Goal: Task Accomplishment & Management: Manage account settings

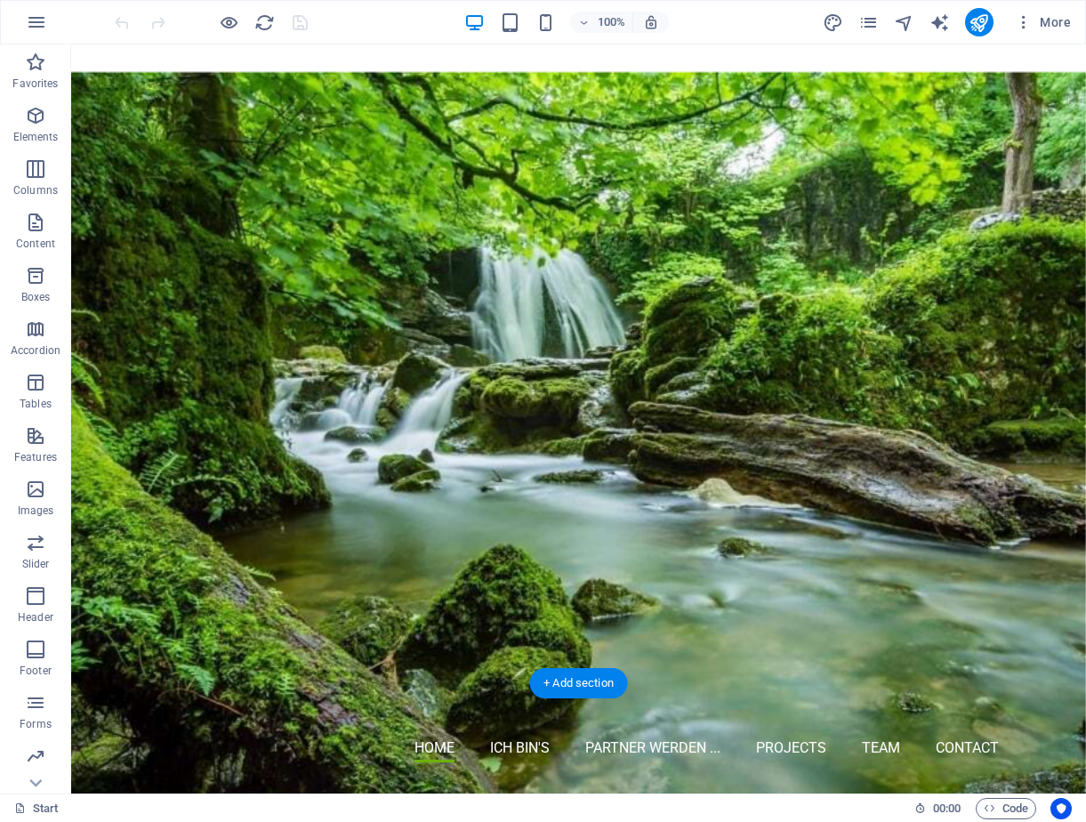
scroll to position [267, 0]
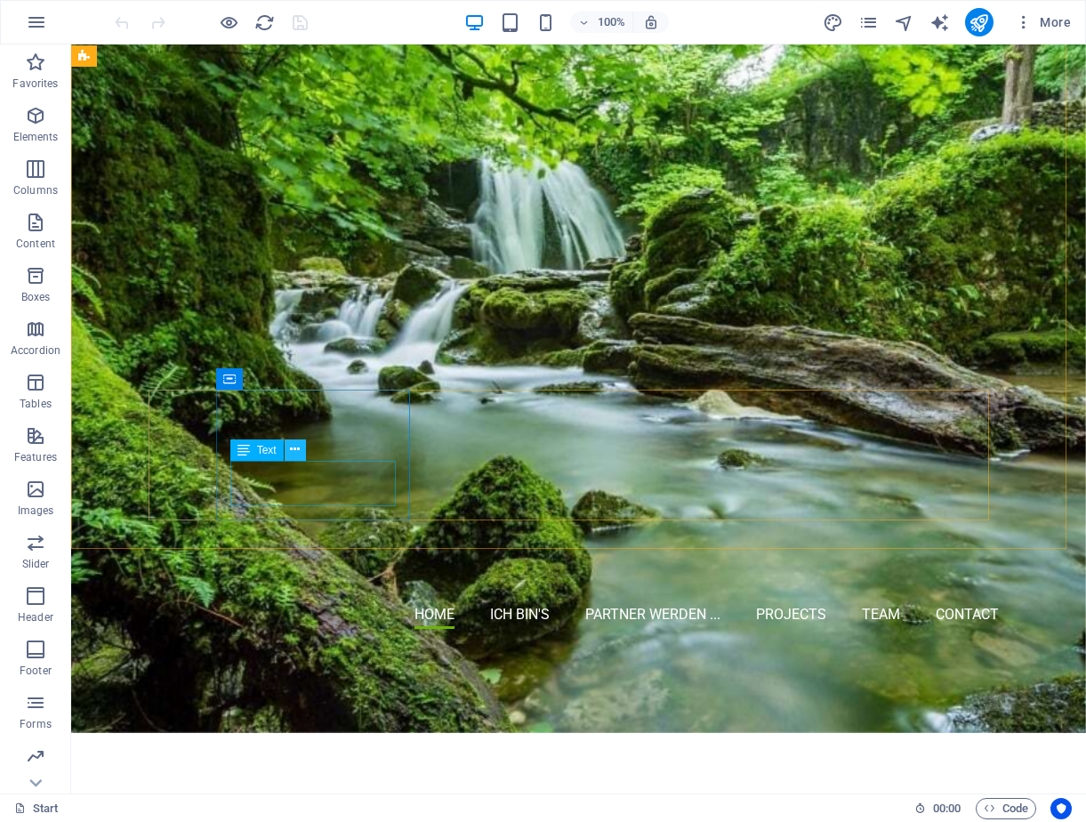
click at [294, 451] on icon at bounding box center [295, 449] width 10 height 19
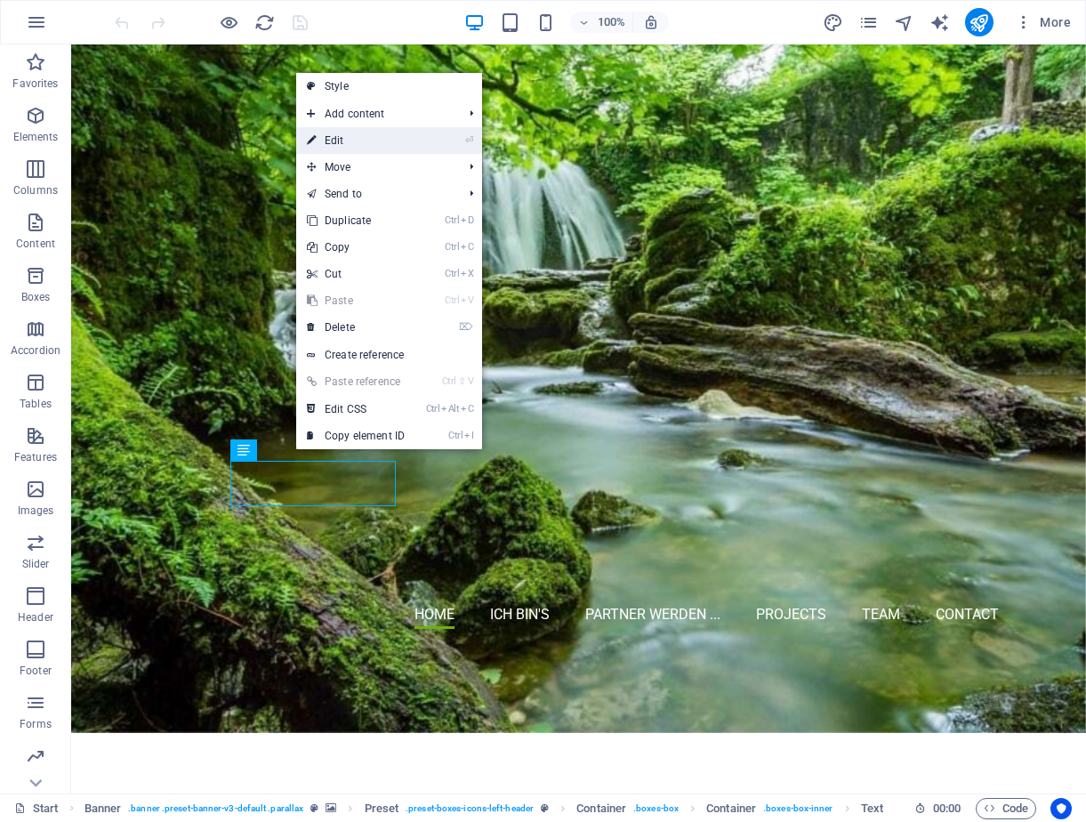
click at [369, 142] on link "⏎ Edit" at bounding box center [355, 140] width 119 height 27
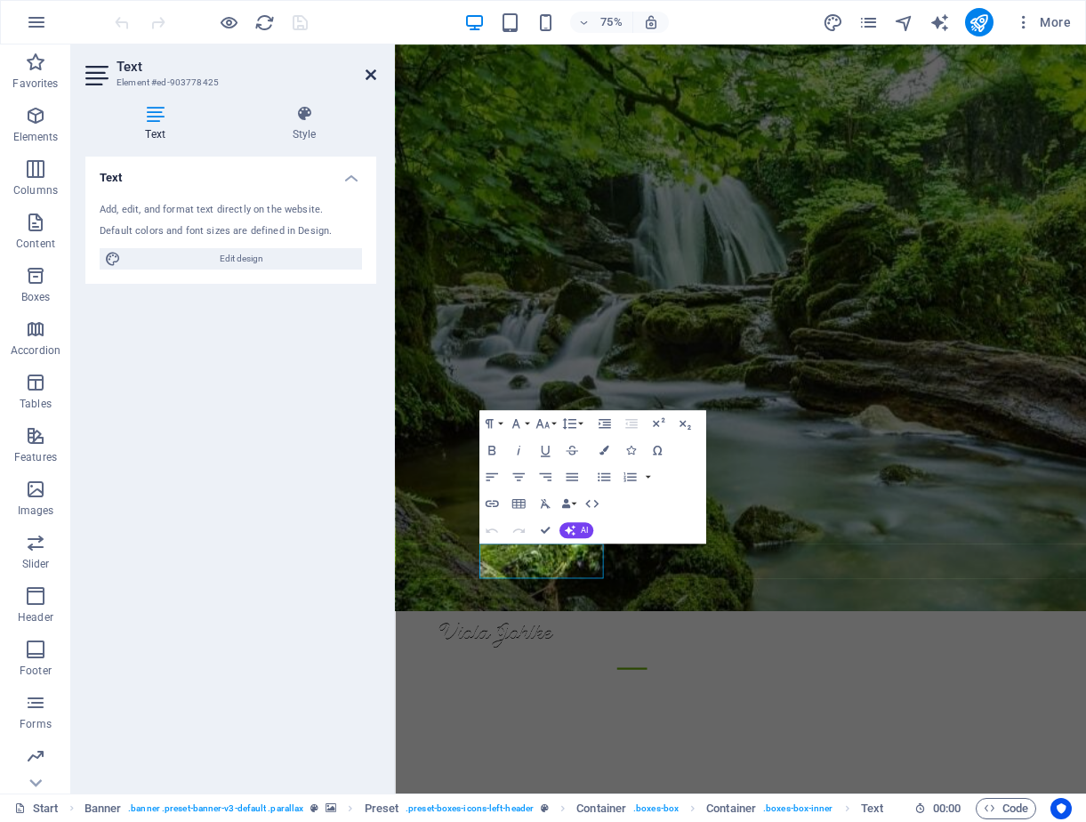
drag, startPoint x: 374, startPoint y: 73, endPoint x: 303, endPoint y: 34, distance: 81.2
click at [374, 73] on icon at bounding box center [370, 75] width 11 height 14
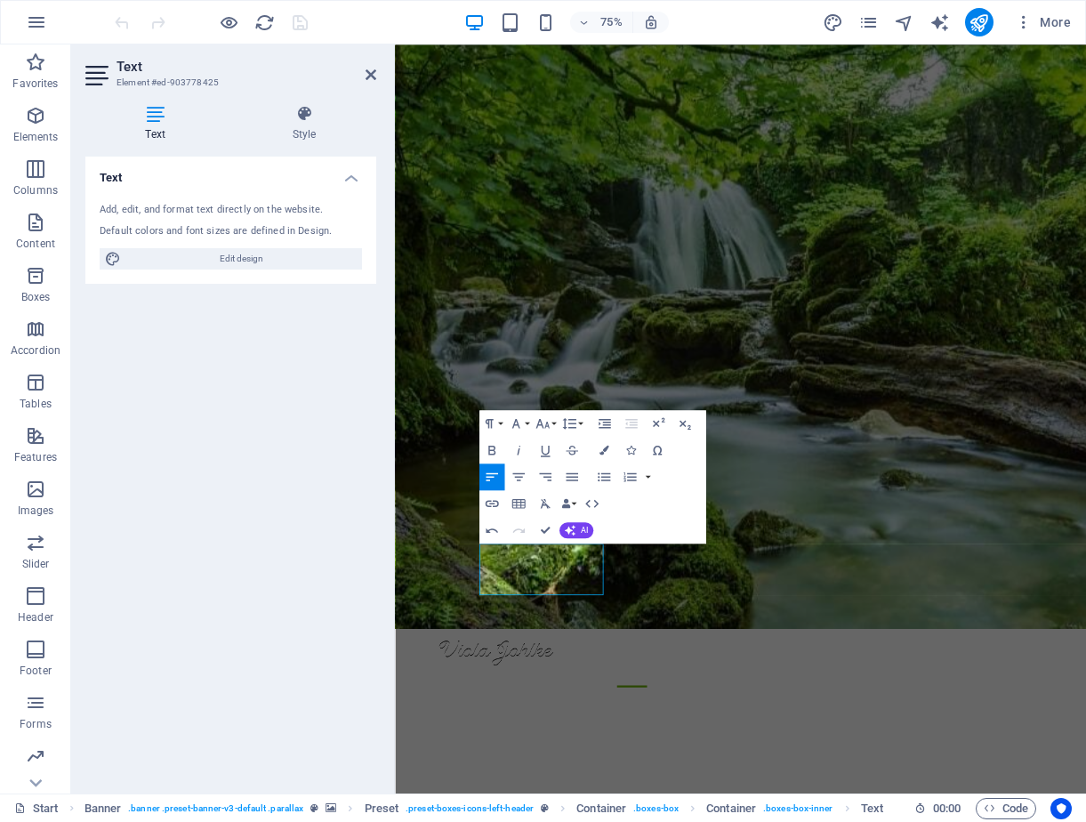
scroll to position [221, 0]
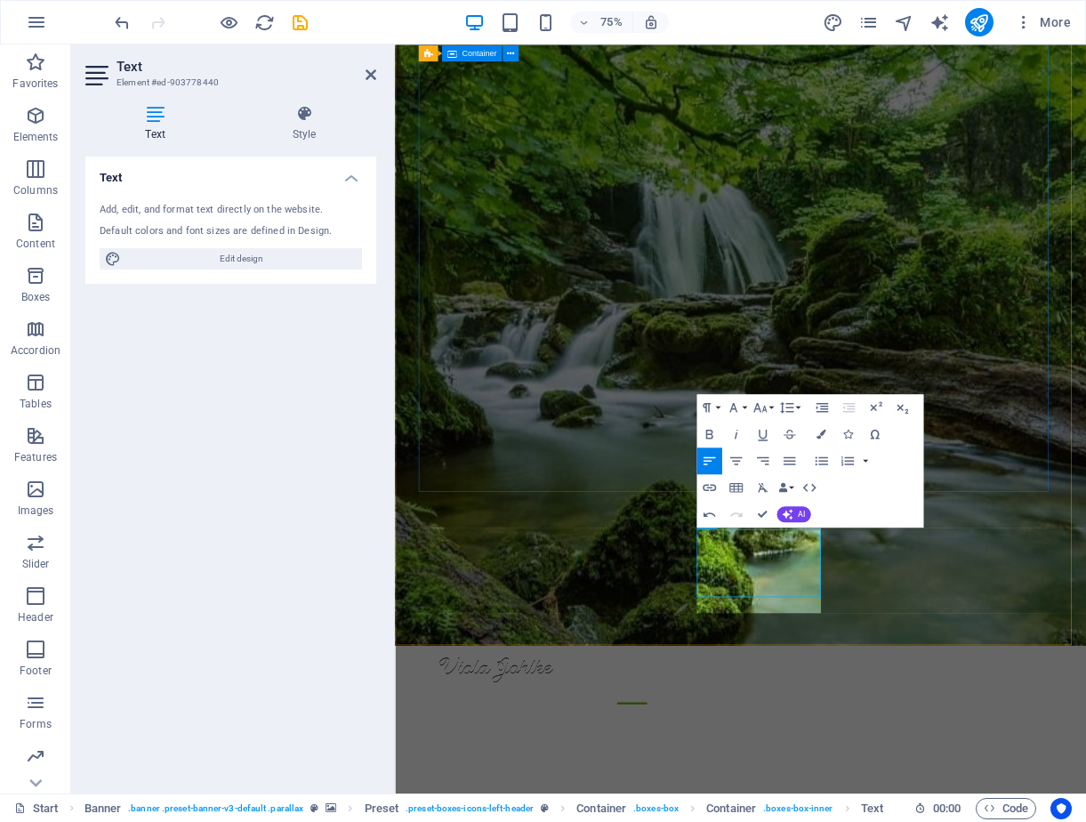
scroll to position [220, 0]
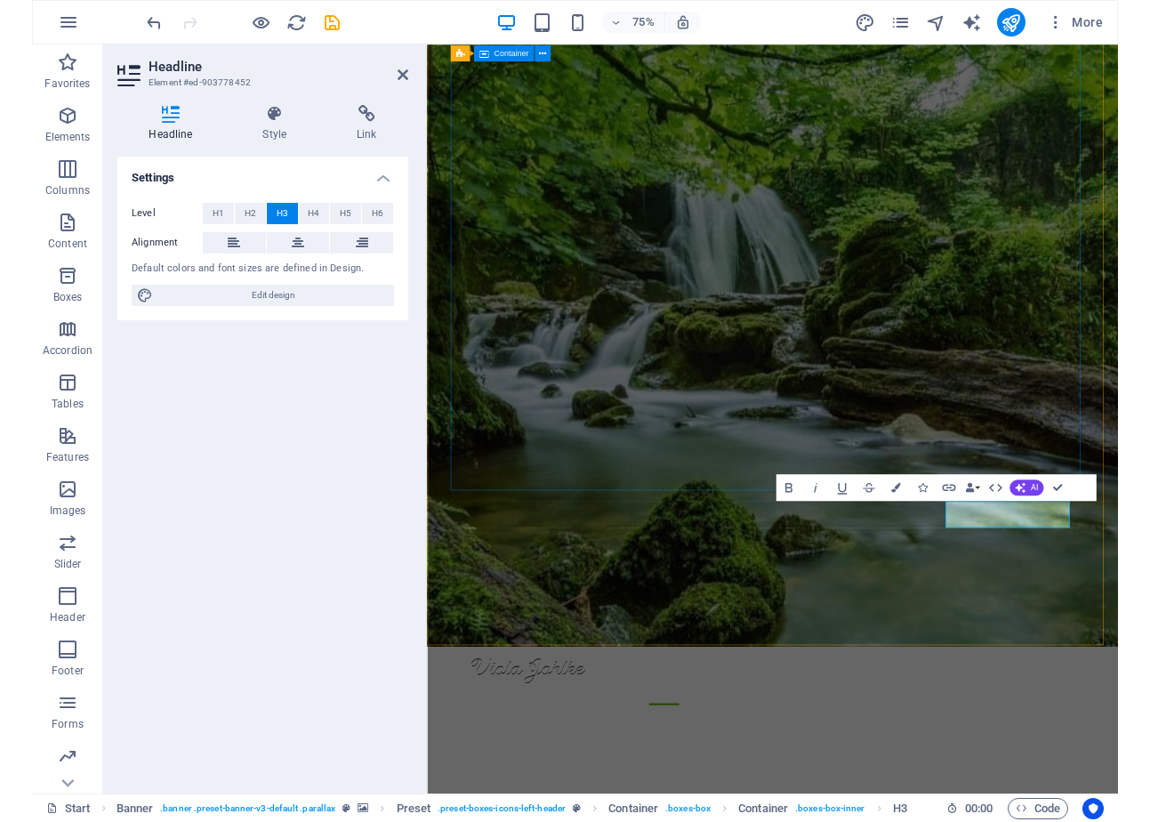
scroll to position [198, 0]
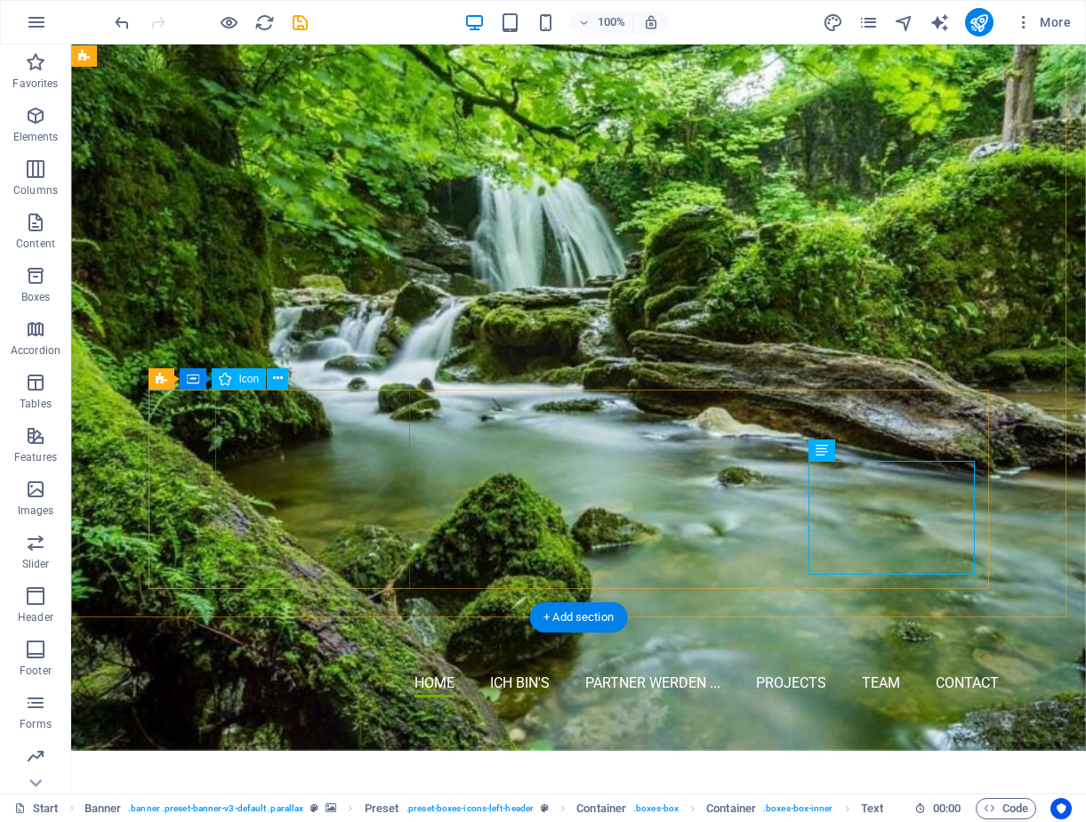
click at [280, 374] on icon at bounding box center [278, 378] width 10 height 19
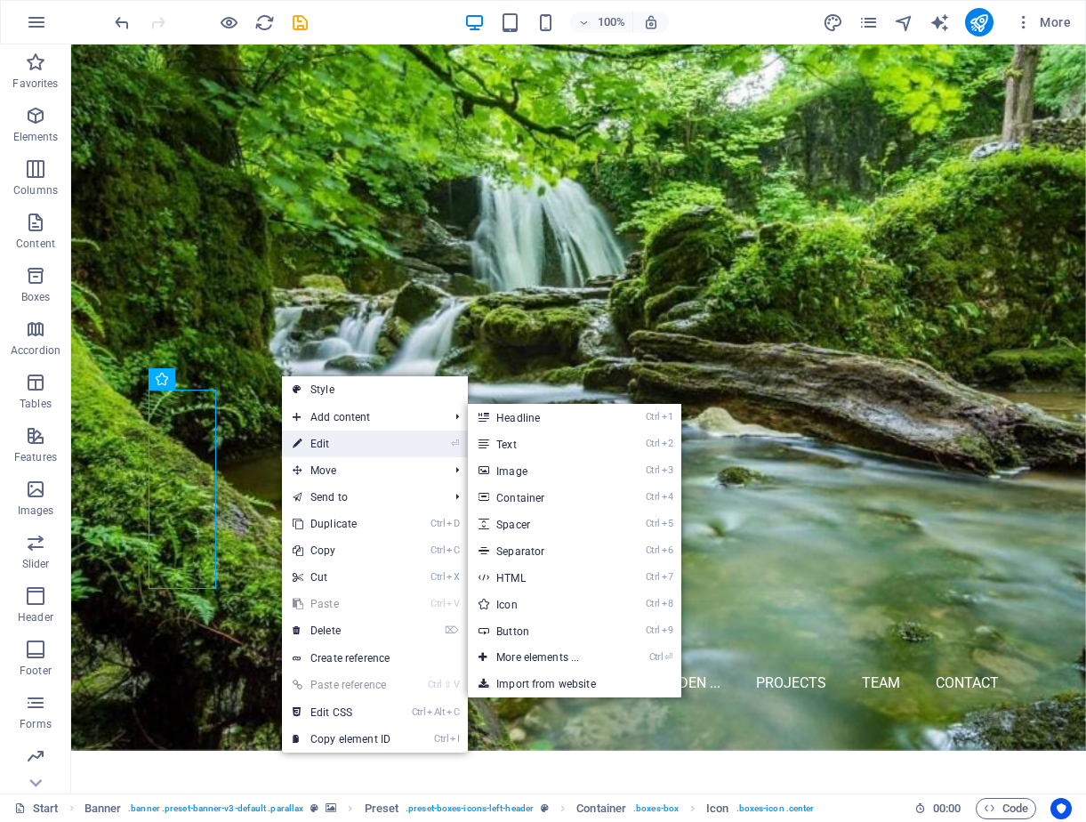
click at [317, 440] on link "⏎ Edit" at bounding box center [341, 443] width 119 height 27
select select "xMidYMid"
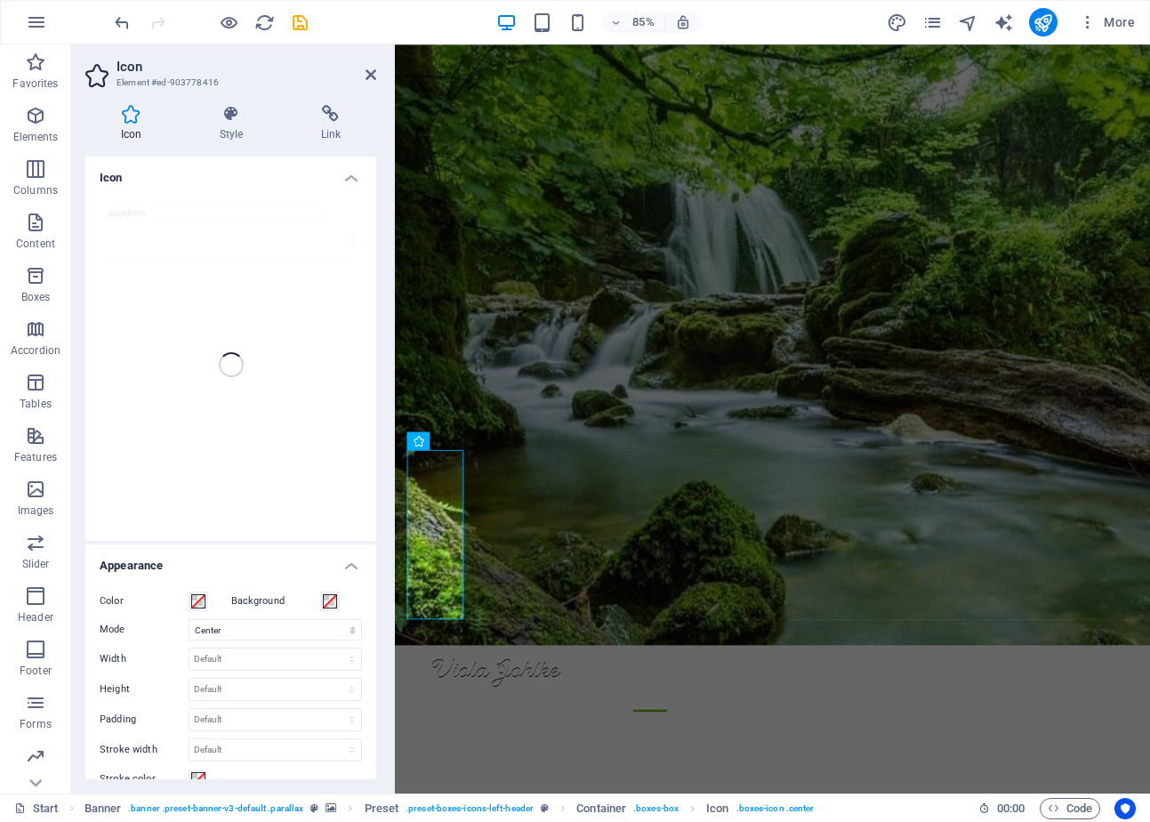
click at [185, 211] on div "pagelines" at bounding box center [230, 364] width 291 height 352
click at [158, 213] on div "pagelines" at bounding box center [230, 364] width 291 height 352
type input "skin"
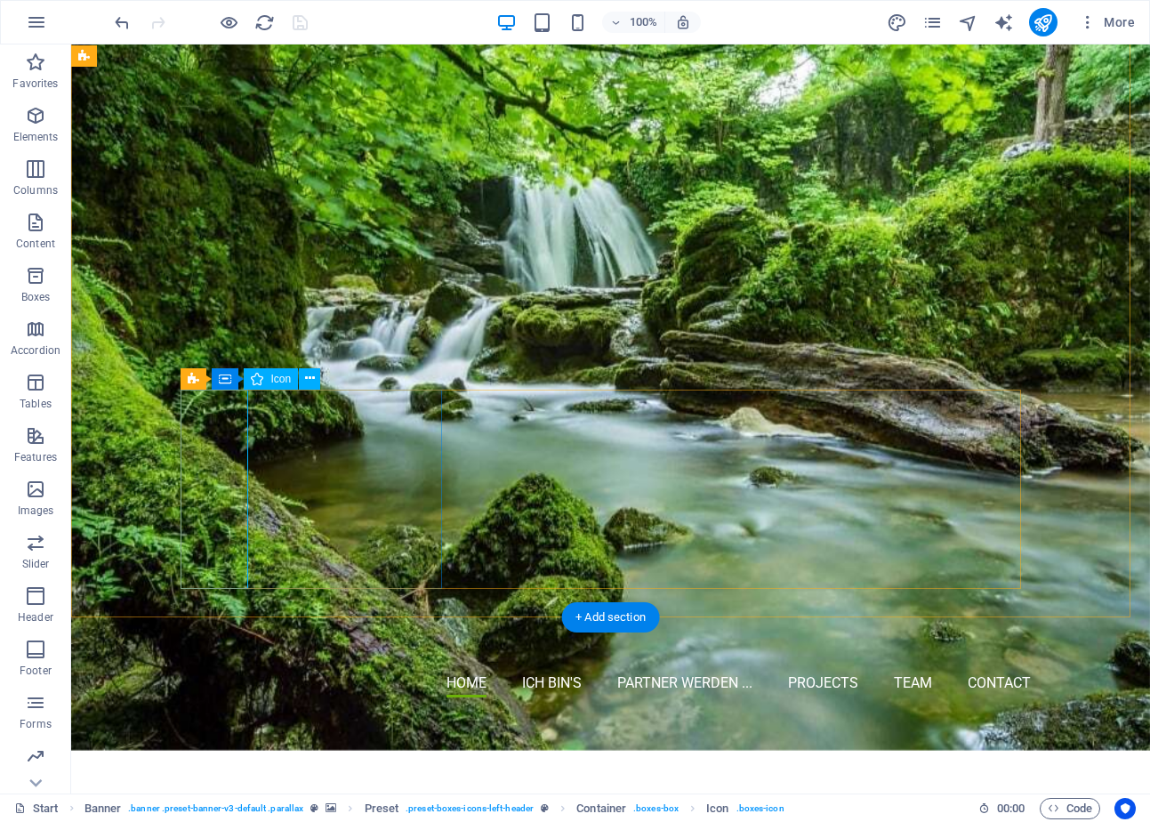
click at [300, 374] on icon at bounding box center [304, 378] width 10 height 19
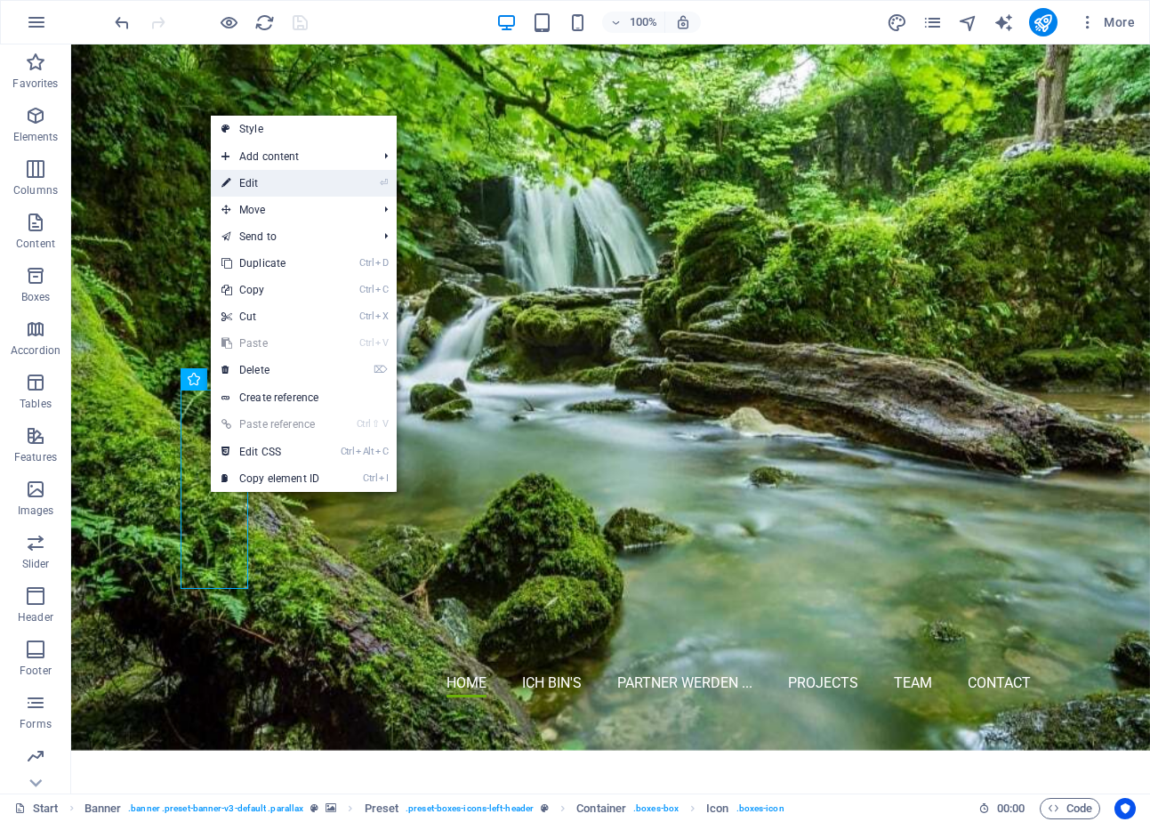
click at [329, 177] on link "⏎ Edit" at bounding box center [270, 183] width 119 height 27
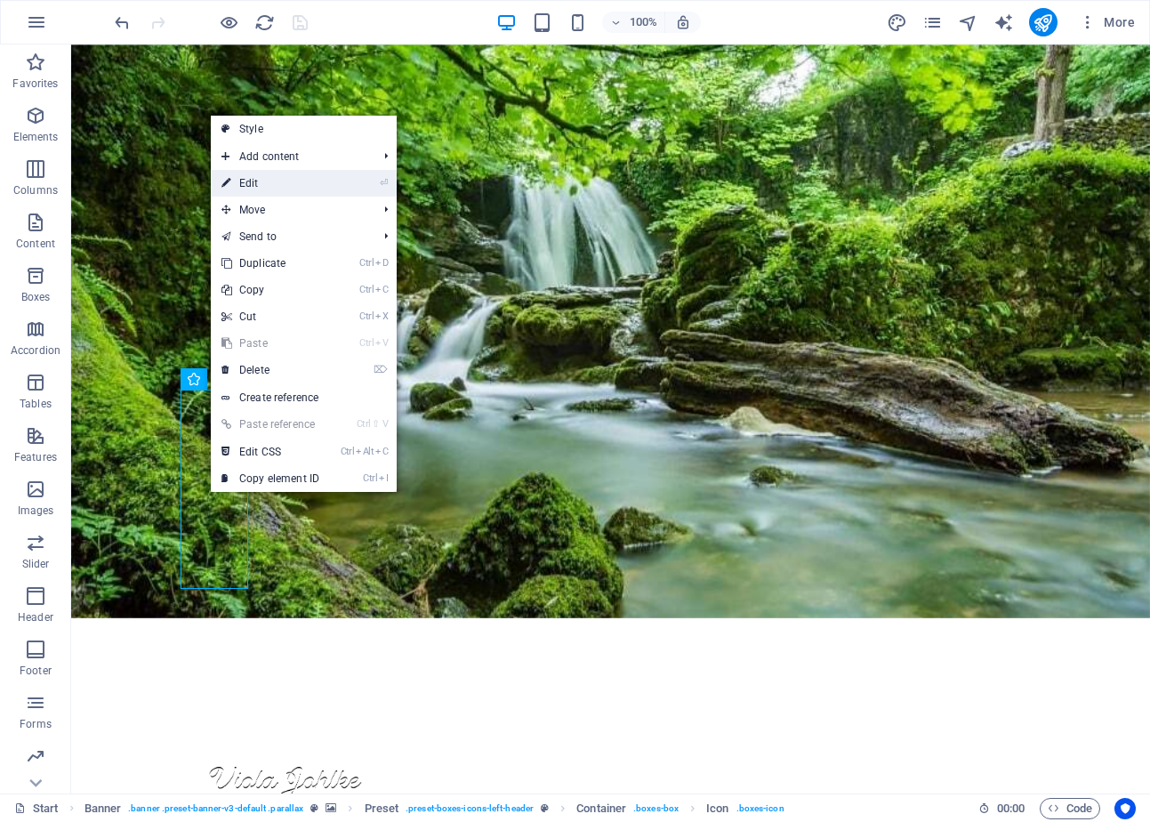
select select "xMidYMid"
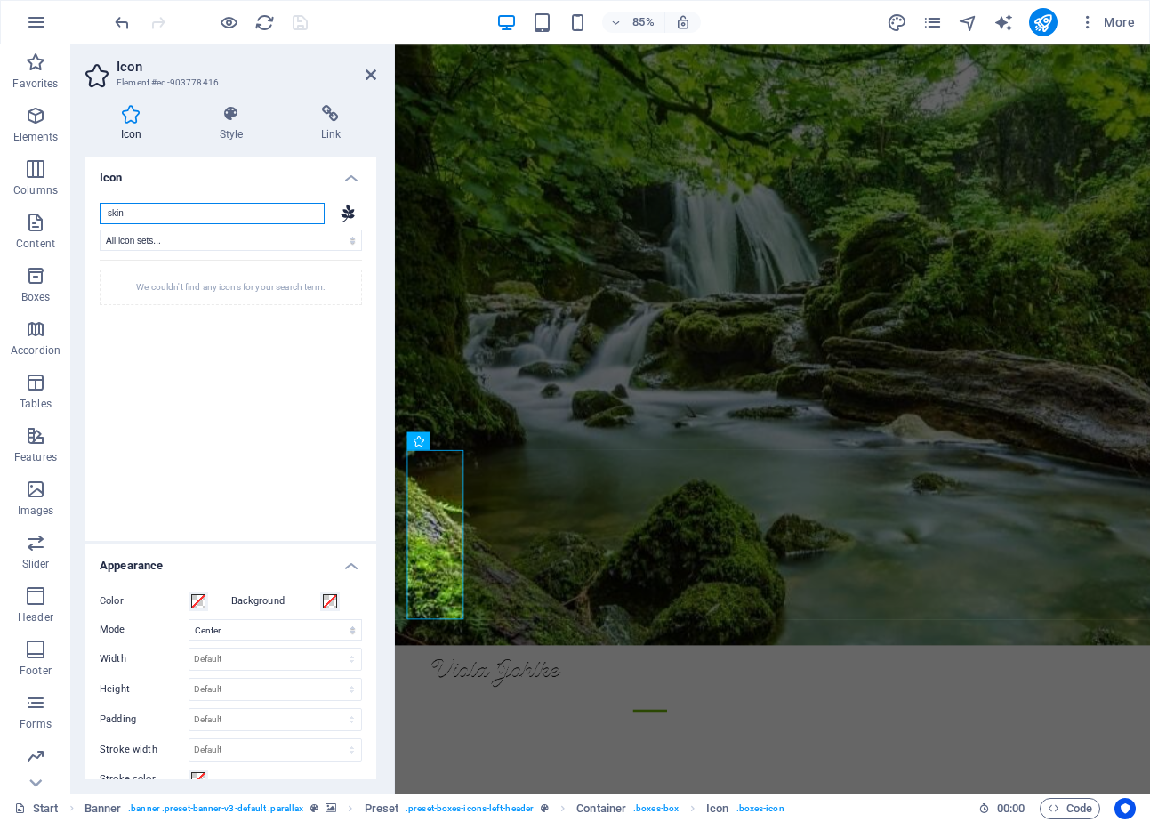
click at [169, 211] on input "skin" at bounding box center [212, 213] width 225 height 21
type input "body"
click at [133, 307] on icon at bounding box center [131, 301] width 36 height 42
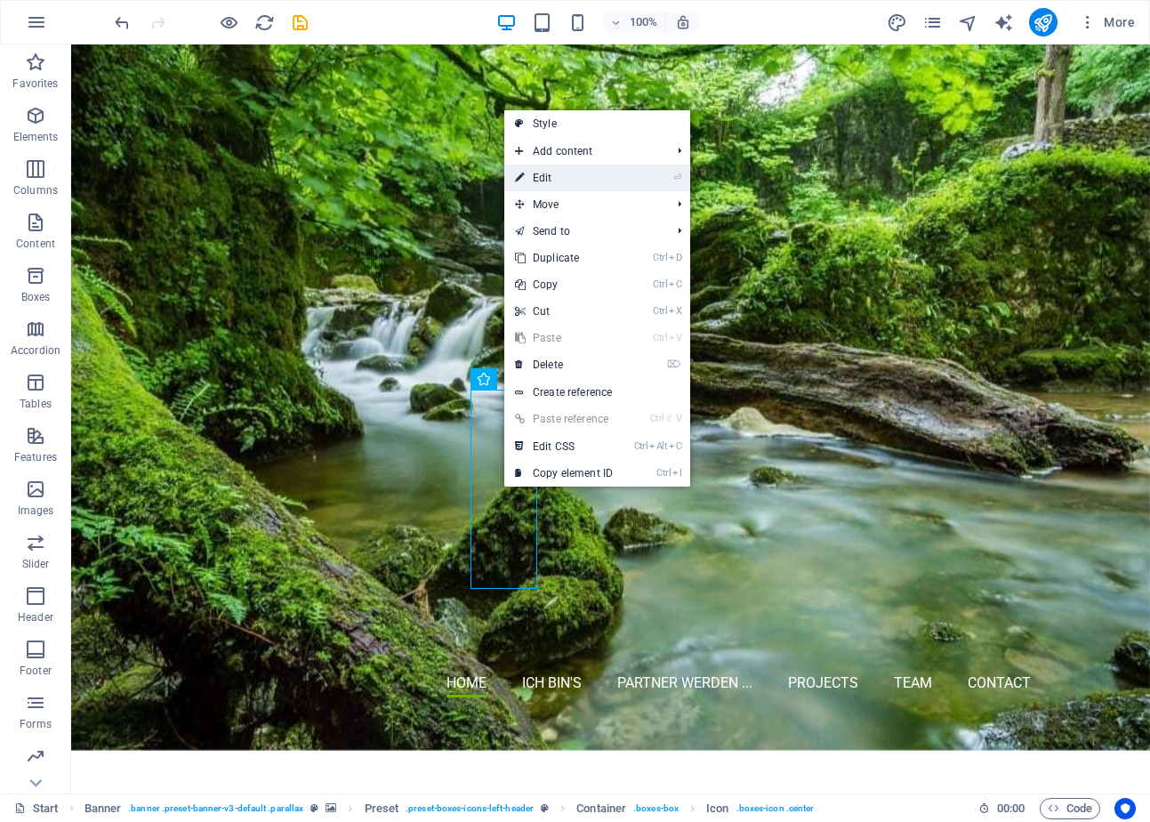
click at [577, 169] on link "⏎ Edit" at bounding box center [563, 177] width 119 height 27
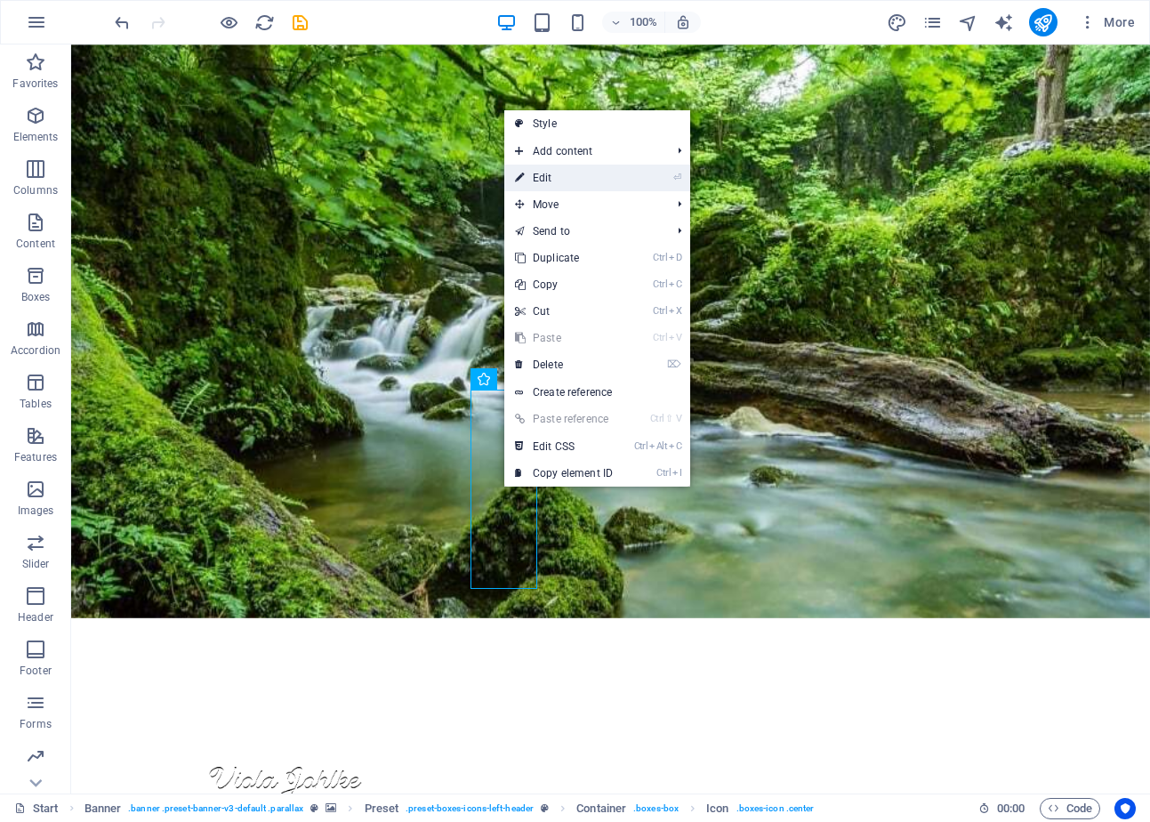
select select "xMidYMid"
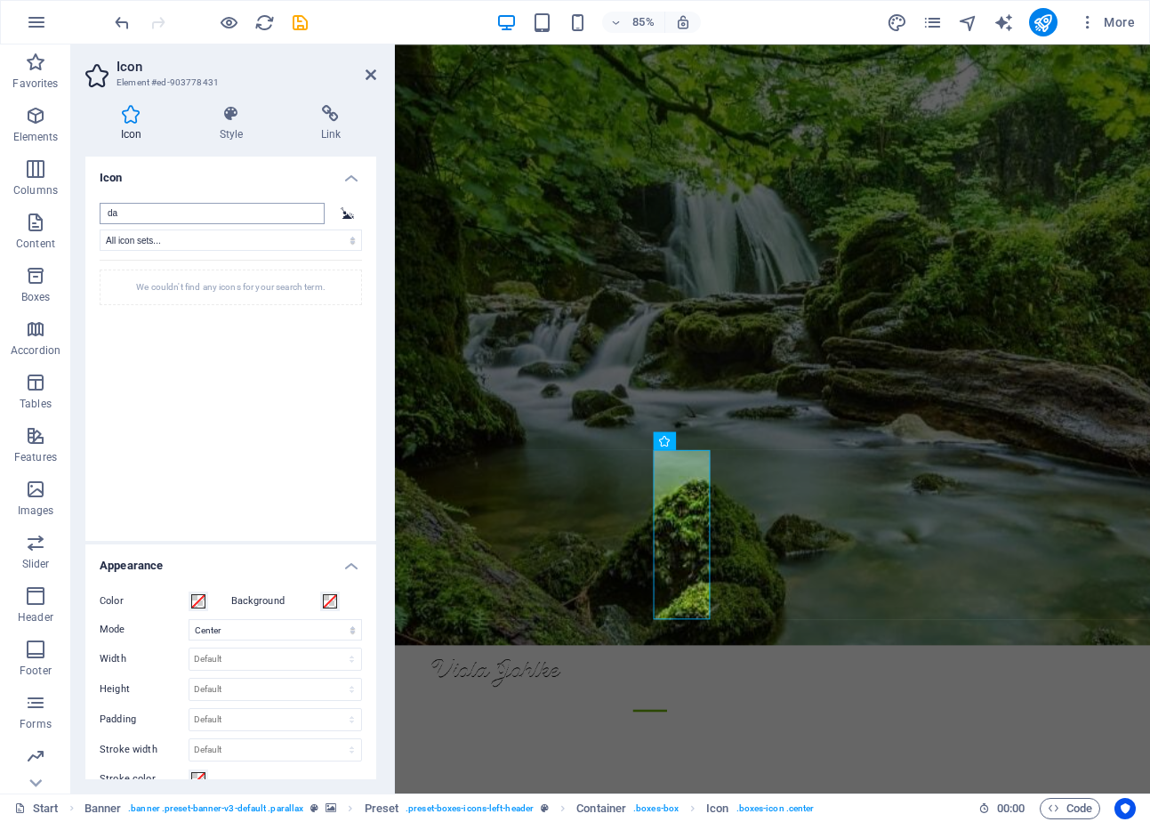
type input "d"
click at [201, 302] on icon at bounding box center [198, 300] width 42 height 28
click at [126, 300] on icon at bounding box center [130, 301] width 41 height 42
click at [275, 305] on icon at bounding box center [265, 300] width 42 height 28
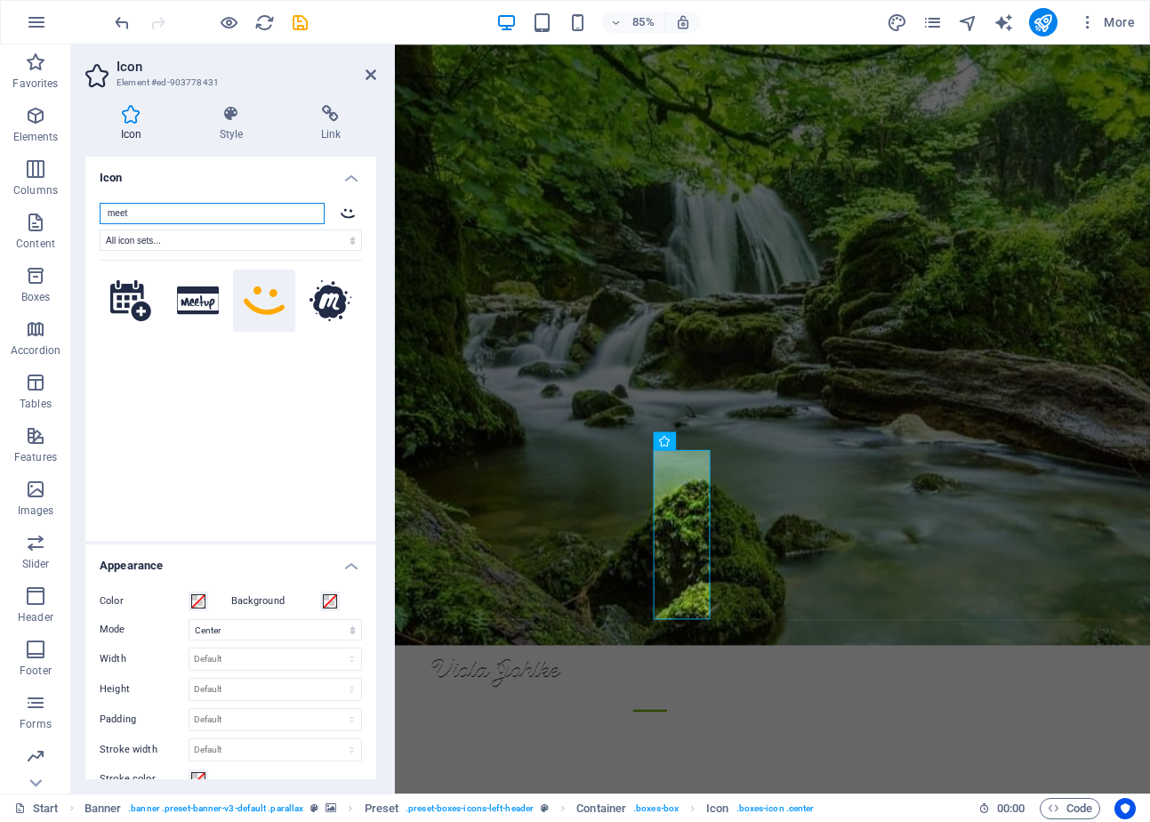
click at [177, 203] on input "meet" at bounding box center [212, 213] width 225 height 21
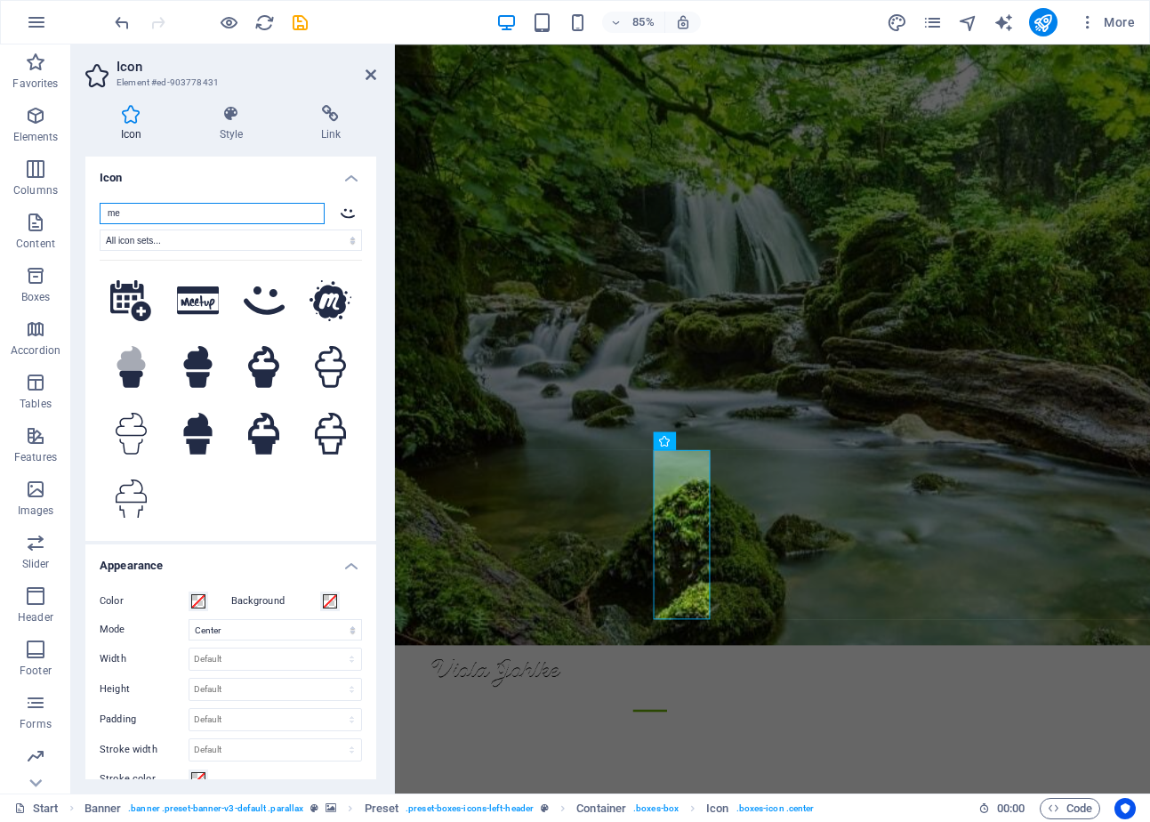
type input "m"
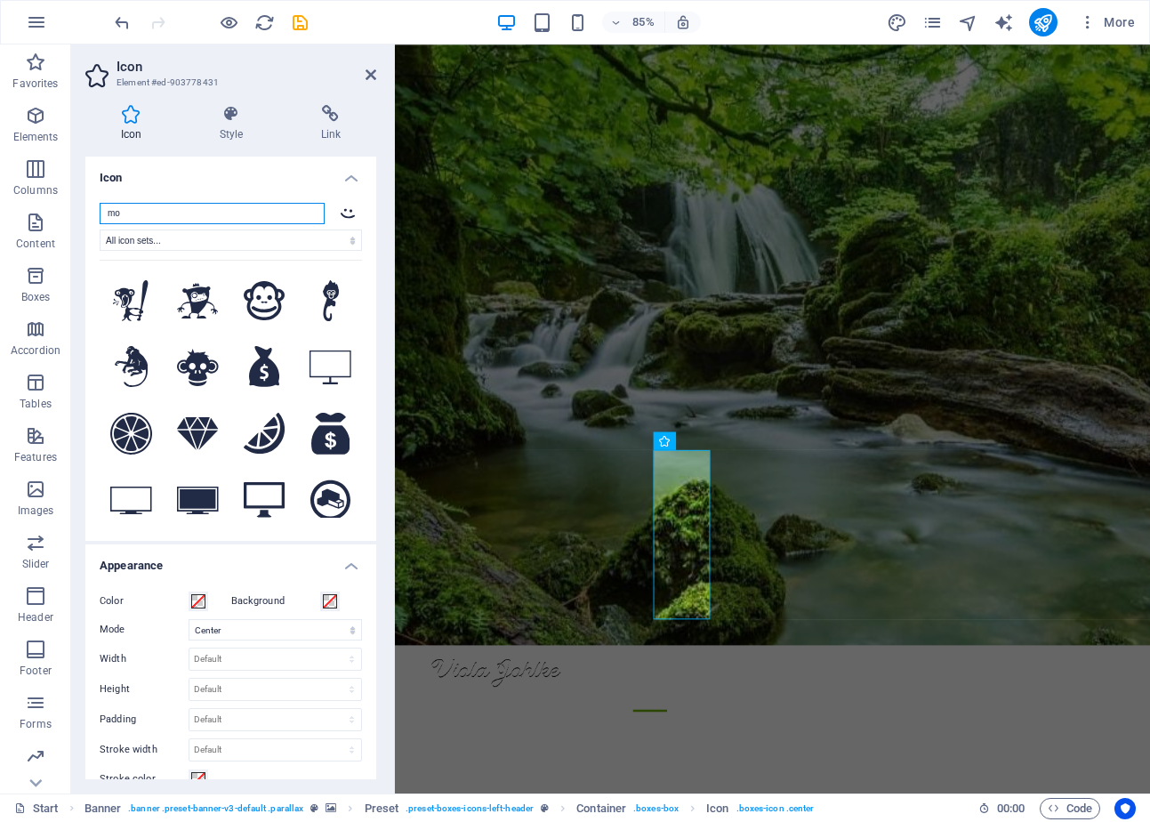
type input "m"
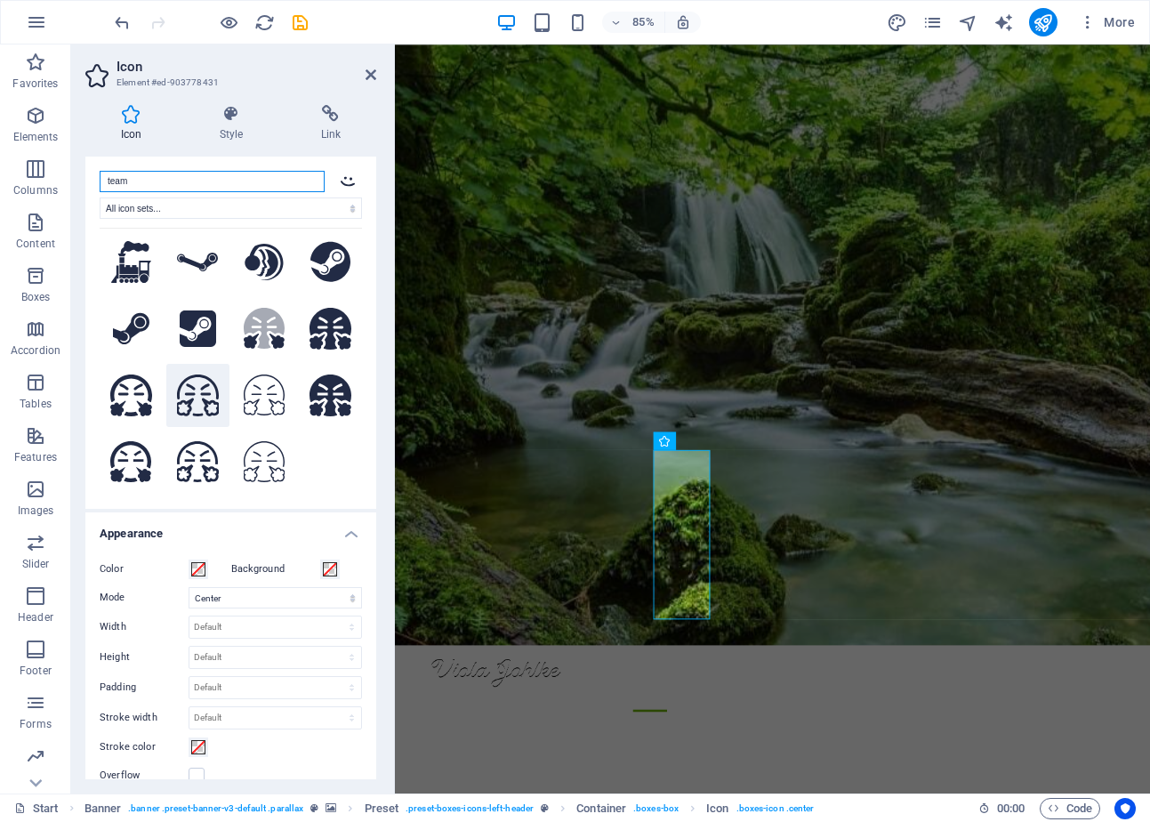
scroll to position [0, 0]
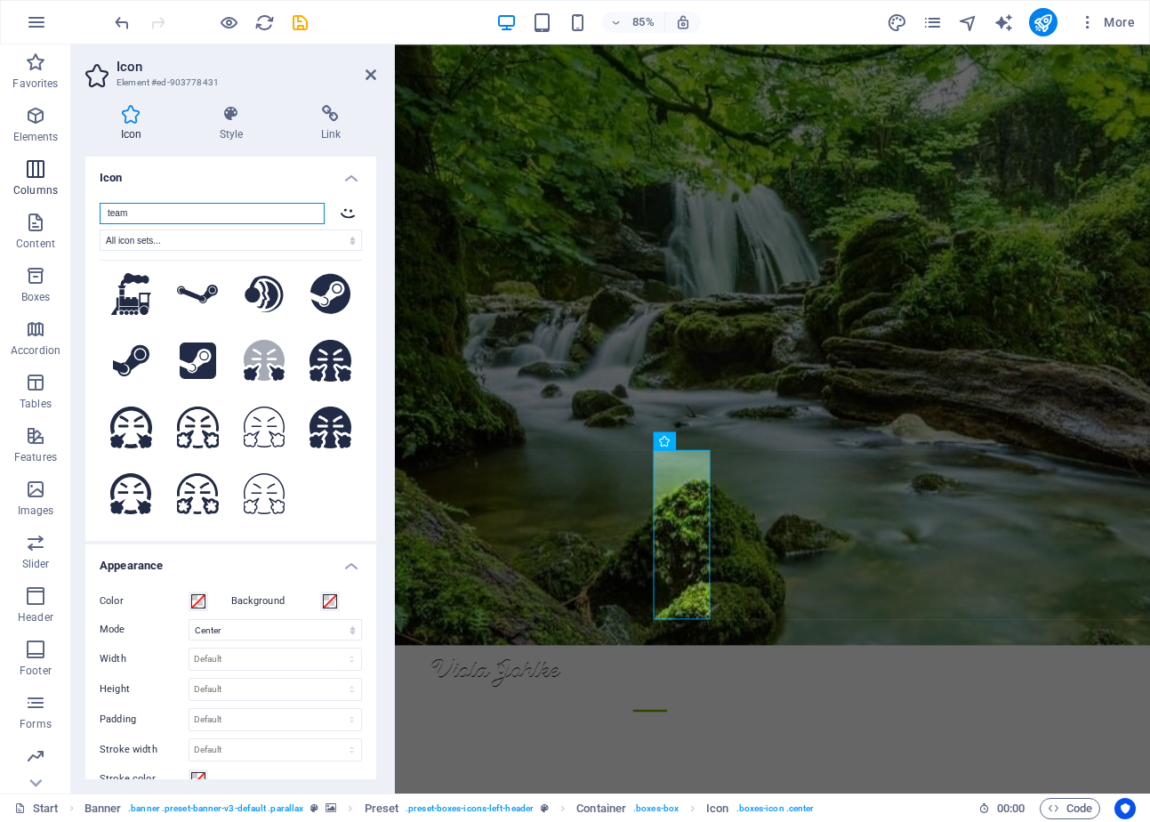
drag, startPoint x: 168, startPoint y: 214, endPoint x: 64, endPoint y: 200, distance: 105.0
click at [64, 200] on section "Favorites Elements Columns Content Boxes Accordion Tables Features Images Slide…" at bounding box center [575, 418] width 1150 height 749
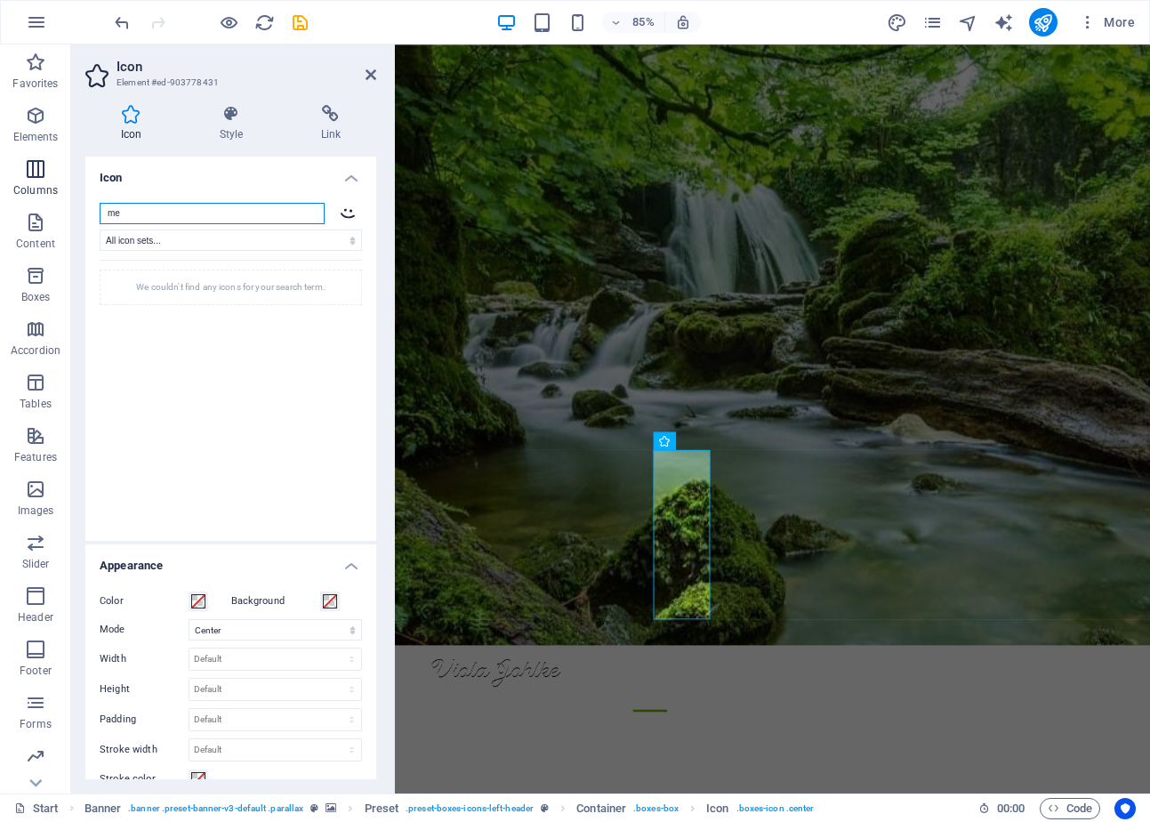
type input "m"
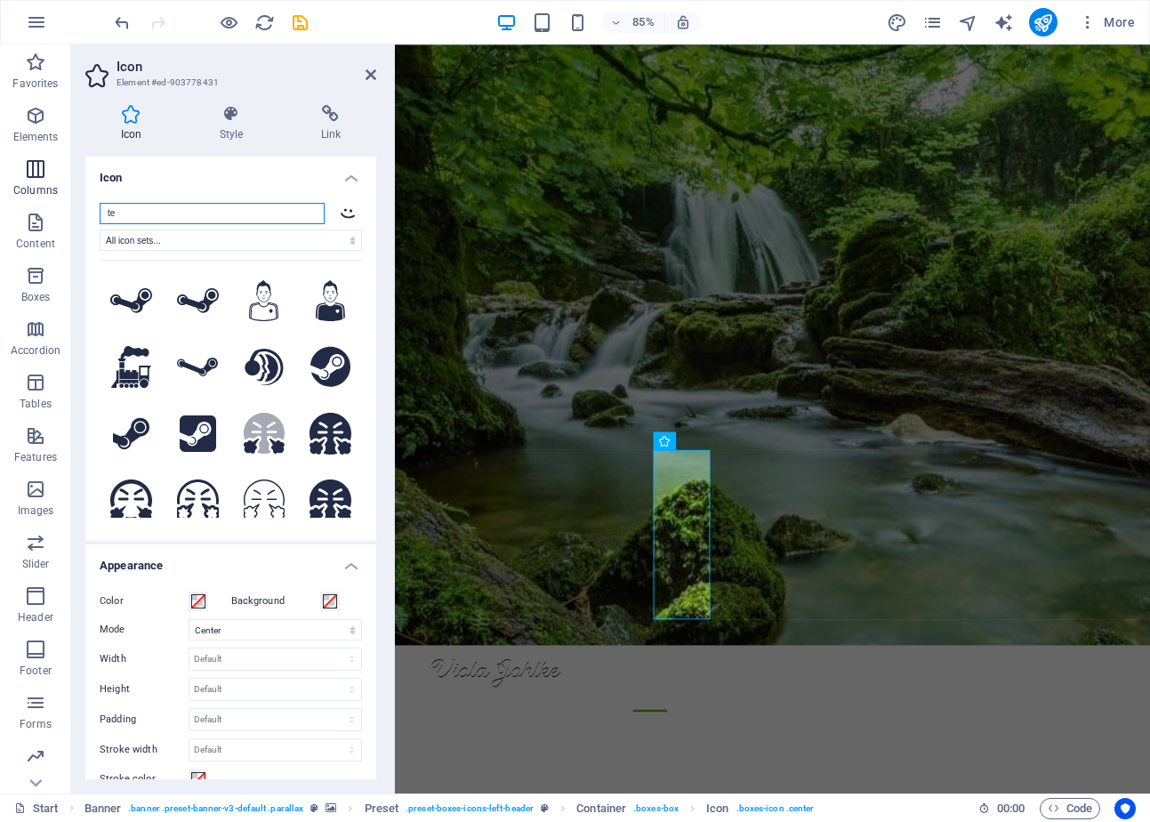
type input "t"
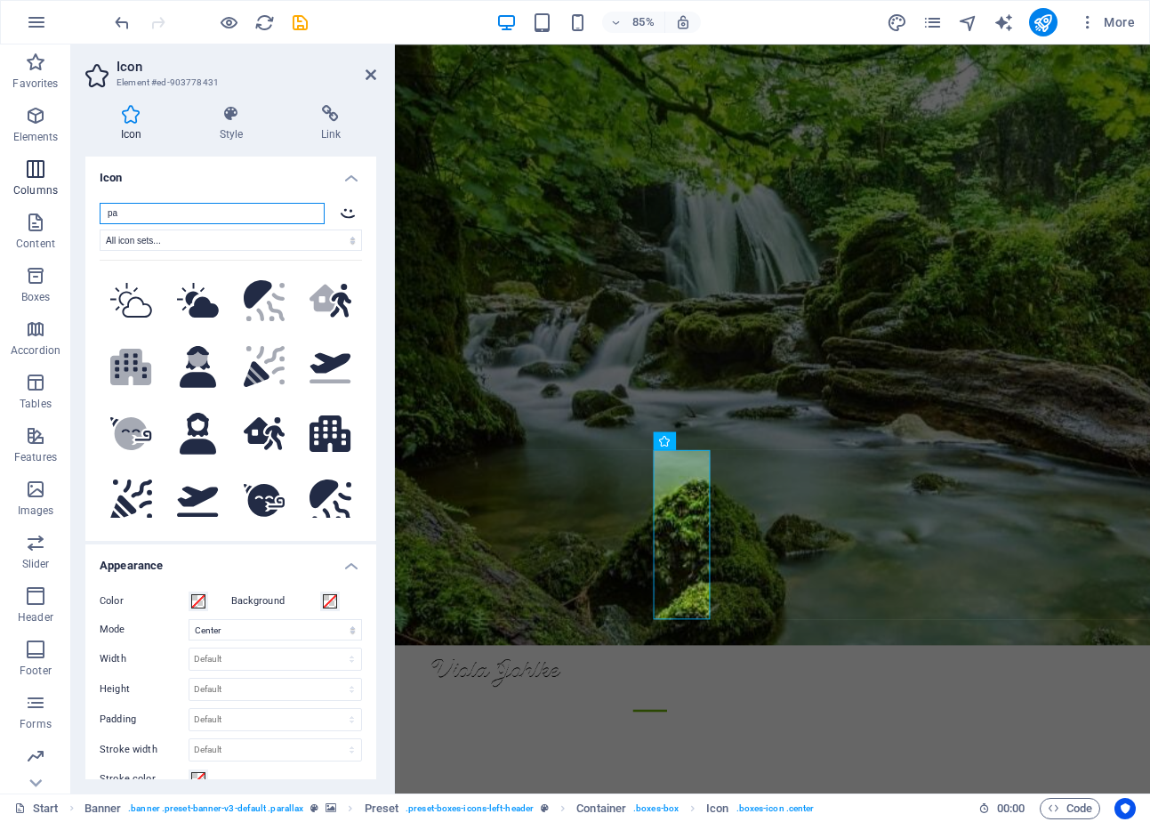
type input "p"
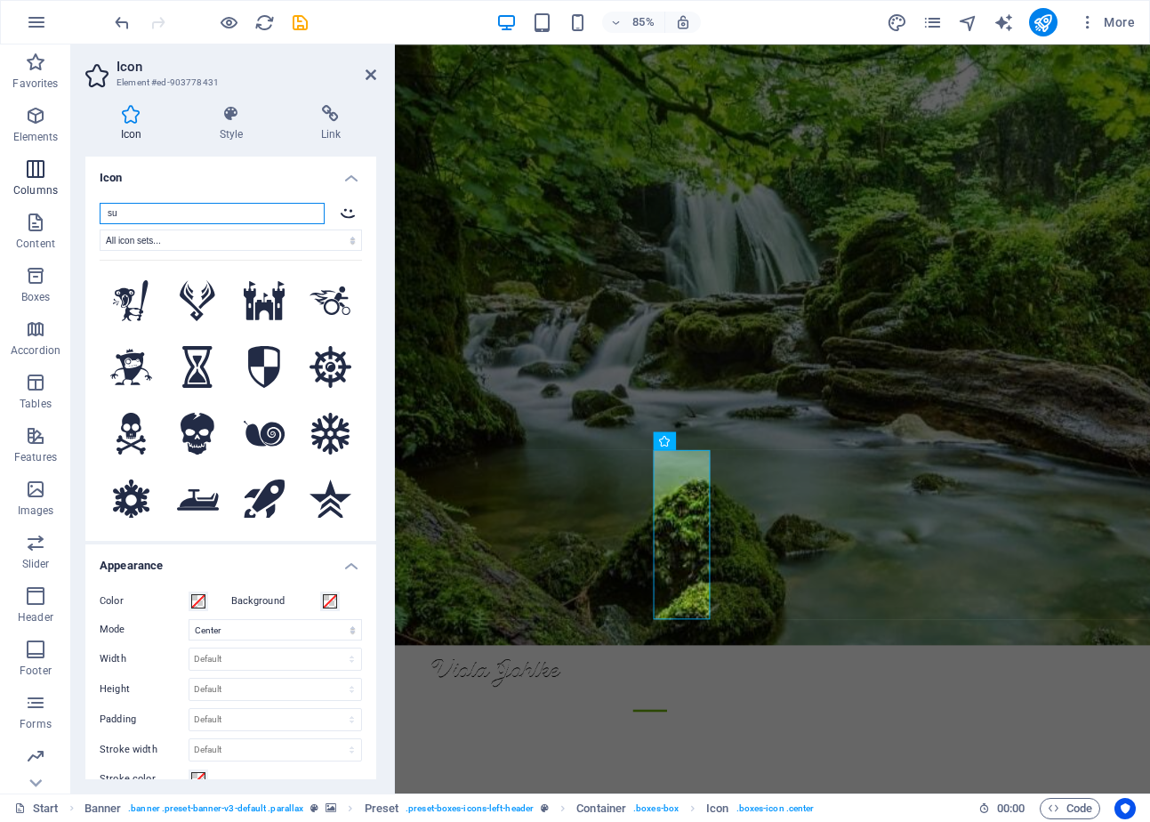
type input "sup"
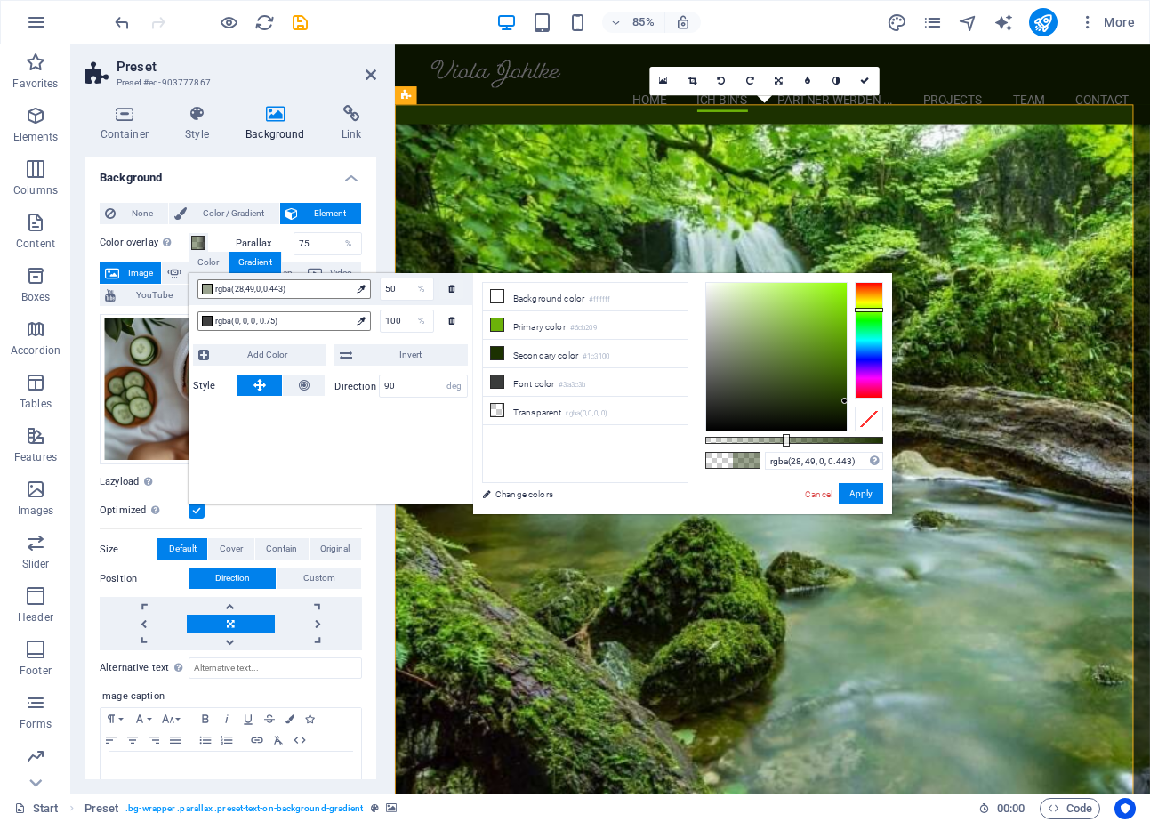
scroll to position [1332, 0]
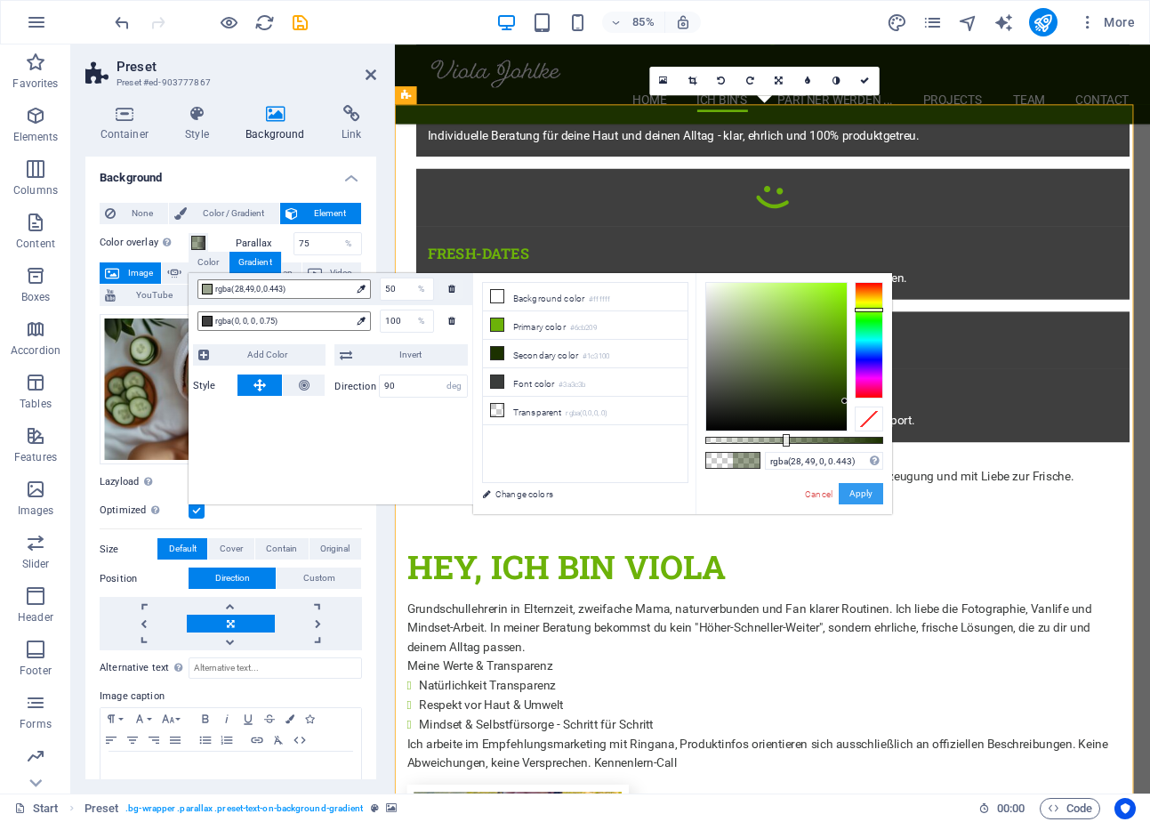
drag, startPoint x: 867, startPoint y: 496, endPoint x: 536, endPoint y: 528, distance: 332.3
click at [867, 496] on button "Apply" at bounding box center [860, 493] width 44 height 21
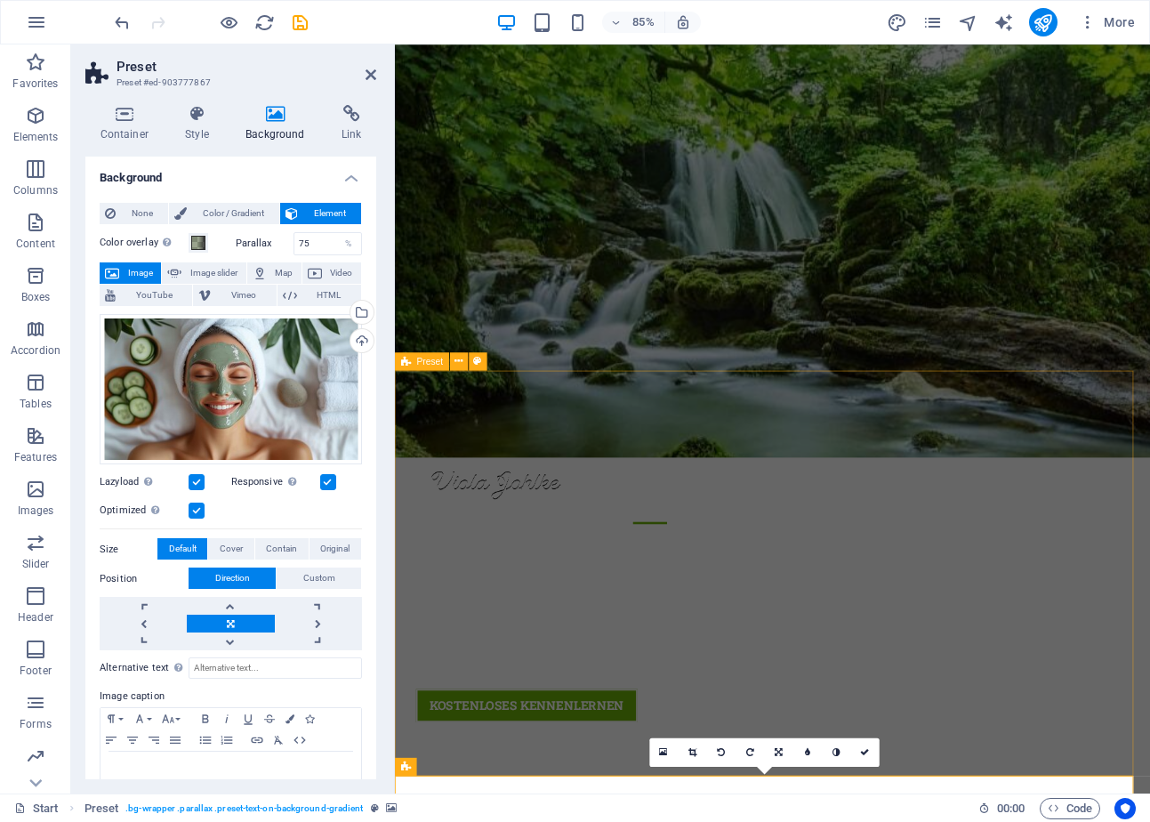
scroll to position [398, 0]
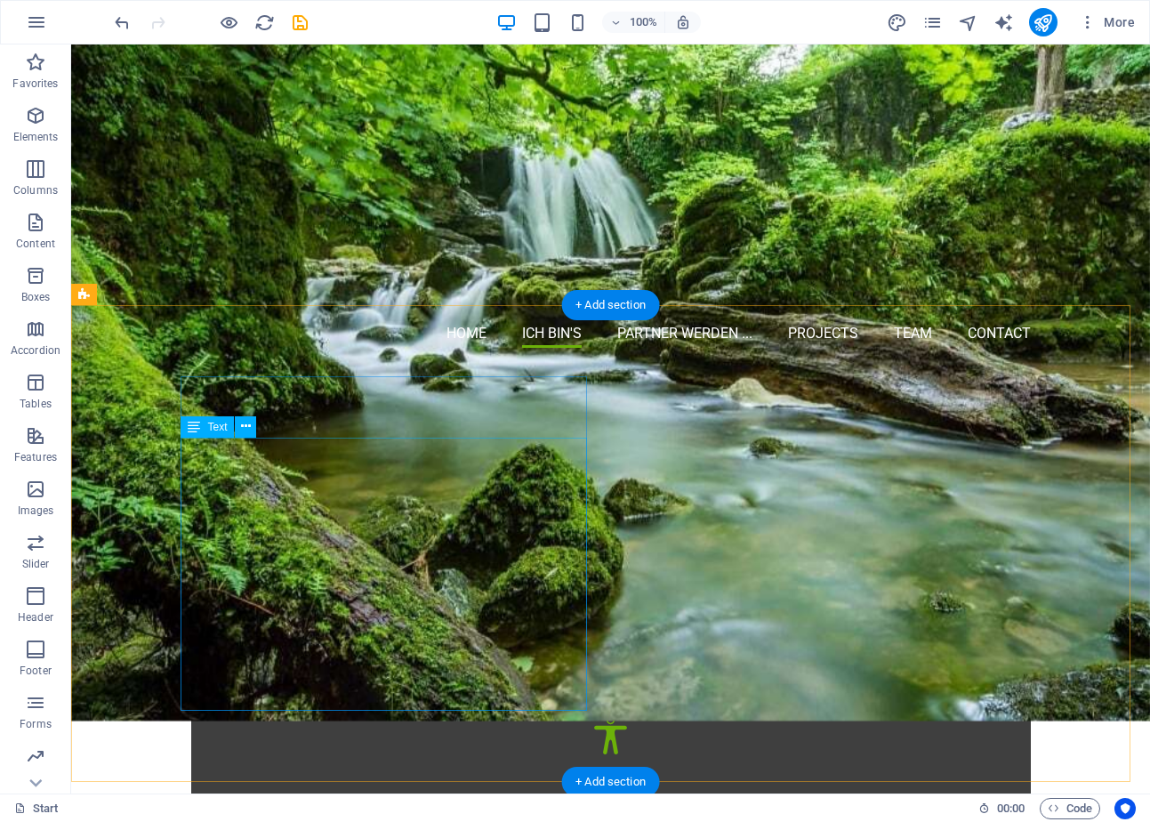
scroll to position [533, 0]
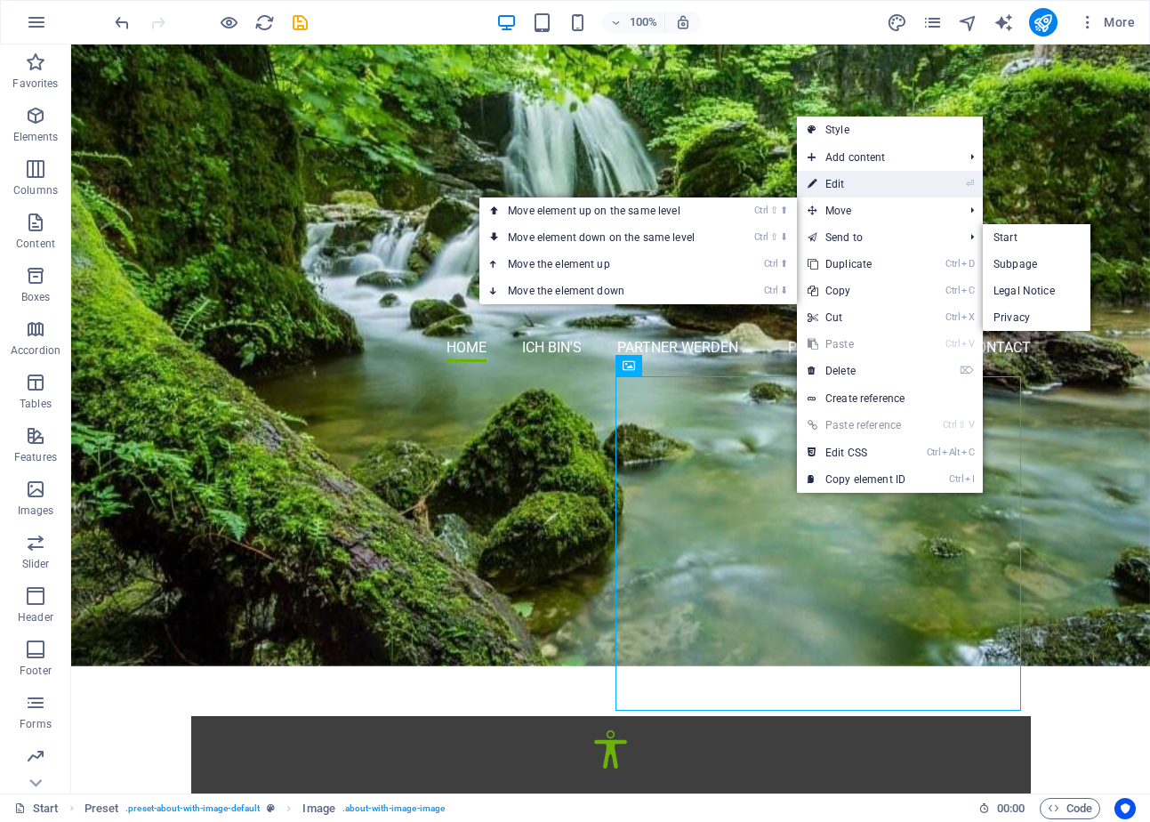
click at [854, 182] on link "⏎ Edit" at bounding box center [856, 184] width 119 height 27
select select "%"
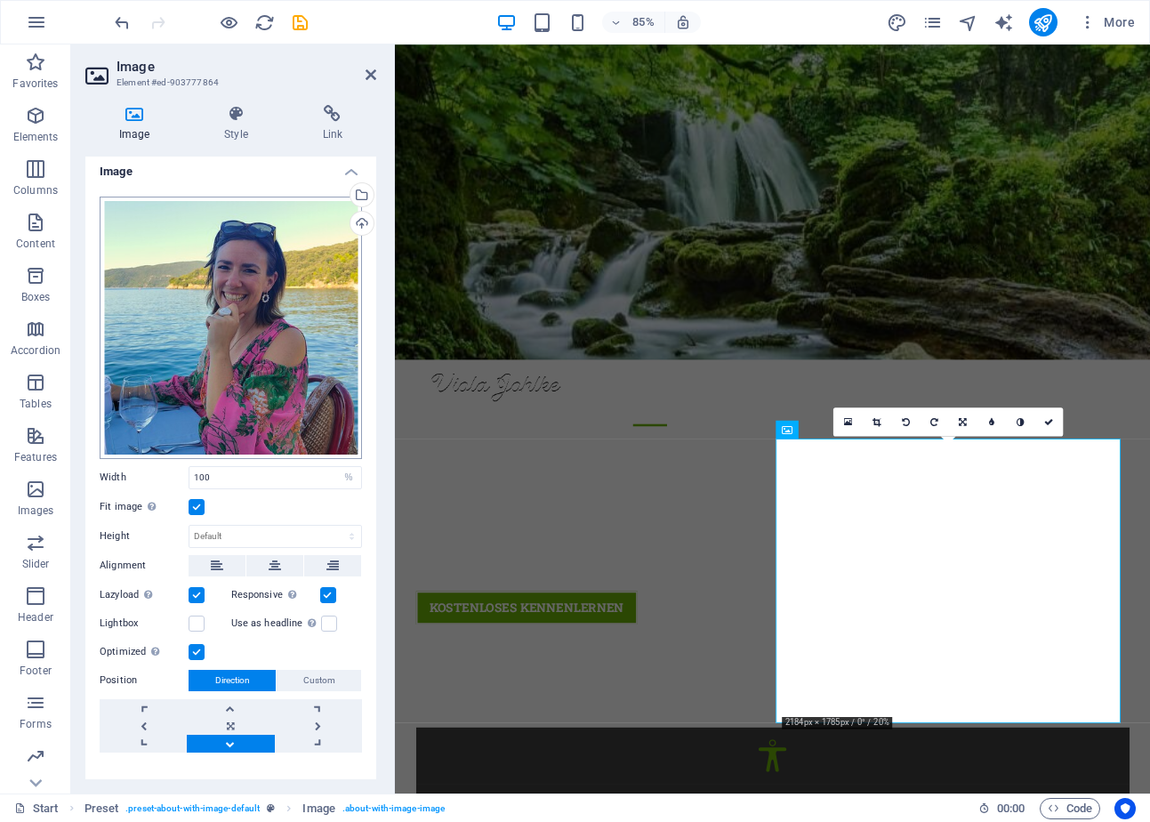
scroll to position [0, 0]
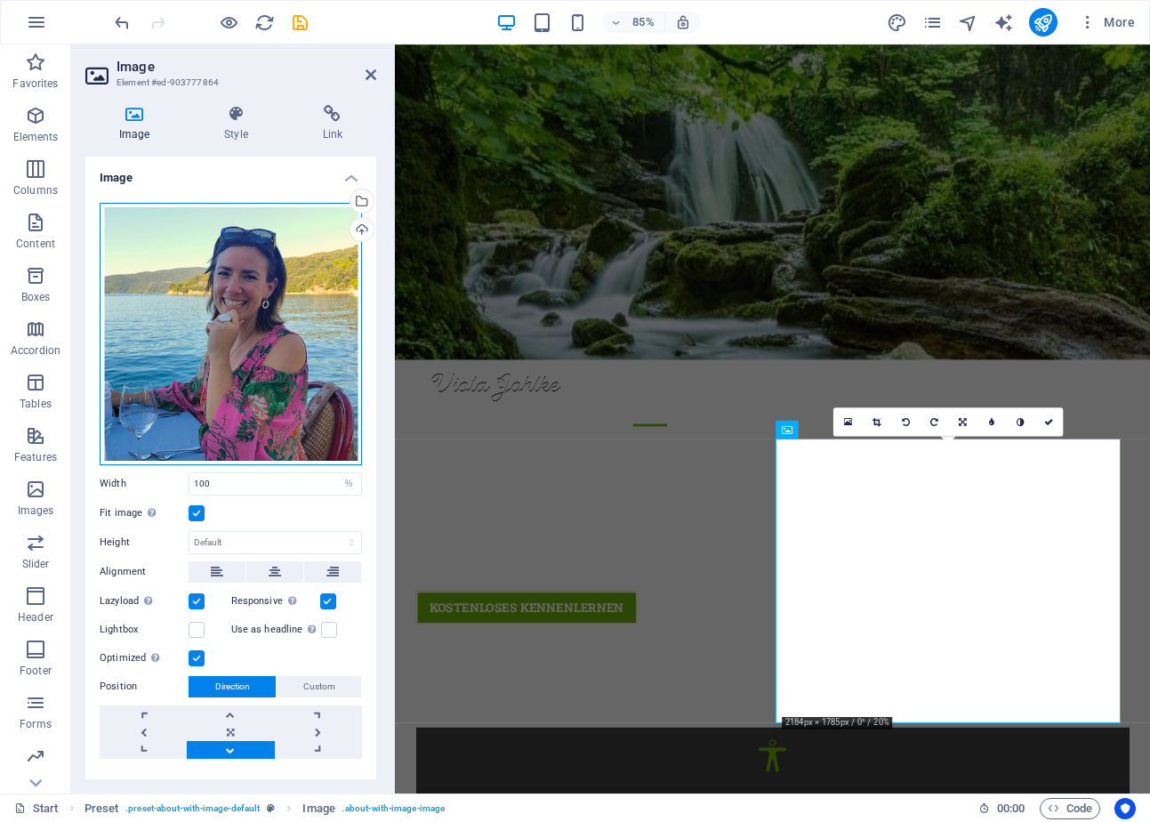
click at [237, 320] on div "Drag files here, click to choose files or select files from Files or our free s…" at bounding box center [231, 334] width 262 height 262
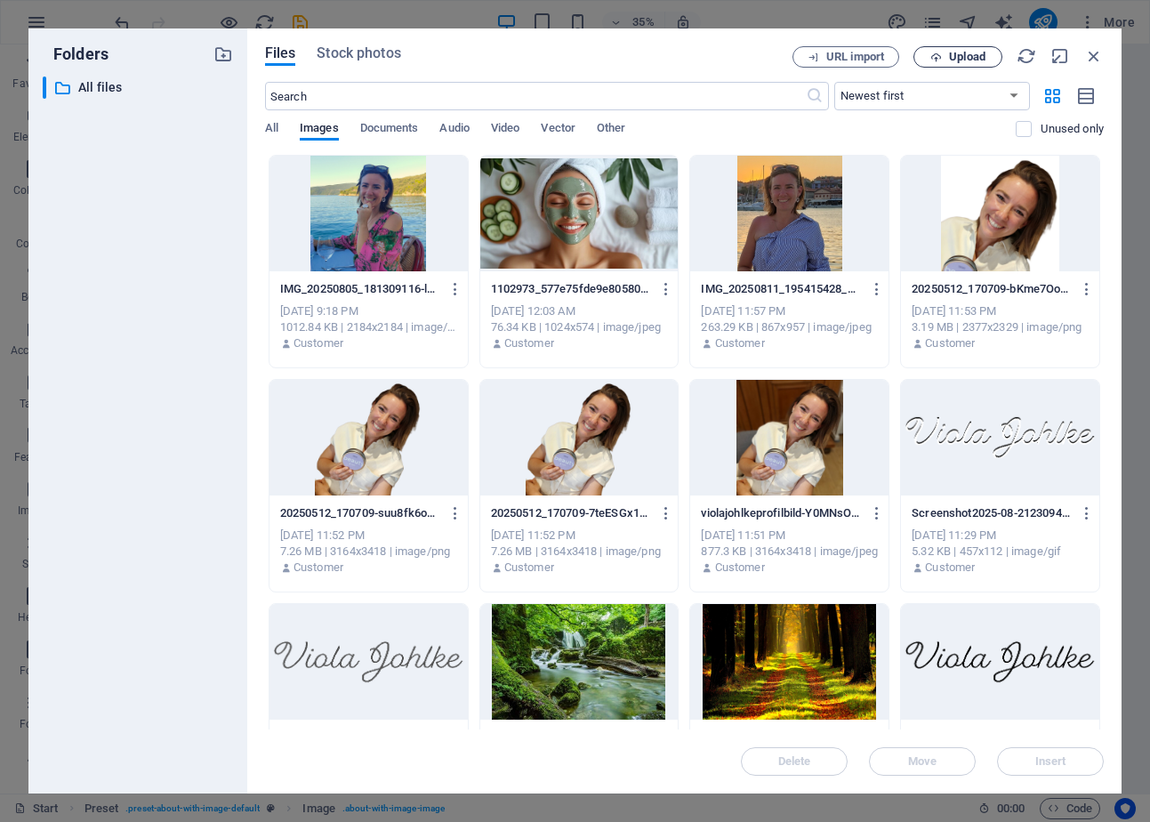
click at [972, 59] on span "Upload" at bounding box center [967, 57] width 36 height 11
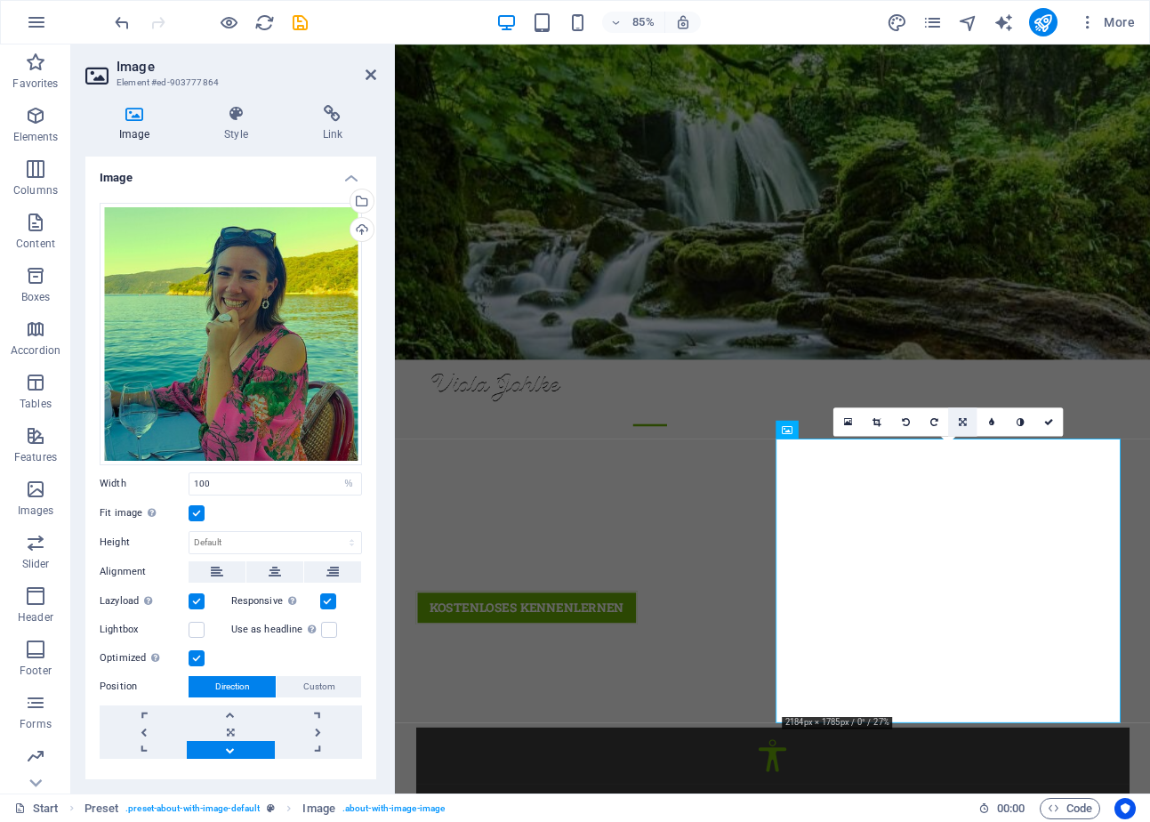
click at [963, 420] on icon at bounding box center [962, 421] width 8 height 9
click at [964, 446] on icon at bounding box center [962, 450] width 9 height 9
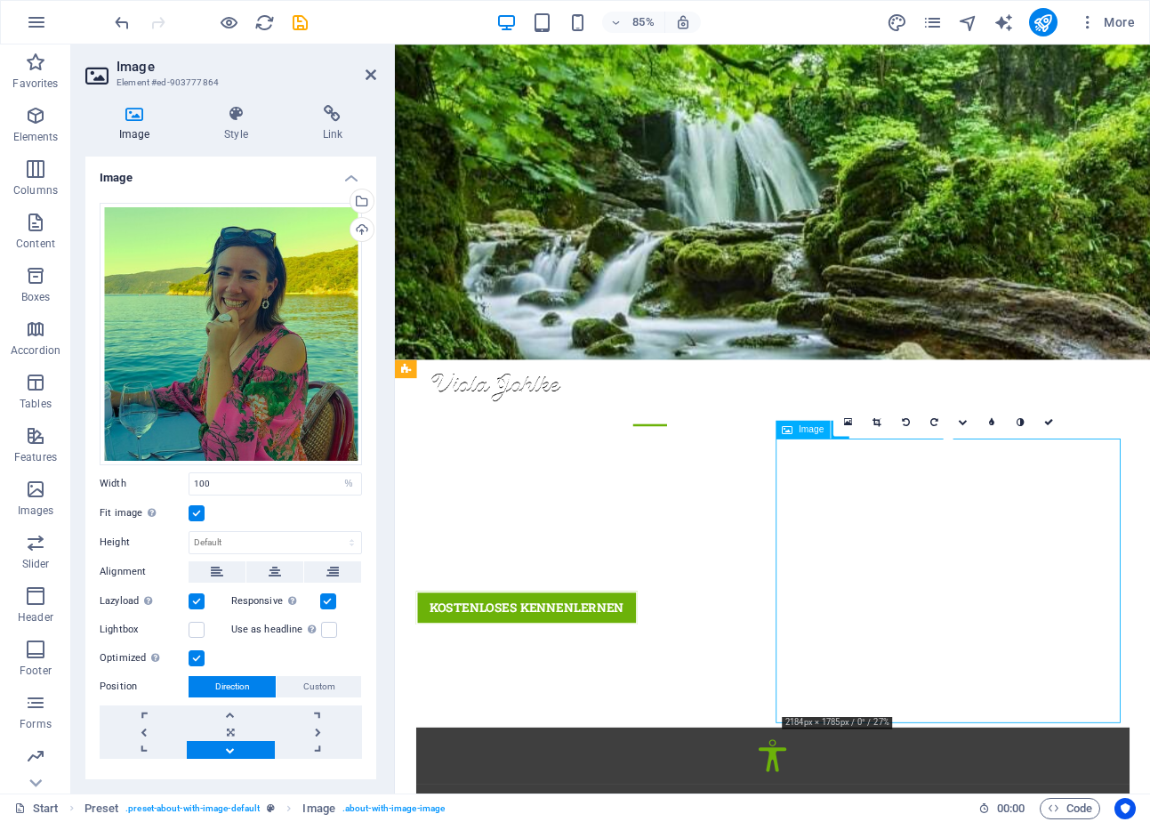
drag, startPoint x: 1048, startPoint y: 605, endPoint x: 1047, endPoint y: 688, distance: 82.7
drag, startPoint x: 1047, startPoint y: 629, endPoint x: 1050, endPoint y: 544, distance: 84.5
drag, startPoint x: 1050, startPoint y: 647, endPoint x: 1048, endPoint y: 707, distance: 59.6
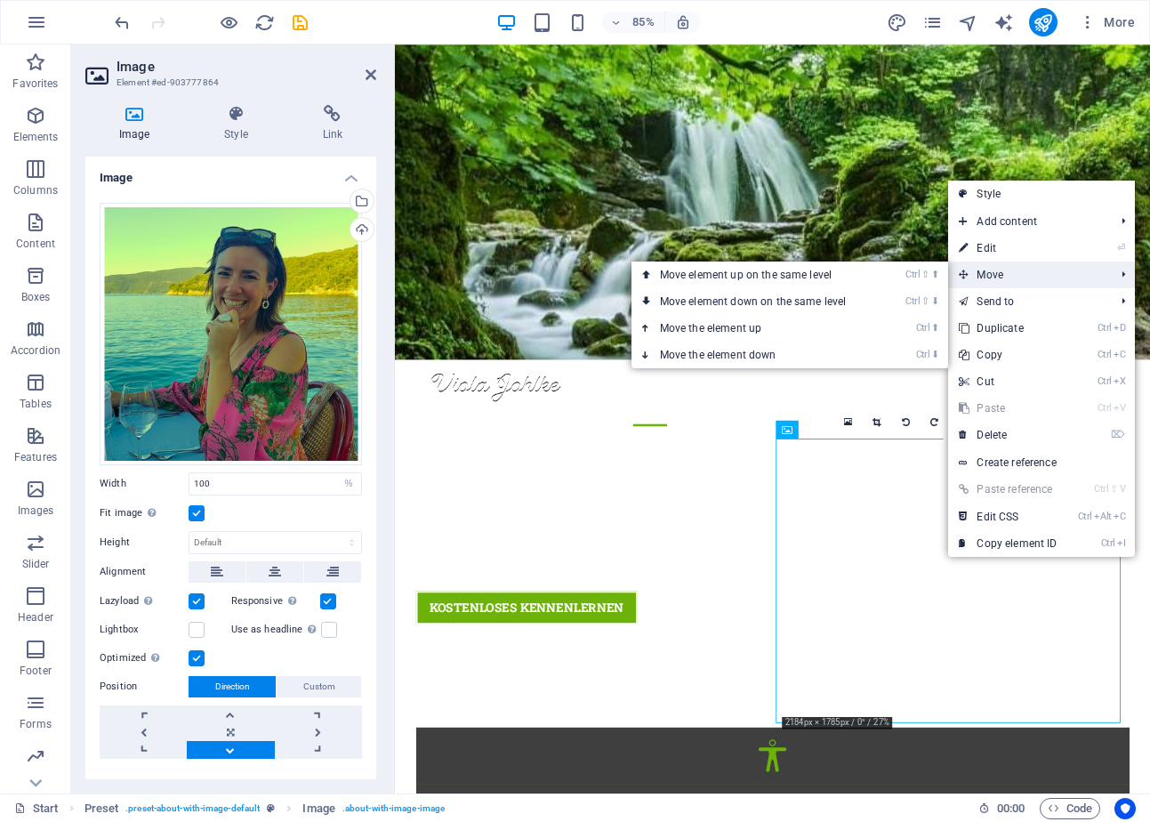
click at [1000, 270] on span "Move" at bounding box center [1027, 274] width 159 height 27
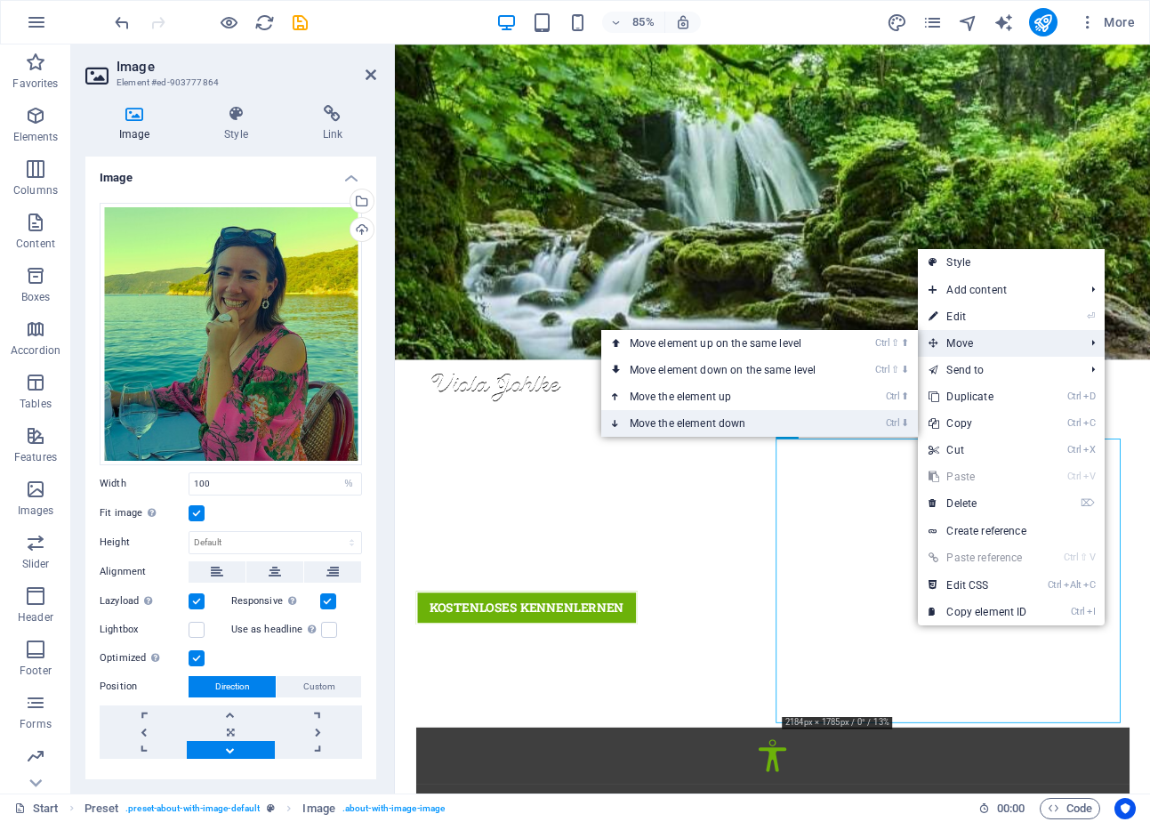
click at [790, 420] on link "Ctrl ⬇ Move the element down" at bounding box center [726, 423] width 251 height 27
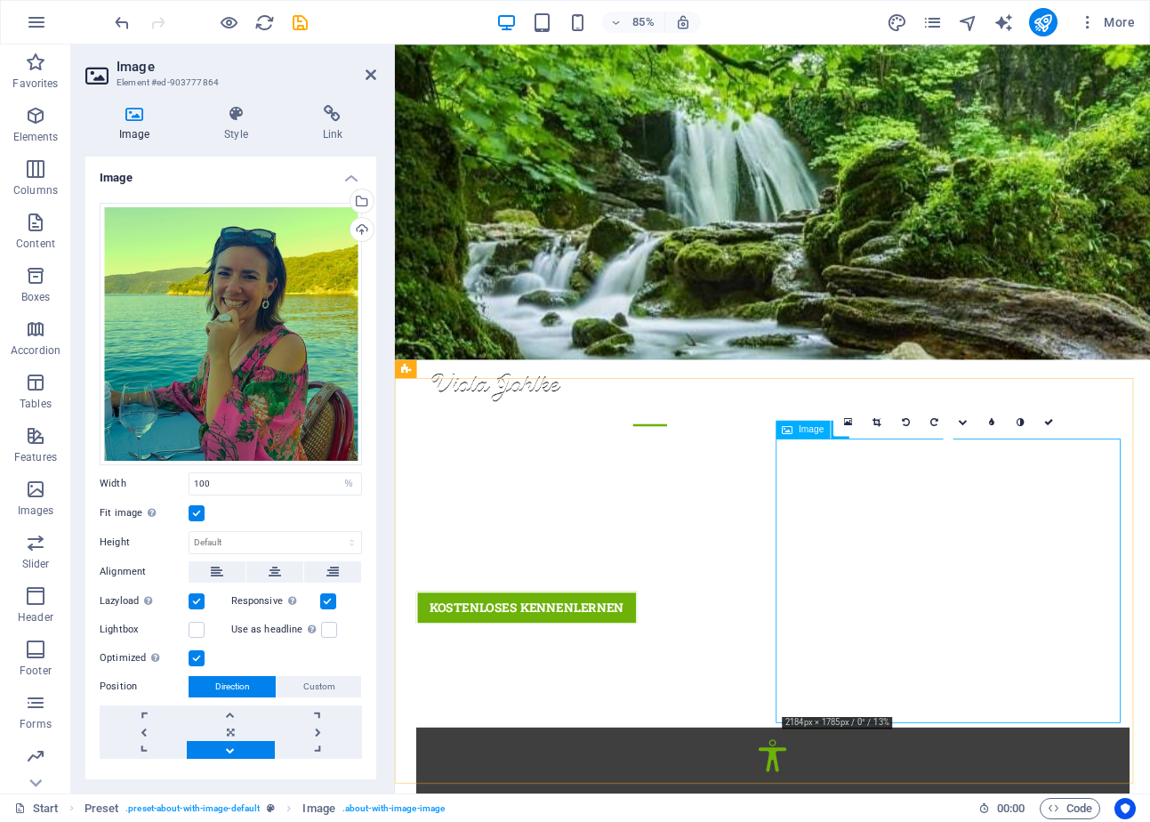
click at [881, 424] on link at bounding box center [876, 421] width 28 height 28
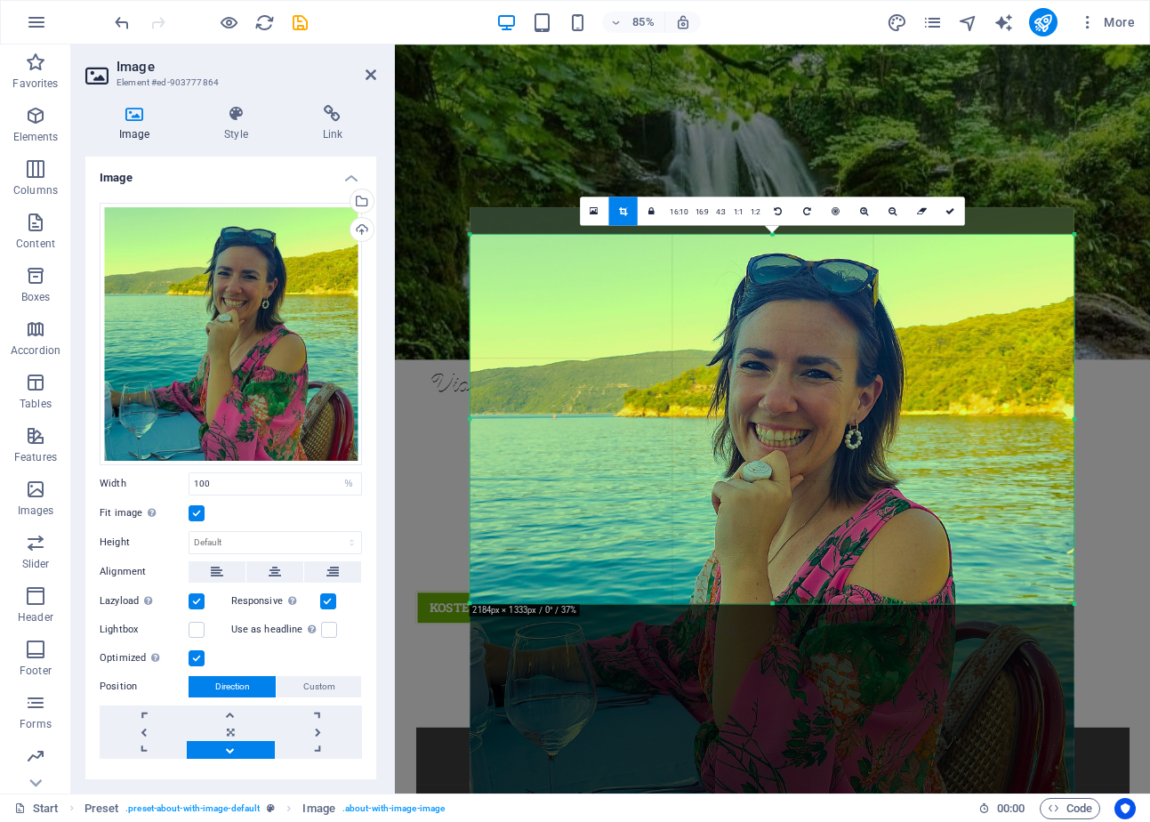
drag, startPoint x: 846, startPoint y: 365, endPoint x: 844, endPoint y: 451, distance: 85.4
click at [844, 451] on div at bounding box center [772, 509] width 604 height 604
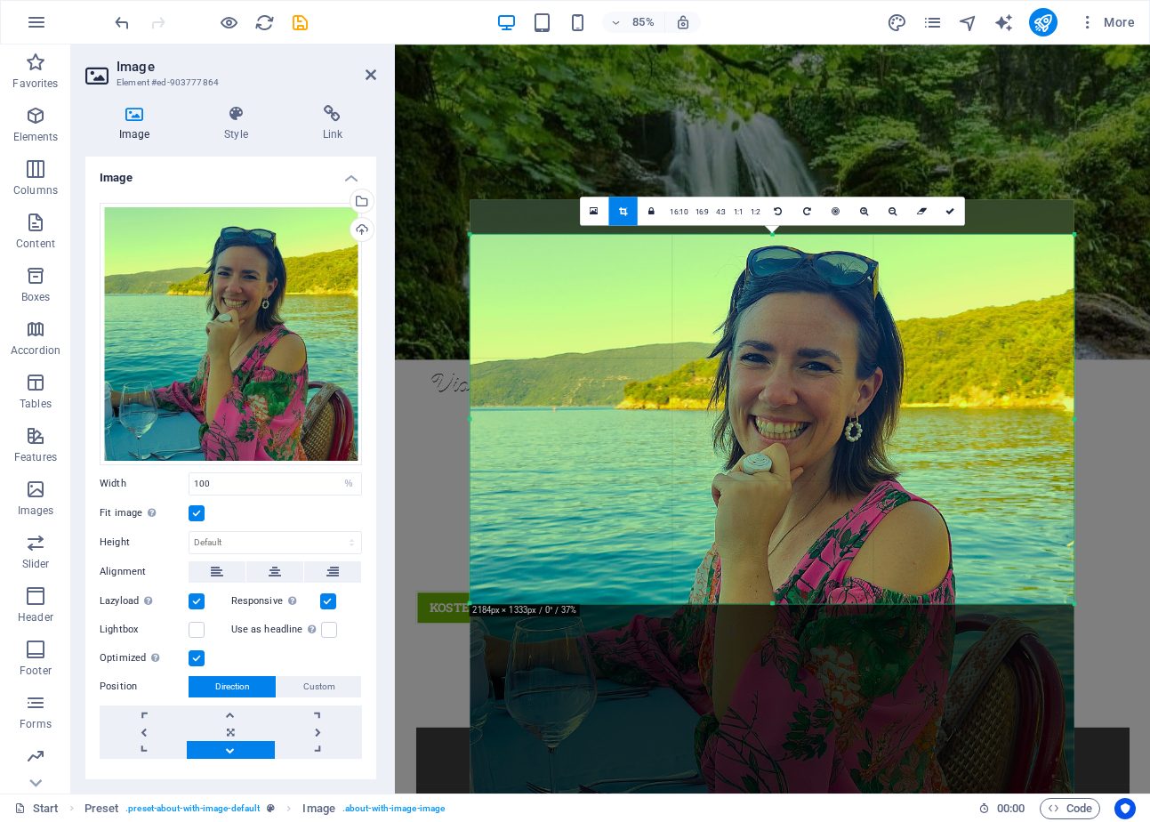
drag, startPoint x: 844, startPoint y: 451, endPoint x: 844, endPoint y: 437, distance: 13.3
click at [844, 437] on div at bounding box center [772, 502] width 604 height 604
click at [950, 206] on icon at bounding box center [950, 210] width 9 height 9
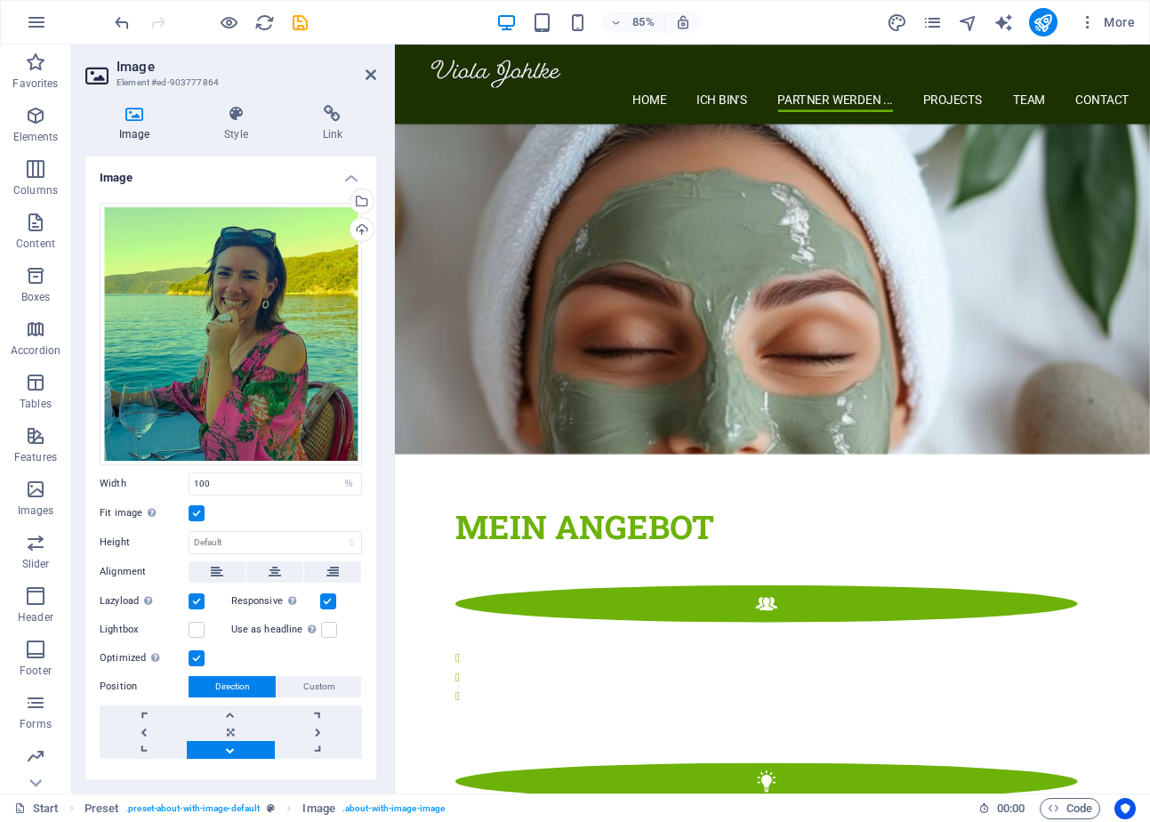
scroll to position [2801, 0]
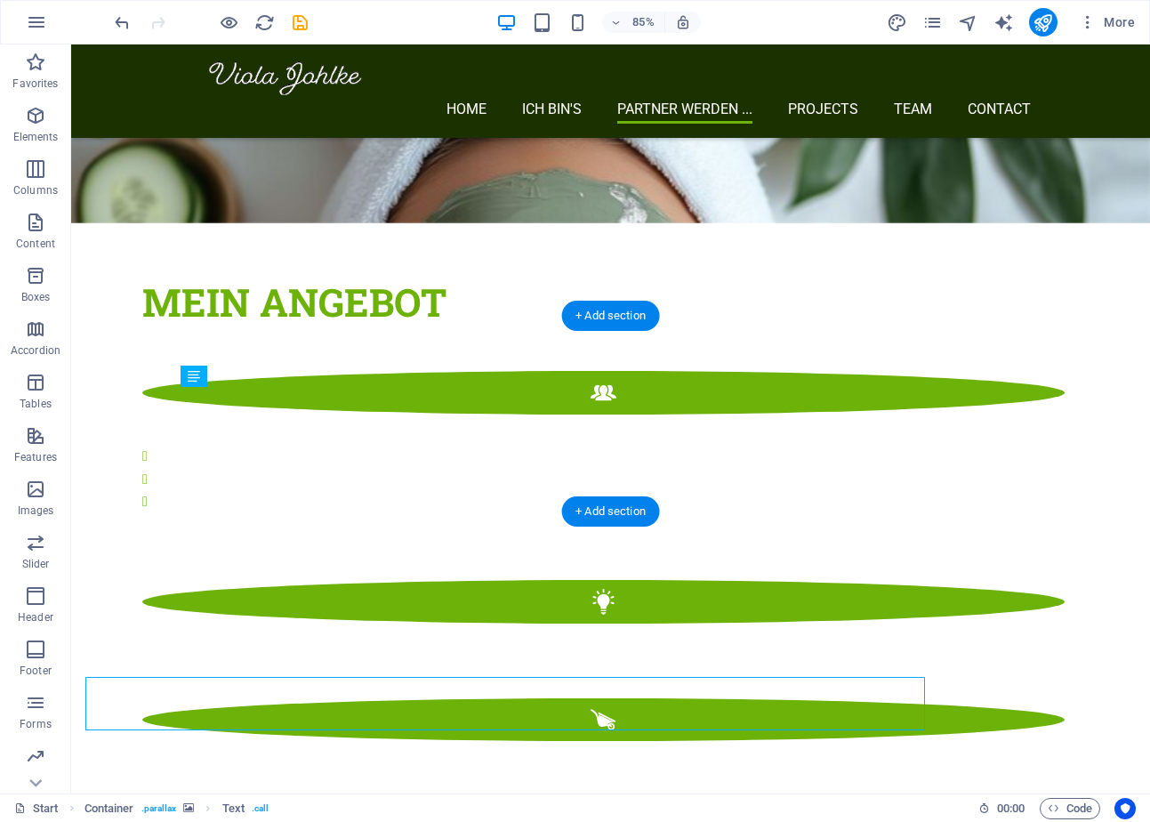
scroll to position [2511, 0]
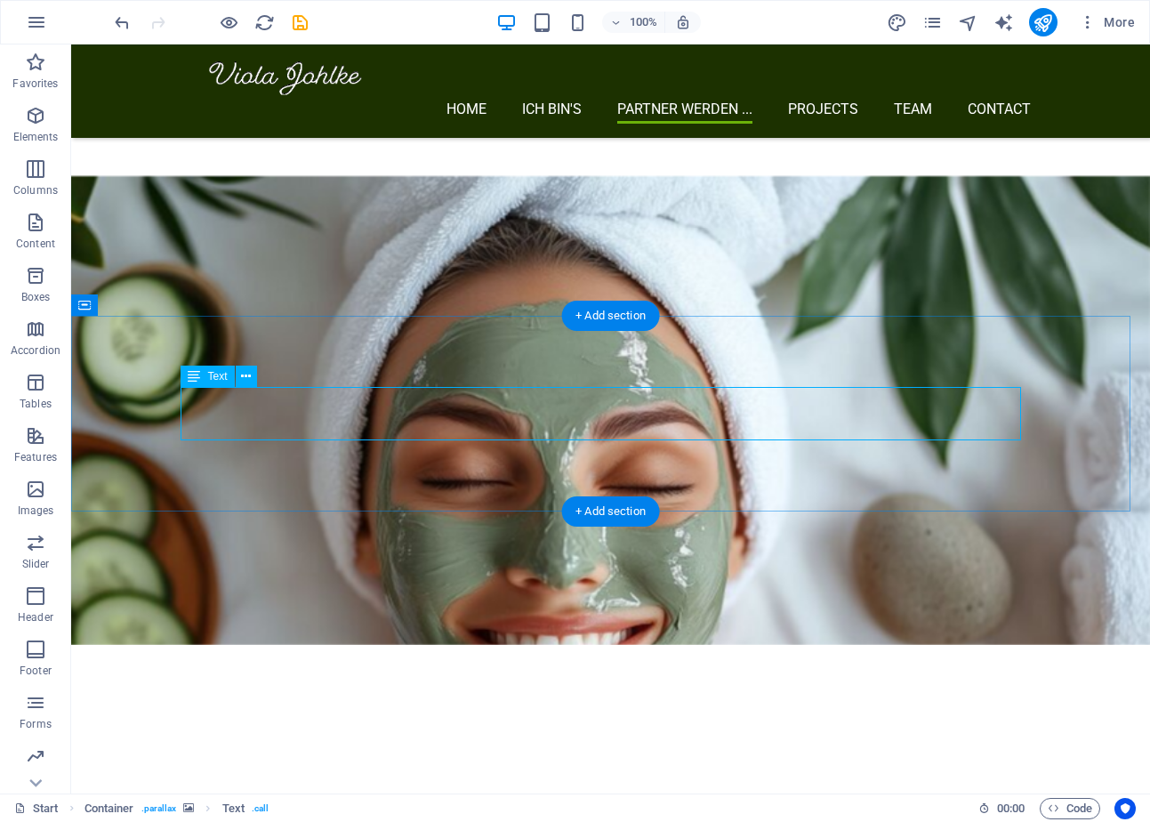
scroll to position [2801, 0]
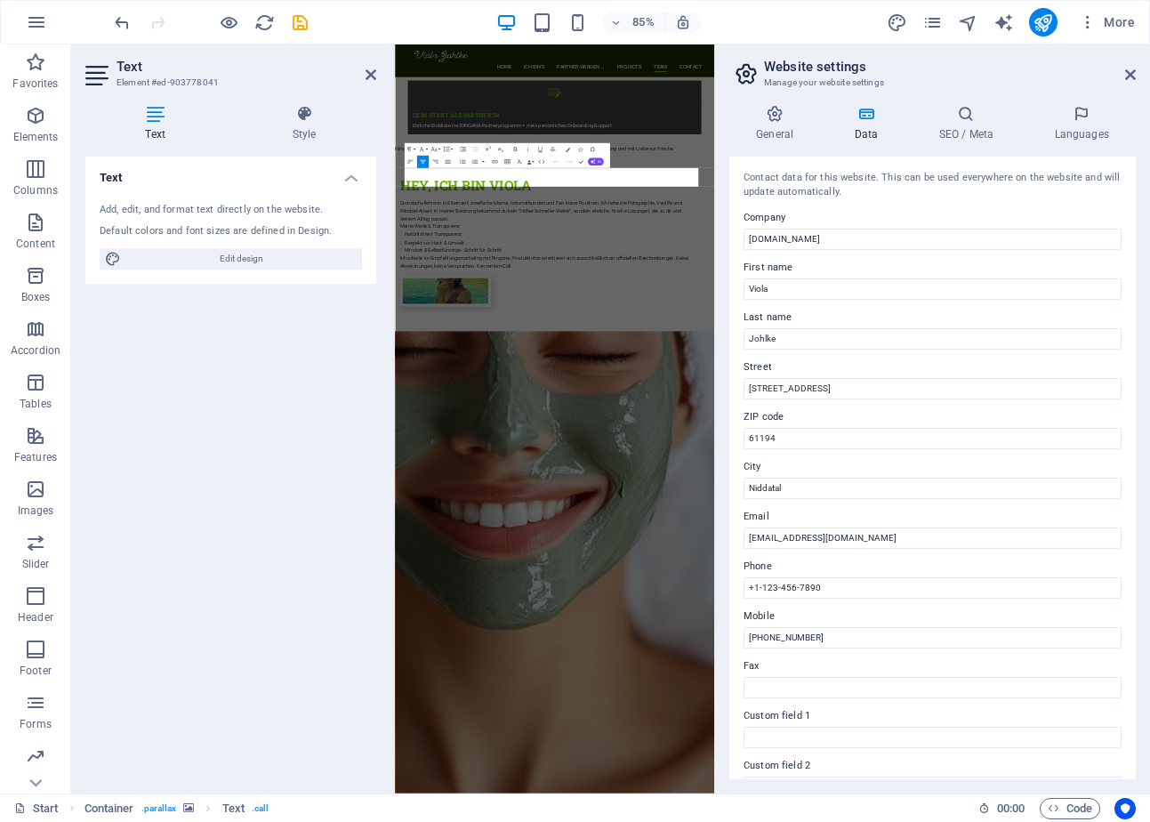
scroll to position [3980, 0]
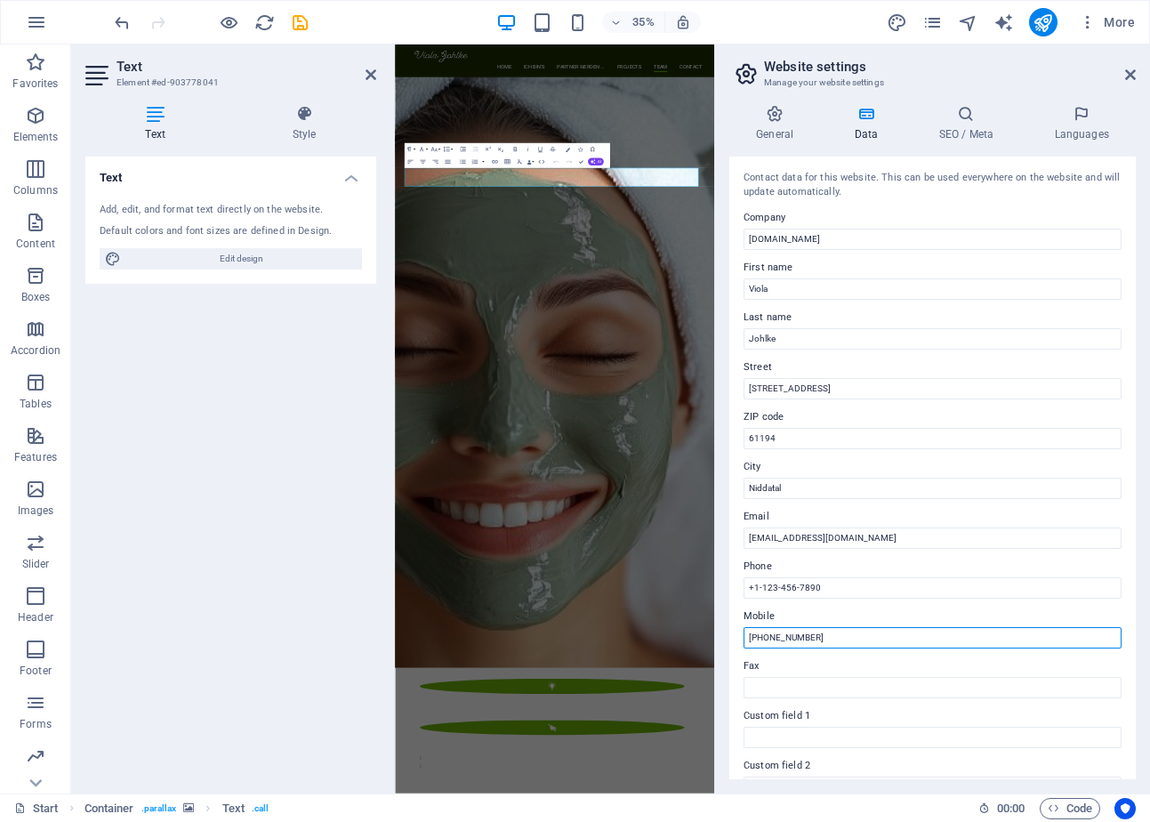
drag, startPoint x: 851, startPoint y: 640, endPoint x: 718, endPoint y: 635, distance: 132.6
click at [720, 633] on div "General Data SEO / Meta Languages Website name violajohlke.de Logo Drag files h…" at bounding box center [932, 442] width 435 height 702
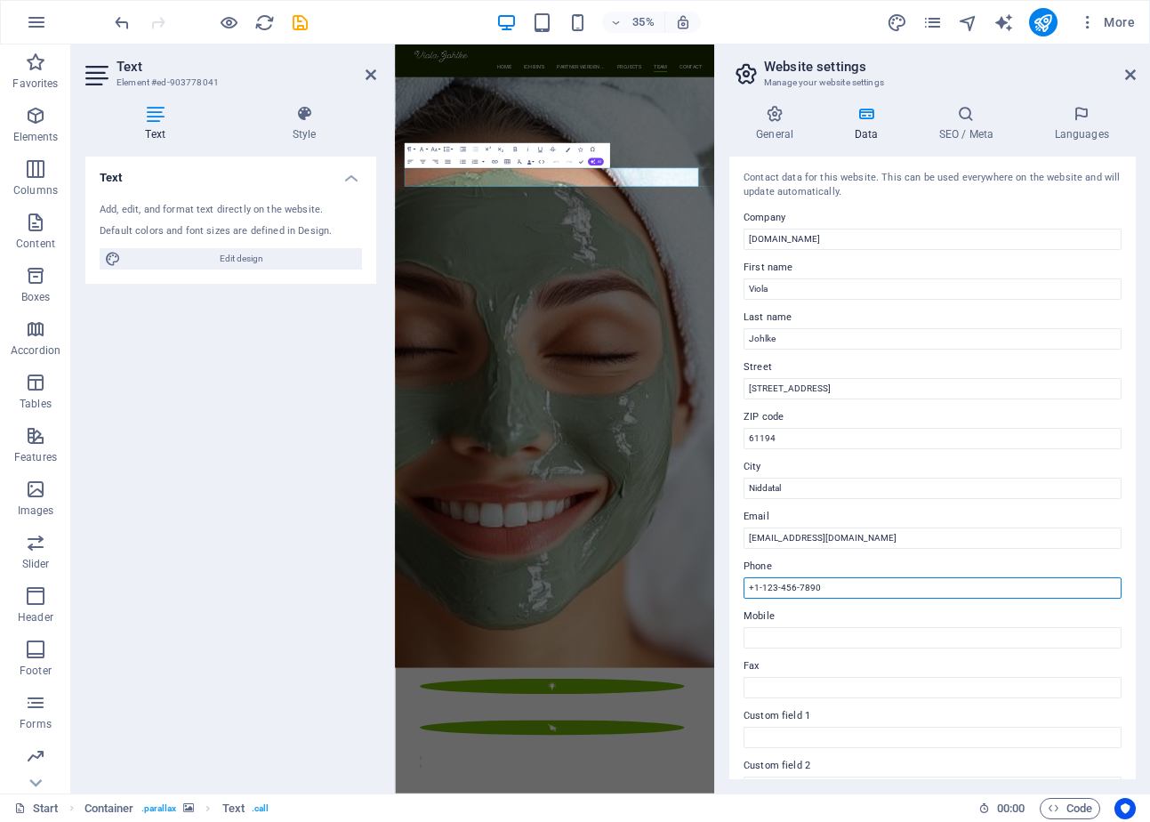
drag, startPoint x: 878, startPoint y: 582, endPoint x: 725, endPoint y: 577, distance: 152.1
click at [725, 573] on div "General Data SEO / Meta Languages Website name violajohlke.de Logo Drag files h…" at bounding box center [932, 442] width 435 height 702
paste input "49 176 3142534"
type input "[PHONE_NUMBER]"
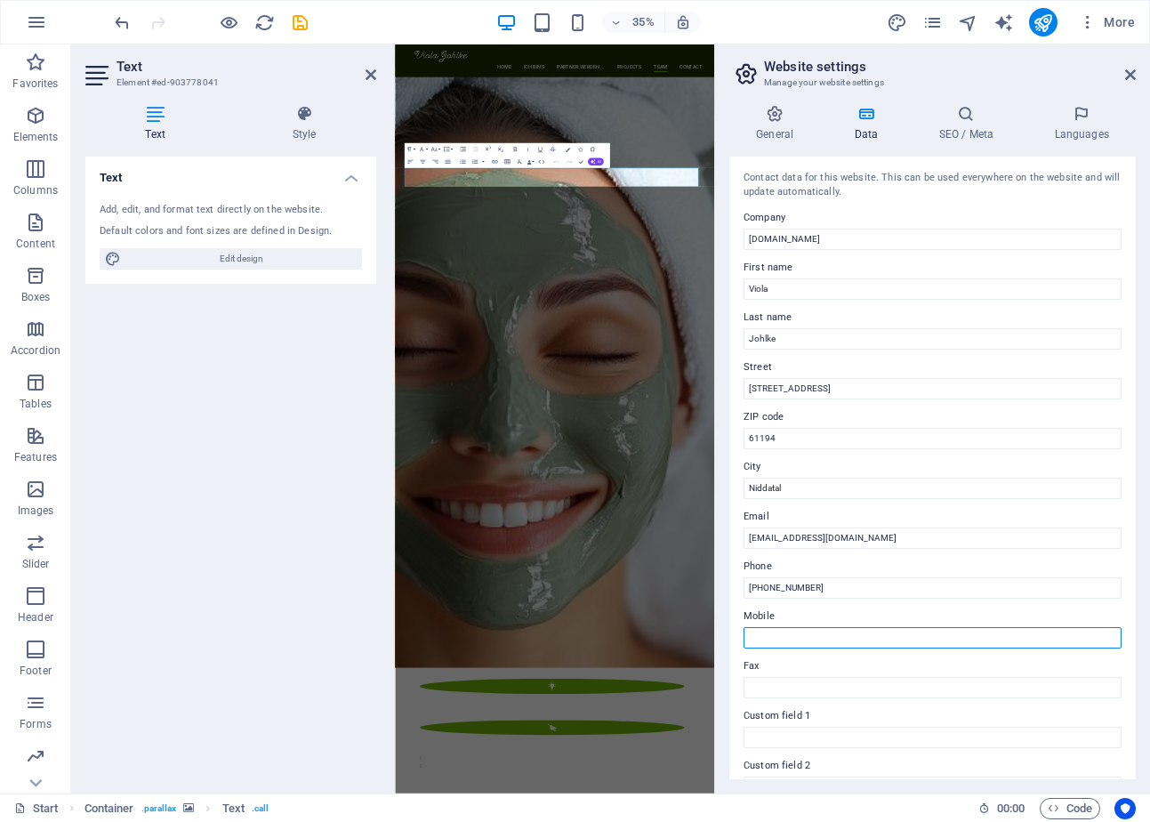
click at [838, 632] on input "Mobile" at bounding box center [932, 637] width 378 height 21
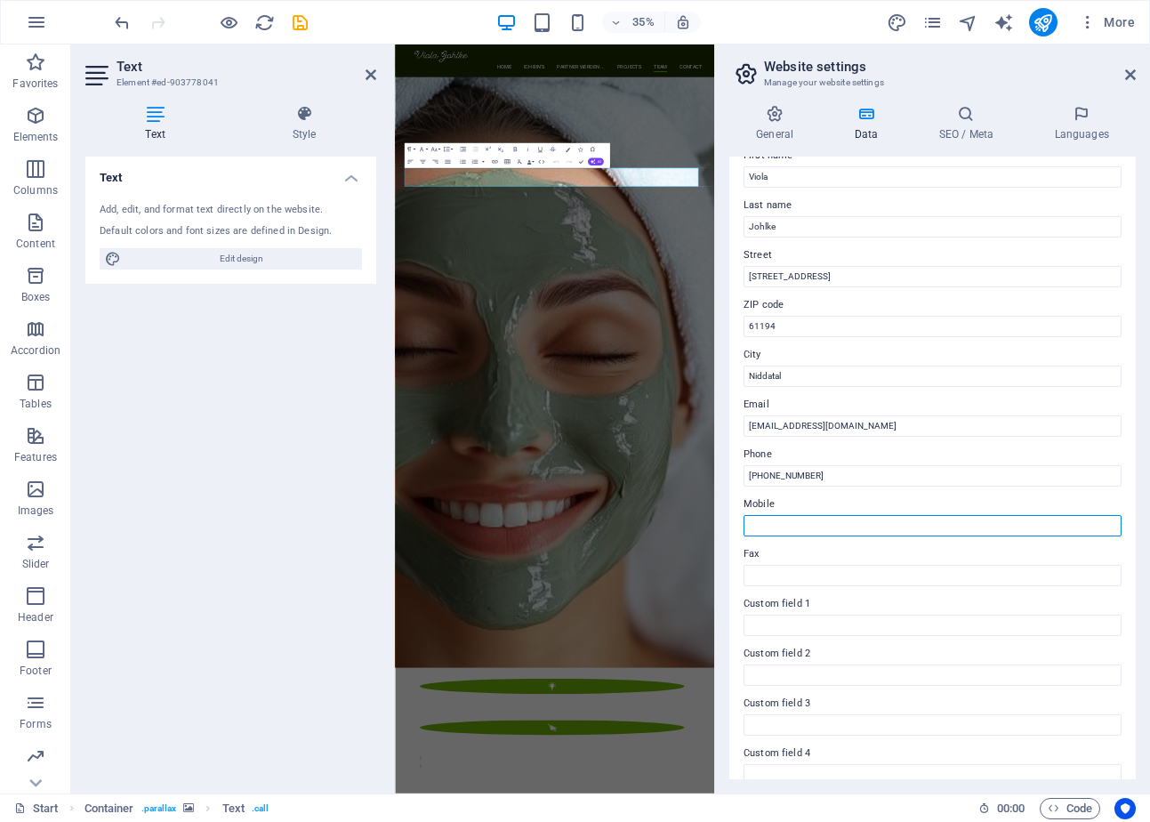
scroll to position [0, 0]
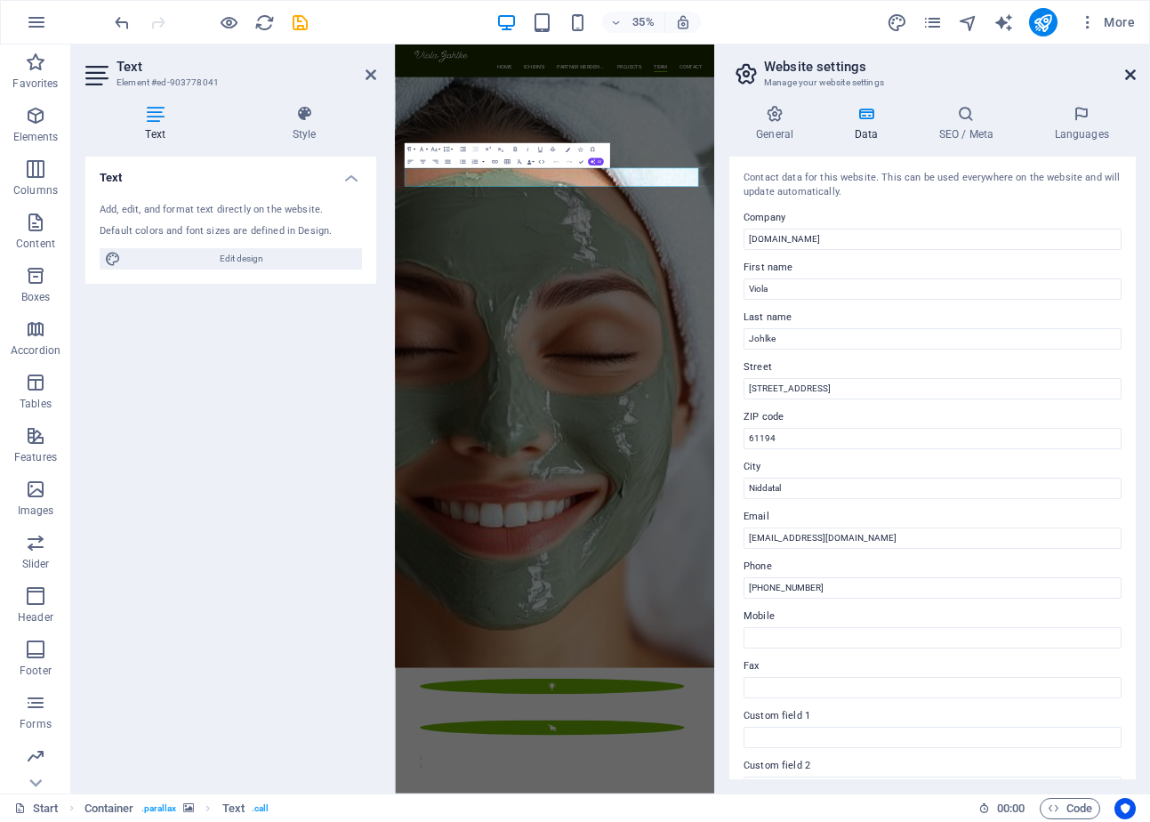
click at [1132, 75] on icon at bounding box center [1130, 75] width 11 height 14
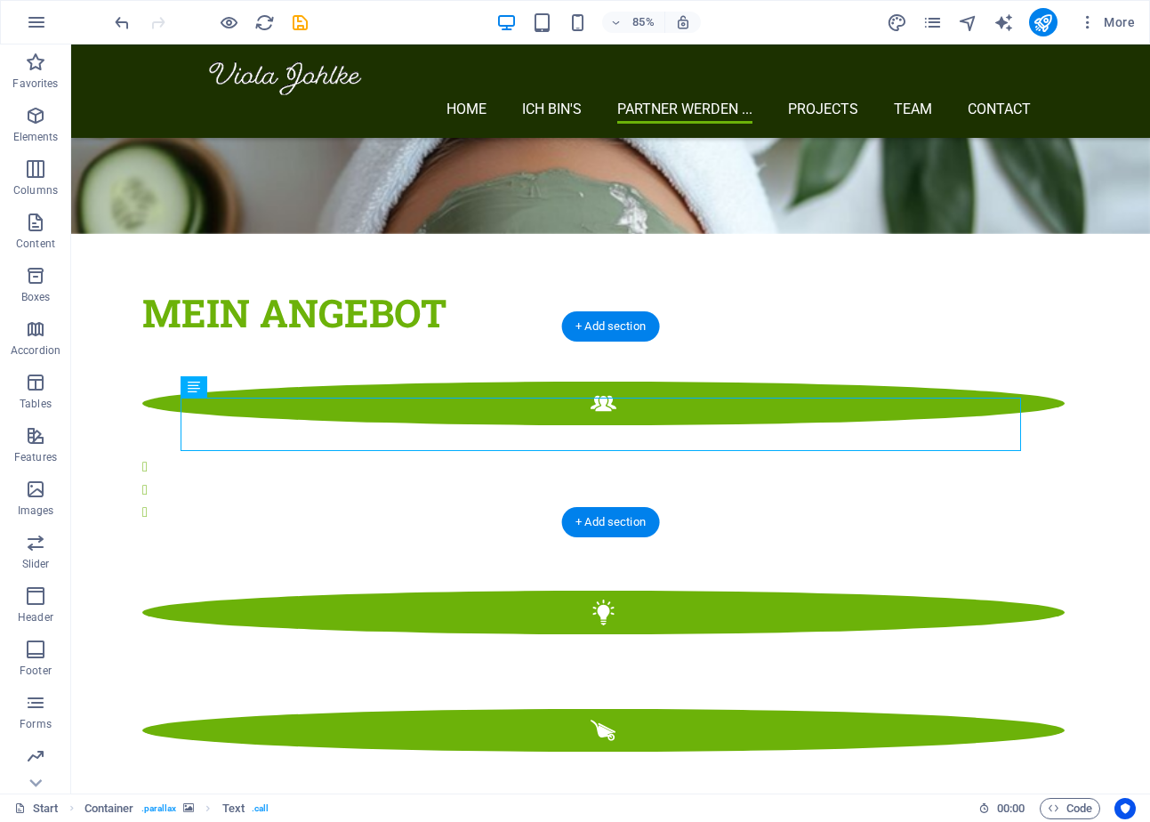
scroll to position [2500, 0]
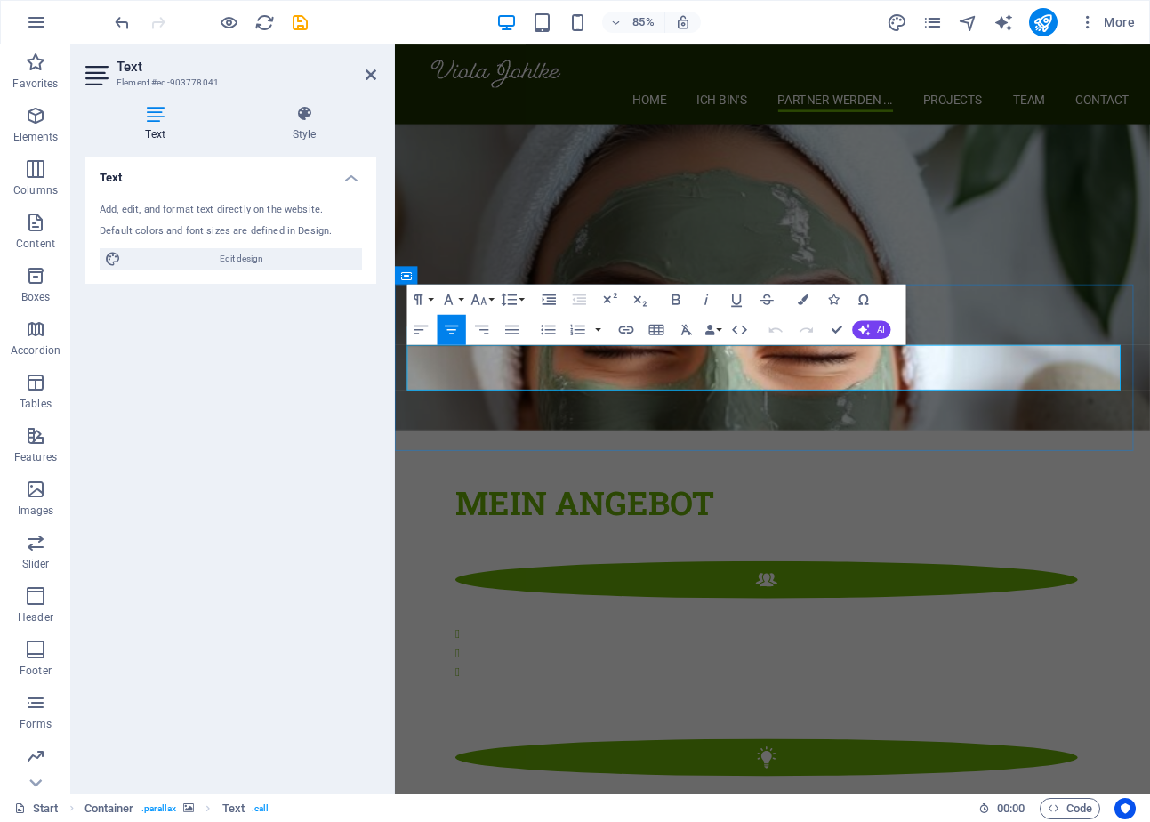
drag, startPoint x: 788, startPoint y: 423, endPoint x: 1074, endPoint y: 434, distance: 286.5
click at [622, 332] on icon "button" at bounding box center [626, 330] width 18 height 18
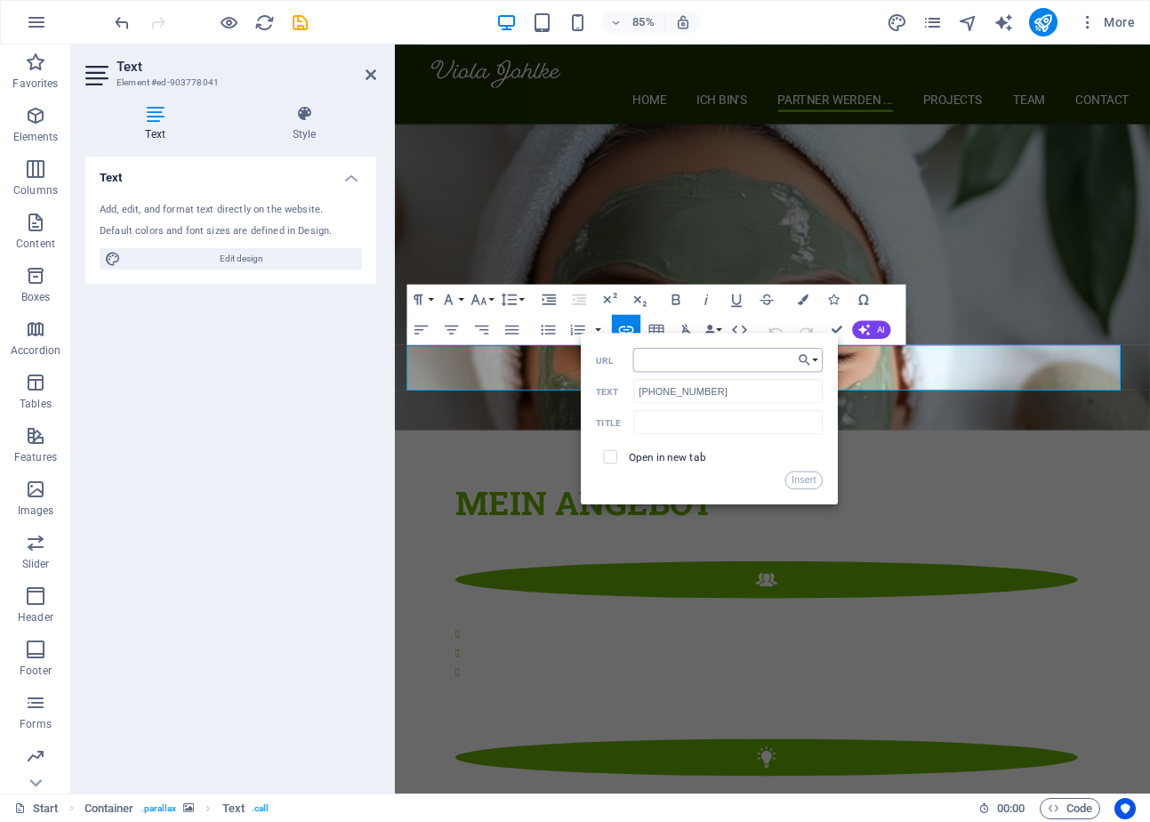
click at [670, 360] on input "URL" at bounding box center [727, 360] width 190 height 24
type input "https://wa.me/4915127053088/?text=Hallo%20Viola%2C%20ich%20interessiere%20mich%…"
click at [812, 478] on button "Insert" at bounding box center [803, 480] width 38 height 18
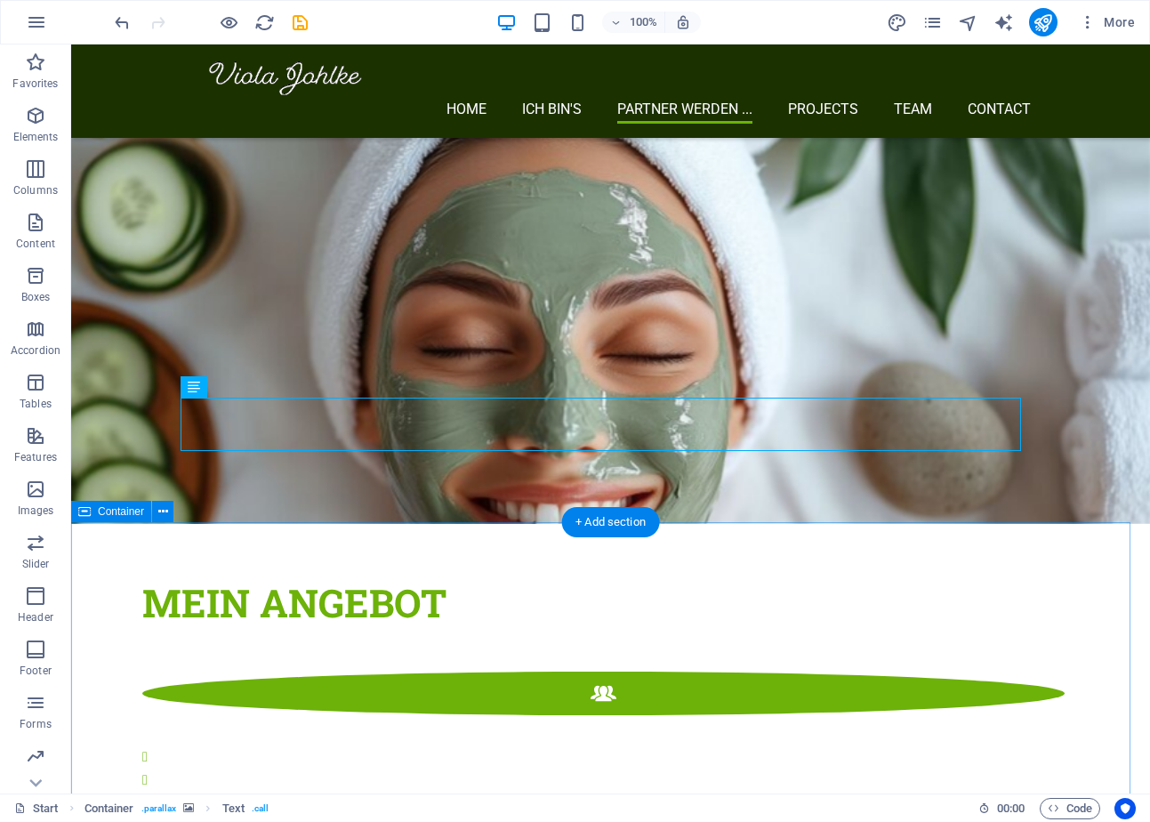
scroll to position [2900, 0]
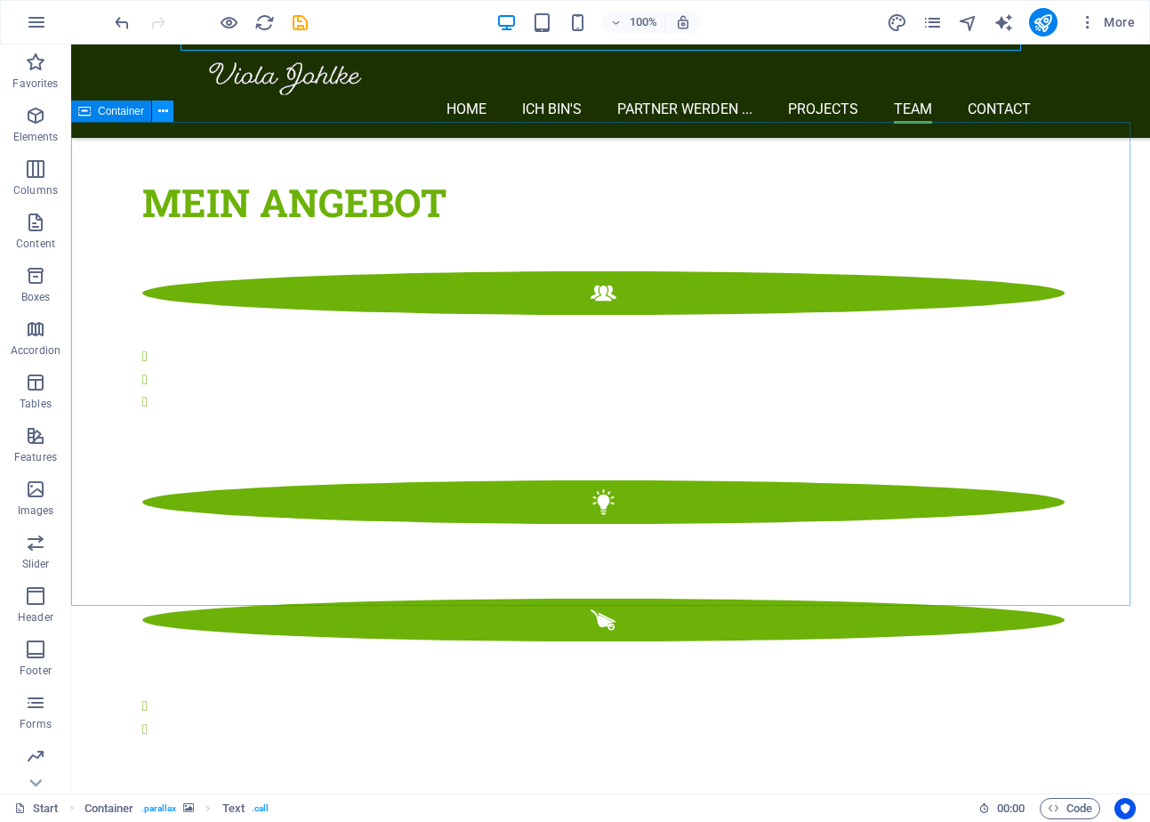
click at [164, 113] on icon at bounding box center [163, 111] width 10 height 19
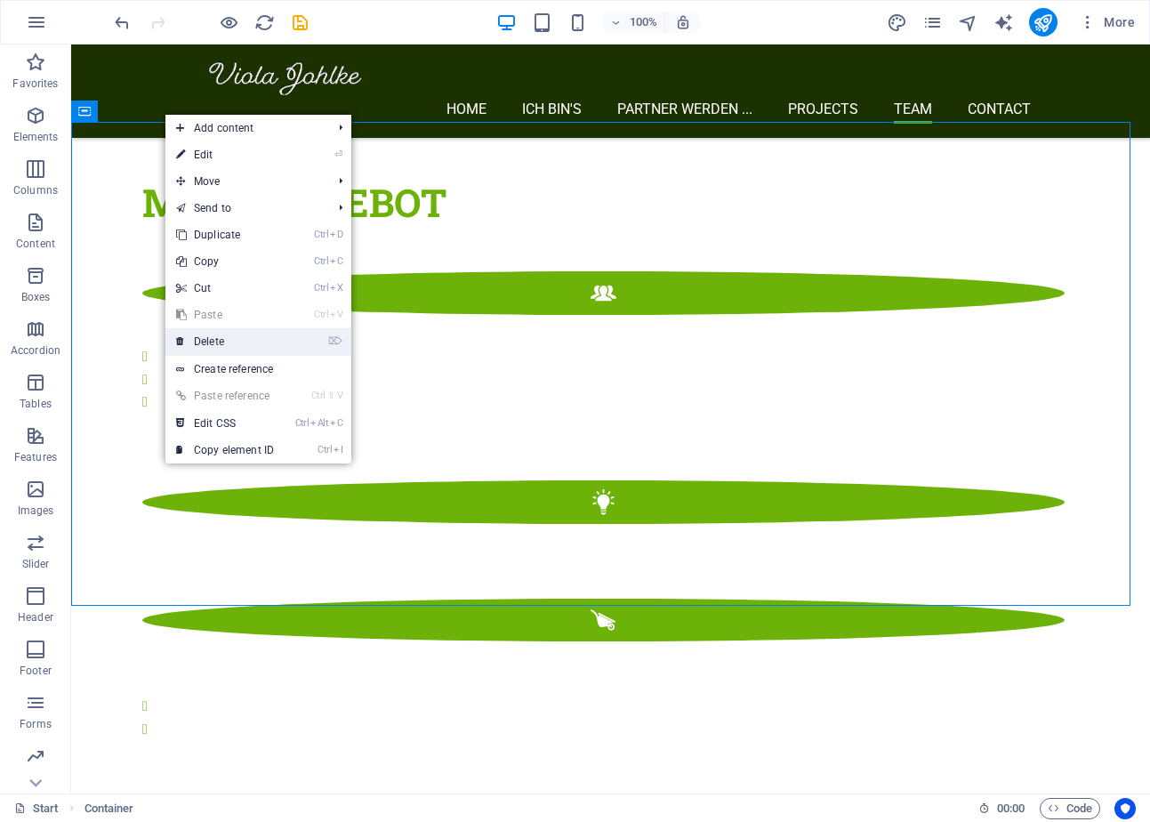
click at [249, 337] on link "⌦ Delete" at bounding box center [224, 341] width 119 height 27
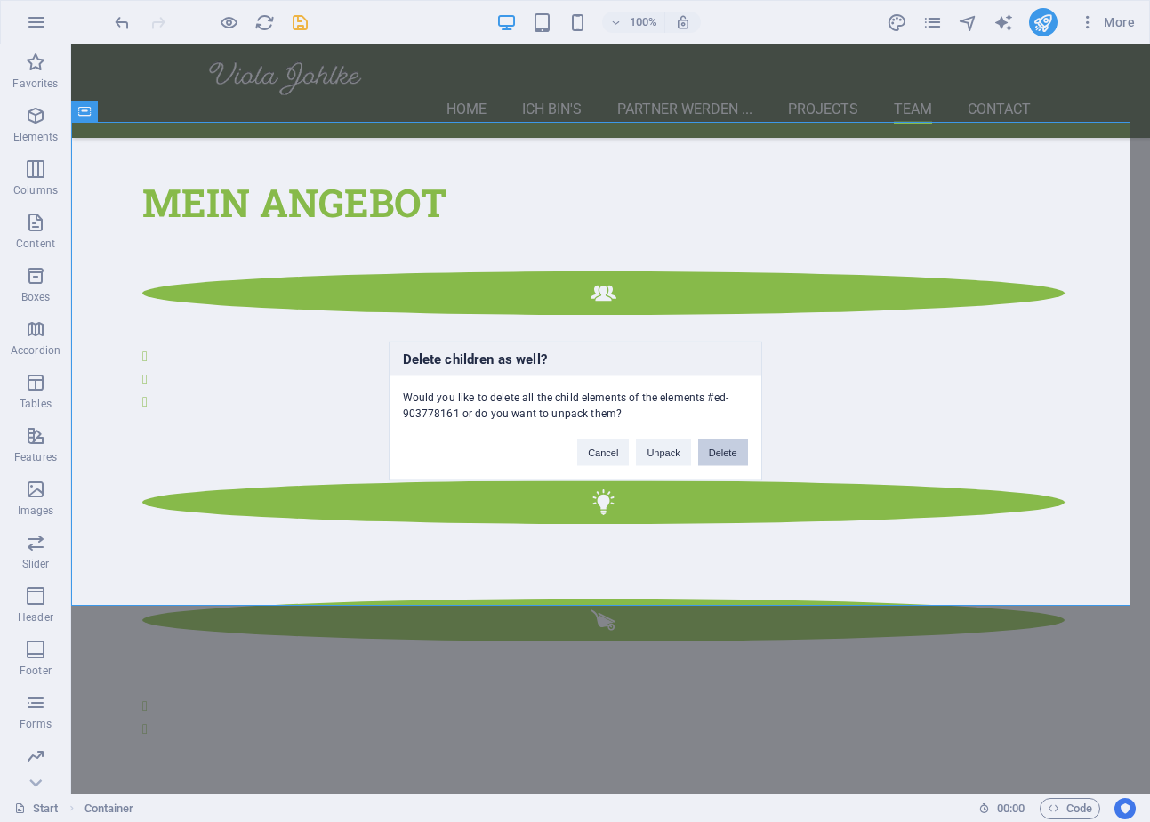
click at [737, 454] on button "Delete" at bounding box center [723, 452] width 50 height 27
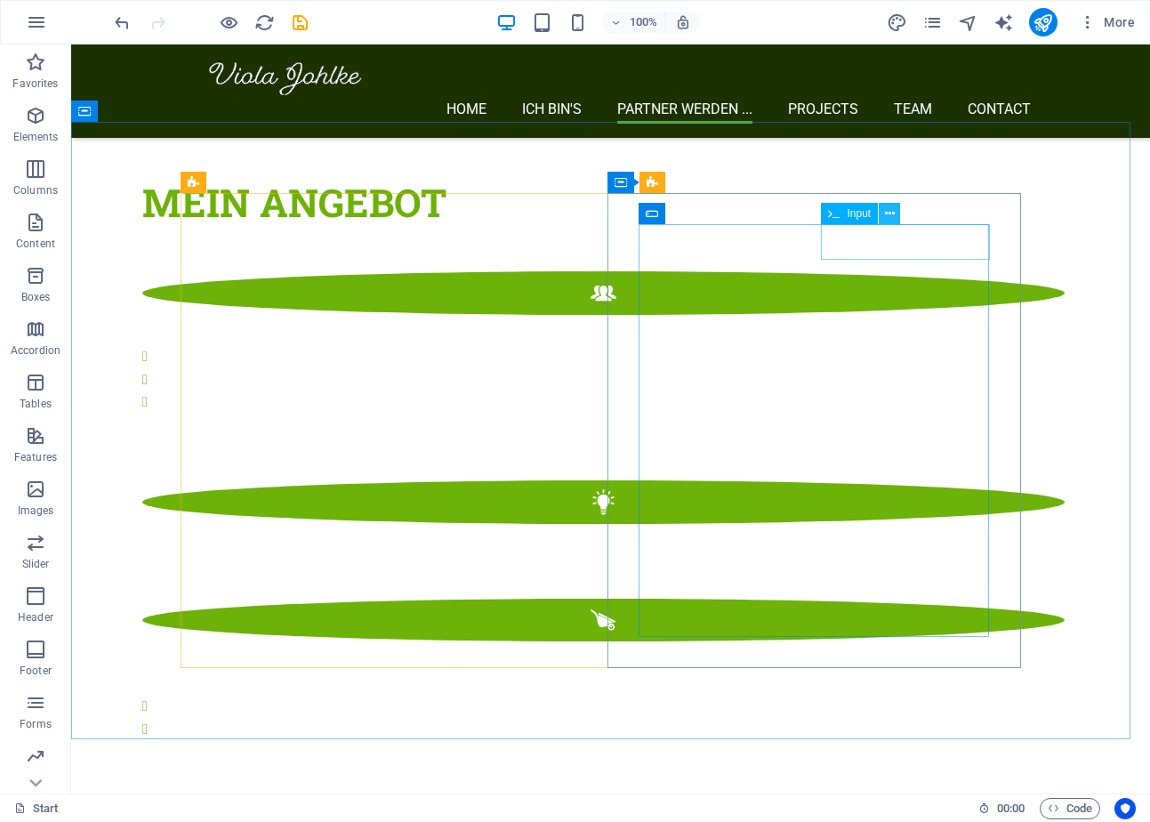
click at [891, 213] on icon at bounding box center [890, 213] width 10 height 19
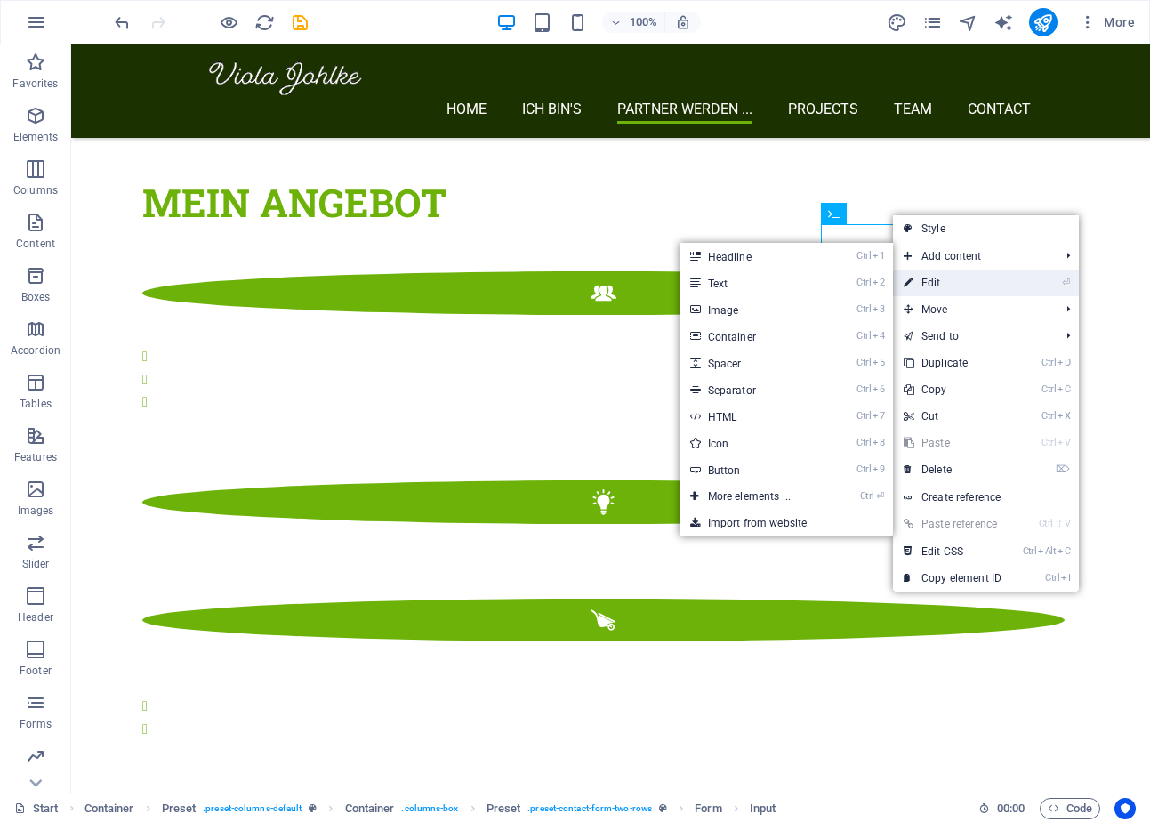
click at [942, 288] on link "⏎ Edit" at bounding box center [952, 282] width 119 height 27
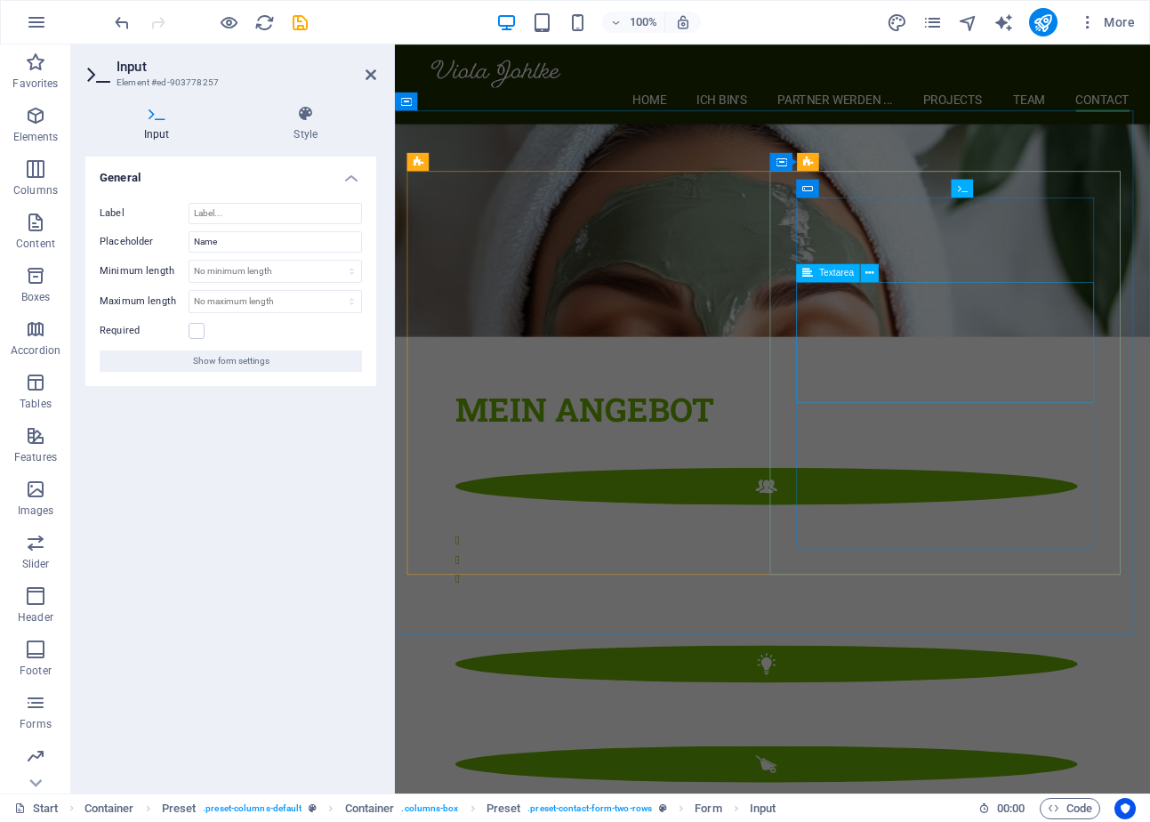
scroll to position [3190, 0]
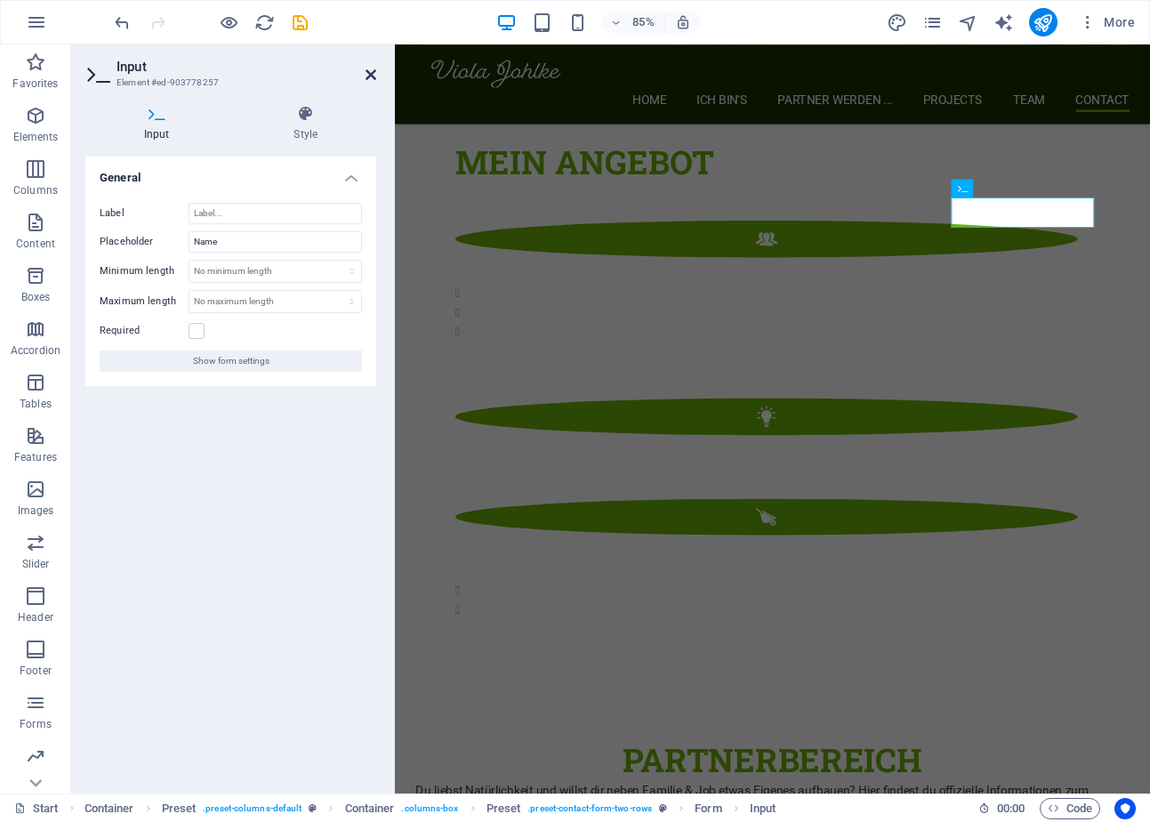
click at [371, 72] on icon at bounding box center [370, 75] width 11 height 14
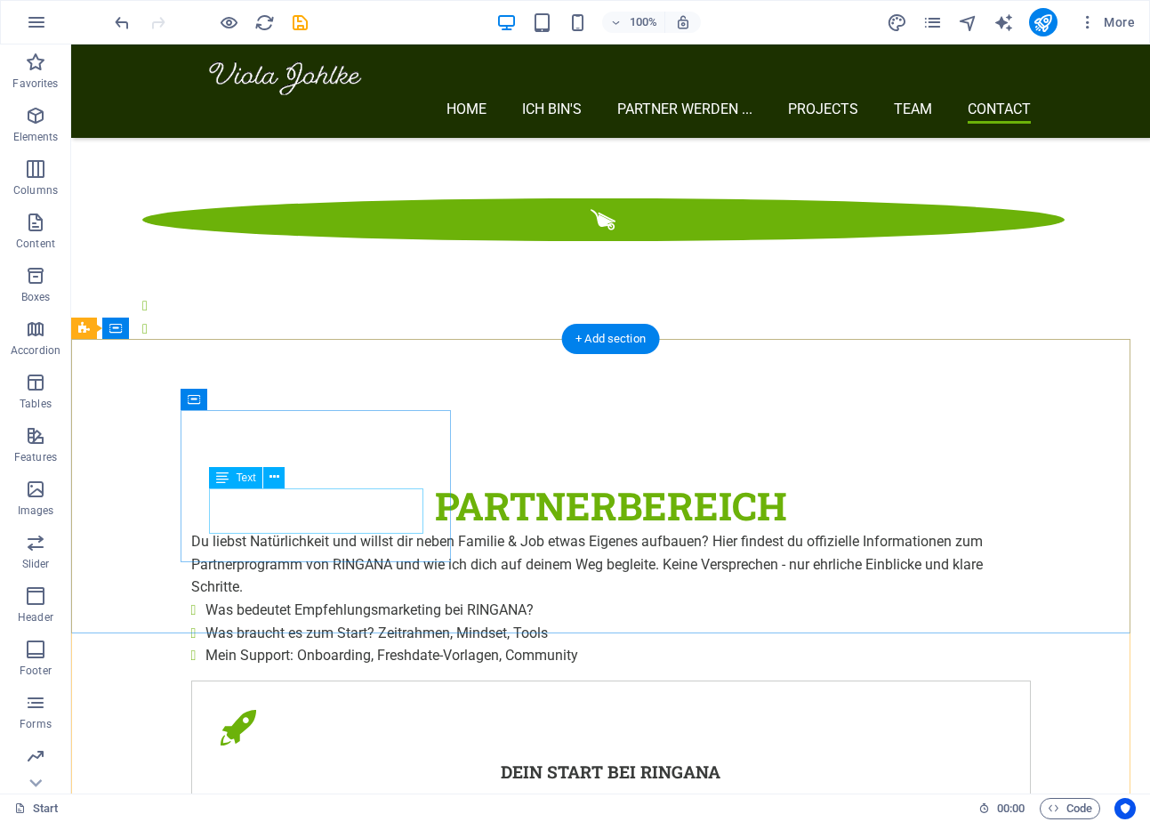
scroll to position [3407, 0]
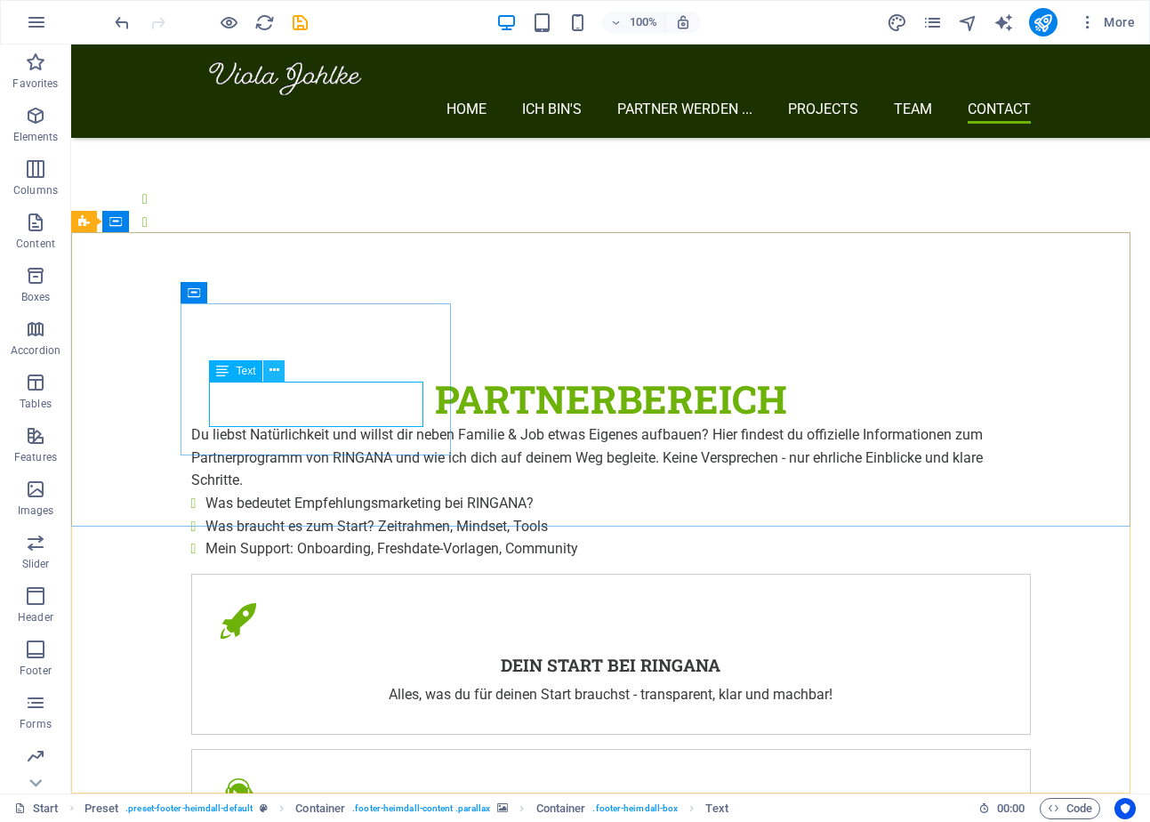
click at [278, 363] on icon at bounding box center [274, 370] width 10 height 19
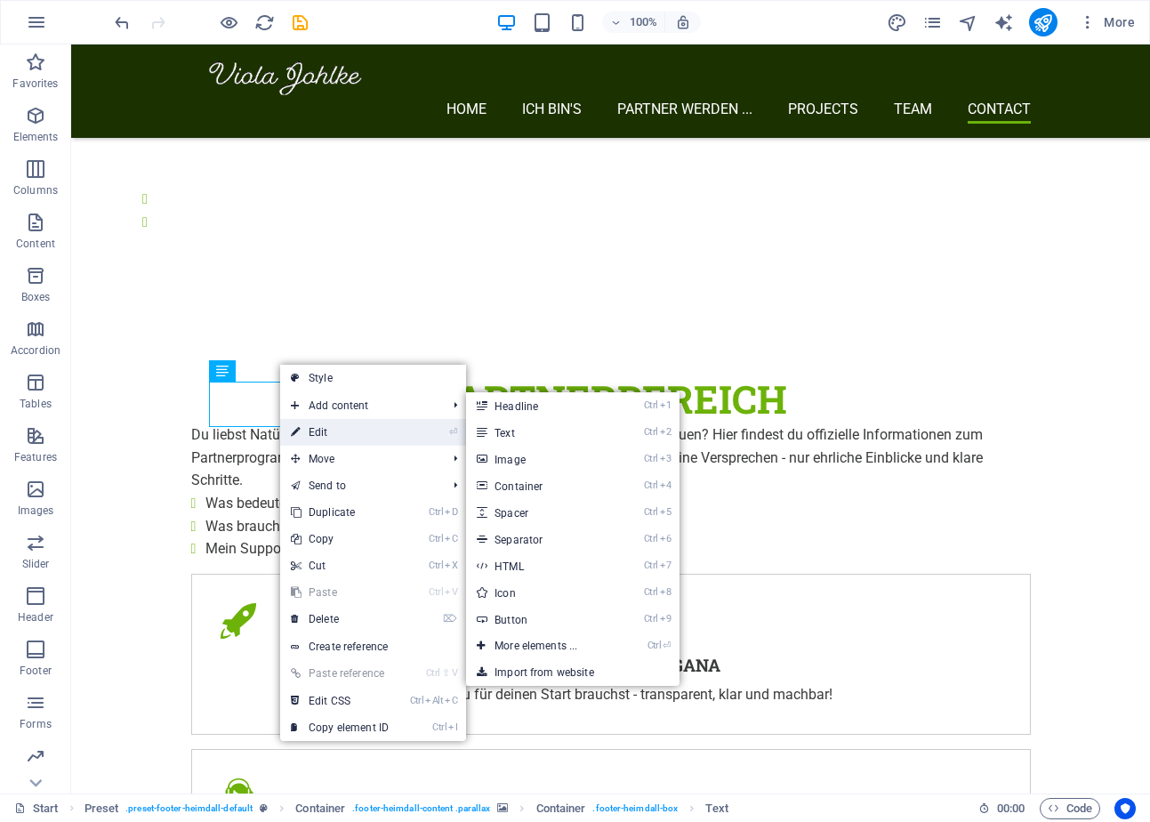
click at [320, 430] on link "⏎ Edit" at bounding box center [339, 432] width 119 height 27
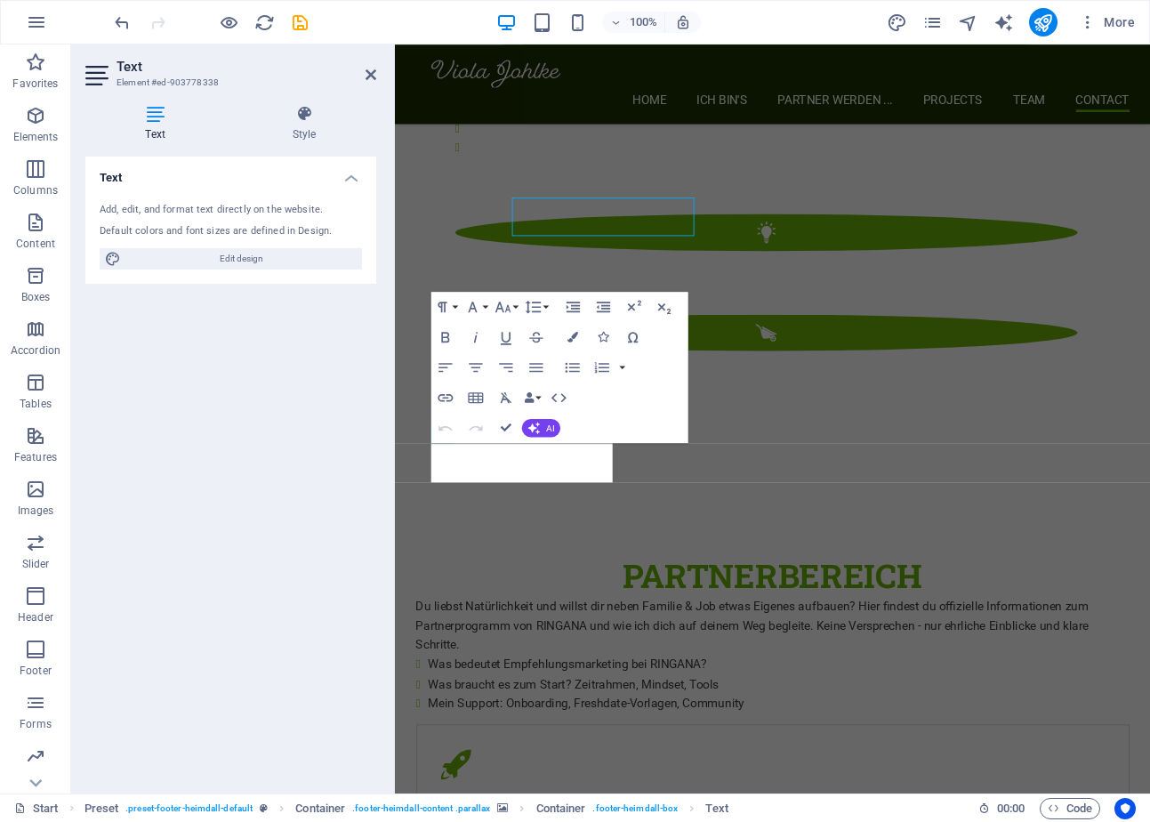
scroll to position [3564, 0]
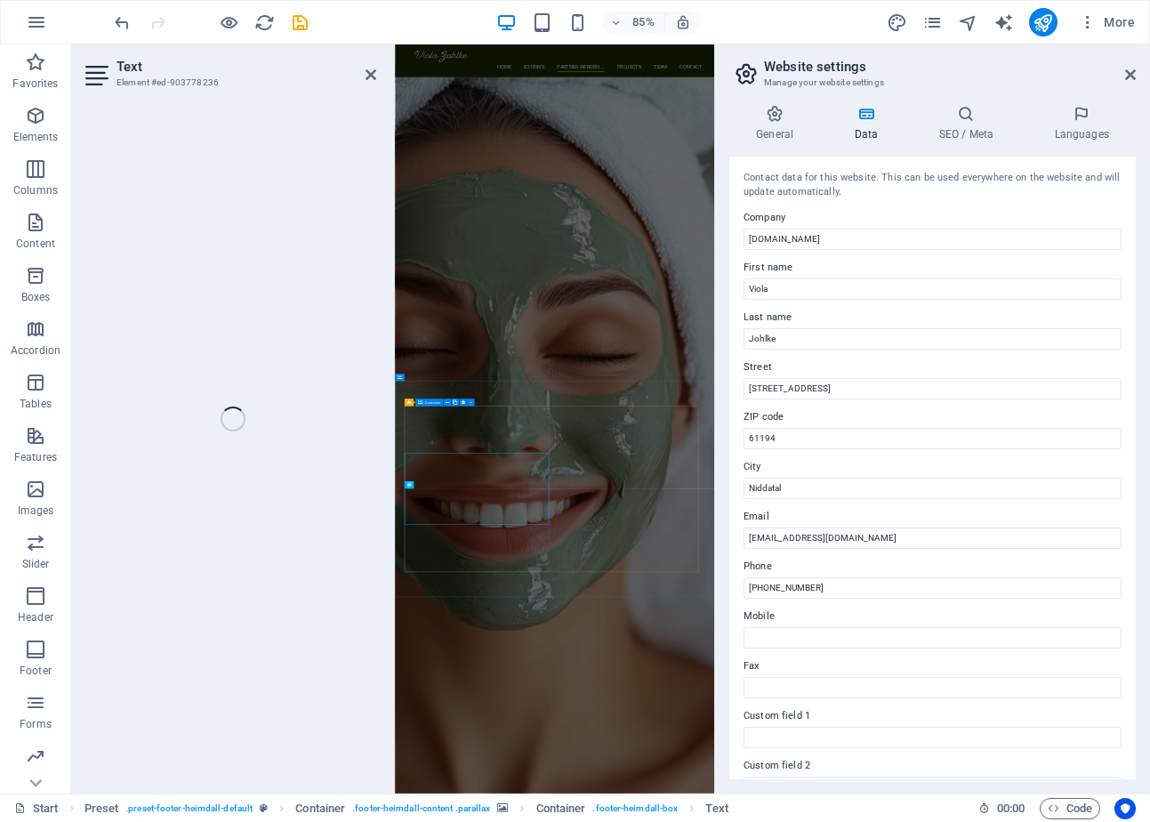
scroll to position [3495, 0]
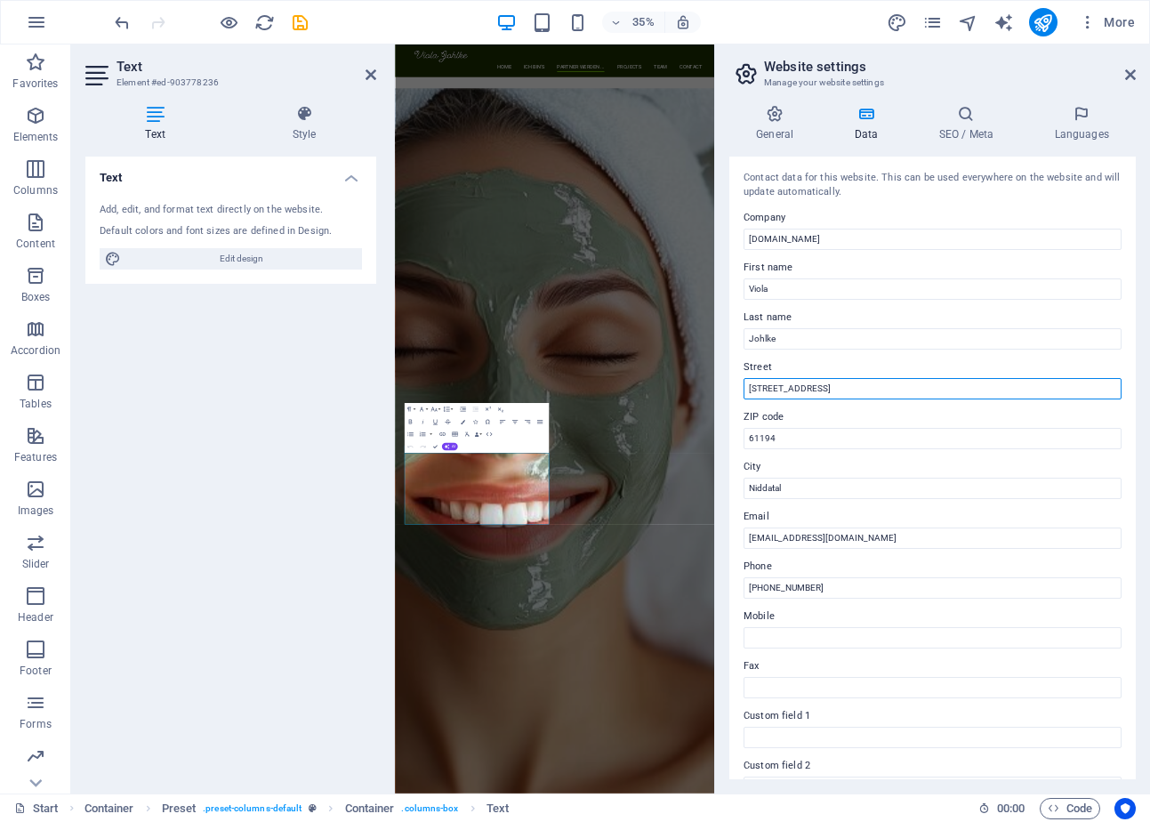
drag, startPoint x: 1254, startPoint y: 434, endPoint x: 1206, endPoint y: 950, distance: 517.9
drag, startPoint x: 849, startPoint y: 395, endPoint x: 750, endPoint y: 382, distance: 99.5
click at [750, 382] on input "[STREET_ADDRESS]" at bounding box center [932, 388] width 378 height 21
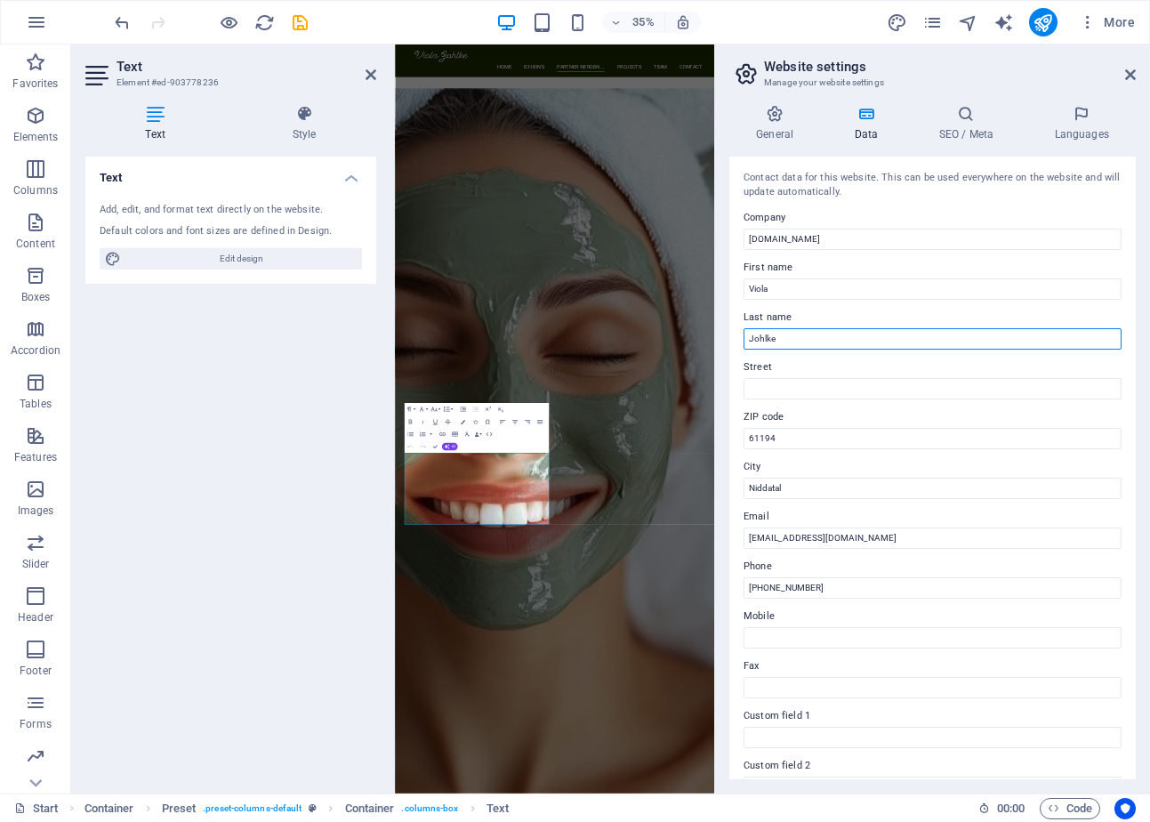
click at [824, 337] on input "Johlke" at bounding box center [932, 338] width 378 height 21
click at [1131, 73] on icon at bounding box center [1130, 75] width 11 height 14
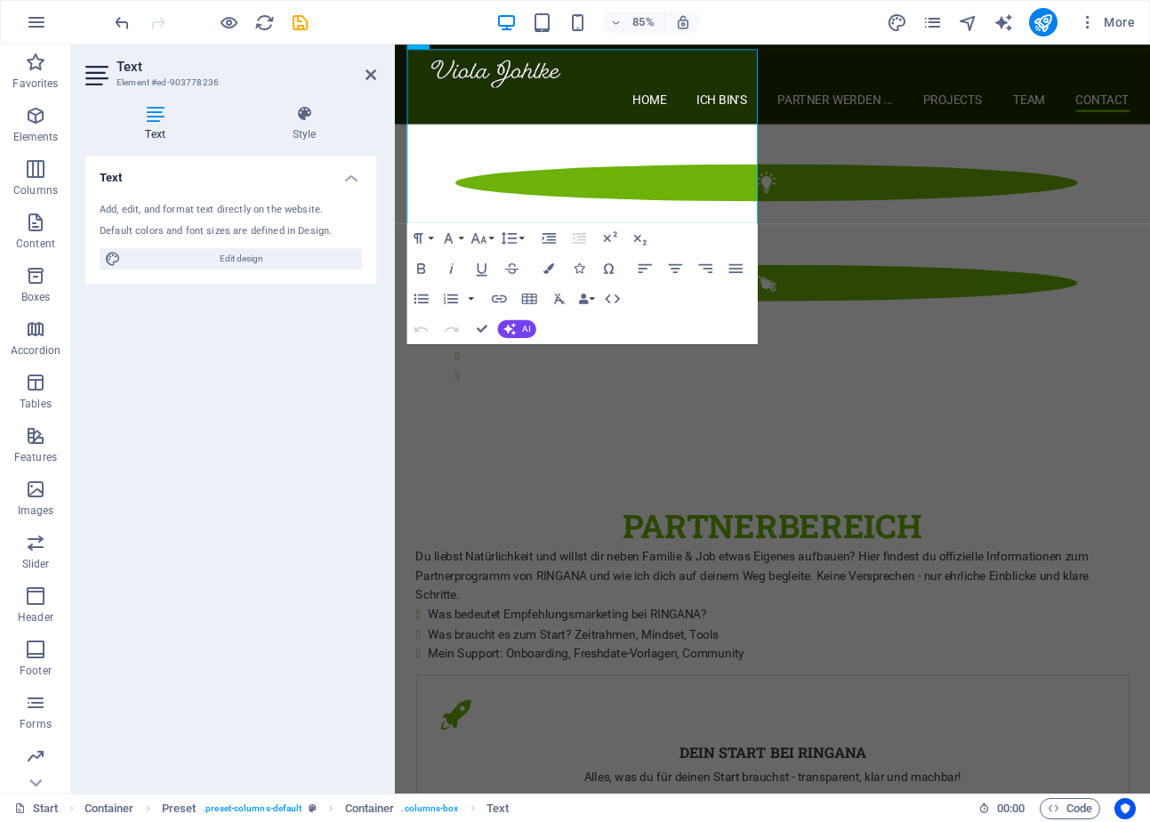
scroll to position [3564, 0]
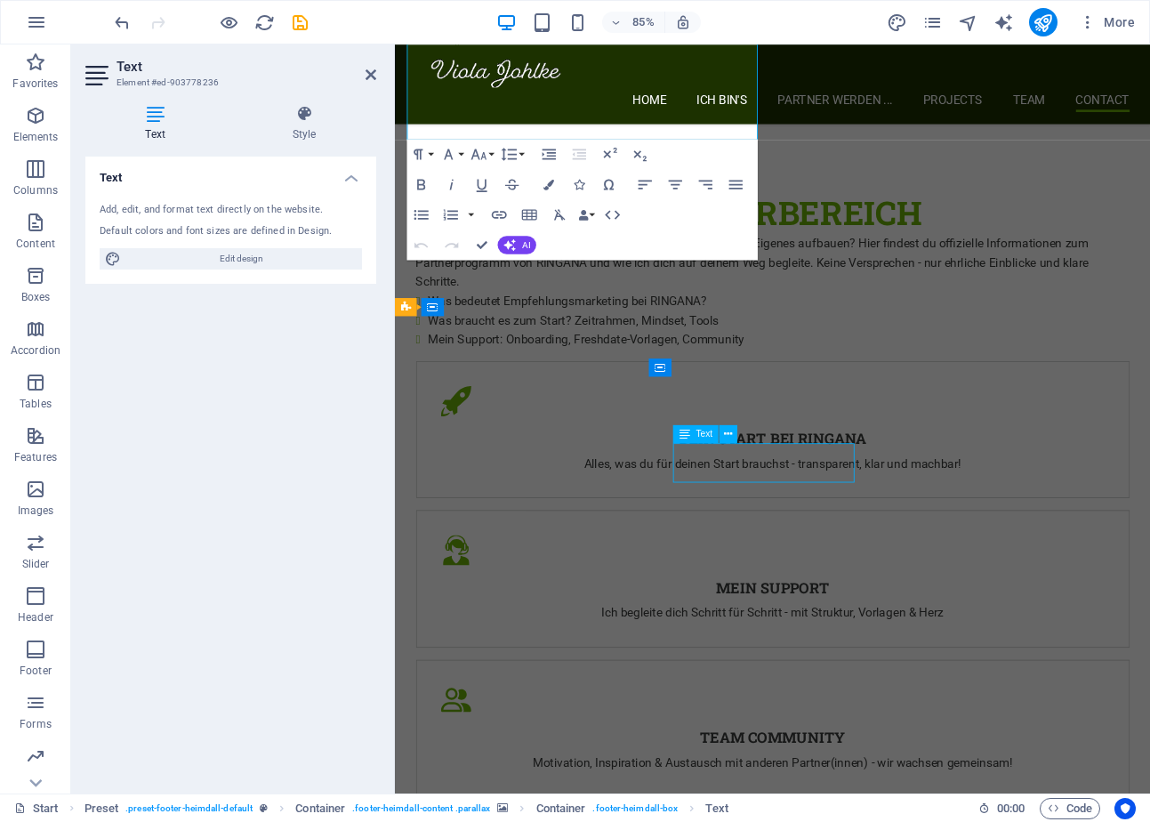
scroll to position [3275, 0]
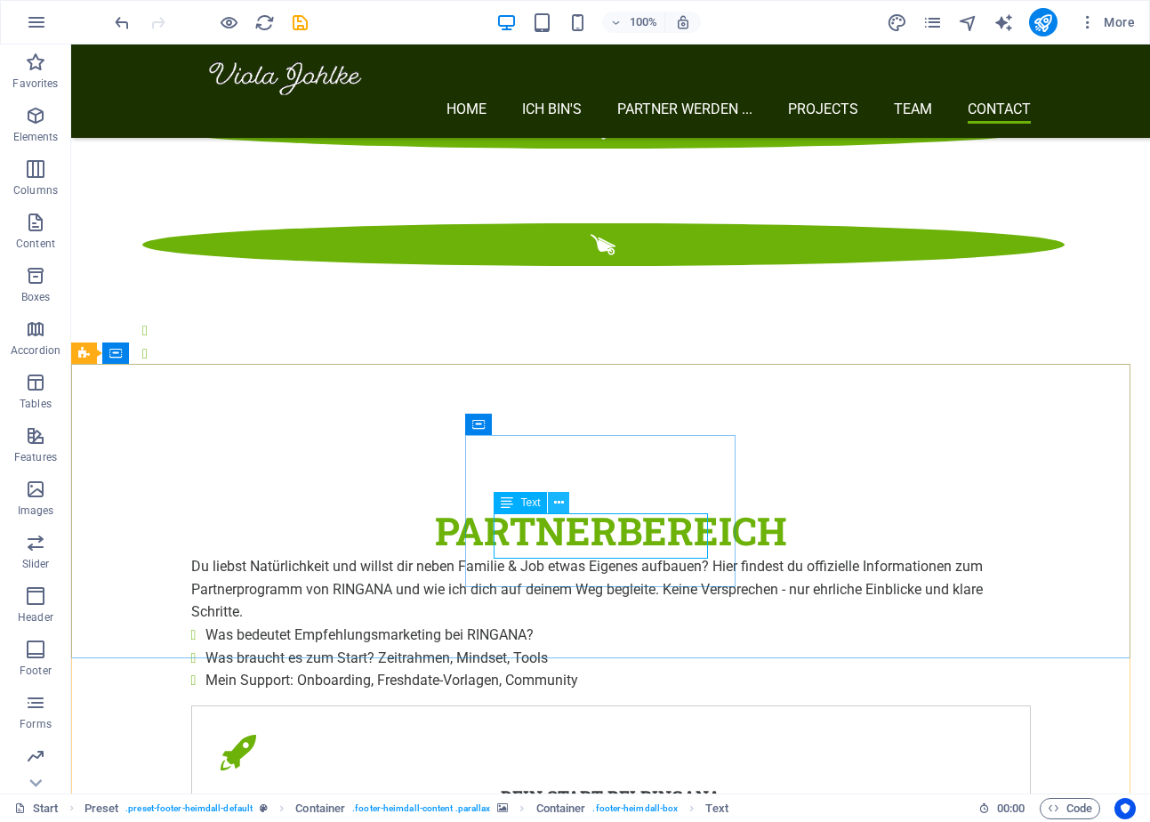
click at [561, 499] on icon at bounding box center [559, 502] width 10 height 19
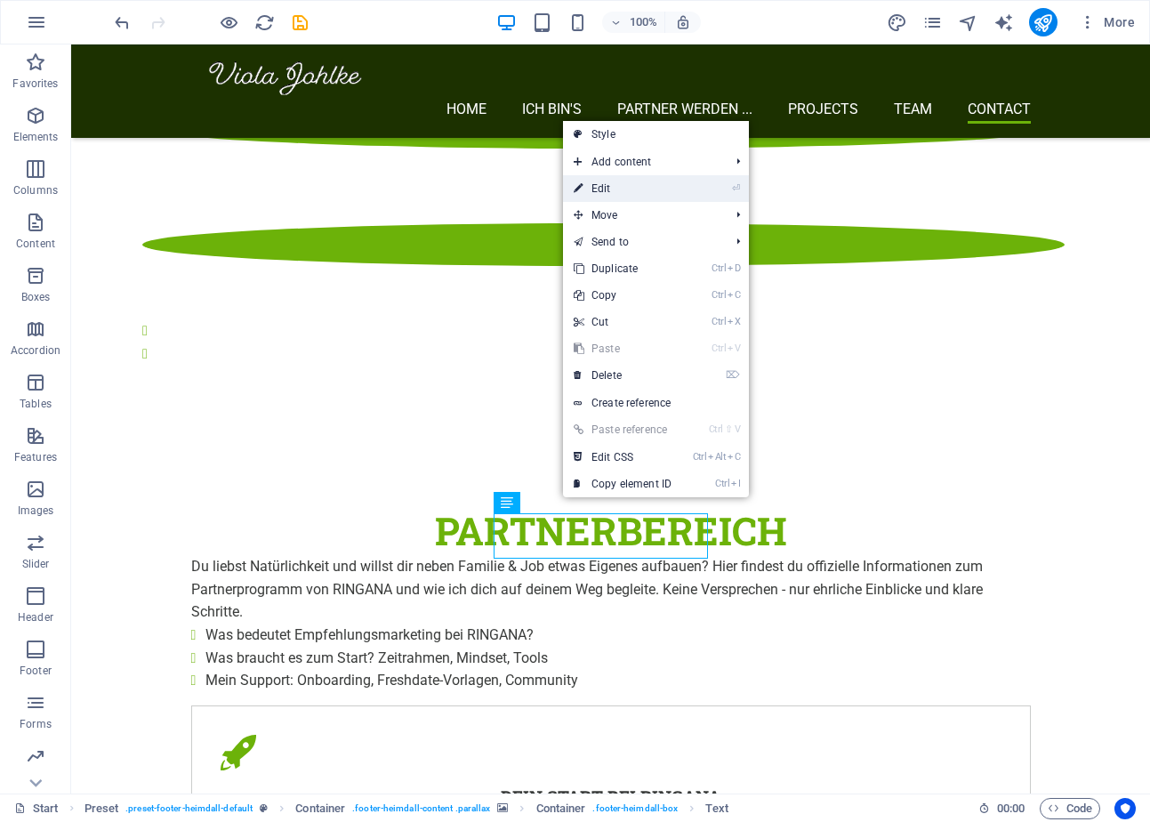
click at [633, 193] on link "⏎ Edit" at bounding box center [622, 188] width 119 height 27
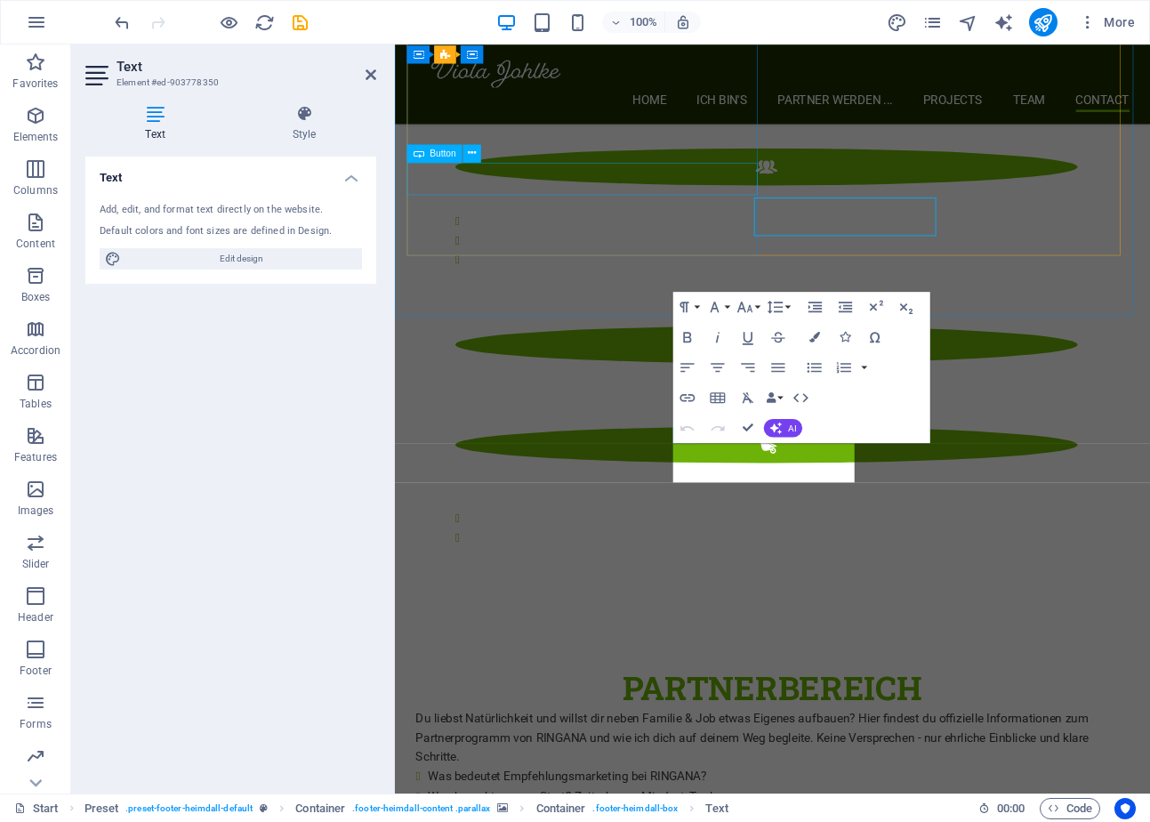
scroll to position [3564, 0]
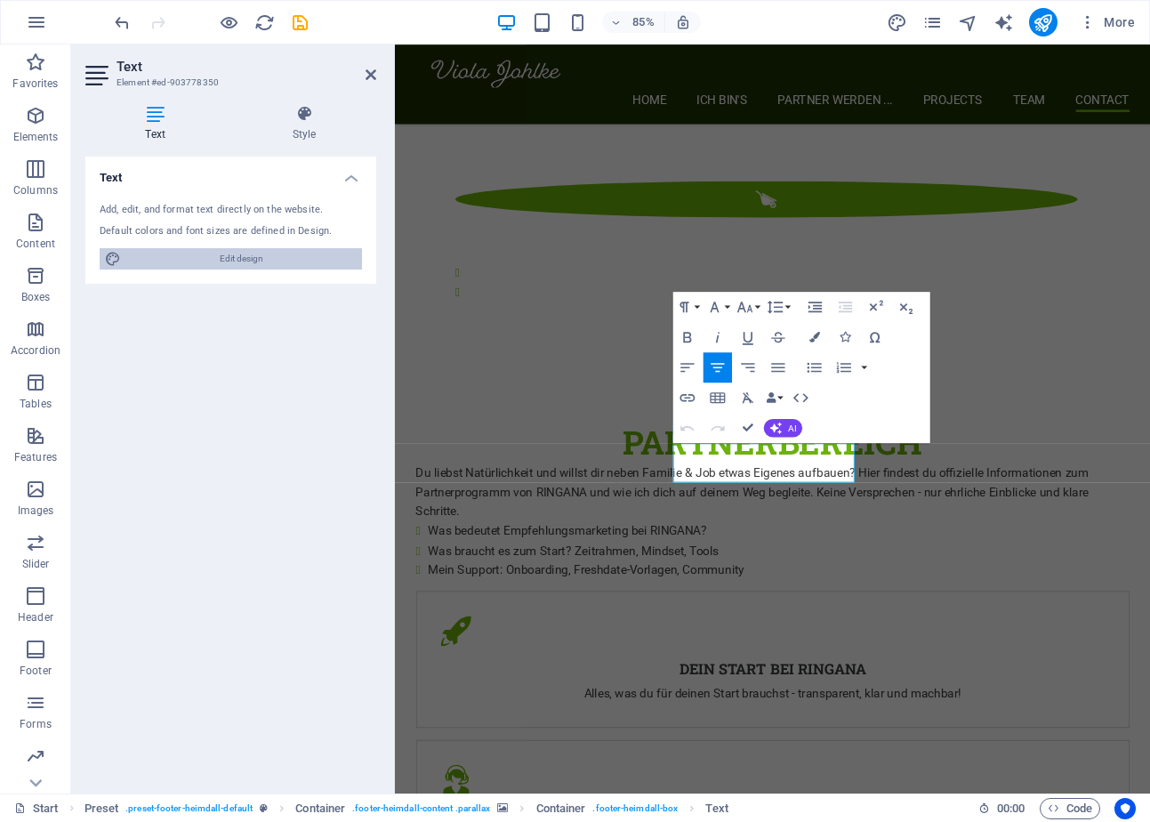
click at [221, 254] on span "Edit design" at bounding box center [241, 258] width 230 height 21
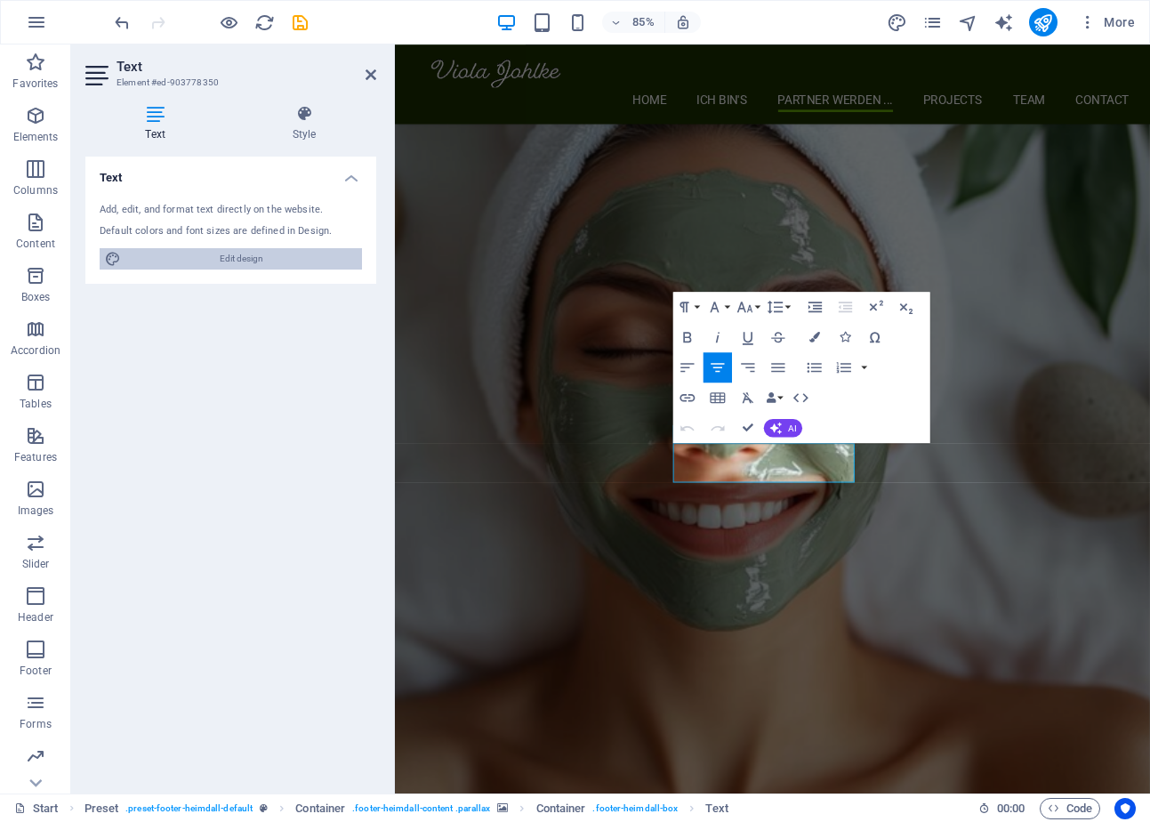
select select "px"
select select "300"
select select "px"
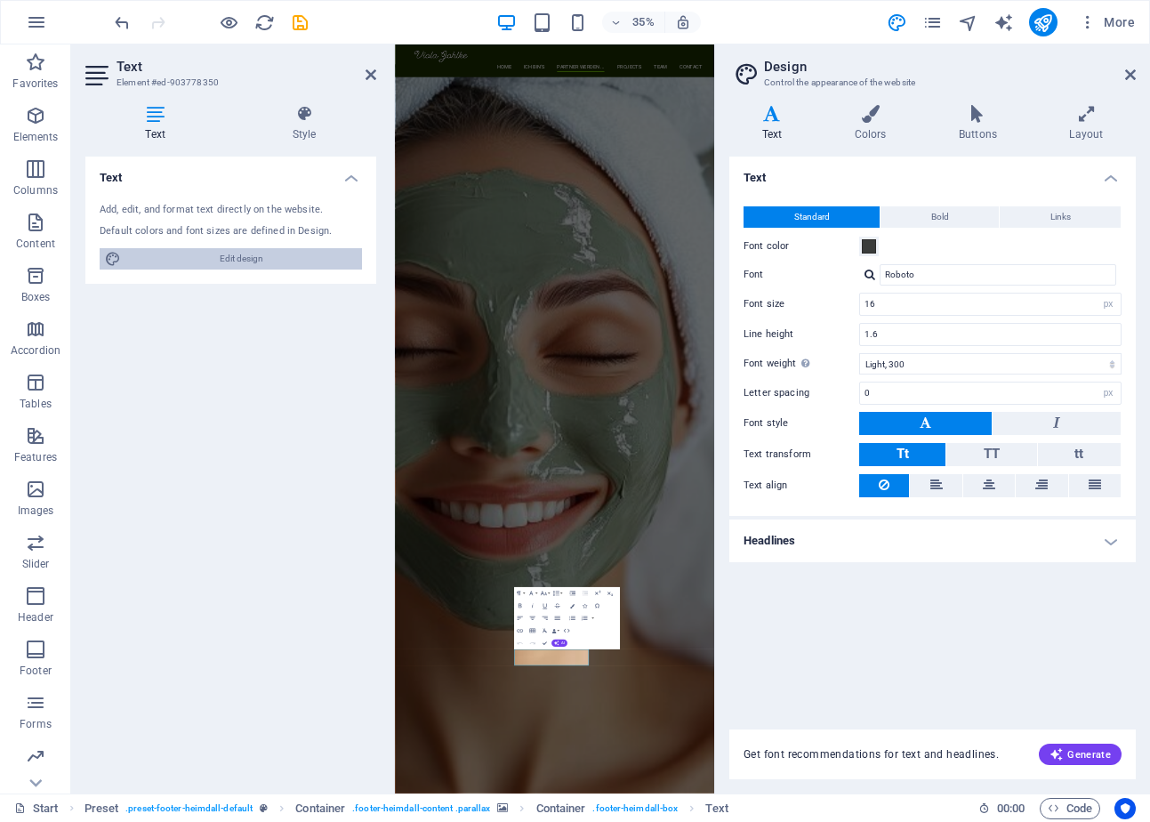
click at [1128, 72] on icon at bounding box center [1130, 75] width 11 height 14
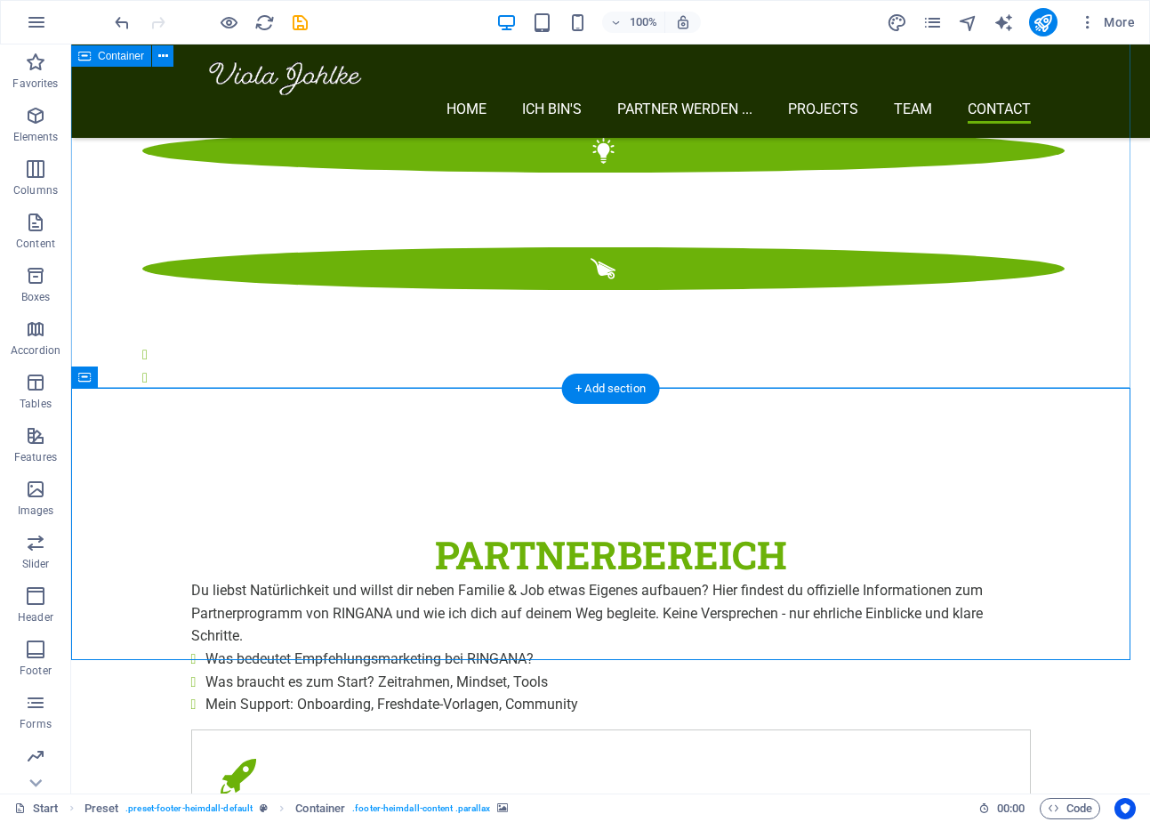
scroll to position [3385, 0]
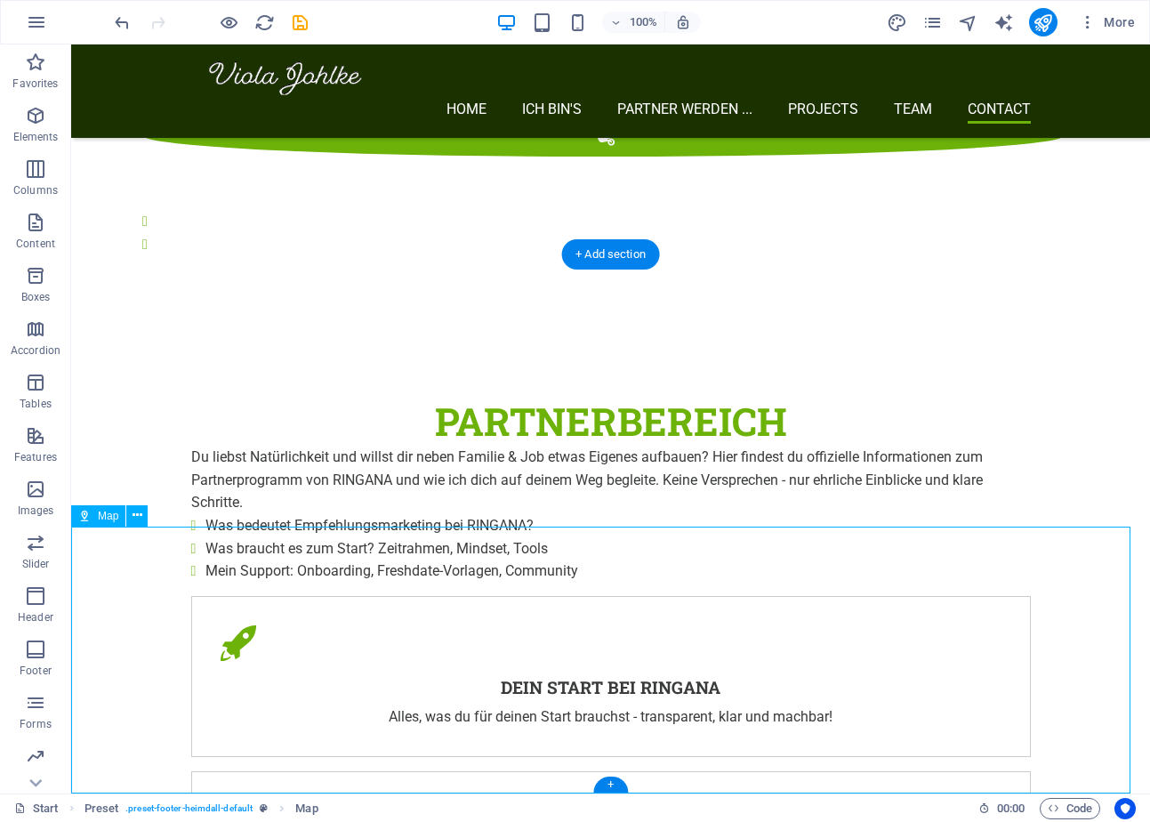
drag, startPoint x: 468, startPoint y: 661, endPoint x: 451, endPoint y: 640, distance: 27.2
click at [139, 513] on icon at bounding box center [137, 515] width 10 height 19
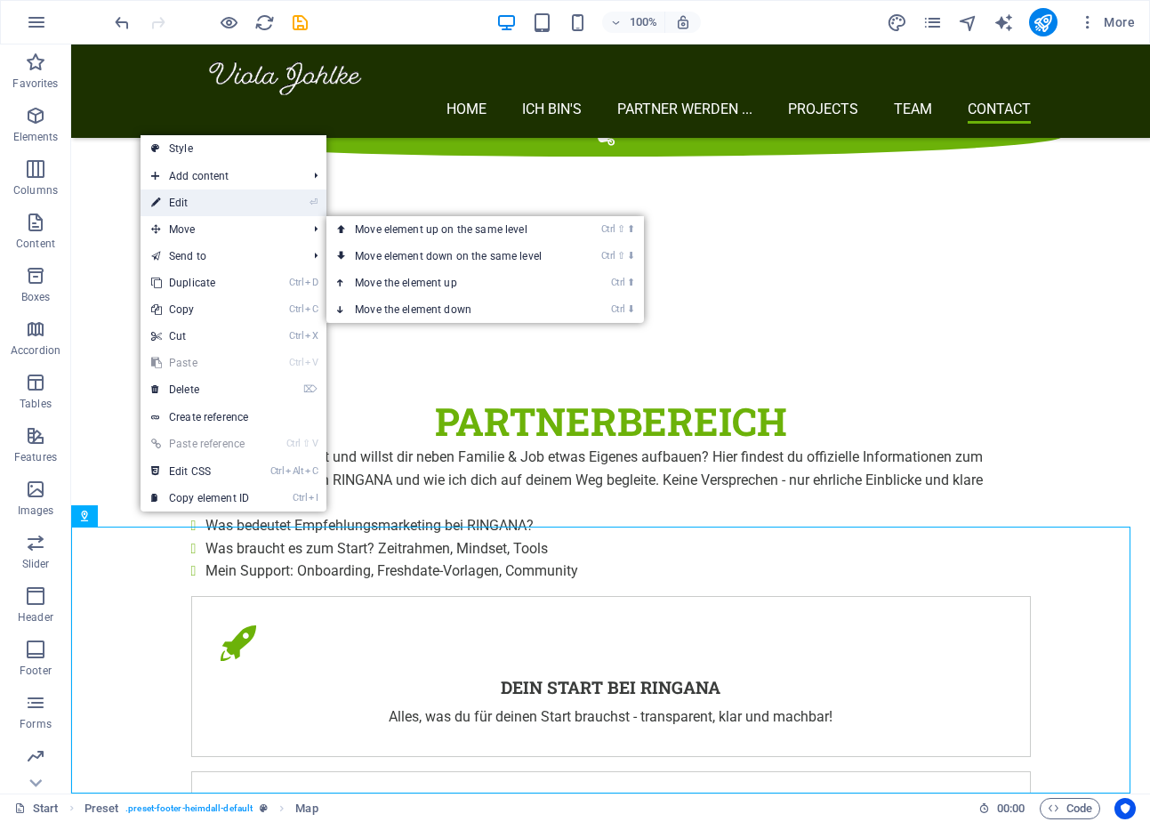
click at [227, 201] on link "⏎ Edit" at bounding box center [199, 202] width 119 height 27
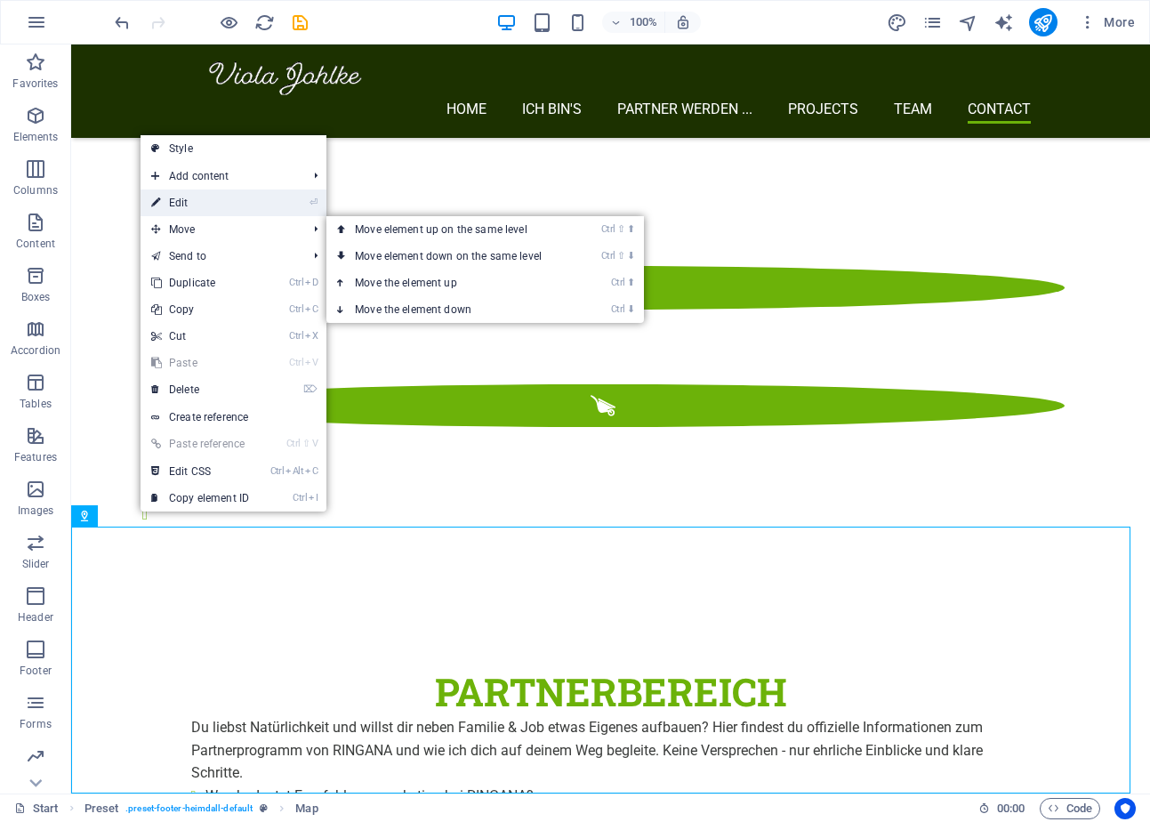
select select "1"
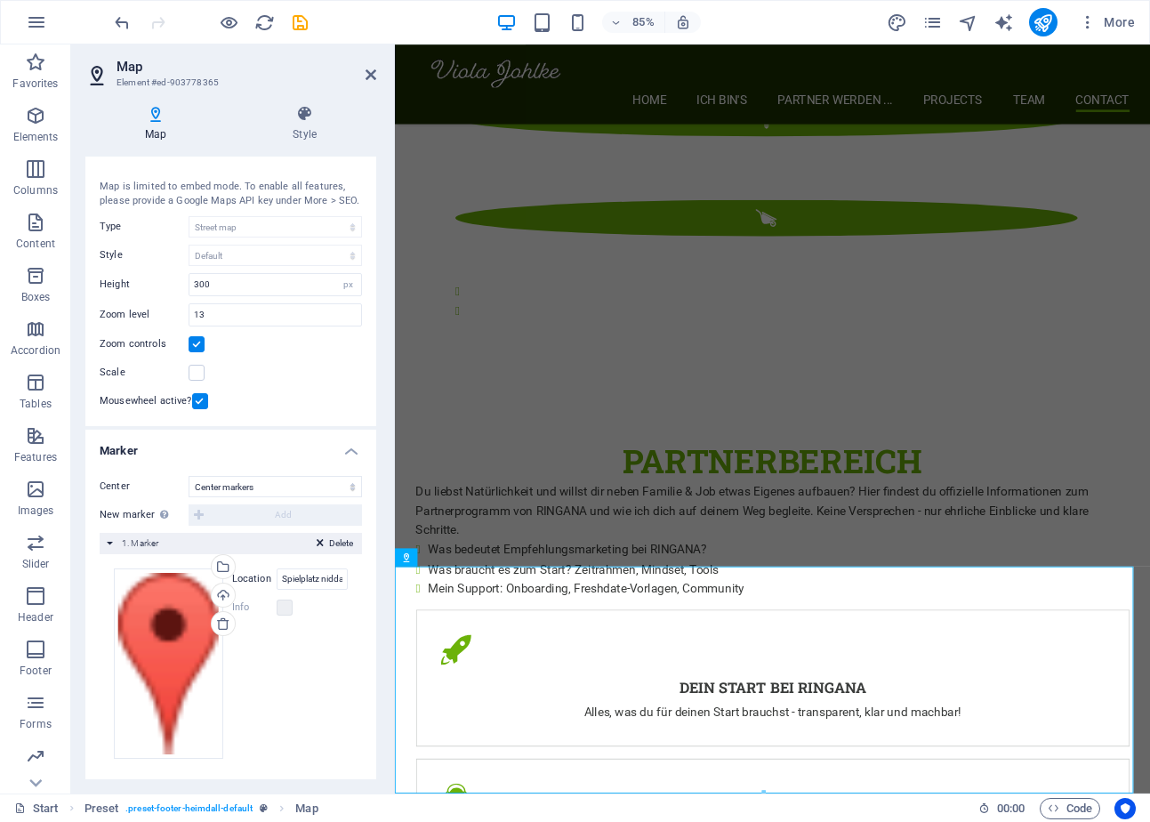
scroll to position [37, 0]
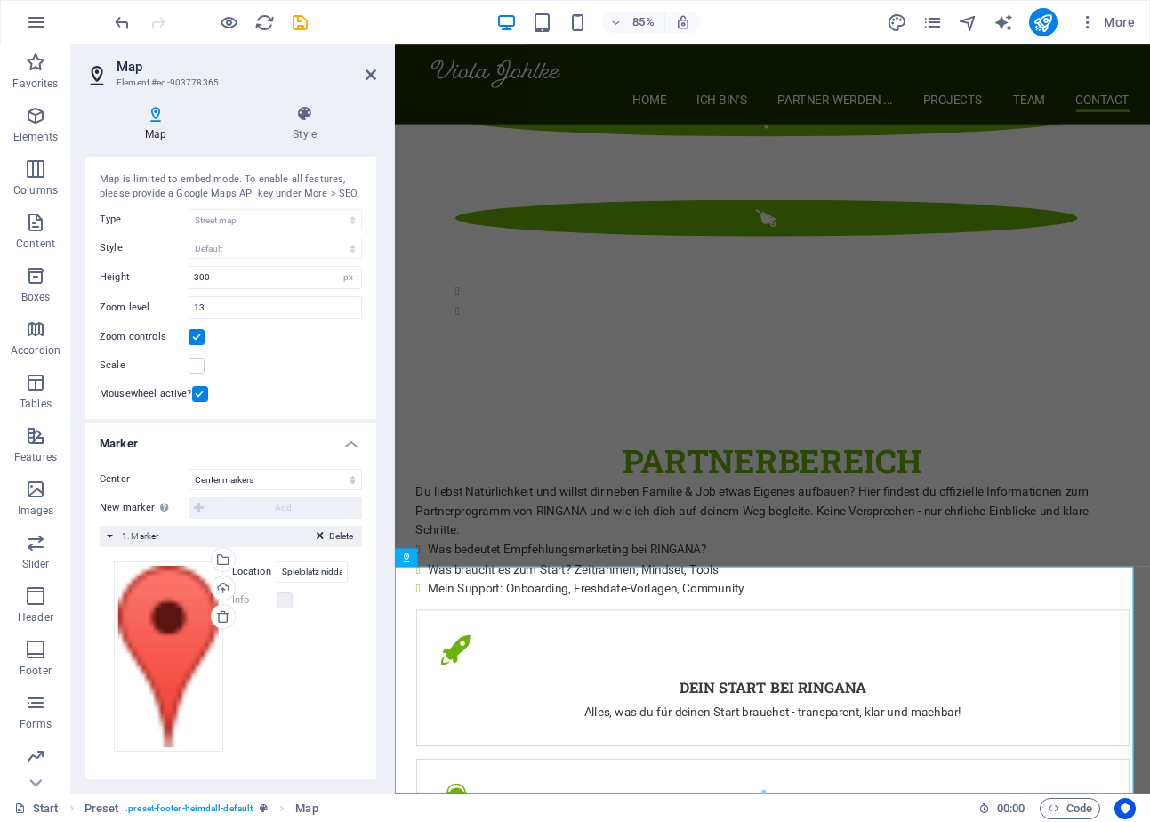
click at [108, 534] on div "Delete 1. Marker" at bounding box center [231, 535] width 262 height 21
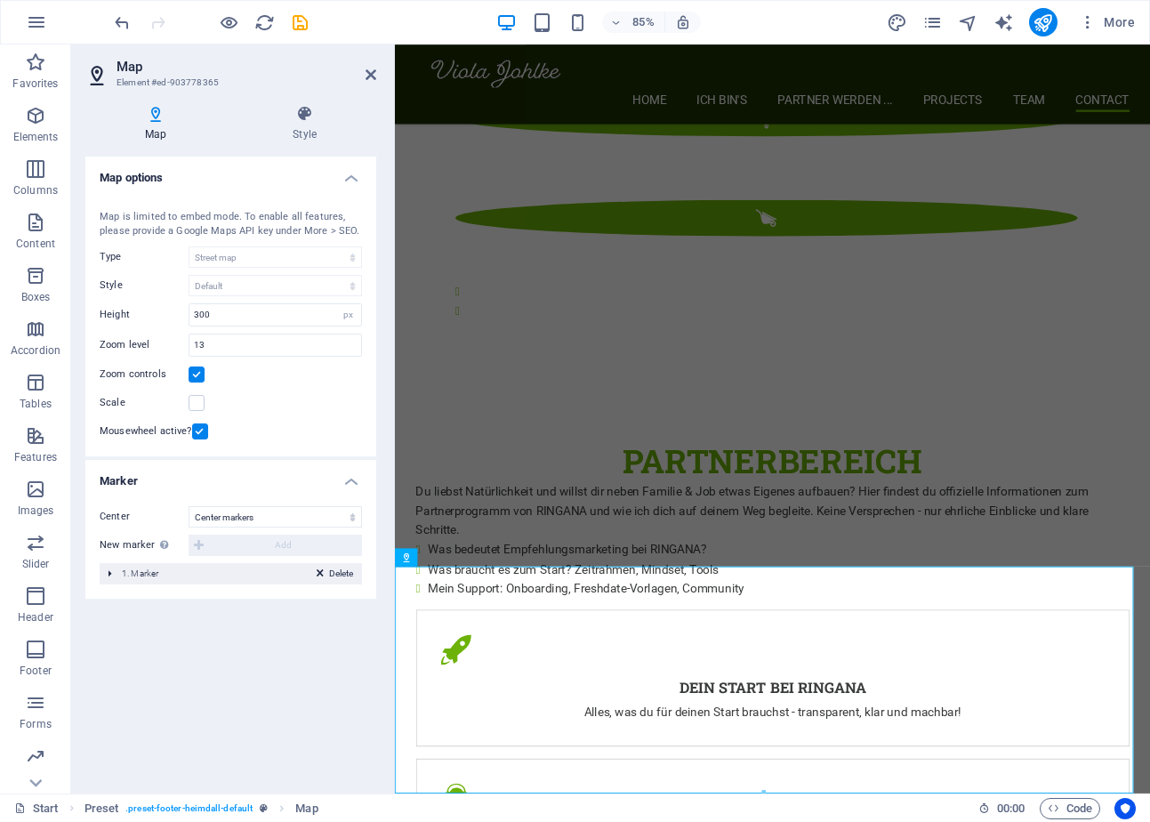
click at [108, 569] on div "Delete 1. Marker" at bounding box center [231, 573] width 262 height 21
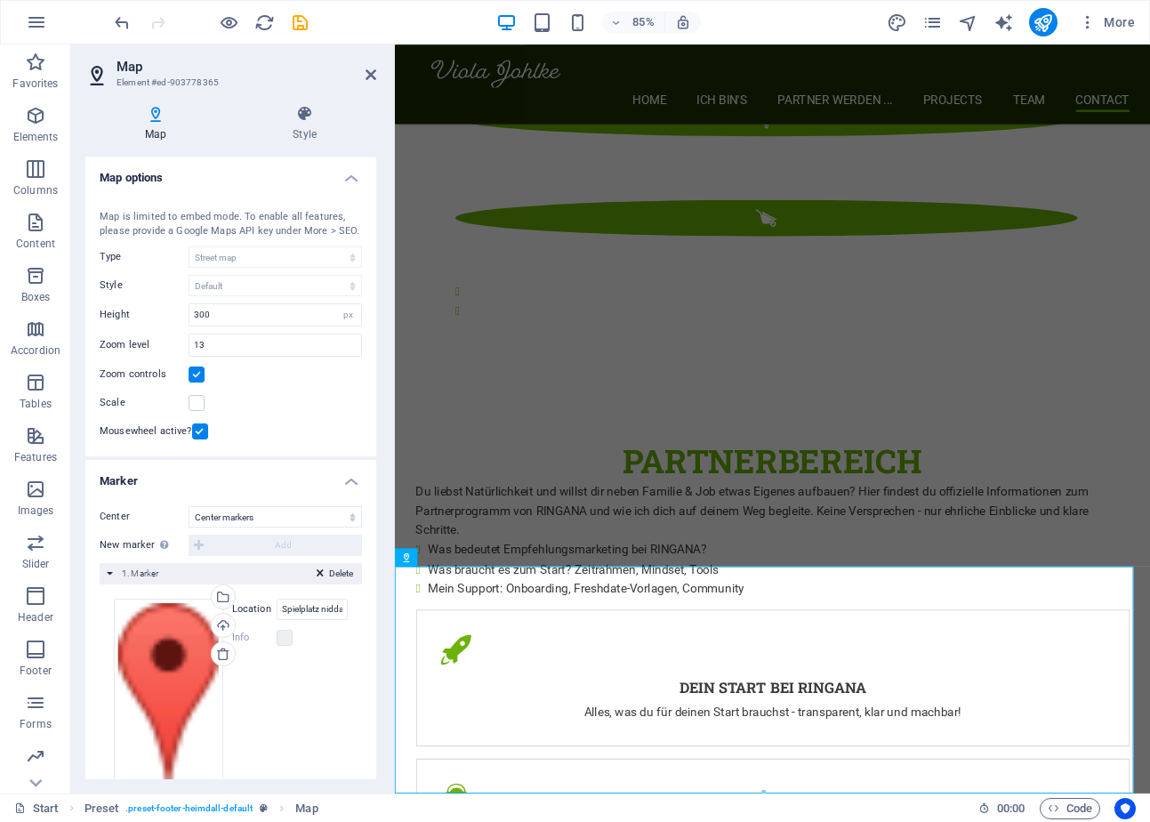
scroll to position [37, 0]
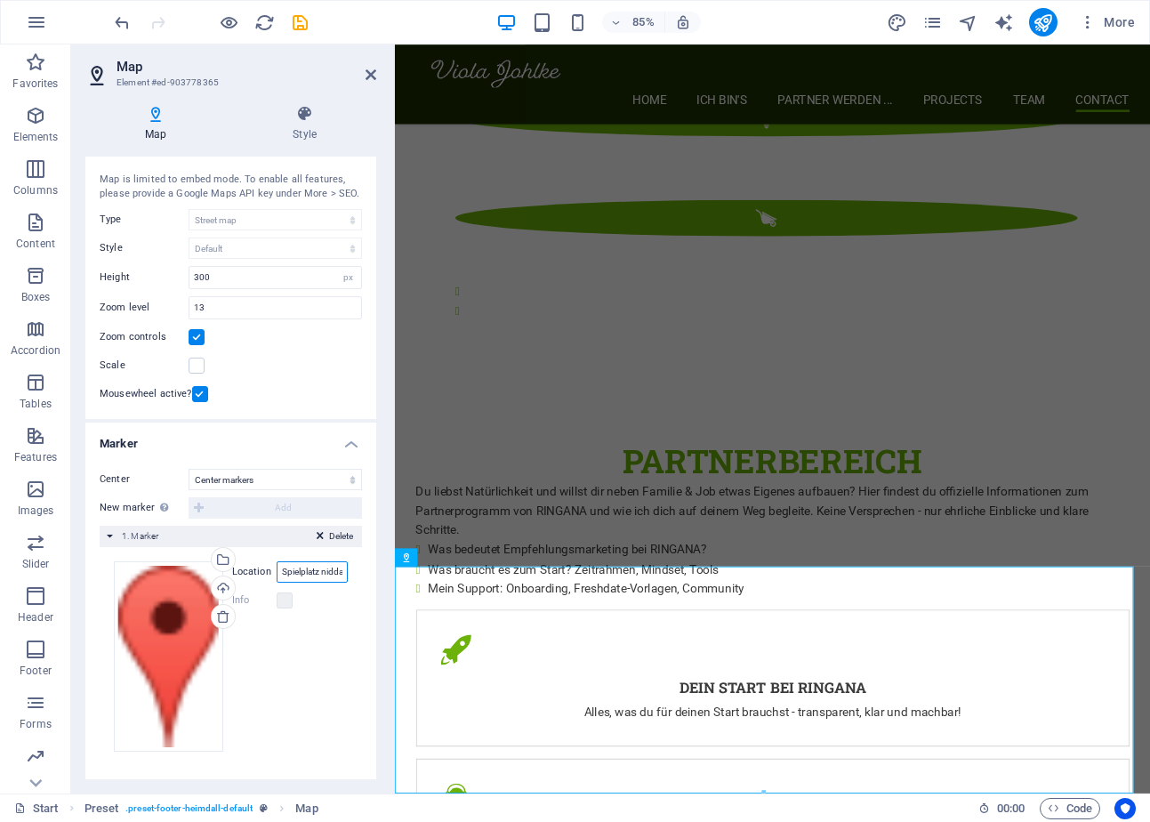
click at [296, 571] on input "Spielplatz niddatal assenheim" at bounding box center [312, 571] width 71 height 21
drag, startPoint x: 308, startPoint y: 571, endPoint x: 278, endPoint y: 569, distance: 29.4
click at [278, 569] on input "Spielplatz niddatal assenheim" at bounding box center [312, 571] width 71 height 21
click at [277, 576] on input "Spielplatz niddatal assenheim" at bounding box center [312, 571] width 71 height 21
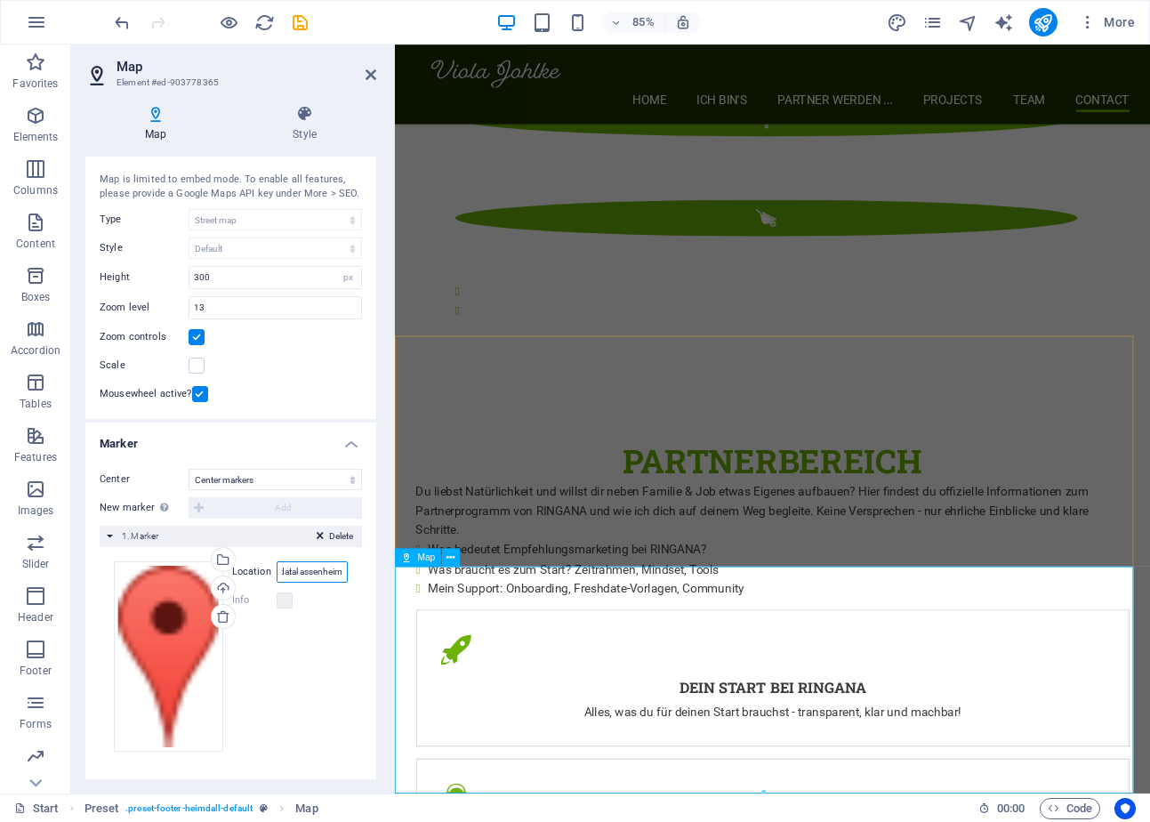
drag, startPoint x: 672, startPoint y: 619, endPoint x: 484, endPoint y: 663, distance: 193.7
click at [324, 569] on input "Spielplatz niddatal assenheim" at bounding box center [312, 571] width 71 height 21
click at [324, 569] on input "Stadt Niddatal" at bounding box center [312, 571] width 71 height 21
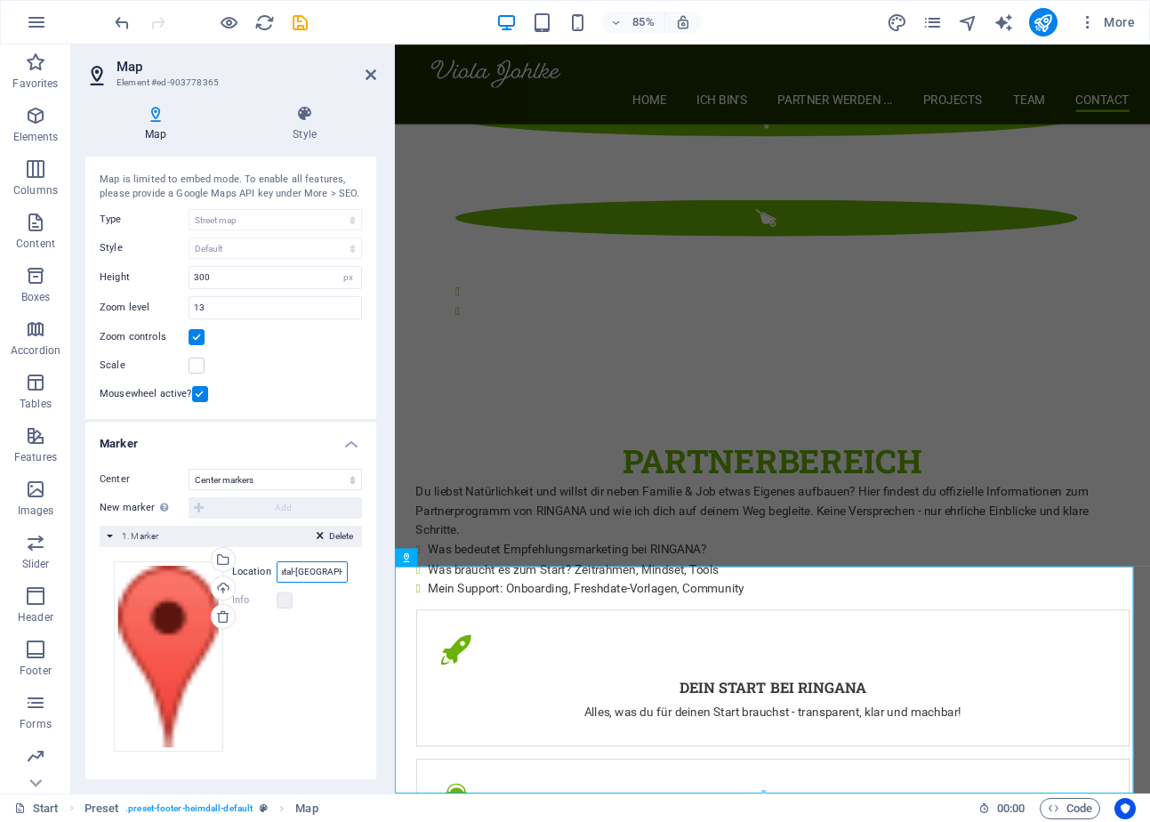
type input "Niddatal-Assenheim"
click at [372, 73] on icon at bounding box center [370, 75] width 11 height 14
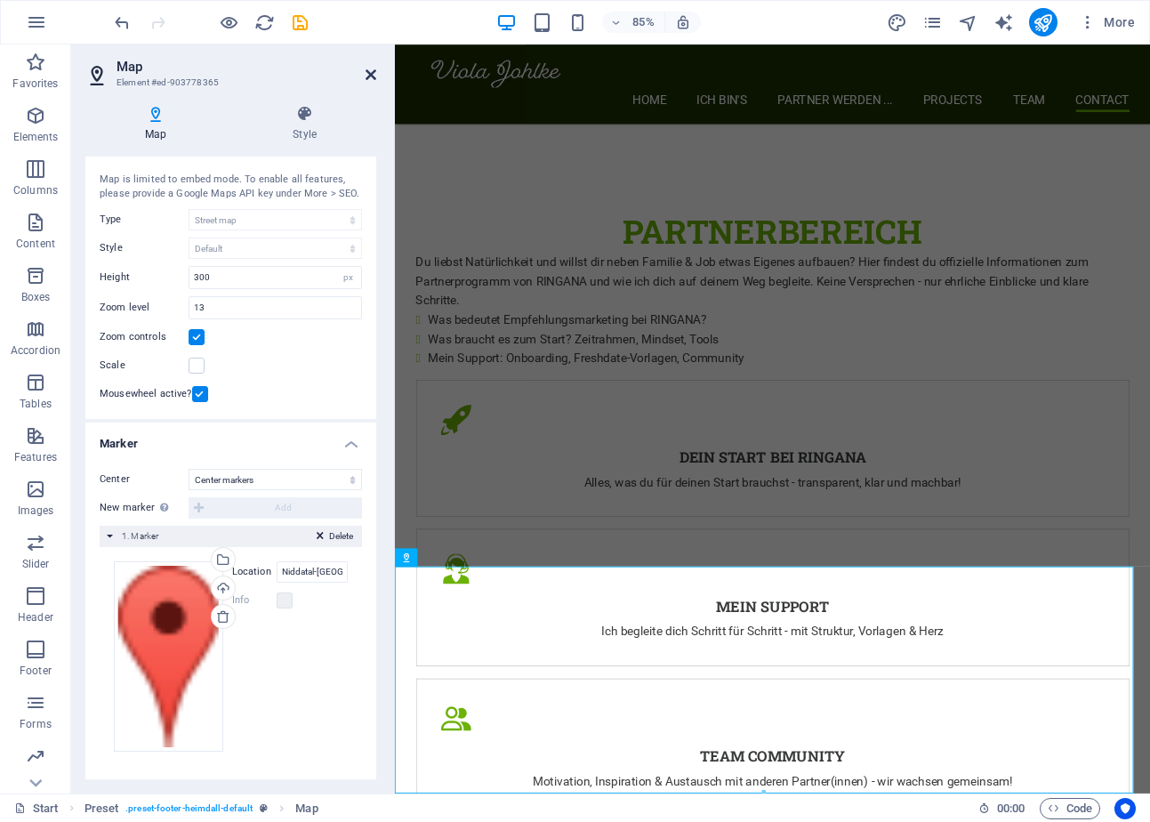
scroll to position [3385, 0]
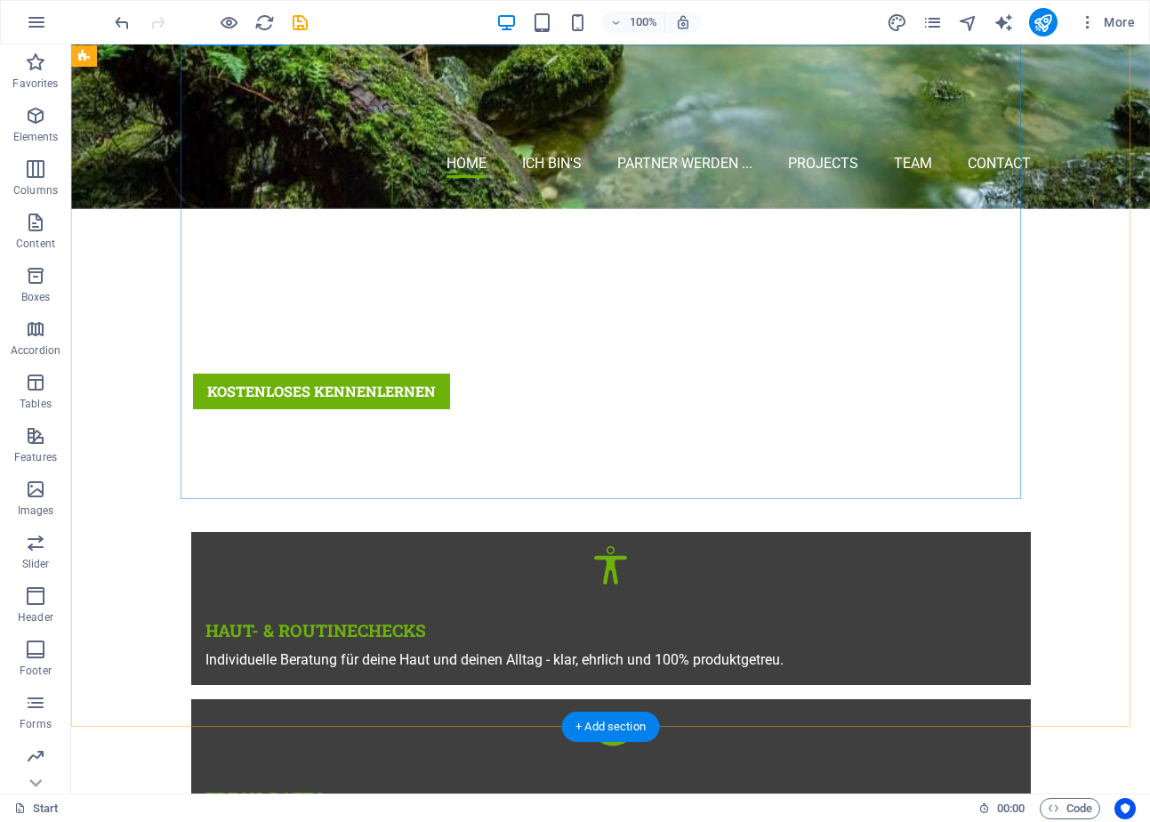
scroll to position [0, 0]
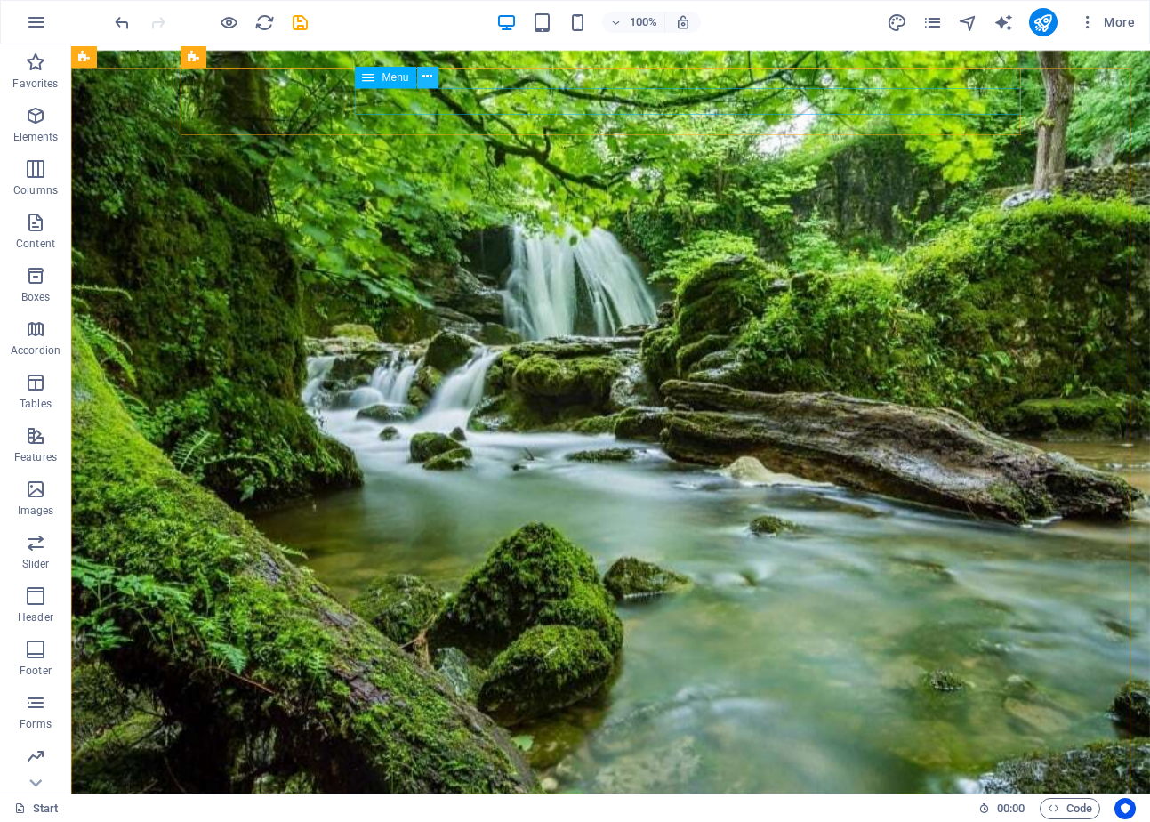
click at [422, 75] on icon at bounding box center [427, 77] width 10 height 19
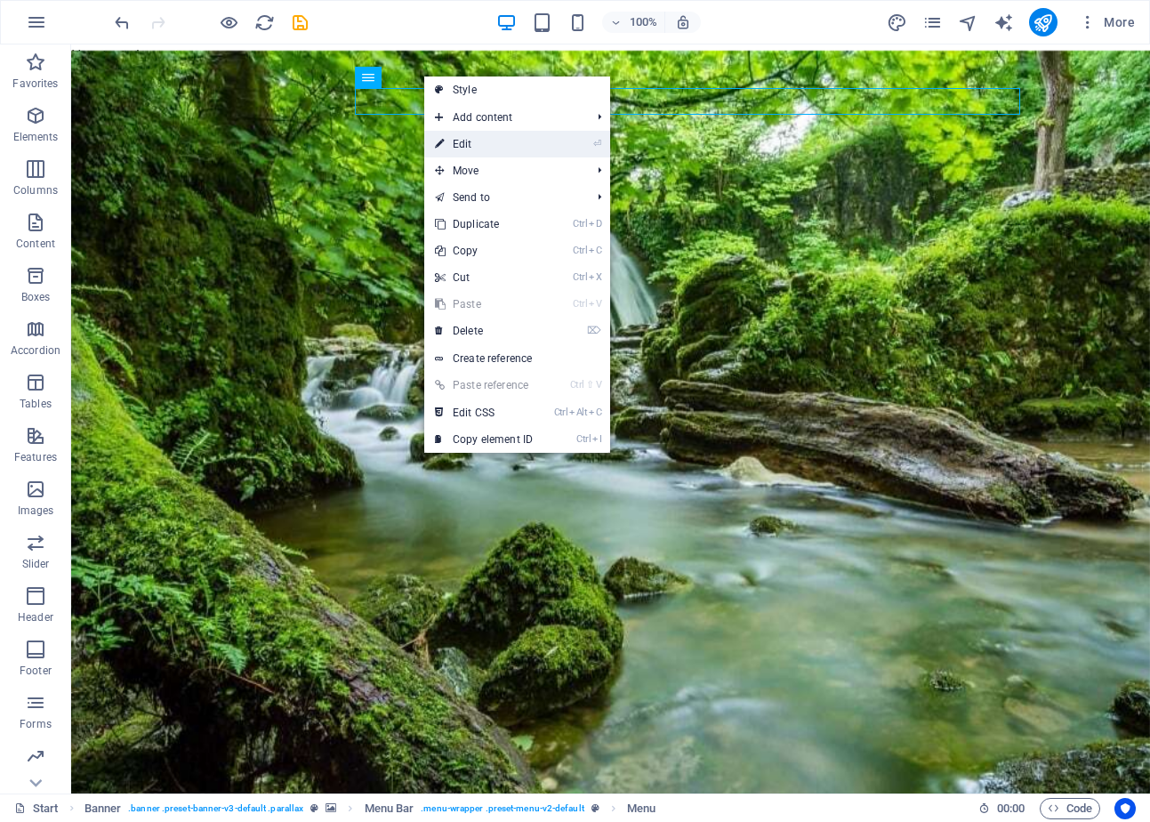
click at [469, 139] on link "⏎ Edit" at bounding box center [483, 144] width 119 height 27
select select
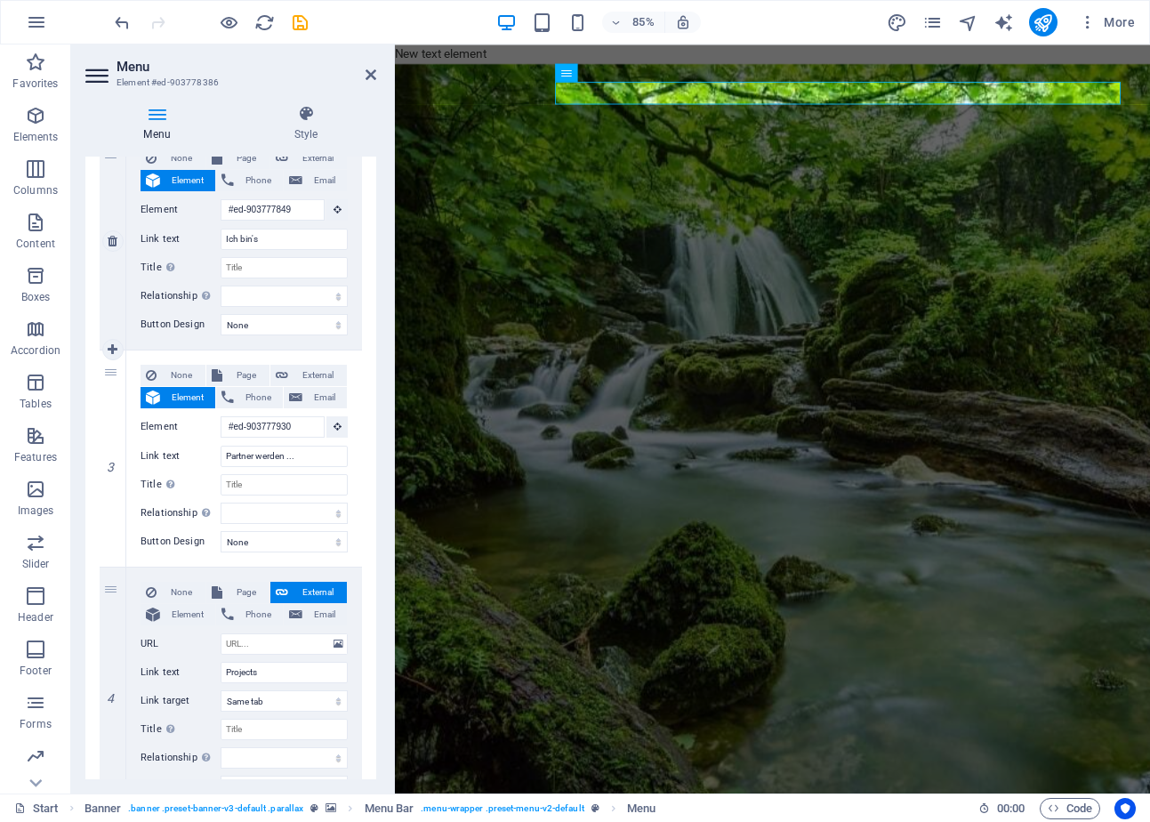
scroll to position [667, 0]
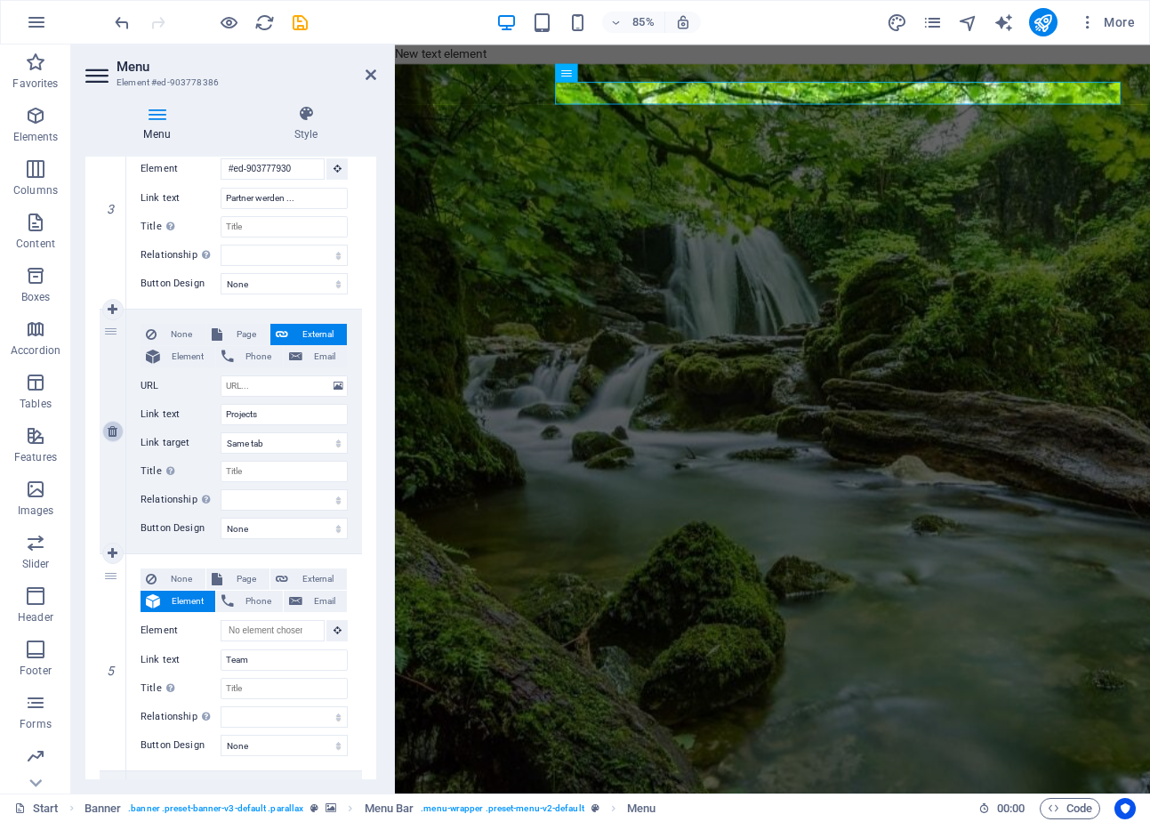
click at [109, 429] on icon at bounding box center [113, 431] width 10 height 12
select select
type input "Team"
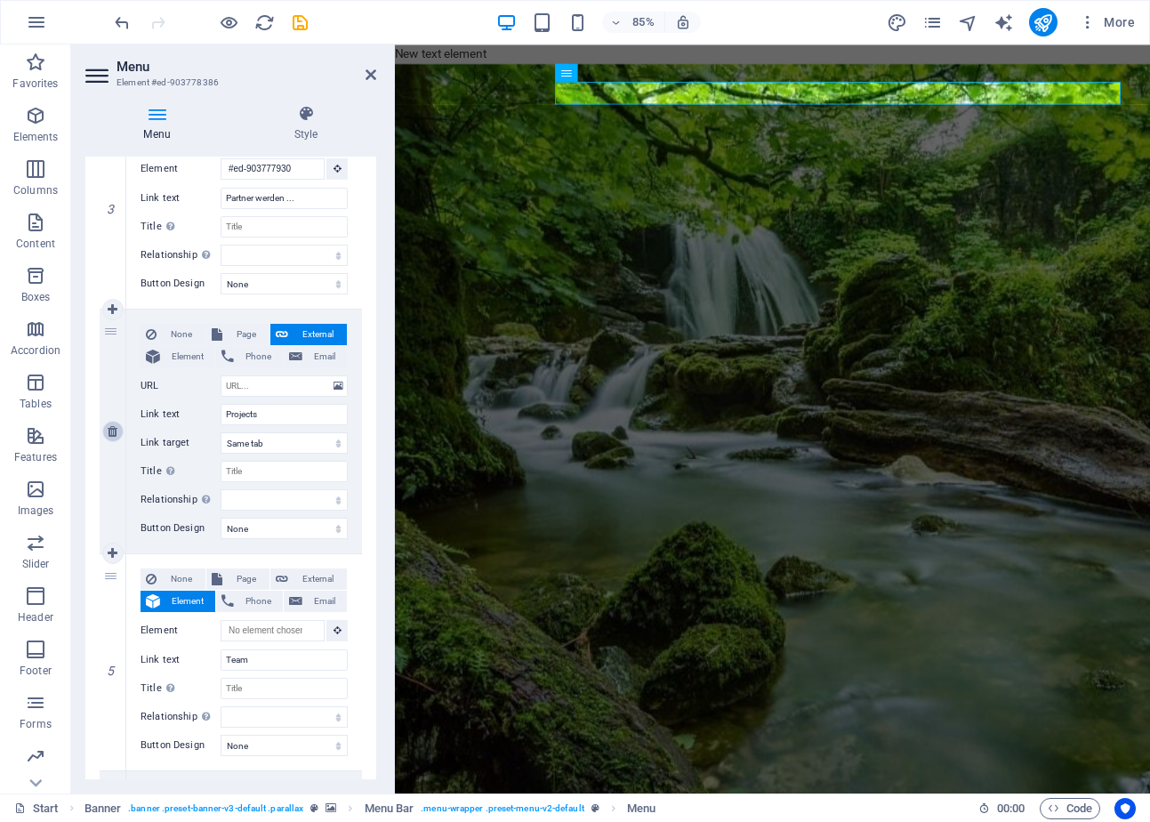
select select
type input "#ed-903778221"
type input "Contact"
select select
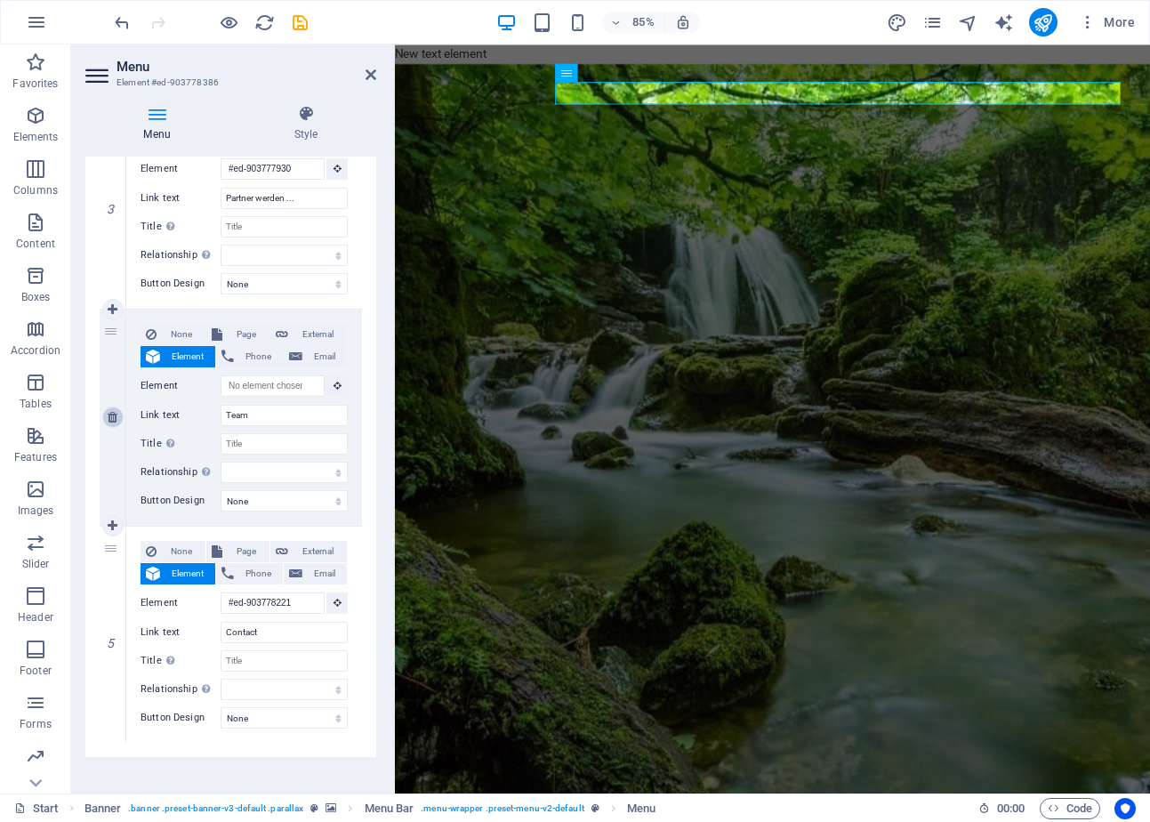
click at [113, 414] on icon at bounding box center [113, 417] width 10 height 12
select select
type input "#ed-903778221"
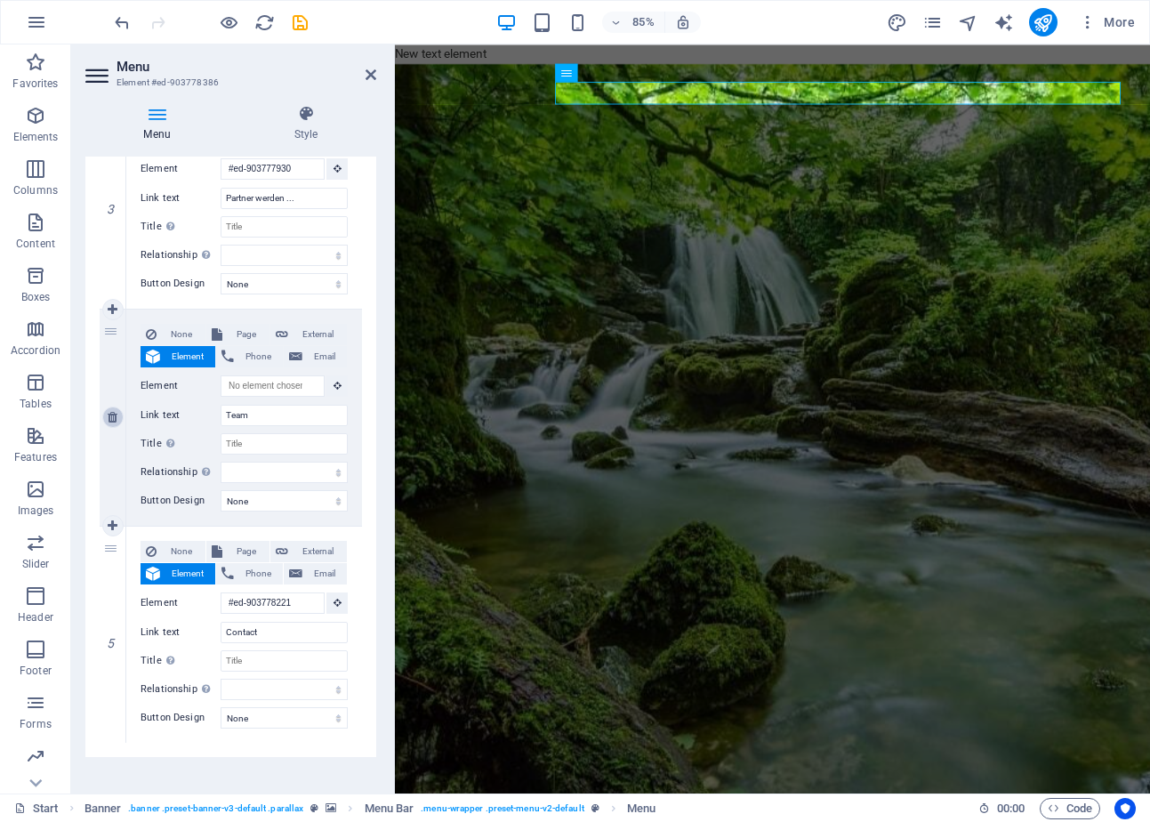
type input "Contact"
select select
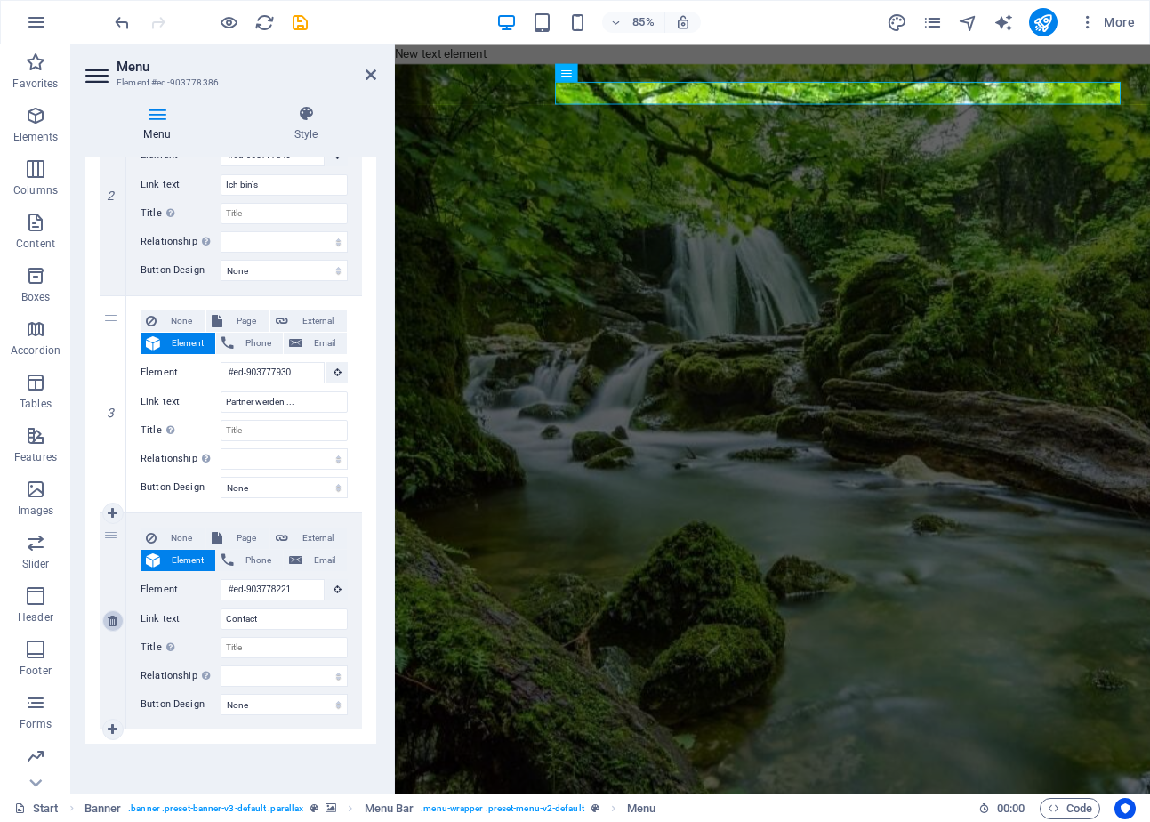
scroll to position [465, 0]
click at [365, 73] on icon at bounding box center [370, 75] width 11 height 14
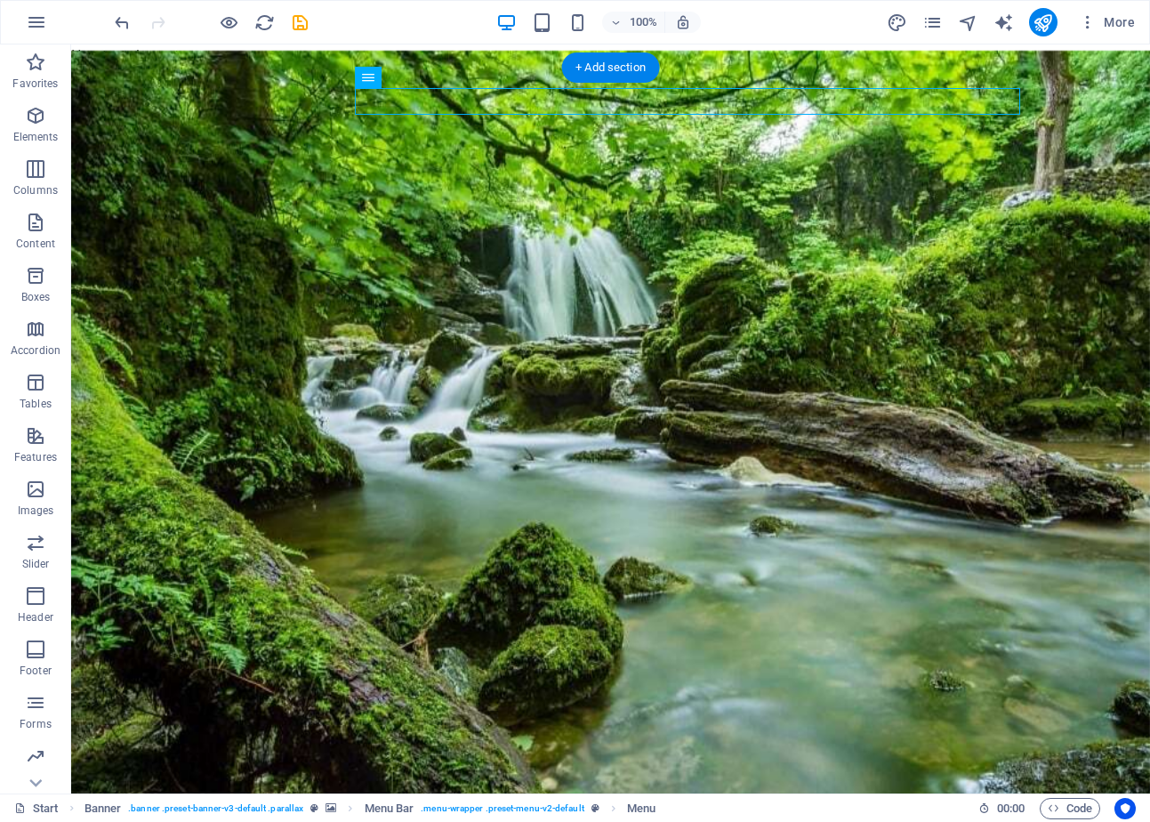
click at [113, 276] on figure at bounding box center [610, 424] width 1078 height 749
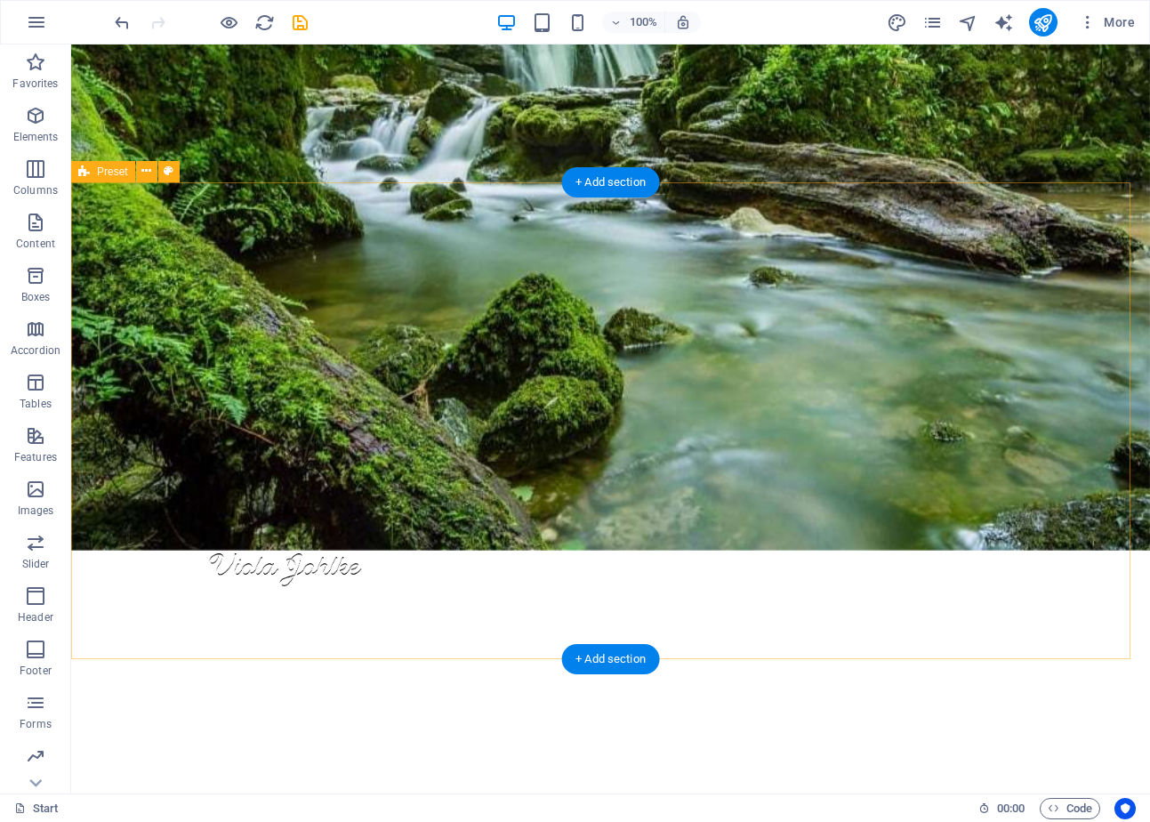
scroll to position [0, 0]
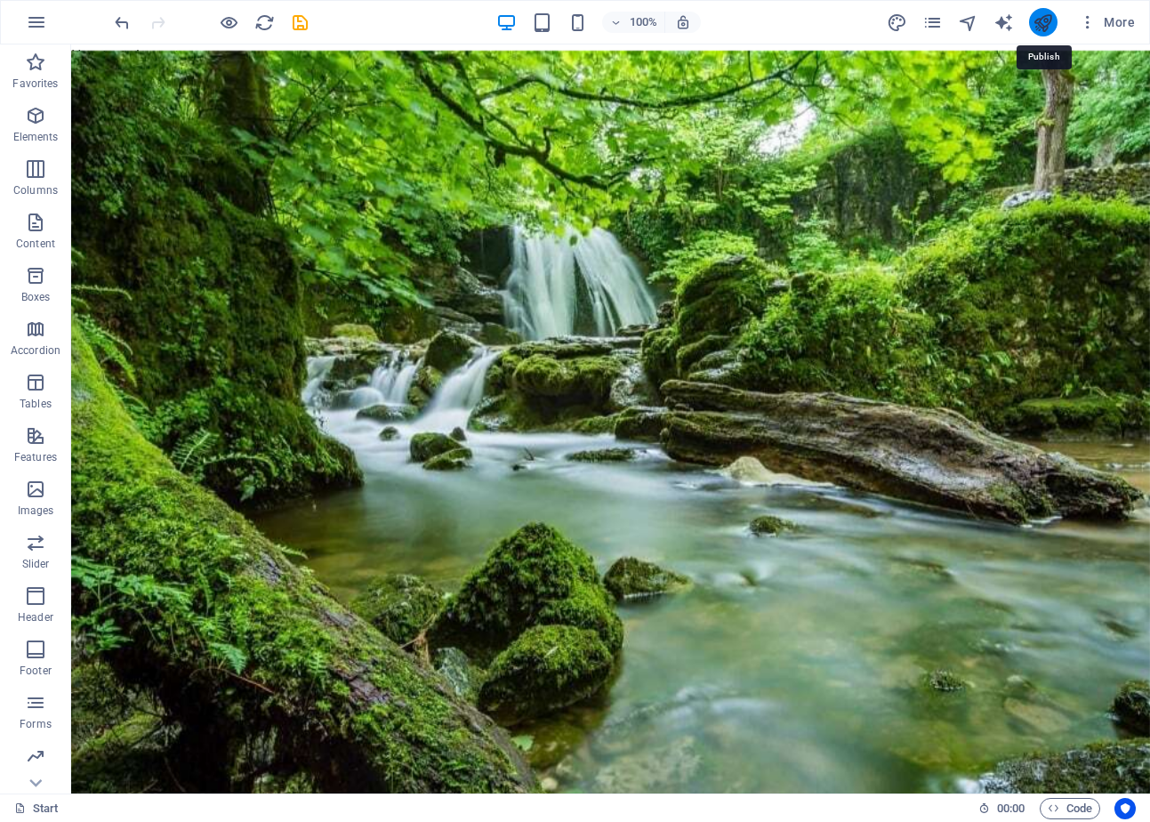
click at [1049, 19] on icon "publish" at bounding box center [1042, 22] width 20 height 20
click at [134, 51] on icon at bounding box center [137, 56] width 10 height 19
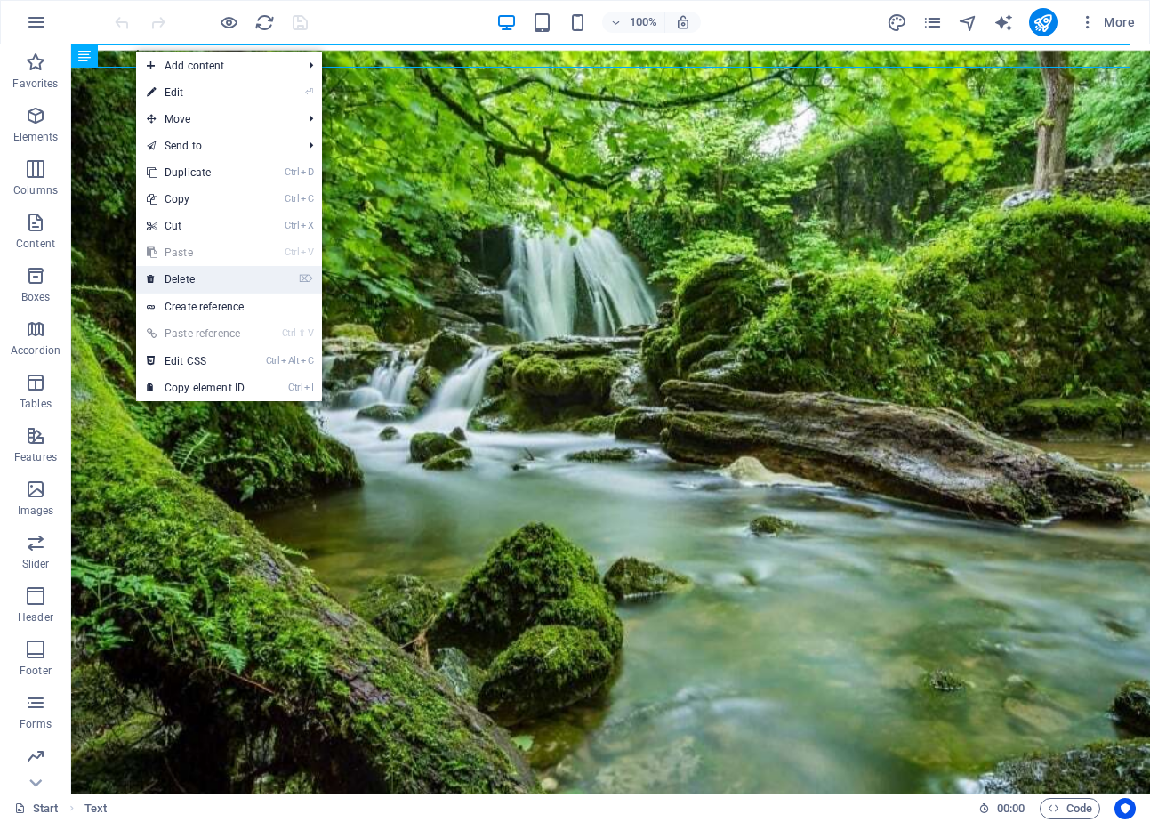
drag, startPoint x: 201, startPoint y: 272, endPoint x: 135, endPoint y: 233, distance: 76.5
click at [201, 272] on link "⌦ Delete" at bounding box center [195, 279] width 119 height 27
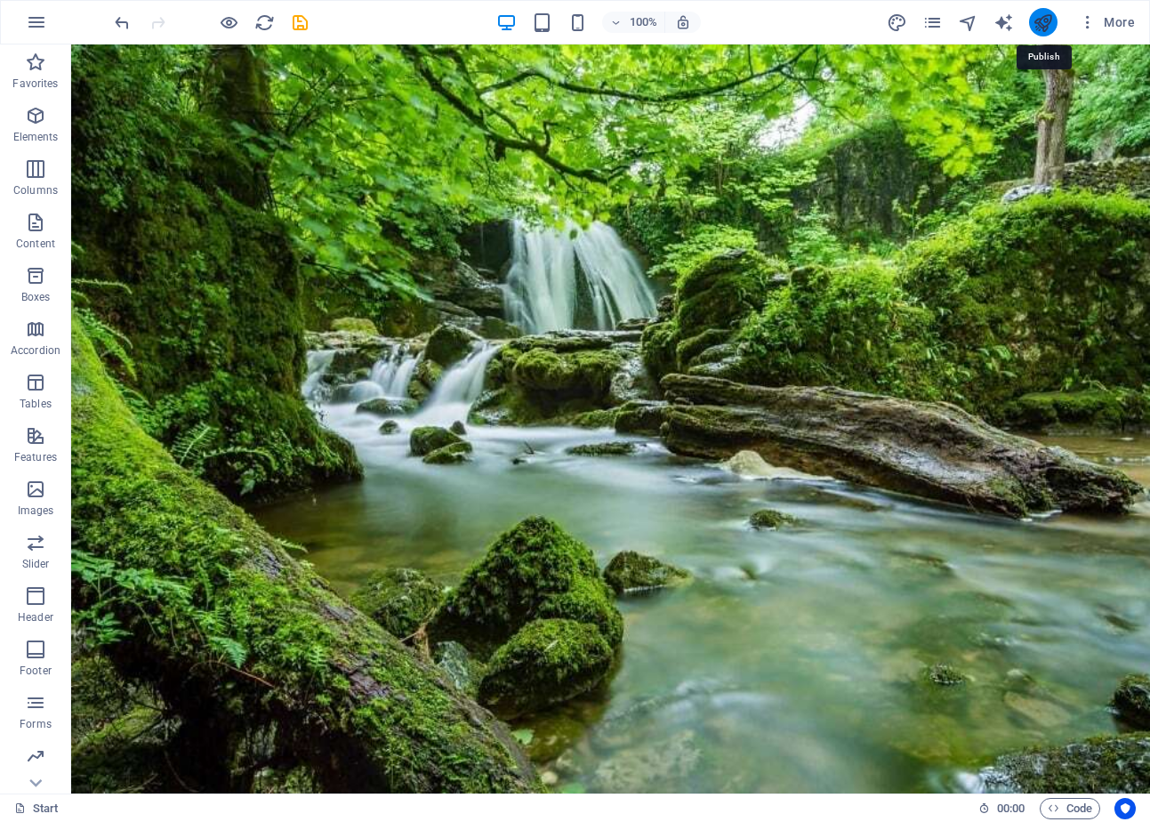
click at [1043, 19] on icon "publish" at bounding box center [1042, 22] width 20 height 20
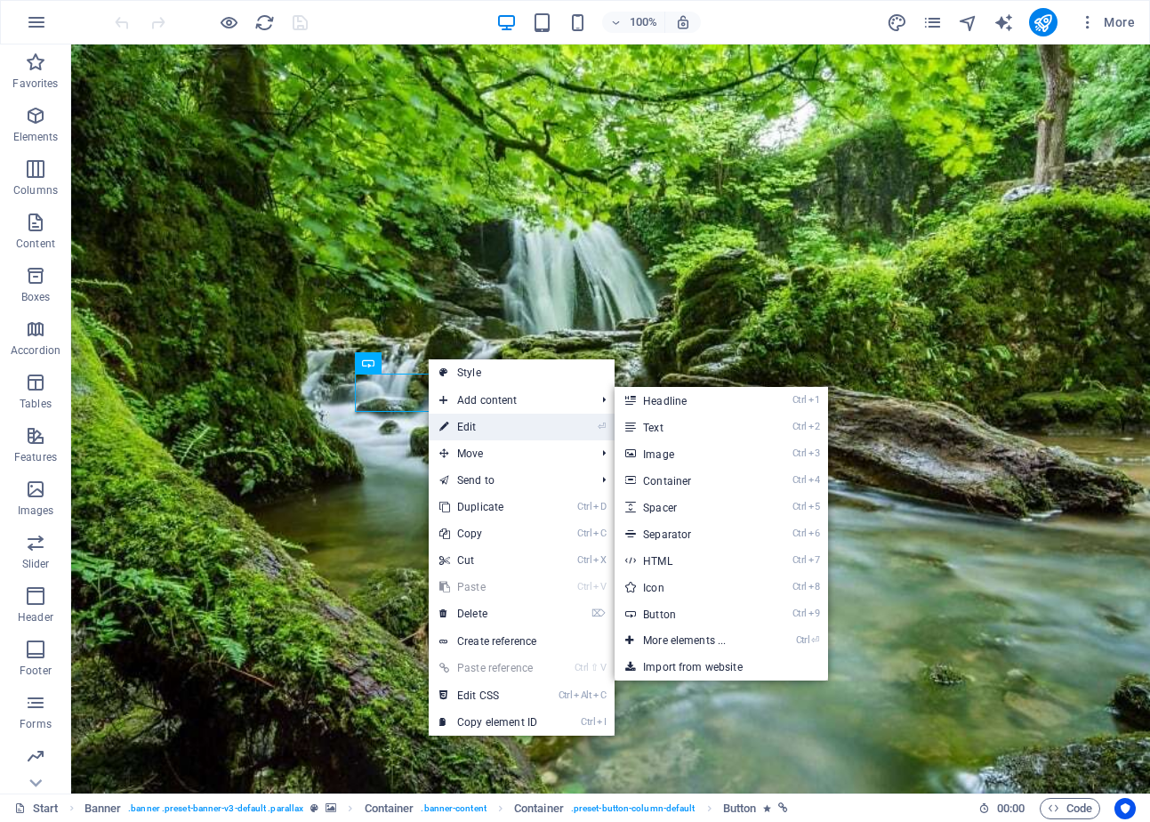
click at [489, 424] on link "⏎ Edit" at bounding box center [488, 426] width 119 height 27
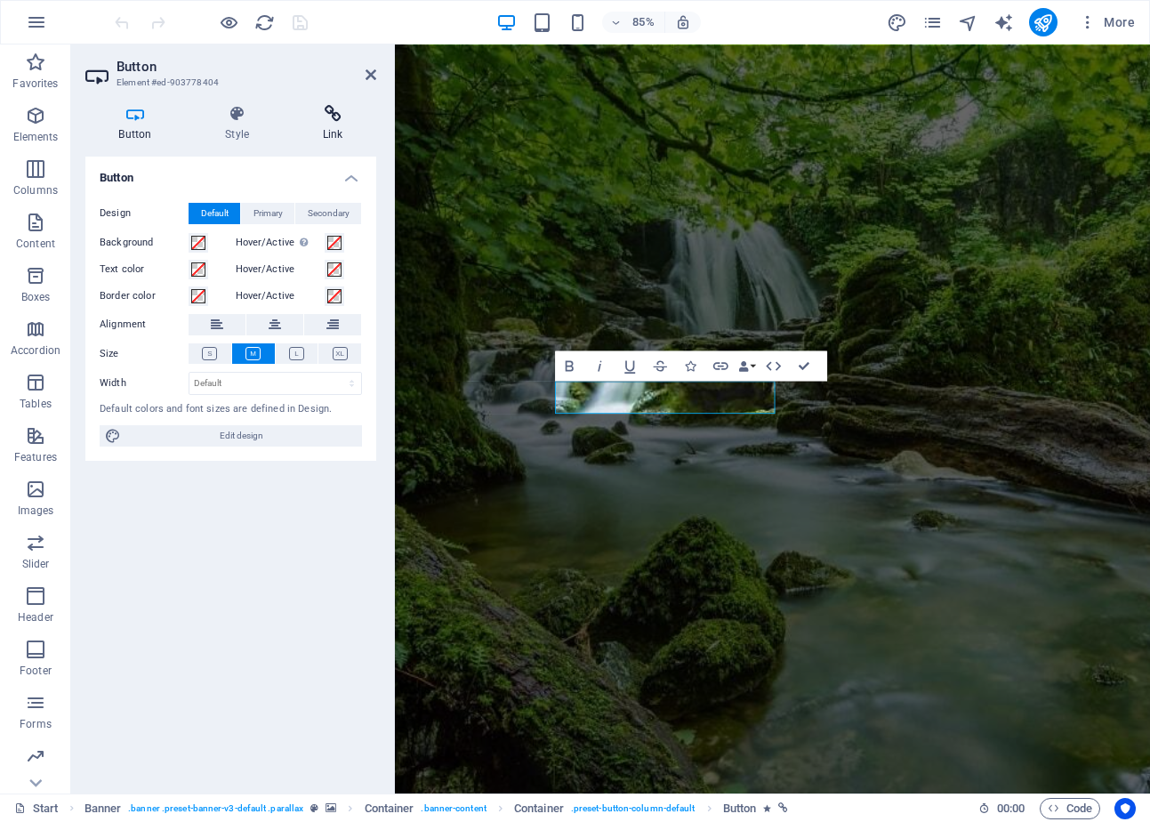
click at [328, 113] on icon at bounding box center [332, 114] width 87 height 18
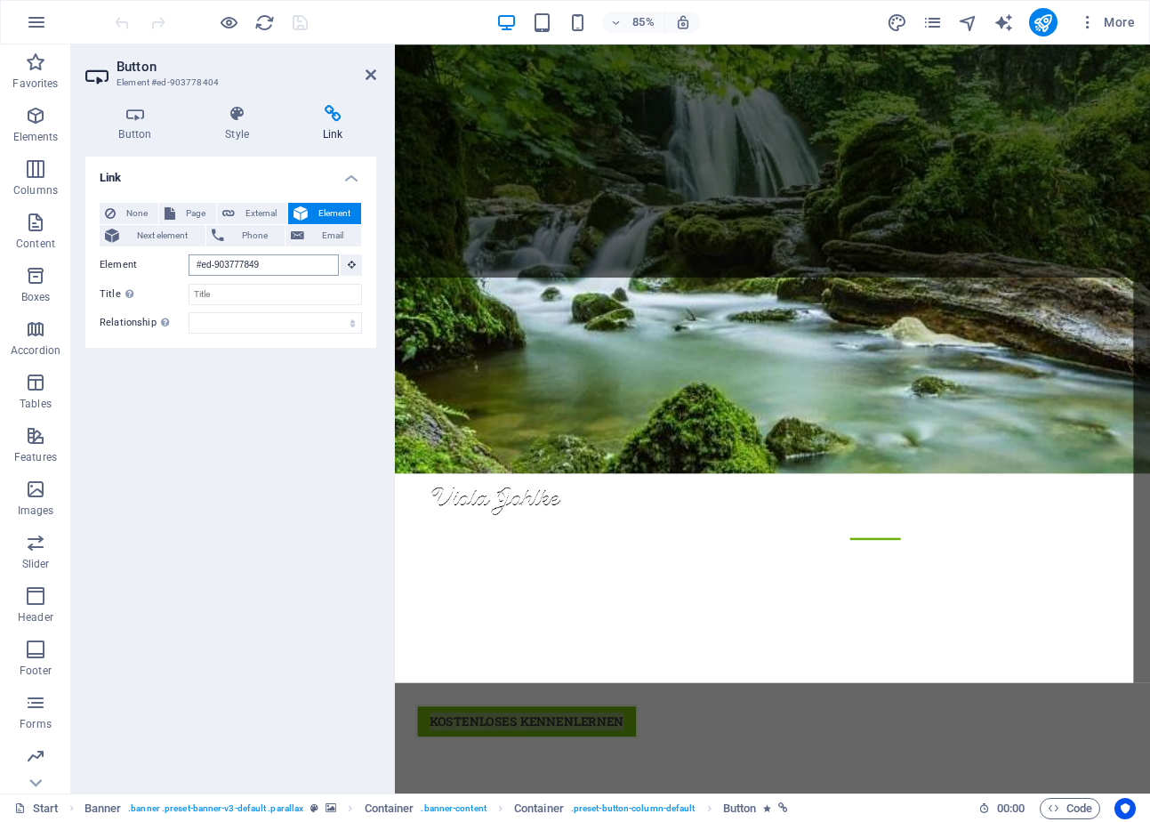
scroll to position [701, 0]
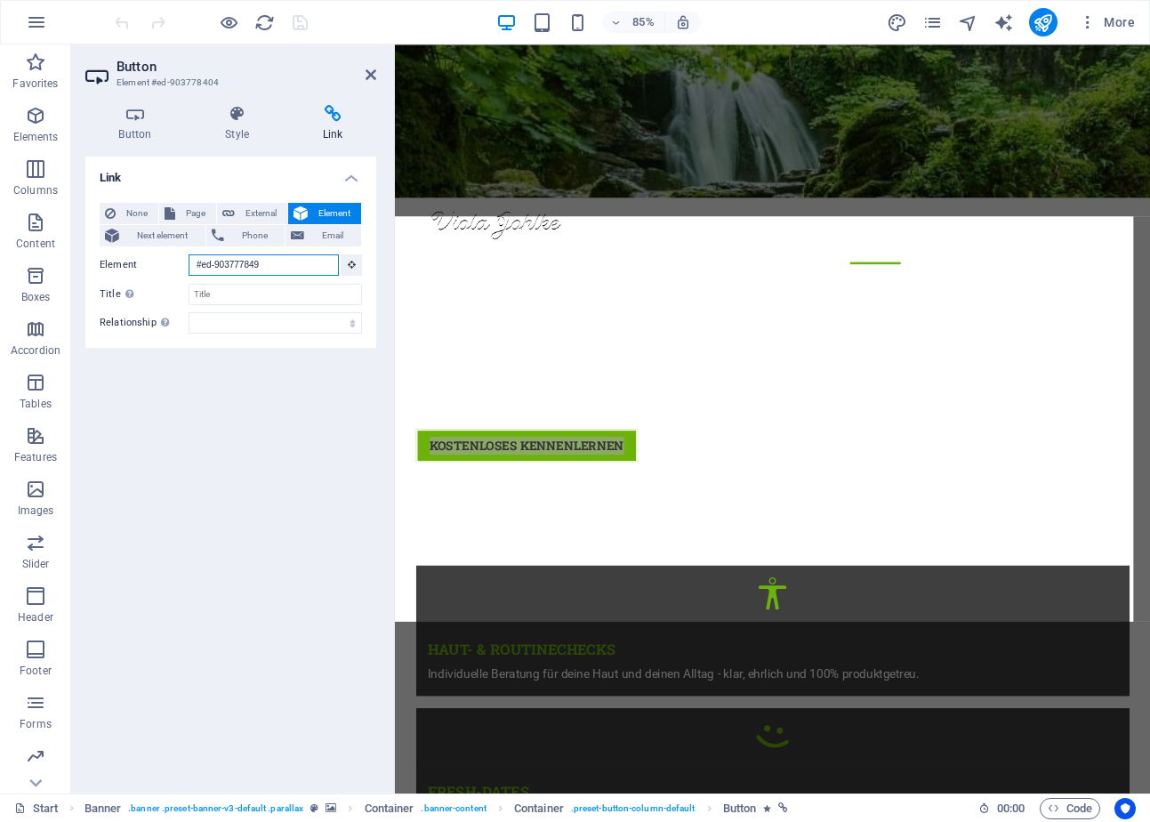
click at [293, 267] on input "#ed-903777849" at bounding box center [263, 264] width 150 height 21
click at [299, 261] on input "#ed-903777849" at bounding box center [263, 264] width 150 height 21
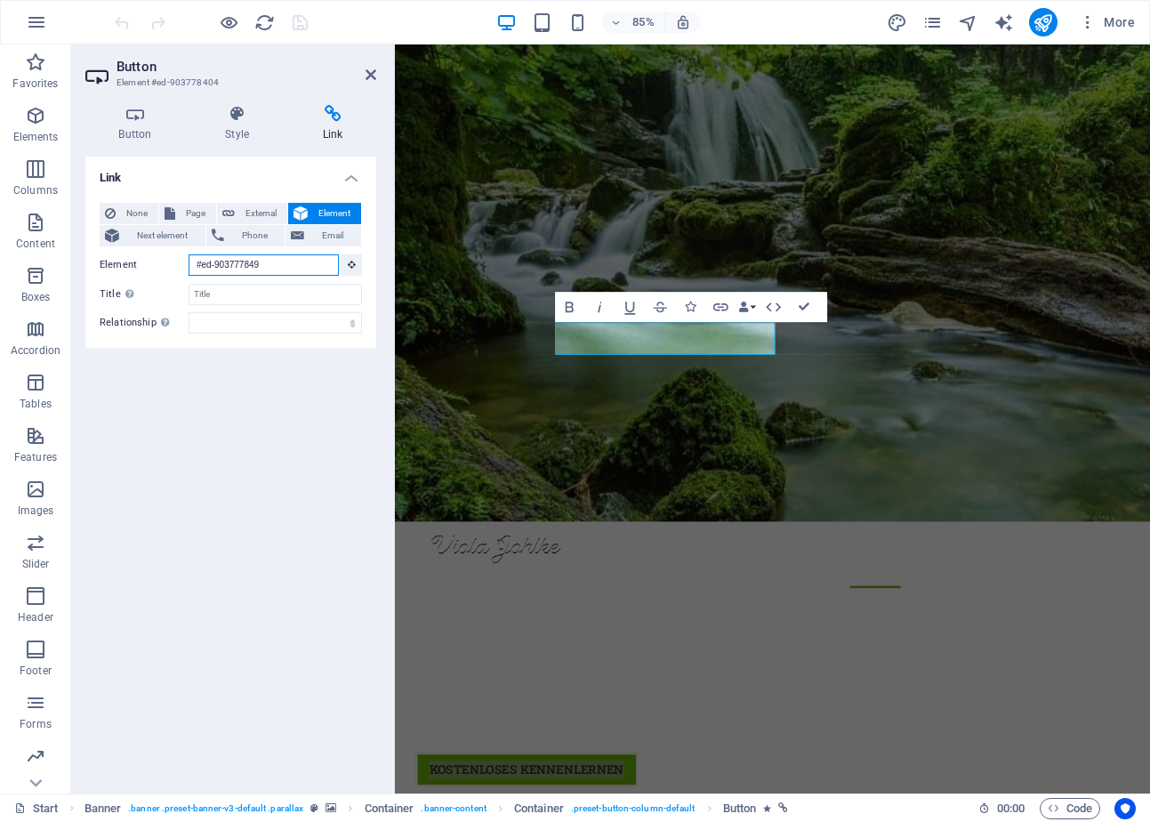
drag, startPoint x: 299, startPoint y: 261, endPoint x: 145, endPoint y: 256, distance: 153.9
click at [145, 256] on div "Element #ed-903777849" at bounding box center [231, 265] width 262 height 22
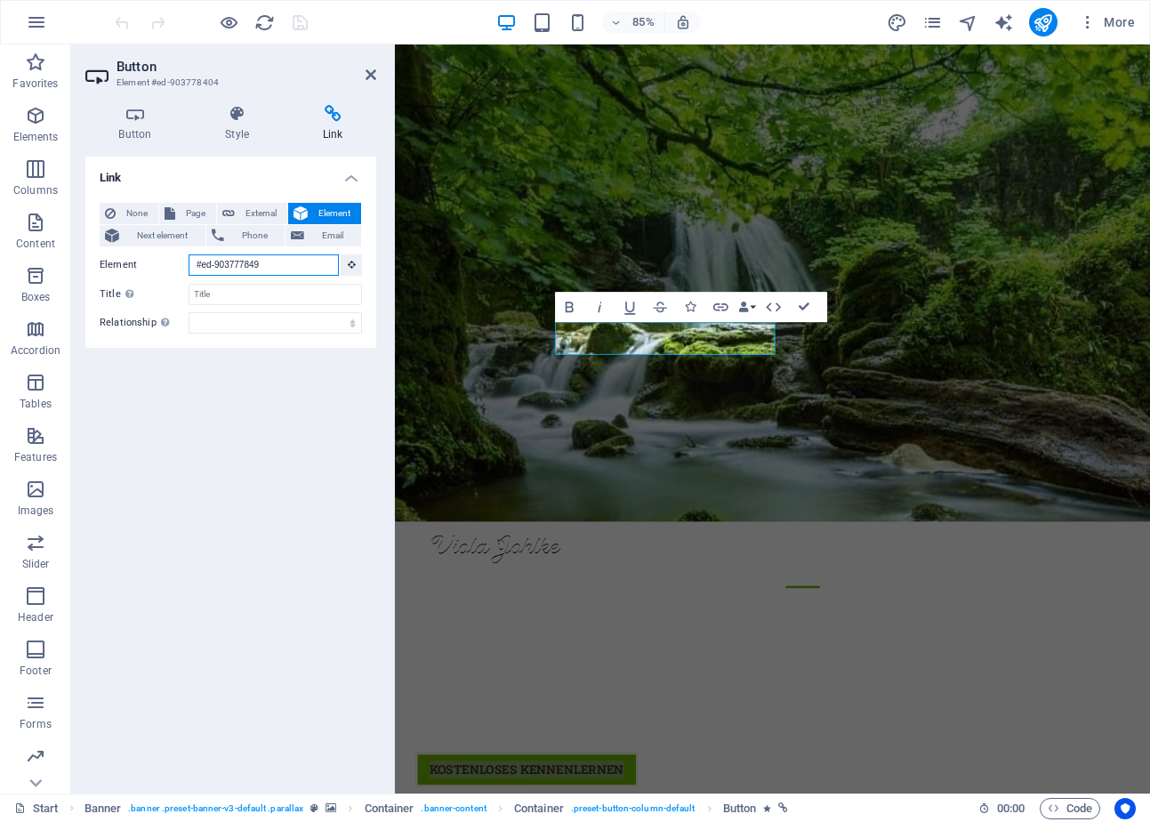
scroll to position [0, 0]
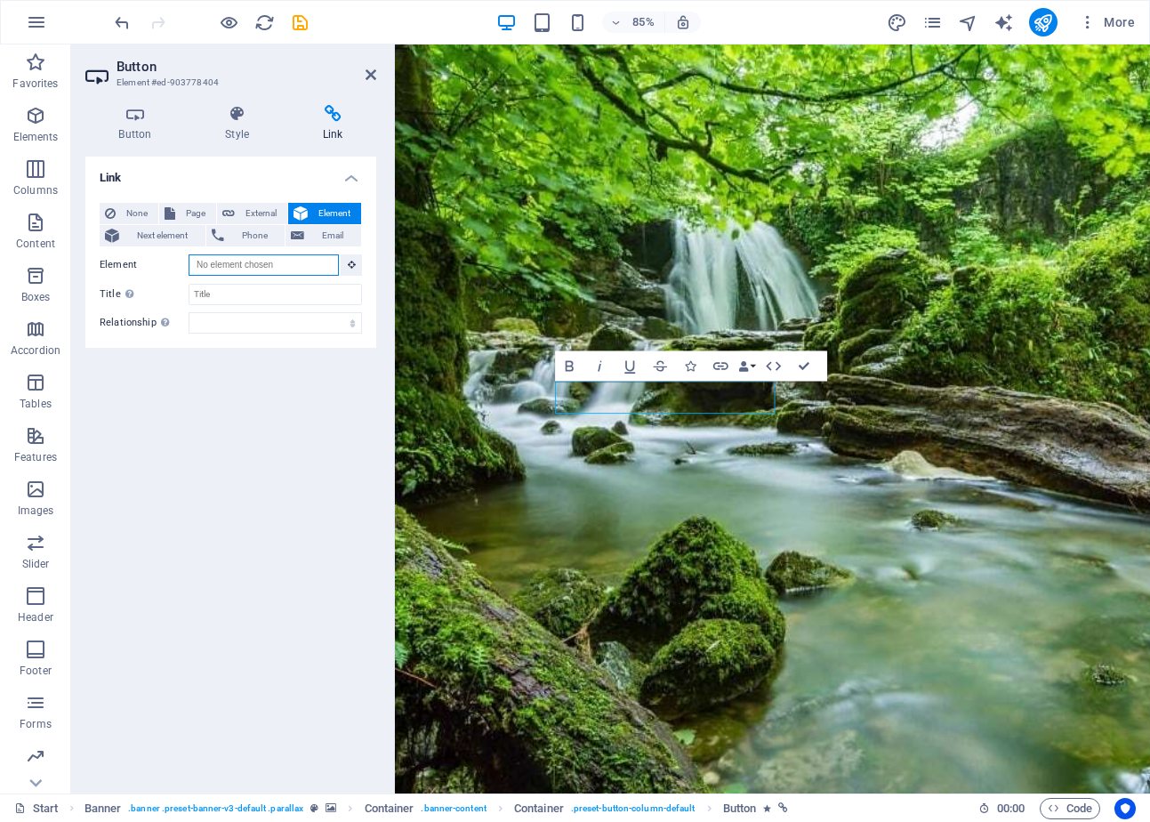
click at [233, 260] on input "Element" at bounding box center [263, 264] width 150 height 21
click at [232, 257] on input "Element" at bounding box center [263, 264] width 150 height 21
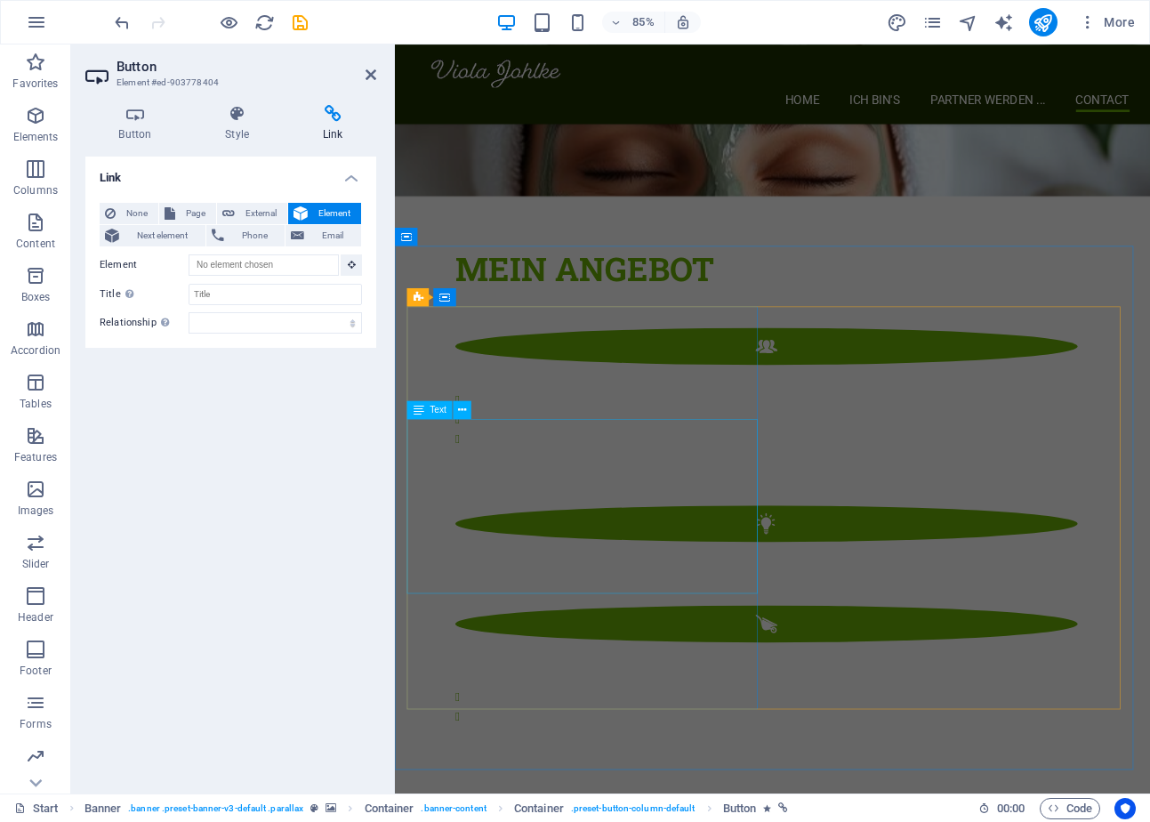
scroll to position [3009, 0]
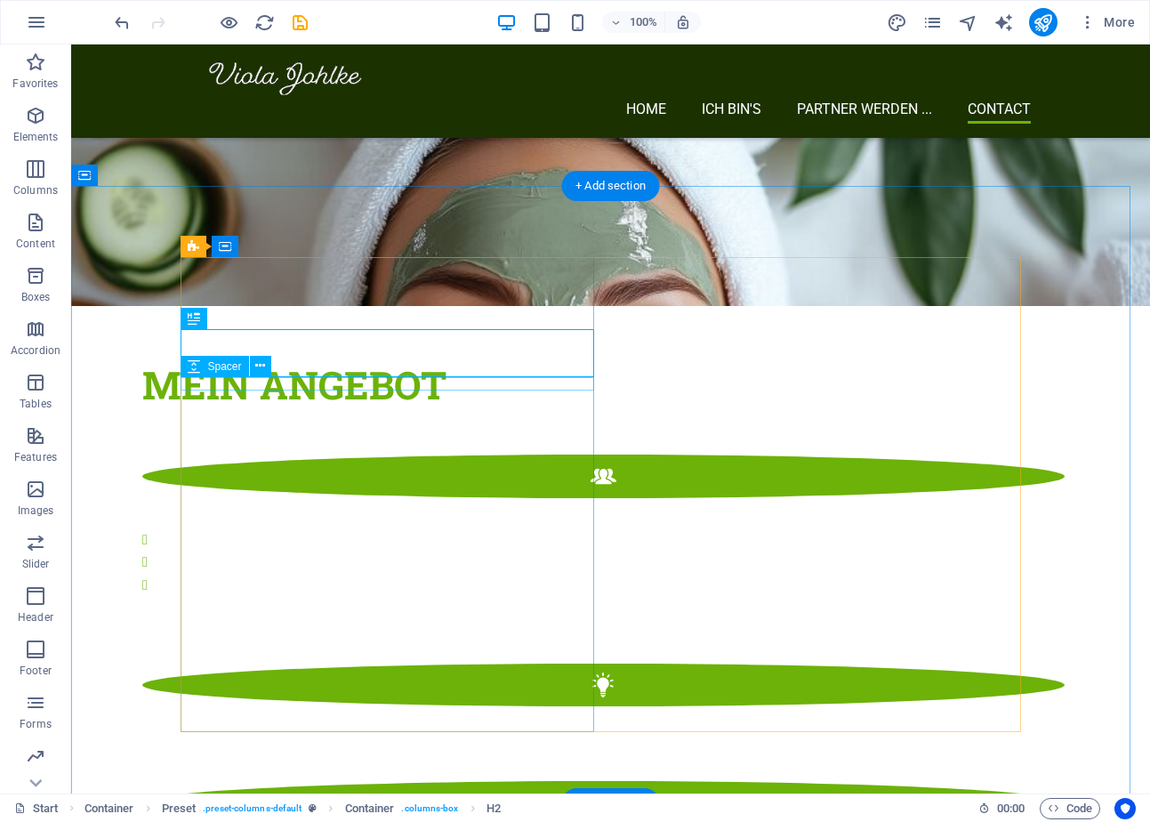
scroll to position [2851, 0]
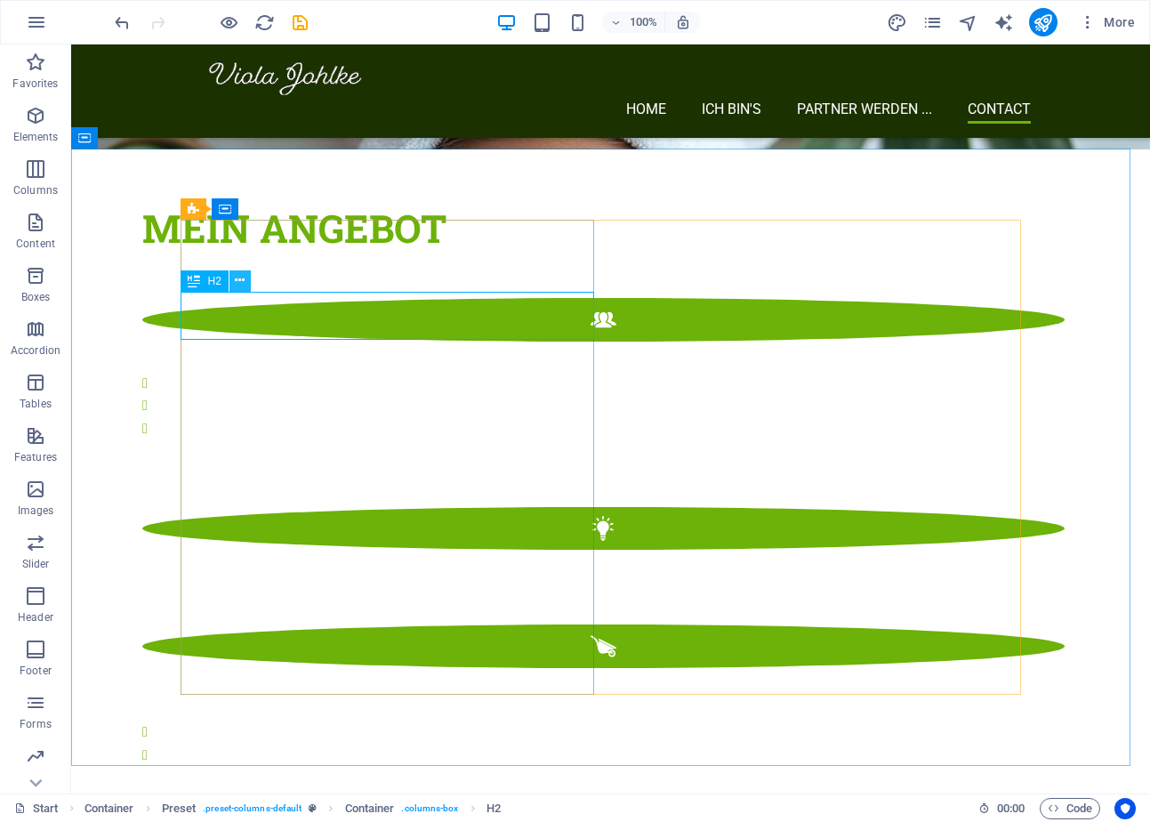
click at [238, 276] on icon at bounding box center [240, 280] width 10 height 19
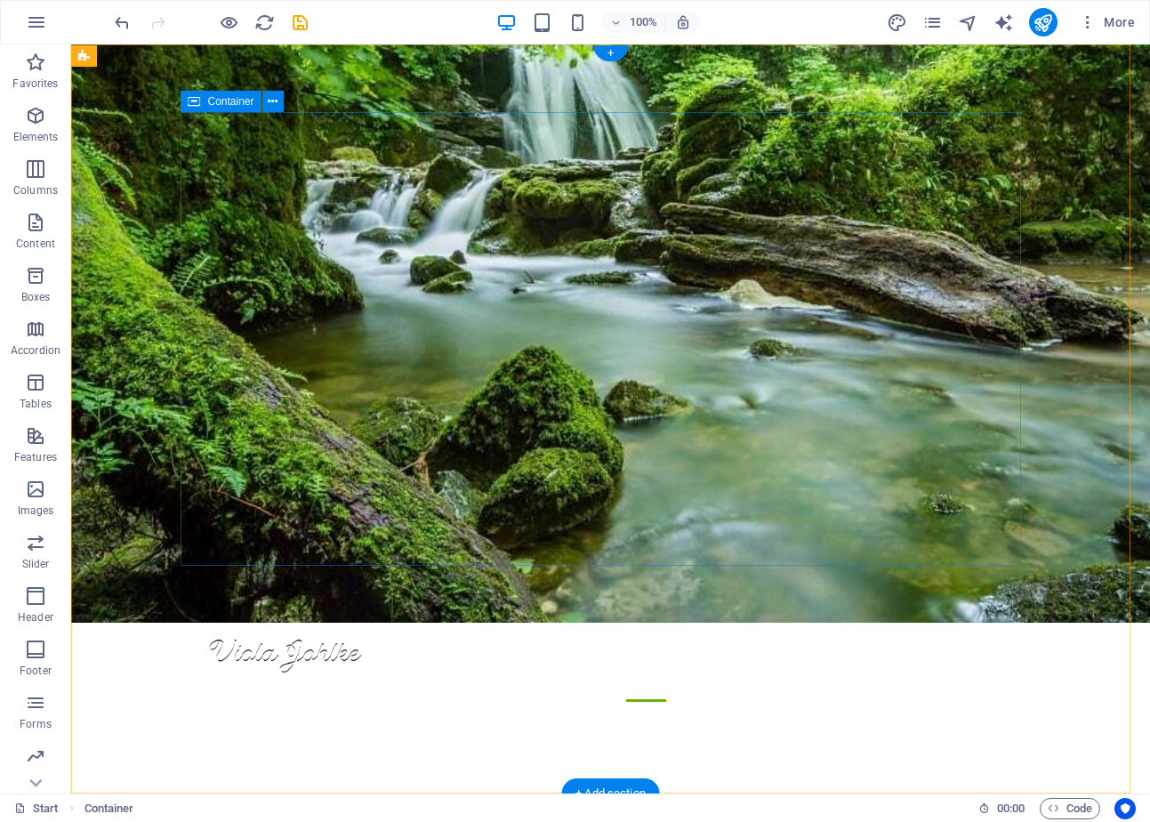
scroll to position [0, 0]
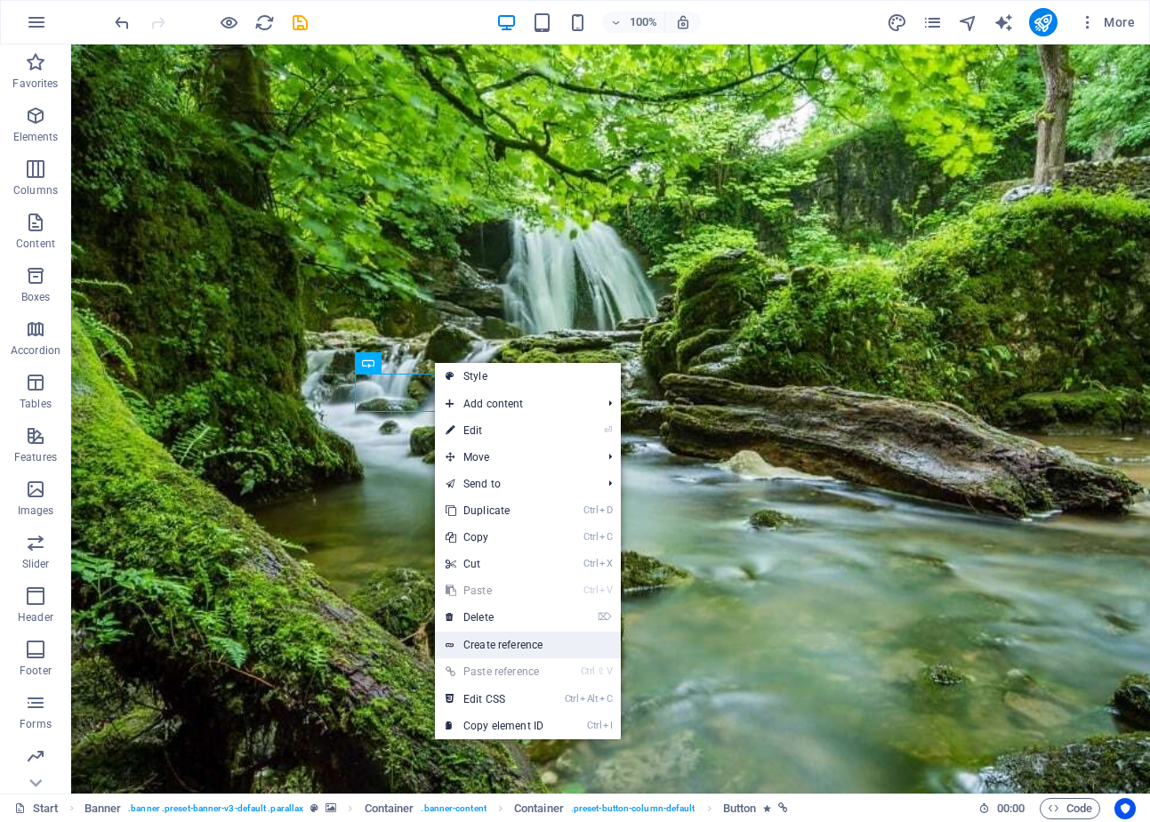
click at [533, 645] on link "Create reference" at bounding box center [528, 644] width 186 height 27
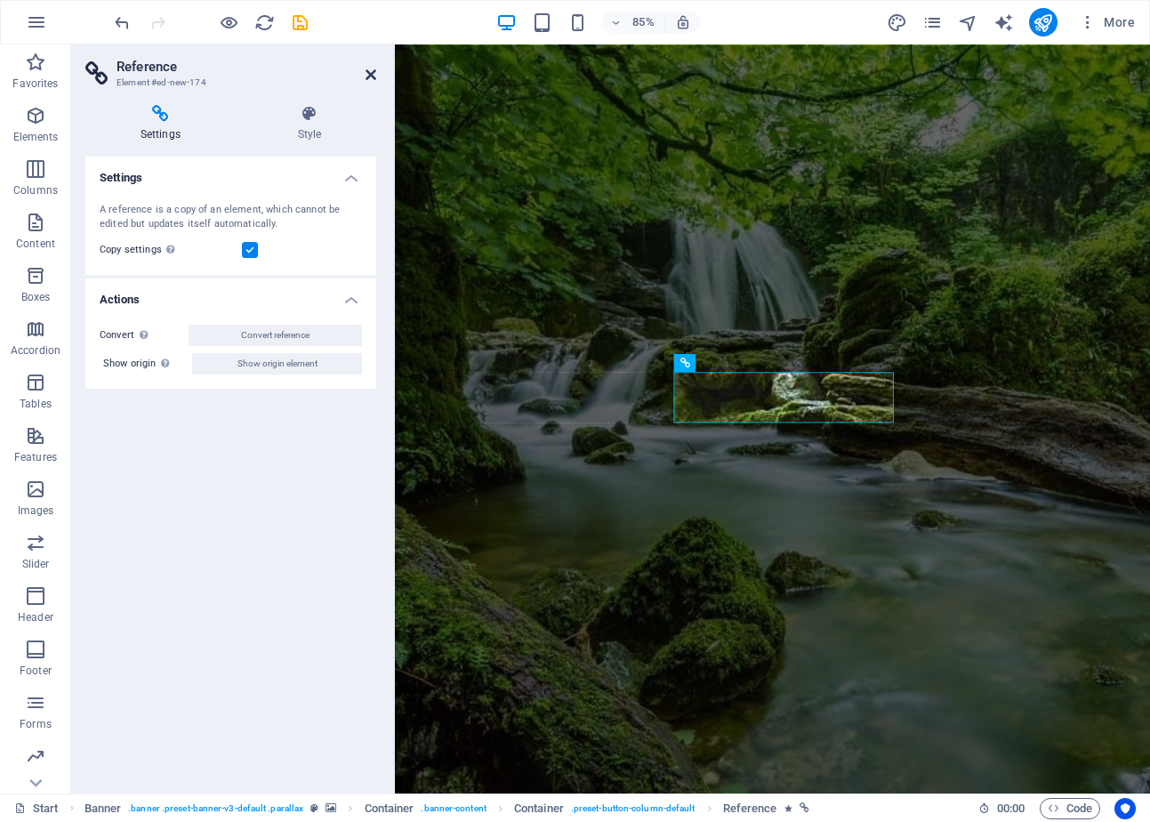
click at [365, 78] on icon at bounding box center [370, 75] width 11 height 14
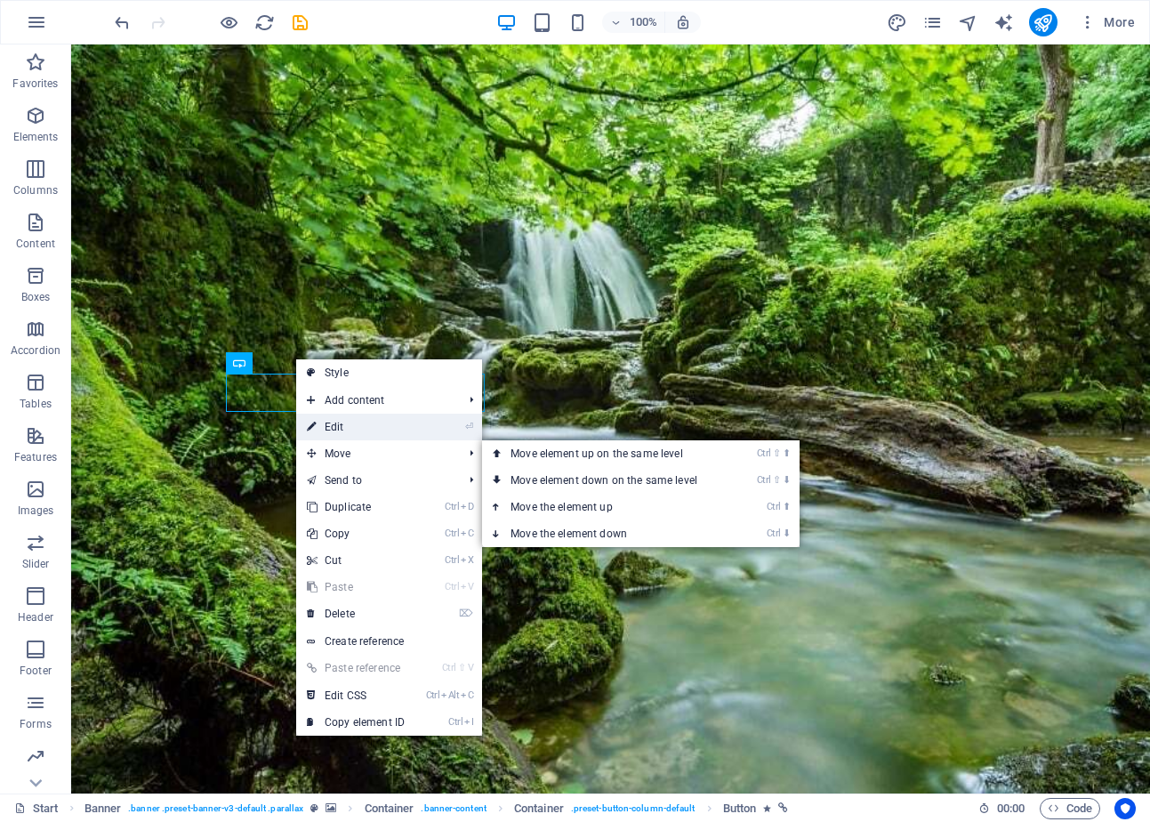
click at [377, 430] on link "⏎ Edit" at bounding box center [355, 426] width 119 height 27
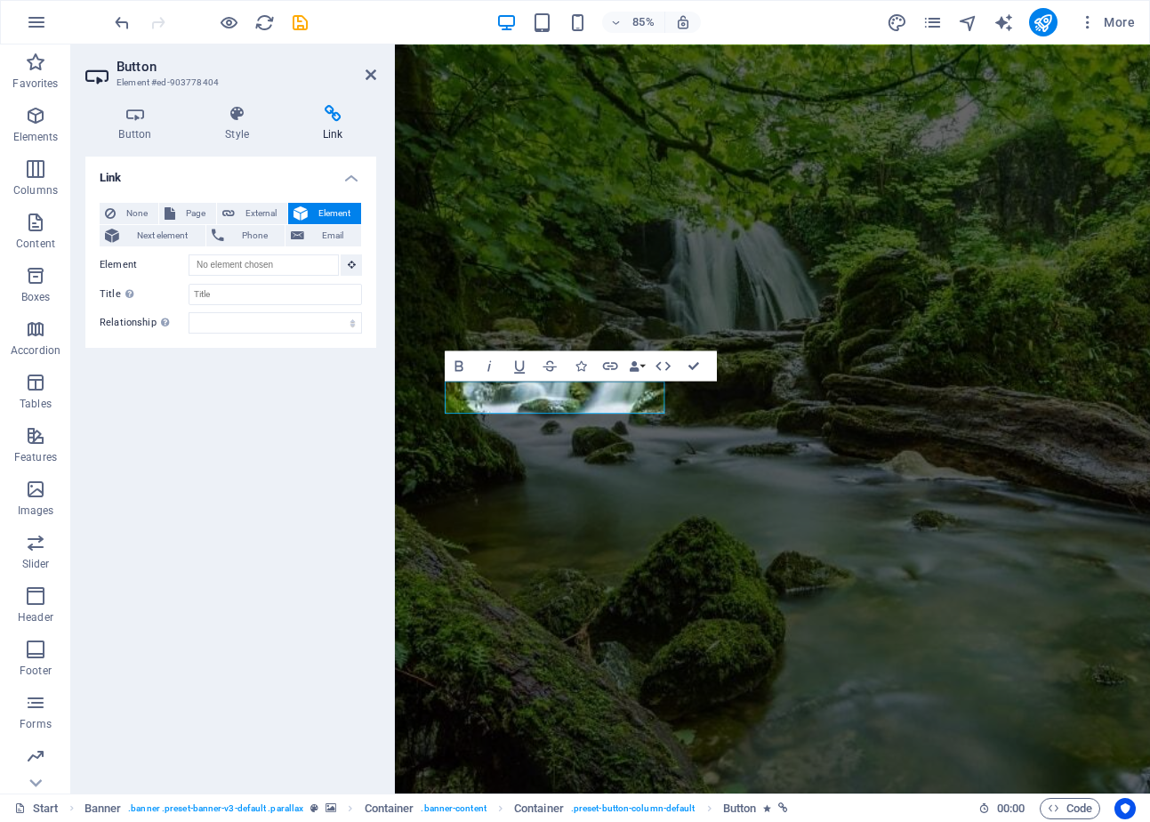
click at [328, 115] on icon at bounding box center [332, 114] width 87 height 18
click at [350, 264] on icon at bounding box center [352, 264] width 8 height 9
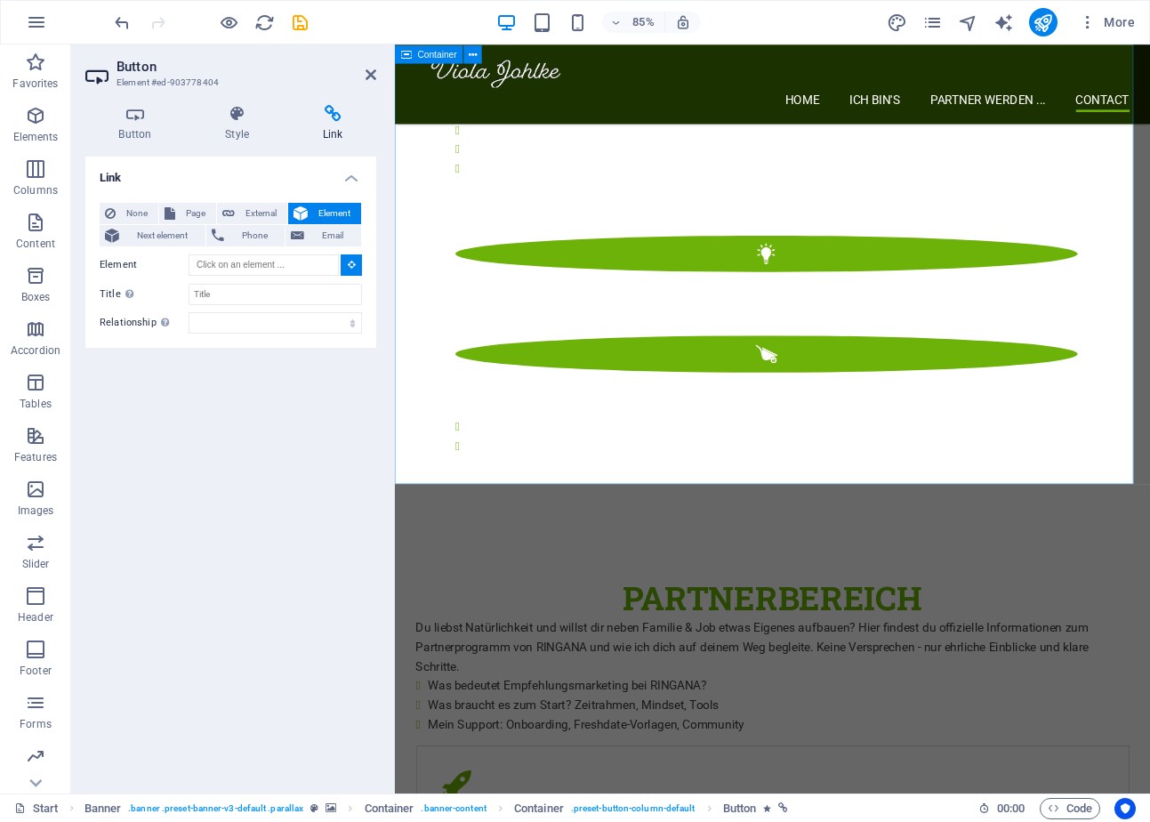
scroll to position [3009, 0]
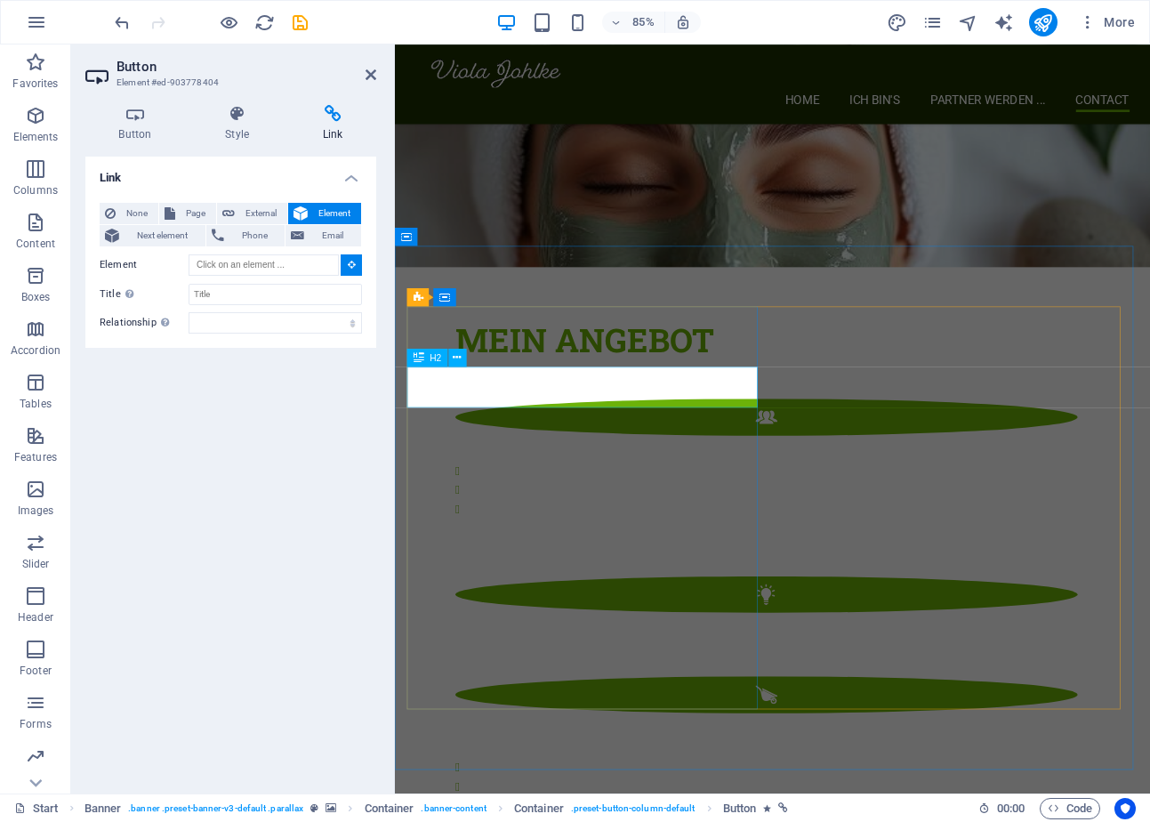
type input "#ed-903778230"
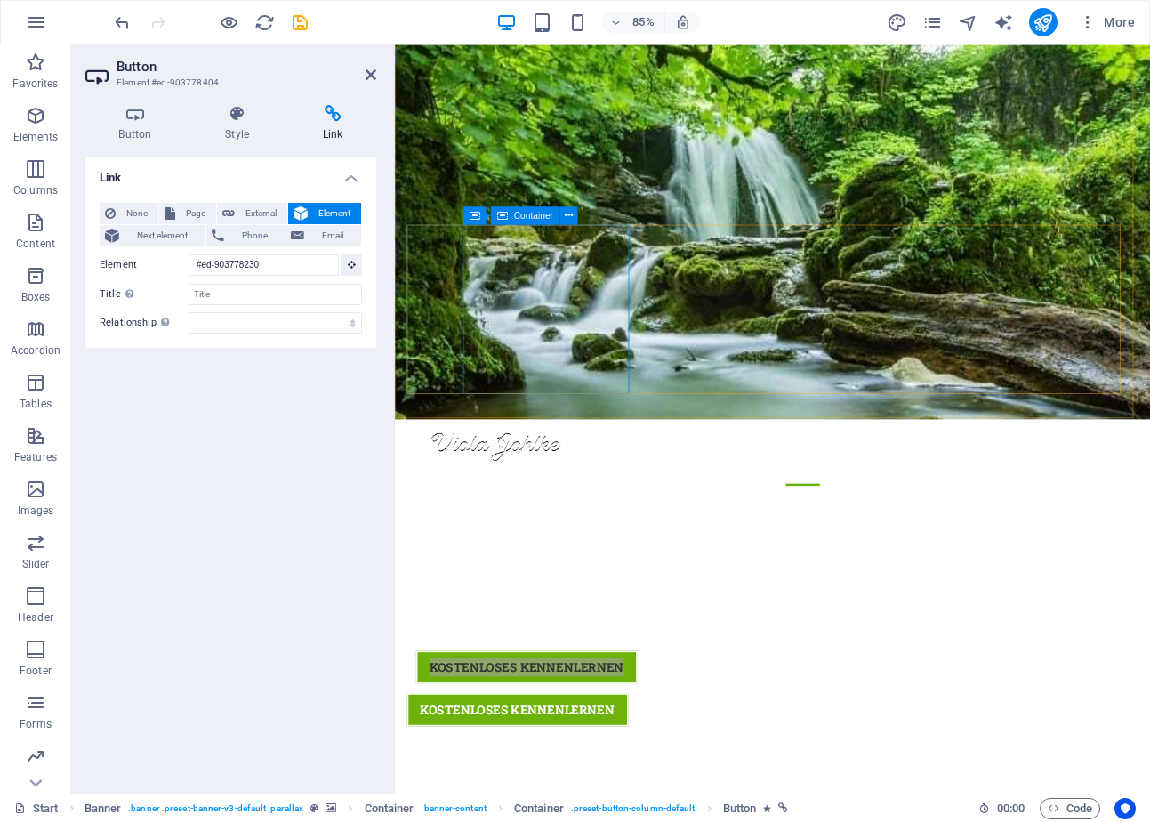
scroll to position [0, 0]
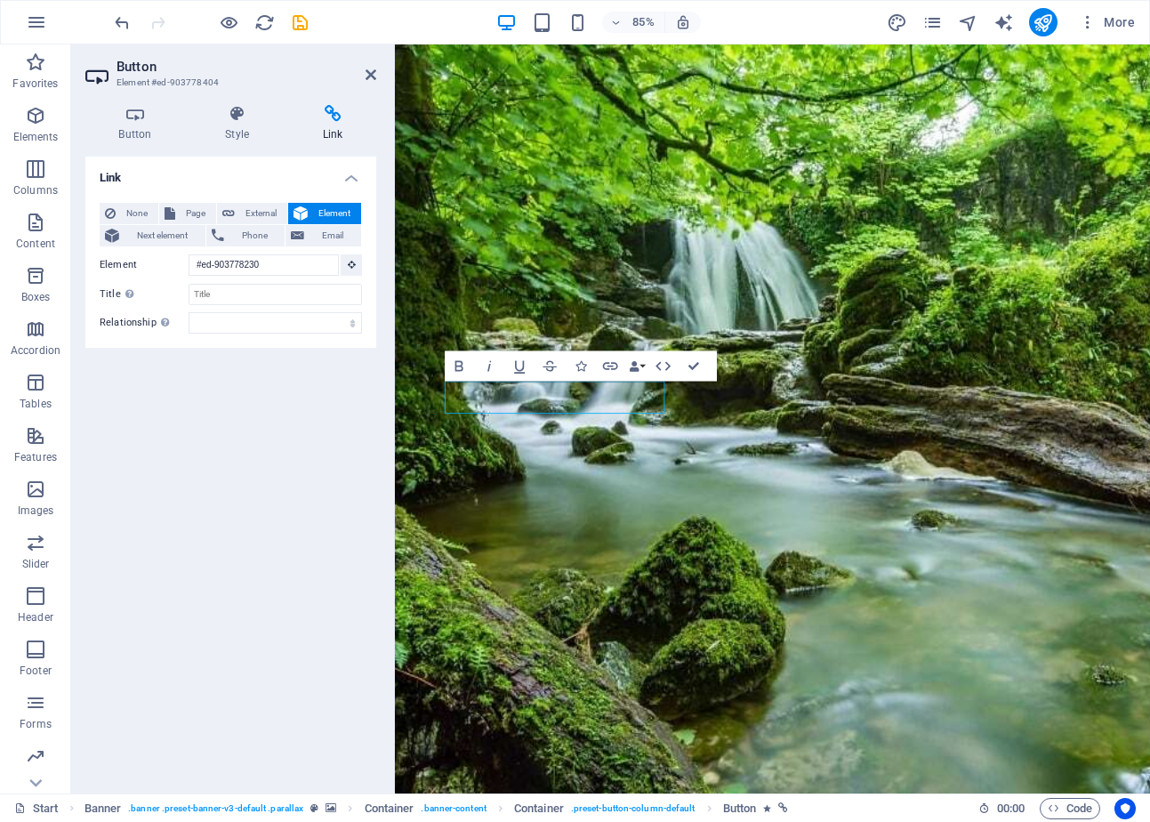
click at [180, 485] on div "Link None Page External Element Next element Phone Email Page Start Subpage Leg…" at bounding box center [230, 467] width 291 height 622
click at [950, 369] on span "Button" at bounding box center [939, 371] width 26 height 9
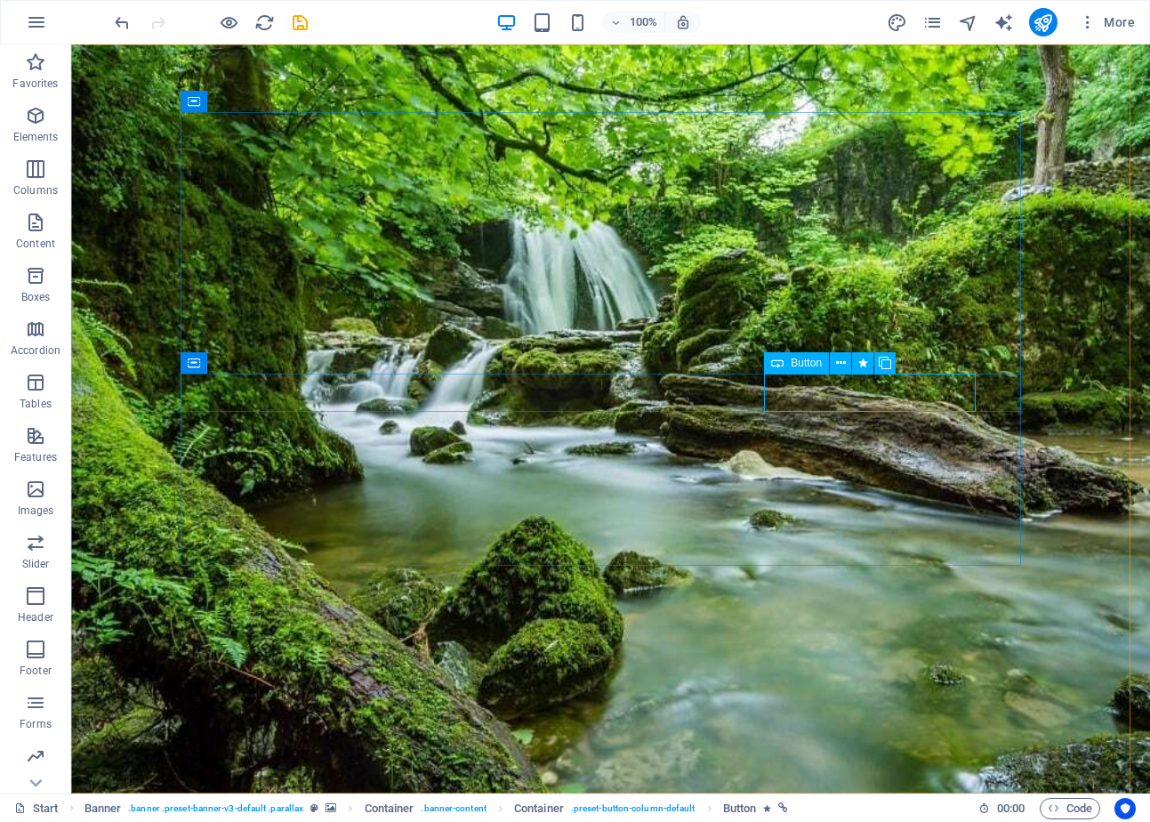
click at [819, 363] on span "Button" at bounding box center [805, 362] width 31 height 11
click at [836, 361] on icon at bounding box center [841, 363] width 10 height 19
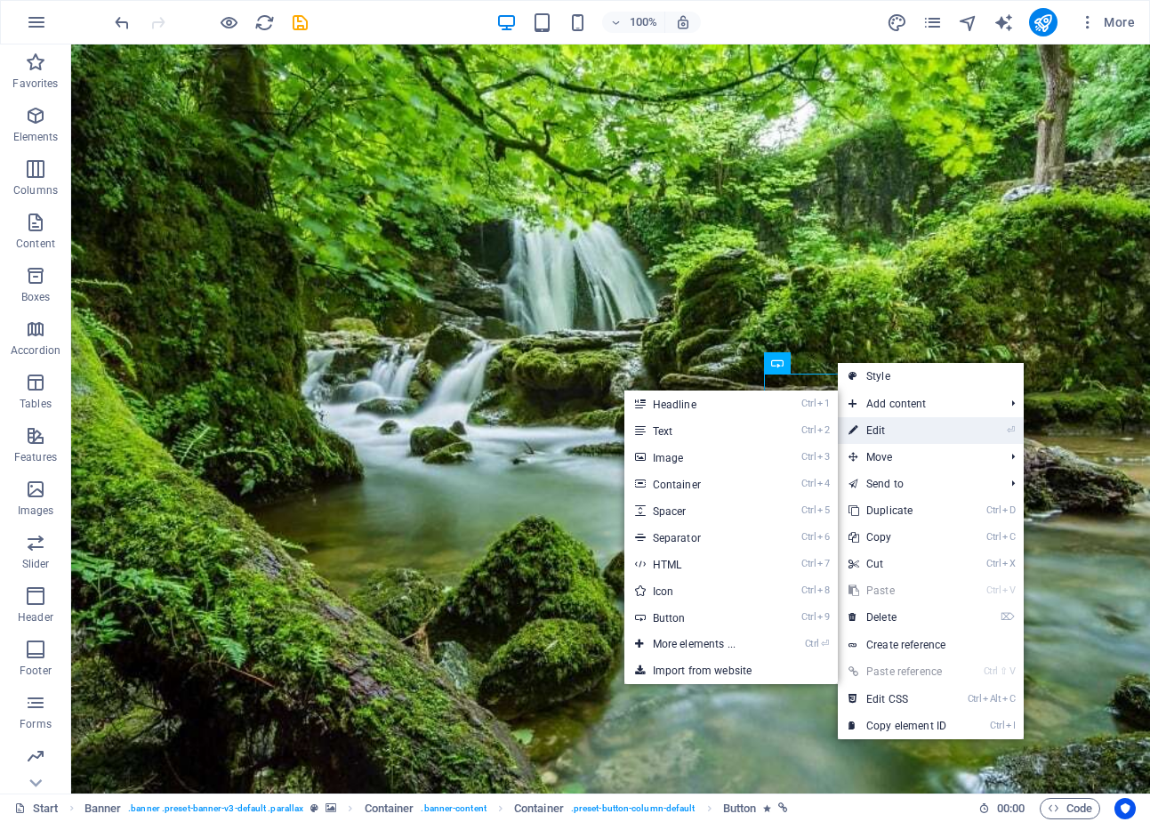
click at [881, 425] on link "⏎ Edit" at bounding box center [897, 430] width 119 height 27
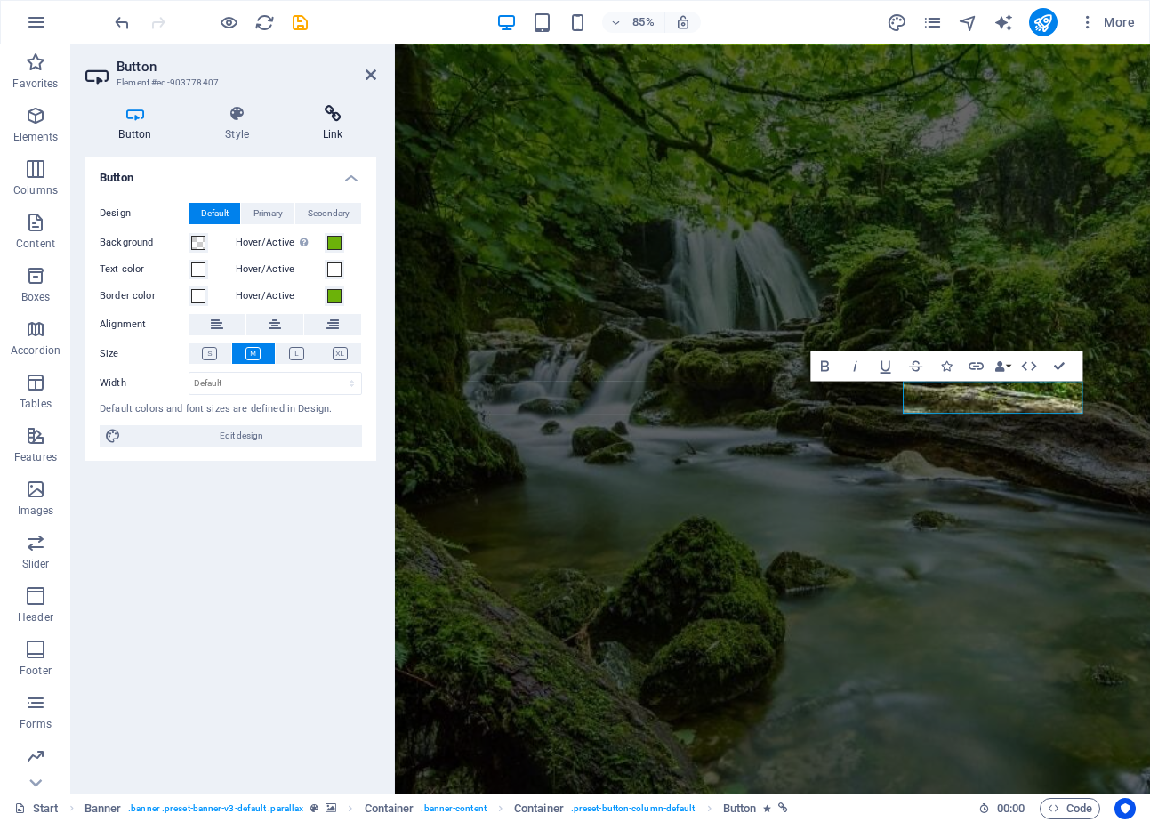
click at [328, 121] on icon at bounding box center [332, 114] width 87 height 18
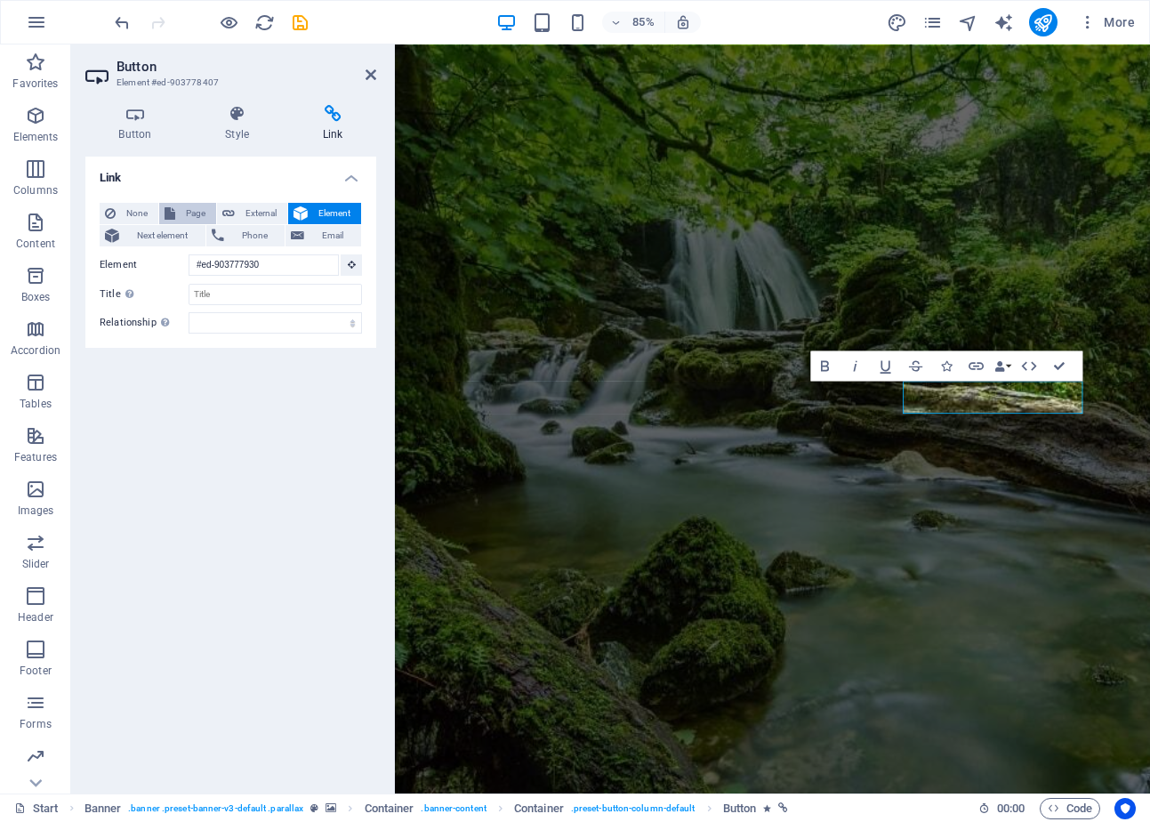
click at [172, 212] on icon at bounding box center [169, 213] width 11 height 21
select select
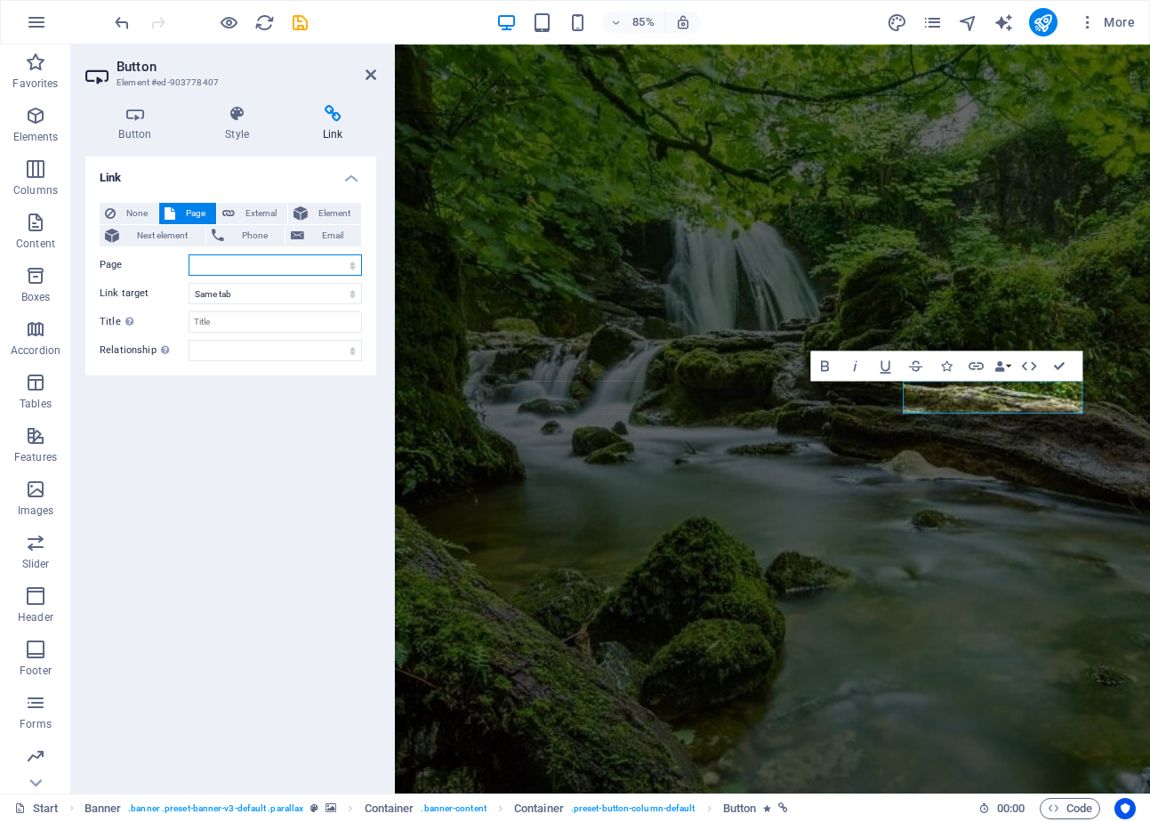
click at [233, 265] on select "Start Subpage Legal Notice Privacy" at bounding box center [274, 264] width 173 height 21
click at [140, 435] on div "Link None Page External Element Next element Phone Email Page Start Subpage Leg…" at bounding box center [230, 467] width 291 height 622
click at [245, 212] on span "External" at bounding box center [261, 213] width 42 height 21
select select "blank"
click at [217, 262] on input "URL" at bounding box center [274, 264] width 173 height 21
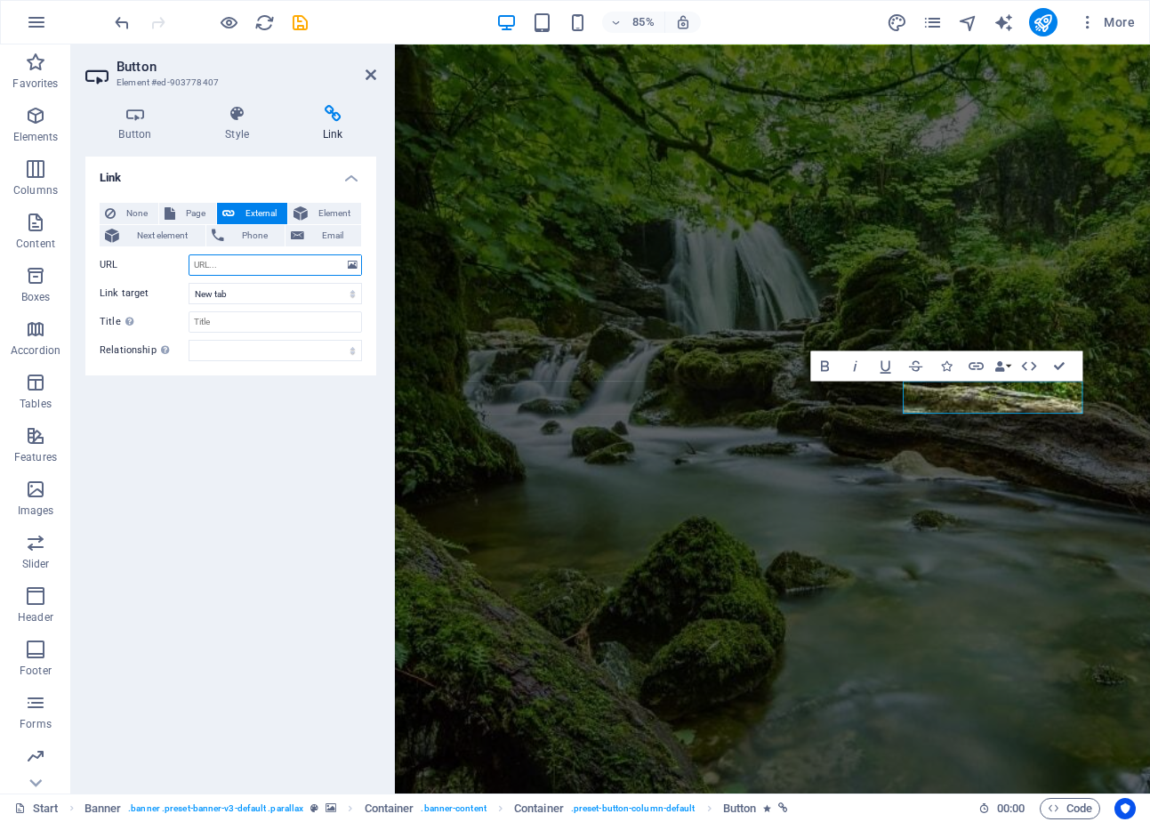
paste input "https://violajohlke.ringana.com/alle-produkte"
type input "https://violajohlke.ringana.com/alle-produkte"
click at [273, 291] on select "New tab Same tab Overlay" at bounding box center [274, 293] width 173 height 21
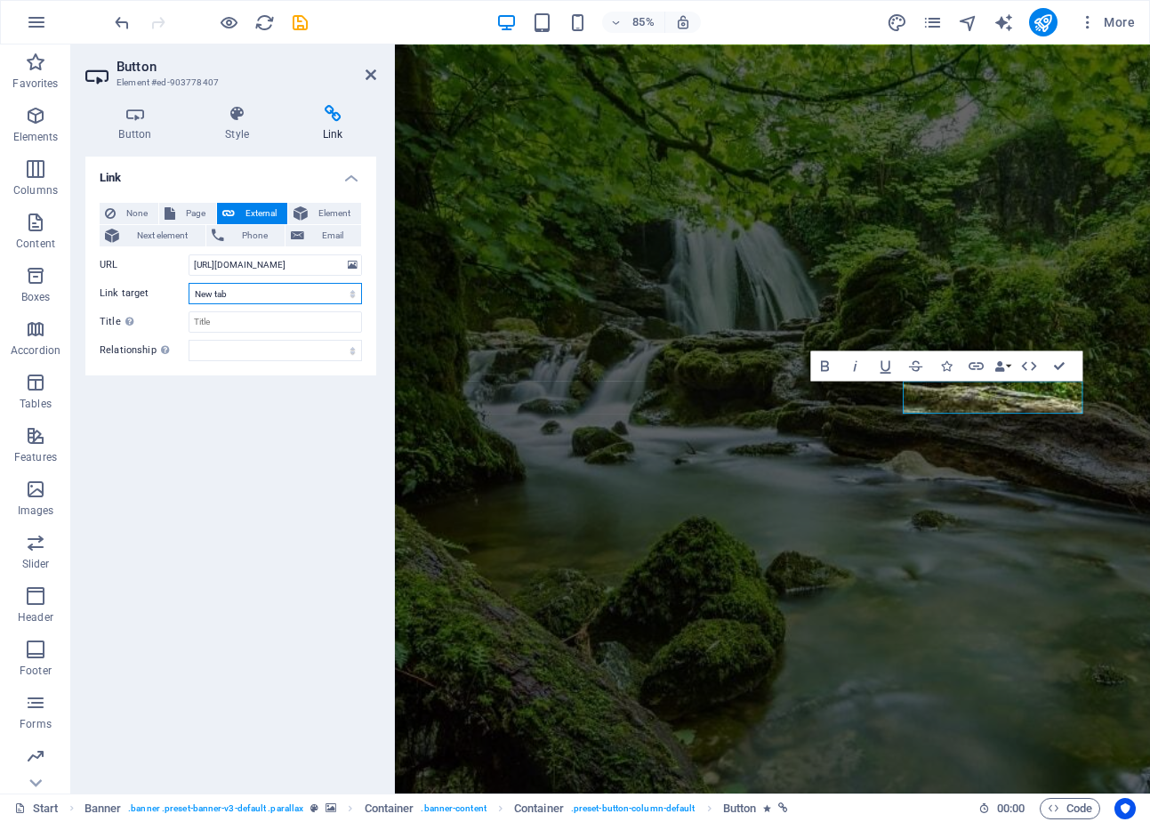
click at [188, 283] on select "New tab Same tab Overlay" at bounding box center [274, 293] width 173 height 21
click at [240, 325] on input "Title Additional link description, should not be the same as the link text. The…" at bounding box center [274, 321] width 173 height 21
type input "Zum Partner Webshop"
click at [241, 429] on div "Link None Page External Element Next element Phone Email Page Start Subpage Leg…" at bounding box center [230, 467] width 291 height 622
click at [366, 73] on icon at bounding box center [370, 75] width 11 height 14
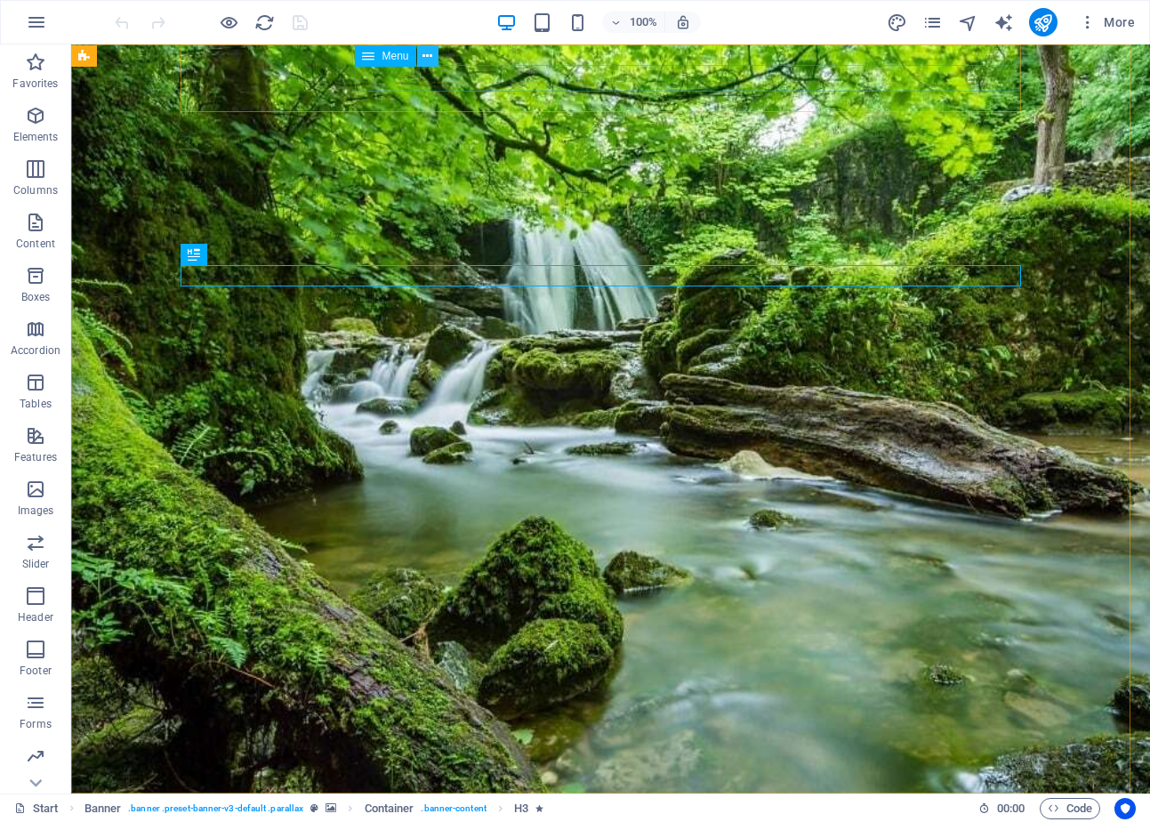
click at [424, 53] on icon at bounding box center [427, 56] width 10 height 19
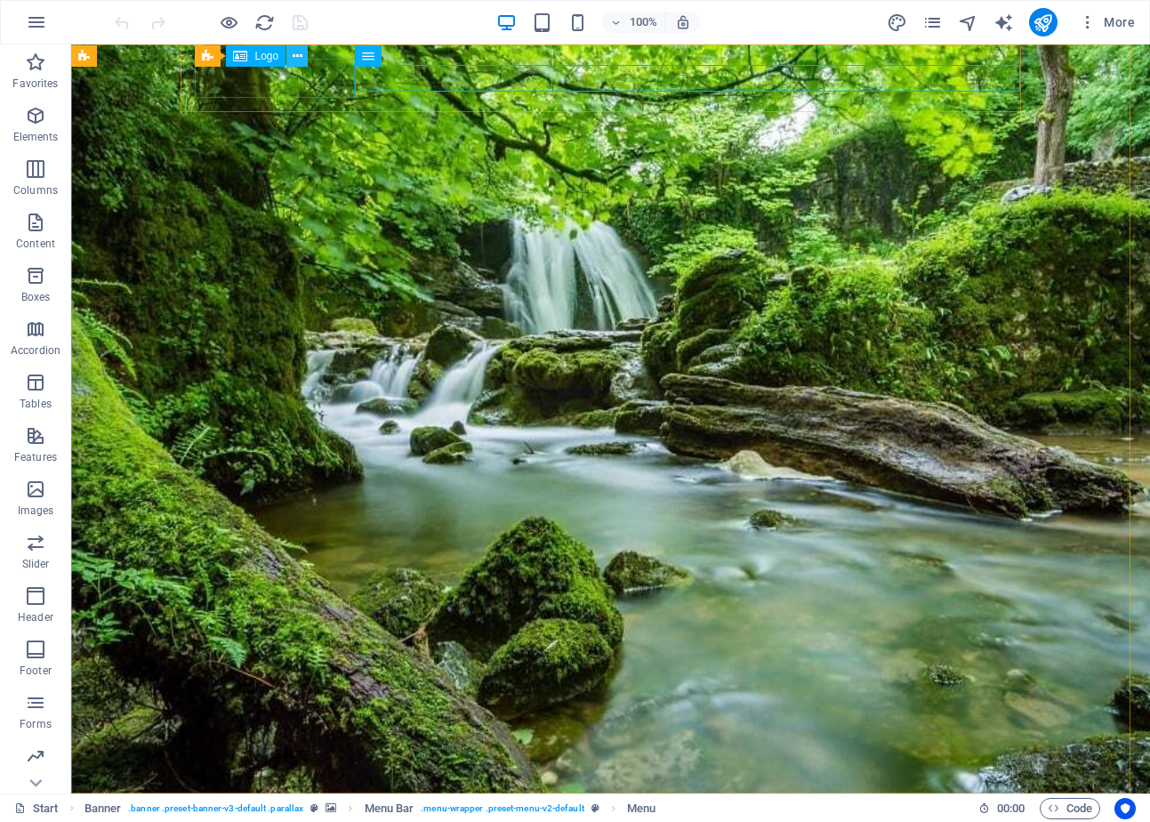
click at [296, 53] on icon at bounding box center [298, 56] width 10 height 19
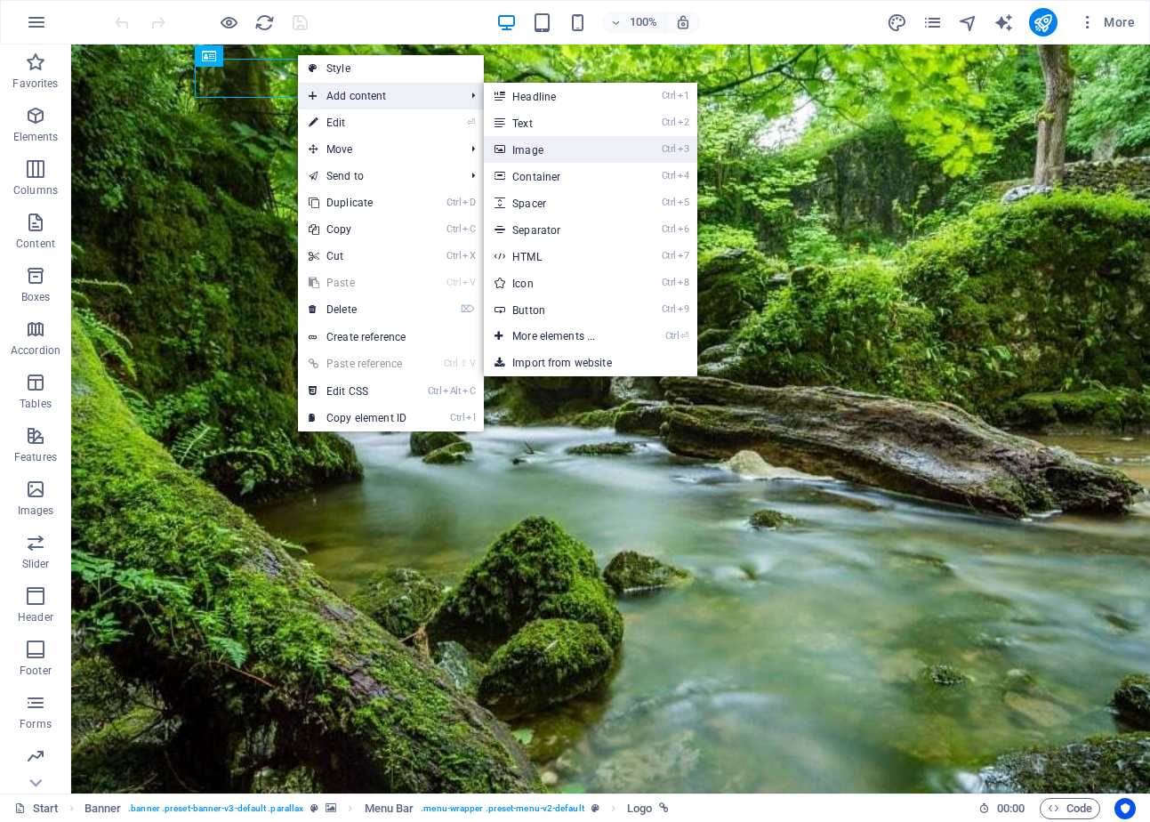
drag, startPoint x: 576, startPoint y: 144, endPoint x: 189, endPoint y: 124, distance: 387.2
click at [576, 144] on link "Ctrl 3 Image" at bounding box center [557, 149] width 147 height 27
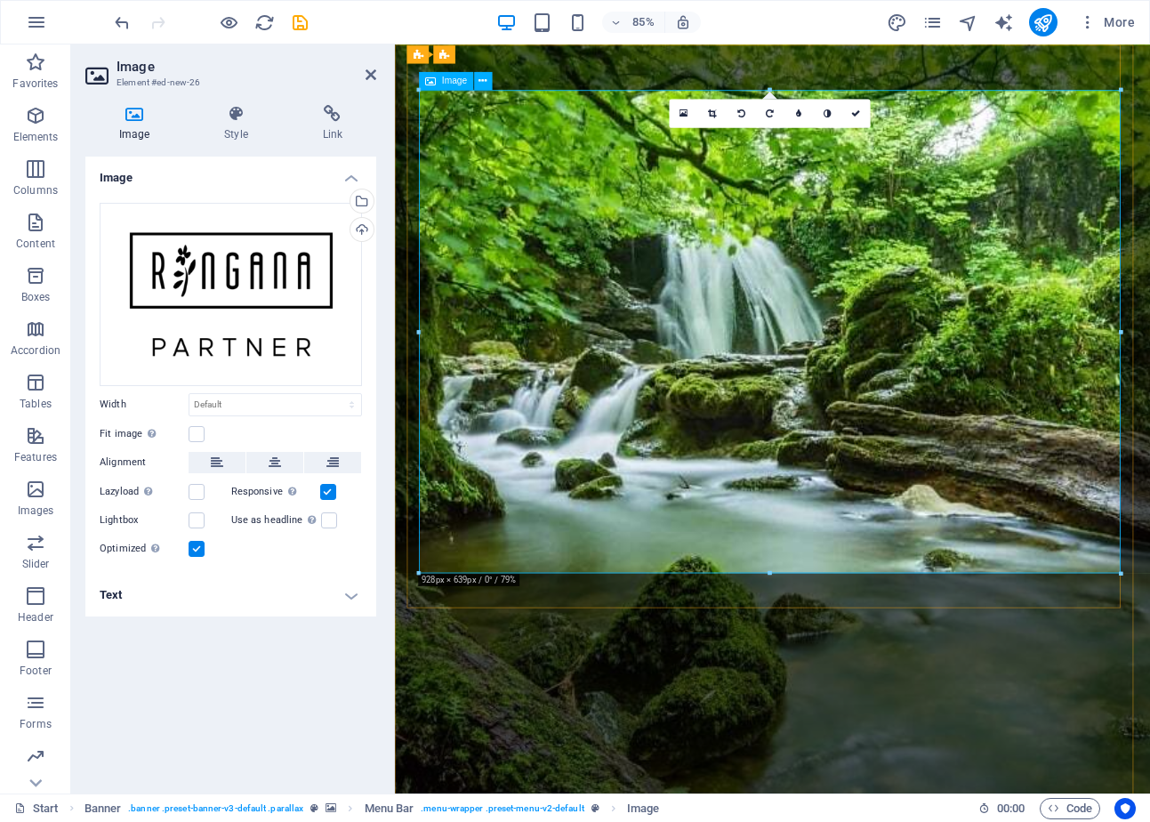
drag, startPoint x: 531, startPoint y: 557, endPoint x: 785, endPoint y: 244, distance: 402.5
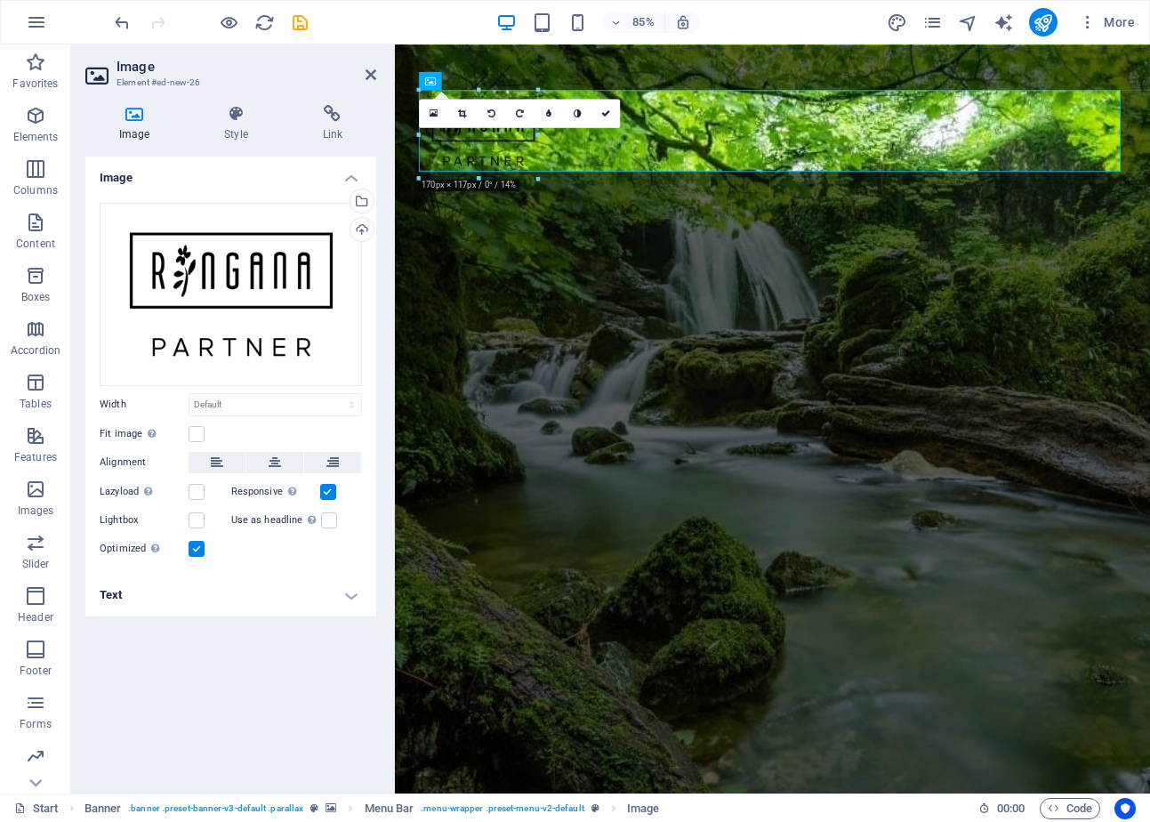
type input "157"
select select "px"
click at [604, 110] on icon at bounding box center [605, 112] width 9 height 9
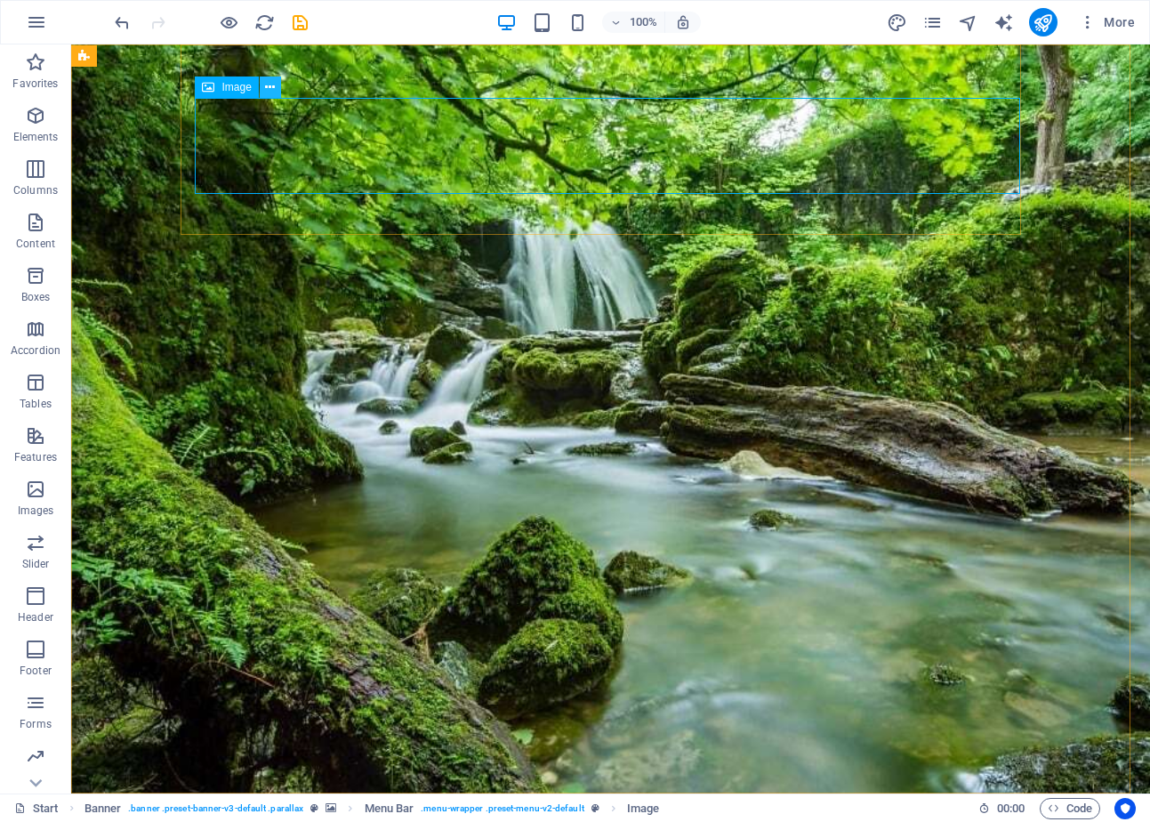
click at [272, 85] on icon at bounding box center [270, 87] width 10 height 19
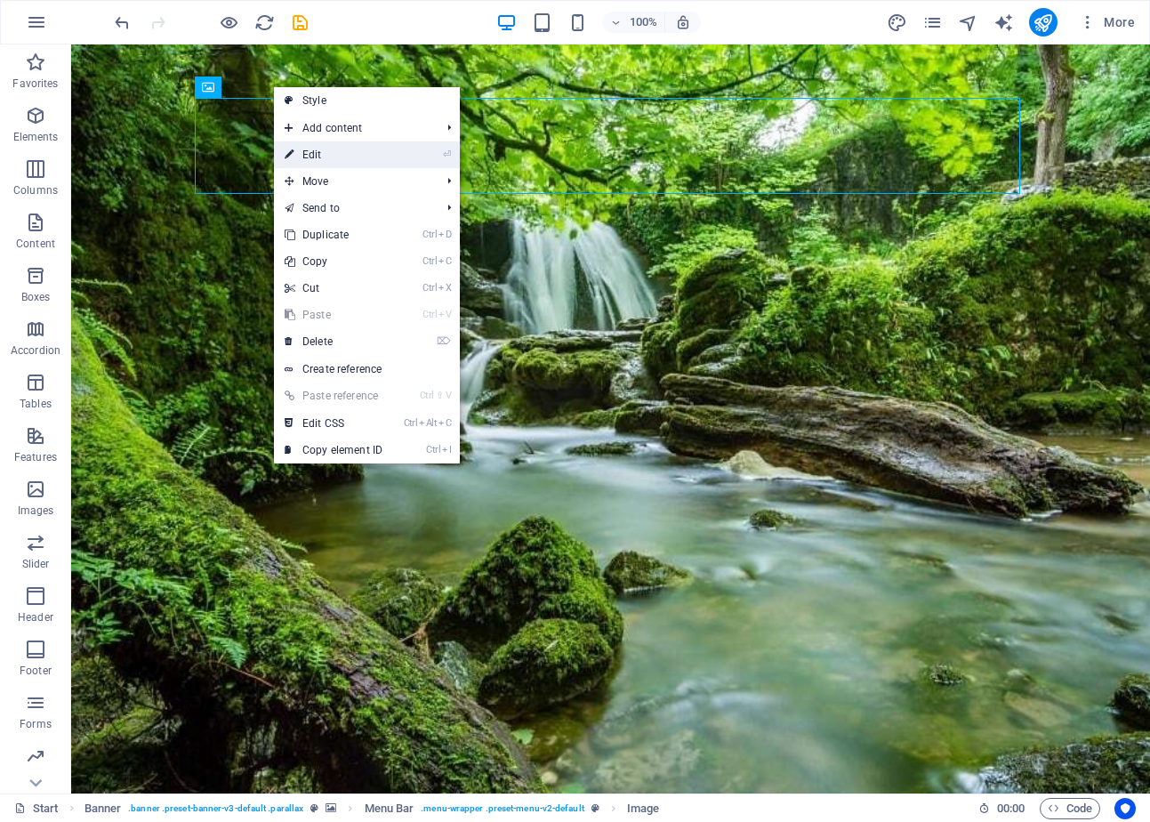
click at [329, 160] on link "⏎ Edit" at bounding box center [333, 154] width 119 height 27
select select "px"
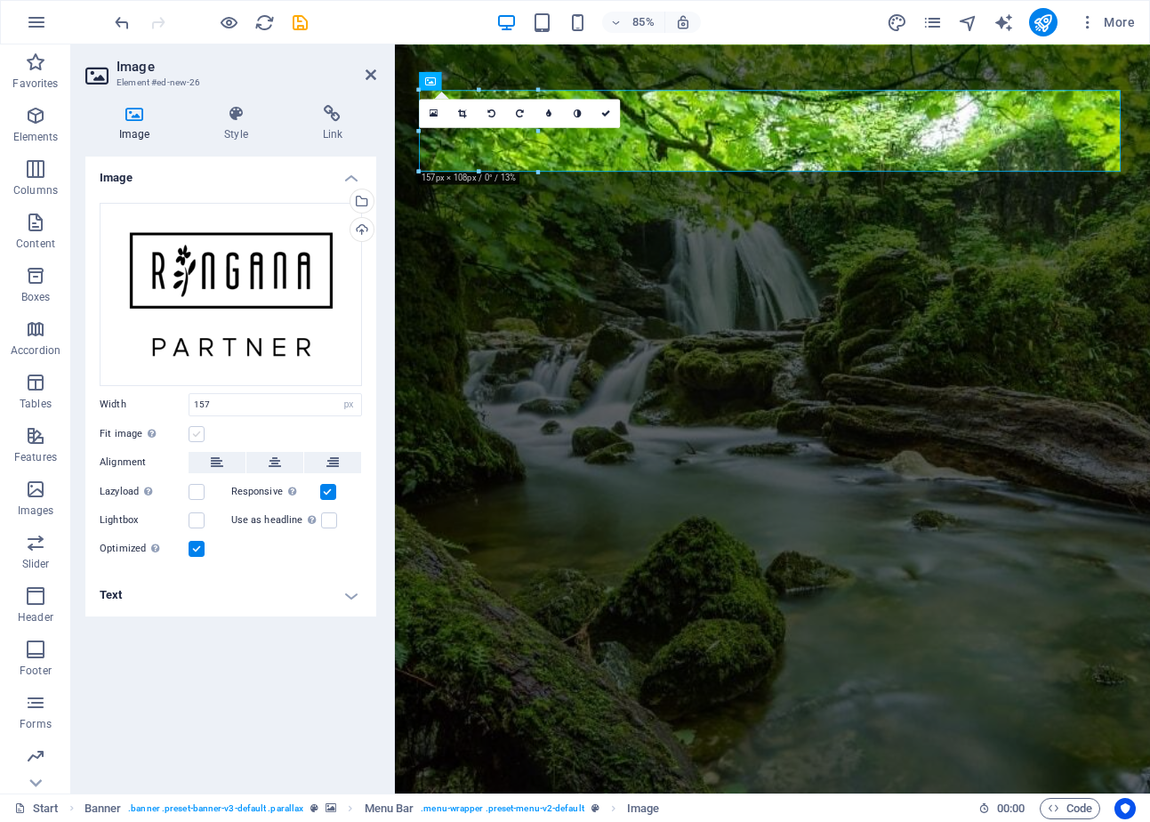
click at [189, 430] on label at bounding box center [196, 434] width 16 height 16
click at [0, 0] on input "Fit image Automatically fit image to a fixed width and height" at bounding box center [0, 0] width 0 height 0
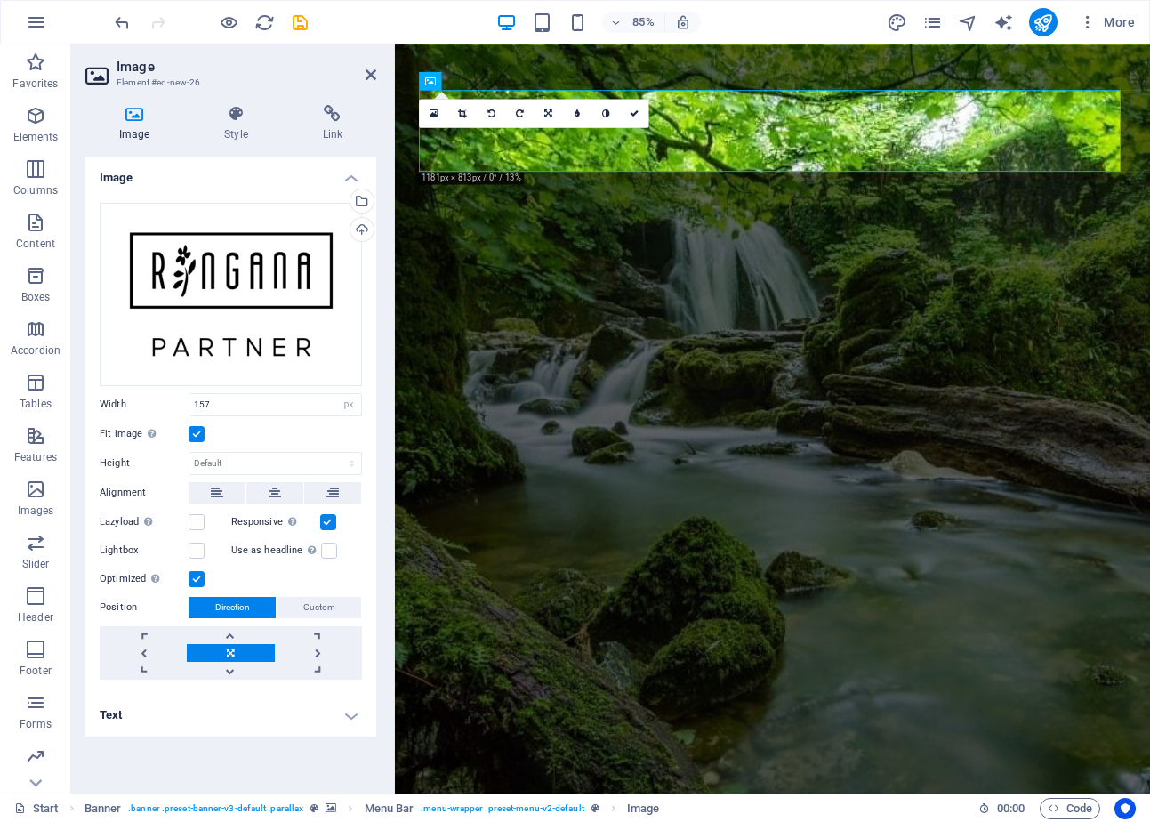
click at [192, 436] on label at bounding box center [196, 434] width 16 height 16
click at [0, 0] on input "Fit image Automatically fit image to a fixed width and height" at bounding box center [0, 0] width 0 height 0
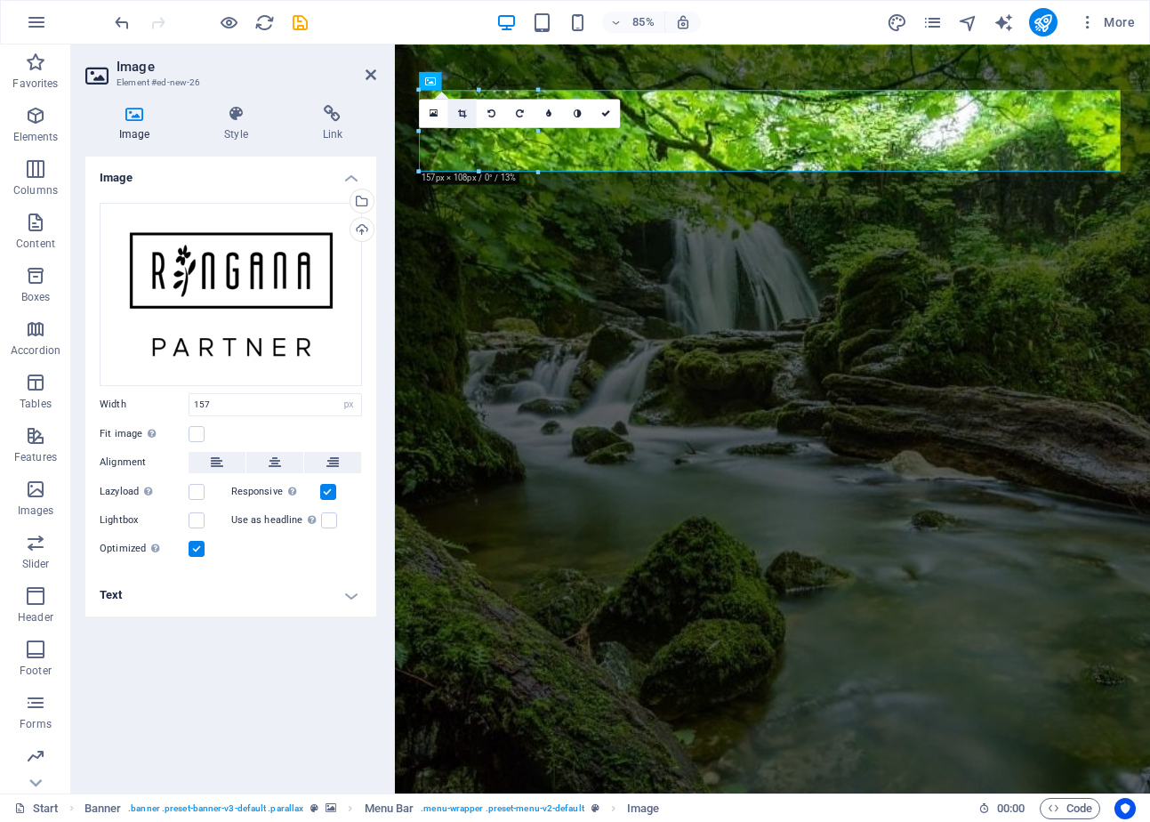
click at [467, 108] on link at bounding box center [462, 113] width 28 height 28
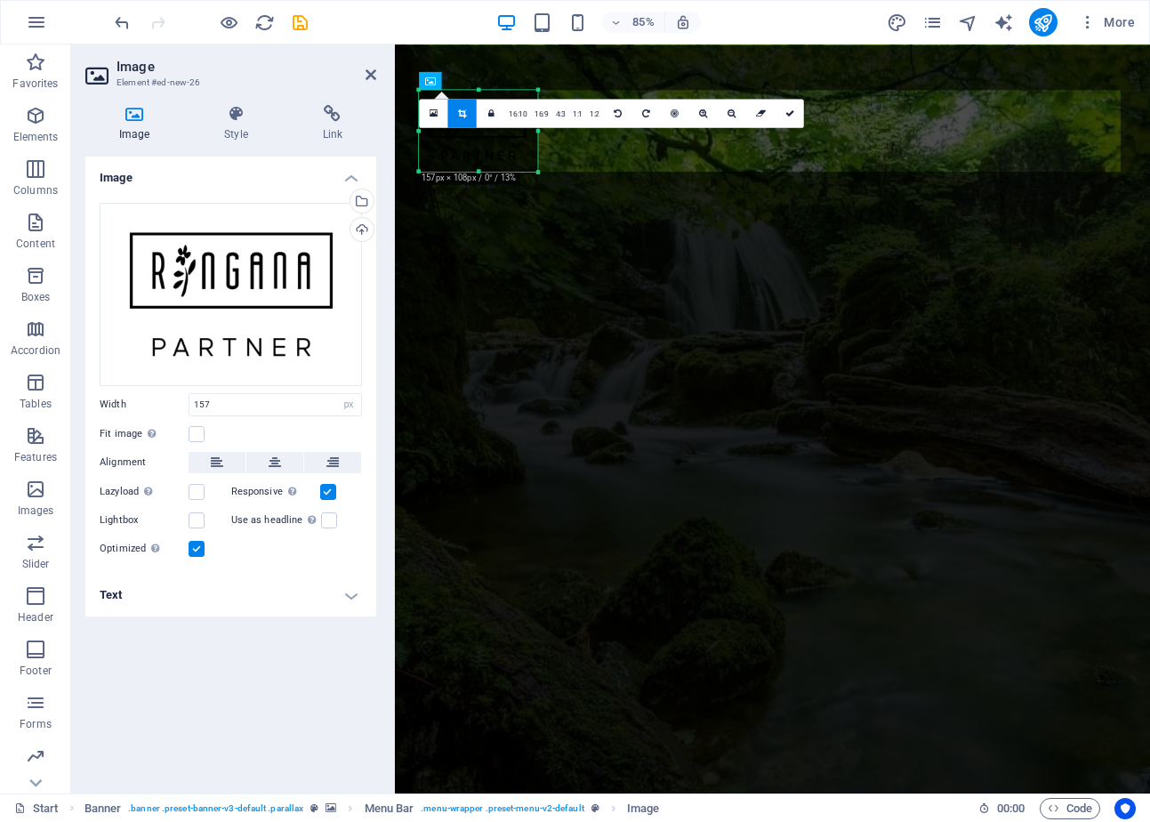
click at [461, 110] on icon at bounding box center [462, 112] width 8 height 9
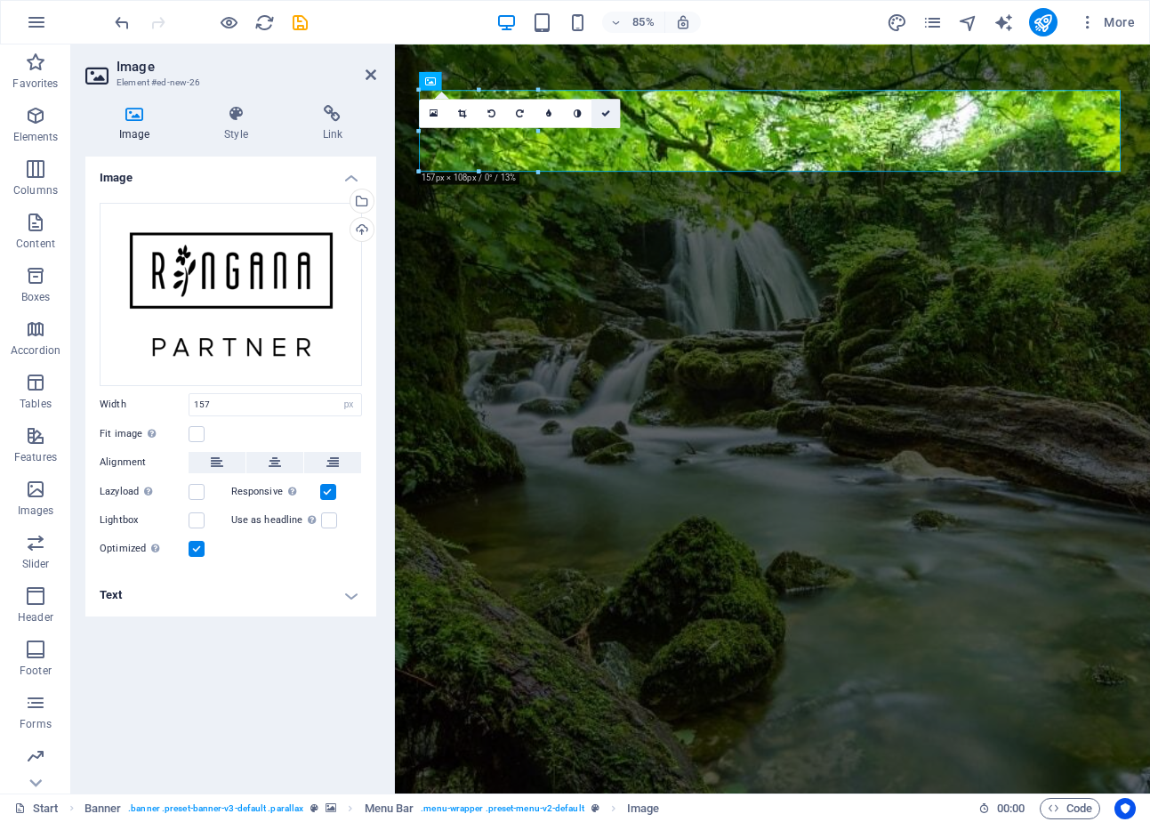
click at [603, 116] on icon at bounding box center [605, 112] width 9 height 9
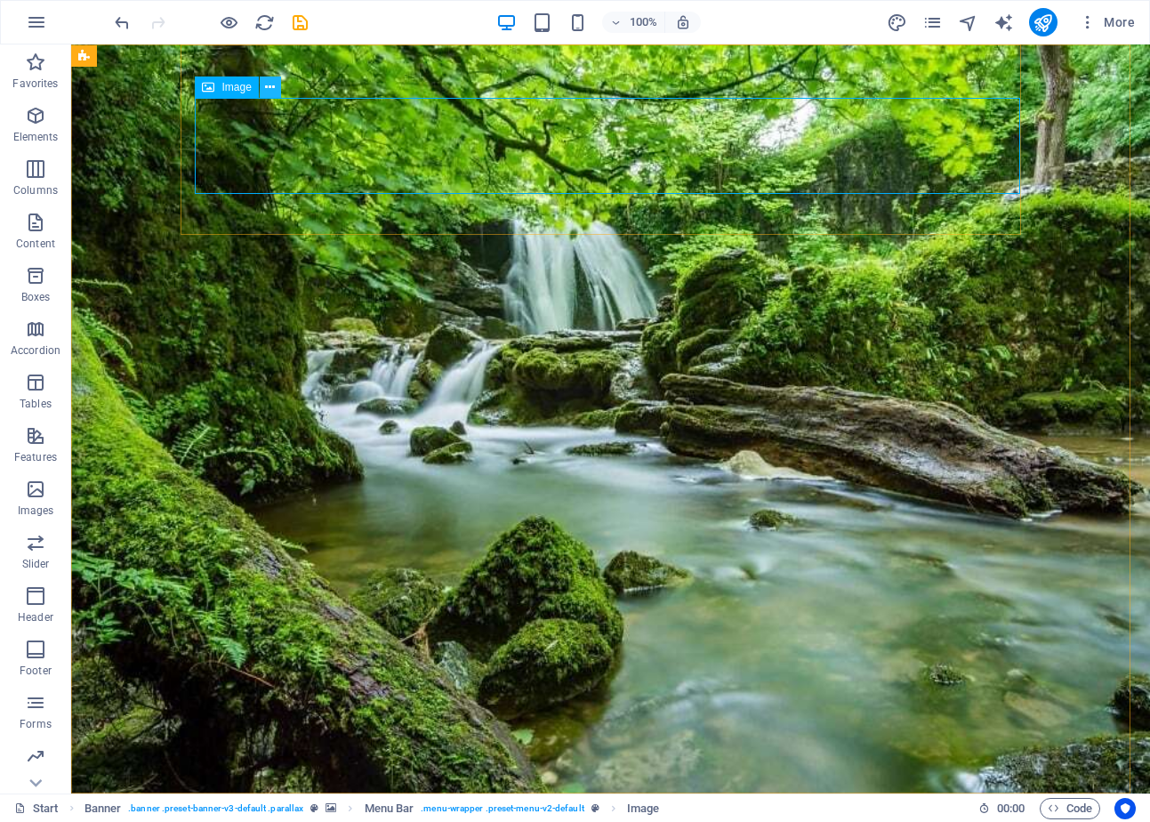
click at [272, 85] on icon at bounding box center [270, 87] width 10 height 19
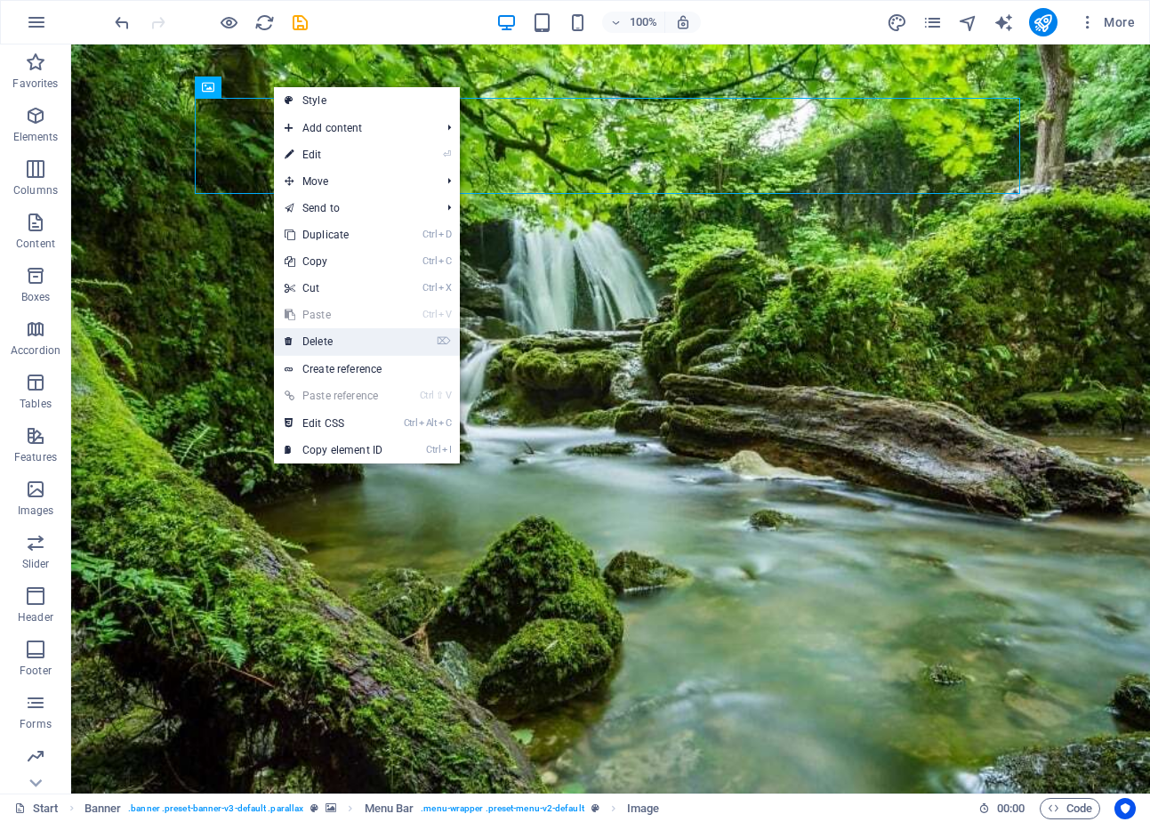
click at [323, 339] on link "⌦ Delete" at bounding box center [333, 341] width 119 height 27
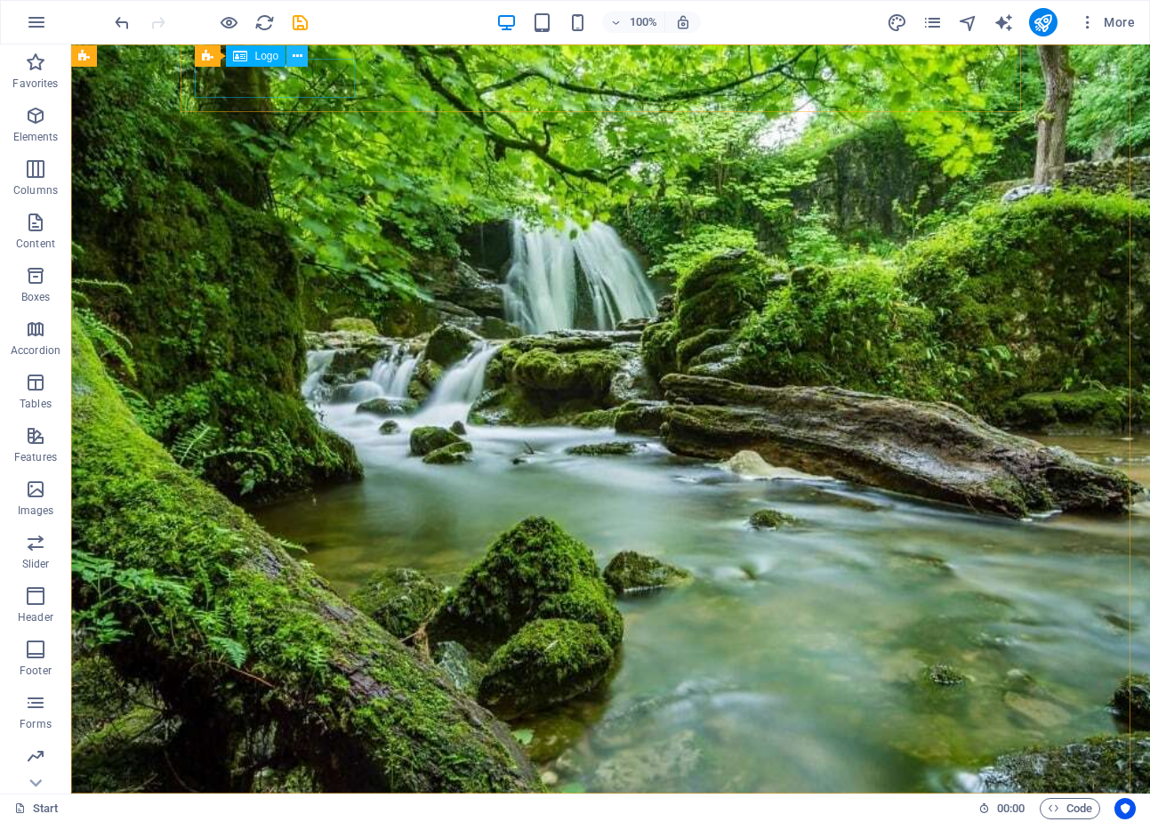
click at [299, 53] on icon at bounding box center [298, 56] width 10 height 19
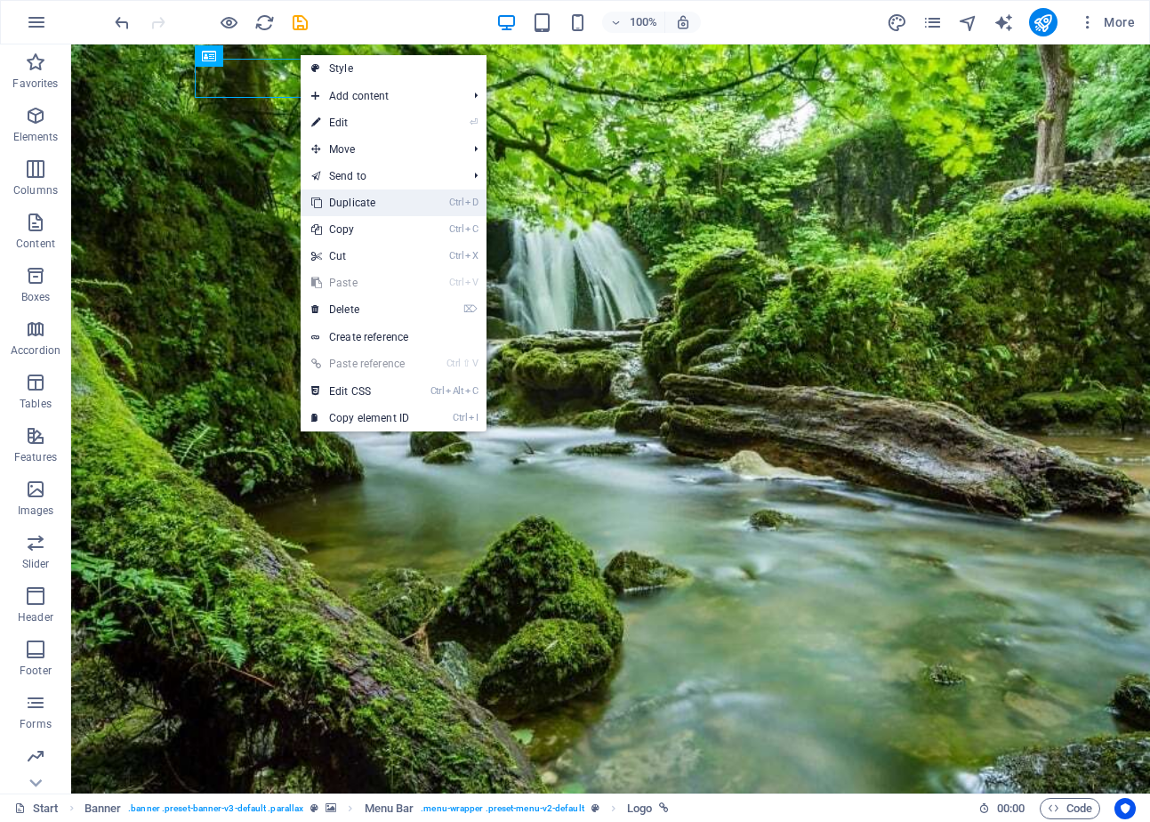
click at [376, 200] on link "Ctrl D Duplicate" at bounding box center [360, 202] width 119 height 27
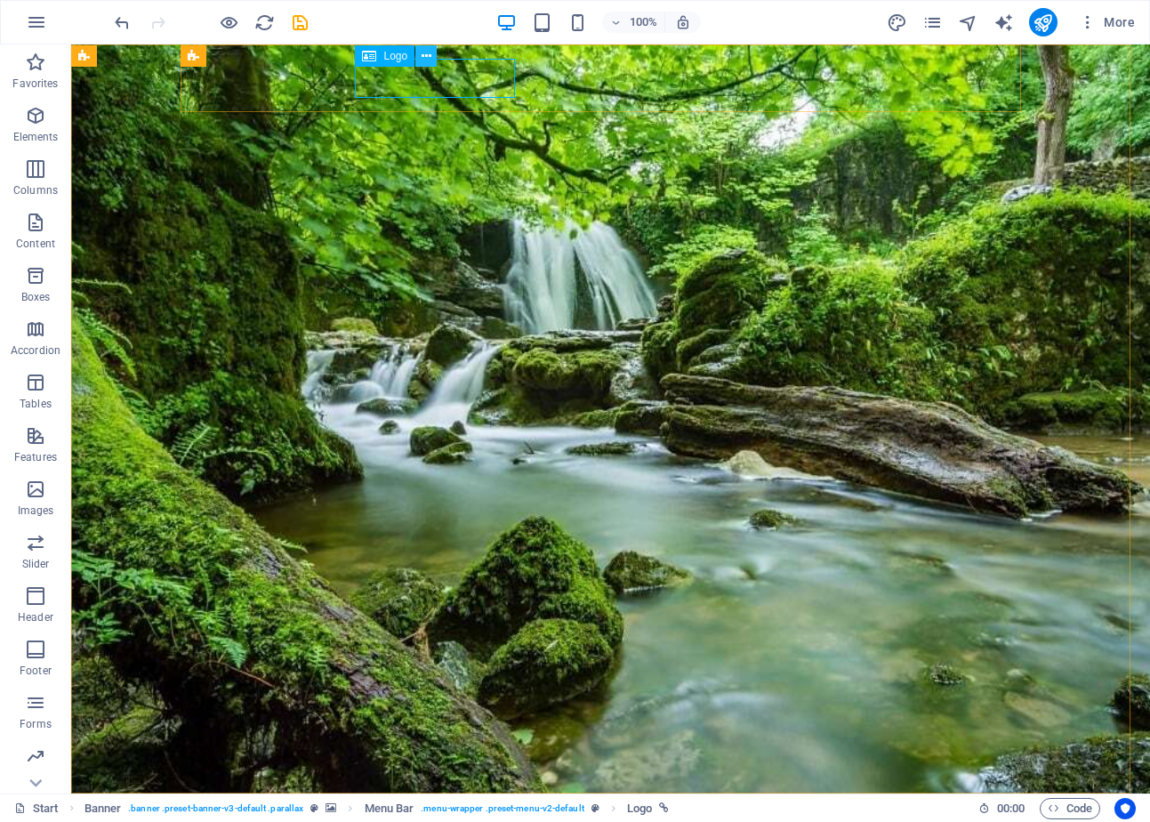
click at [422, 53] on icon at bounding box center [426, 56] width 10 height 19
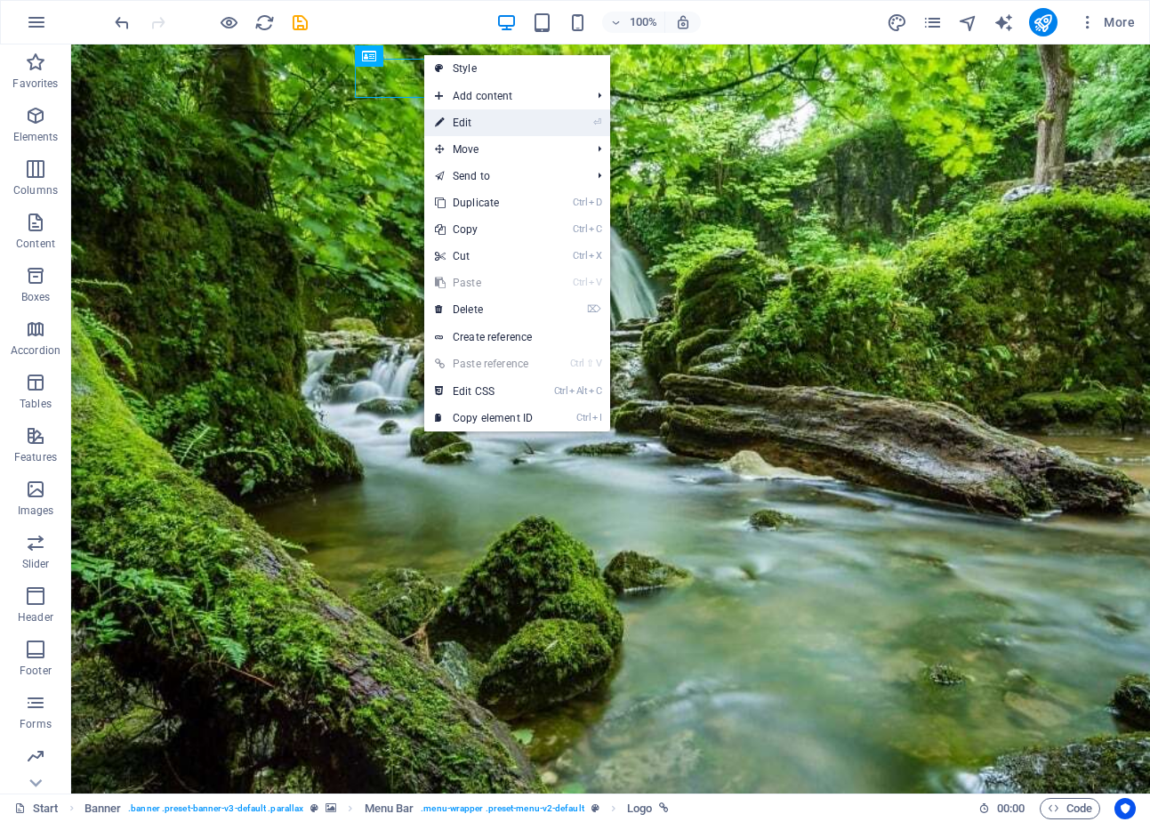
drag, startPoint x: 475, startPoint y: 124, endPoint x: 93, endPoint y: 92, distance: 382.8
click at [475, 124] on link "⏎ Edit" at bounding box center [483, 122] width 119 height 27
select select "px"
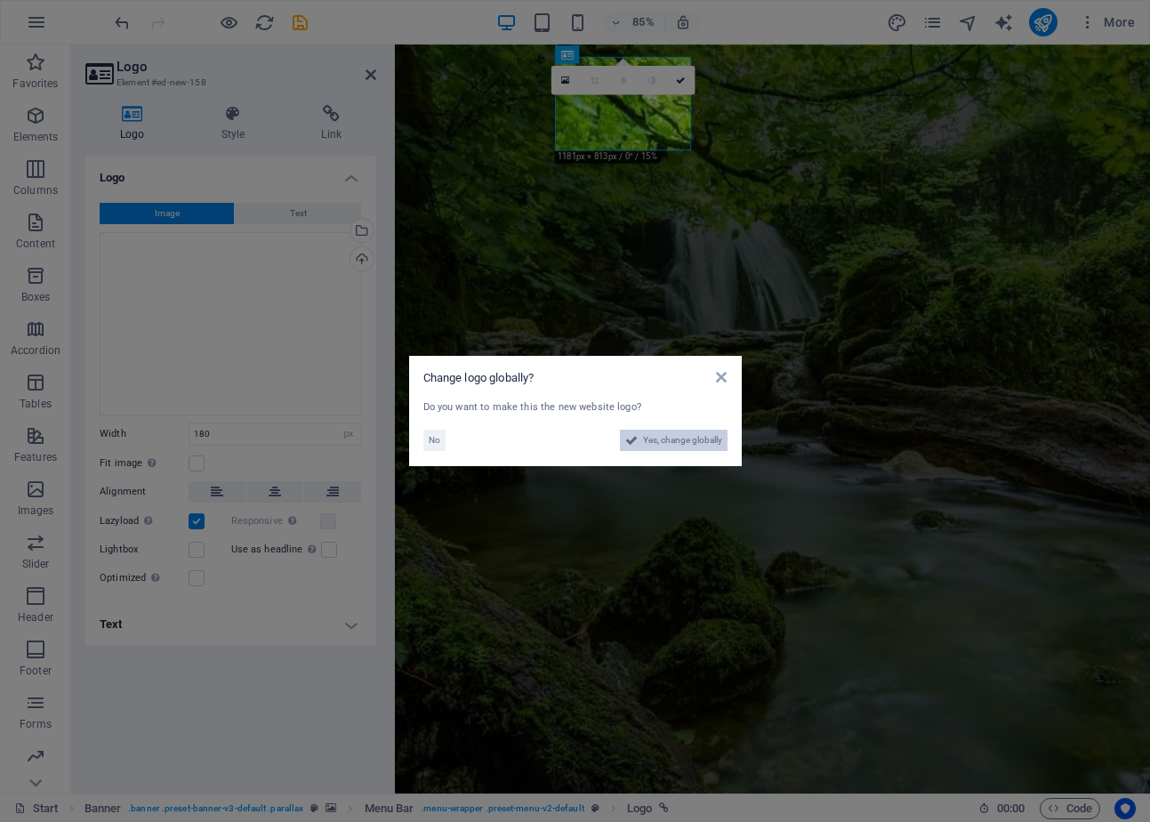
drag, startPoint x: 678, startPoint y: 444, endPoint x: 579, endPoint y: 950, distance: 516.5
click at [678, 444] on span "Yes, change globally" at bounding box center [682, 439] width 79 height 21
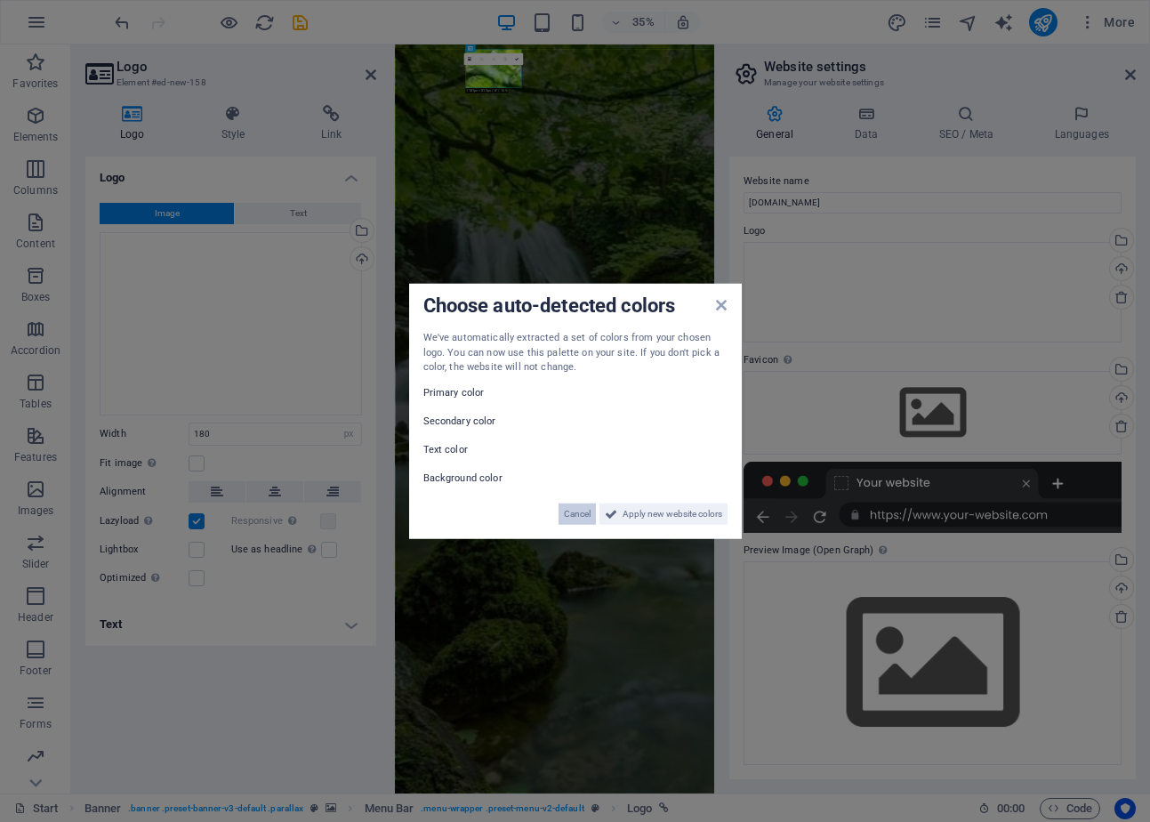
click at [580, 504] on span "Cancel" at bounding box center [577, 512] width 27 height 21
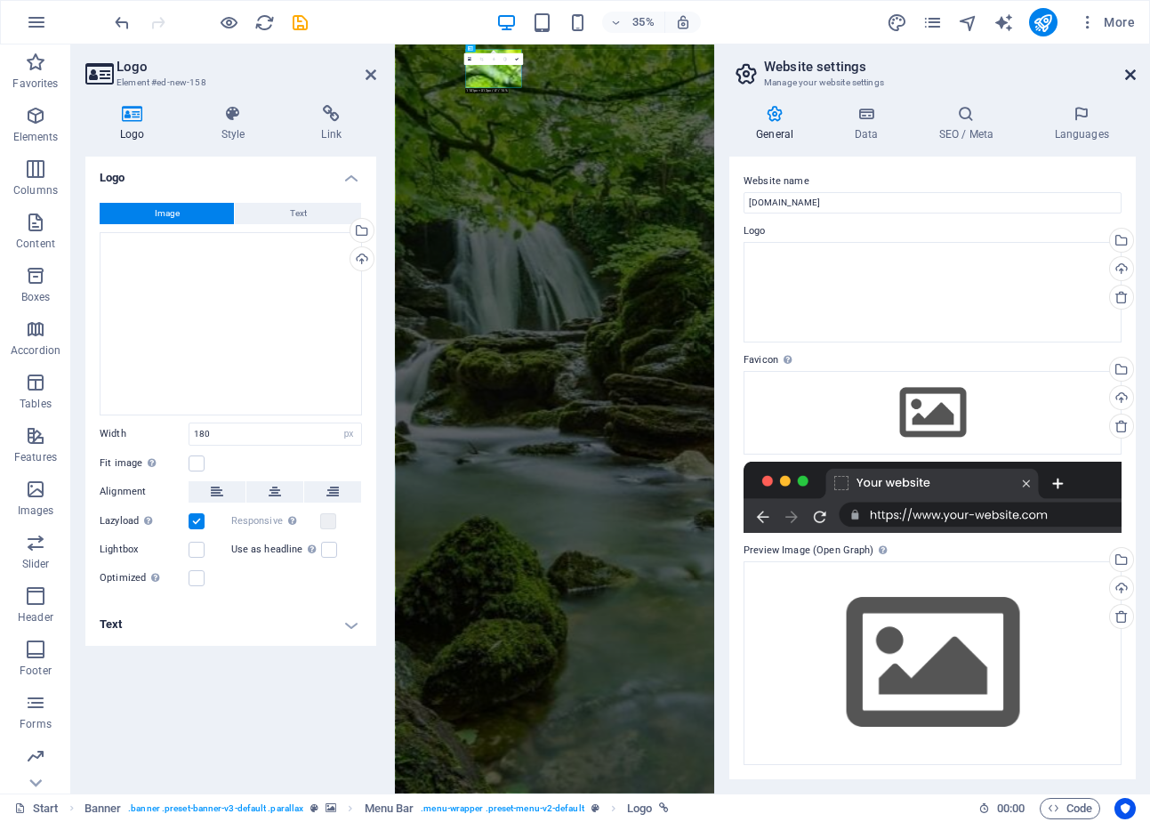
click at [1134, 69] on icon at bounding box center [1130, 75] width 11 height 14
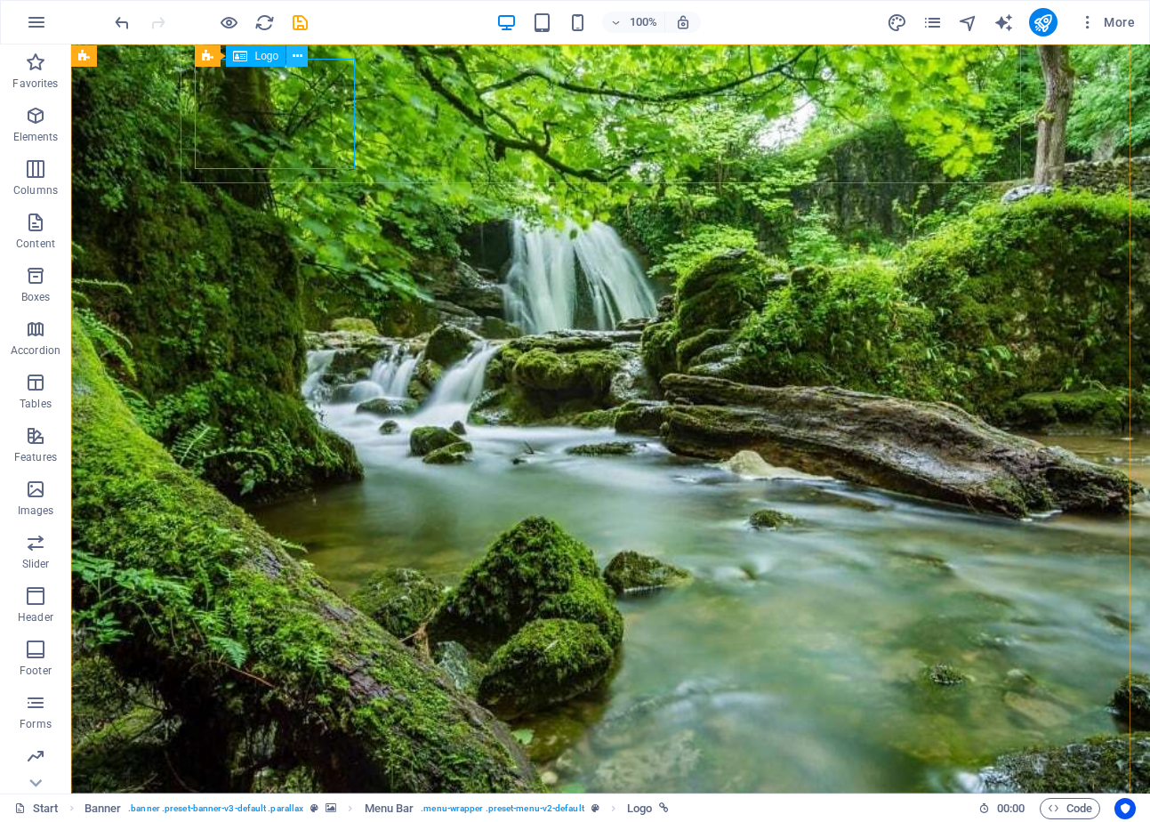
click at [294, 53] on icon at bounding box center [298, 56] width 10 height 19
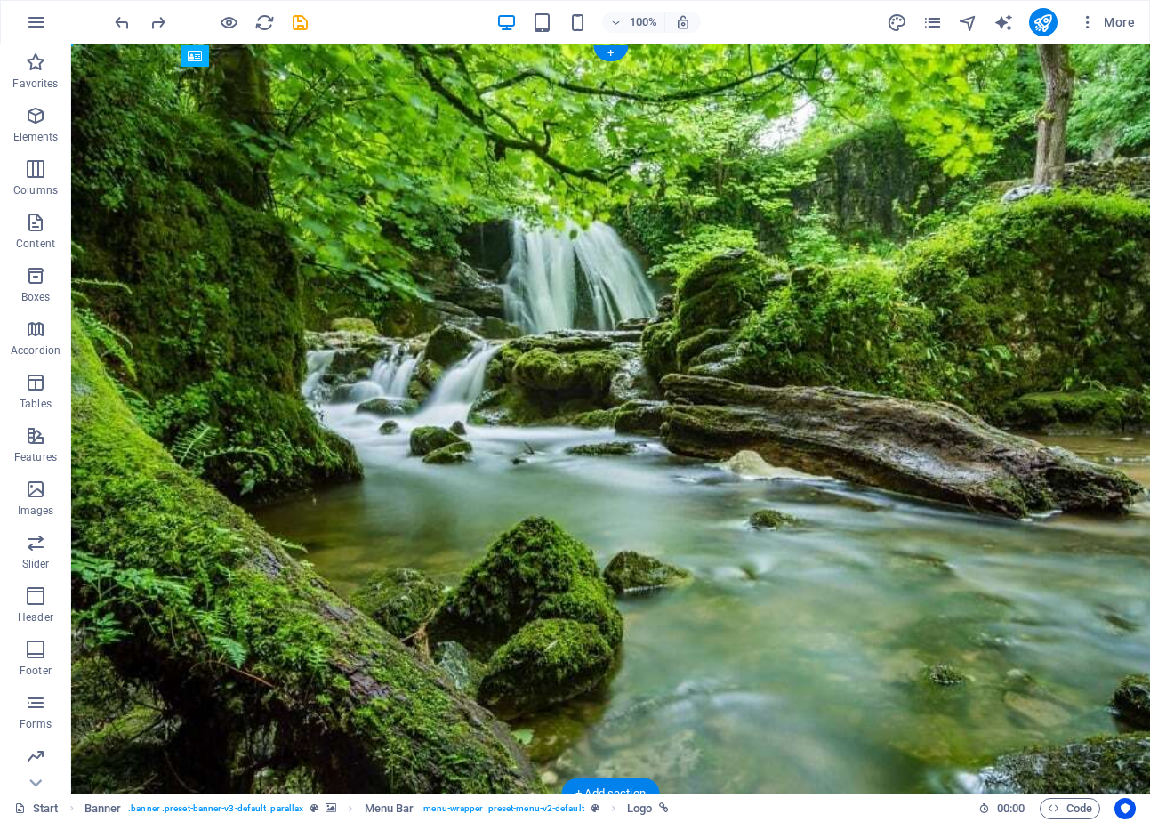
drag, startPoint x: 414, startPoint y: 109, endPoint x: 244, endPoint y: 104, distance: 170.8
drag, startPoint x: 406, startPoint y: 113, endPoint x: 960, endPoint y: 113, distance: 553.9
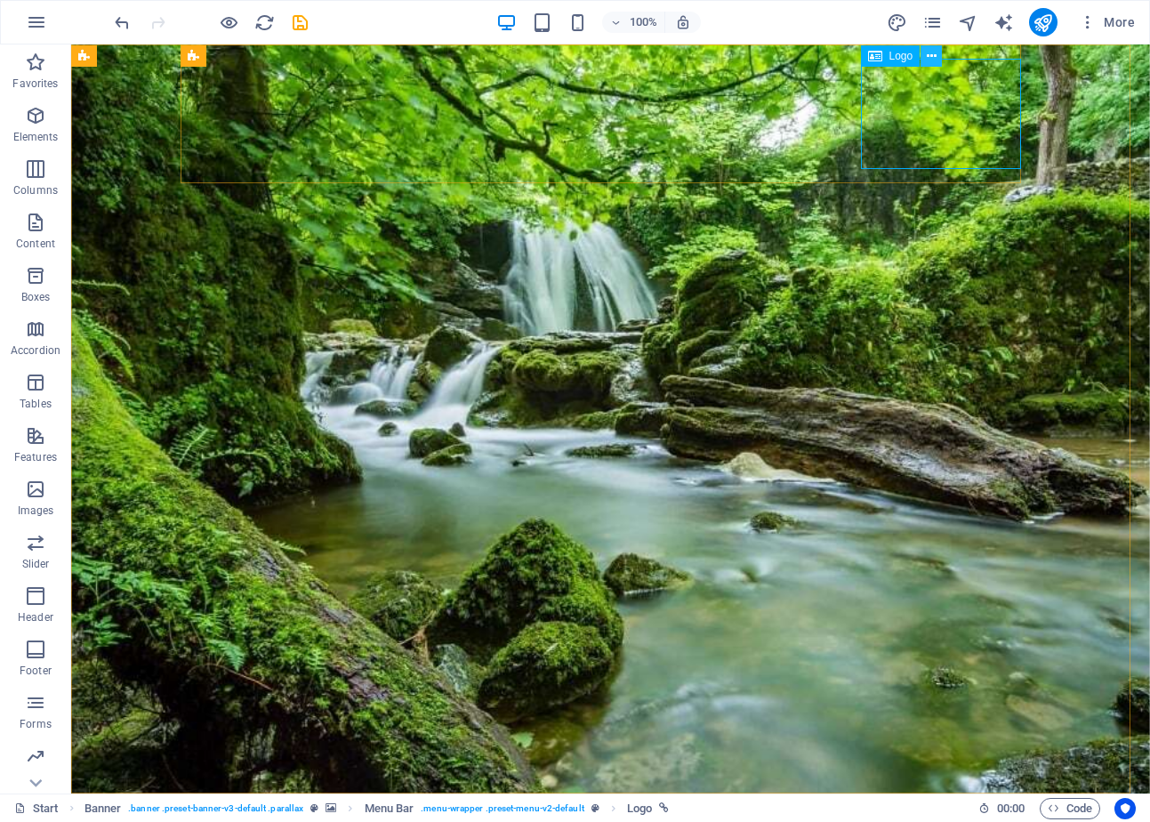
click at [928, 54] on icon at bounding box center [931, 56] width 10 height 19
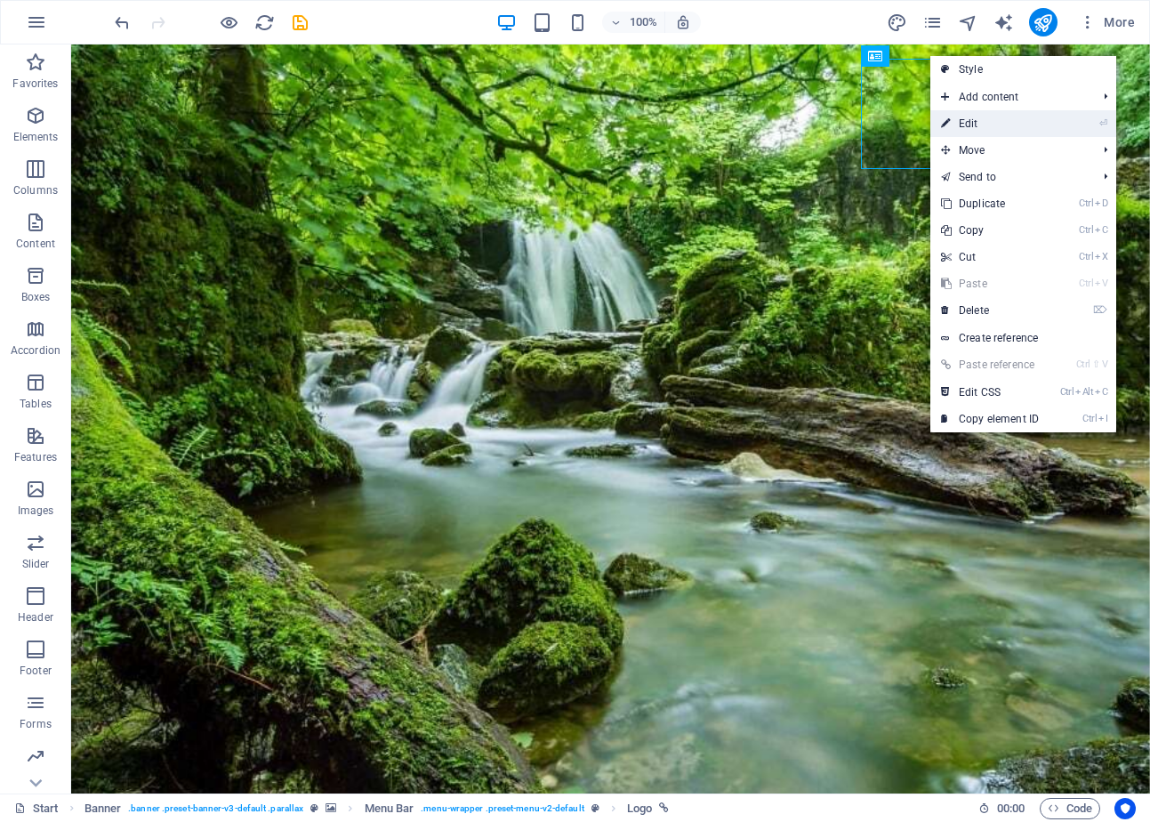
drag, startPoint x: 964, startPoint y: 121, endPoint x: 660, endPoint y: 98, distance: 304.9
click at [964, 121] on link "⏎ Edit" at bounding box center [989, 123] width 119 height 27
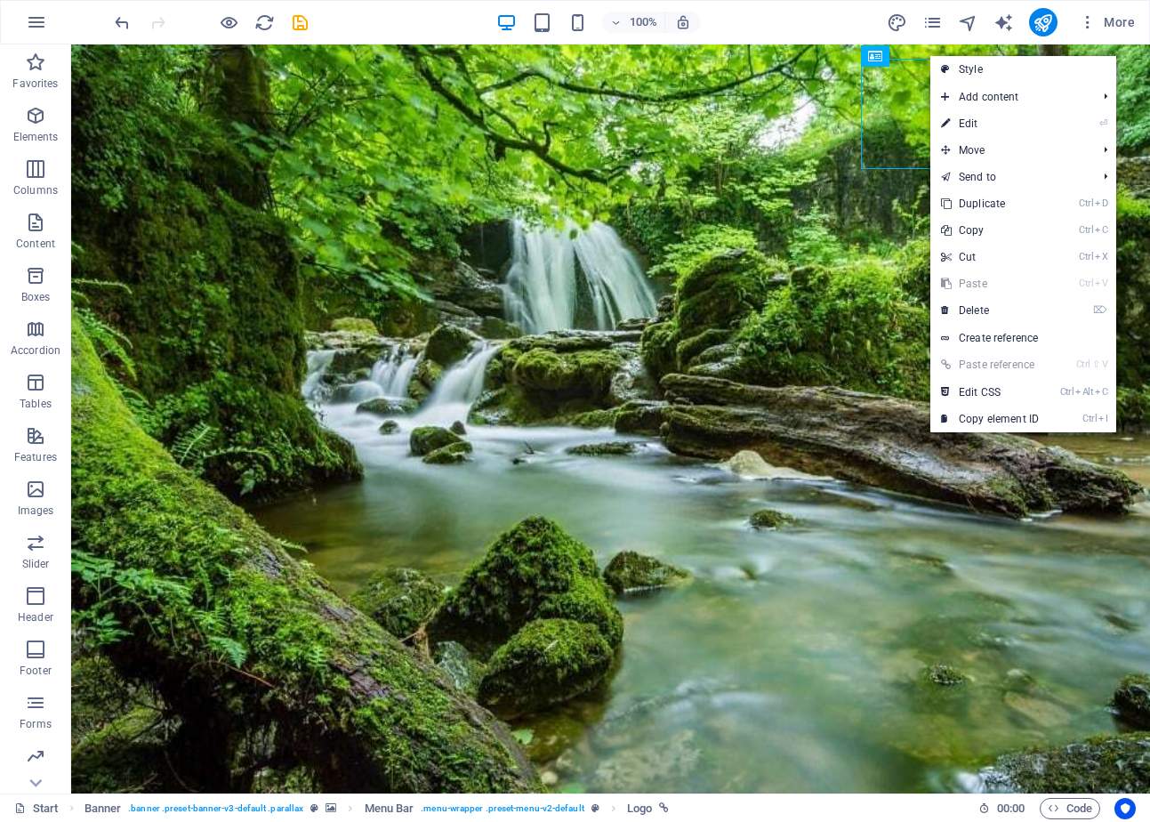
select select "px"
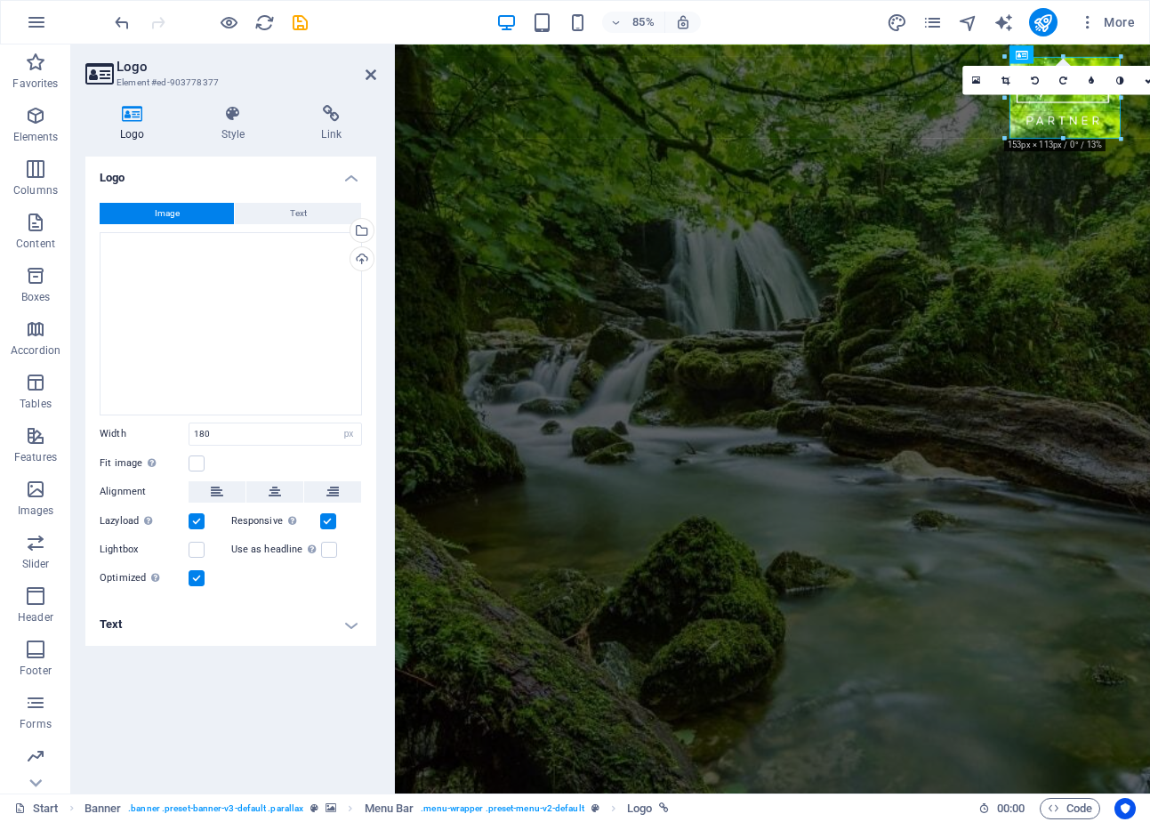
drag, startPoint x: 1118, startPoint y: 150, endPoint x: 1088, endPoint y: 102, distance: 56.3
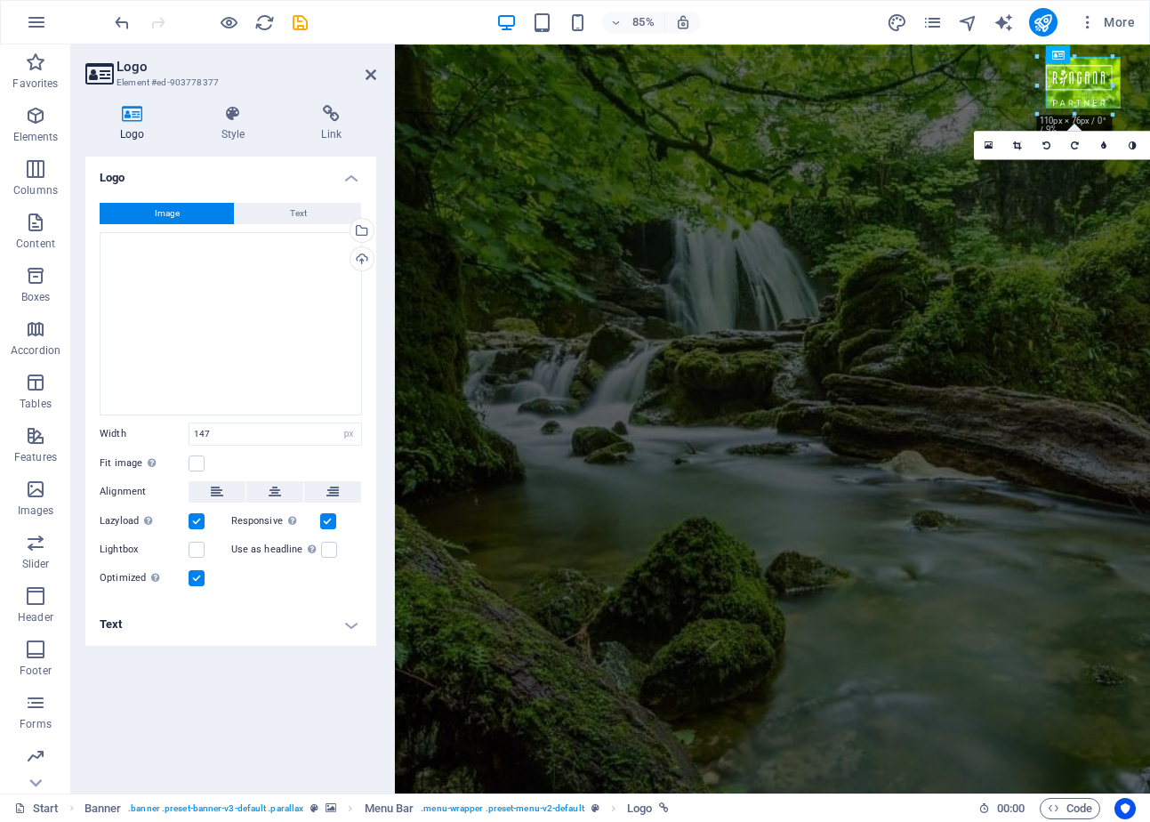
drag, startPoint x: 1009, startPoint y: 133, endPoint x: 1054, endPoint y: 104, distance: 54.0
type input "99"
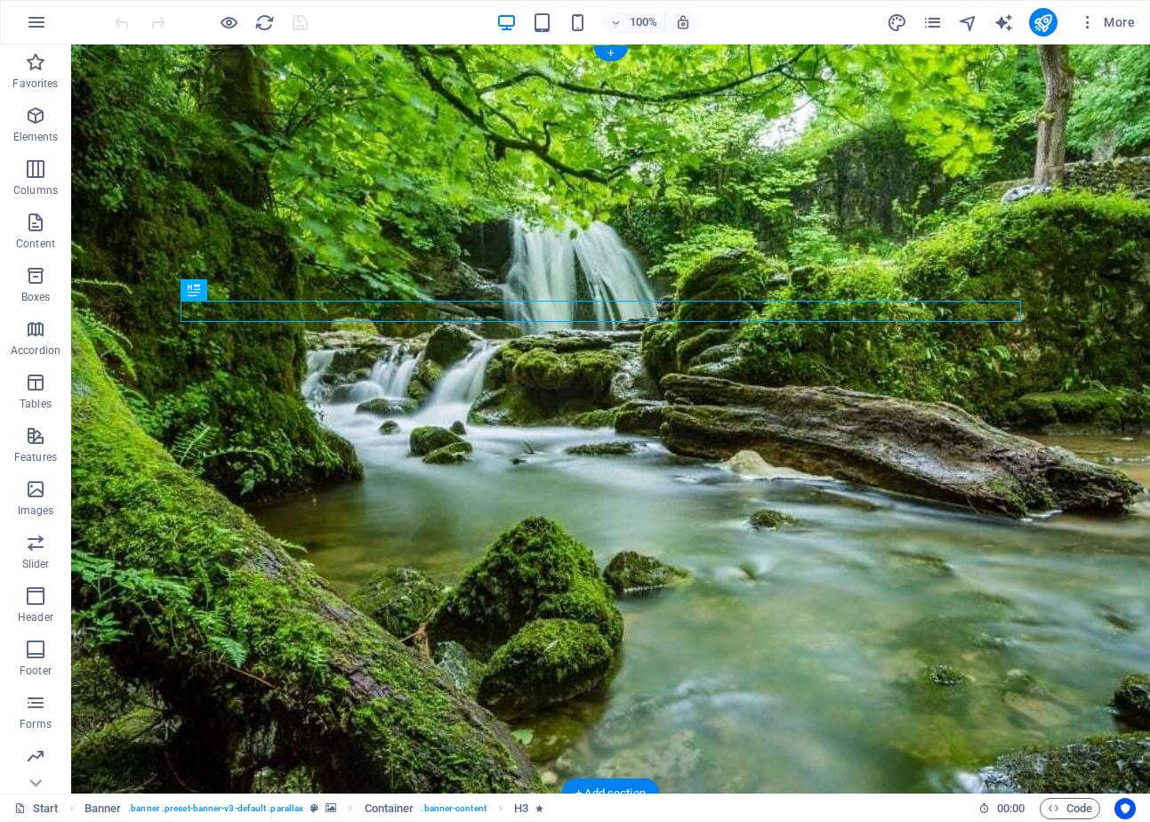
click at [108, 276] on figure at bounding box center [610, 418] width 1078 height 749
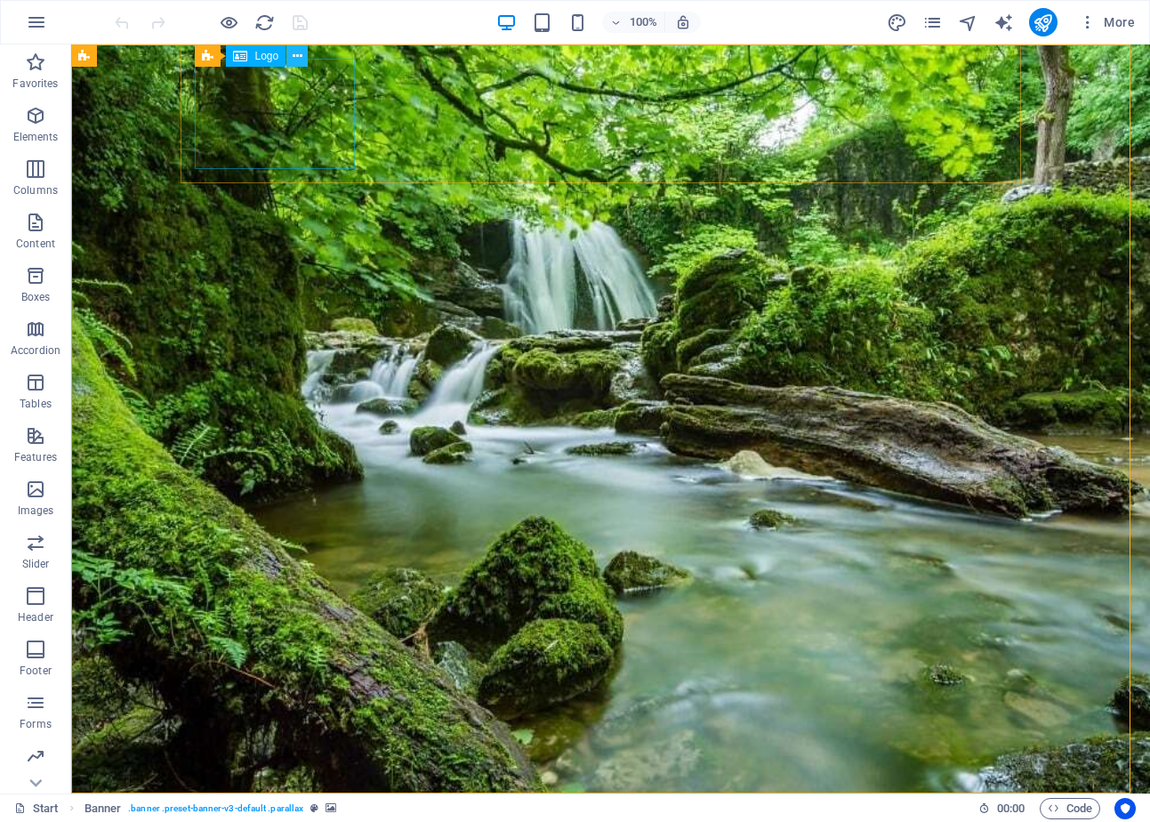
click at [297, 53] on icon at bounding box center [298, 56] width 10 height 19
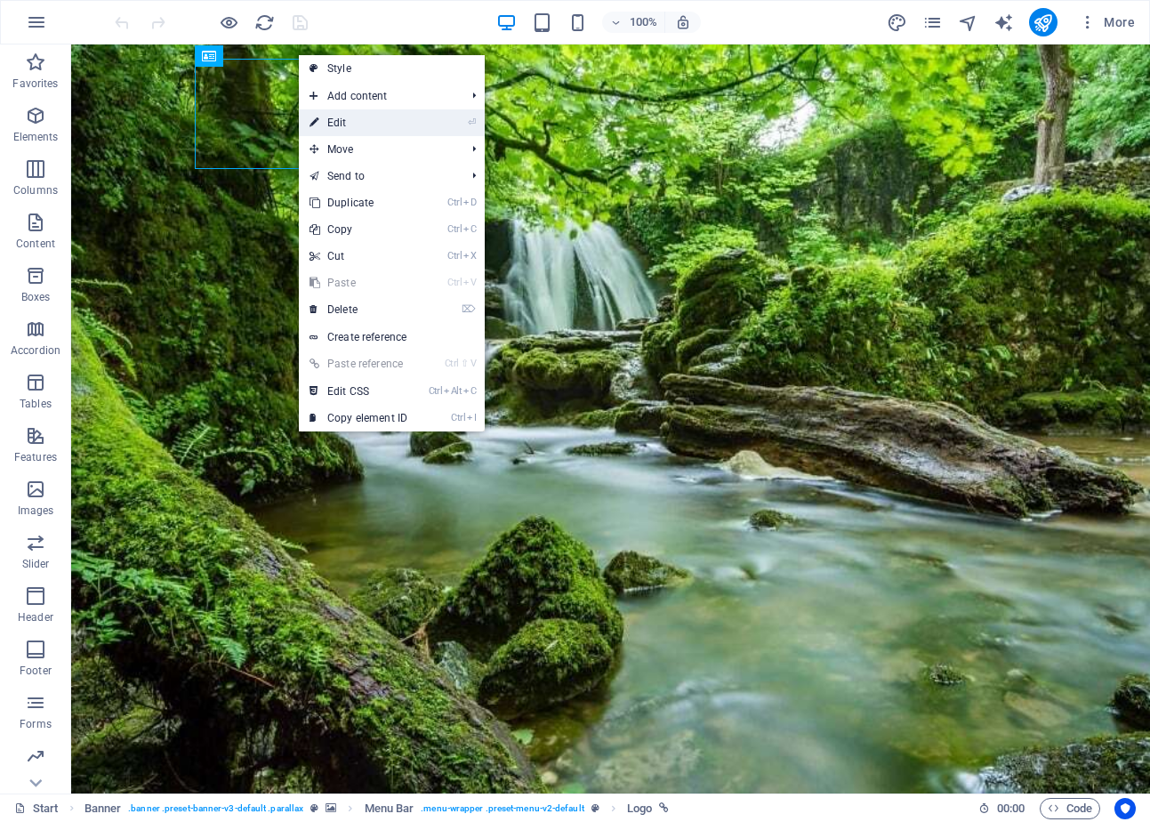
click at [356, 126] on link "⏎ Edit" at bounding box center [358, 122] width 119 height 27
select select "px"
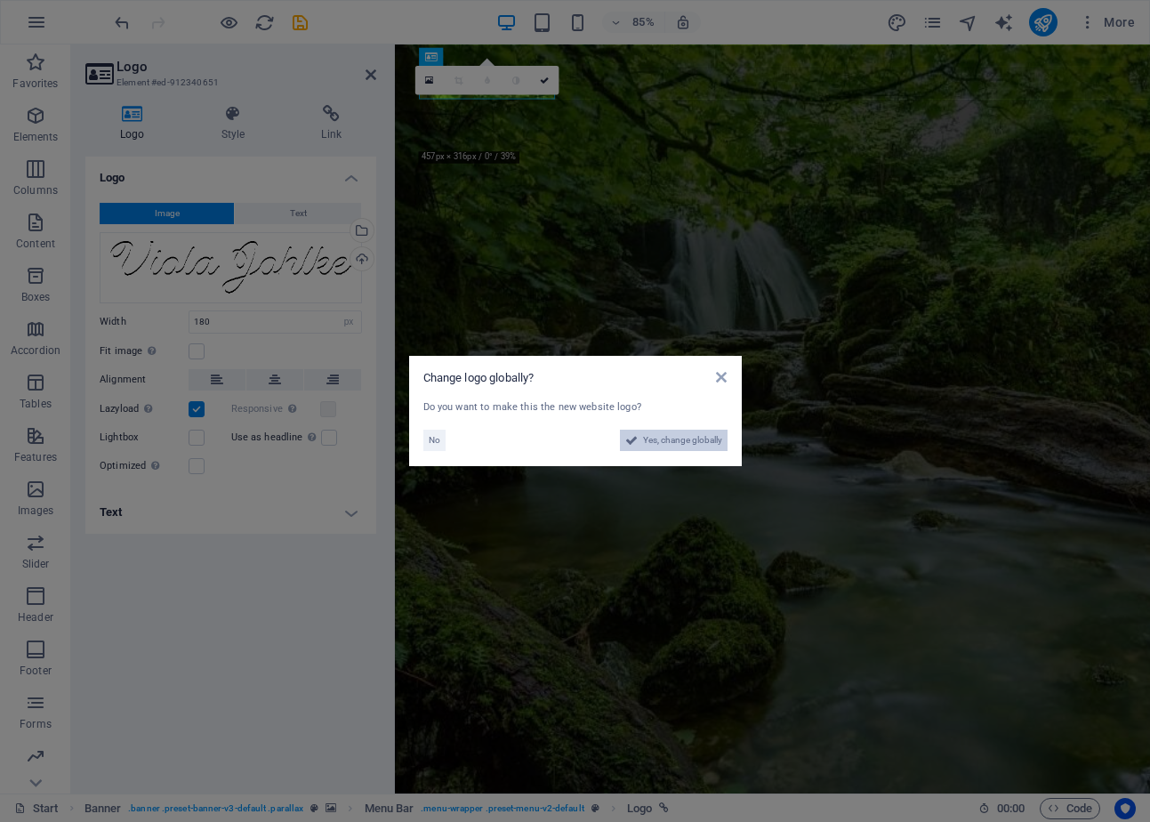
click at [680, 443] on span "Yes, change globally" at bounding box center [682, 439] width 79 height 21
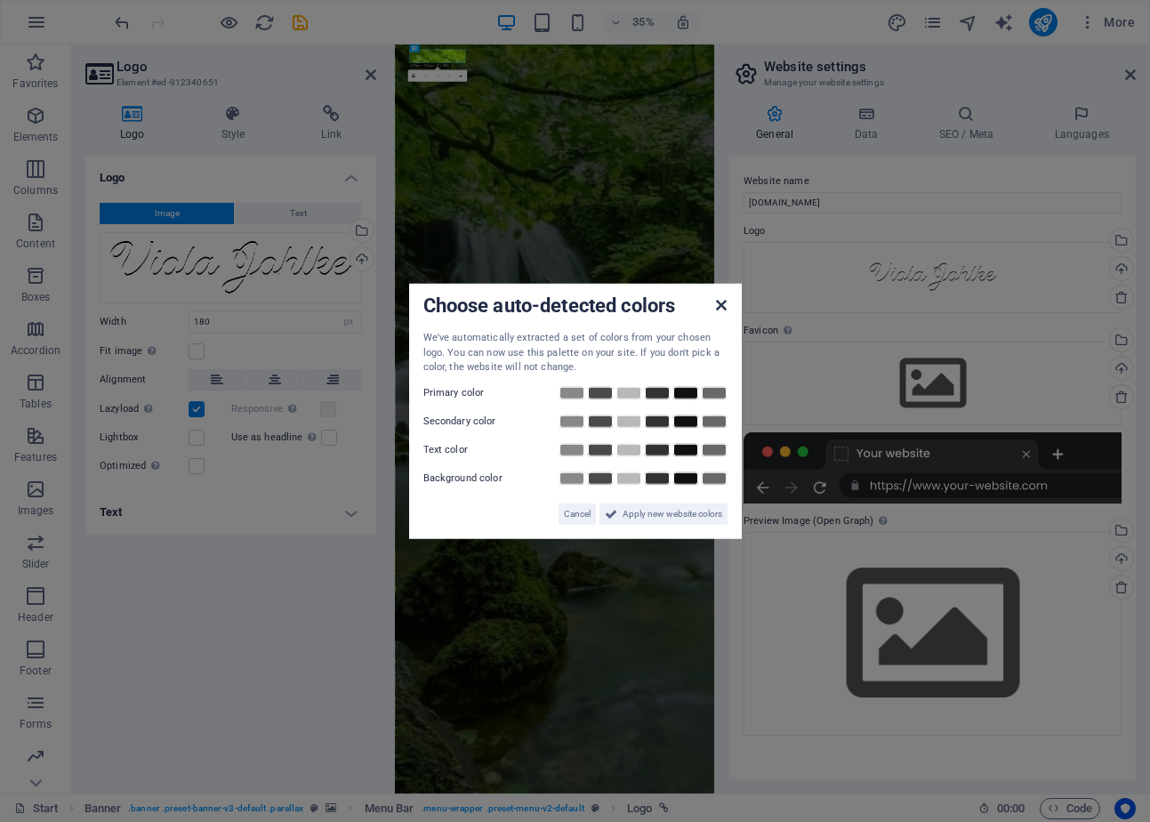
click at [718, 308] on icon at bounding box center [721, 305] width 11 height 14
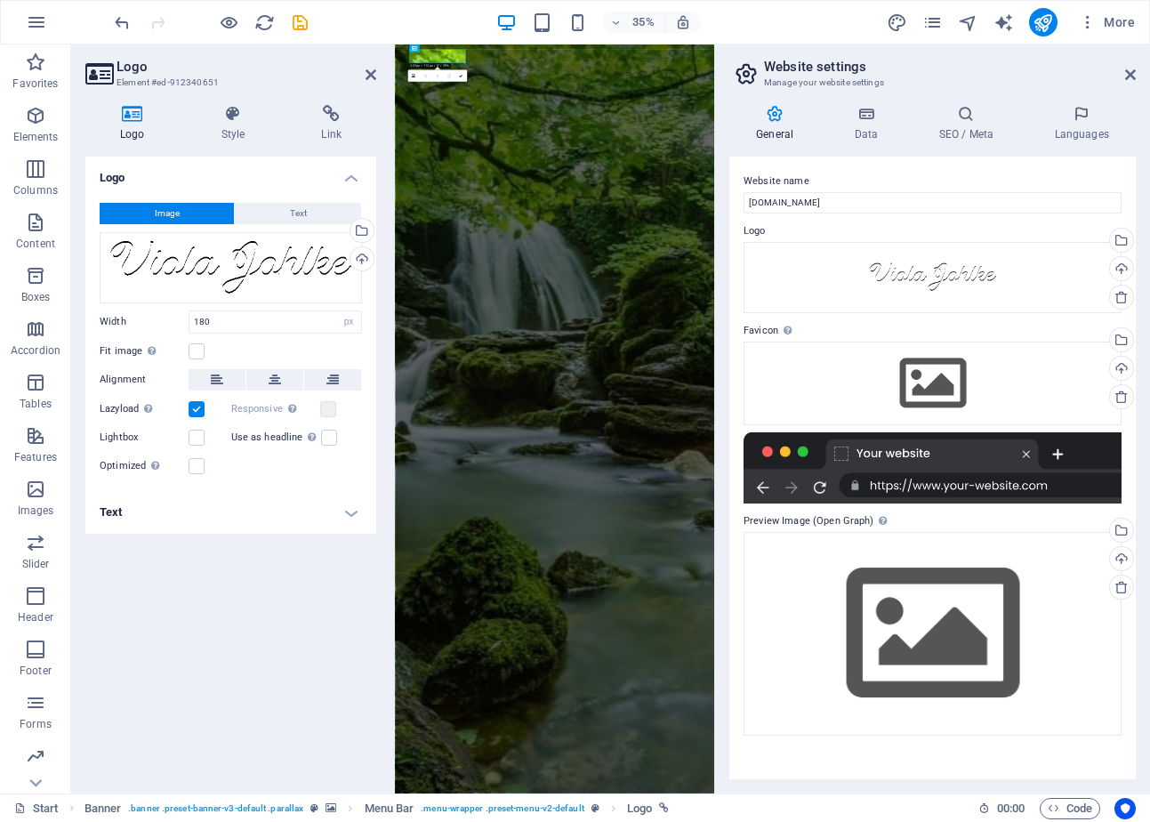
click at [1132, 62] on h2 "Website settings" at bounding box center [950, 67] width 372 height 16
drag, startPoint x: 866, startPoint y: 32, endPoint x: 1131, endPoint y: 72, distance: 268.0
click at [1131, 72] on icon at bounding box center [1130, 75] width 11 height 14
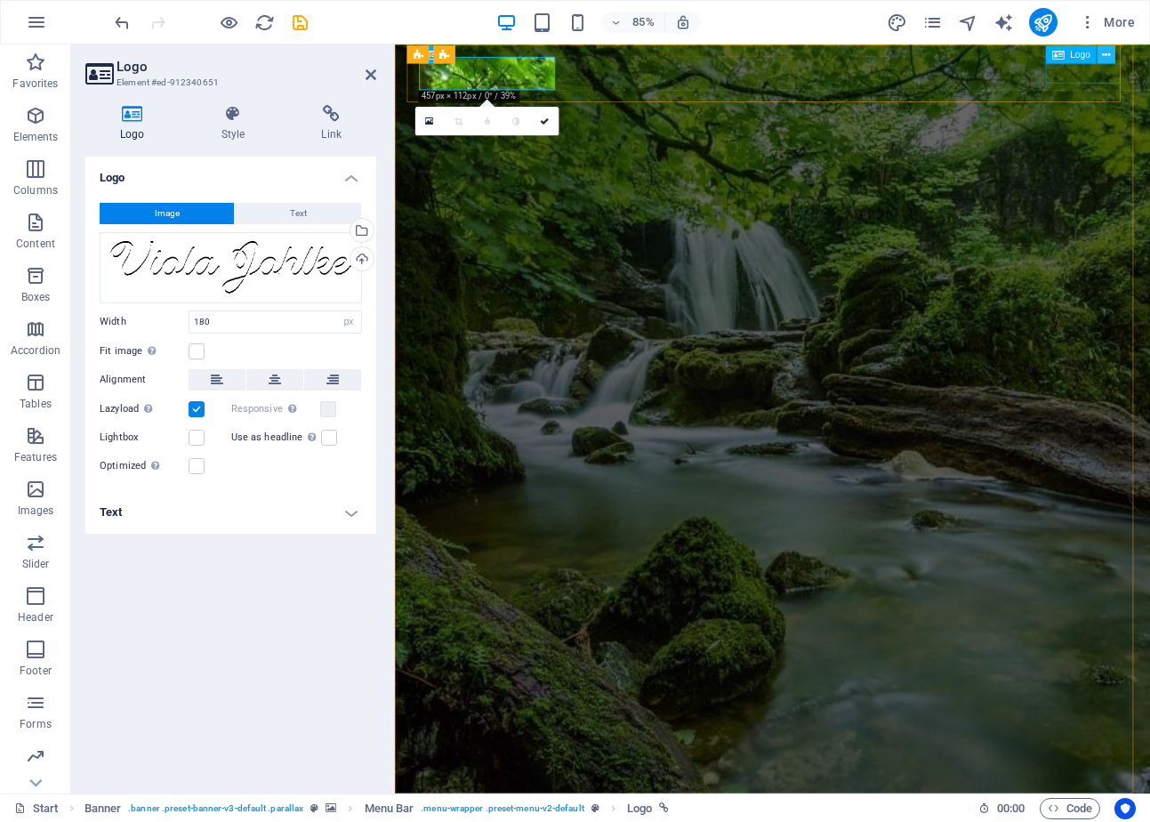
click at [1104, 56] on icon at bounding box center [1106, 54] width 8 height 16
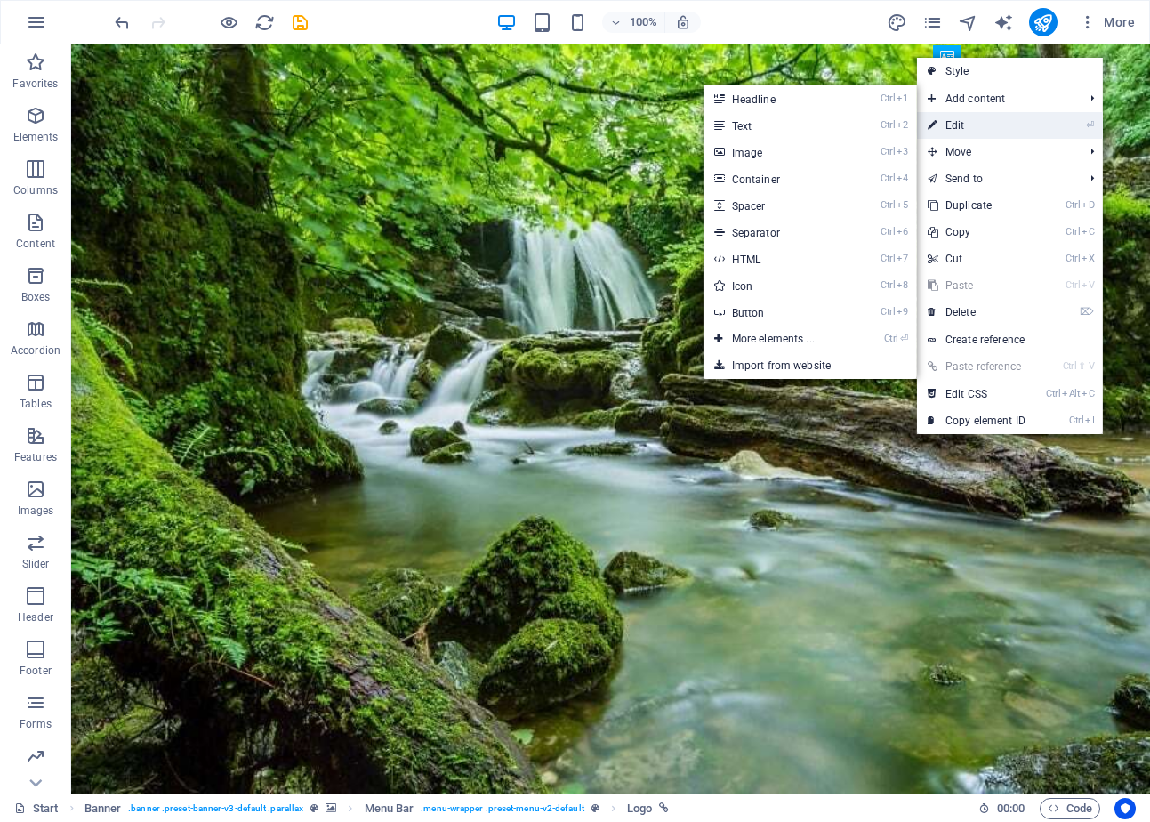
click at [1008, 121] on link "⏎ Edit" at bounding box center [976, 125] width 119 height 27
select select "px"
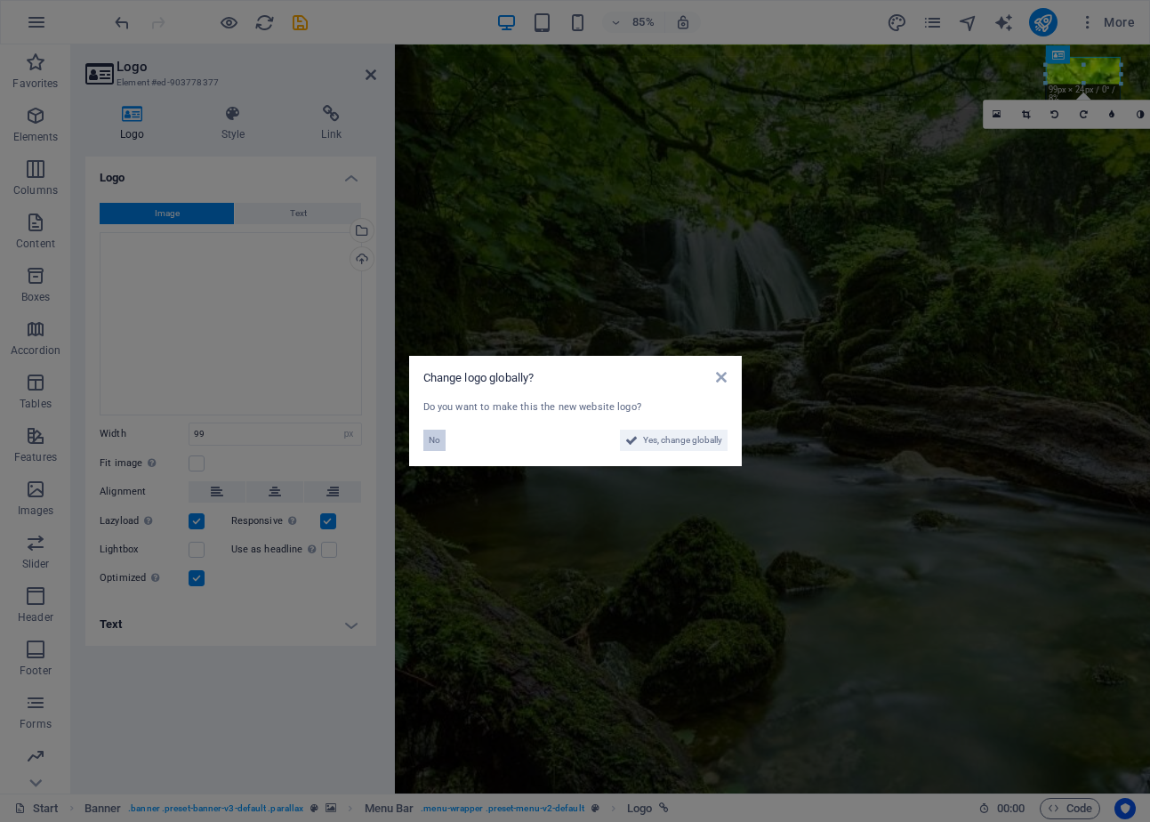
click at [437, 437] on span "No" at bounding box center [435, 439] width 12 height 21
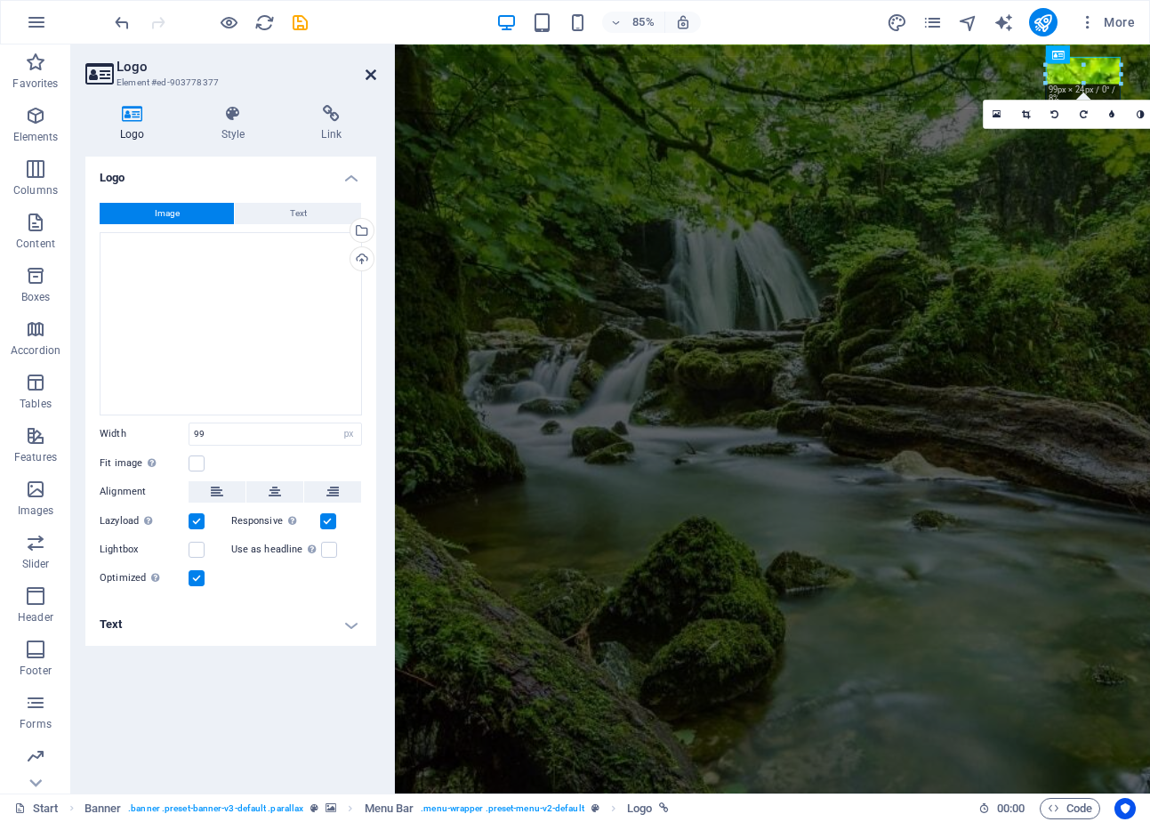
click at [366, 68] on icon at bounding box center [370, 75] width 11 height 14
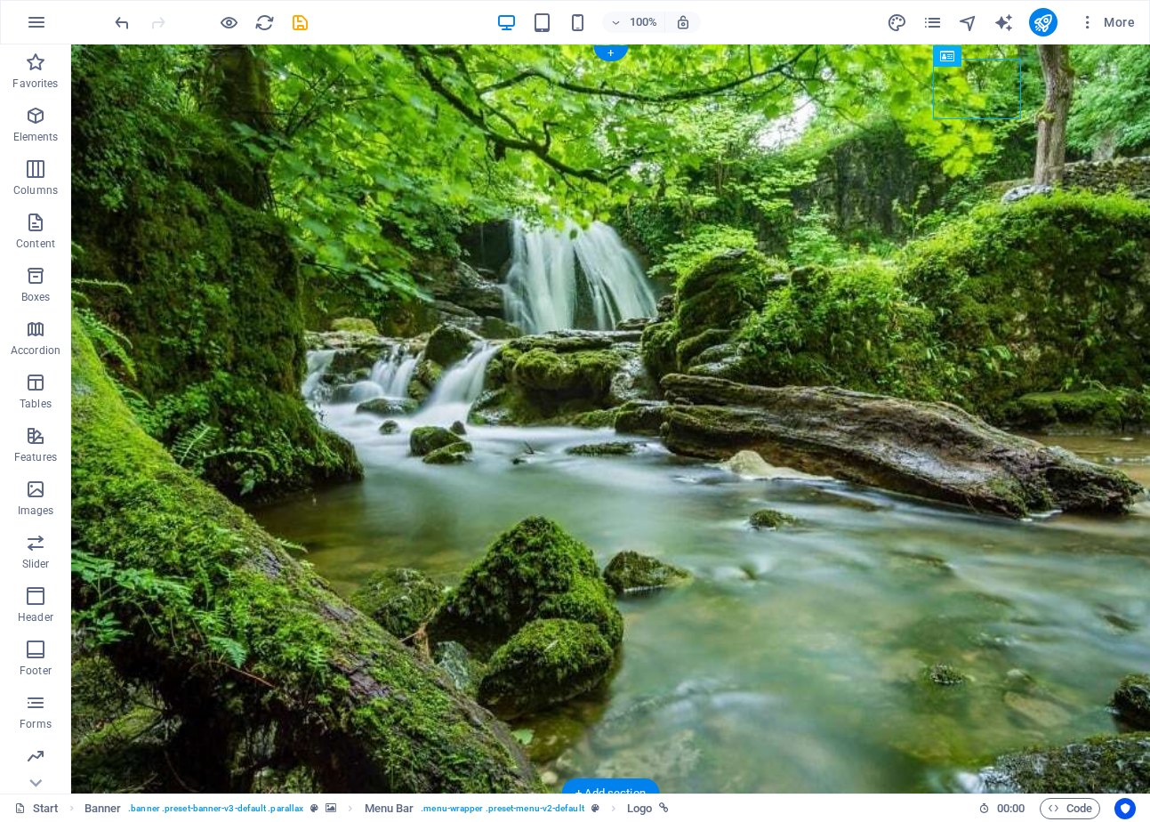
click at [145, 230] on figure at bounding box center [610, 418] width 1078 height 749
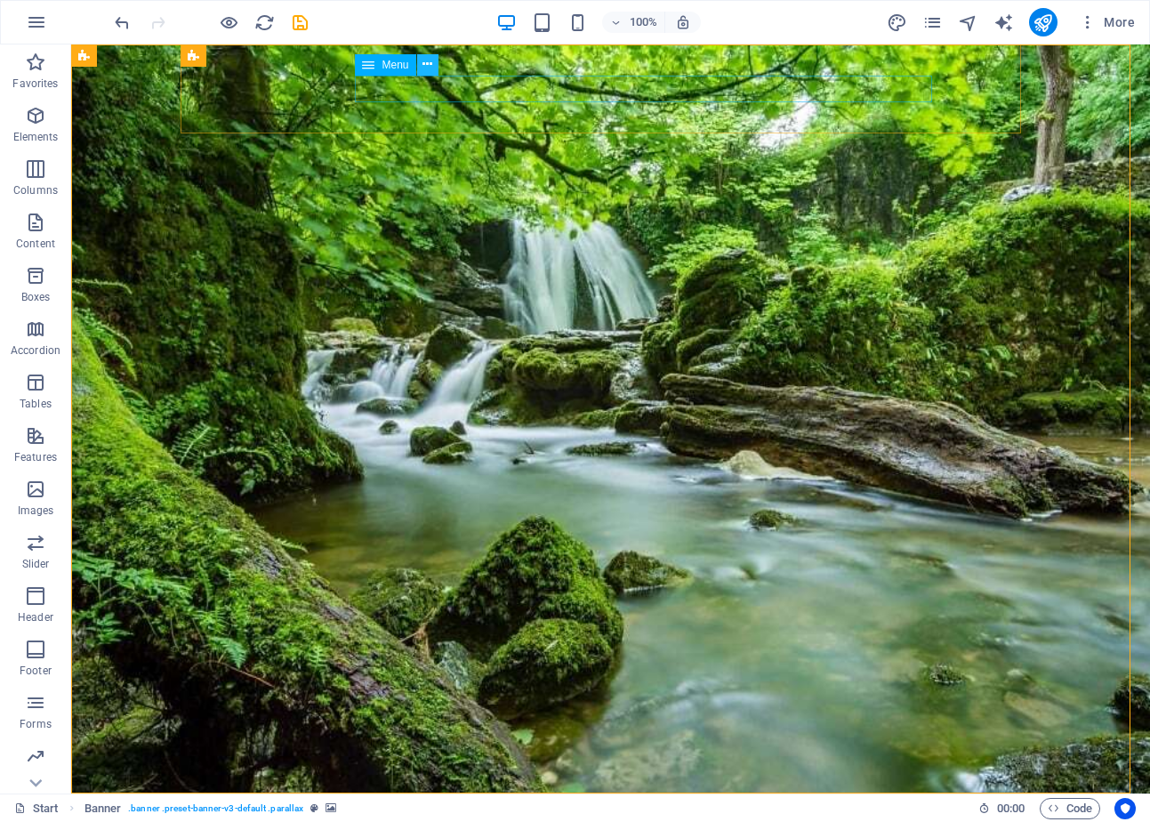
click at [424, 65] on icon at bounding box center [427, 64] width 10 height 19
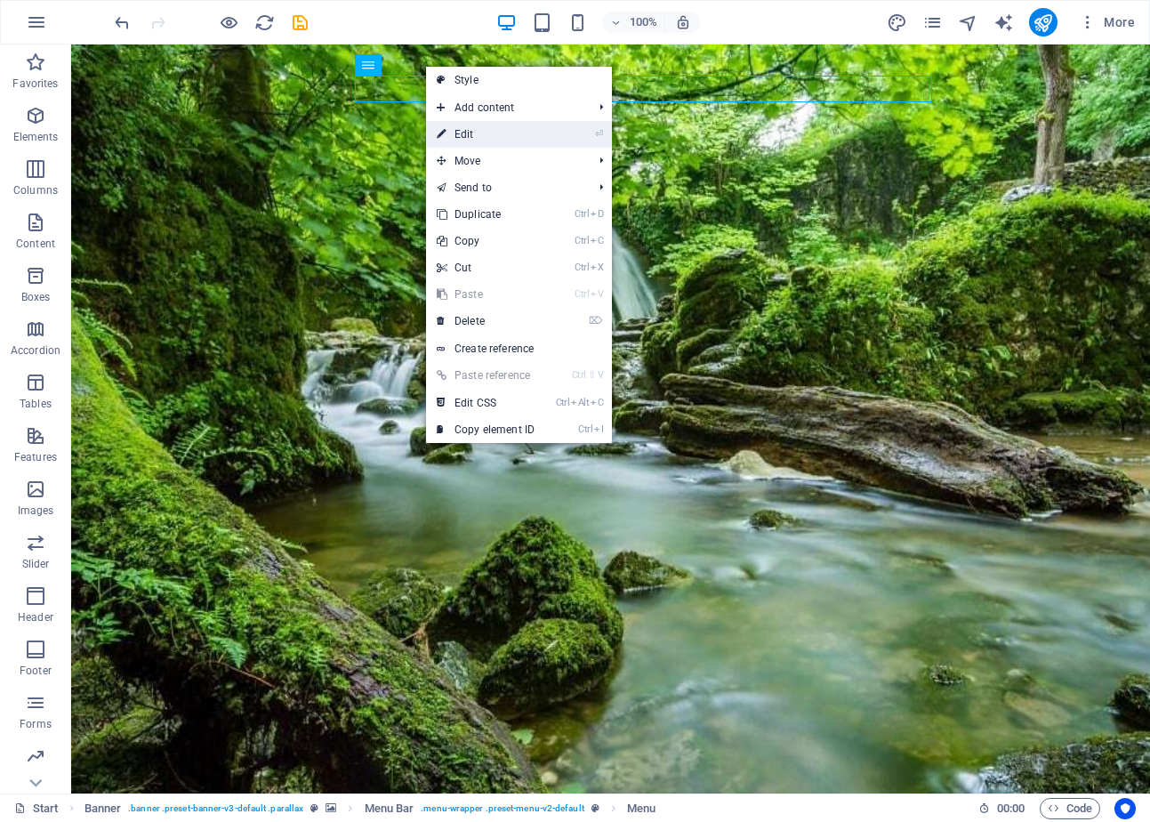
click at [449, 128] on link "⏎ Edit" at bounding box center [485, 134] width 119 height 27
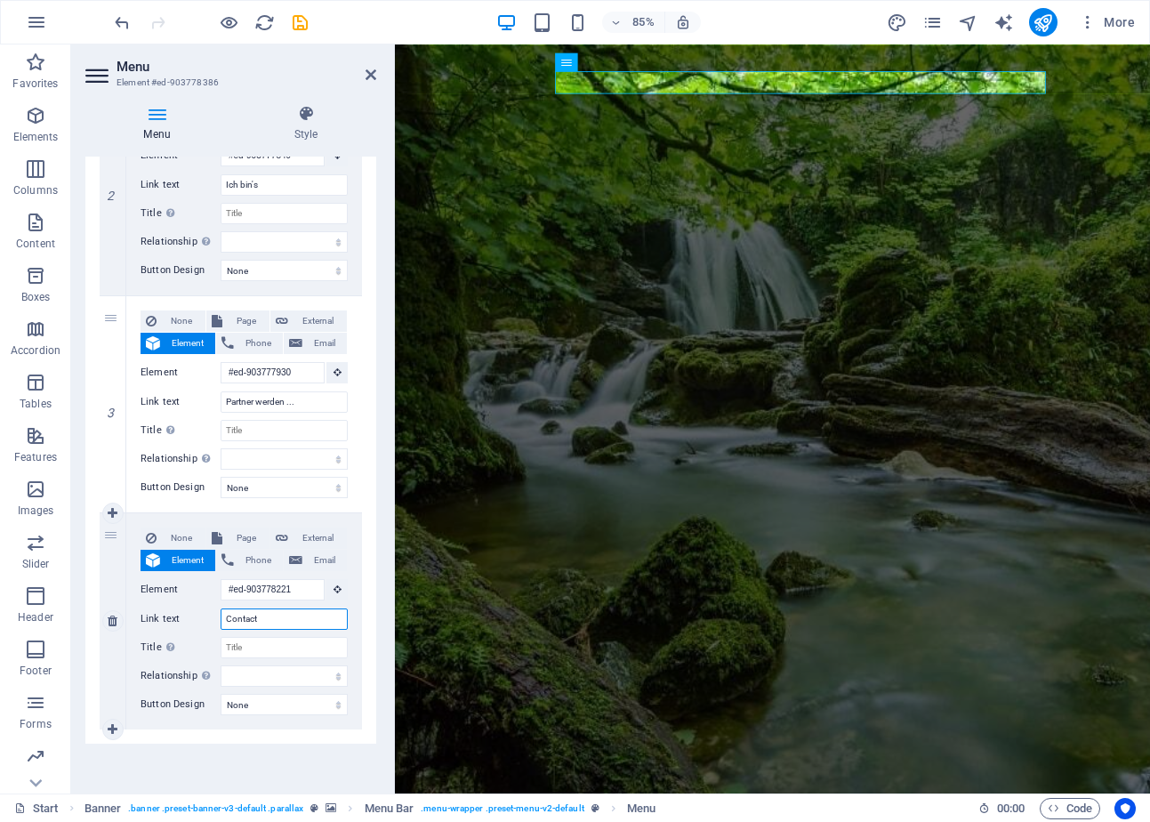
drag, startPoint x: 276, startPoint y: 614, endPoint x: 208, endPoint y: 609, distance: 67.8
click at [208, 609] on div "Link text Contact" at bounding box center [243, 618] width 207 height 21
type input "Kontak"
select select
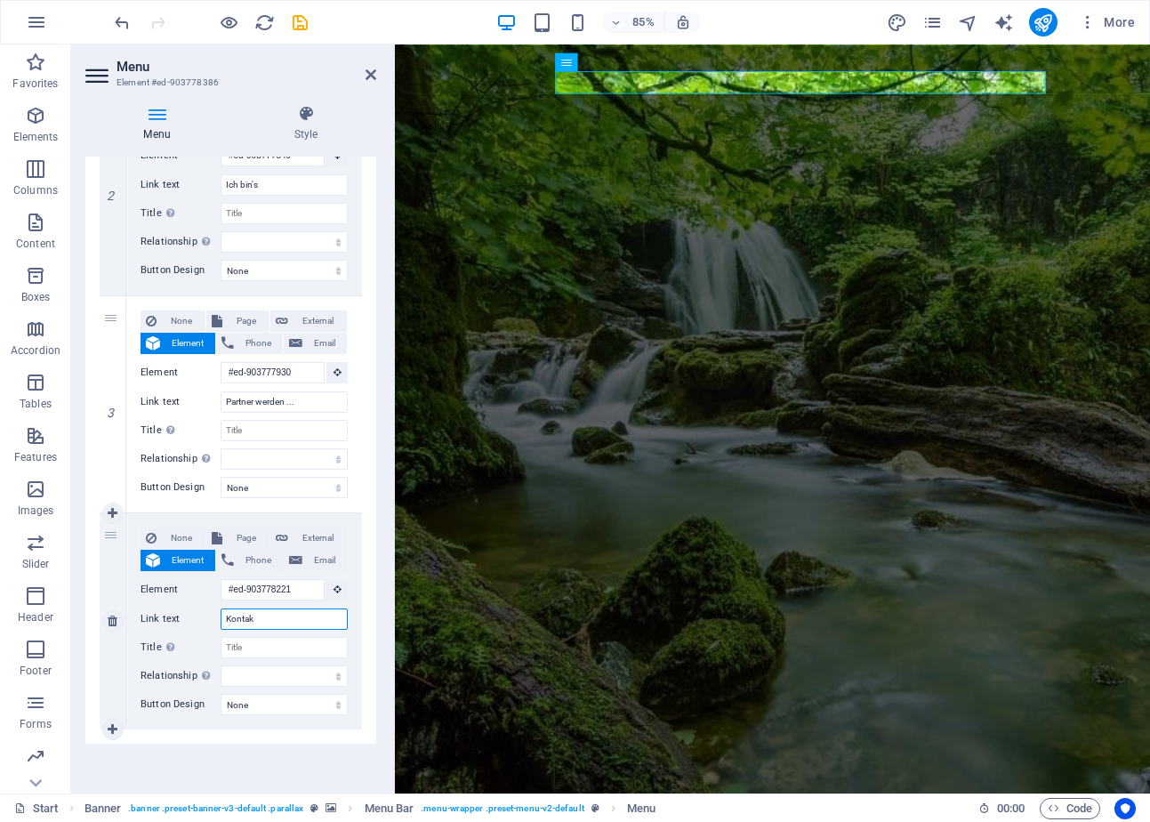
select select
type input "Kontakt"
select select
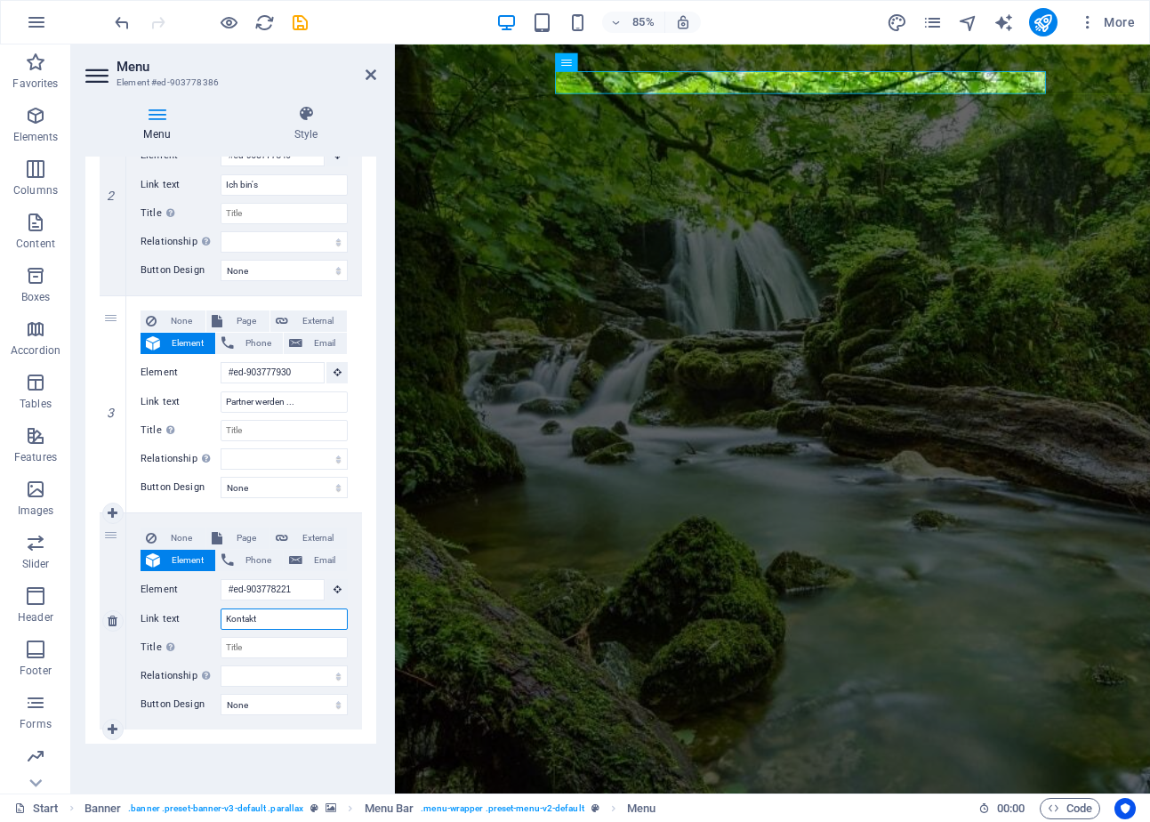
select select
type input "Kontakt"
click at [326, 409] on input "Partner werden ..." at bounding box center [283, 401] width 127 height 21
type input "Partner werden"
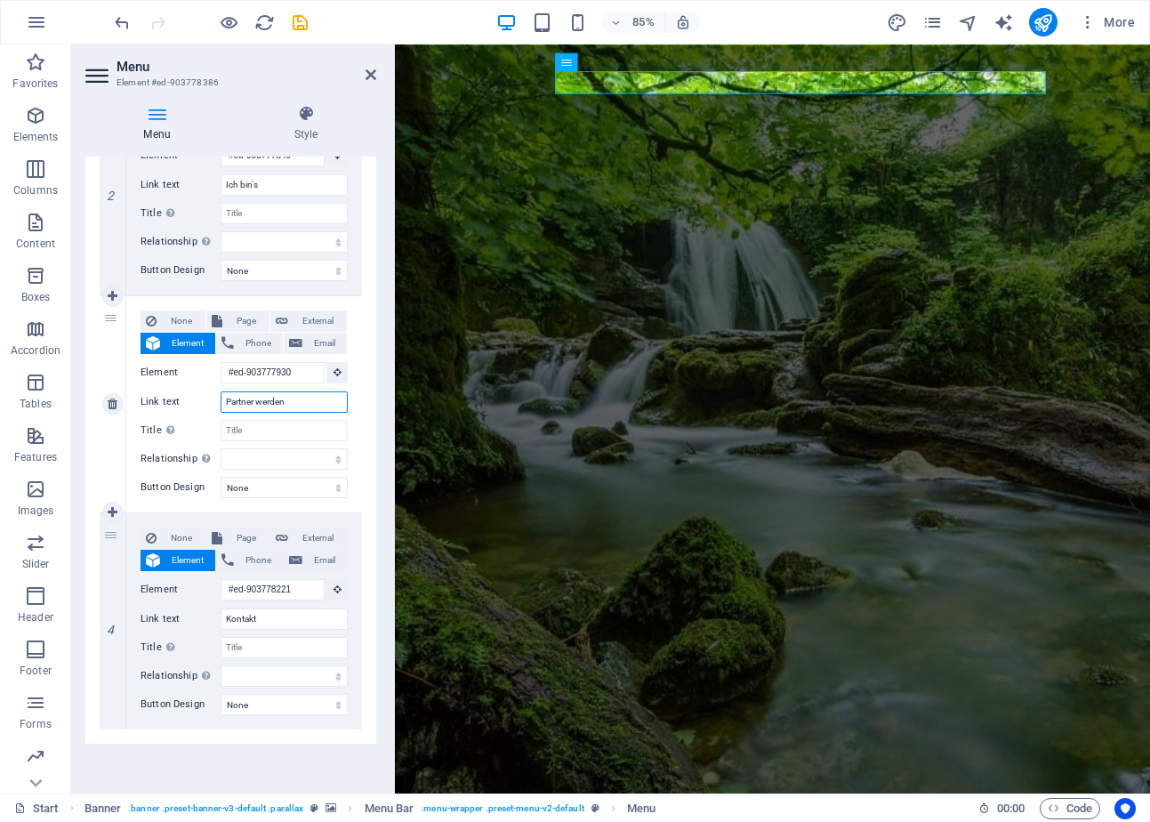
select select
type input "Partner werden"
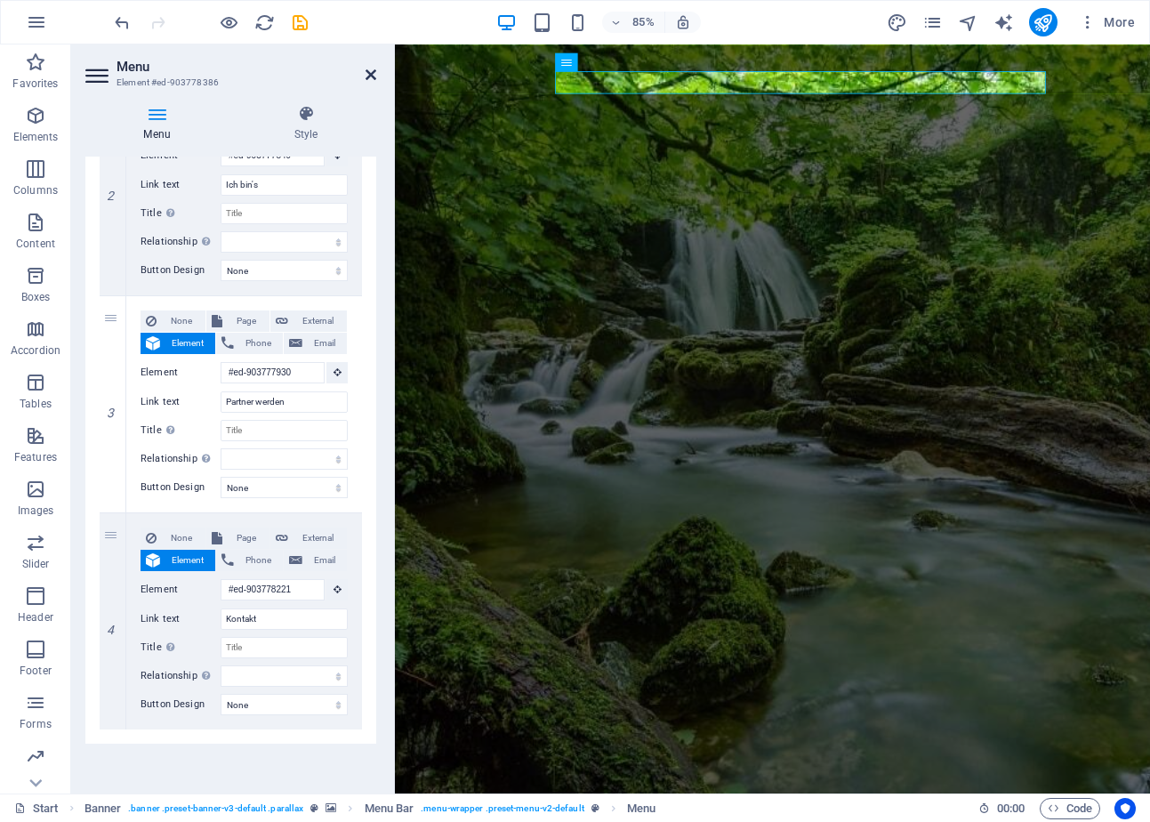
click at [369, 76] on icon at bounding box center [370, 75] width 11 height 14
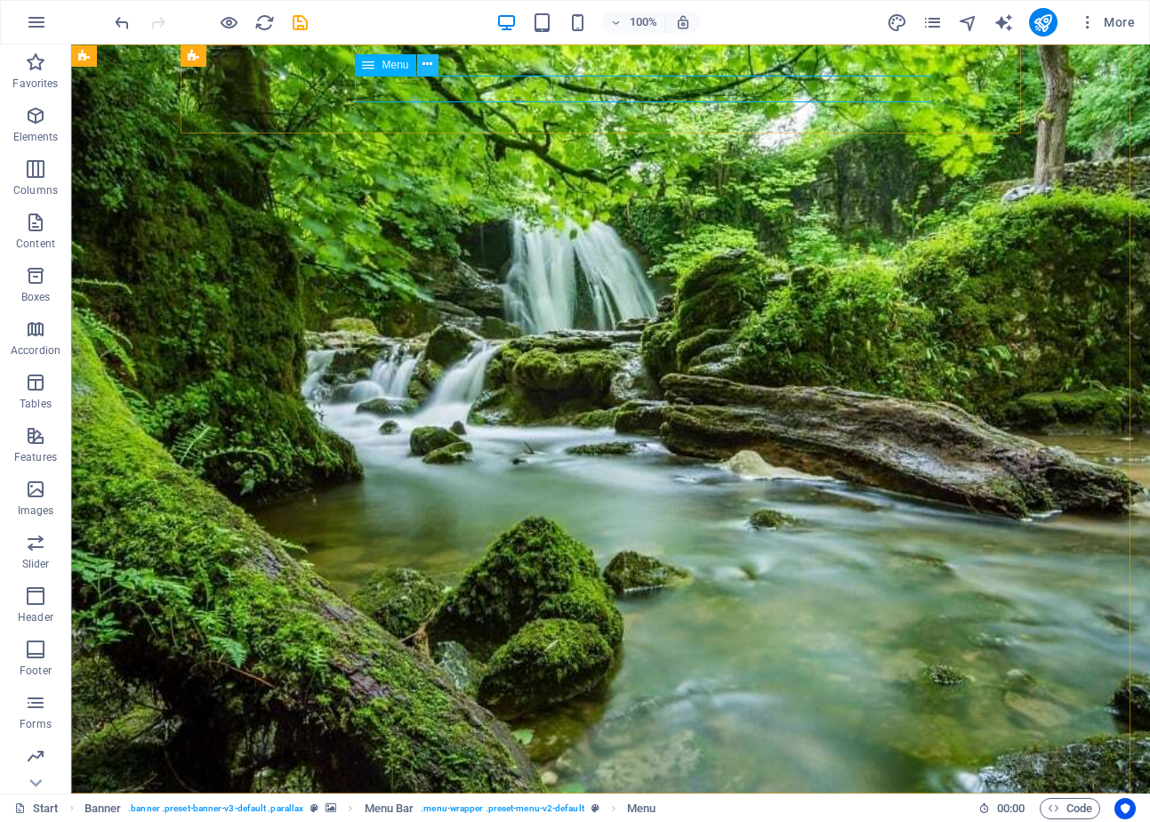
click at [425, 61] on icon at bounding box center [427, 64] width 10 height 19
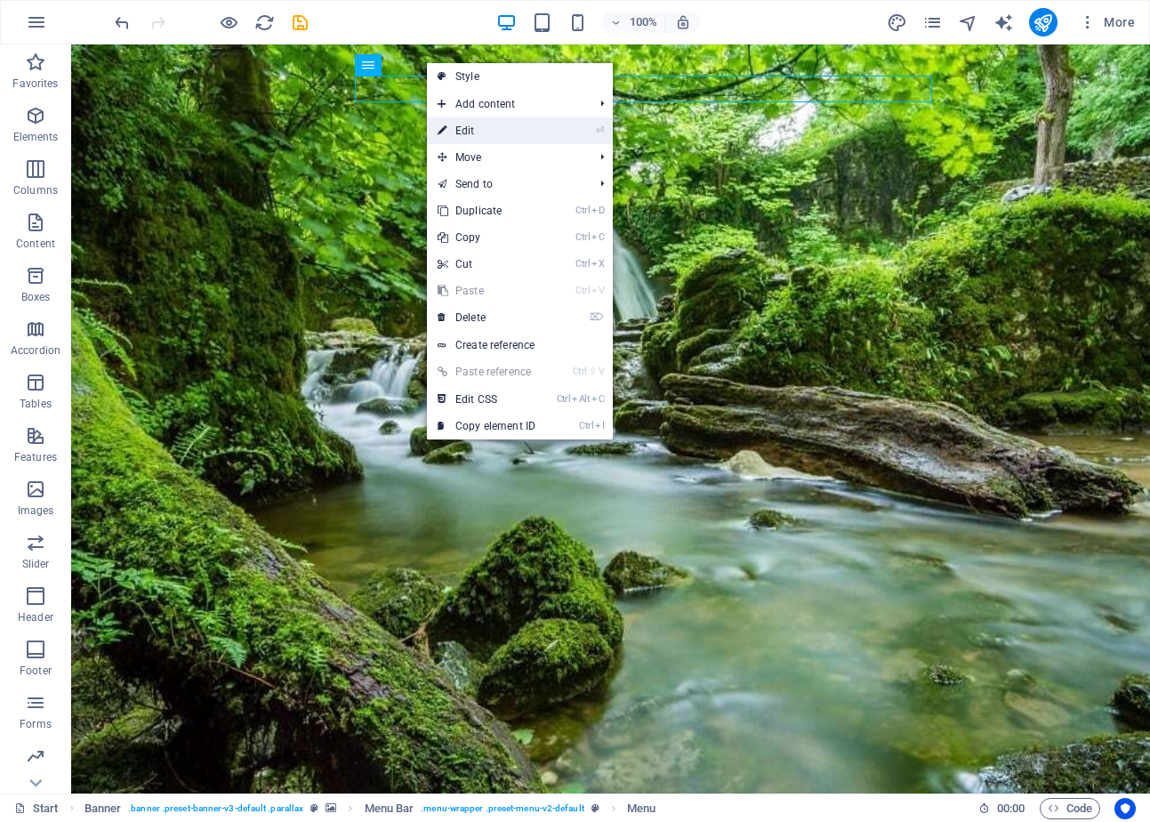
click at [476, 129] on link "⏎ Edit" at bounding box center [486, 130] width 119 height 27
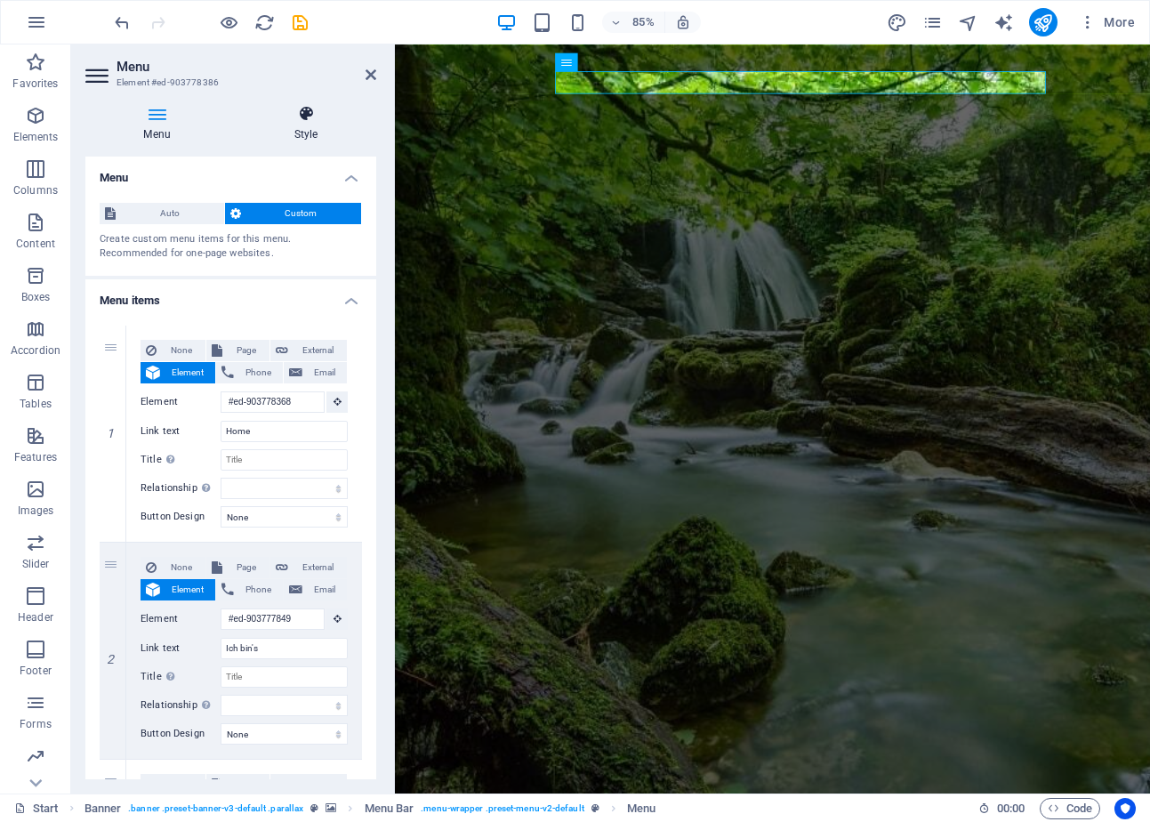
click at [307, 112] on icon at bounding box center [306, 114] width 140 height 18
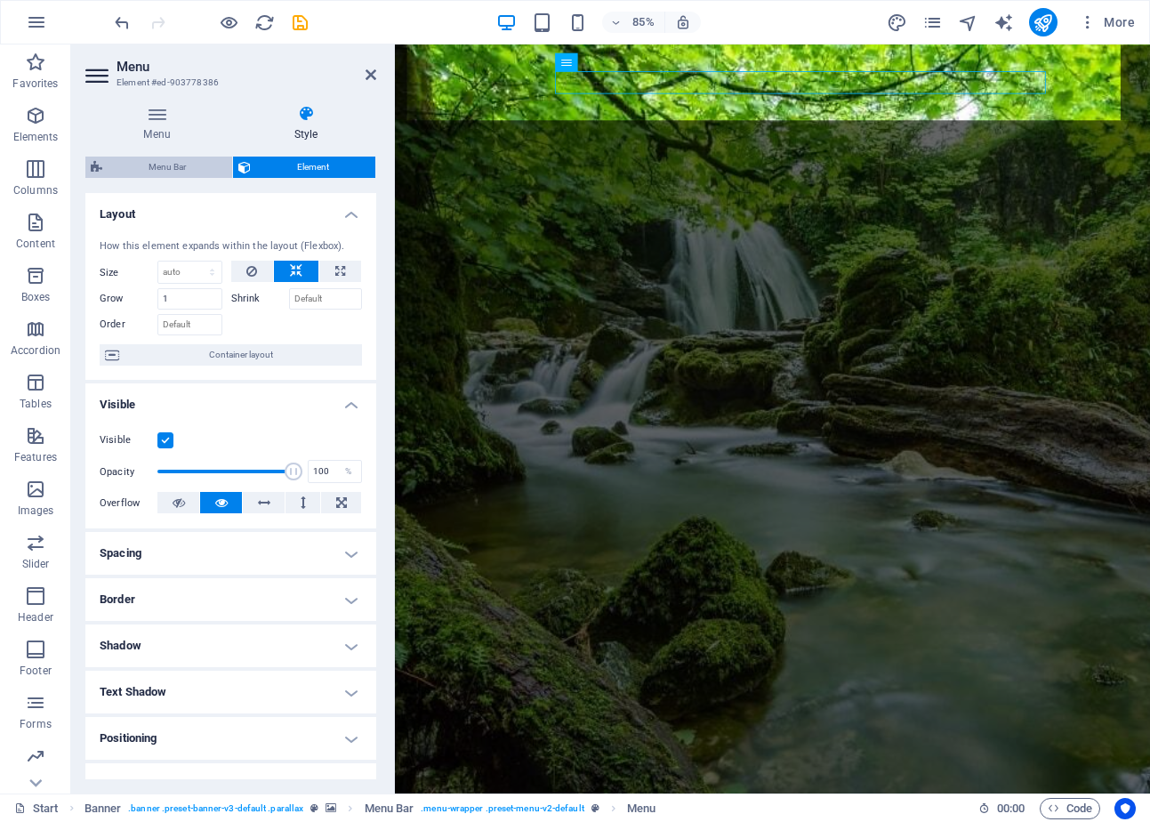
click at [156, 158] on span "Menu Bar" at bounding box center [167, 166] width 119 height 21
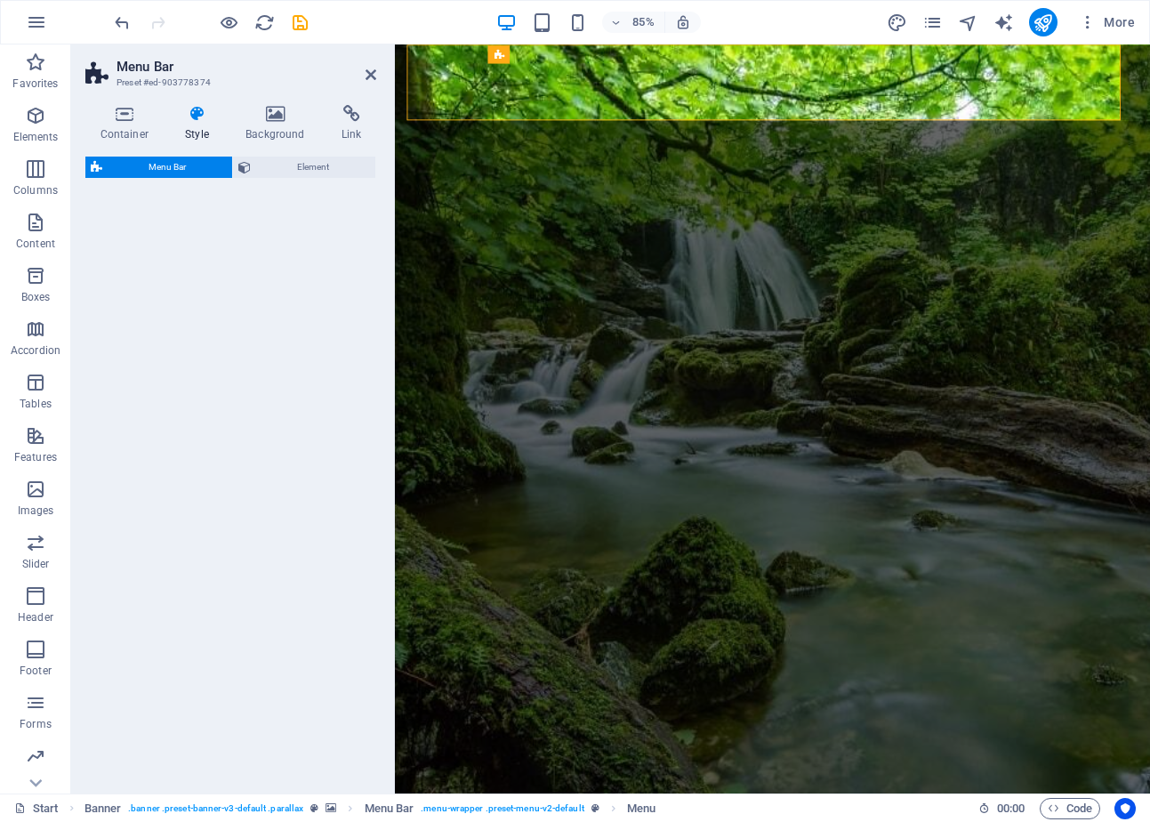
select select "rem"
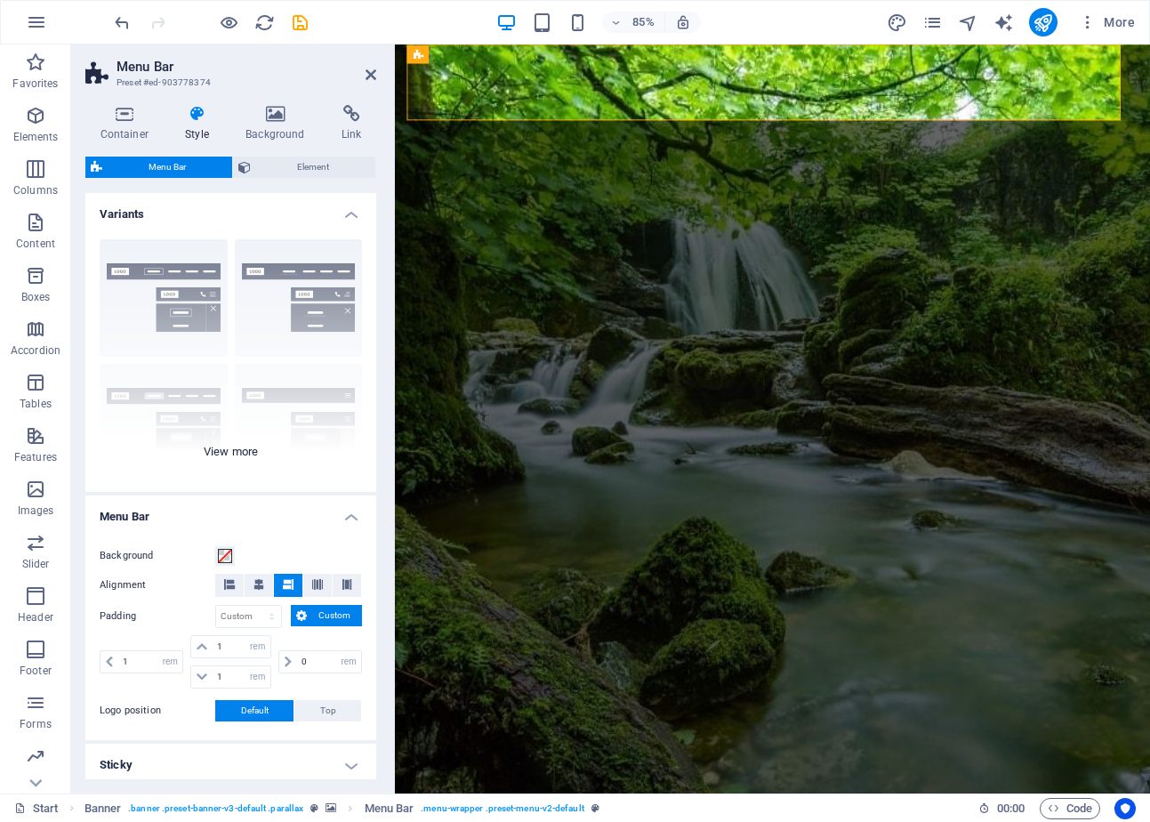
scroll to position [133, 0]
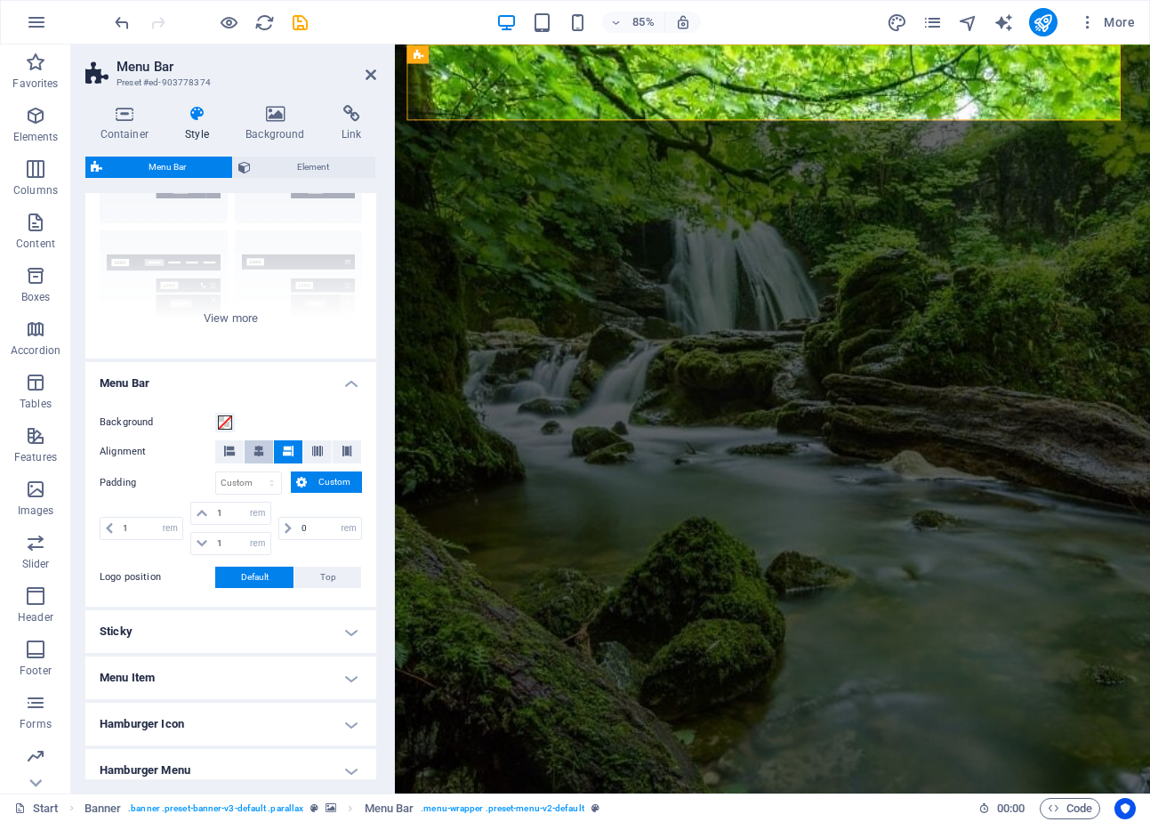
click at [253, 449] on icon at bounding box center [258, 450] width 11 height 11
drag, startPoint x: 365, startPoint y: 68, endPoint x: 609, endPoint y: 25, distance: 247.3
click at [365, 68] on icon at bounding box center [370, 75] width 11 height 14
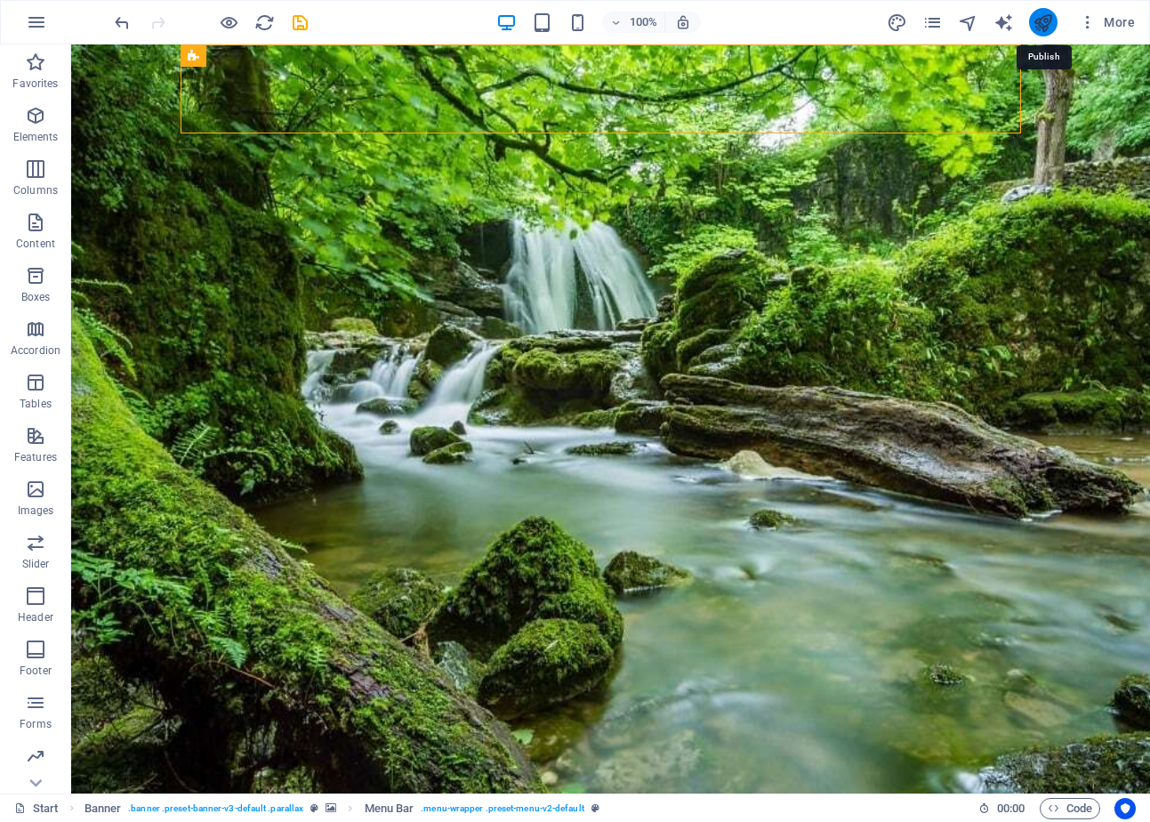
click at [1035, 25] on icon "publish" at bounding box center [1042, 22] width 20 height 20
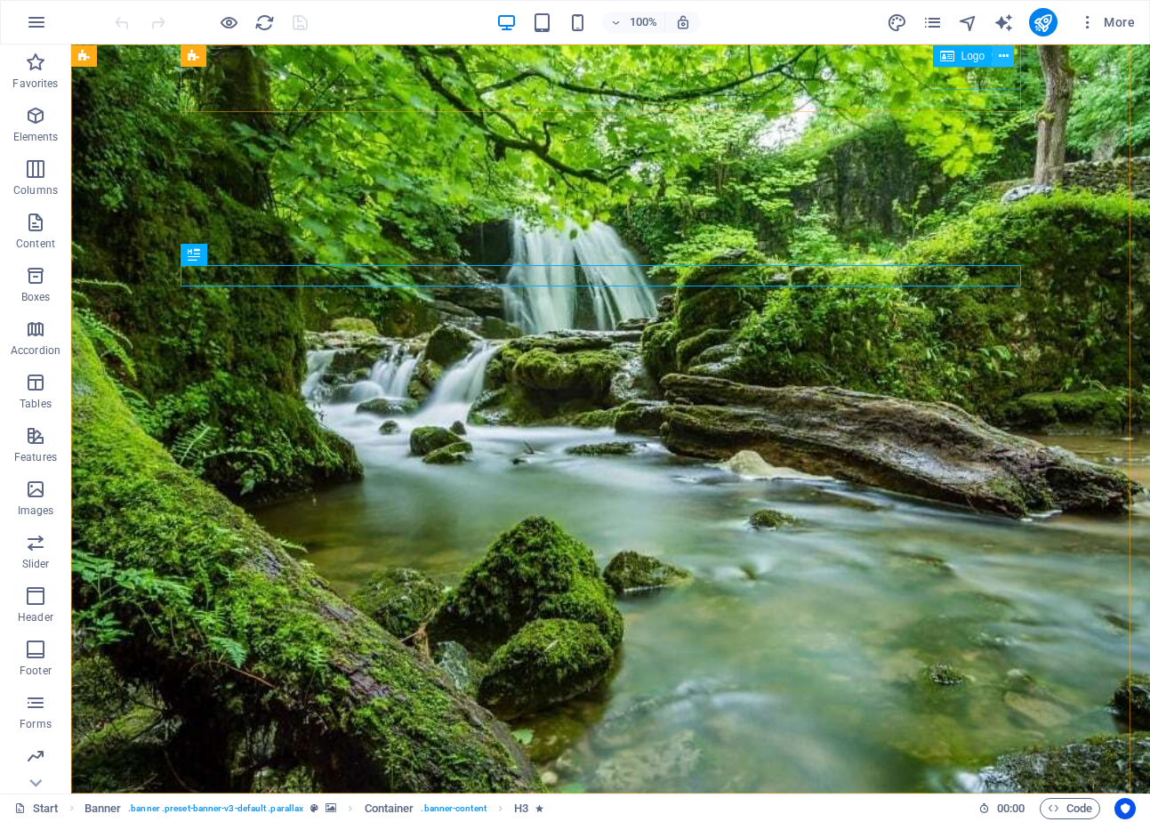
click at [1001, 53] on icon at bounding box center [1003, 56] width 10 height 19
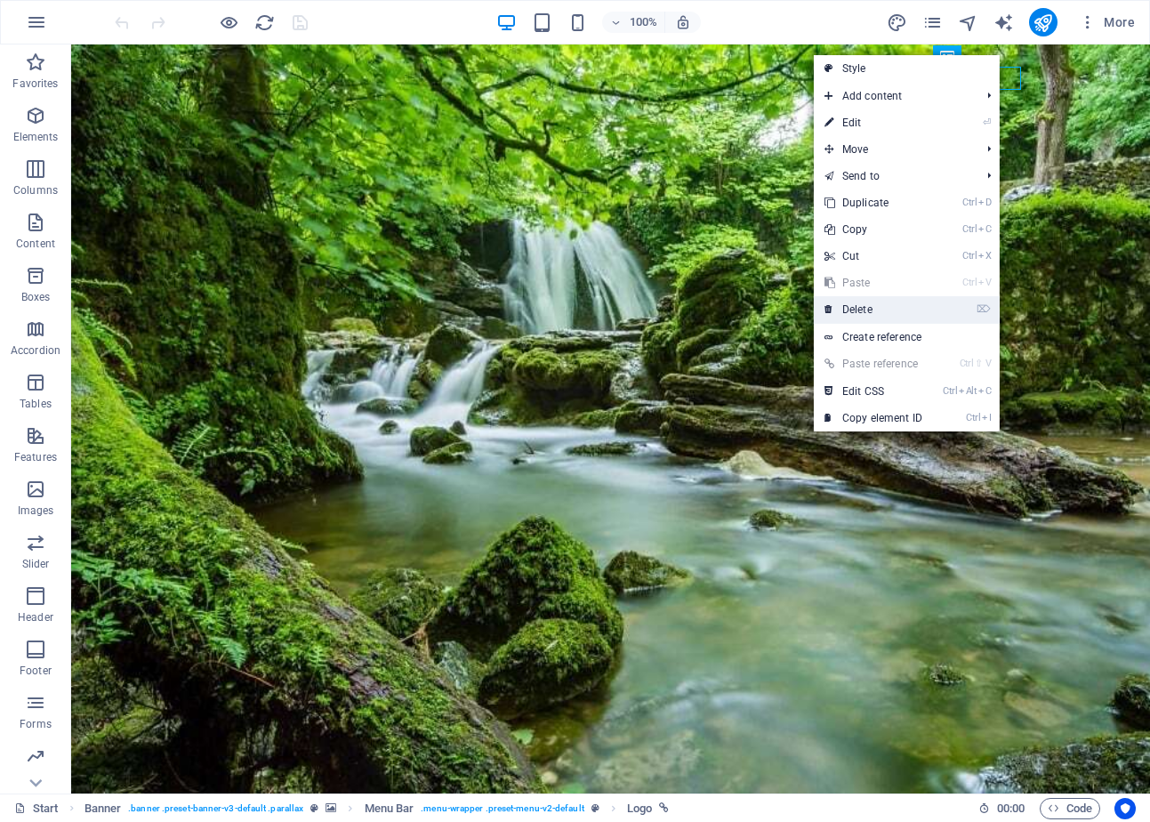
drag, startPoint x: 868, startPoint y: 299, endPoint x: 798, endPoint y: 253, distance: 83.3
click at [868, 299] on link "⌦ Delete" at bounding box center [873, 309] width 119 height 27
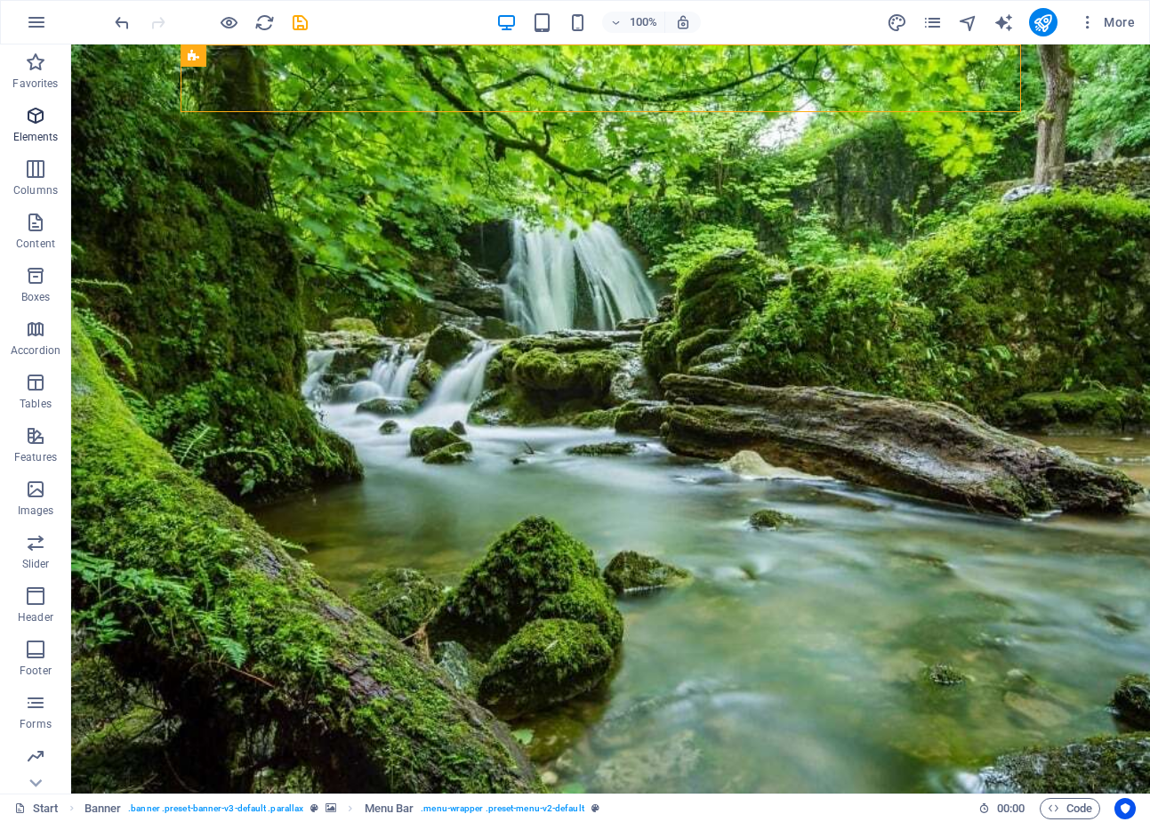
click at [30, 125] on icon "button" at bounding box center [35, 115] width 21 height 21
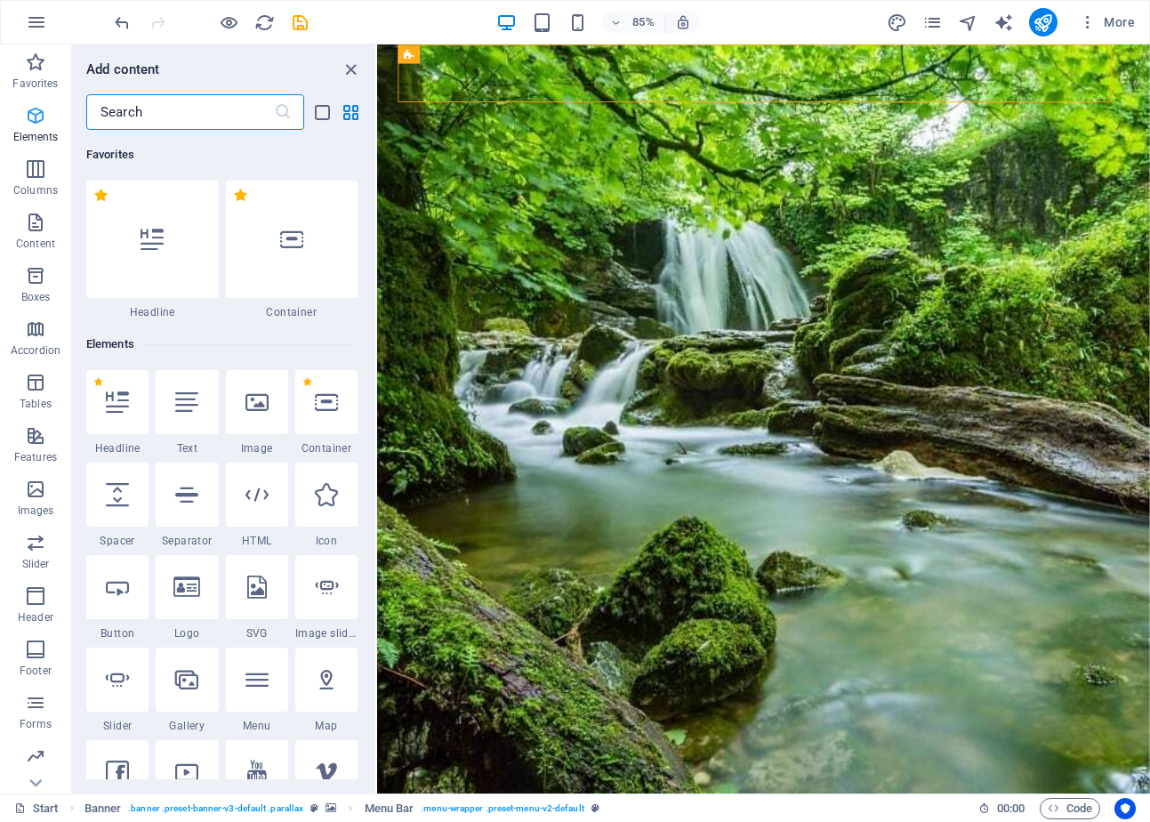
scroll to position [189, 0]
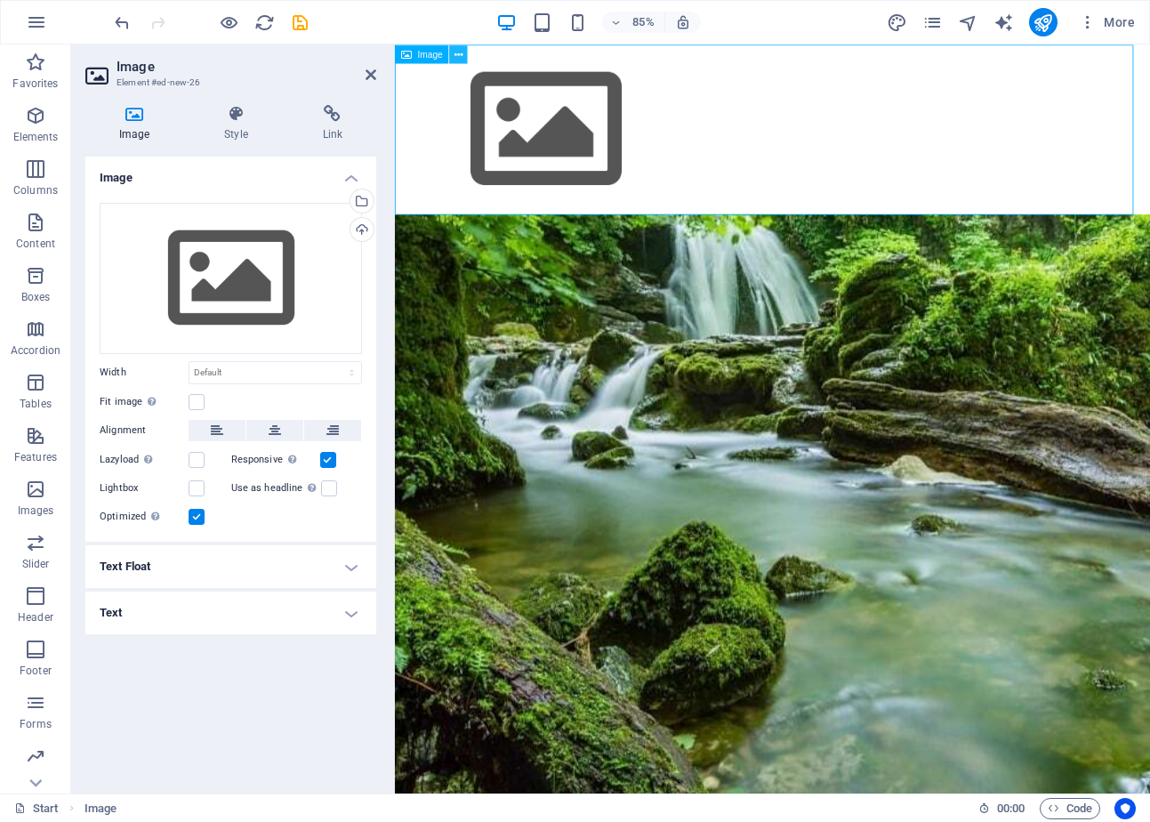
click at [459, 48] on icon at bounding box center [458, 54] width 8 height 16
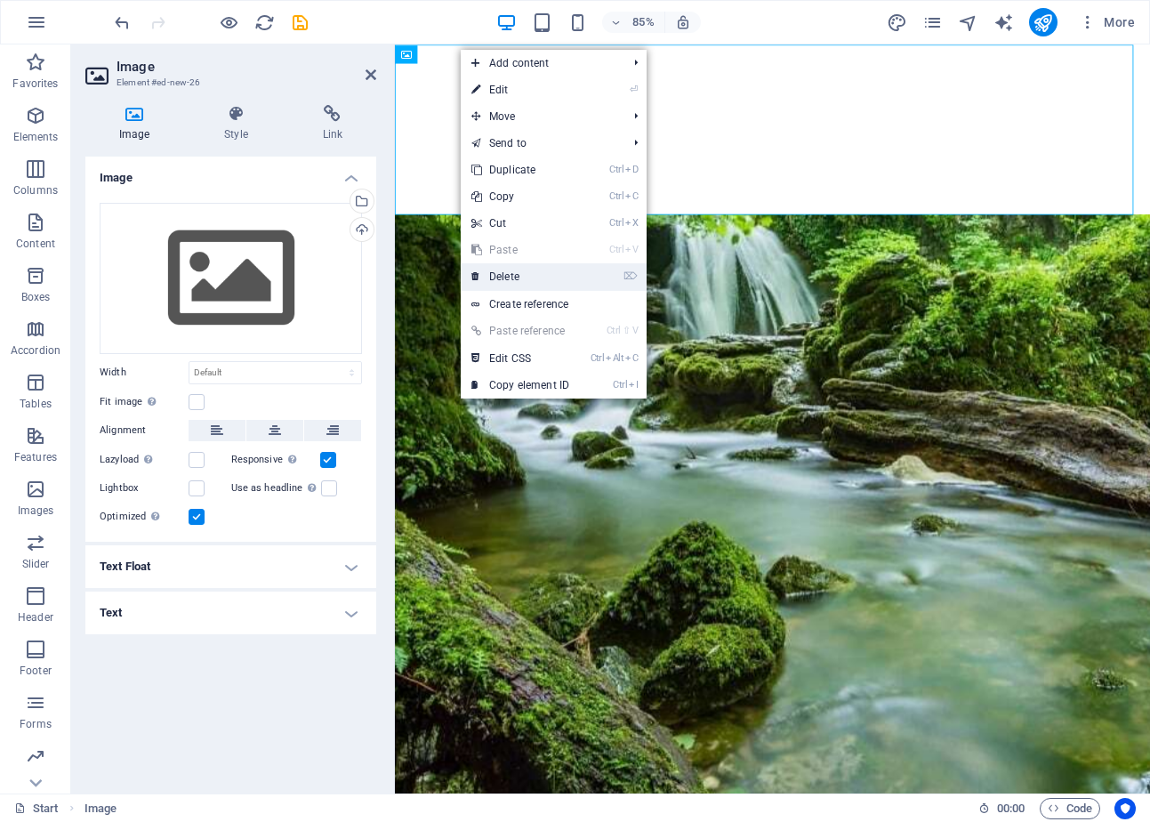
click at [526, 270] on link "⌦ Delete" at bounding box center [520, 276] width 119 height 27
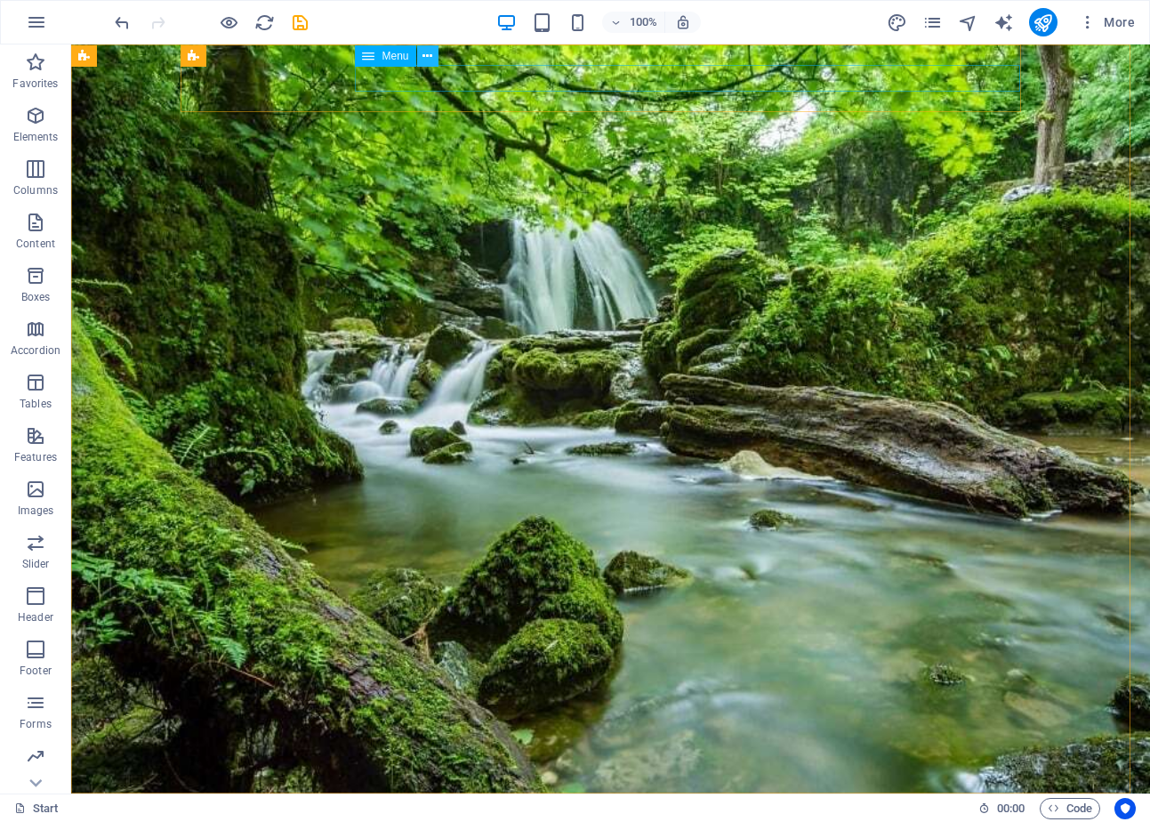
click at [430, 56] on icon at bounding box center [427, 56] width 10 height 19
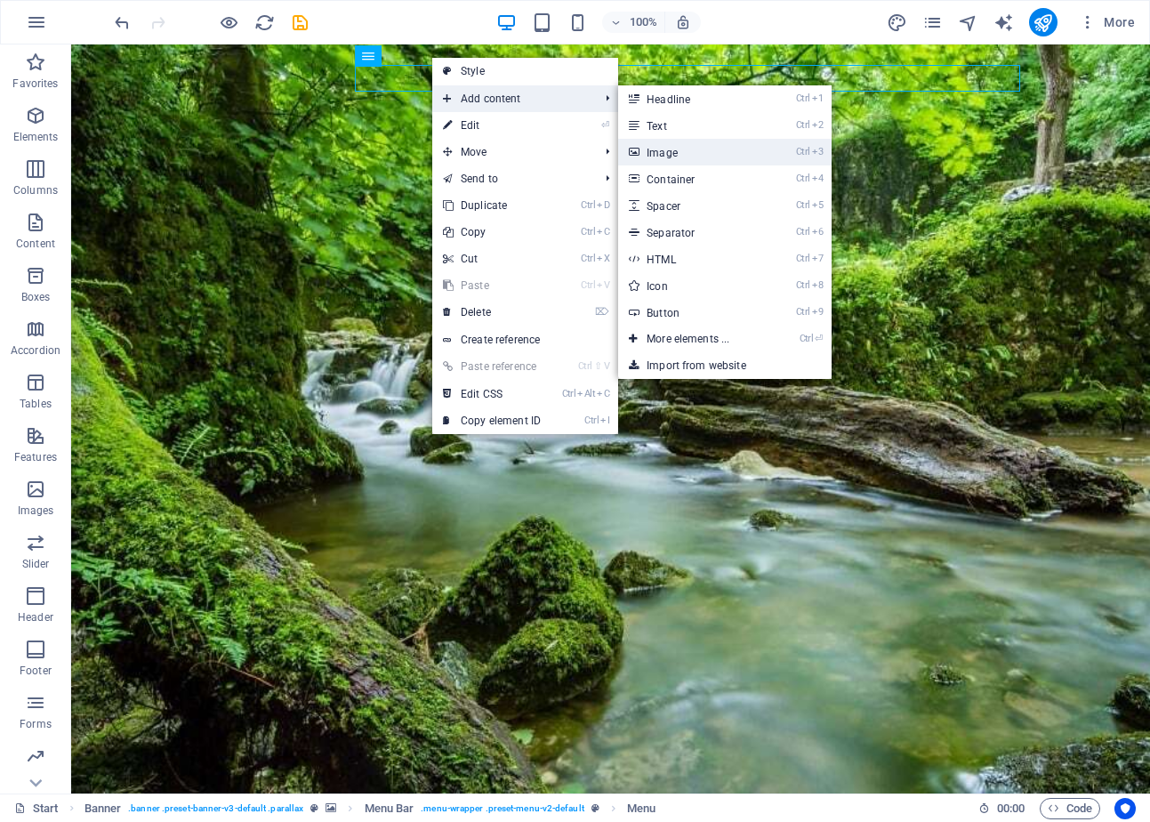
click at [701, 147] on link "Ctrl 3 Image" at bounding box center [691, 152] width 147 height 27
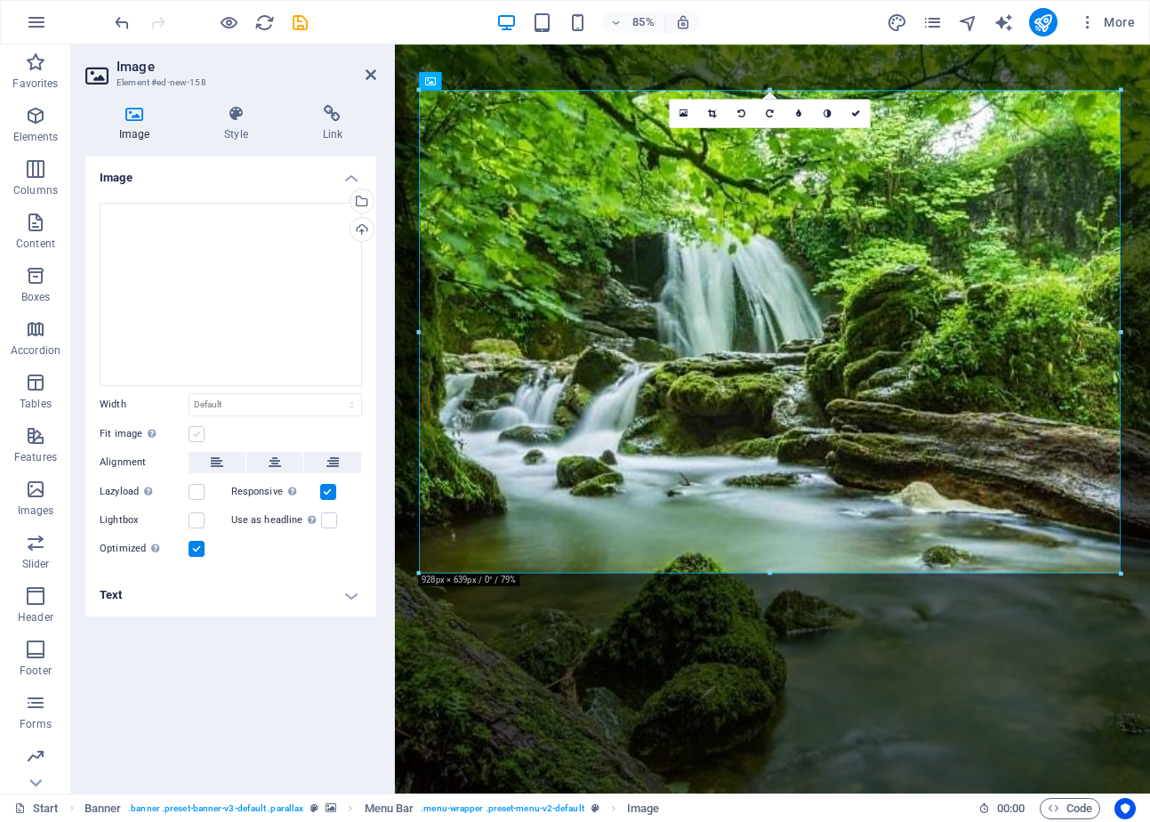
click at [197, 433] on label at bounding box center [196, 434] width 16 height 16
click at [0, 0] on input "Fit image Automatically fit image to a fixed width and height" at bounding box center [0, 0] width 0 height 0
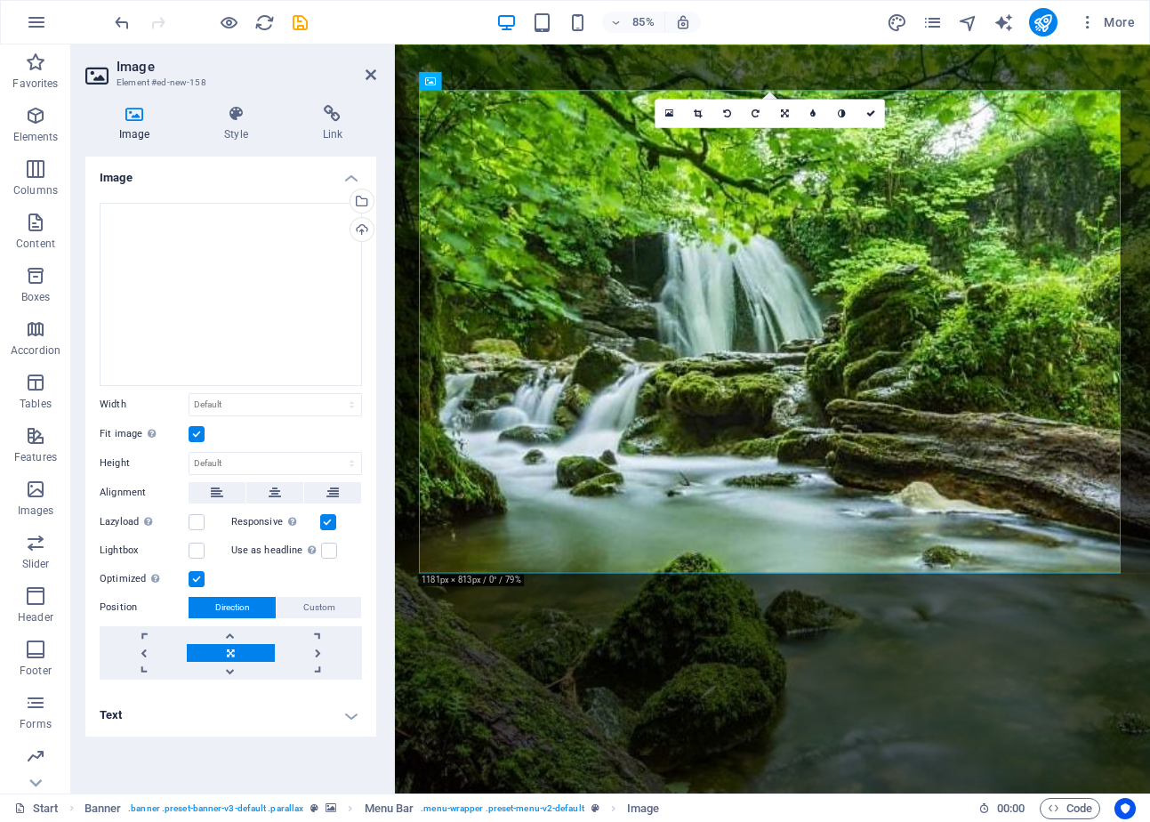
click at [197, 432] on label at bounding box center [196, 434] width 16 height 16
click at [0, 0] on input "Fit image Automatically fit image to a fixed width and height" at bounding box center [0, 0] width 0 height 0
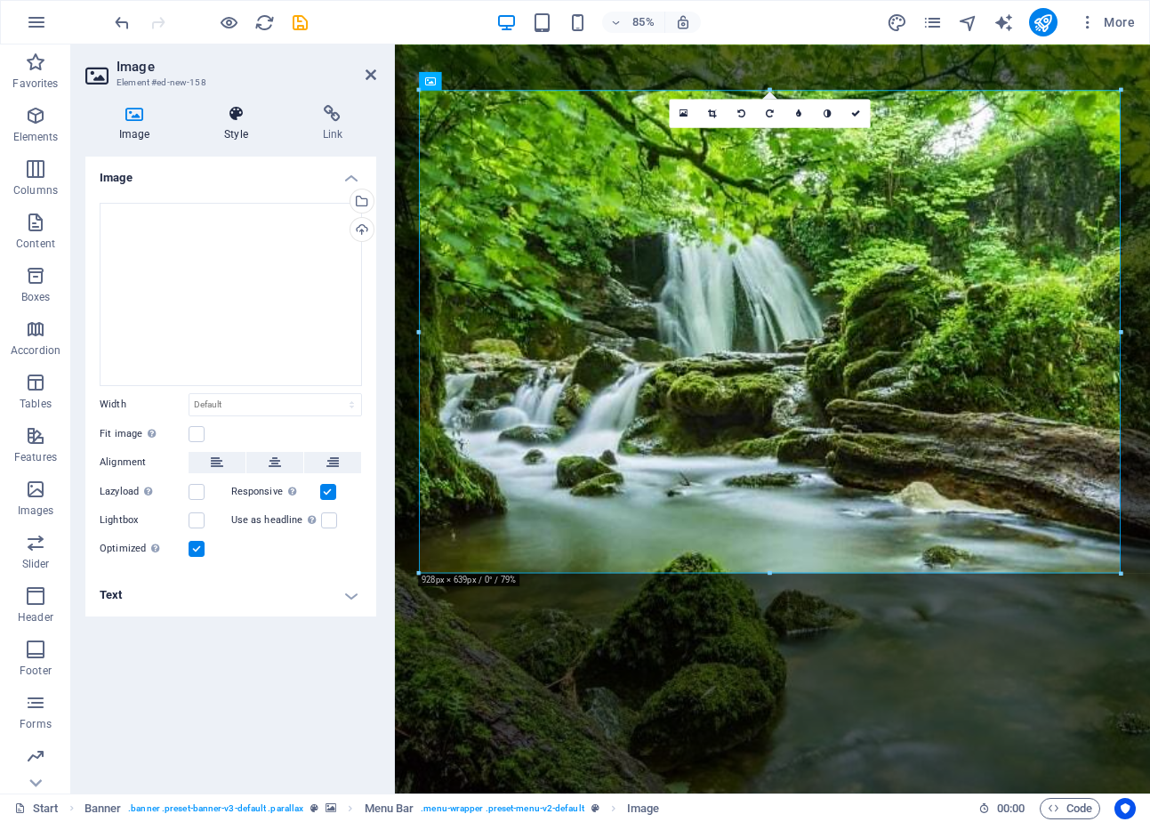
click at [235, 126] on h4 "Style" at bounding box center [239, 123] width 98 height 37
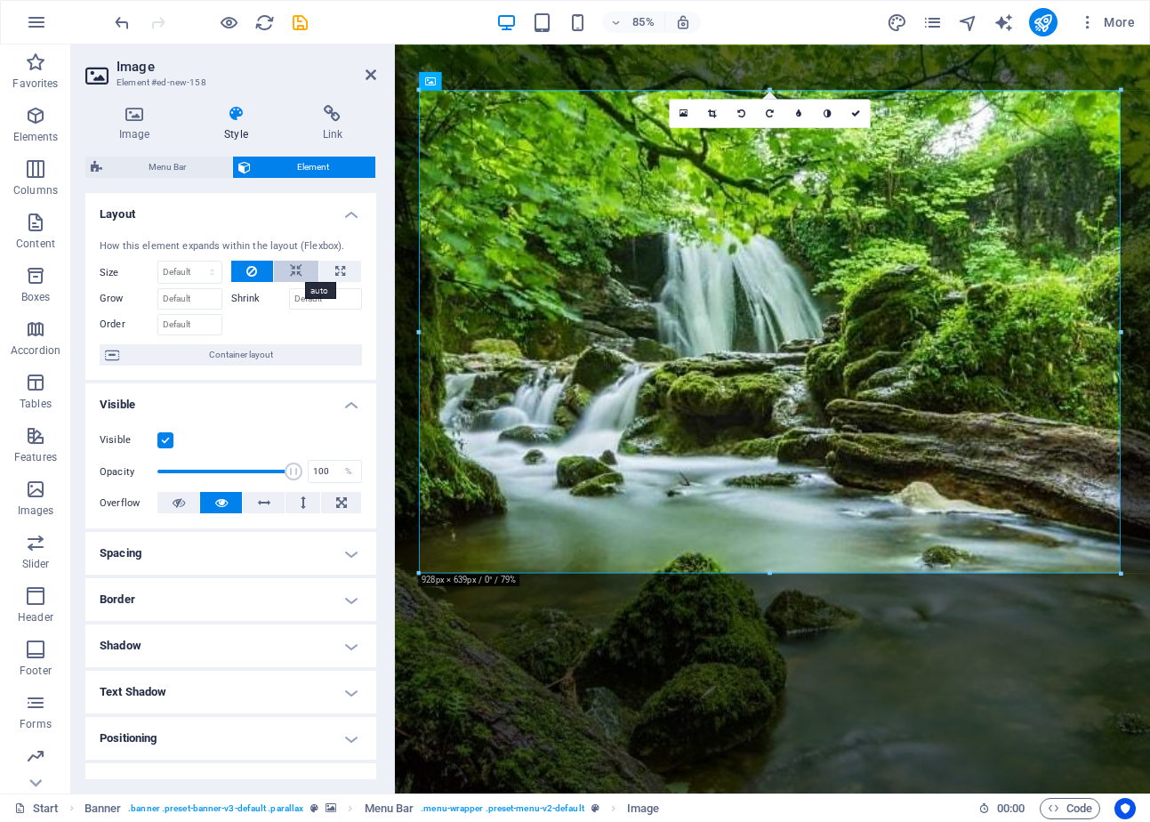
click at [290, 275] on icon at bounding box center [296, 271] width 12 height 21
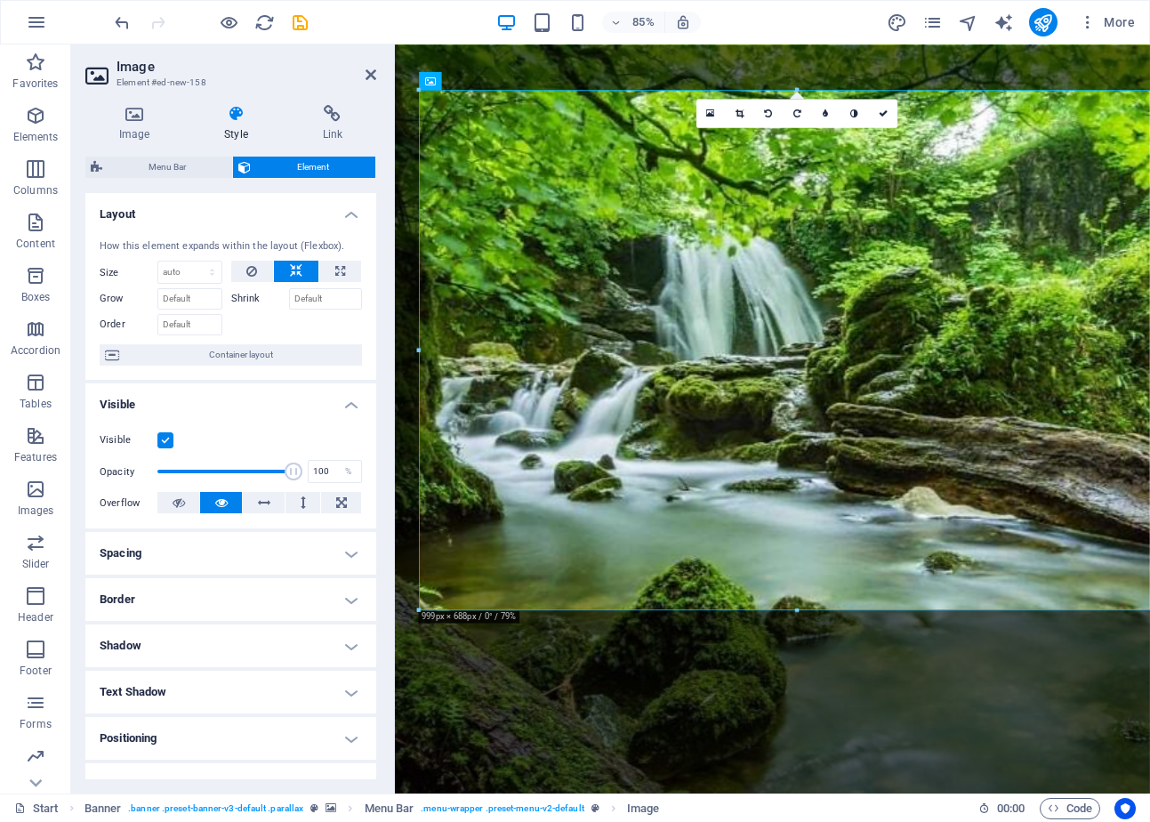
click at [290, 275] on icon at bounding box center [296, 271] width 12 height 21
click at [335, 267] on icon at bounding box center [340, 271] width 10 height 21
type input "100"
select select "%"
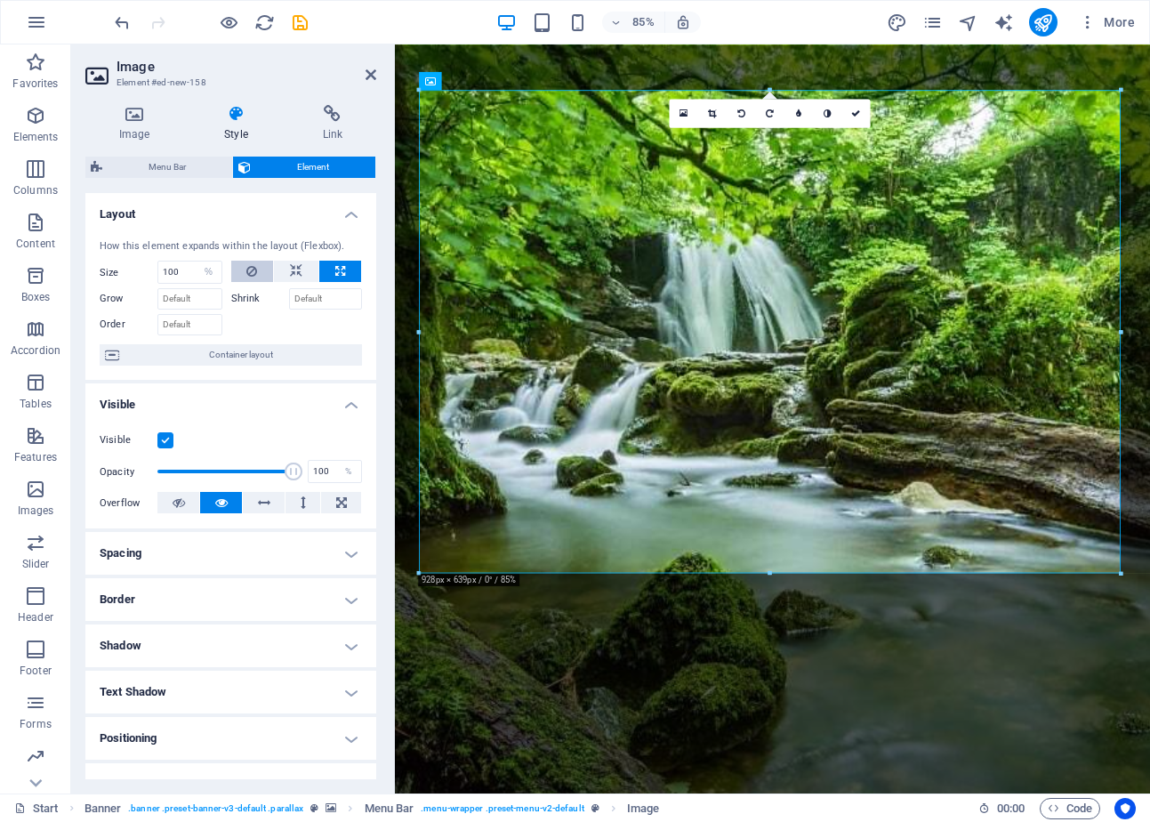
click at [246, 270] on icon at bounding box center [251, 271] width 11 height 21
select select "DISABLED_OPTION_VALUE"
click at [290, 269] on icon at bounding box center [296, 271] width 12 height 21
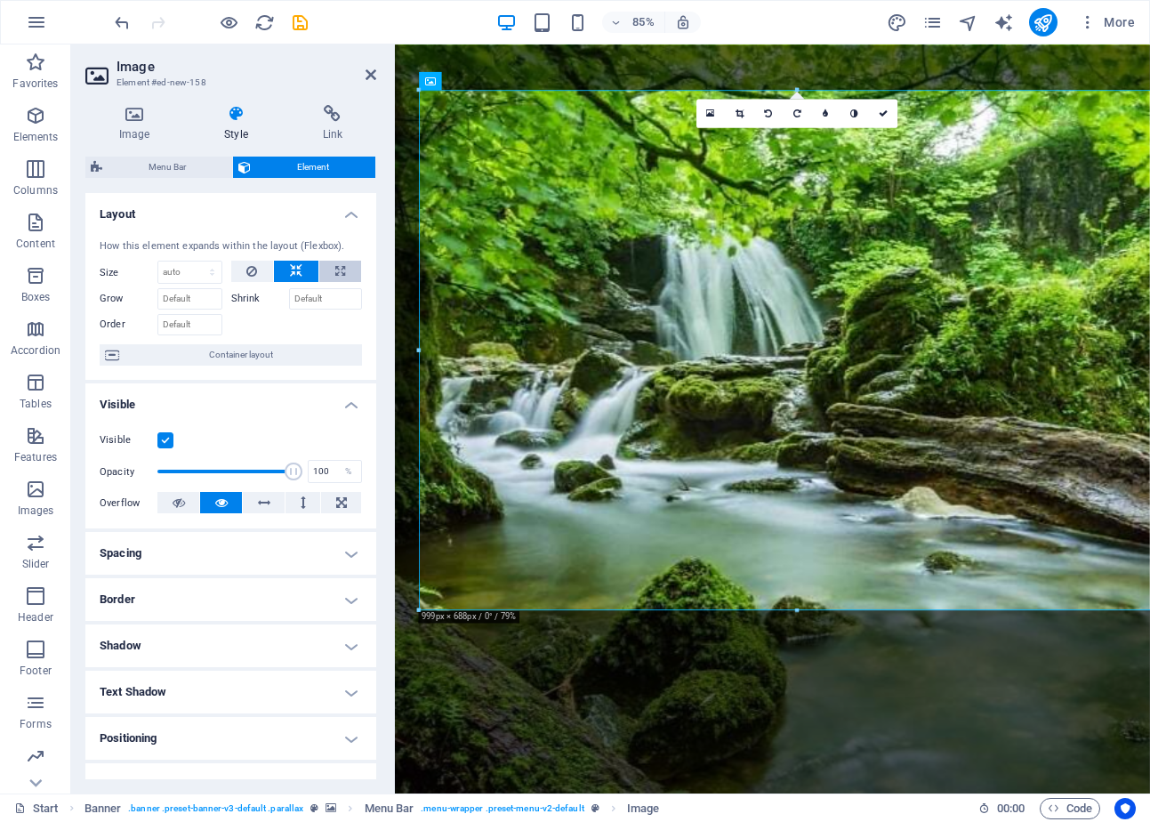
click at [339, 268] on icon at bounding box center [340, 271] width 10 height 21
type input "100"
select select "%"
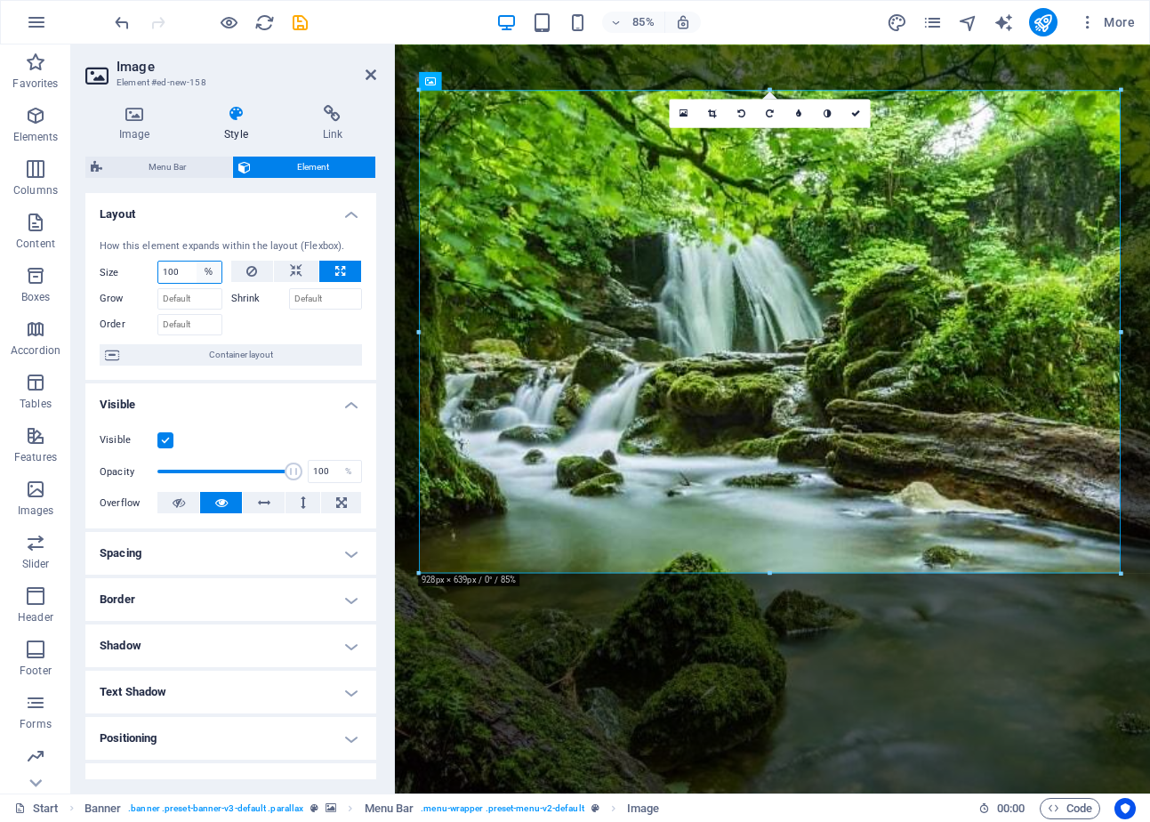
click at [196, 272] on select "Default auto px % 1/1 1/2 1/3 1/4 1/5 1/6 1/7 1/8 1/9 1/10" at bounding box center [208, 271] width 25 height 21
click at [181, 270] on input "100" at bounding box center [189, 271] width 63 height 21
drag, startPoint x: 187, startPoint y: 270, endPoint x: 145, endPoint y: 272, distance: 41.8
click at [145, 272] on div "Size 100 Default auto px % 1/1 1/2 1/3 1/4 1/5 1/6 1/7 1/8 1/9 1/10" at bounding box center [161, 272] width 123 height 23
type input "10"
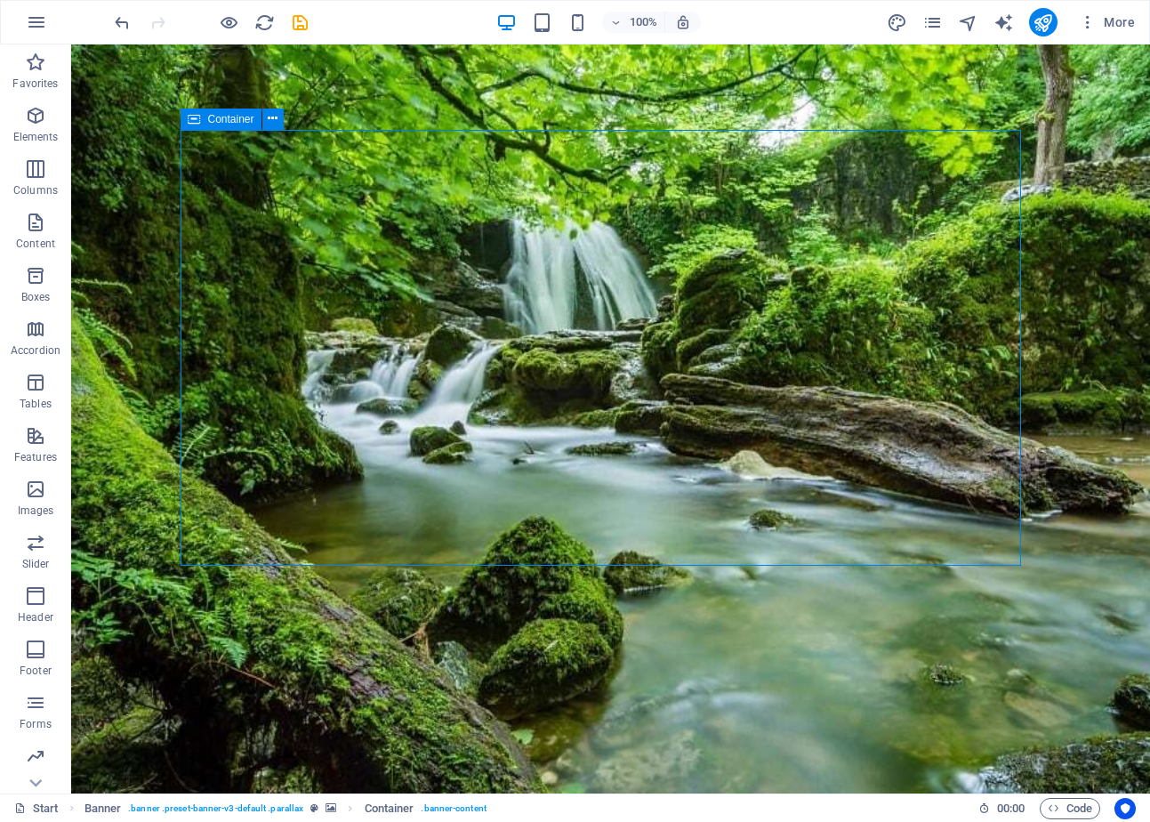
click at [150, 195] on figure at bounding box center [610, 418] width 1078 height 749
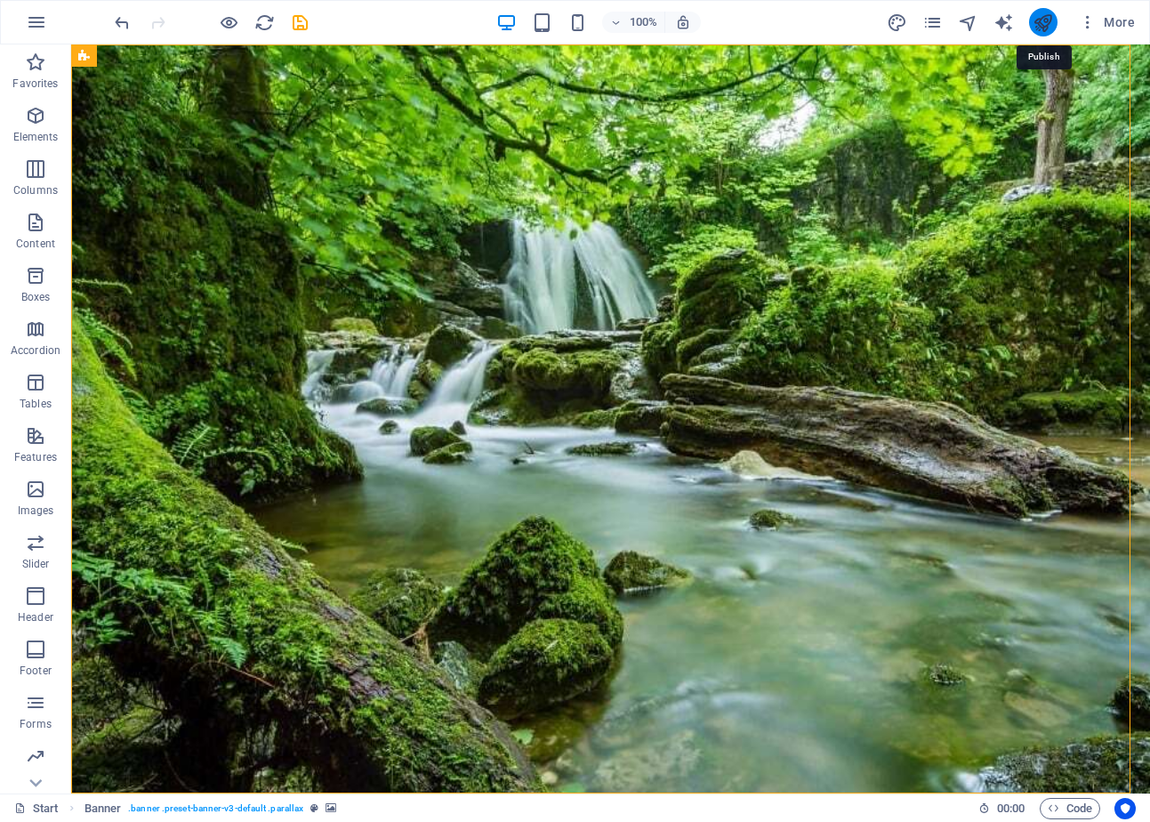
click at [1041, 25] on icon "publish" at bounding box center [1042, 22] width 20 height 20
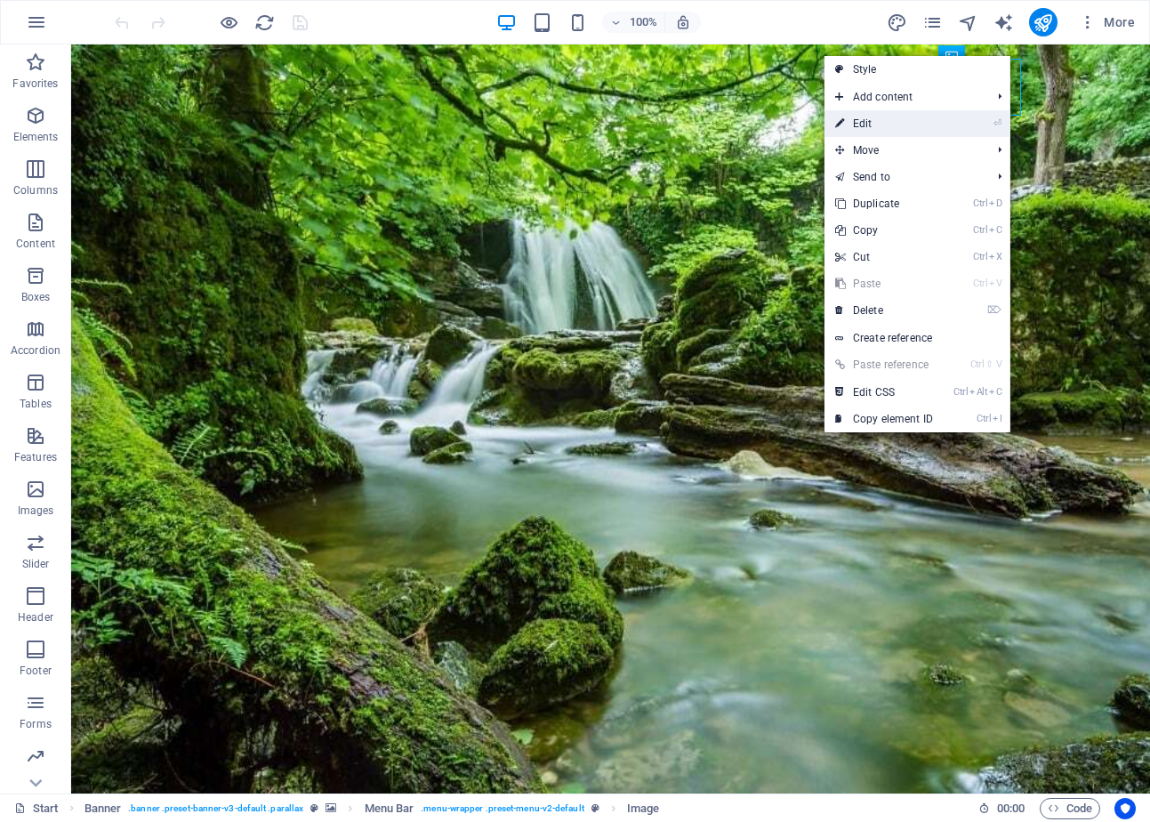
click at [902, 123] on link "⏎ Edit" at bounding box center [883, 123] width 119 height 27
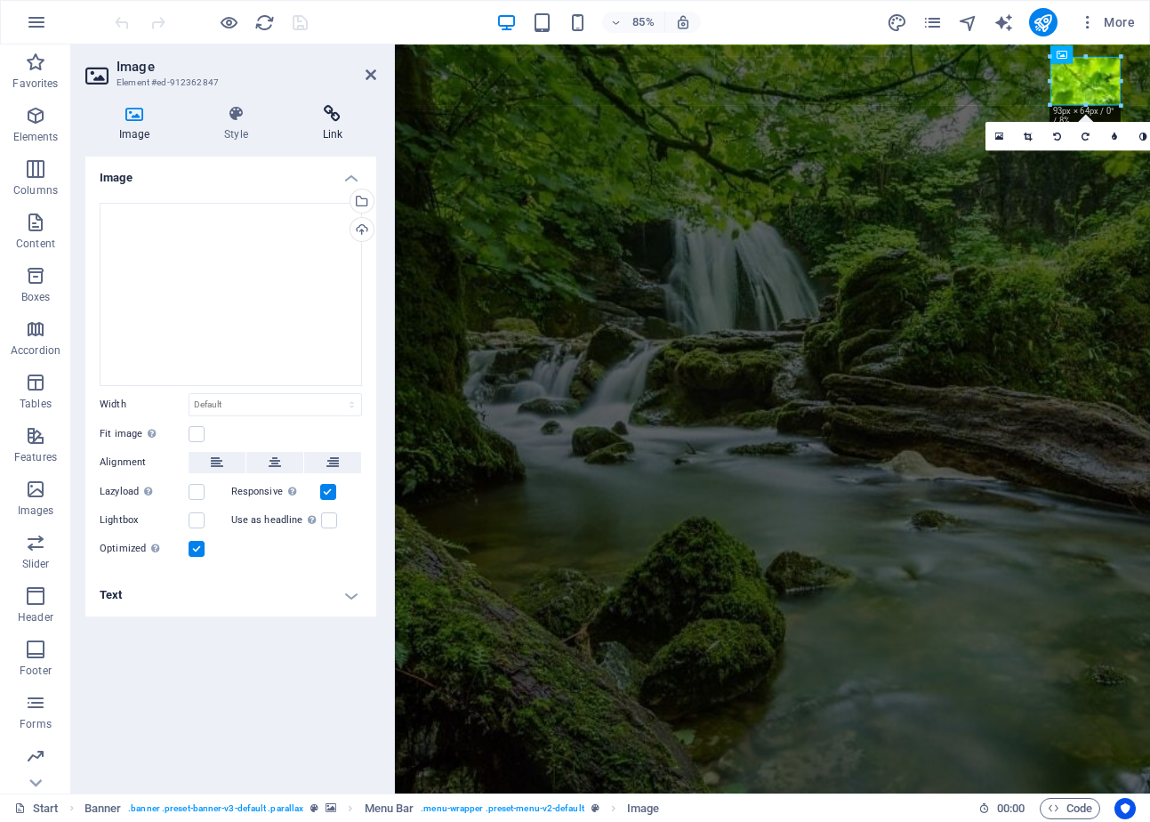
click at [328, 110] on icon at bounding box center [332, 114] width 87 height 18
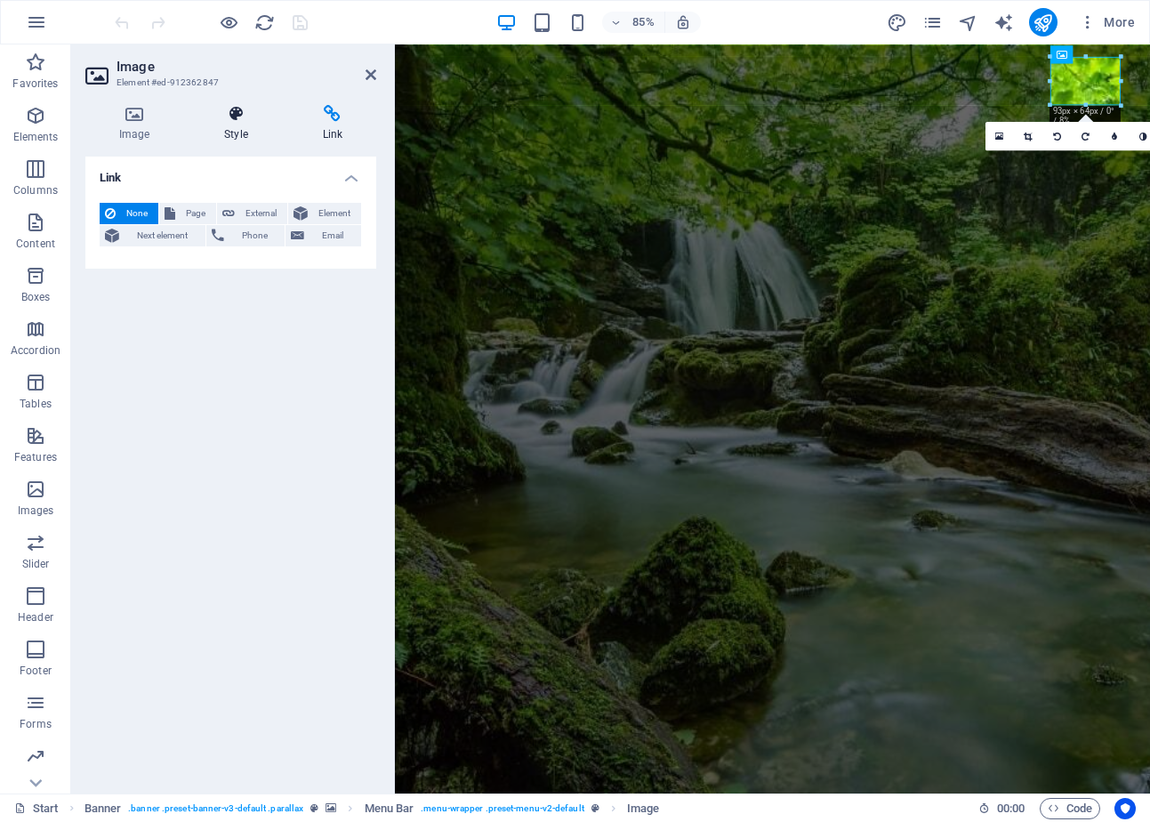
click at [209, 109] on icon at bounding box center [235, 114] width 91 height 18
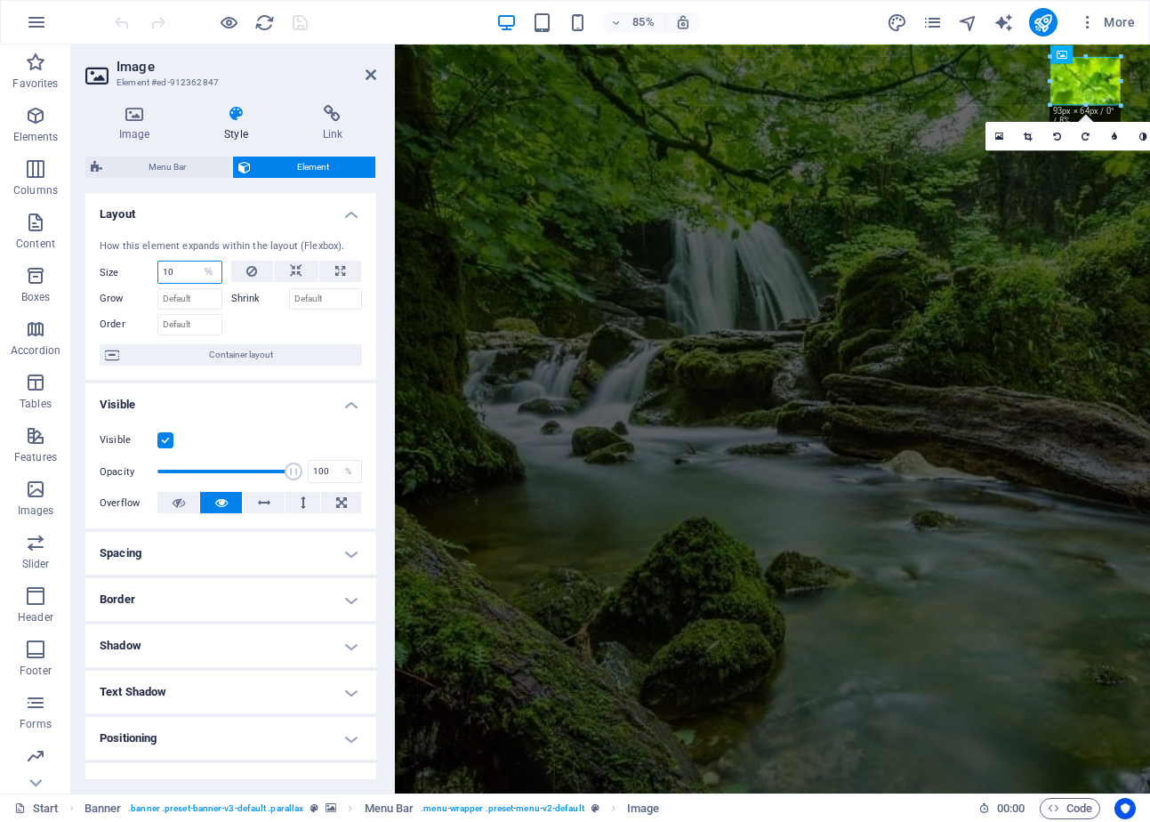
drag, startPoint x: 188, startPoint y: 273, endPoint x: 137, endPoint y: 273, distance: 50.7
click at [137, 273] on div "Size 10 Default auto px % 1/1 1/2 1/3 1/4 1/5 1/6 1/7 1/8 1/9 1/10" at bounding box center [161, 272] width 123 height 23
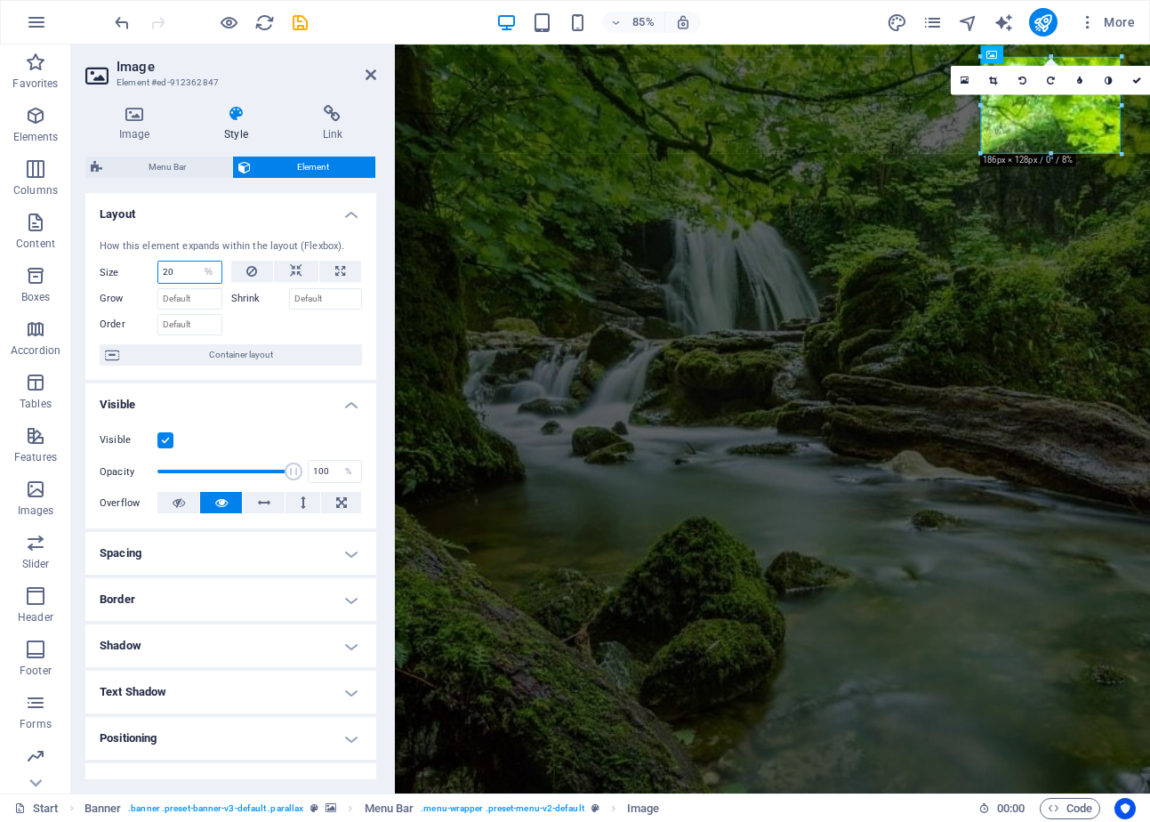
drag, startPoint x: 185, startPoint y: 270, endPoint x: 144, endPoint y: 276, distance: 41.2
click at [144, 276] on div "Size 20 Default auto px % 1/1 1/2 1/3 1/4 1/5 1/6 1/7 1/8 1/9 1/10" at bounding box center [161, 272] width 123 height 23
type input "15"
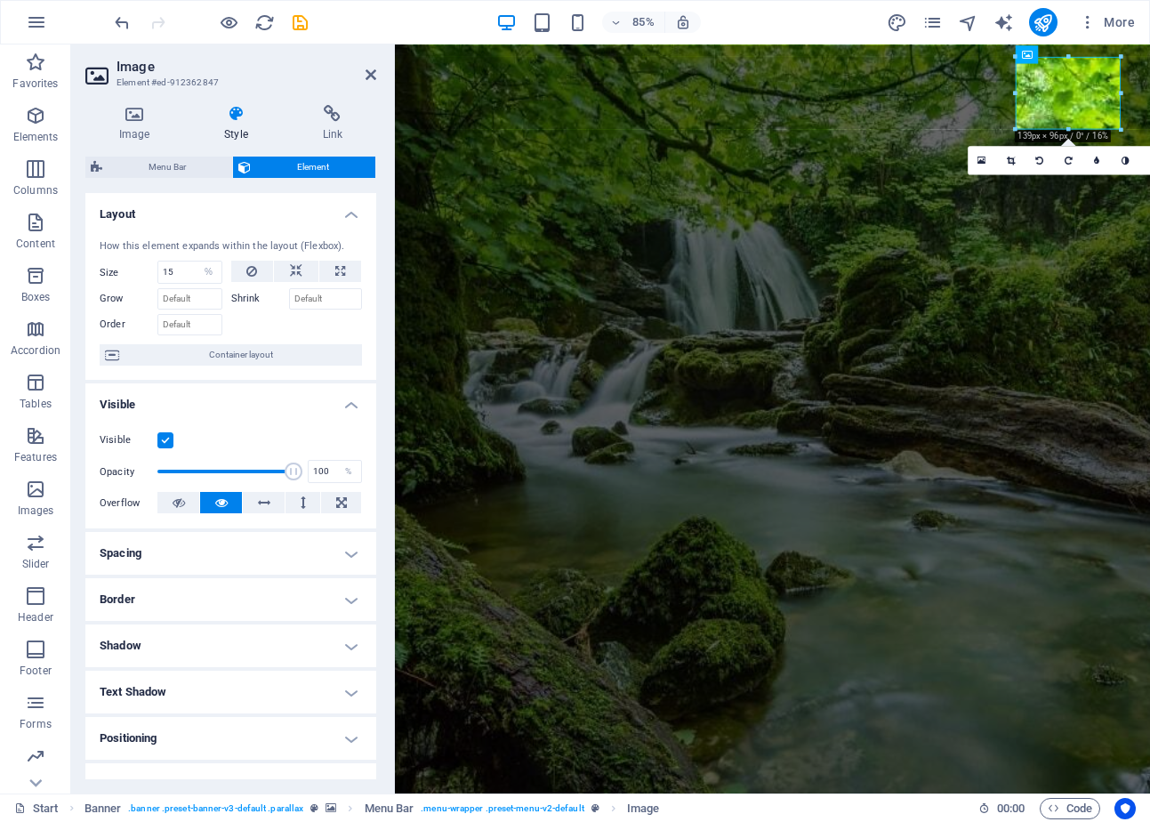
click at [259, 203] on h4 "Layout" at bounding box center [230, 209] width 291 height 32
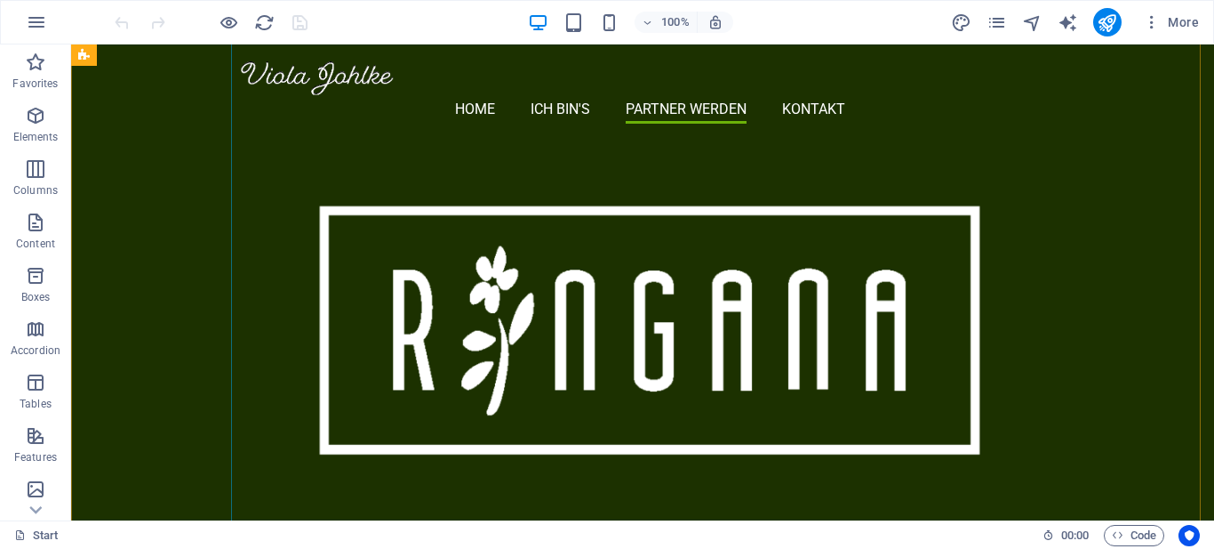
scroll to position [1854, 0]
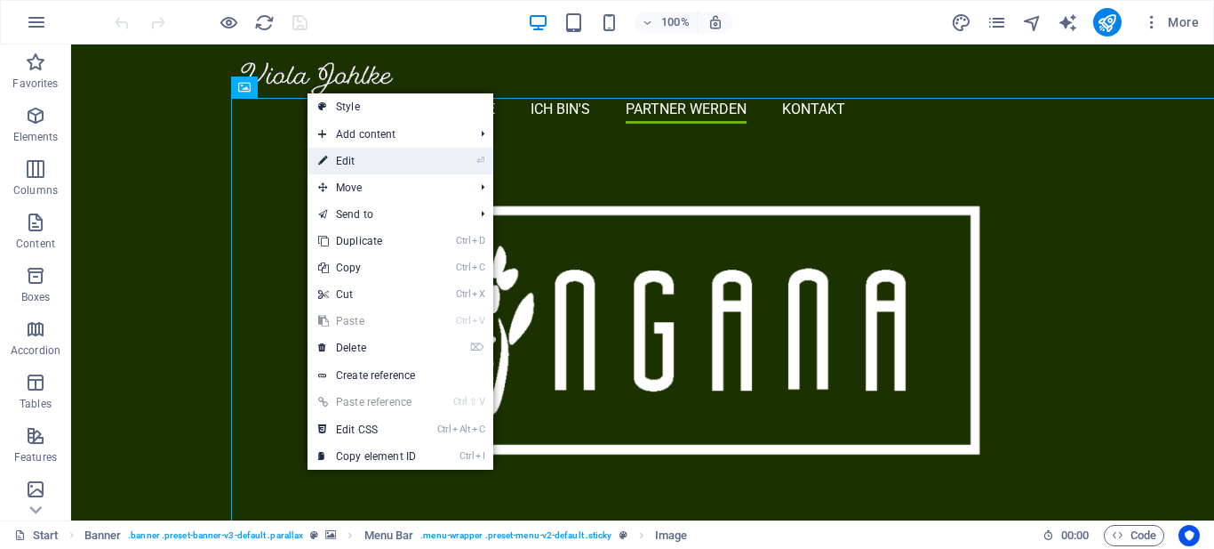
click at [389, 160] on link "⏎ Edit" at bounding box center [367, 161] width 119 height 27
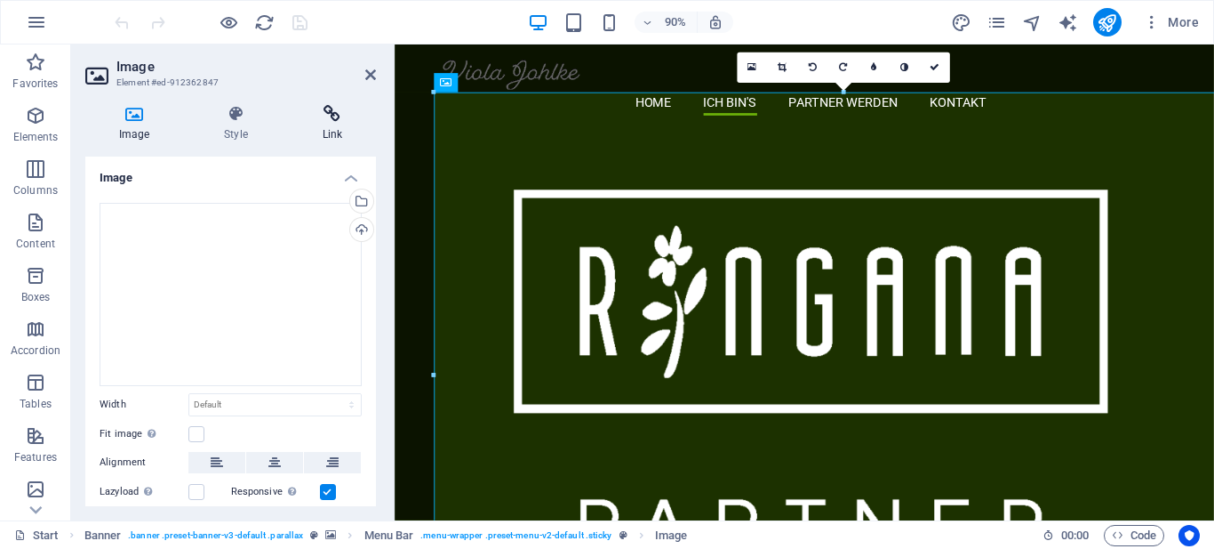
click at [328, 114] on icon at bounding box center [332, 114] width 87 height 18
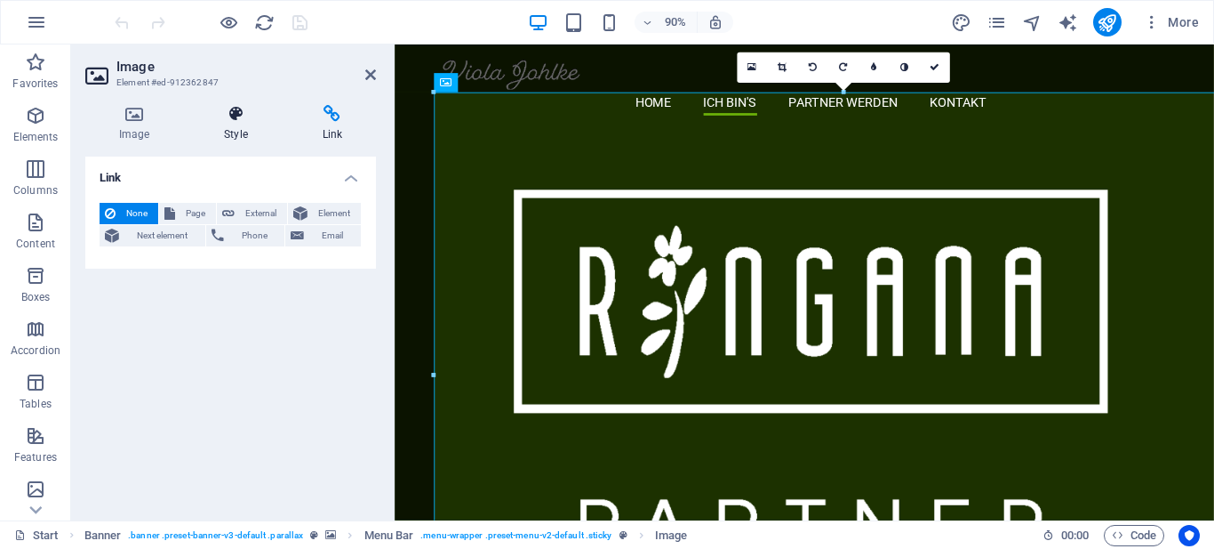
click at [242, 115] on icon at bounding box center [235, 114] width 91 height 18
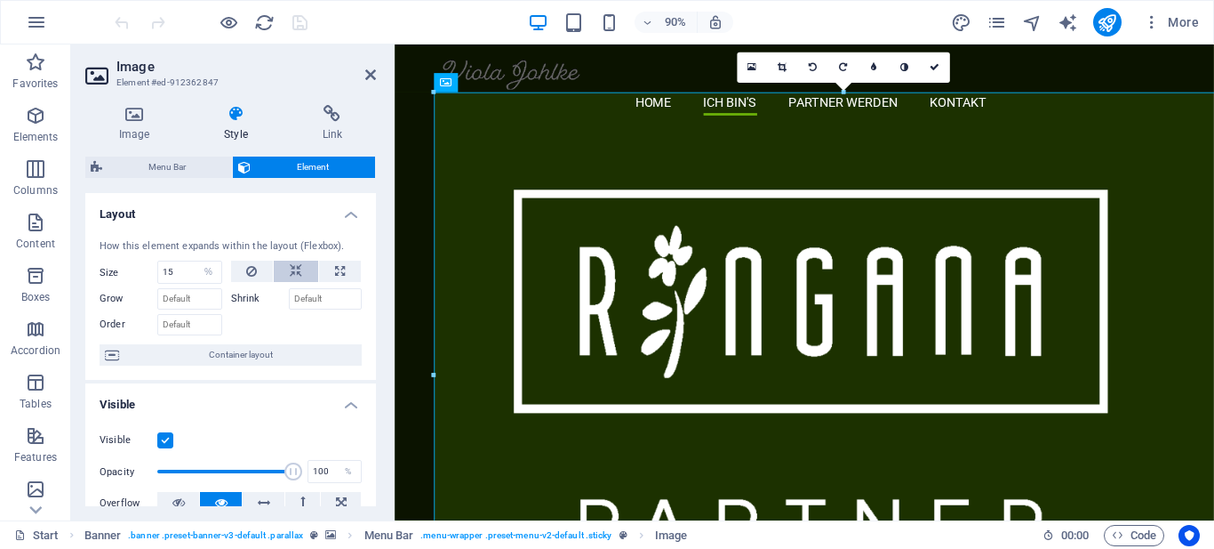
click at [292, 266] on icon at bounding box center [296, 271] width 12 height 21
select select "DISABLED_OPTION_VALUE"
click at [249, 272] on icon at bounding box center [251, 271] width 11 height 21
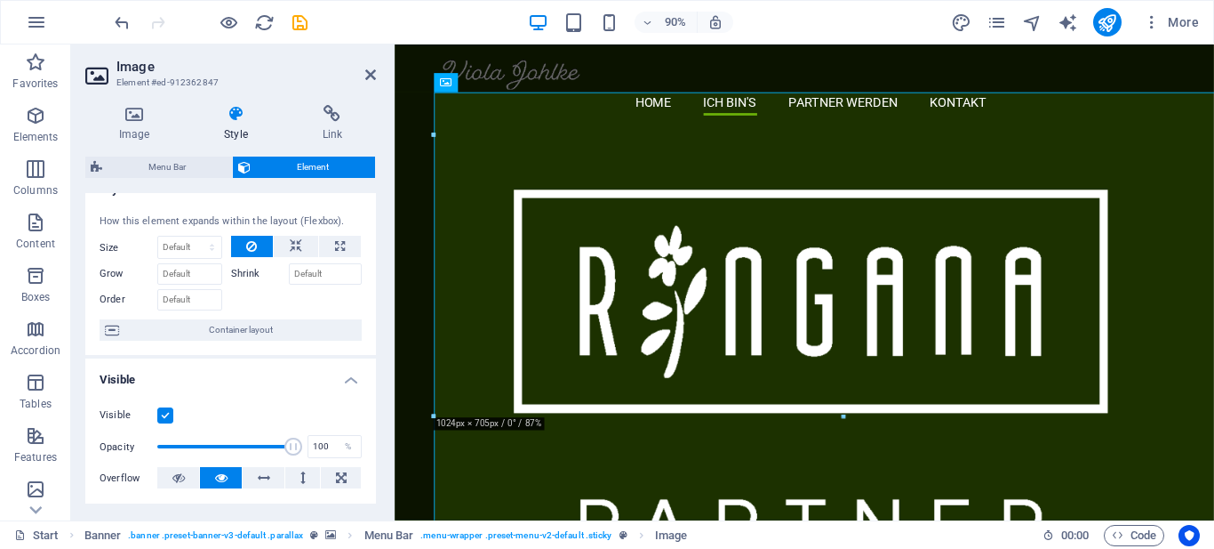
scroll to position [0, 0]
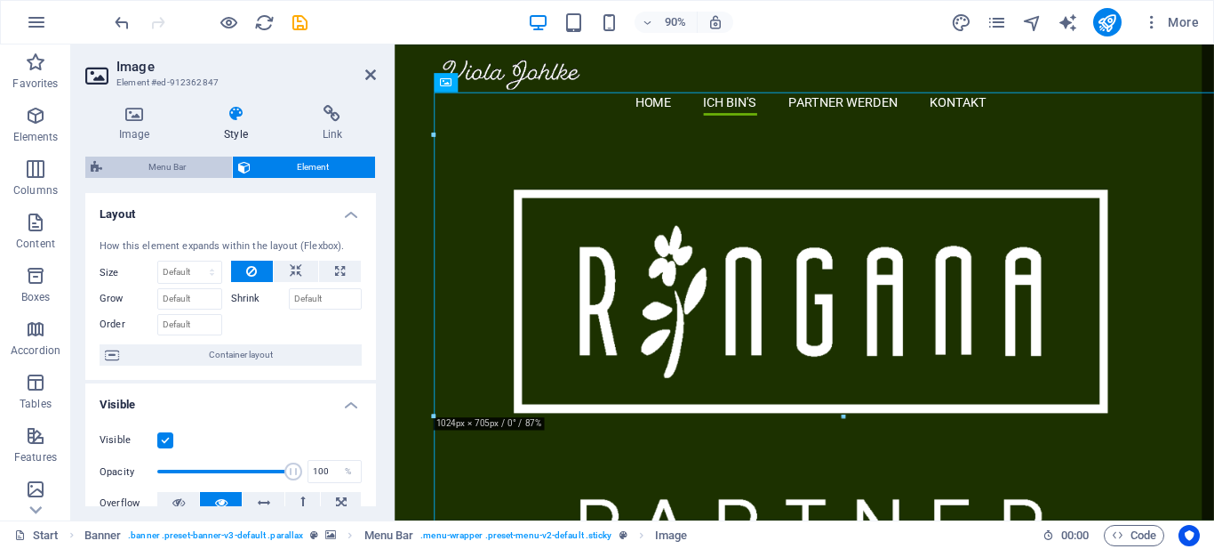
click at [165, 165] on span "Menu Bar" at bounding box center [167, 166] width 119 height 21
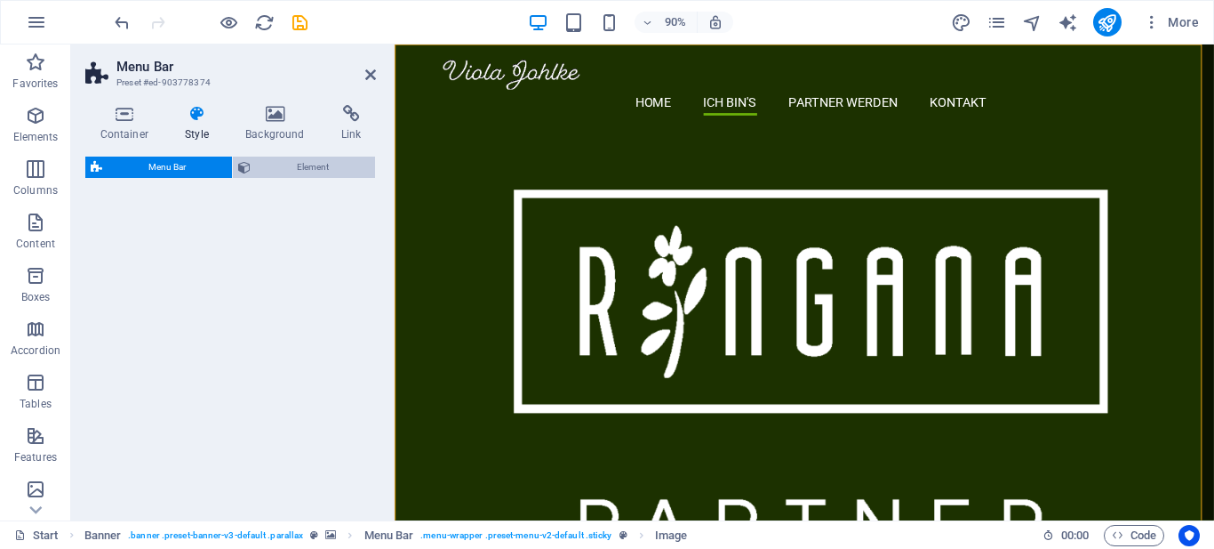
select select "rem"
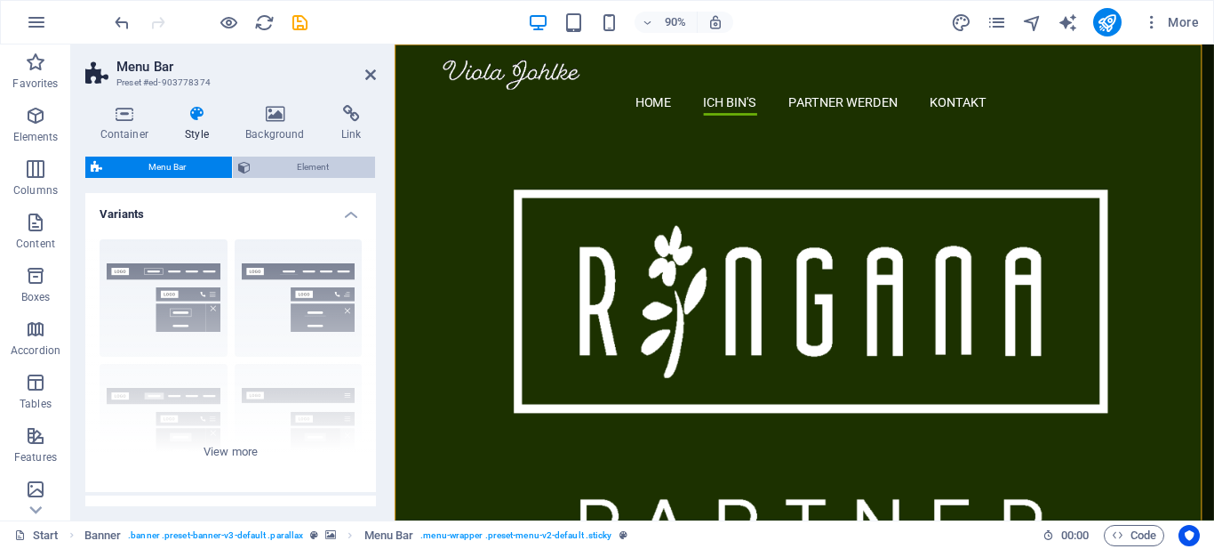
click at [297, 168] on span "Element" at bounding box center [313, 166] width 114 height 21
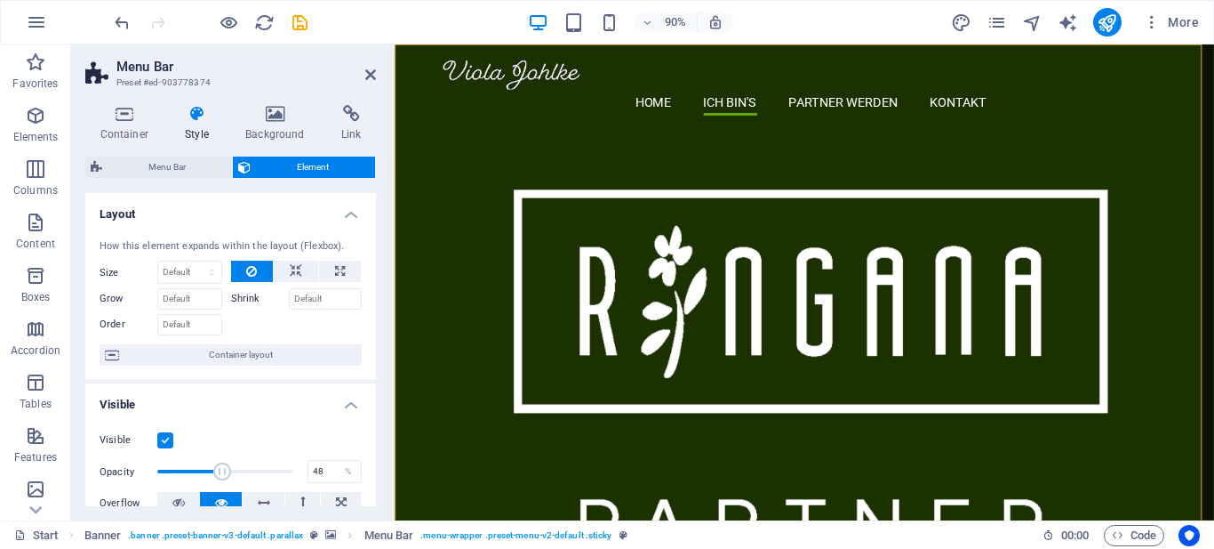
drag, startPoint x: 291, startPoint y: 469, endPoint x: 220, endPoint y: 467, distance: 71.1
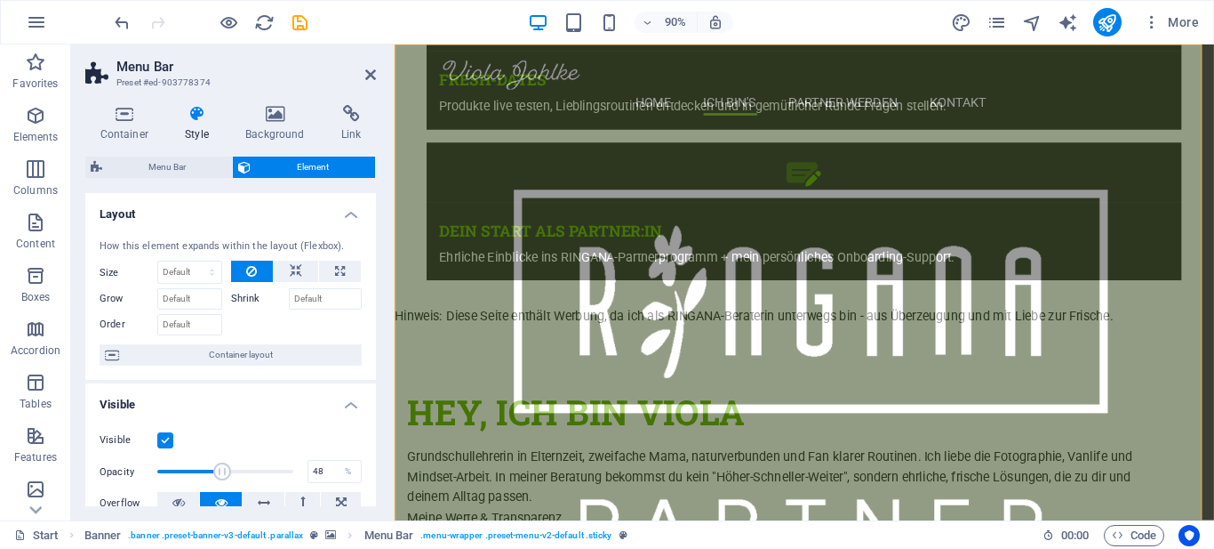
click at [220, 467] on span at bounding box center [222, 471] width 18 height 18
drag, startPoint x: 220, startPoint y: 468, endPoint x: 199, endPoint y: 469, distance: 21.4
click at [199, 469] on span at bounding box center [208, 471] width 18 height 18
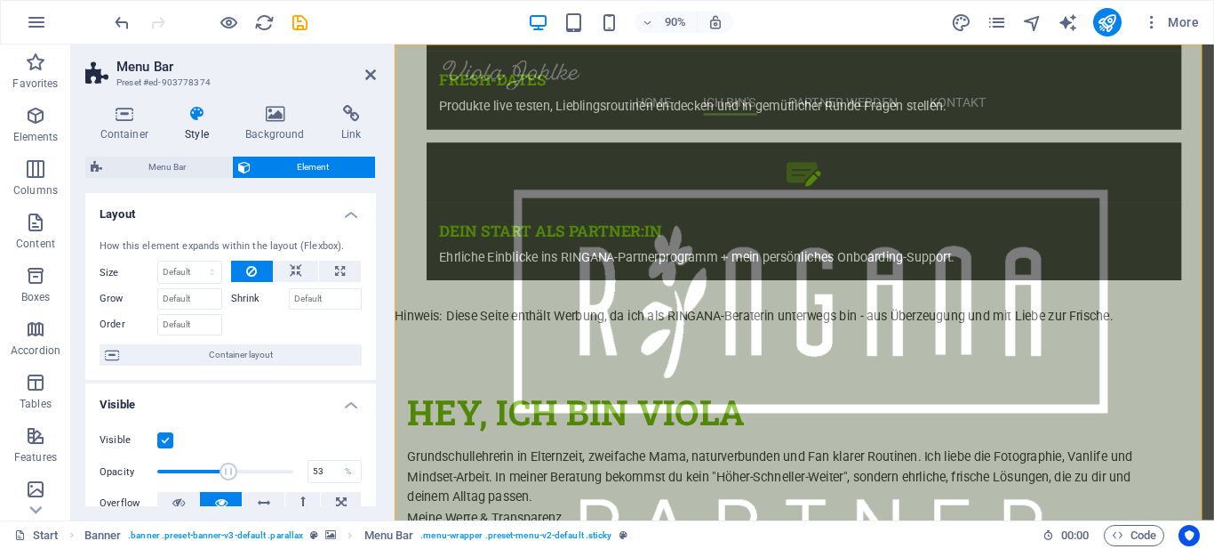
drag, startPoint x: 199, startPoint y: 469, endPoint x: 227, endPoint y: 468, distance: 27.6
click at [227, 468] on span at bounding box center [229, 471] width 18 height 18
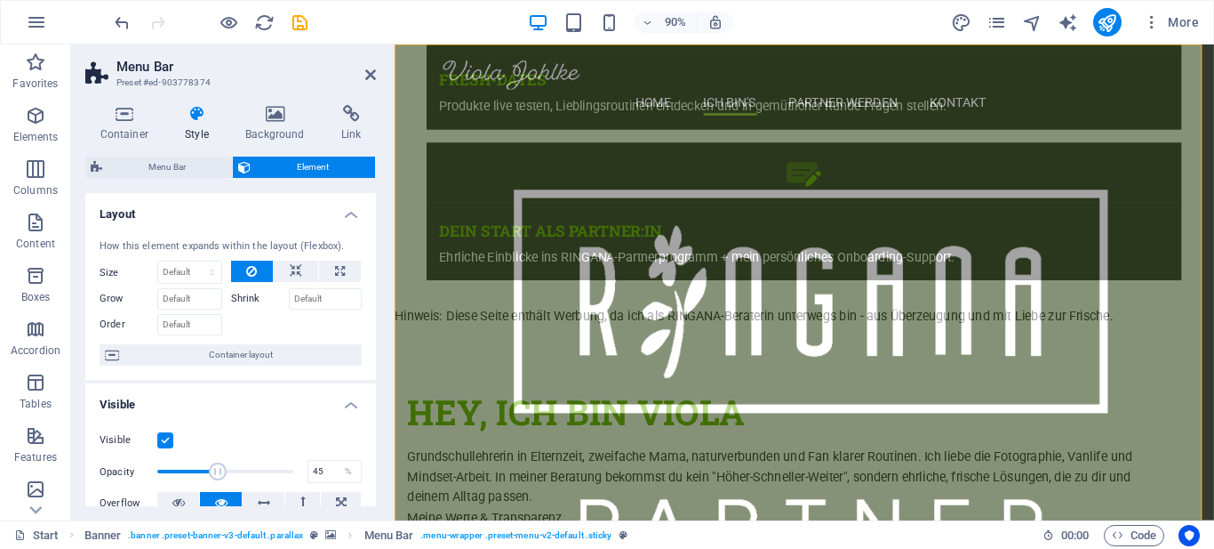
drag, startPoint x: 227, startPoint y: 468, endPoint x: 216, endPoint y: 469, distance: 10.7
click at [216, 469] on span at bounding box center [218, 471] width 18 height 18
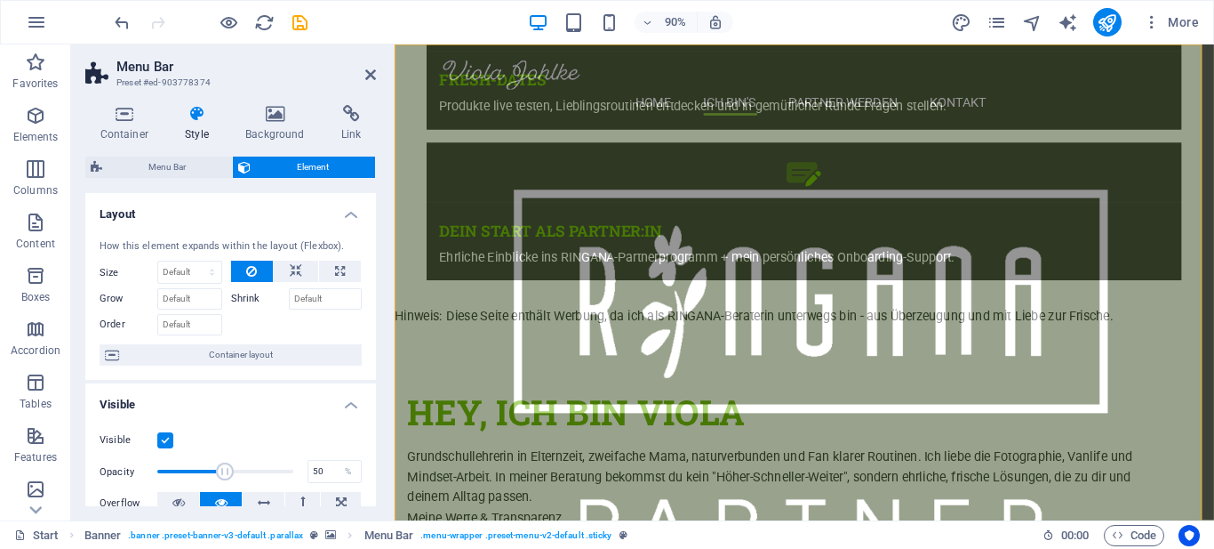
type input "51"
click at [224, 468] on span at bounding box center [225, 471] width 18 height 18
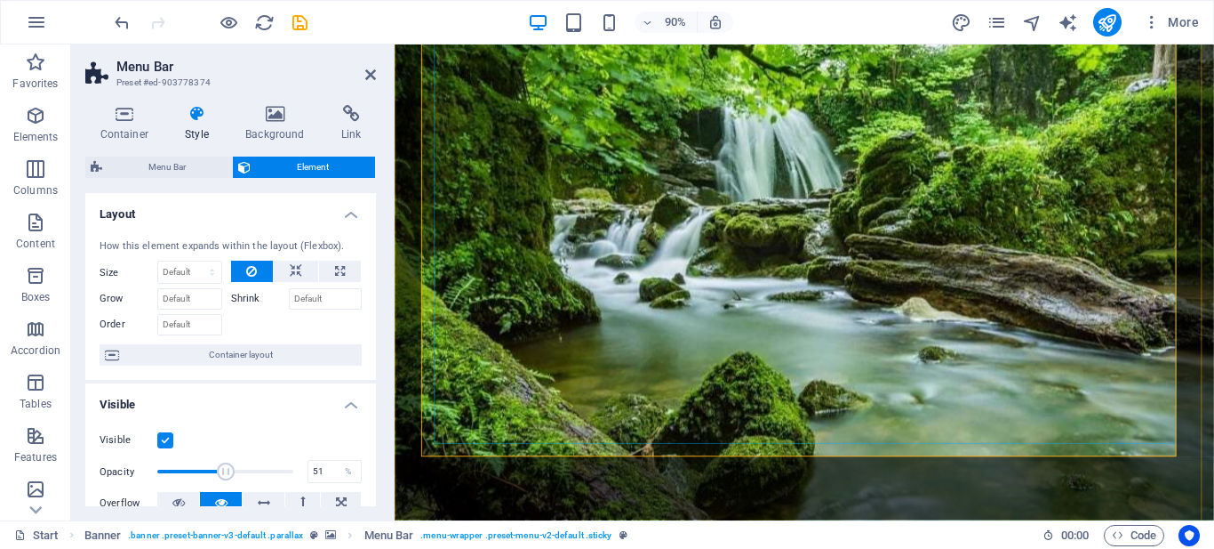
scroll to position [178, 0]
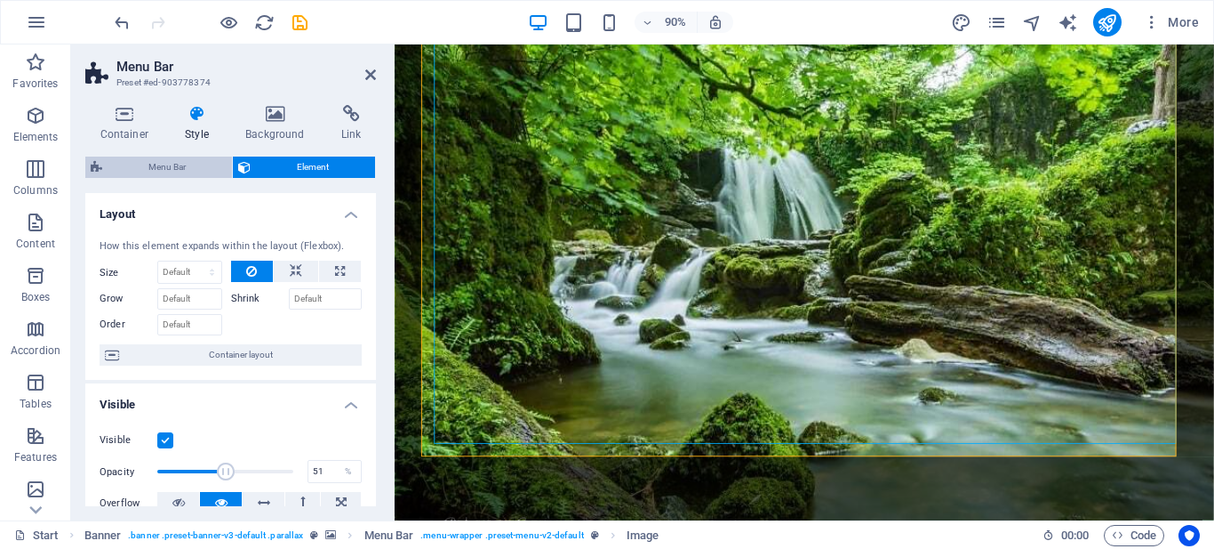
click at [166, 163] on span "Menu Bar" at bounding box center [167, 166] width 119 height 21
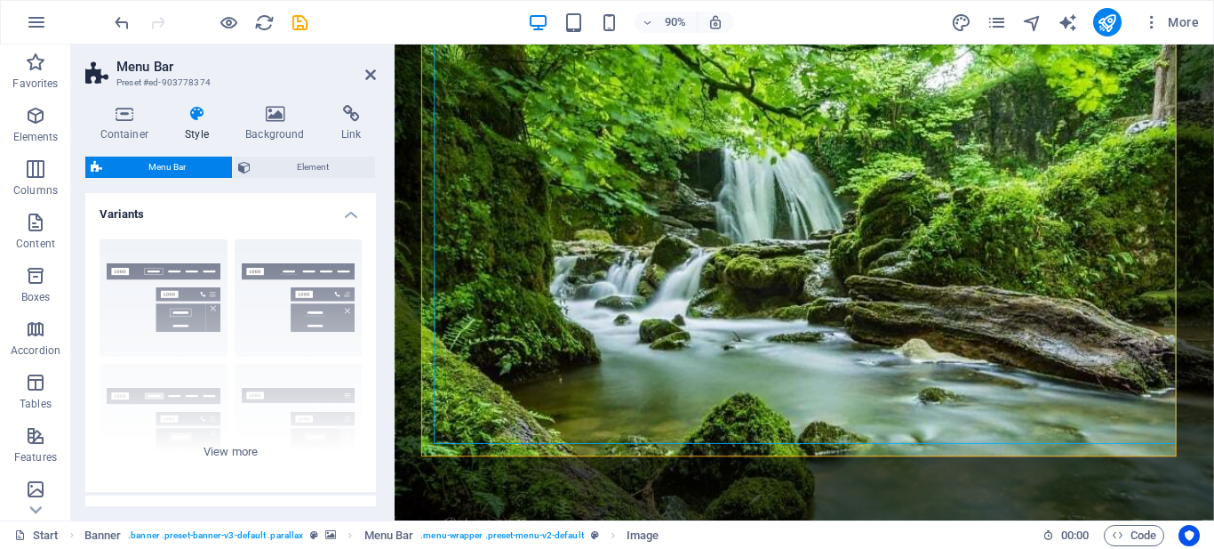
click at [196, 120] on icon at bounding box center [197, 114] width 53 height 18
click at [124, 117] on icon at bounding box center [124, 114] width 78 height 18
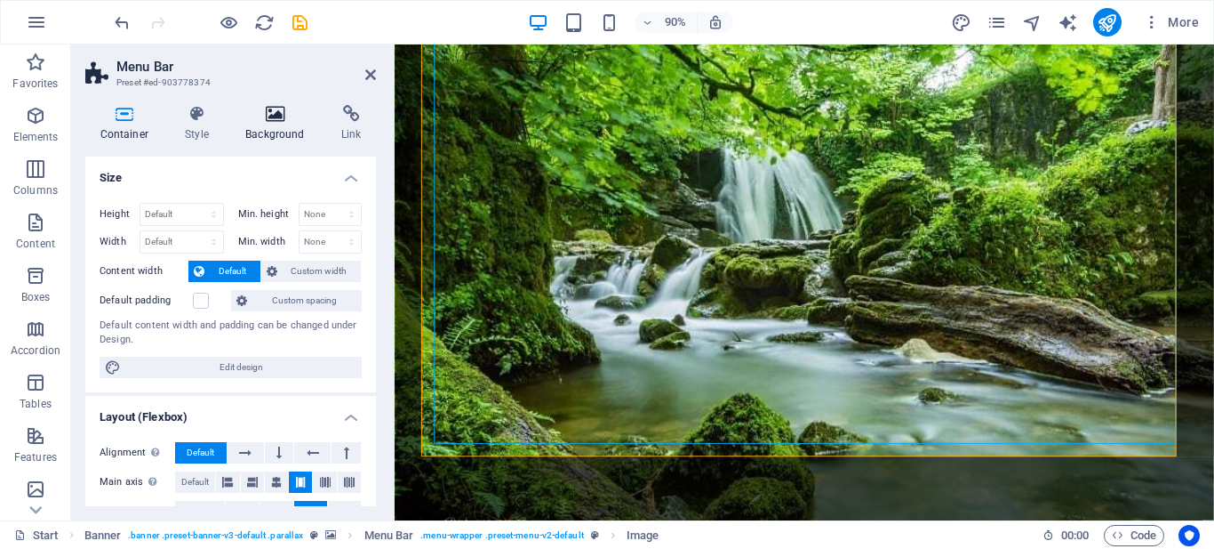
click at [231, 113] on icon at bounding box center [275, 114] width 89 height 18
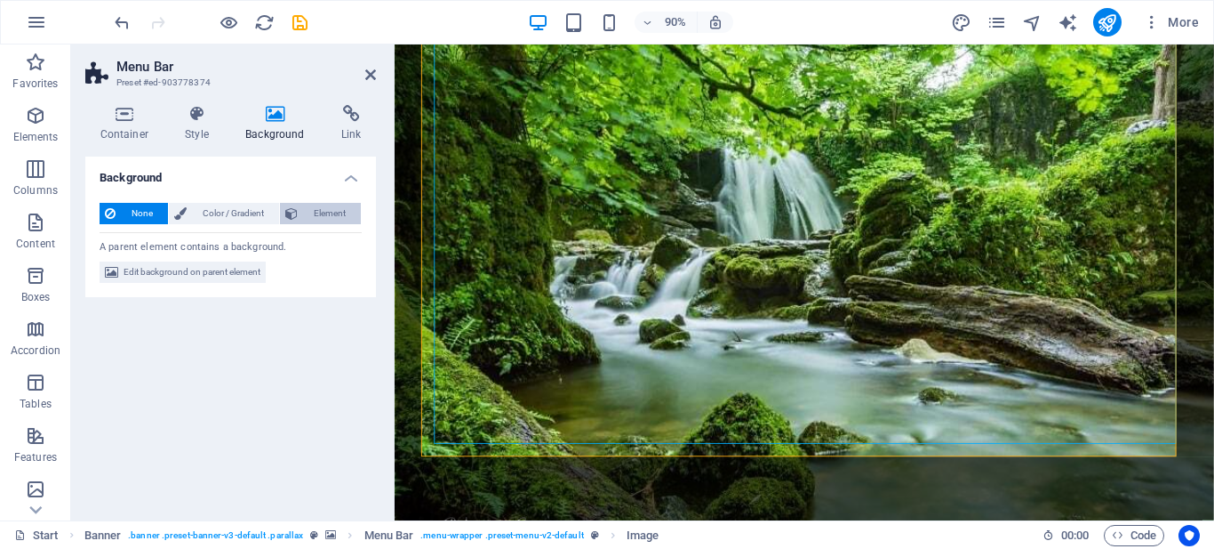
click at [333, 213] on span "Element" at bounding box center [329, 213] width 52 height 21
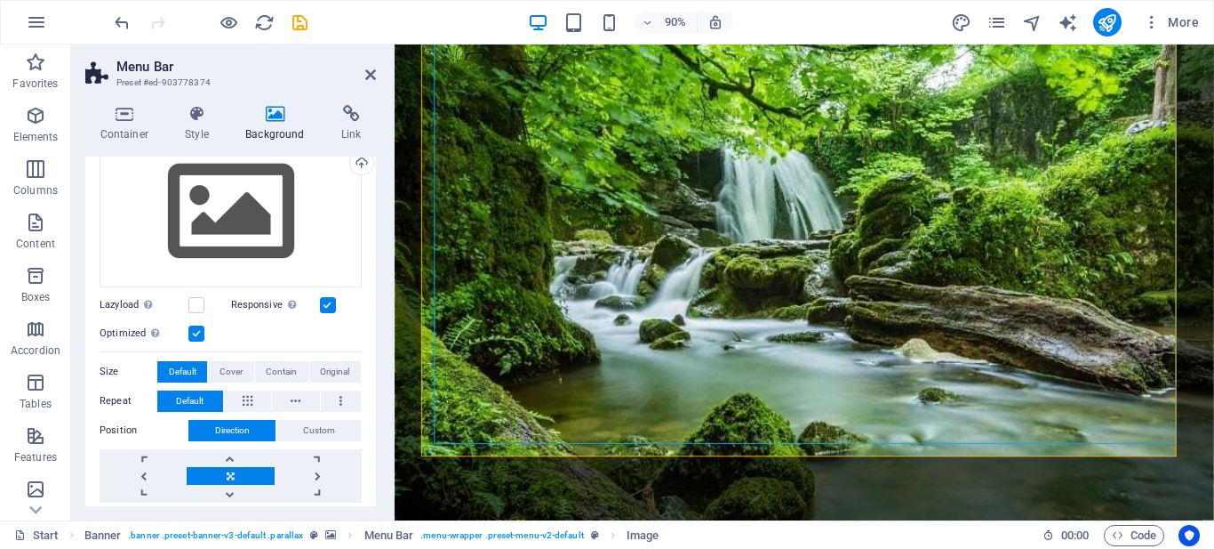
click at [329, 304] on label at bounding box center [328, 305] width 16 height 16
click at [0, 0] on input "Responsive Automatically load retina image and smartphone optimized sizes." at bounding box center [0, 0] width 0 height 0
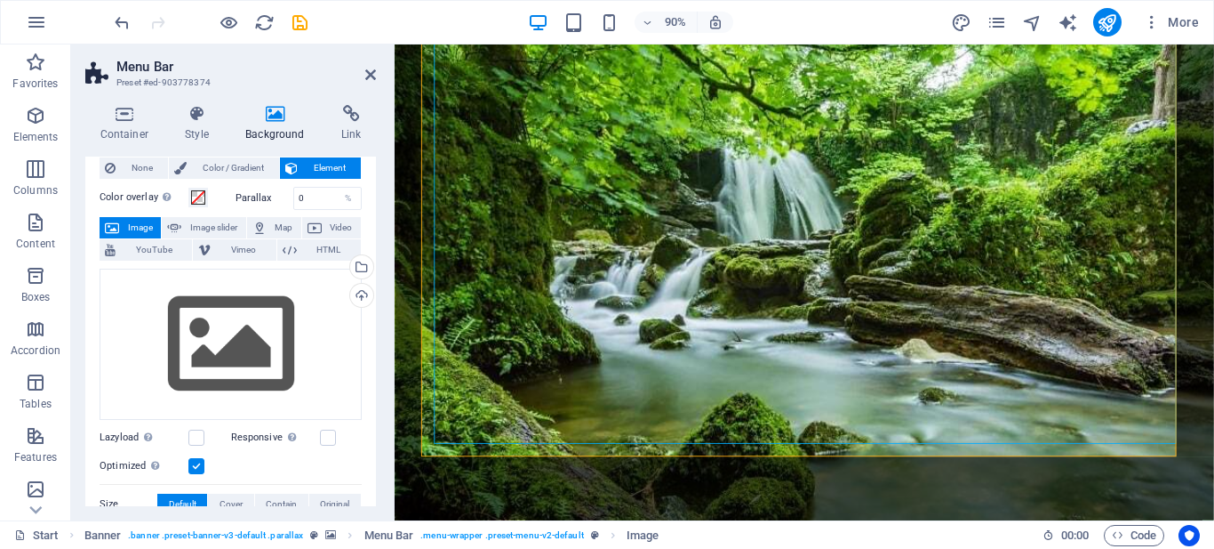
scroll to position [0, 0]
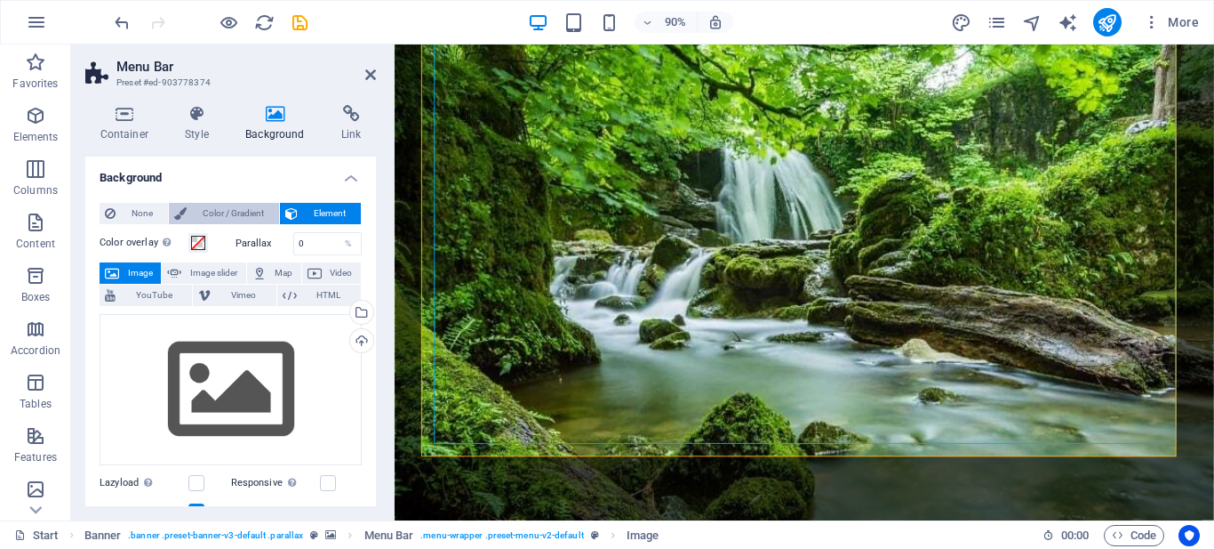
click at [218, 212] on span "Color / Gradient" at bounding box center [233, 213] width 82 height 21
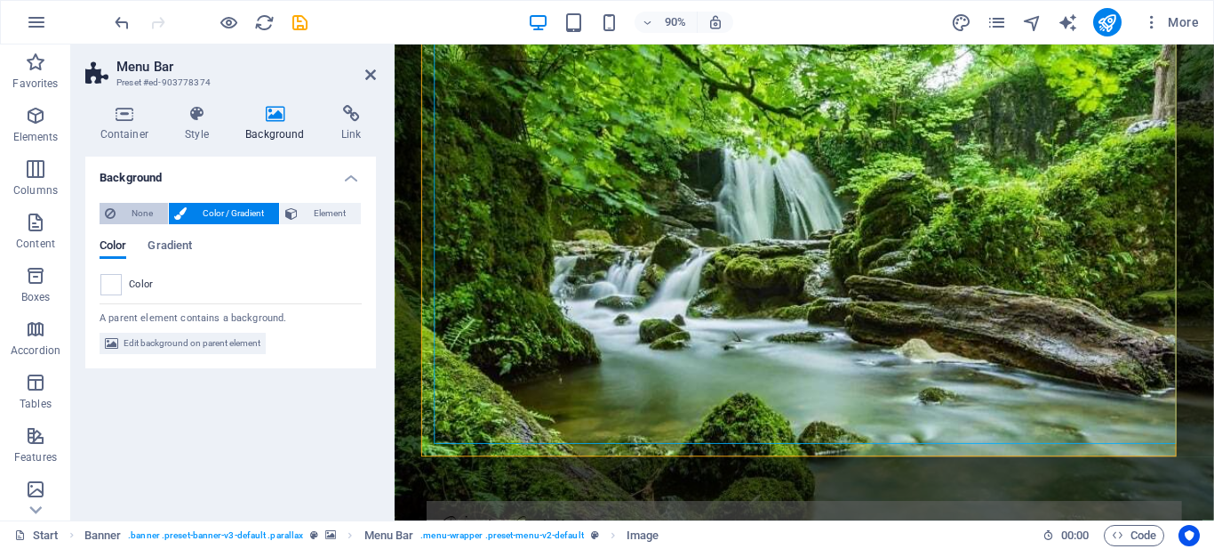
click at [132, 211] on span "None" at bounding box center [142, 213] width 42 height 21
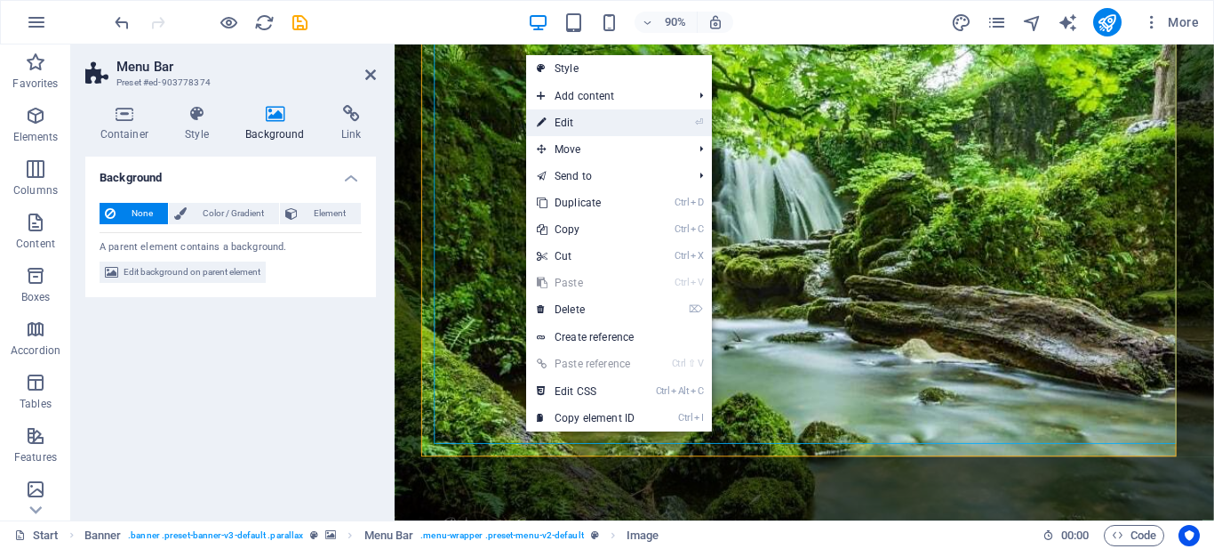
click at [603, 121] on link "⏎ Edit" at bounding box center [585, 122] width 119 height 27
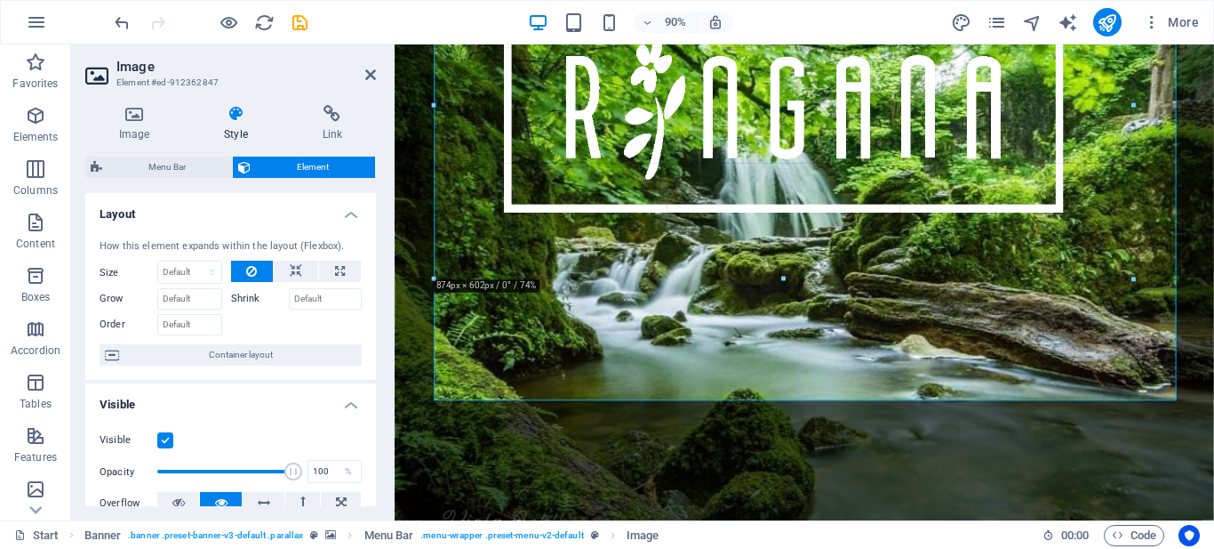
drag, startPoint x: 1174, startPoint y: 445, endPoint x: 907, endPoint y: 102, distance: 434.7
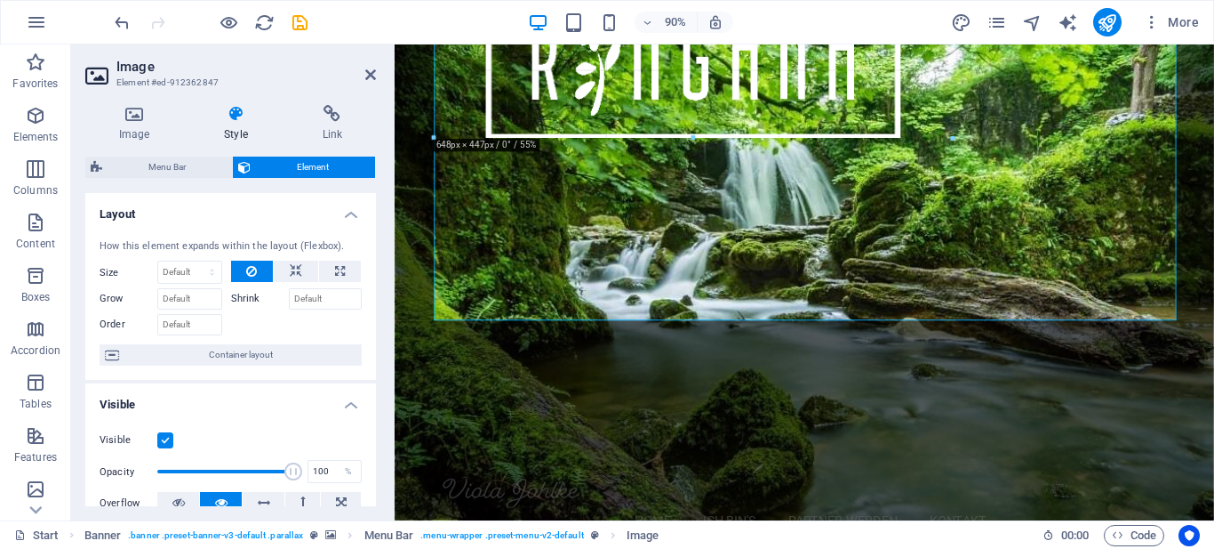
drag, startPoint x: 999, startPoint y: 320, endPoint x: 701, endPoint y: 47, distance: 404.7
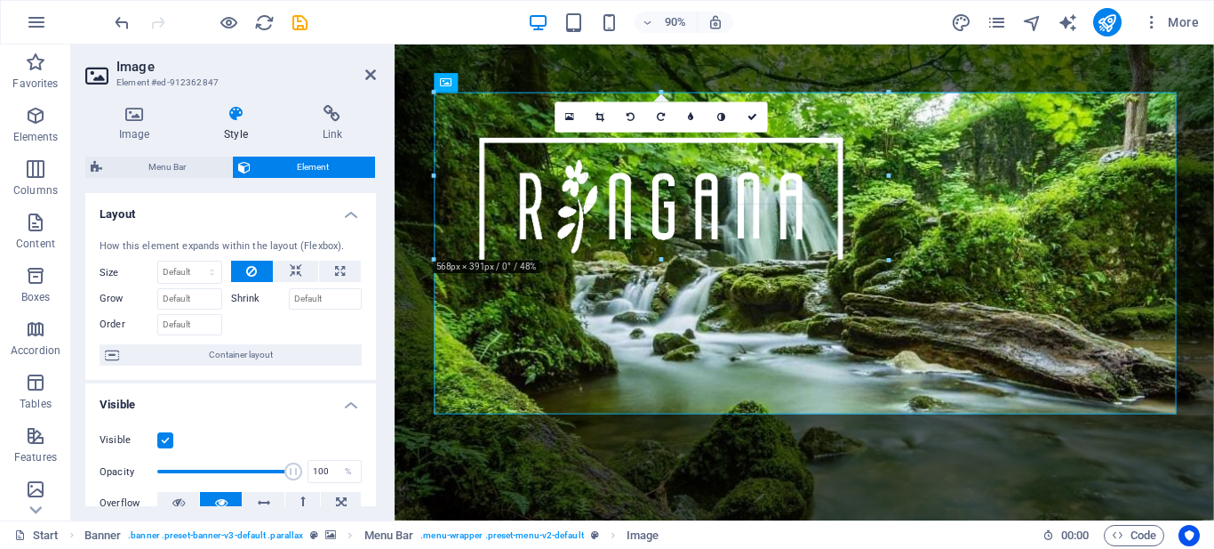
drag, startPoint x: 899, startPoint y: 410, endPoint x: 596, endPoint y: 84, distance: 445.4
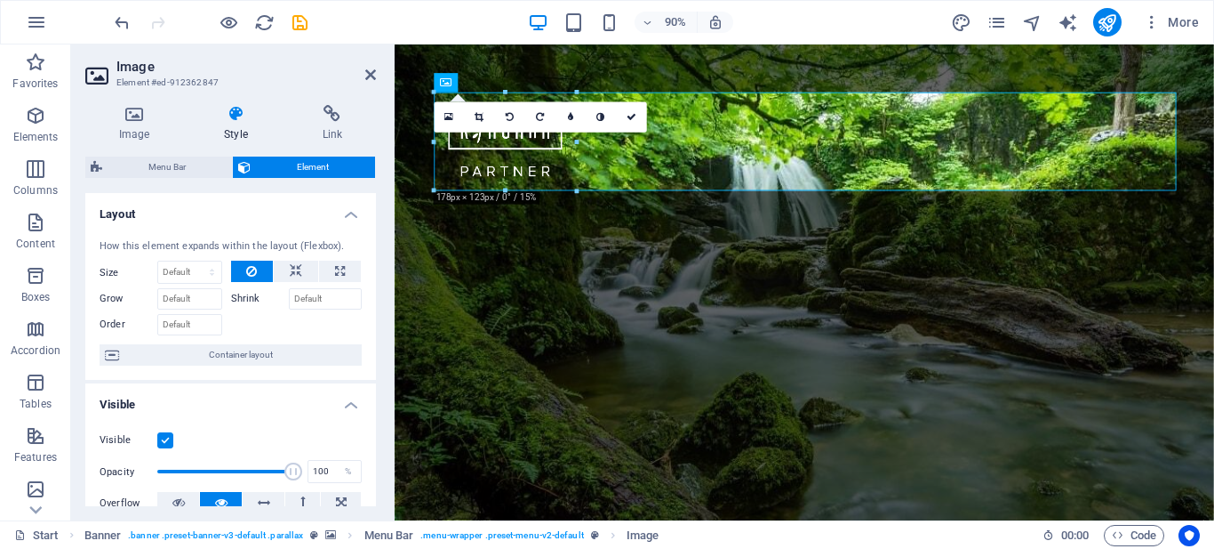
drag, startPoint x: 827, startPoint y: 361, endPoint x: 549, endPoint y: 66, distance: 405.1
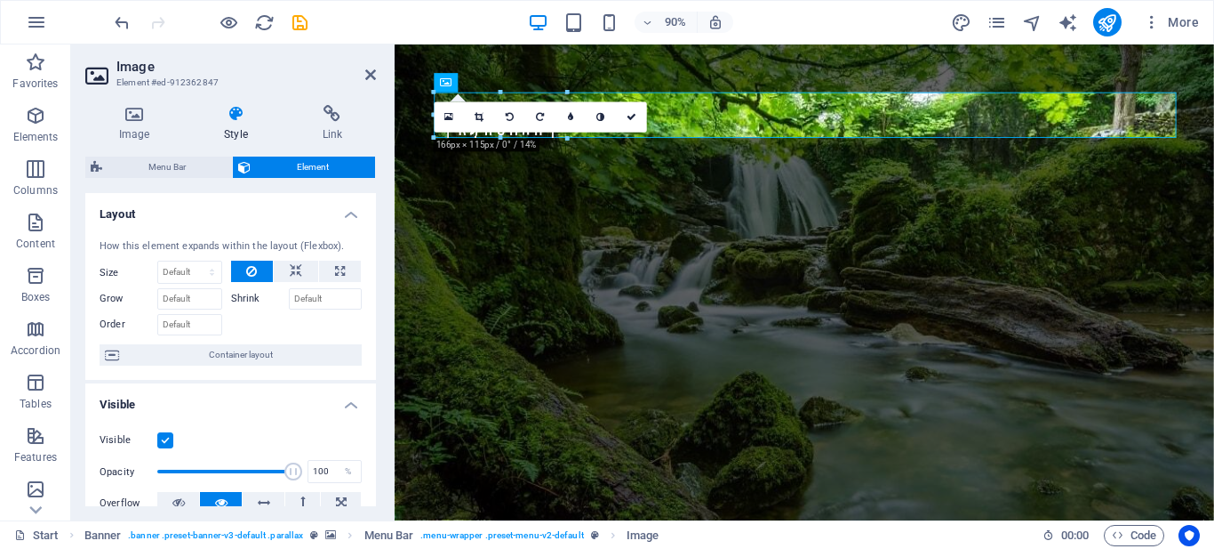
drag, startPoint x: 576, startPoint y: 189, endPoint x: 491, endPoint y: 77, distance: 140.8
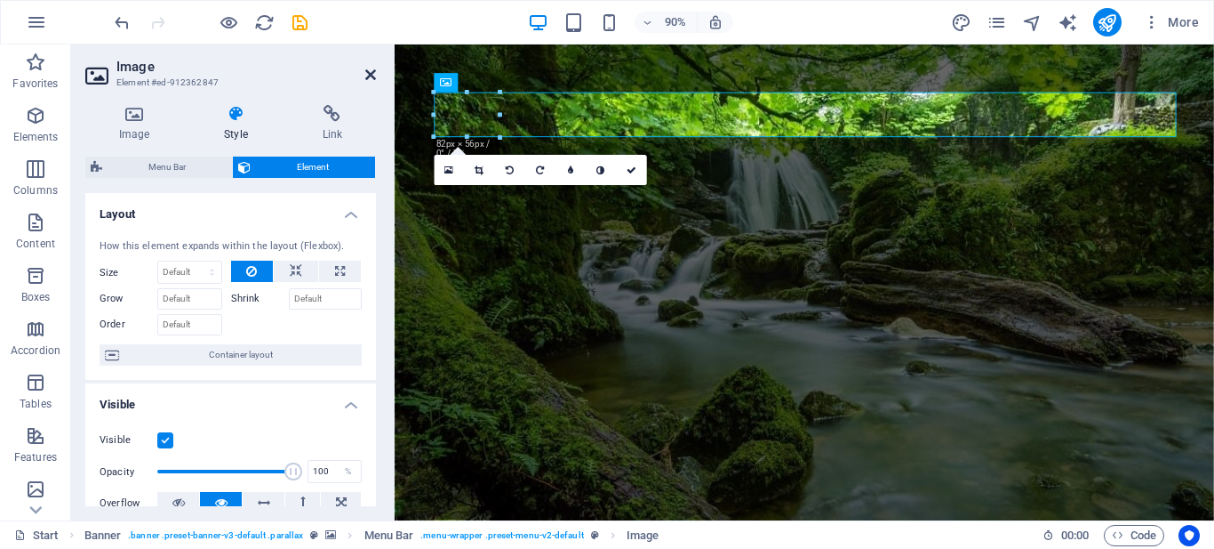
click at [369, 77] on icon at bounding box center [370, 75] width 11 height 14
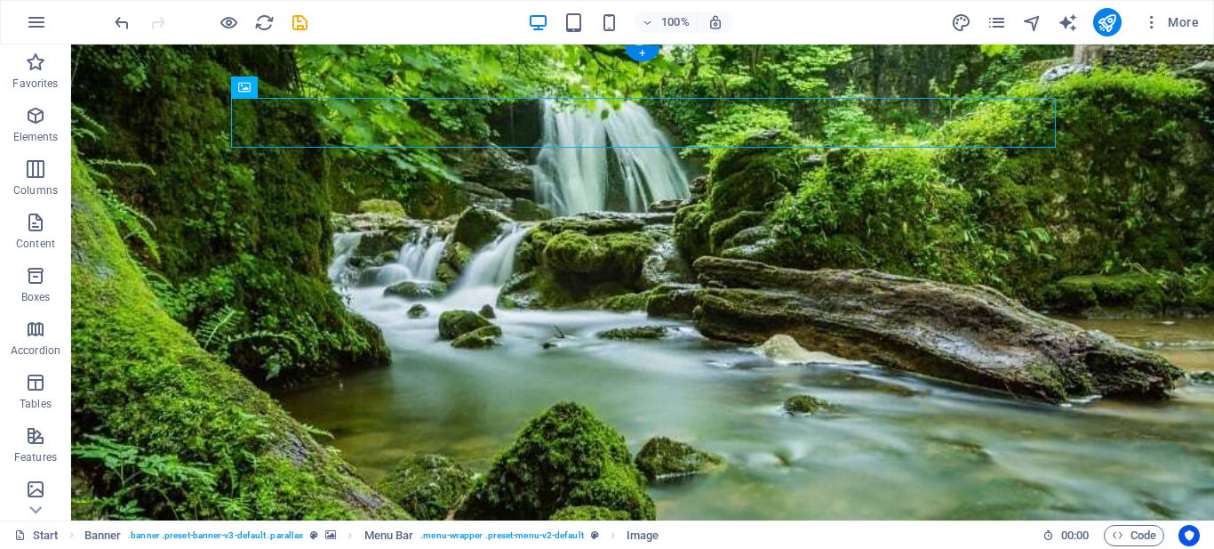
click at [149, 164] on figure at bounding box center [642, 302] width 1143 height 516
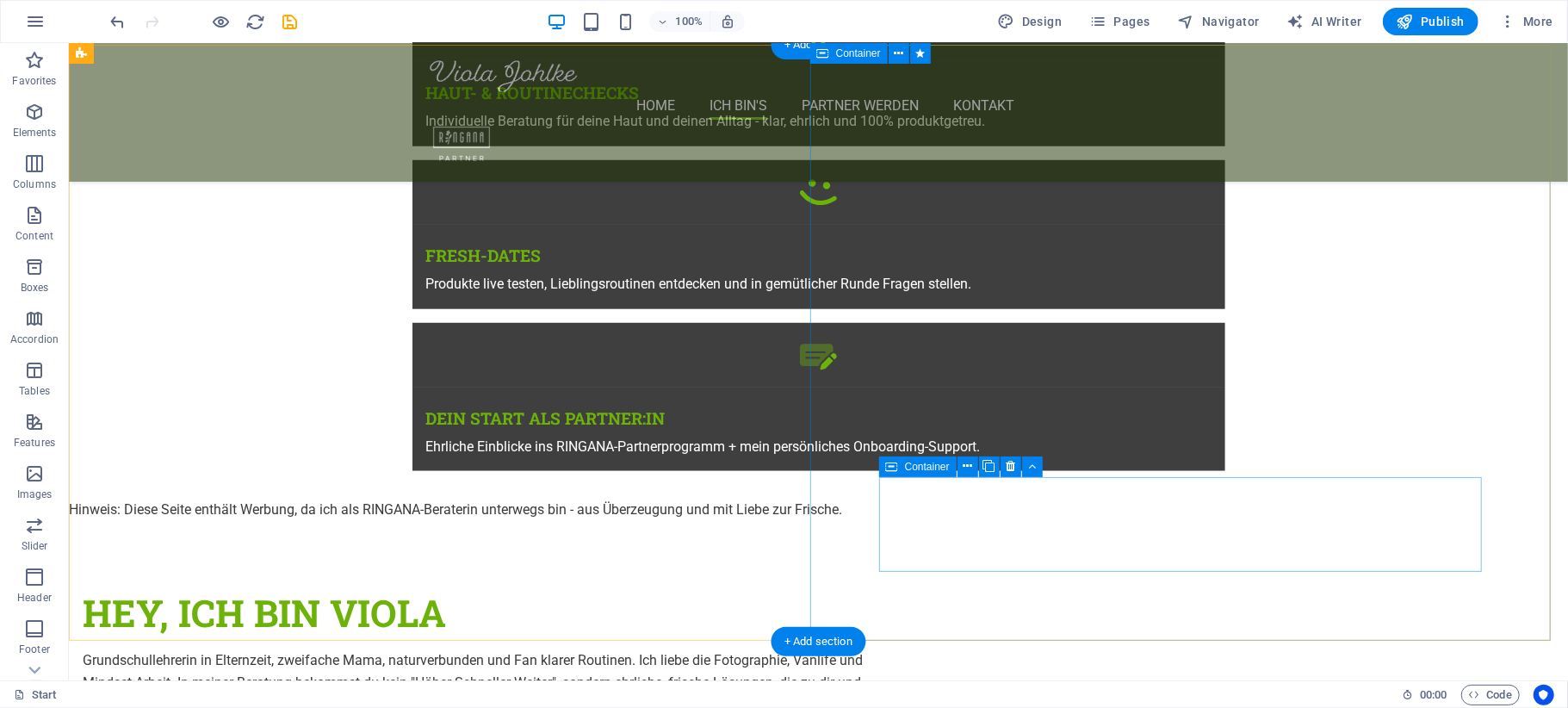
scroll to position [1033, 0]
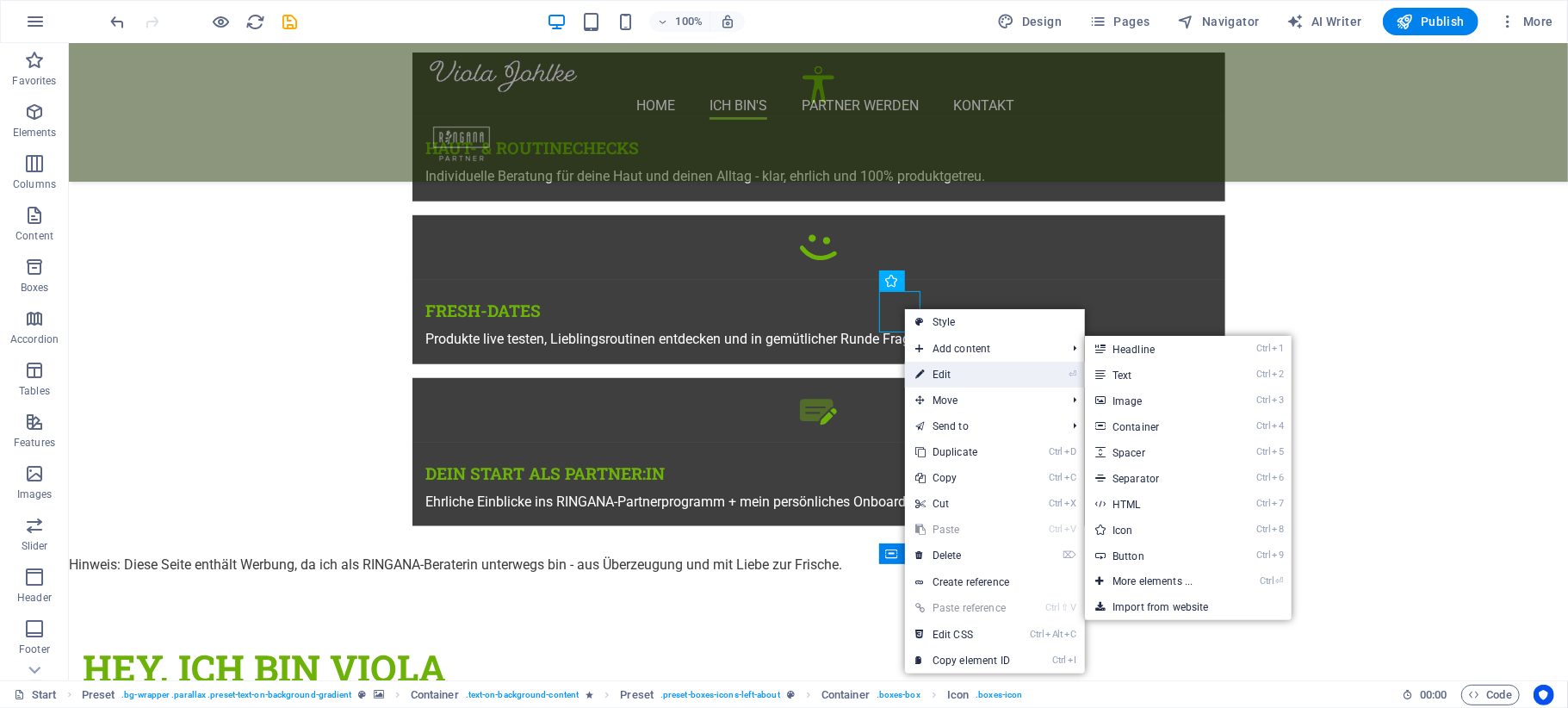
click at [955, 369] on link "⏎ Edit" at bounding box center [962, 374] width 115 height 26
select select "xMidYMid"
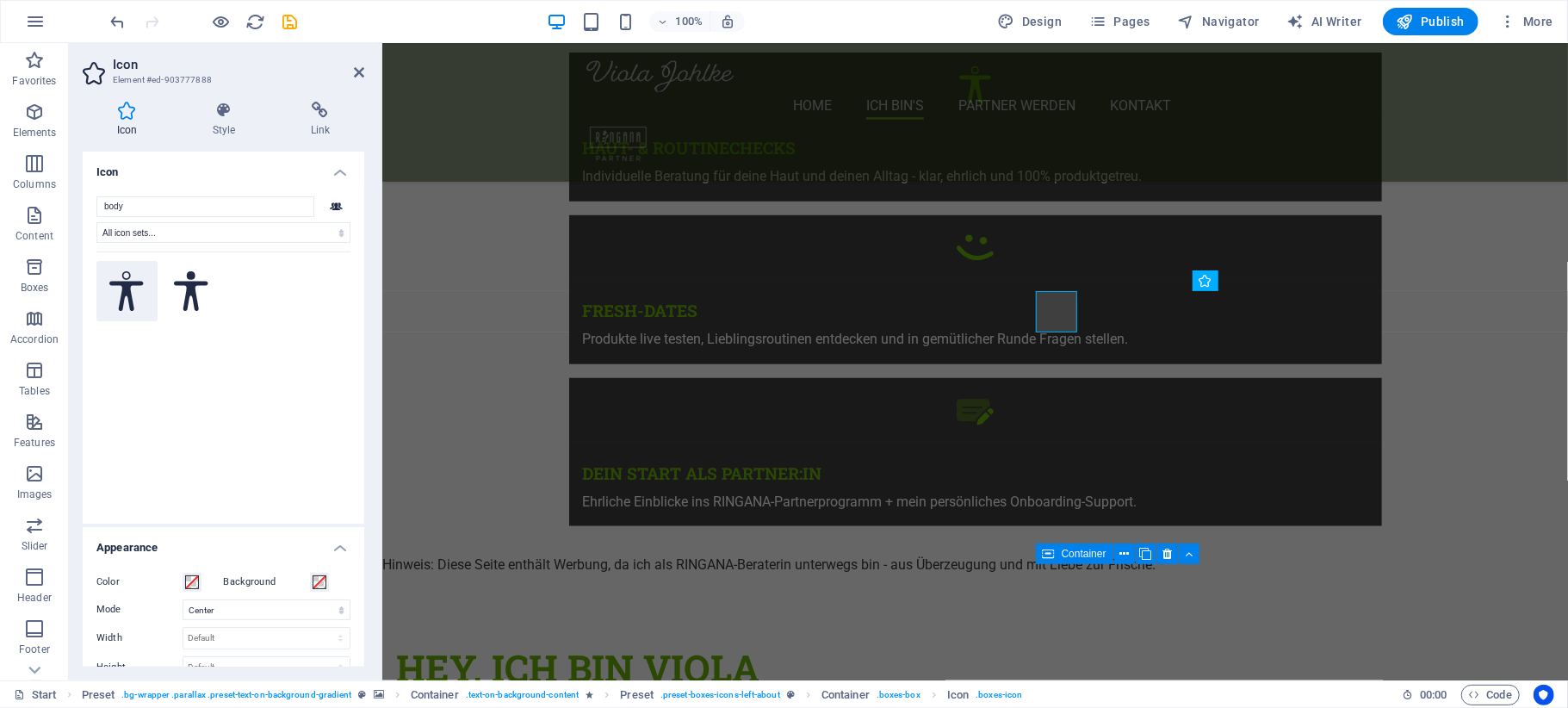
type input "body"
click at [128, 287] on icon at bounding box center [127, 292] width 35 height 41
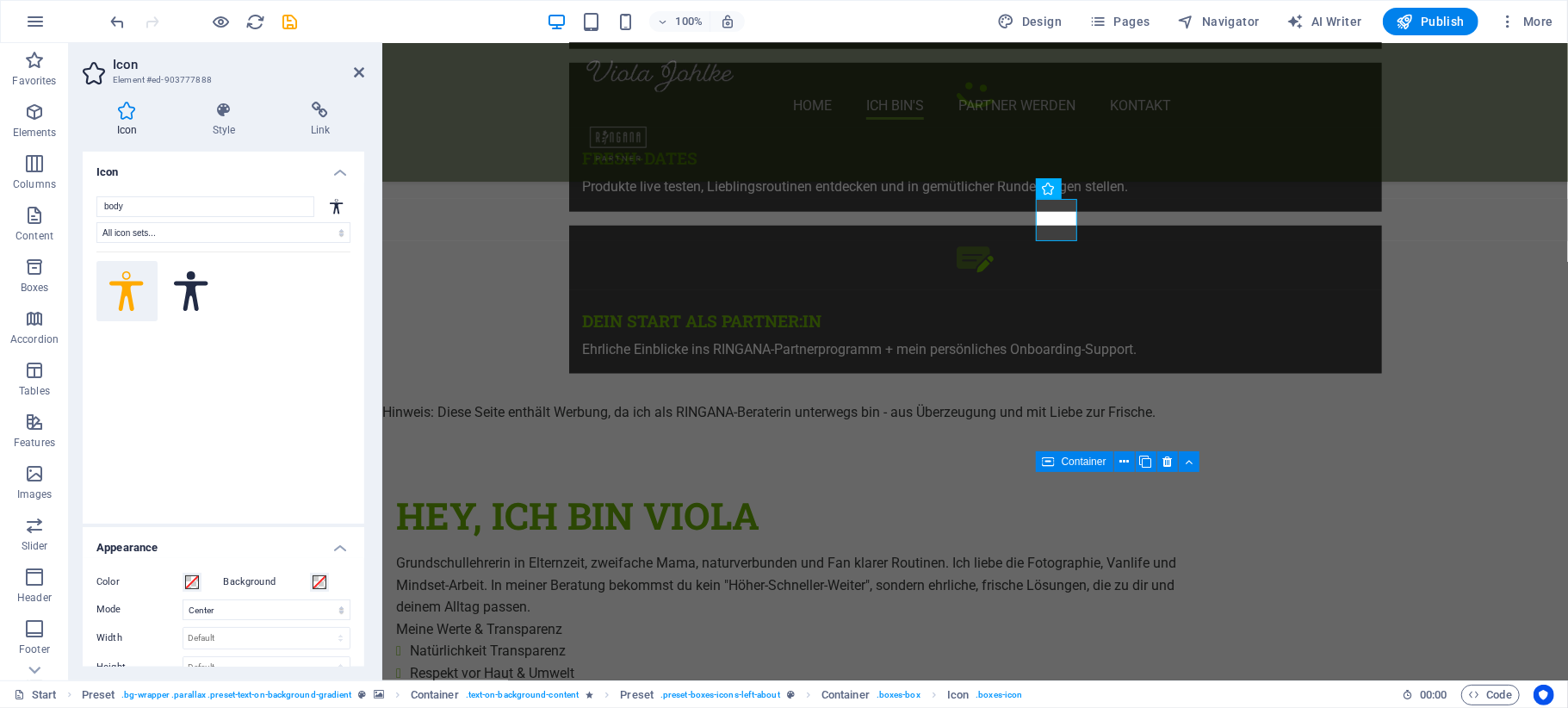
scroll to position [1262, 0]
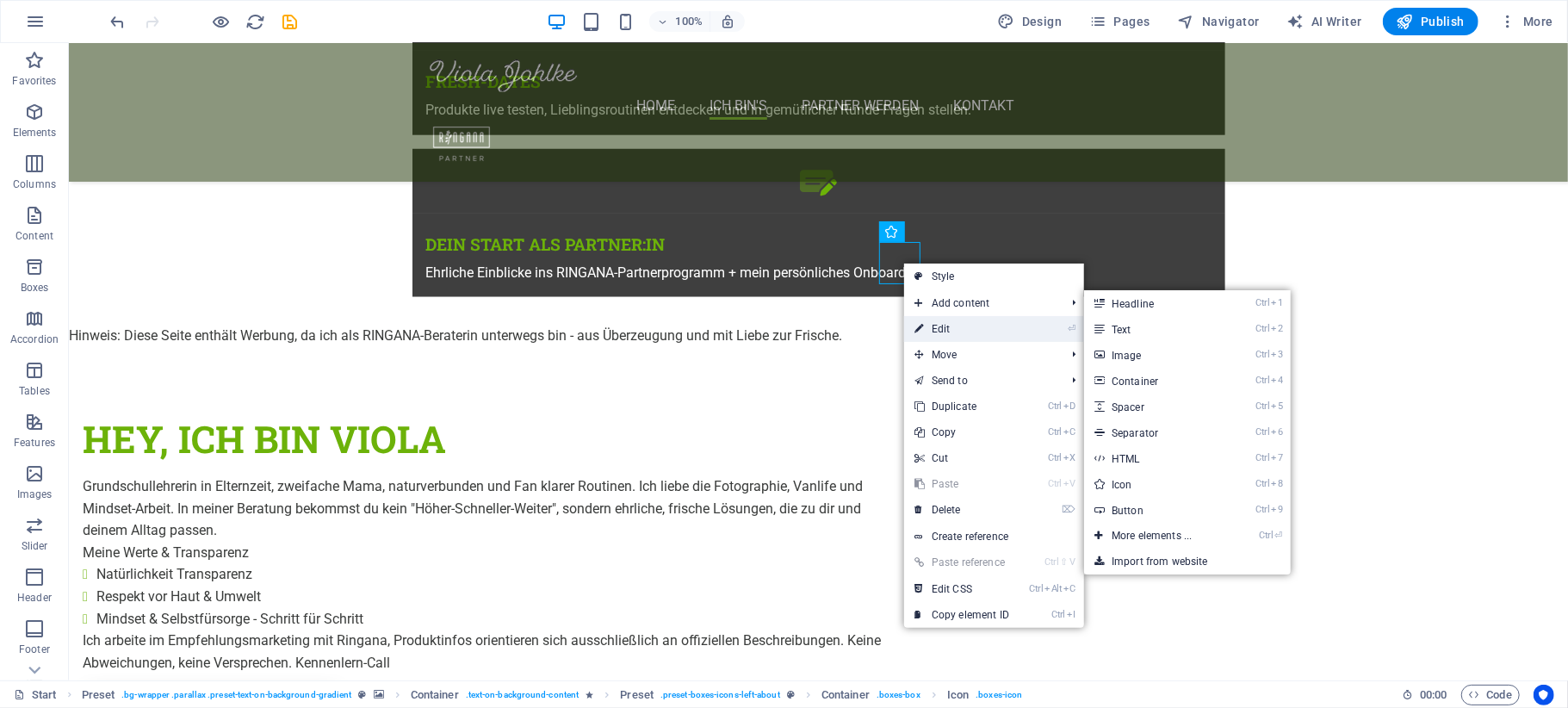
drag, startPoint x: 951, startPoint y: 323, endPoint x: 487, endPoint y: 283, distance: 465.7
click at [951, 323] on link "⏎ Edit" at bounding box center [962, 328] width 115 height 26
select select "xMidYMid"
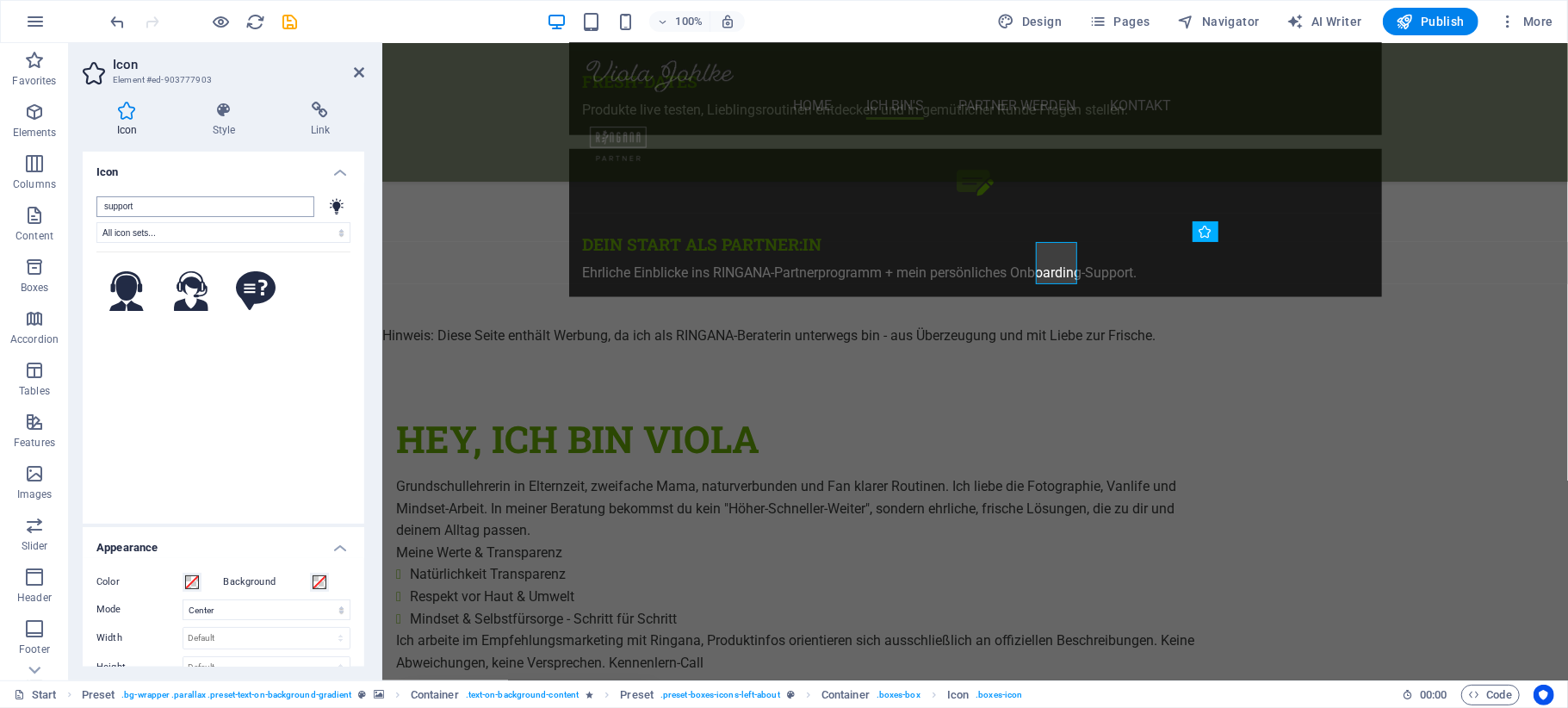
click at [141, 208] on input "support" at bounding box center [205, 206] width 218 height 20
type input "e"
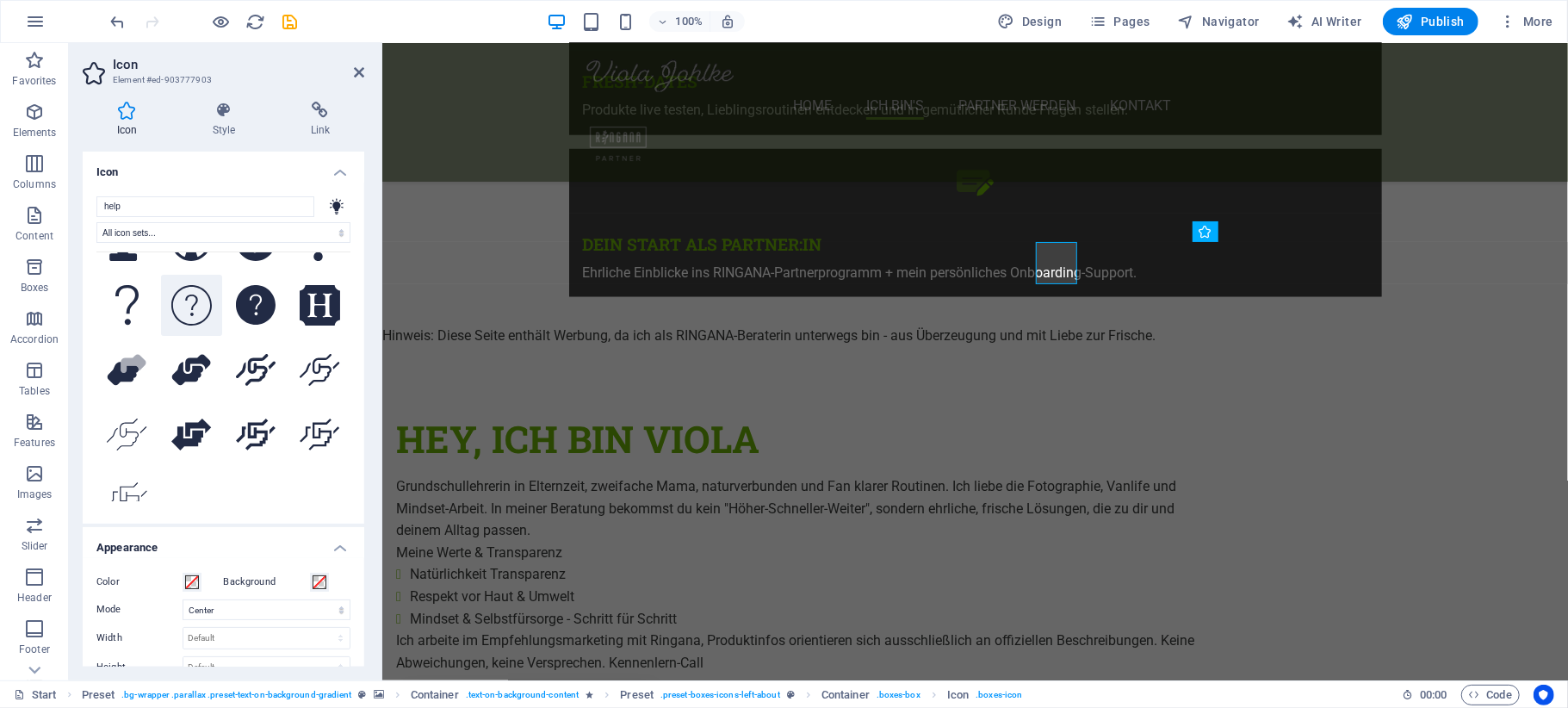
scroll to position [69, 0]
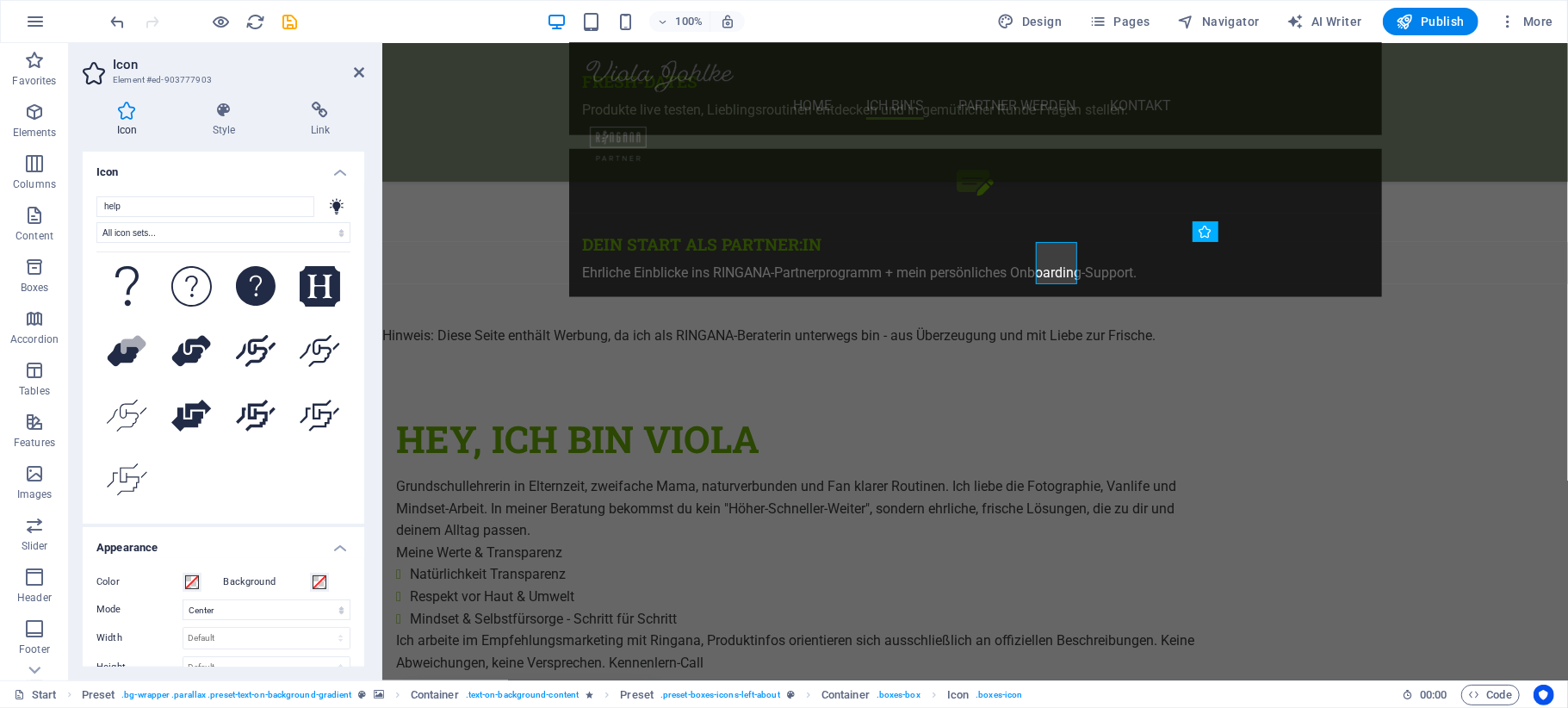
drag, startPoint x: 159, startPoint y: 201, endPoint x: 74, endPoint y: 203, distance: 85.0
click at [74, 203] on div "Icon Style Link Icon help All icon sets... IcoFont Ionicons FontAwesome Brands …" at bounding box center [223, 385] width 309 height 593
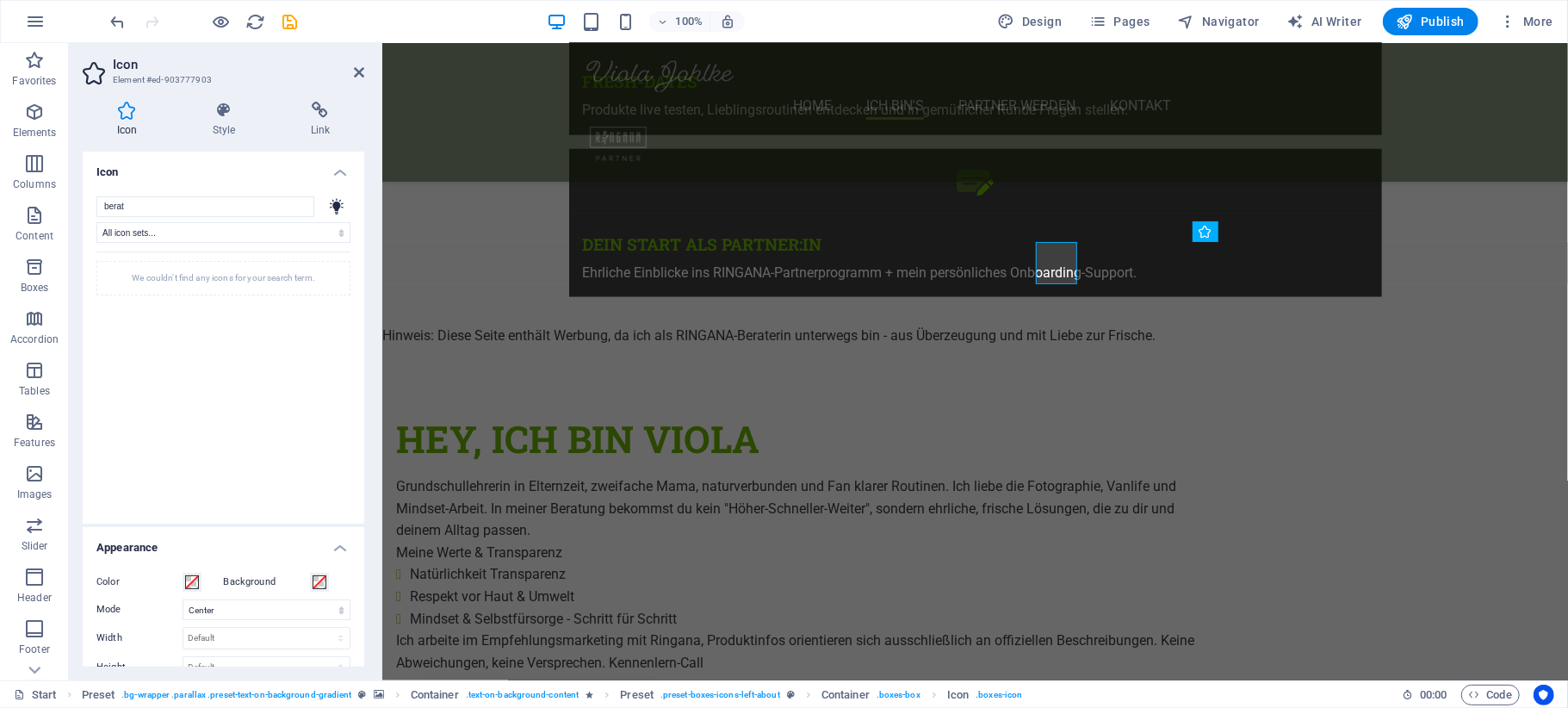
scroll to position [0, 0]
type input "b"
type input "support"
click at [193, 298] on icon at bounding box center [192, 292] width 35 height 41
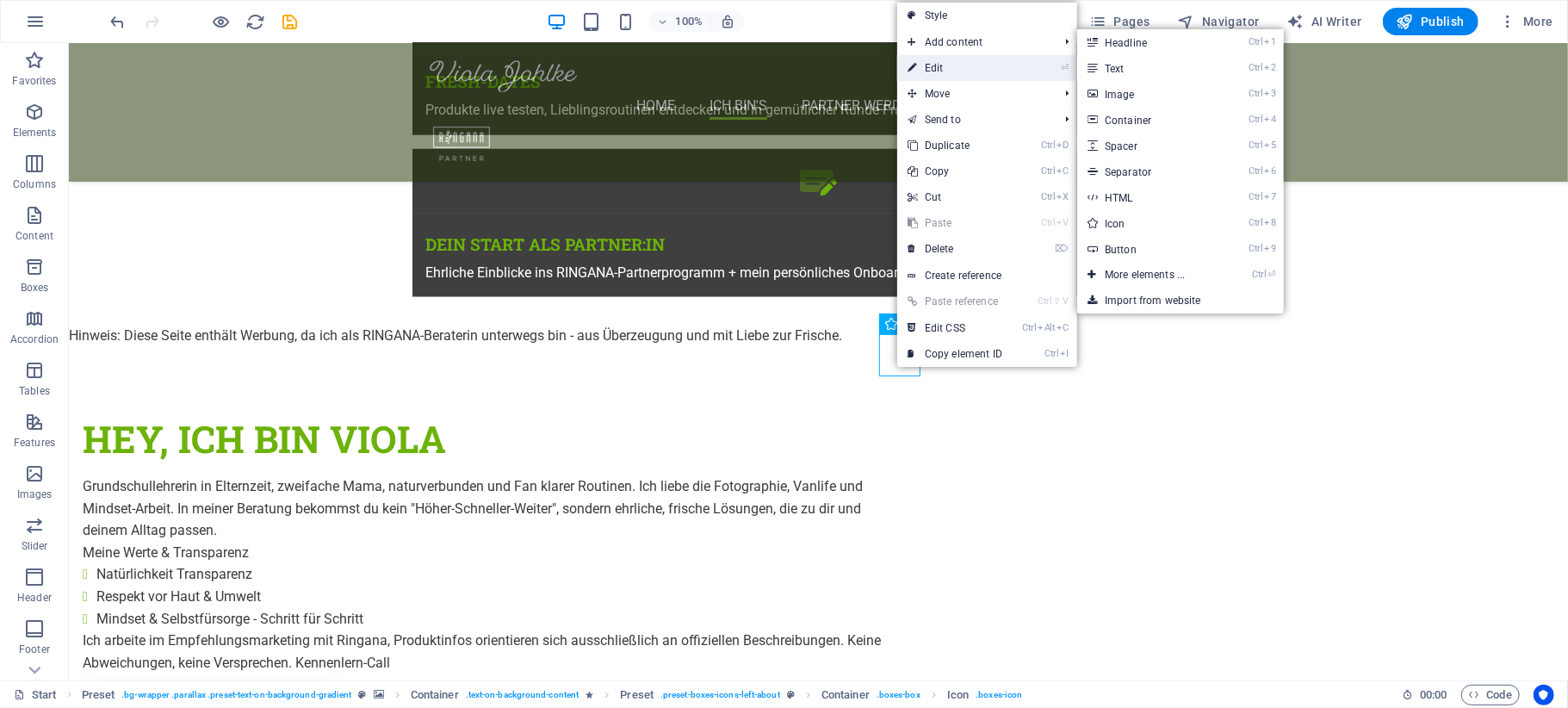
click at [973, 70] on link "⏎ Edit" at bounding box center [954, 68] width 115 height 26
select select "xMidYMid"
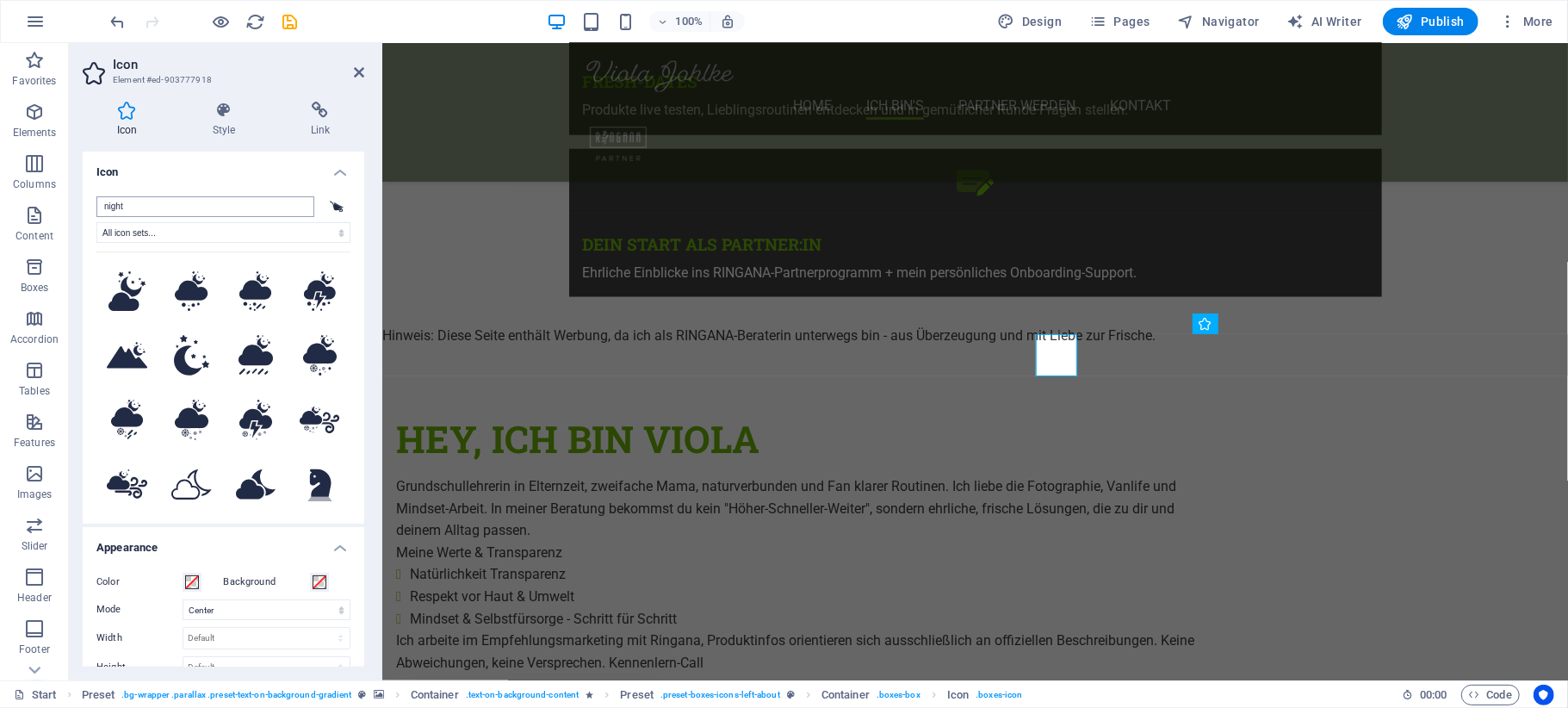
click at [156, 206] on input "night" at bounding box center [205, 206] width 218 height 20
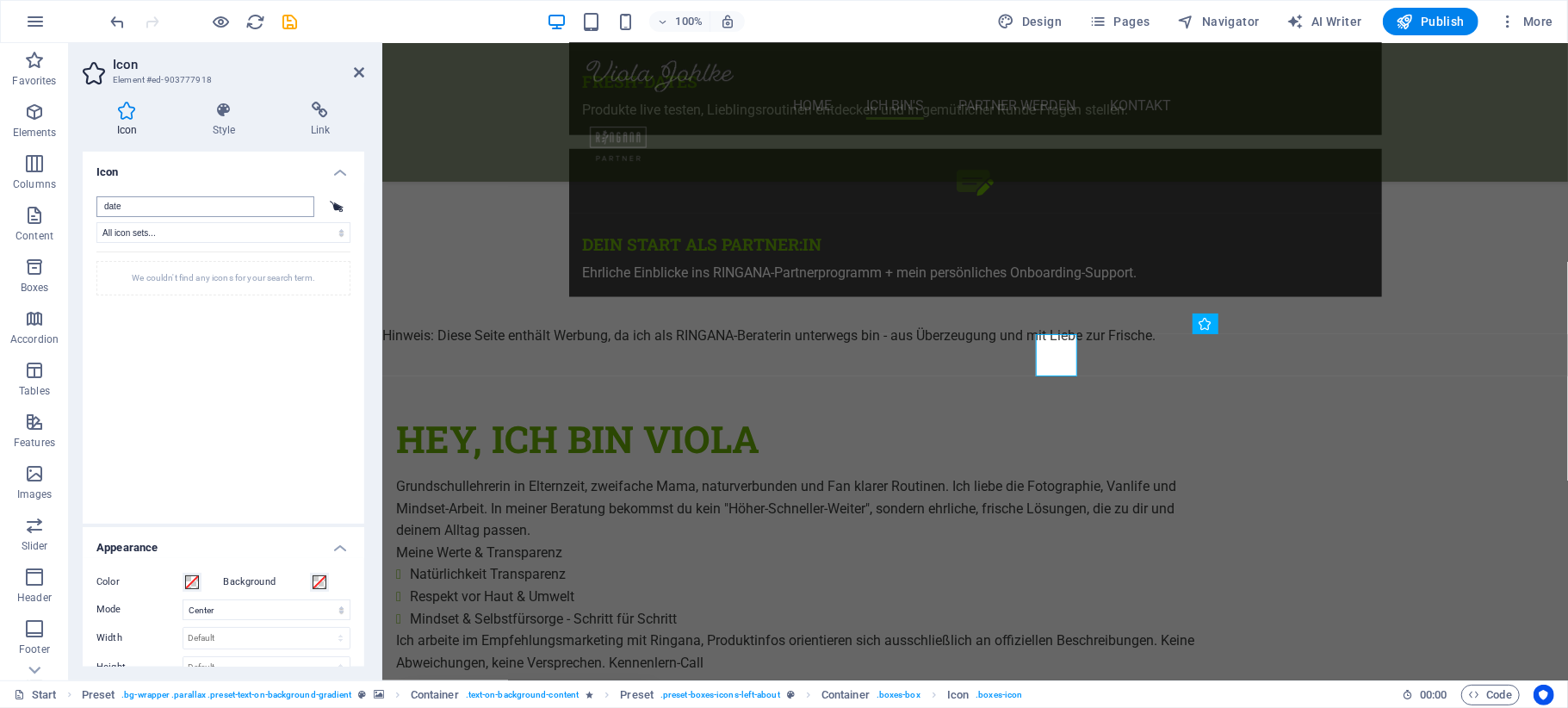
click at [157, 207] on input "date" at bounding box center [205, 206] width 218 height 20
type input "j"
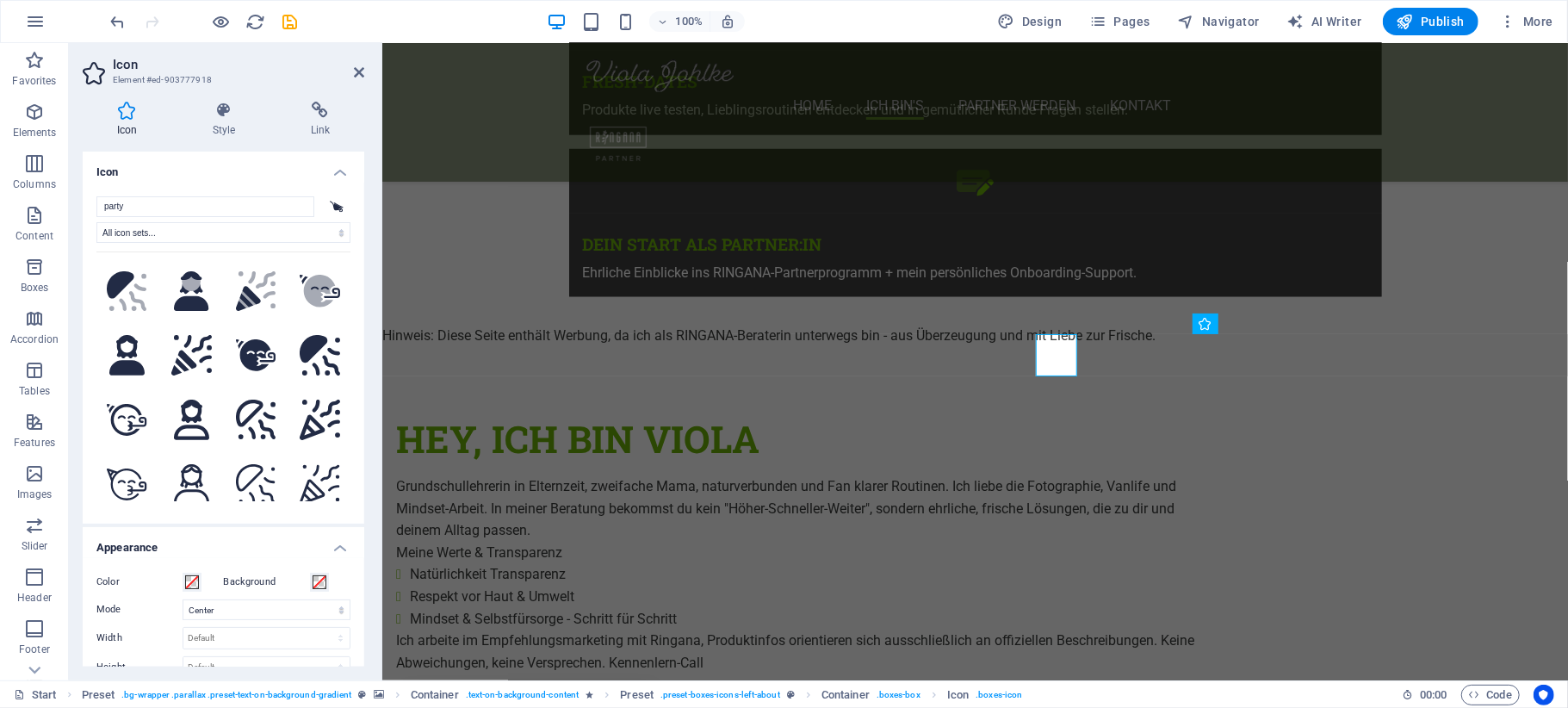
drag, startPoint x: 155, startPoint y: 211, endPoint x: 89, endPoint y: 207, distance: 66.1
click at [89, 207] on div "party All icon sets... IcoFont Ionicons FontAwesome Brands FontAwesome Duotone …" at bounding box center [223, 353] width 282 height 341
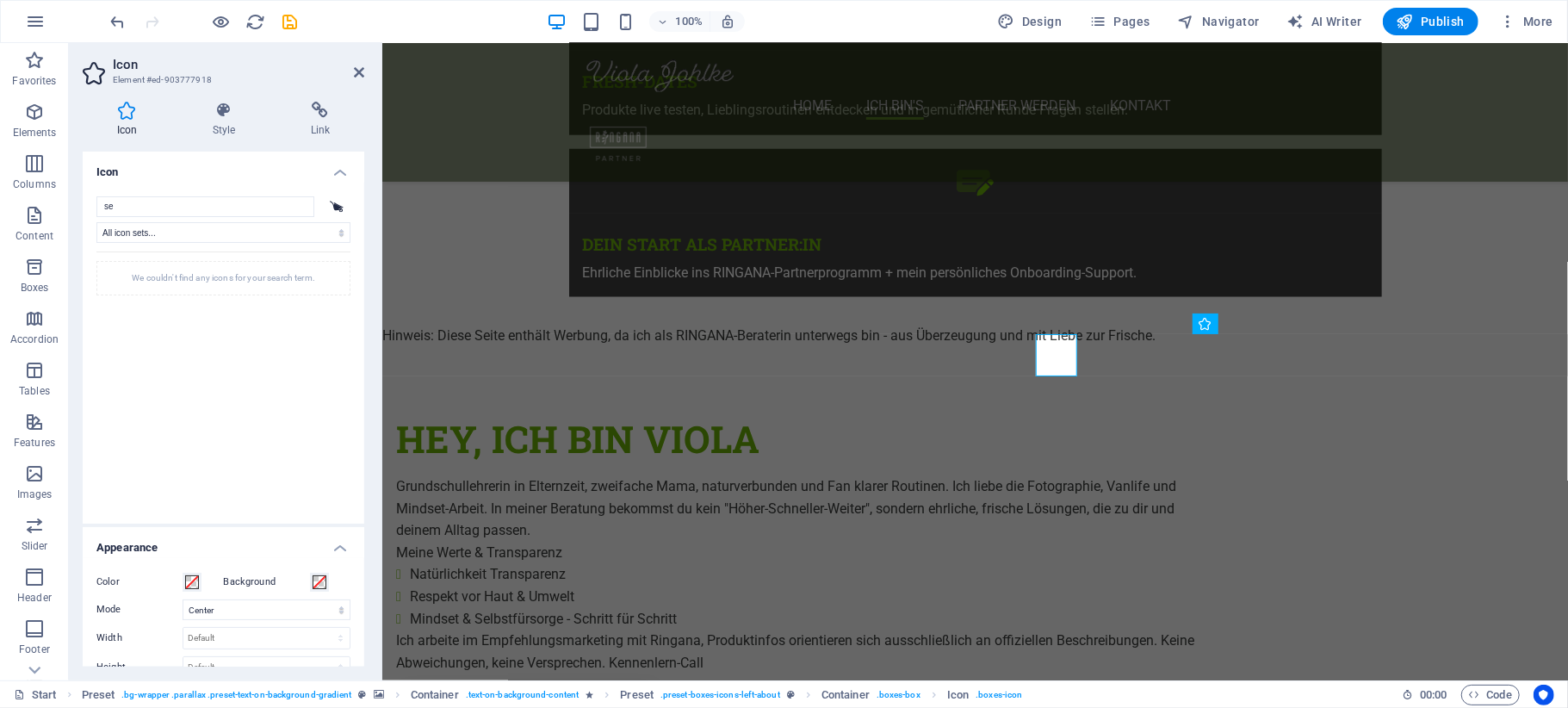
type input "s"
click at [119, 206] on input "search" at bounding box center [205, 206] width 218 height 20
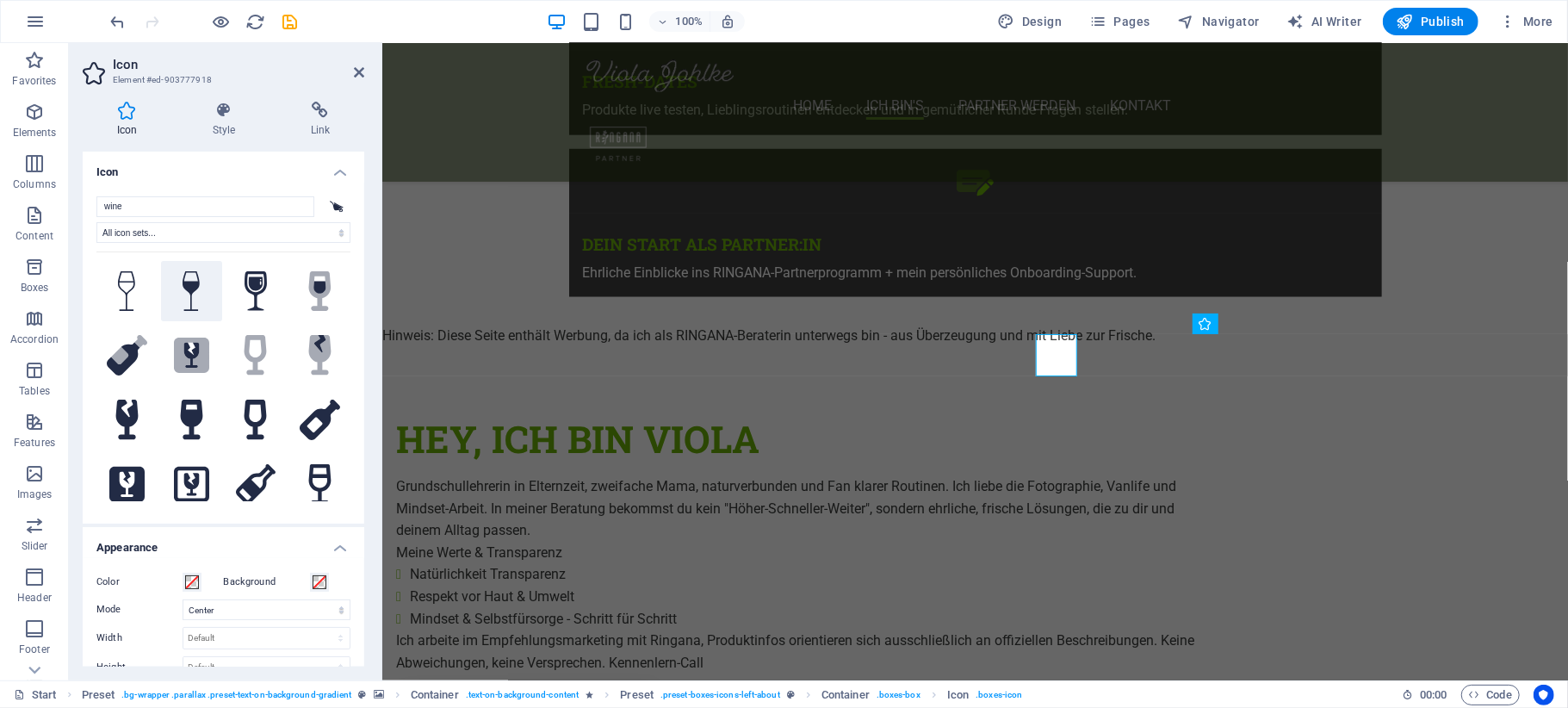
type input "wine"
click at [184, 288] on icon at bounding box center [191, 292] width 17 height 41
click at [359, 73] on icon at bounding box center [358, 73] width 11 height 14
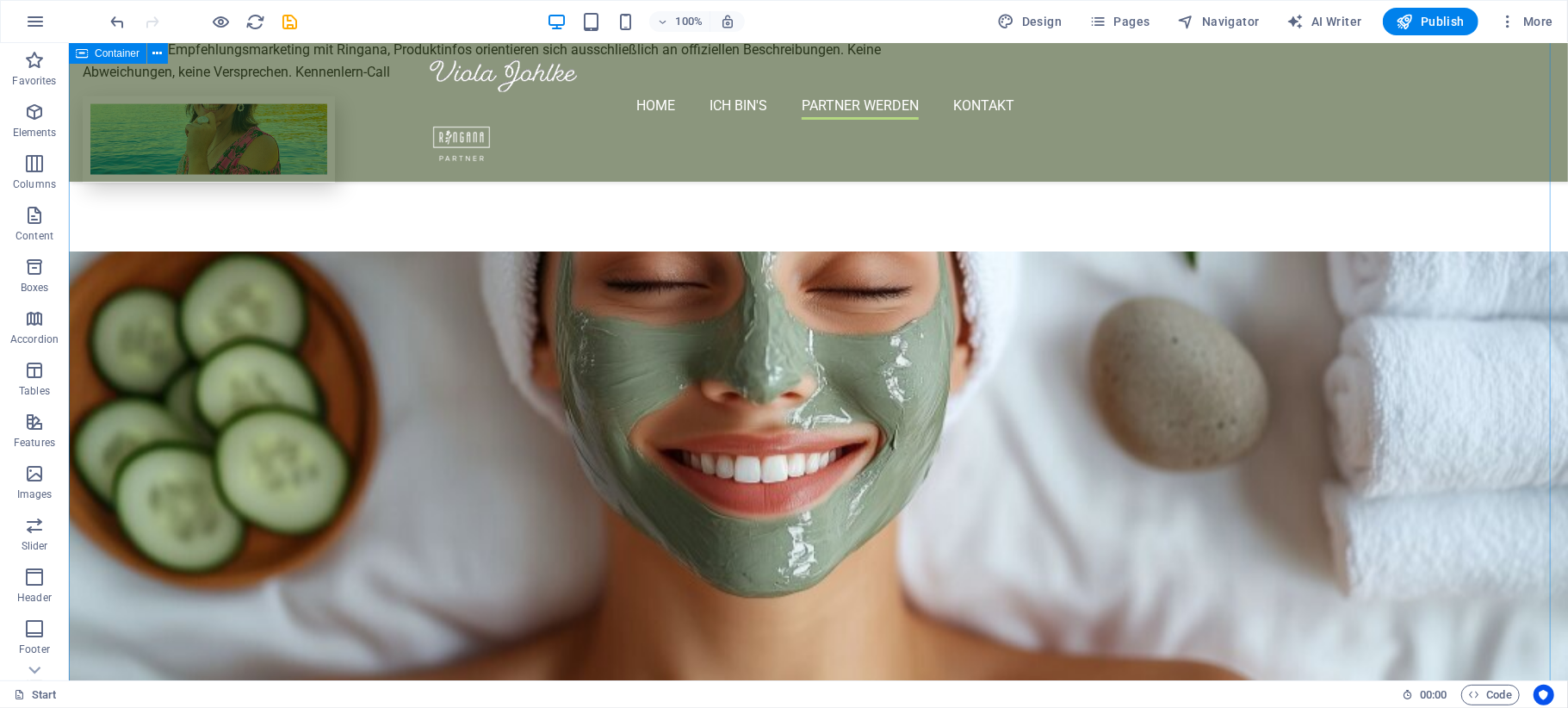
scroll to position [2067, 0]
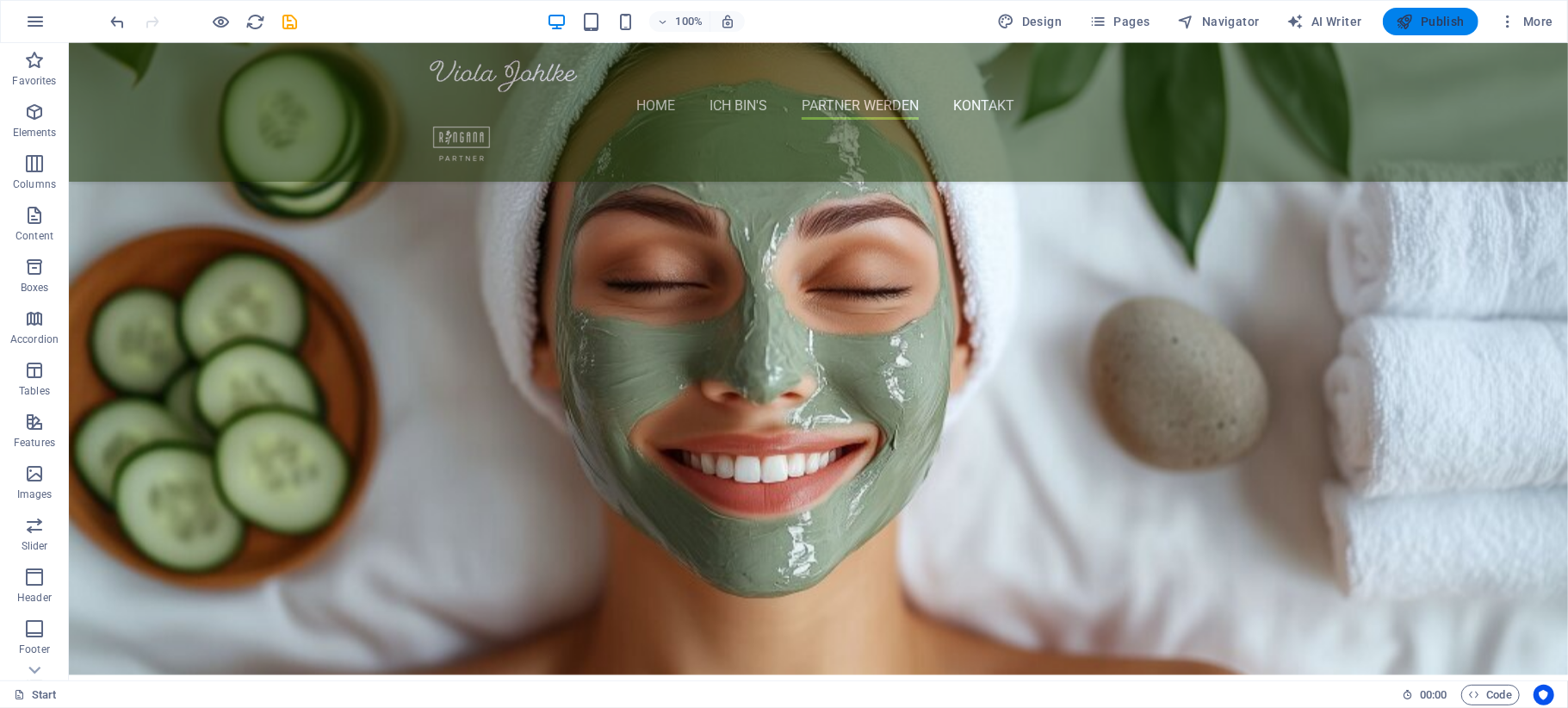
click at [1113, 26] on span "Publish" at bounding box center [1430, 21] width 68 height 17
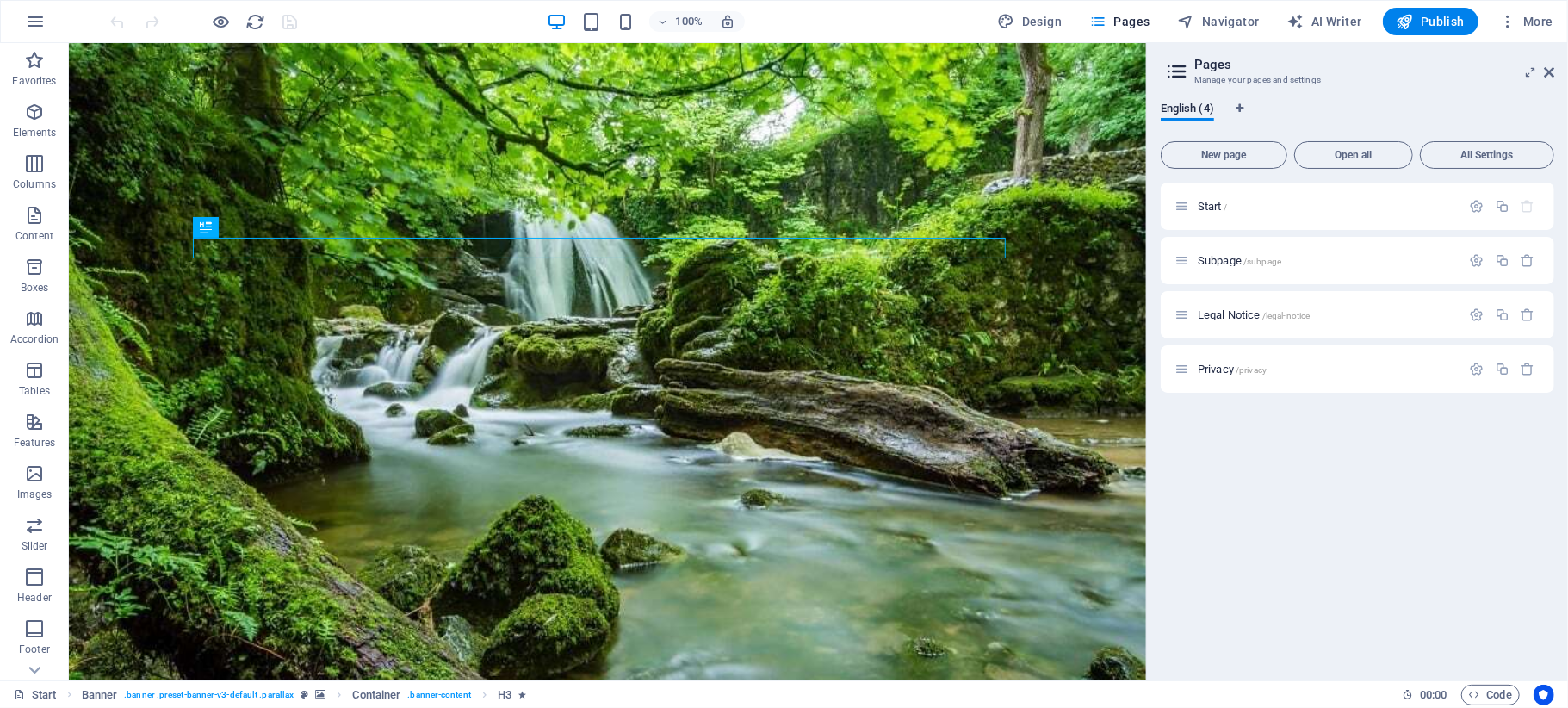
click at [1254, 487] on div "Start / Subpage /subpage Legal Notice /legal-notice Privacy /privacy" at bounding box center [1357, 424] width 393 height 484
click at [1199, 112] on span "English (4)" at bounding box center [1186, 109] width 53 height 24
click at [1209, 108] on span "English (4)" at bounding box center [1186, 109] width 53 height 24
click at [1178, 74] on icon at bounding box center [1177, 71] width 26 height 24
click at [1494, 159] on span "All Settings" at bounding box center [1487, 155] width 119 height 11
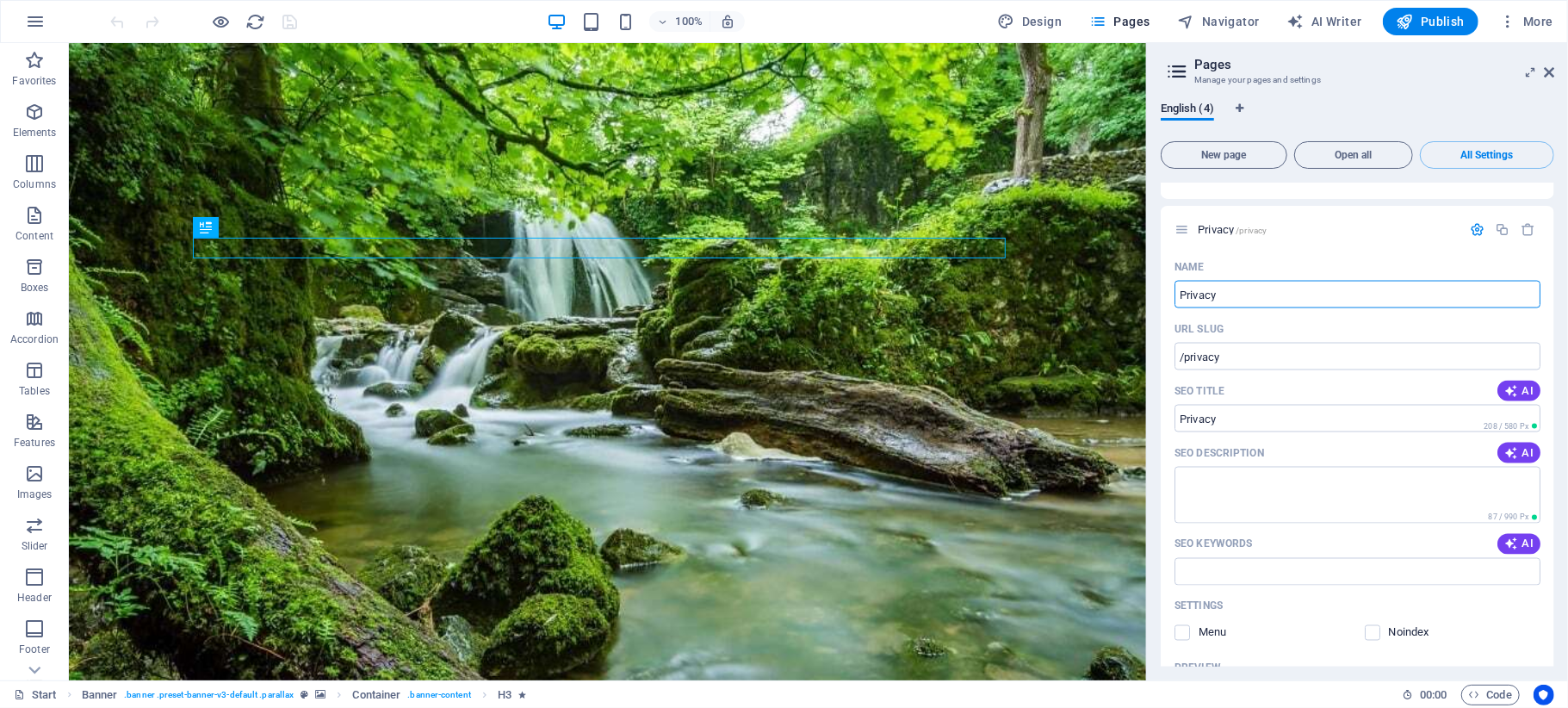
scroll to position [2067, 0]
drag, startPoint x: 1548, startPoint y: 67, endPoint x: 1479, endPoint y: 24, distance: 81.3
click at [1549, 67] on icon at bounding box center [1549, 73] width 11 height 14
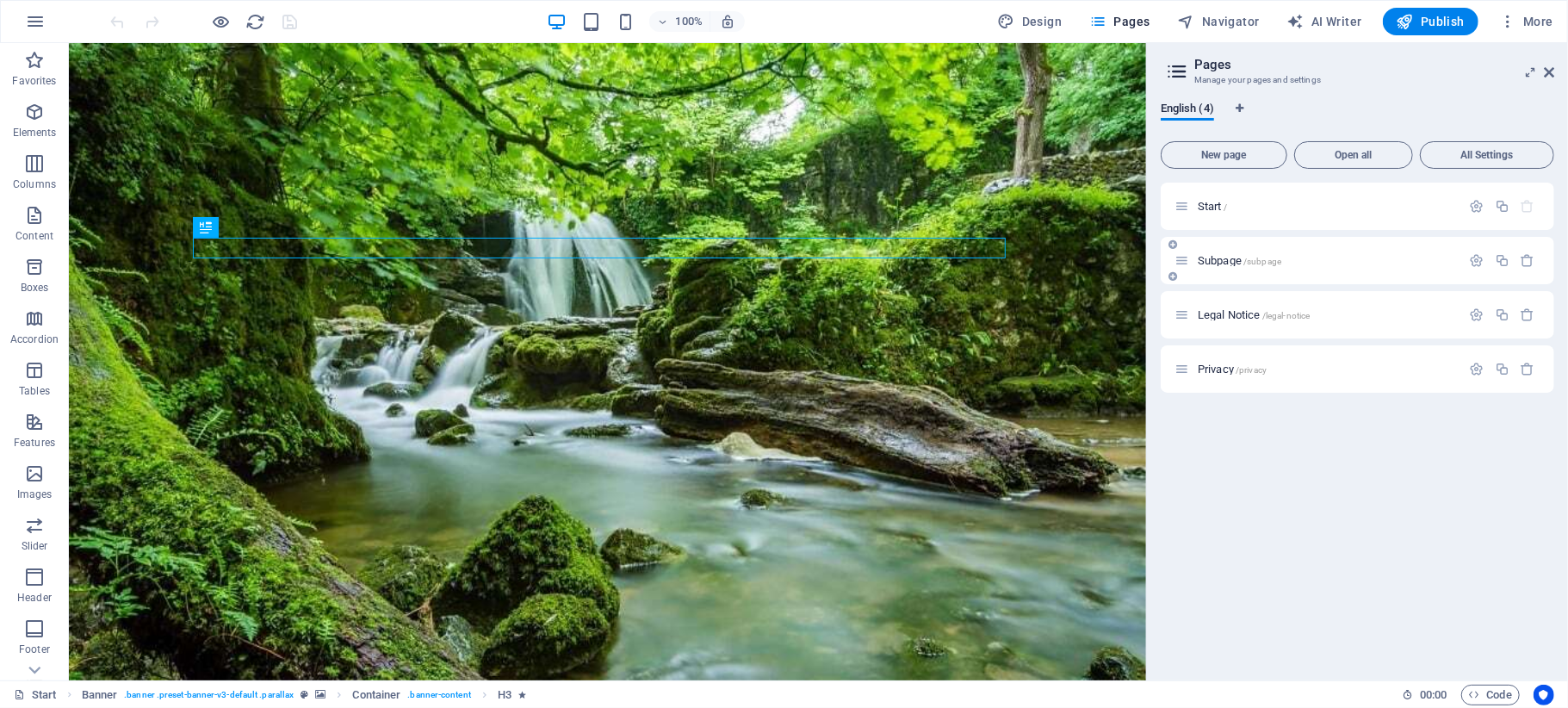
click at [1266, 276] on div "Subpage /subpage" at bounding box center [1357, 260] width 393 height 47
click at [1271, 262] on span "/subpage" at bounding box center [1262, 262] width 38 height 10
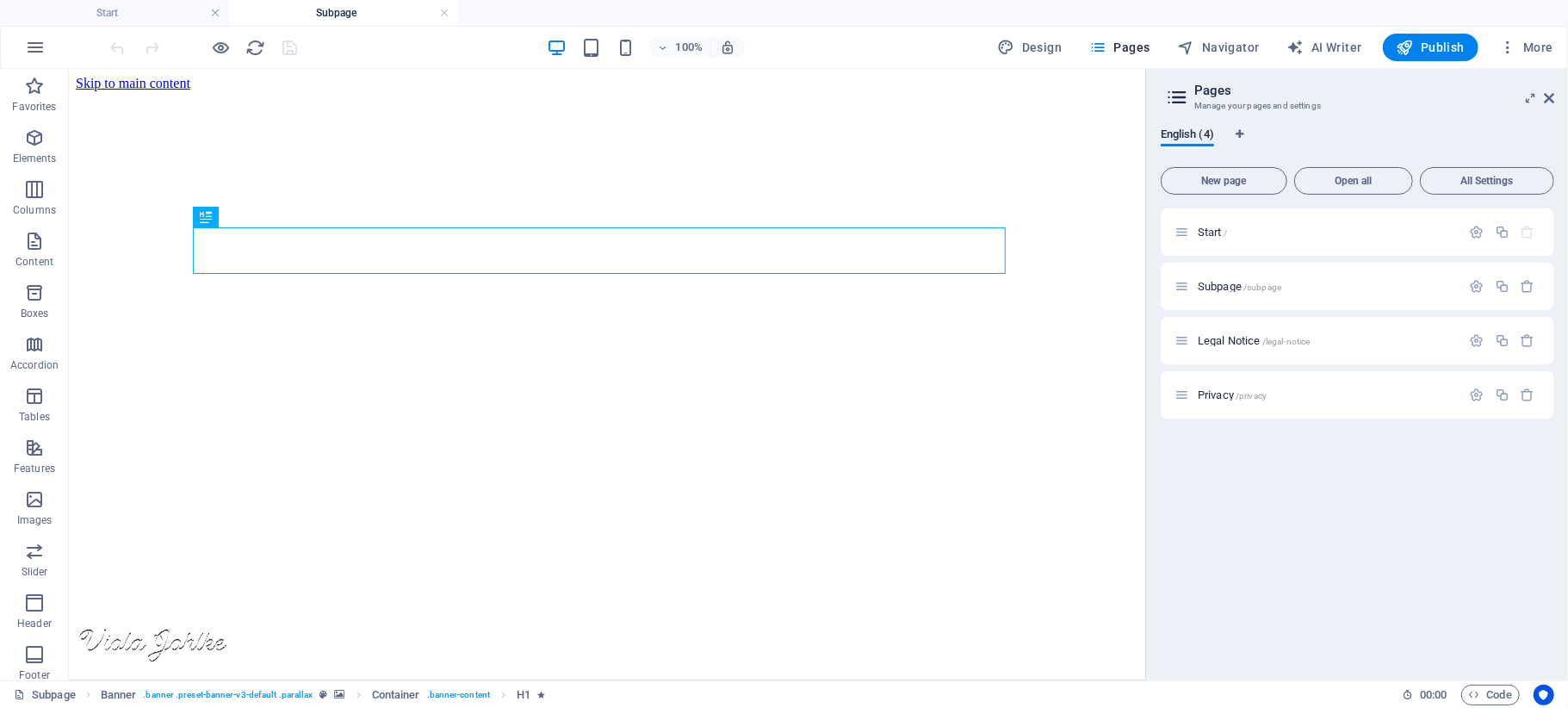
scroll to position [0, 0]
click at [1273, 231] on p "Start /" at bounding box center [1327, 232] width 259 height 12
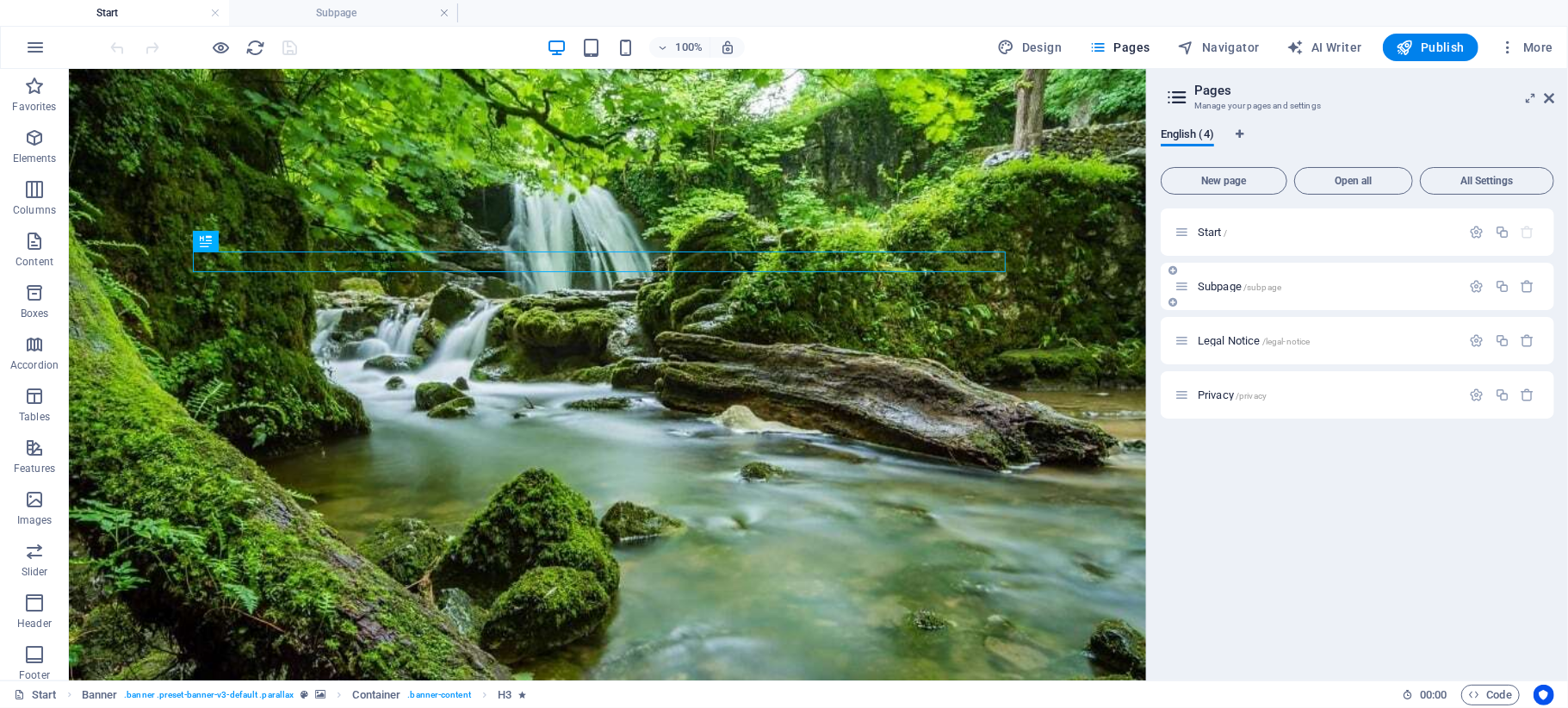
click at [1270, 284] on span "/subpage" at bounding box center [1262, 288] width 38 height 10
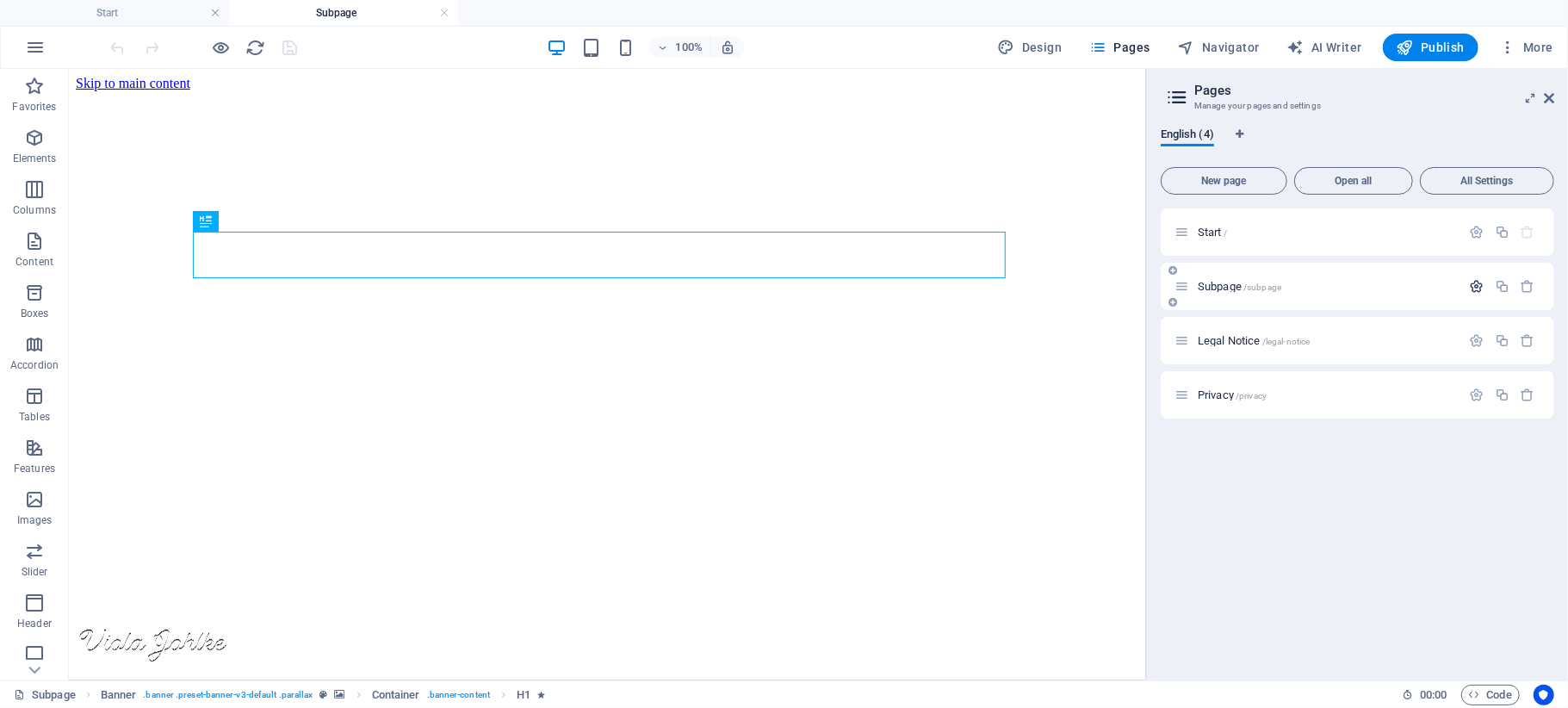
click at [1478, 283] on icon "button" at bounding box center [1477, 286] width 15 height 15
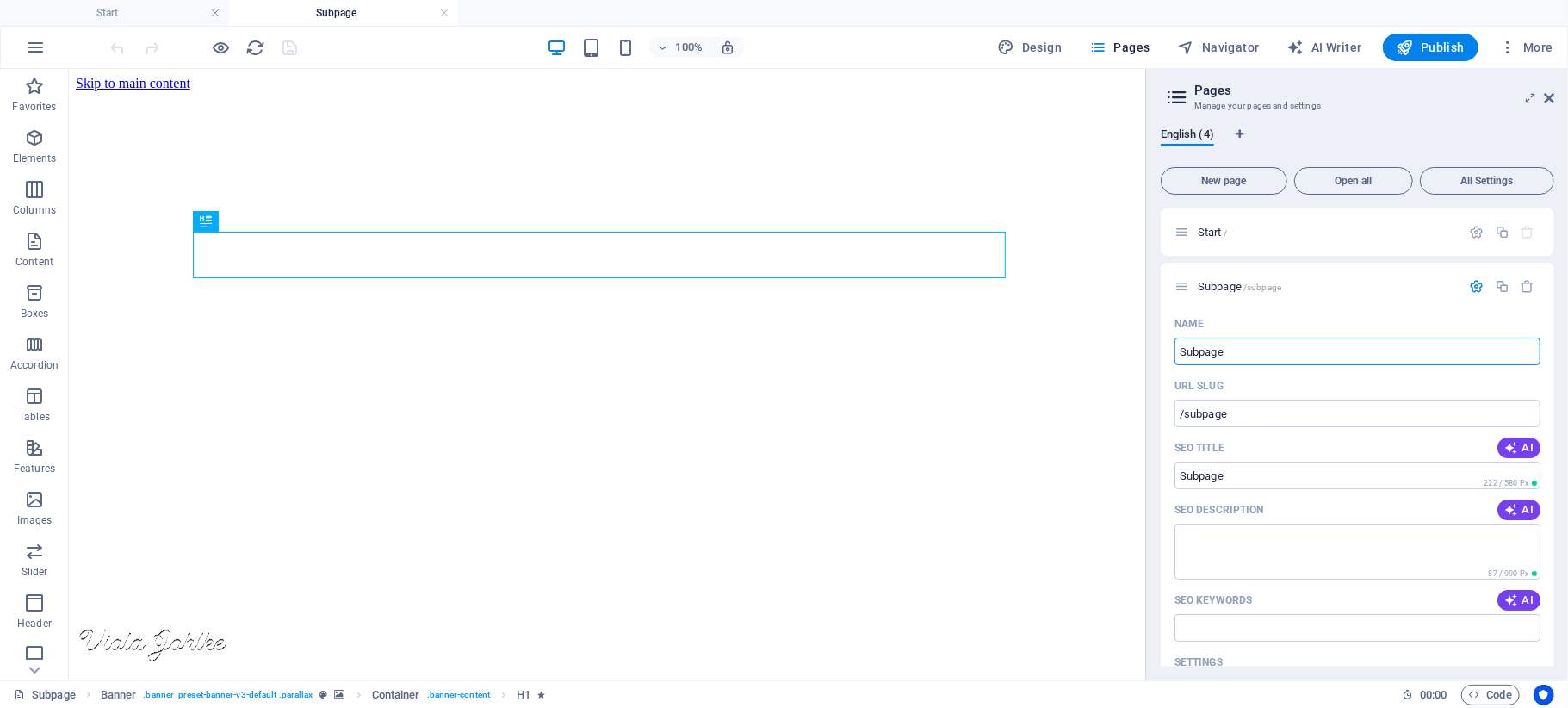
drag, startPoint x: 1344, startPoint y: 420, endPoint x: 1223, endPoint y: 419, distance: 121.0
click at [1378, 229] on p "Start /" at bounding box center [1327, 232] width 259 height 12
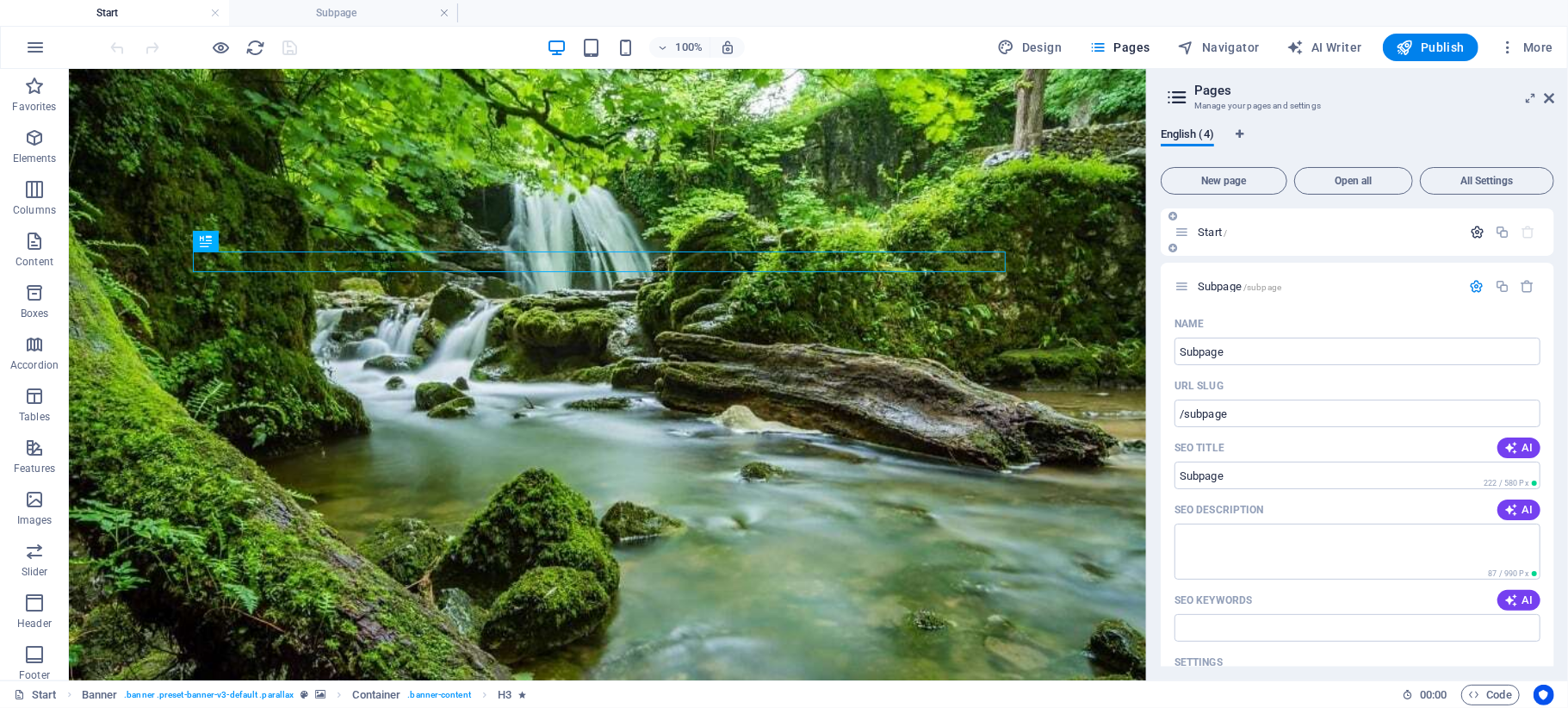
click at [1474, 234] on icon "button" at bounding box center [1477, 231] width 15 height 15
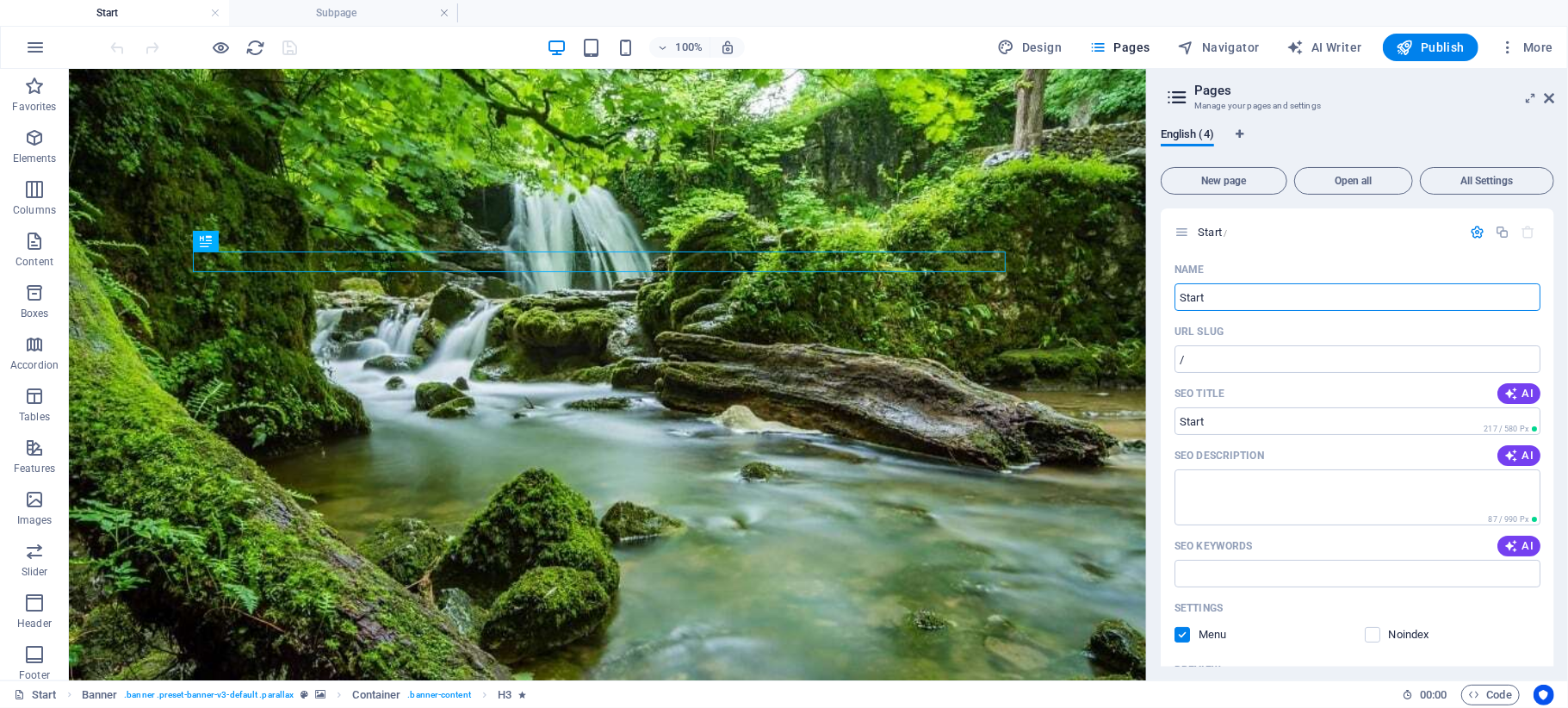
drag, startPoint x: 1344, startPoint y: 361, endPoint x: 1125, endPoint y: 292, distance: 229.6
type input "[PERSON_NAME]"
click at [1324, 229] on p "[PERSON_NAME] /" at bounding box center [1327, 232] width 259 height 12
click at [1182, 225] on icon at bounding box center [1182, 231] width 15 height 15
click at [1184, 239] on div "[PERSON_NAME] /" at bounding box center [1318, 231] width 287 height 19
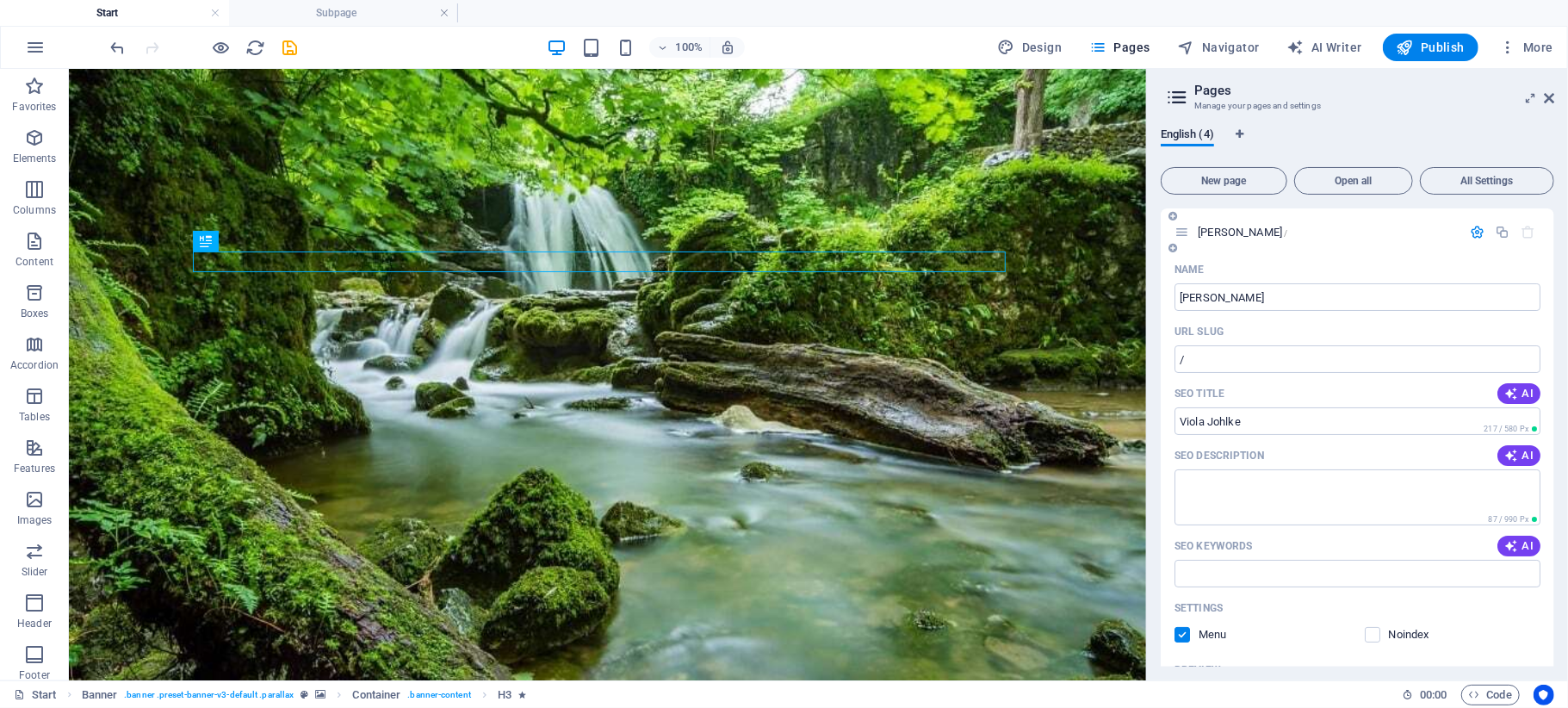
click at [1183, 229] on icon at bounding box center [1182, 231] width 15 height 15
click at [1401, 239] on div "[PERSON_NAME] /" at bounding box center [1318, 231] width 287 height 19
click at [1493, 104] on h3 "Manage your pages and settings" at bounding box center [1357, 106] width 325 height 15
click at [1185, 129] on span "English (4)" at bounding box center [1186, 136] width 53 height 24
click at [1240, 129] on icon "Language Tabs" at bounding box center [1240, 134] width 8 height 11
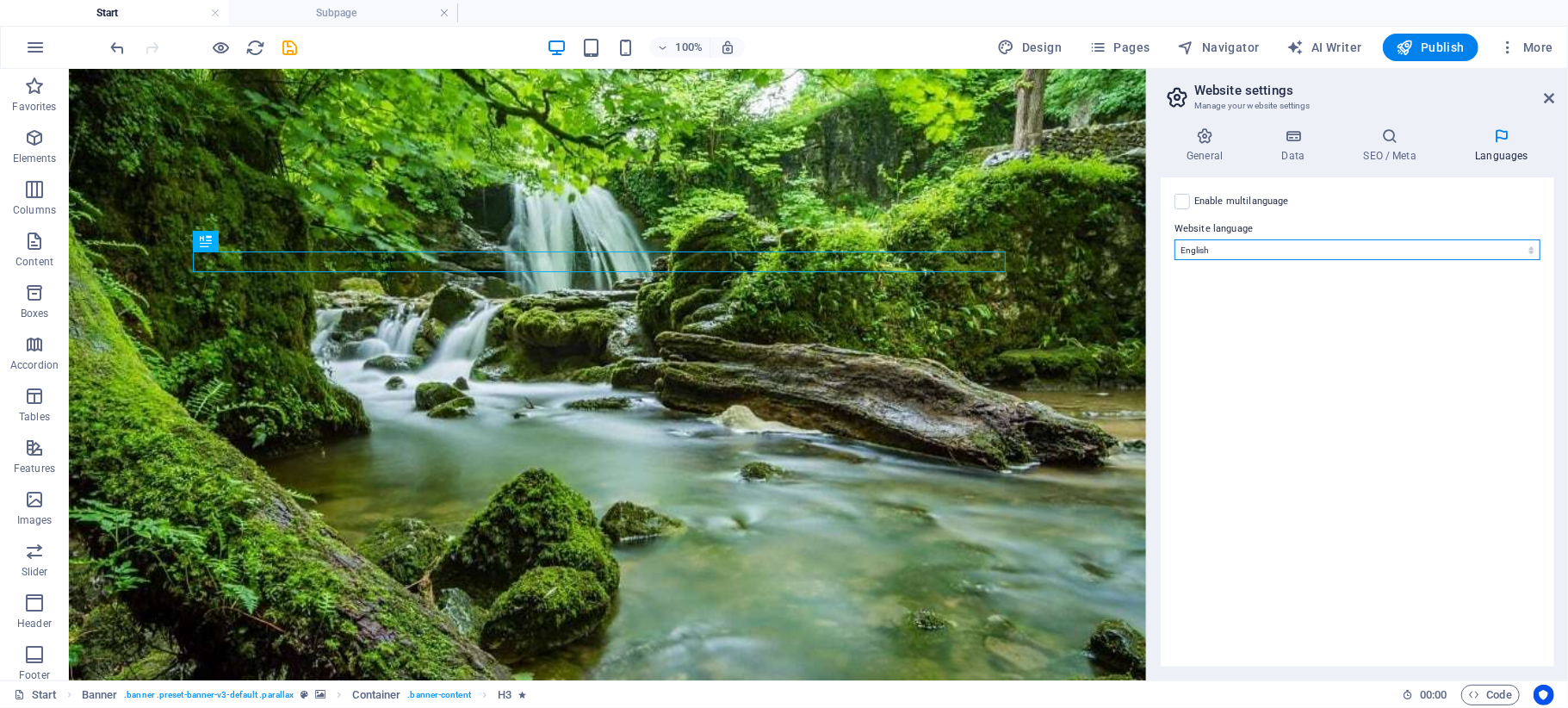
click at [1245, 250] on select "Abkhazian Afar Afrikaans Akan Albanian Amharic Arabic Aragonese Armenian Assame…" at bounding box center [1358, 249] width 366 height 20
select select "55"
click at [1175, 239] on select "Abkhazian Afar Afrikaans Akan Albanian Amharic Arabic Aragonese Armenian Assame…" at bounding box center [1358, 249] width 366 height 20
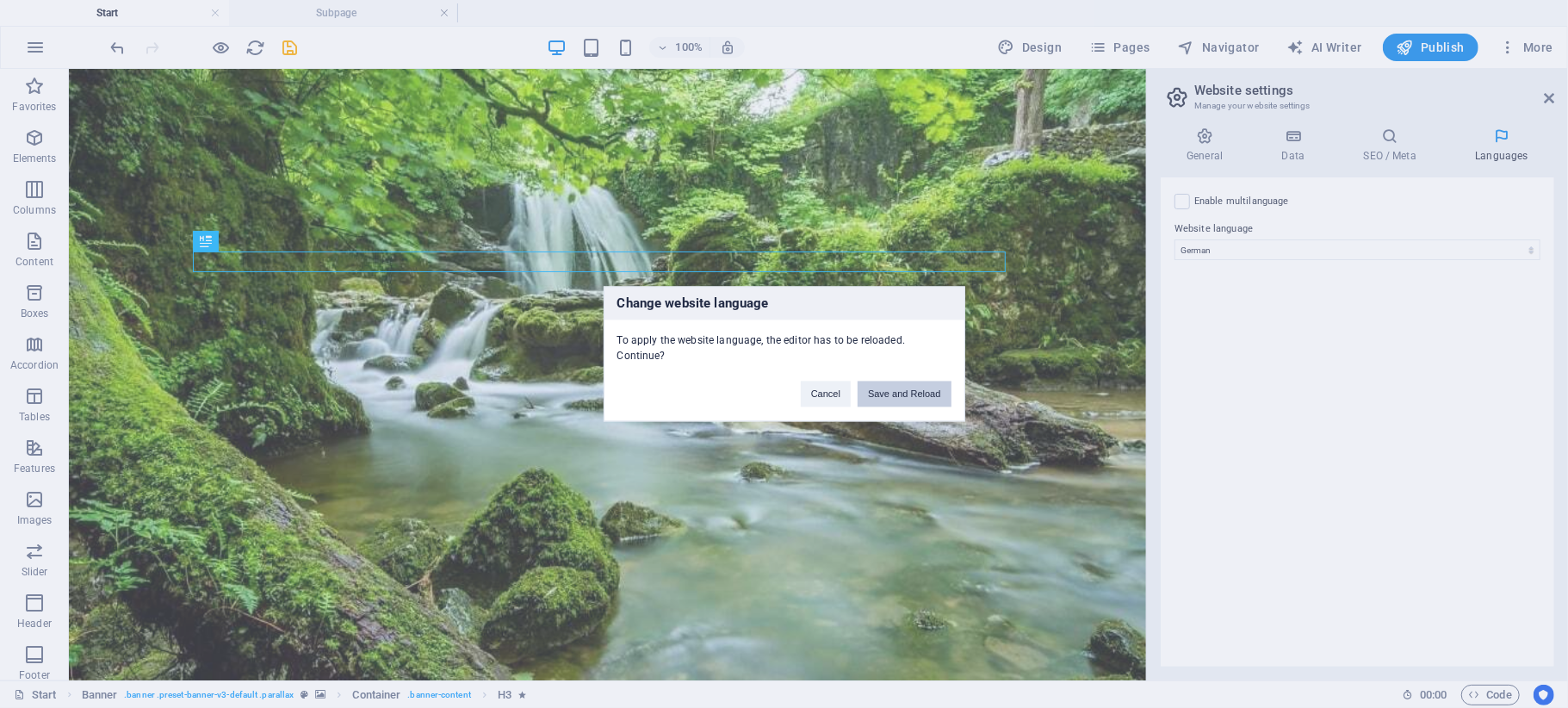
click at [920, 389] on button "Save and Reload" at bounding box center [905, 394] width 93 height 26
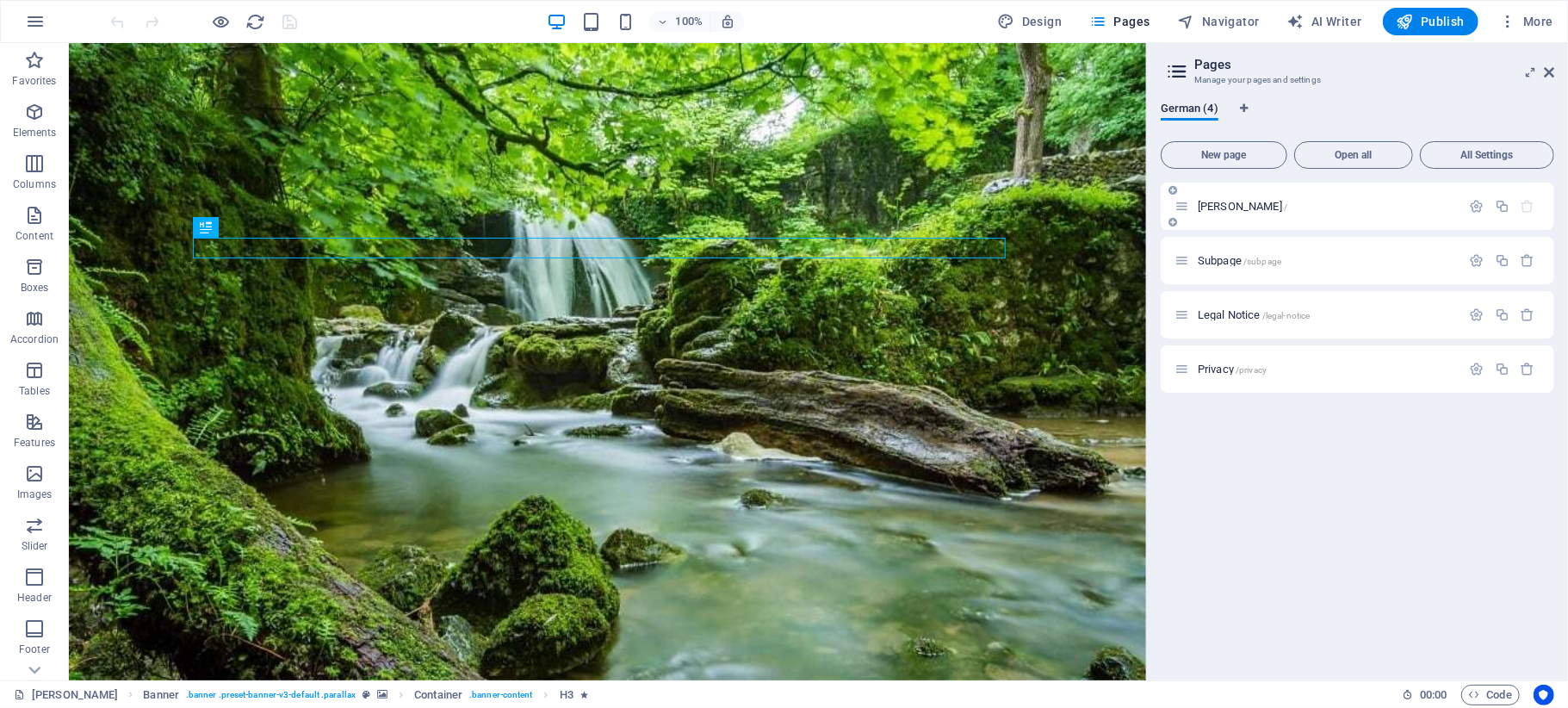
click at [1324, 204] on p "Viola Johlke /" at bounding box center [1327, 206] width 259 height 12
click at [1474, 200] on icon "button" at bounding box center [1477, 205] width 15 height 15
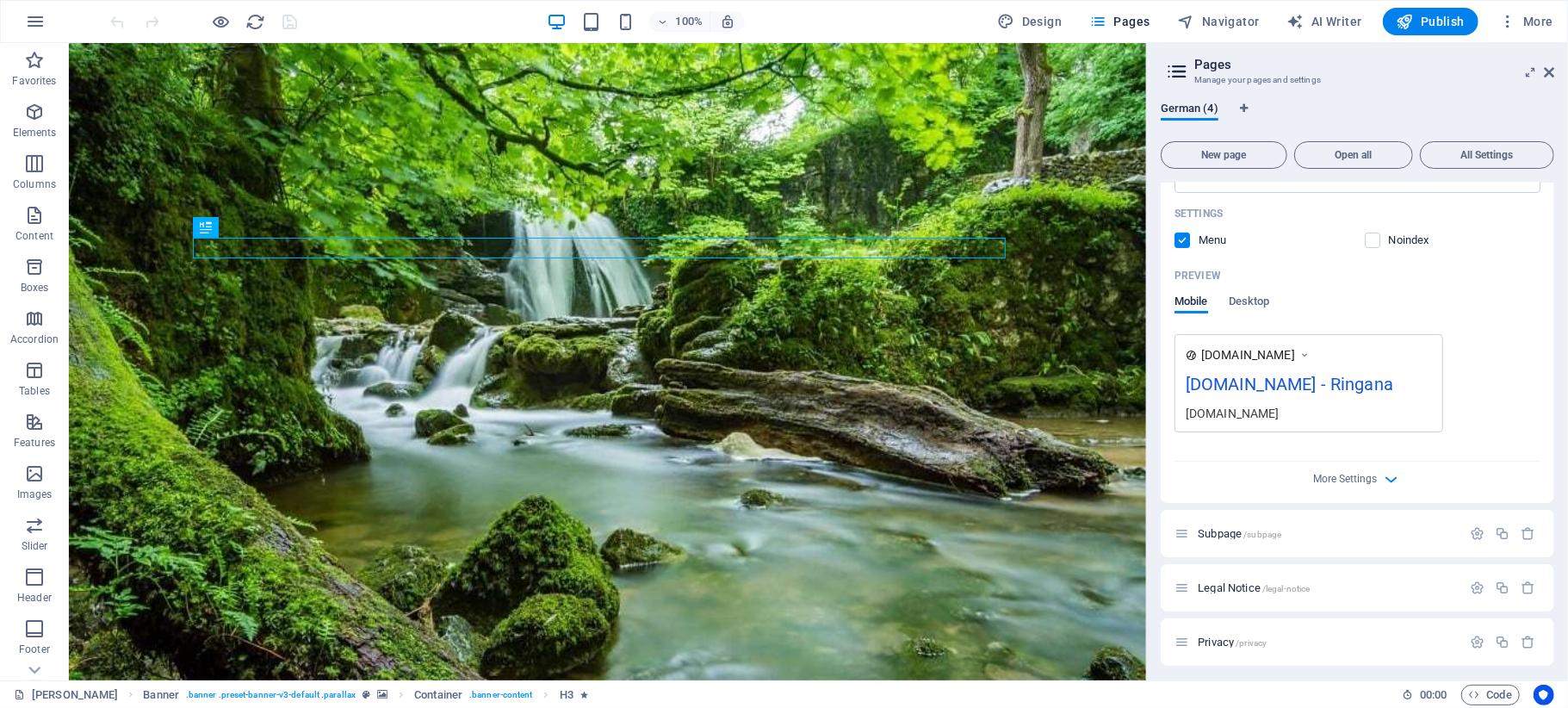
scroll to position [376, 0]
click at [1547, 71] on icon at bounding box center [1549, 73] width 11 height 14
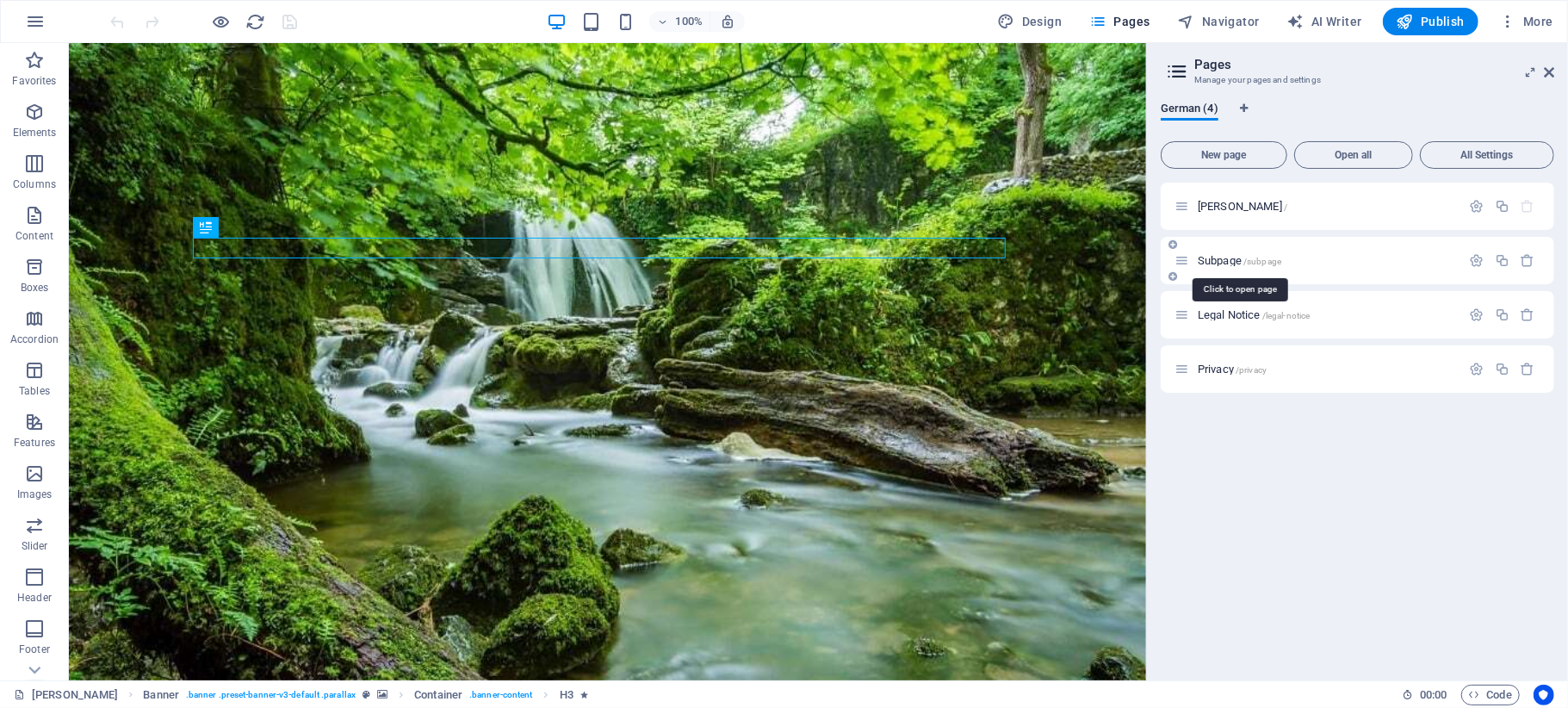
click at [1278, 261] on span "/subpage" at bounding box center [1262, 262] width 38 height 10
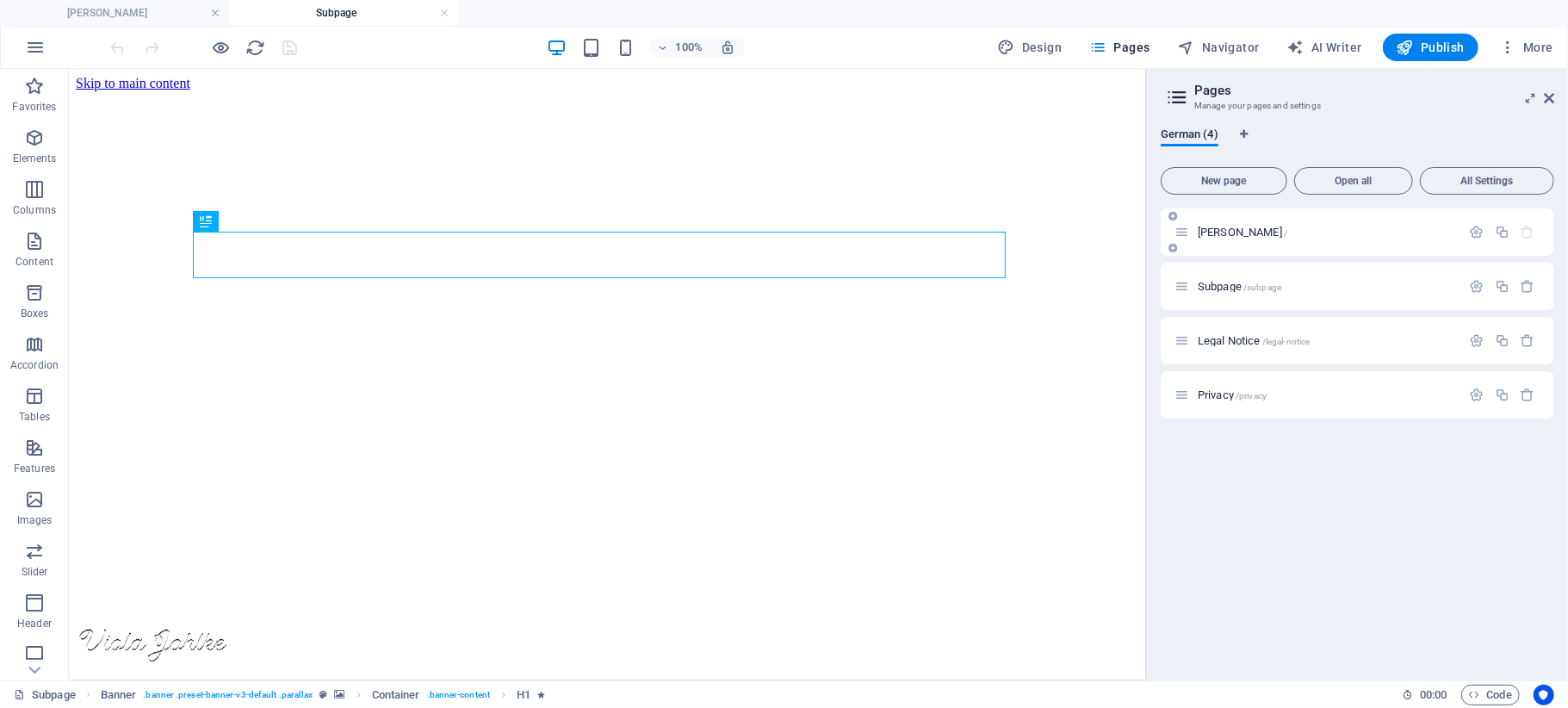
scroll to position [0, 0]
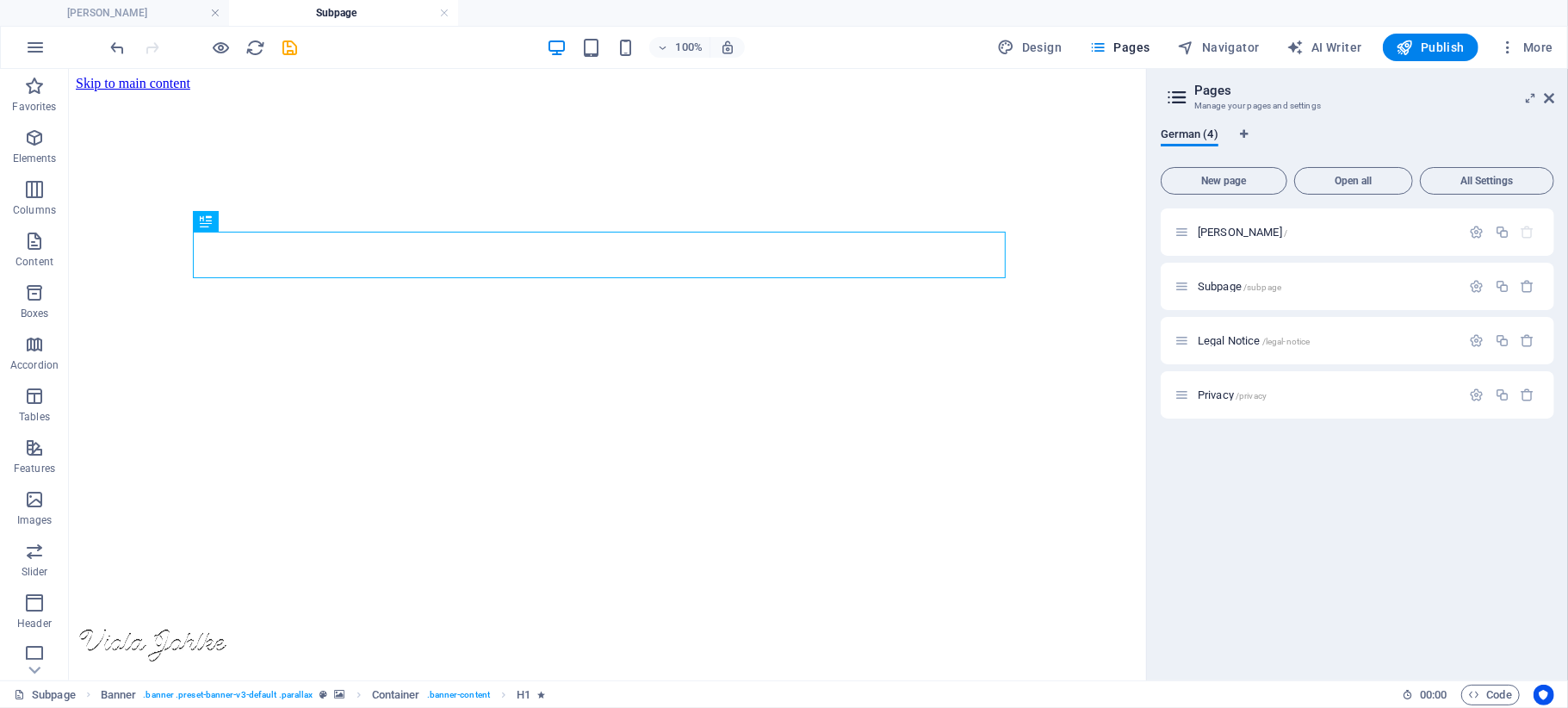
click at [1335, 484] on div "Viola Johlke / Subpage /subpage Legal Notice /legal-notice Privacy /privacy" at bounding box center [1357, 437] width 393 height 458
click at [1255, 286] on span "/subpage" at bounding box center [1262, 288] width 38 height 10
click at [1471, 279] on icon "button" at bounding box center [1477, 286] width 15 height 15
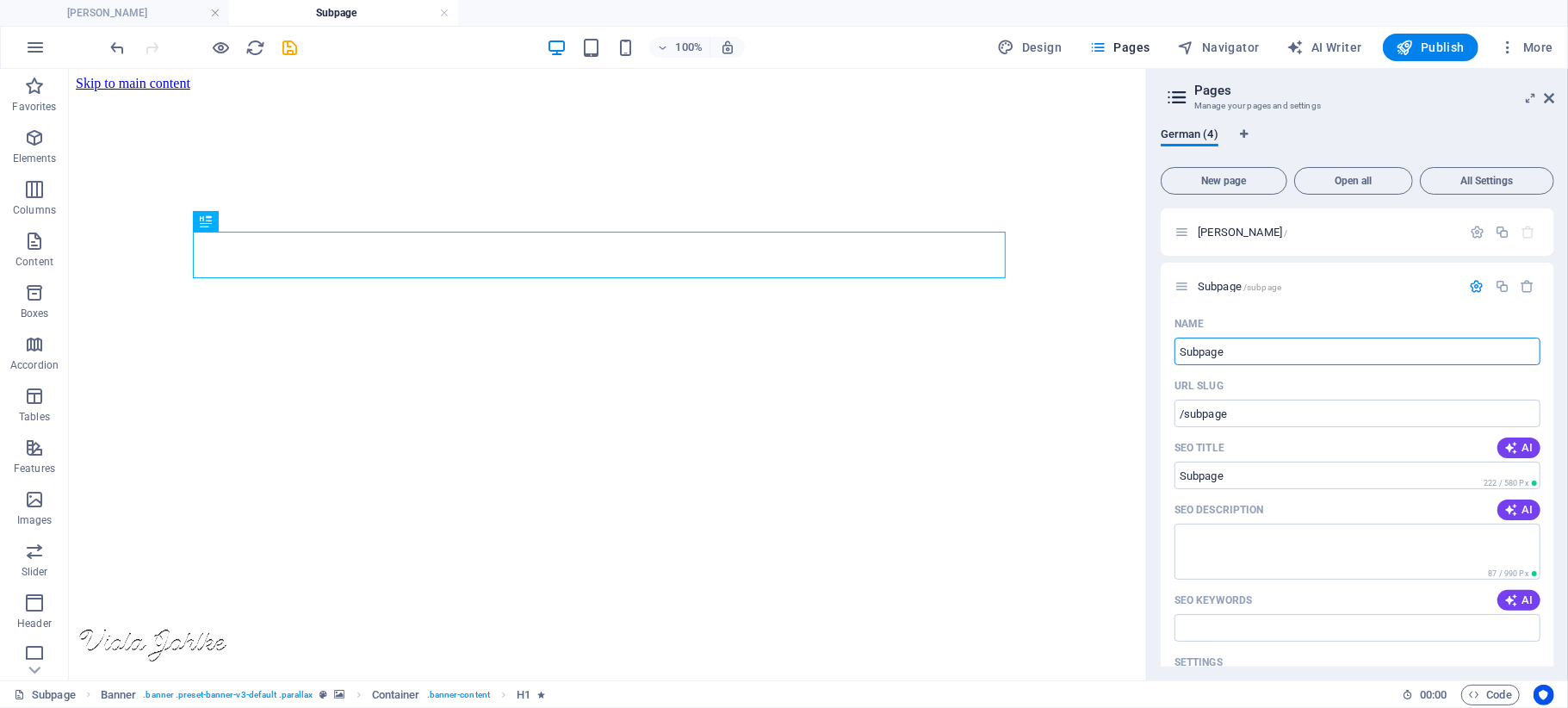
drag, startPoint x: 1336, startPoint y: 420, endPoint x: 1137, endPoint y: 353, distance: 210.0
type input "Partner"
type input "/partner"
type input "Partner"
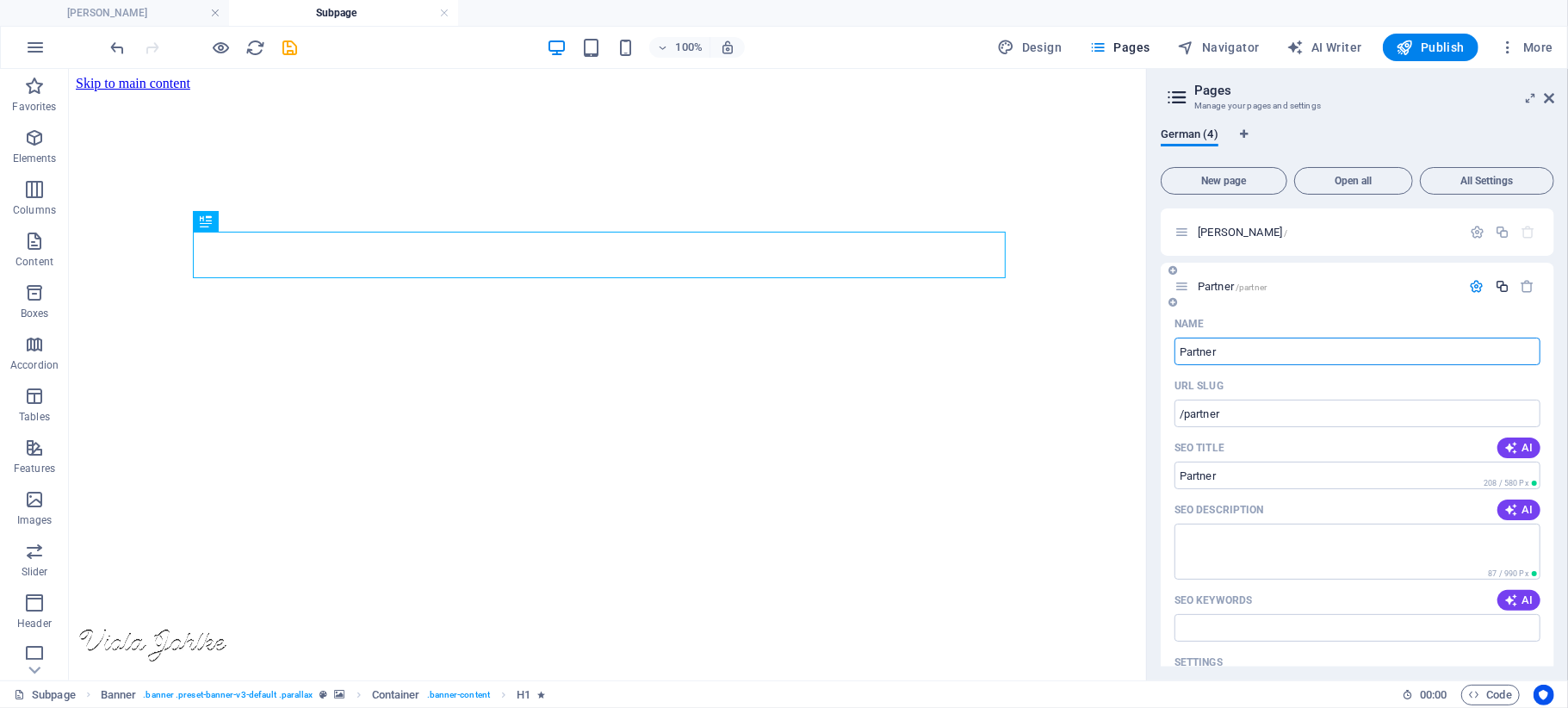
click at [1502, 286] on icon "button" at bounding box center [1501, 286] width 15 height 15
drag, startPoint x: 1551, startPoint y: 93, endPoint x: 1440, endPoint y: 22, distance: 131.8
click at [1551, 93] on icon at bounding box center [1549, 98] width 11 height 14
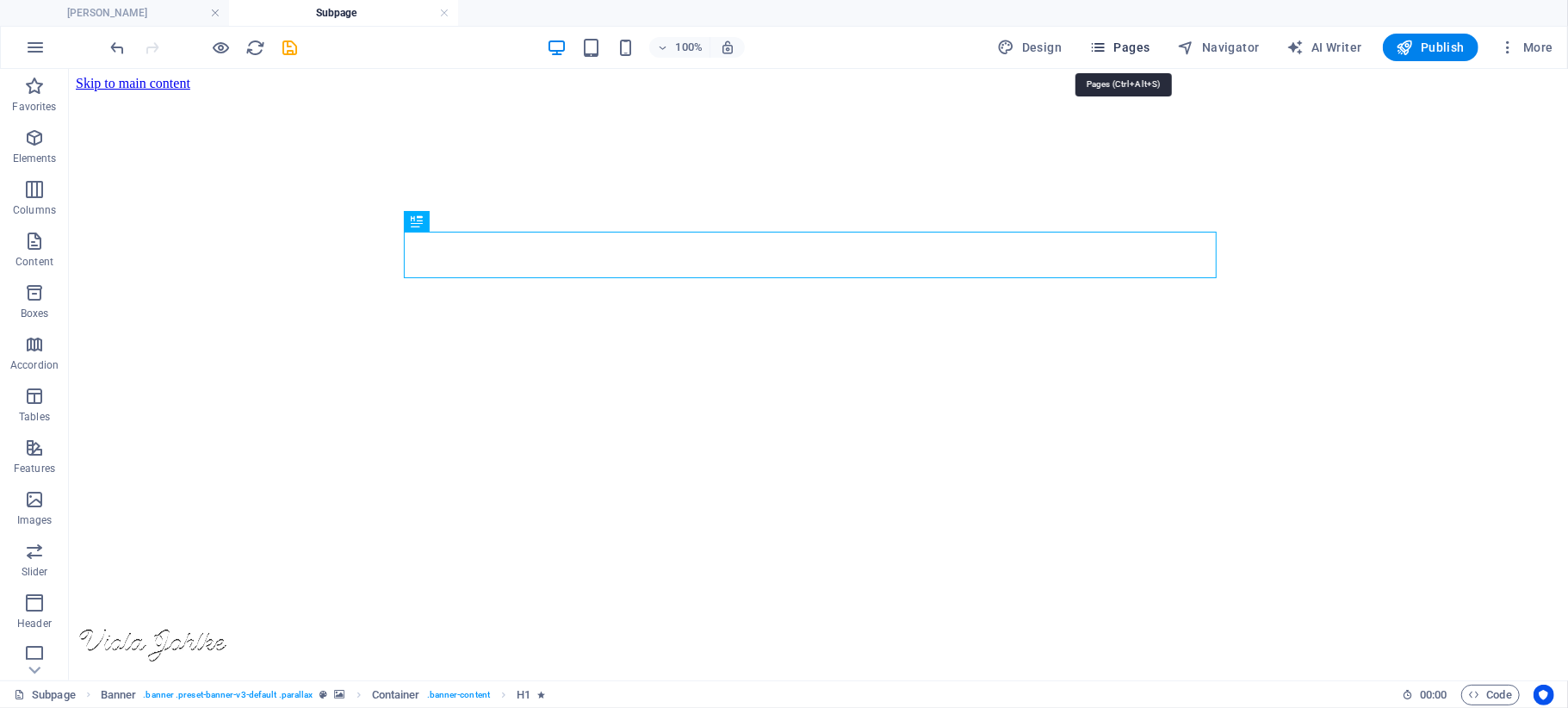
click at [1144, 38] on button "Pages" at bounding box center [1120, 47] width 74 height 27
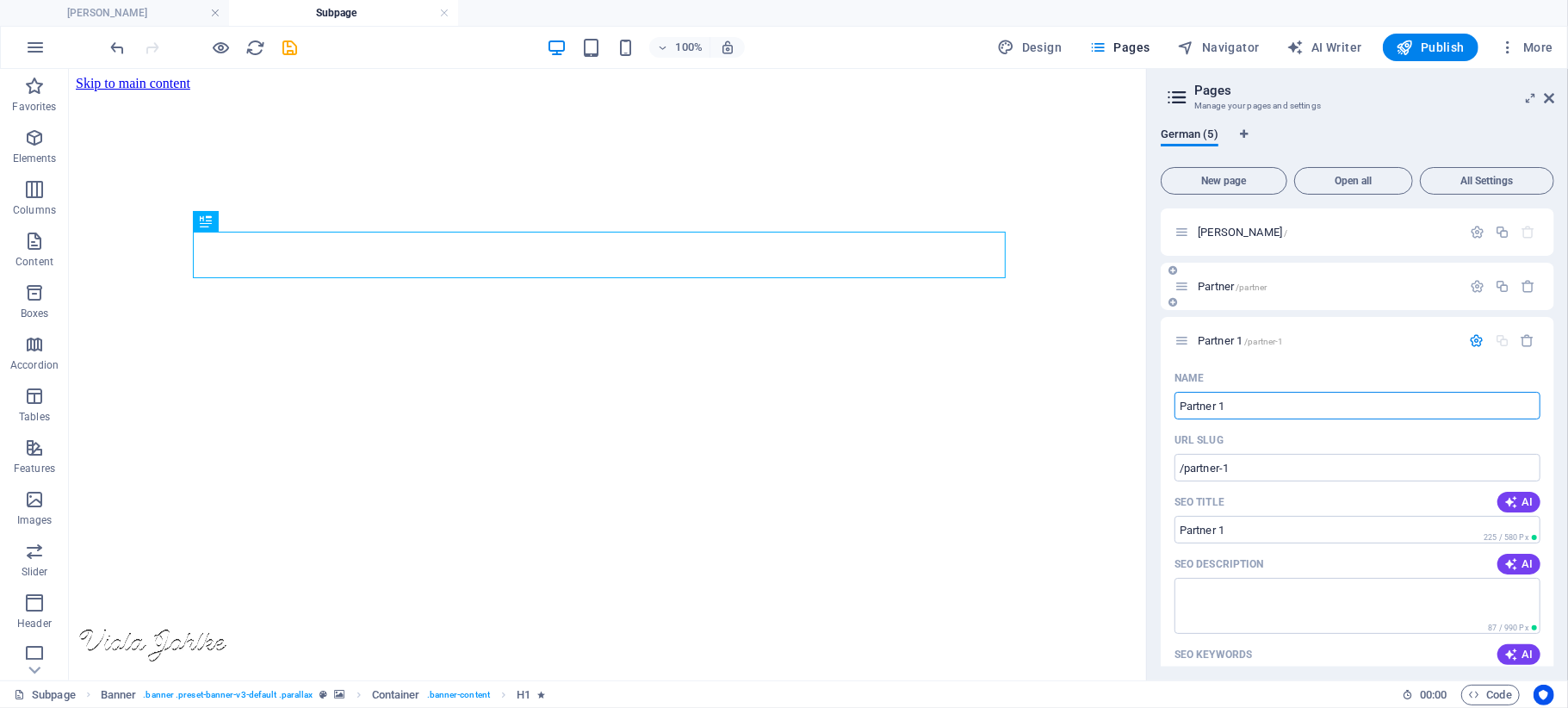
click at [1293, 287] on p "Partner /partner" at bounding box center [1327, 287] width 259 height 12
click at [1262, 287] on span "/partner" at bounding box center [1251, 288] width 31 height 10
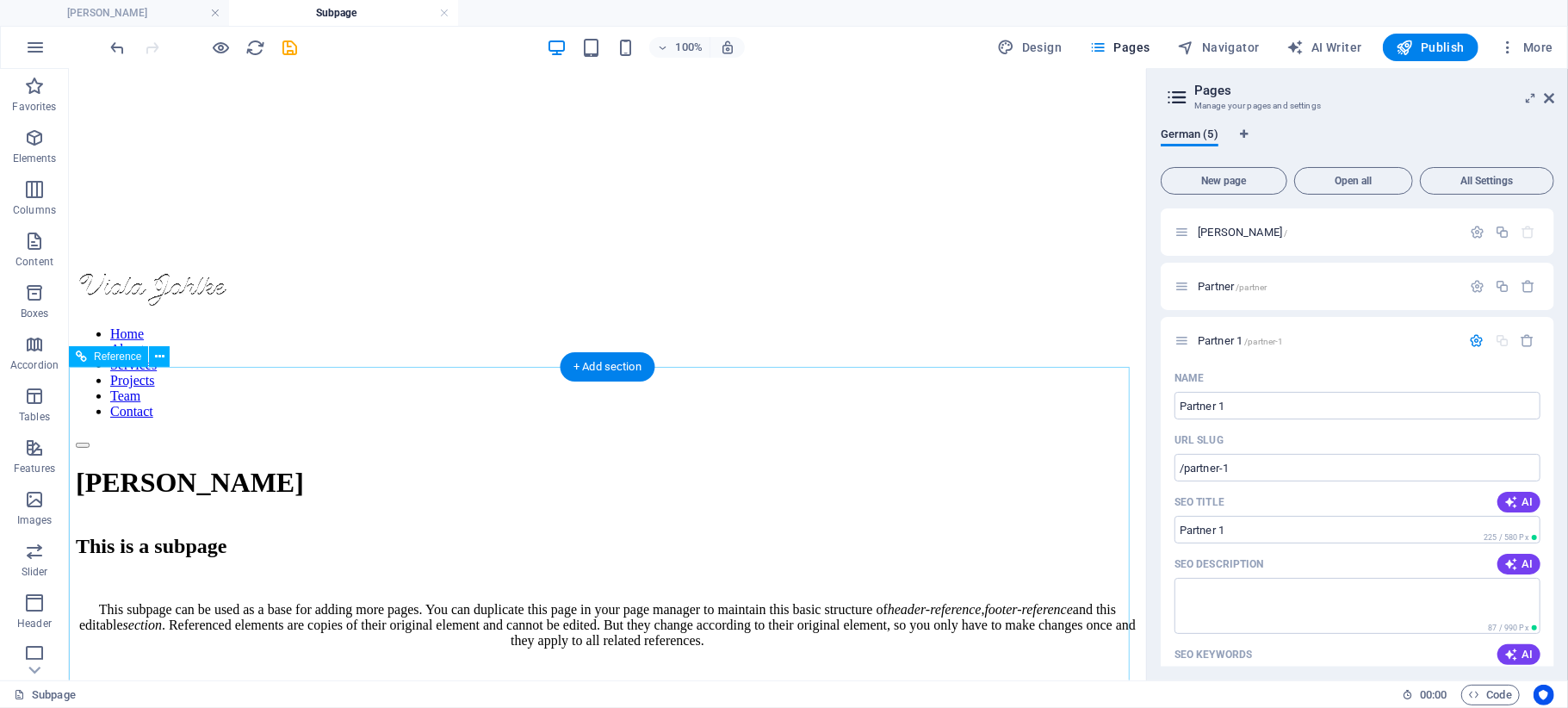
scroll to position [470, 0]
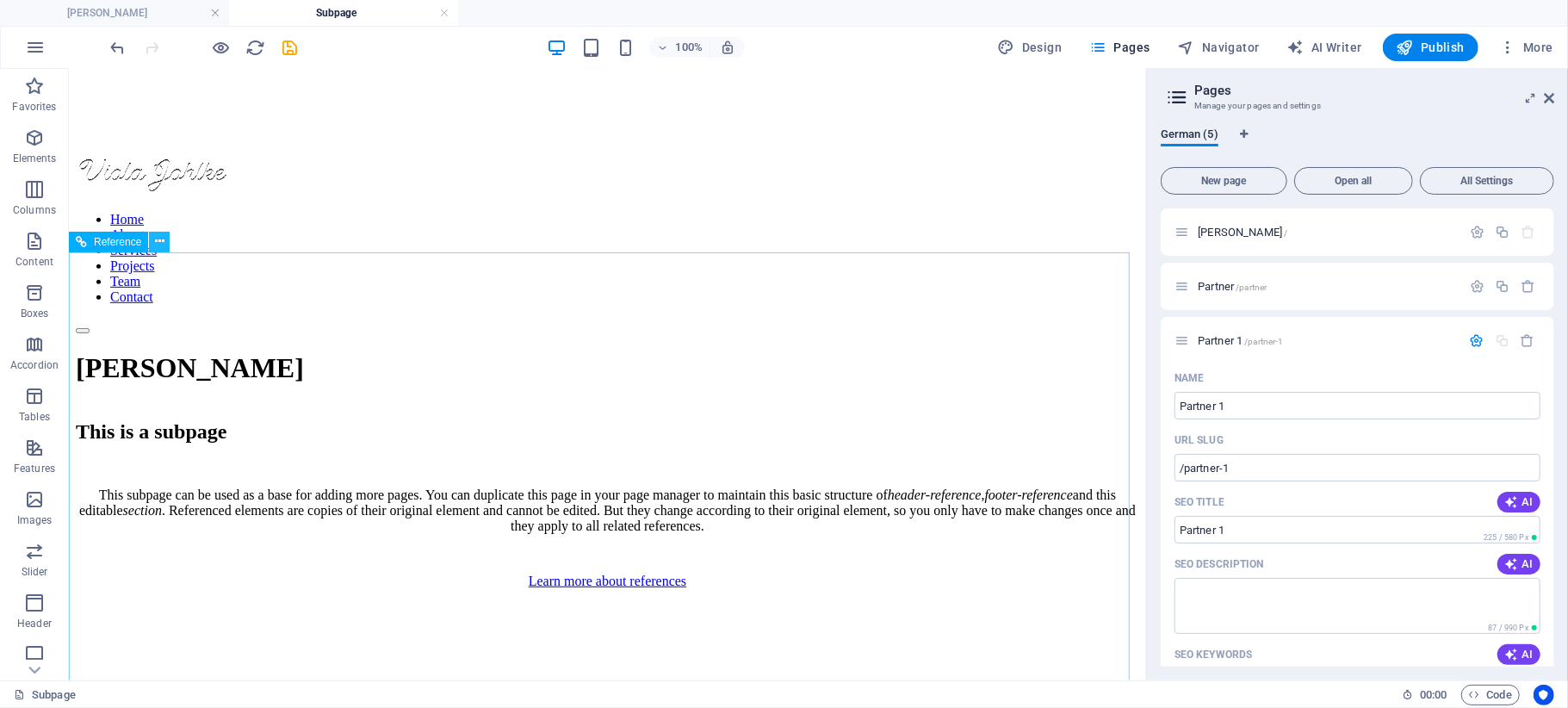
click at [162, 238] on icon at bounding box center [160, 241] width 10 height 18
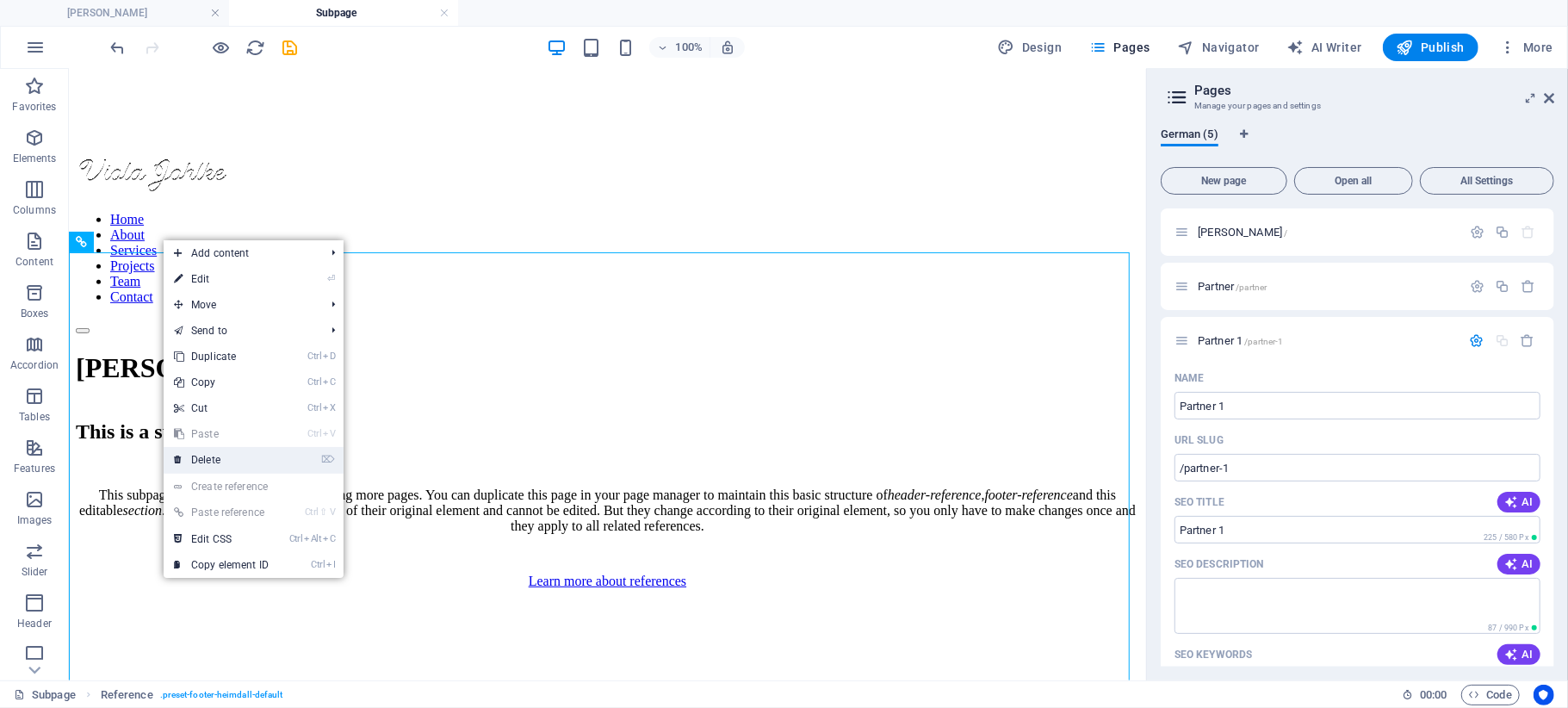
click at [238, 454] on link "⌦ Delete" at bounding box center [221, 459] width 115 height 26
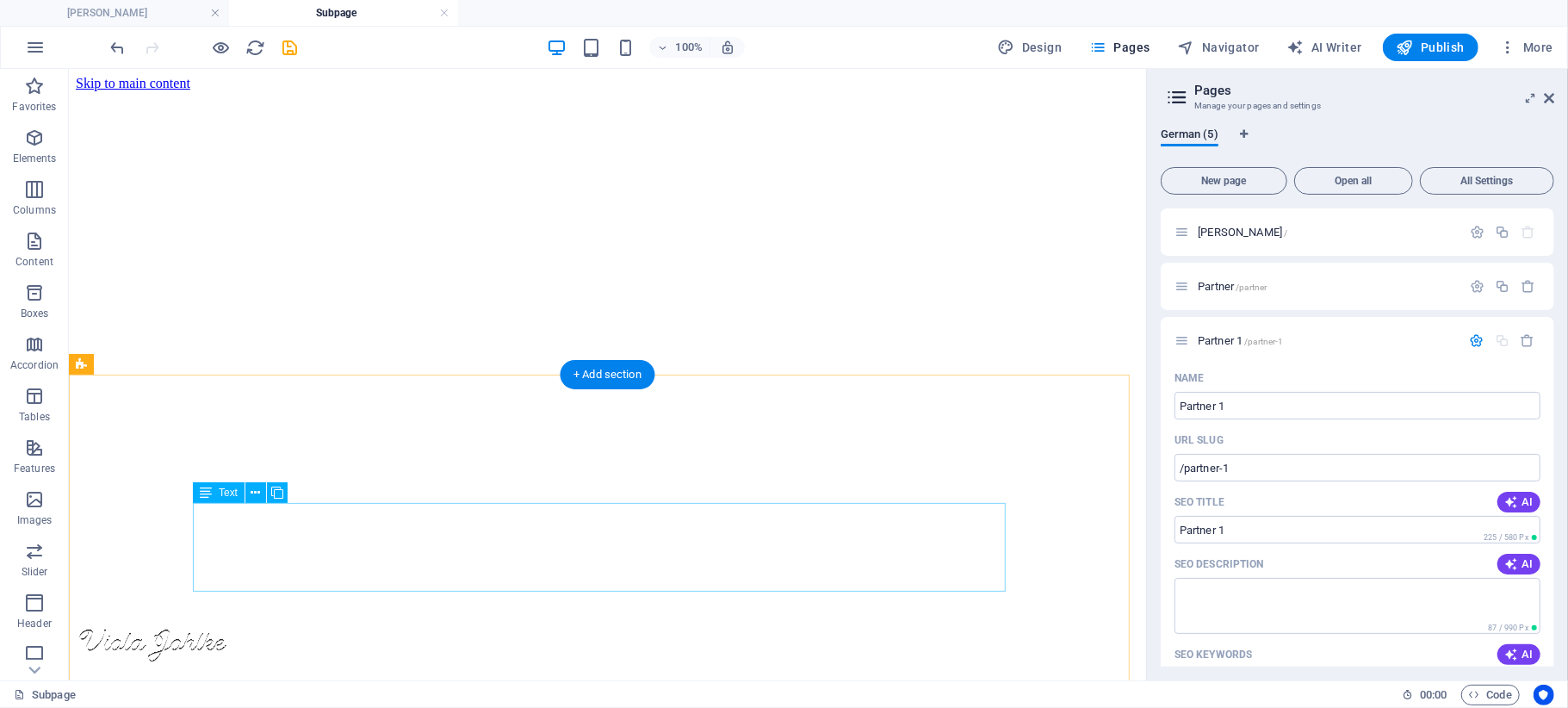
scroll to position [43, 0]
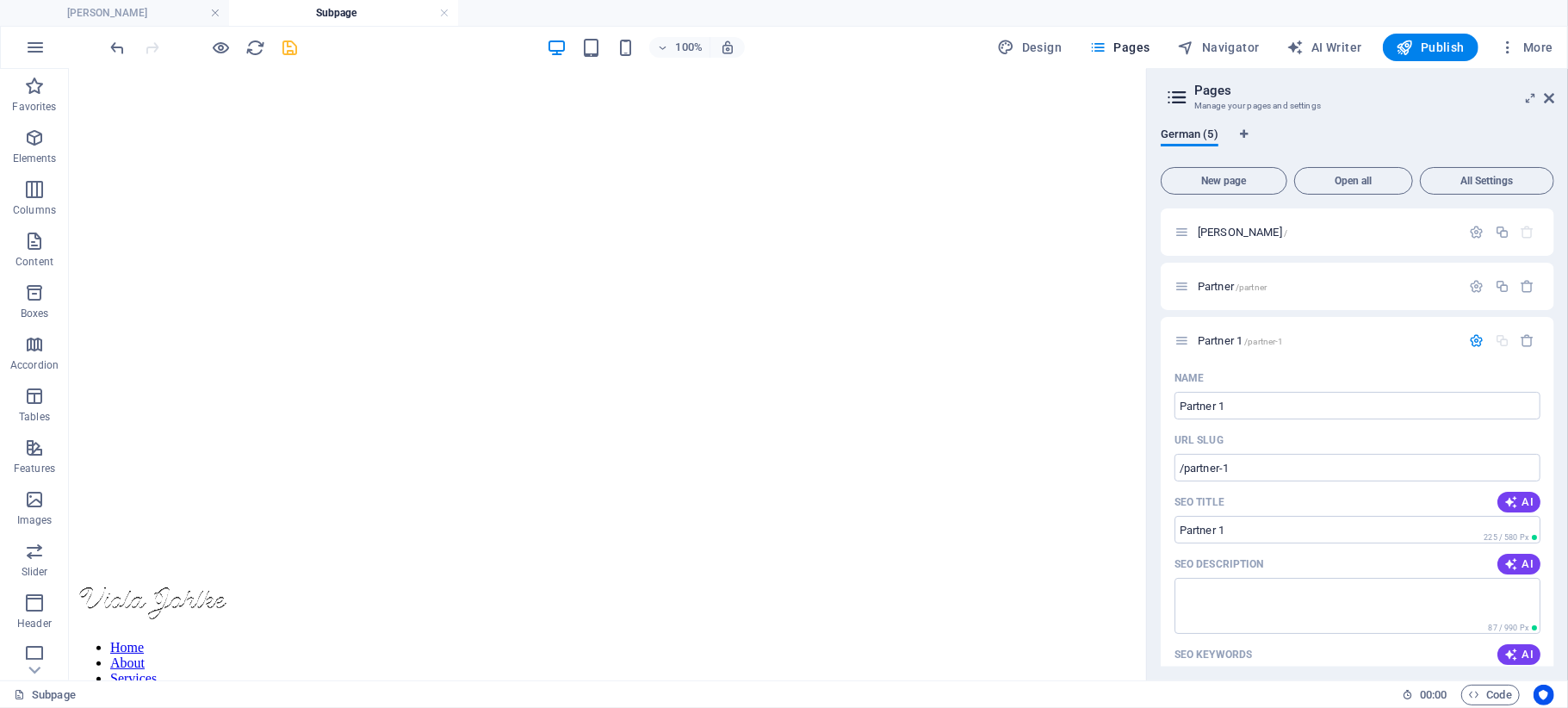
click at [293, 48] on icon "save" at bounding box center [291, 47] width 19 height 19
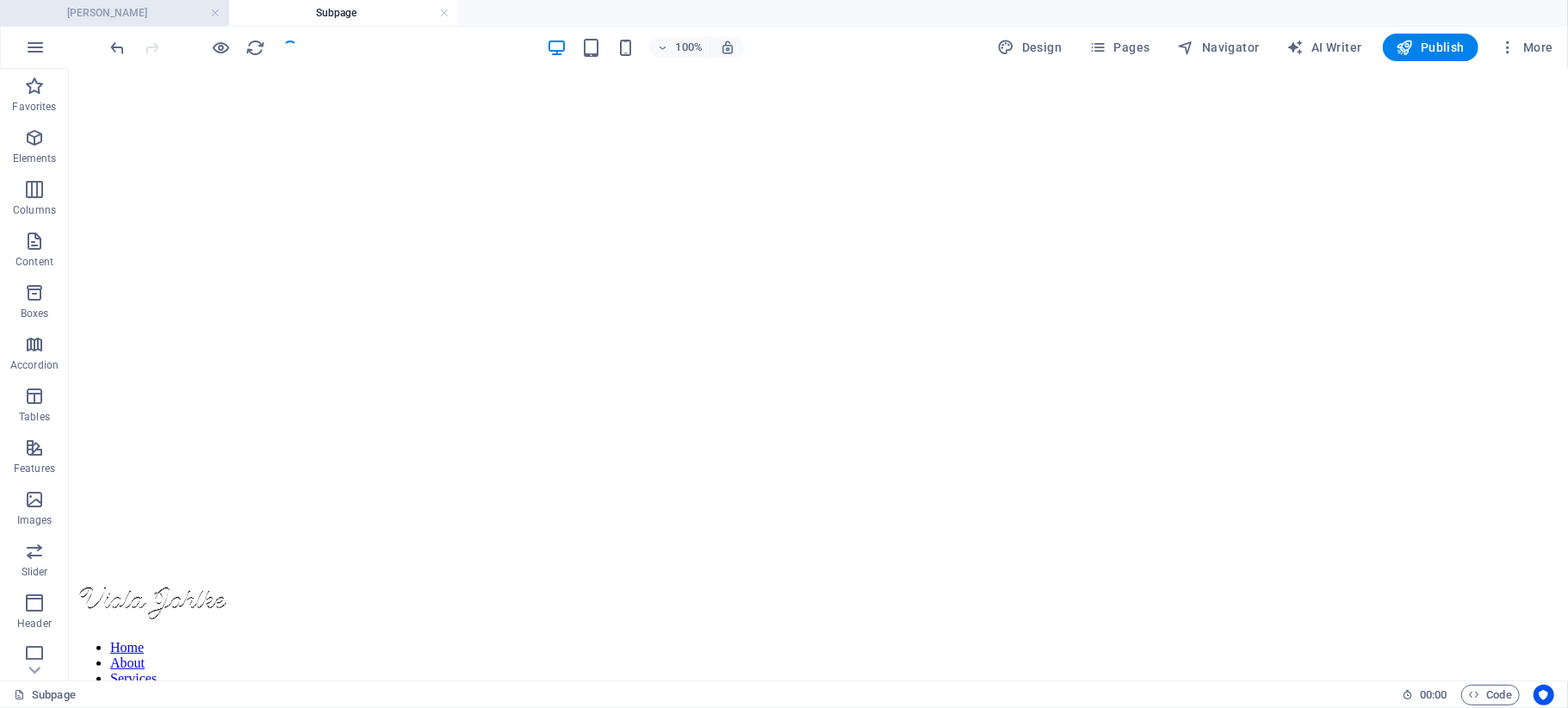
click at [149, 8] on h4 "[PERSON_NAME]" at bounding box center [114, 14] width 229 height 19
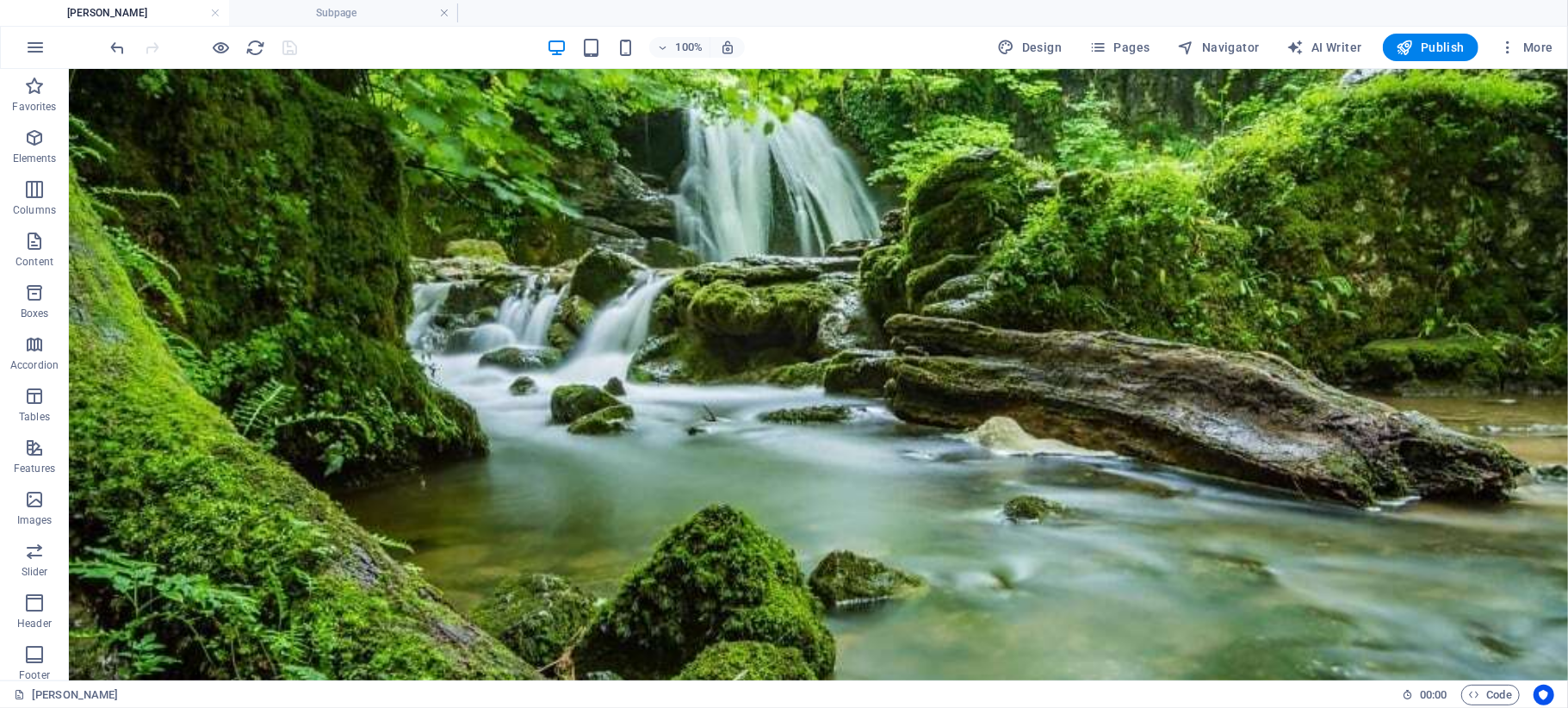
click at [1128, 40] on span "Pages" at bounding box center [1120, 47] width 60 height 17
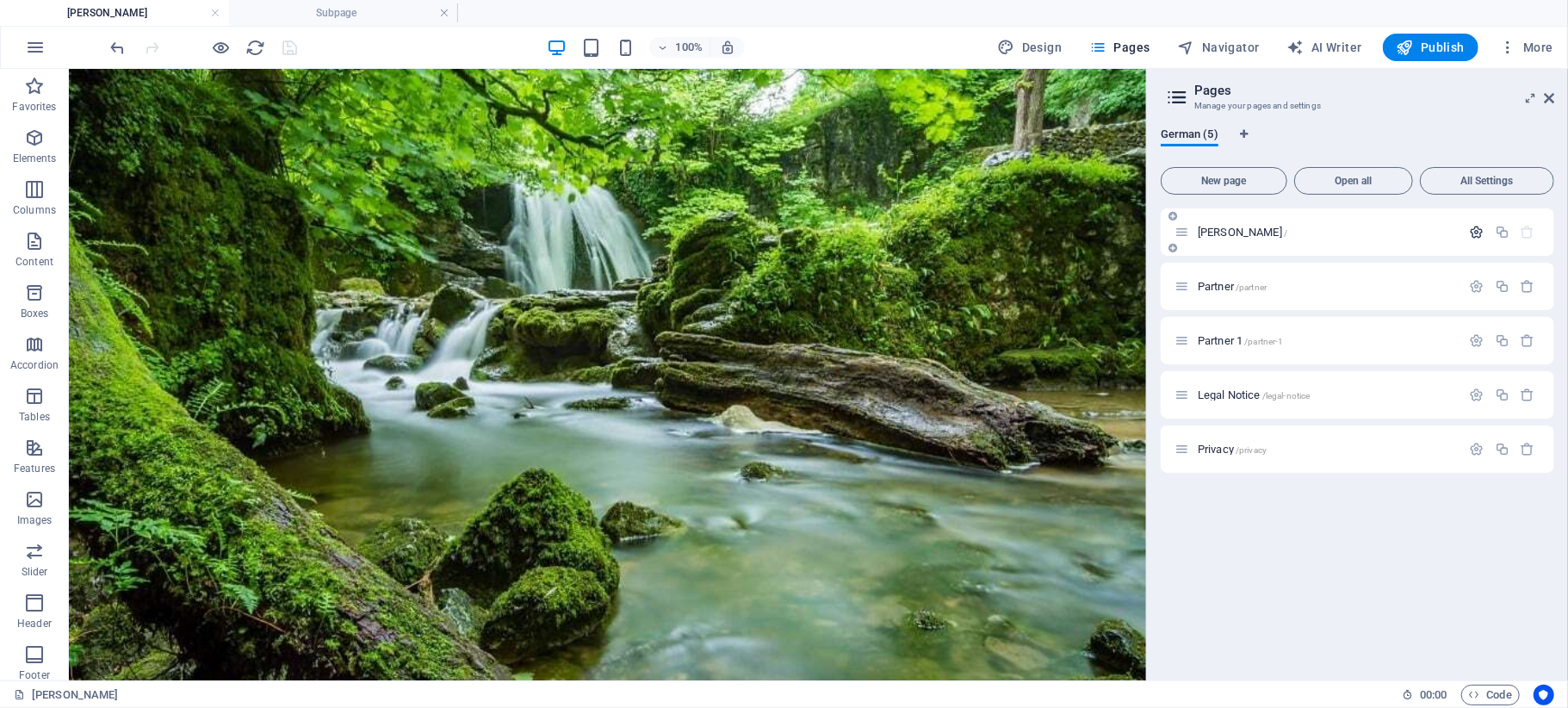
click at [1476, 228] on icon "button" at bounding box center [1477, 231] width 15 height 15
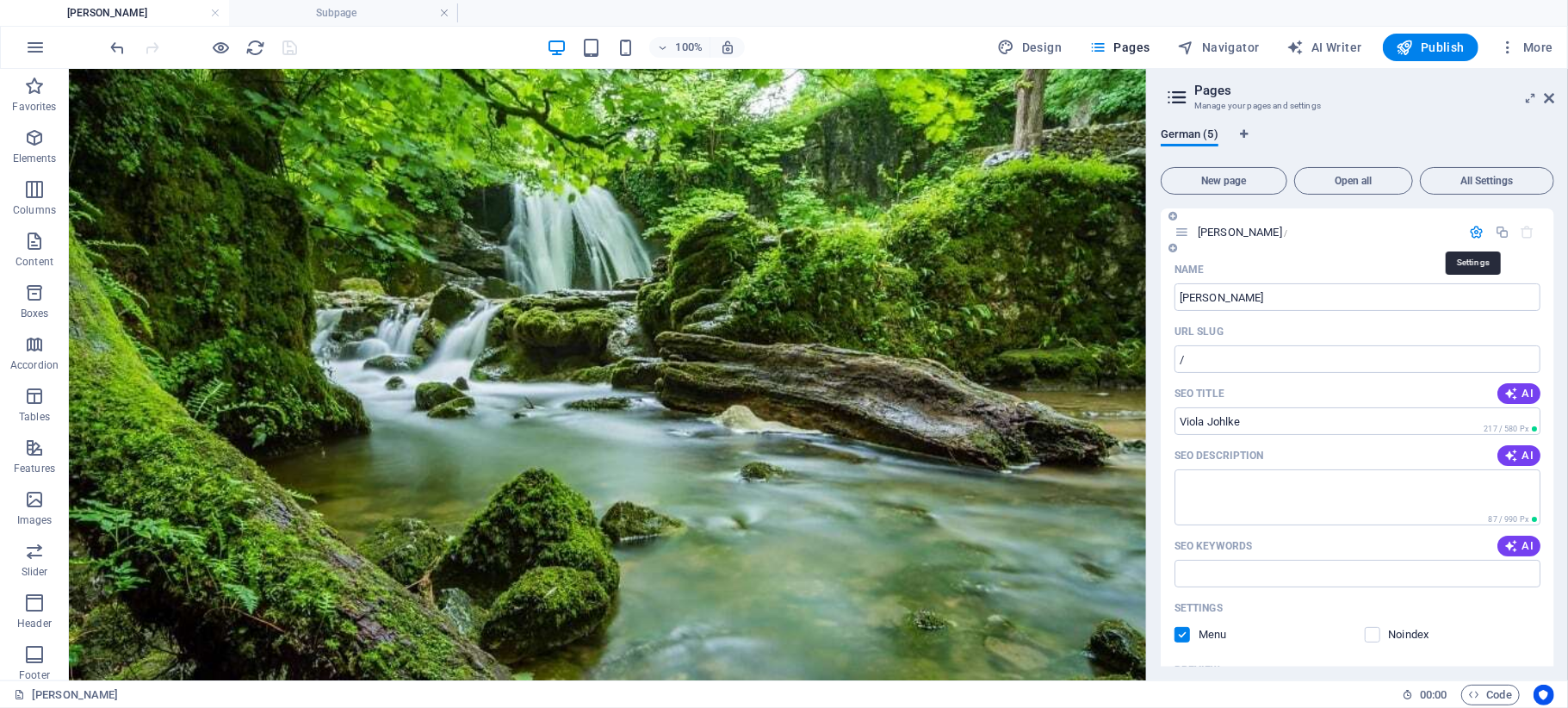
click at [1471, 231] on icon "button" at bounding box center [1477, 231] width 15 height 15
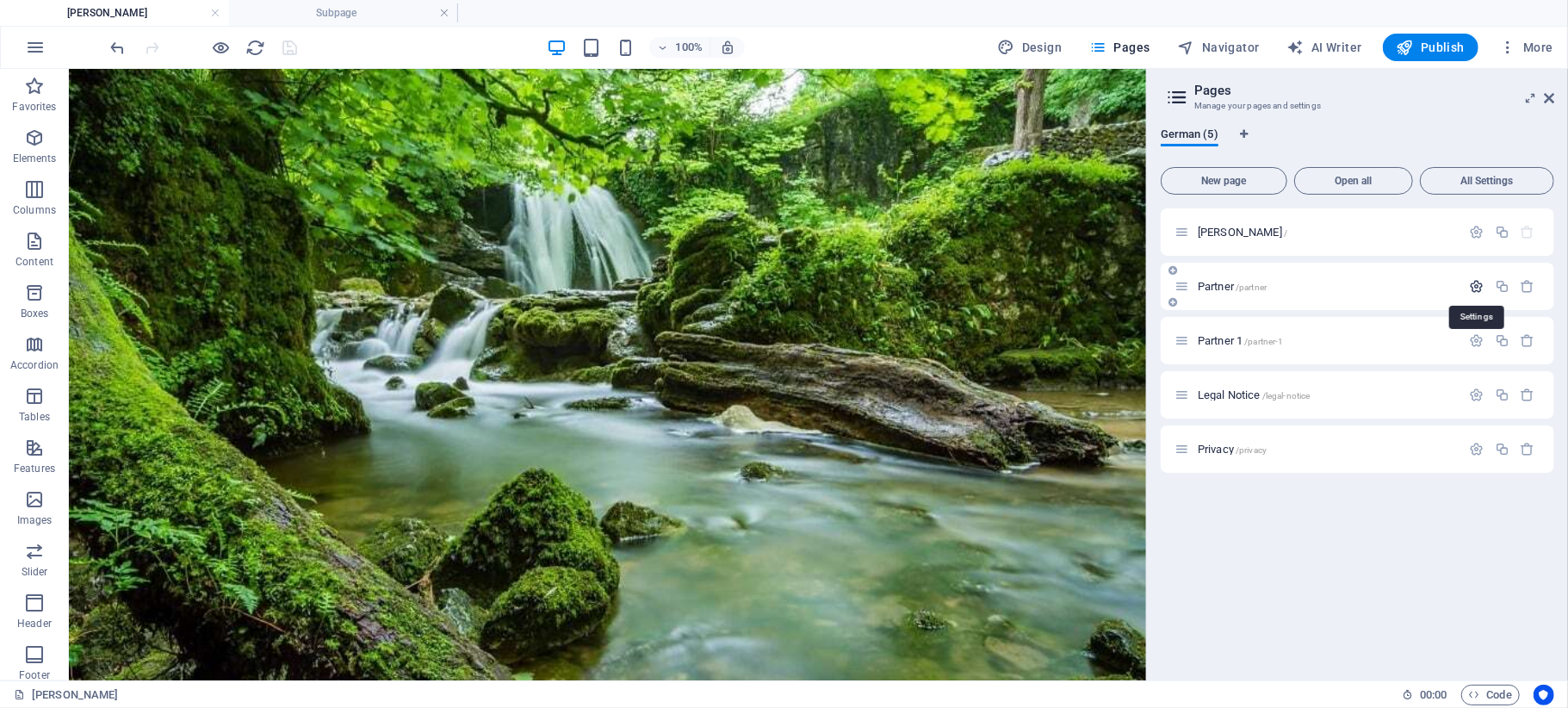
click at [1474, 287] on icon "button" at bounding box center [1477, 286] width 15 height 15
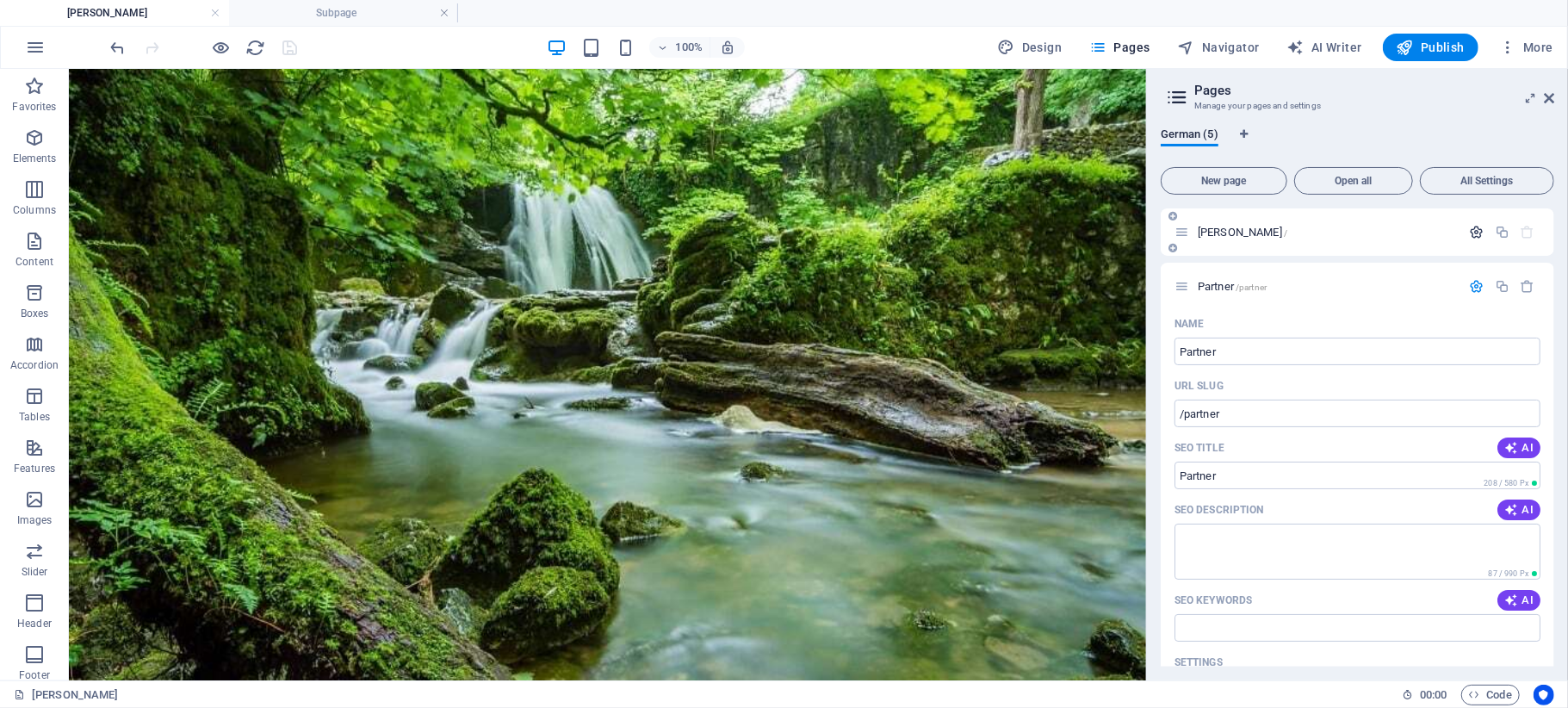
click at [1470, 231] on icon "button" at bounding box center [1477, 231] width 15 height 15
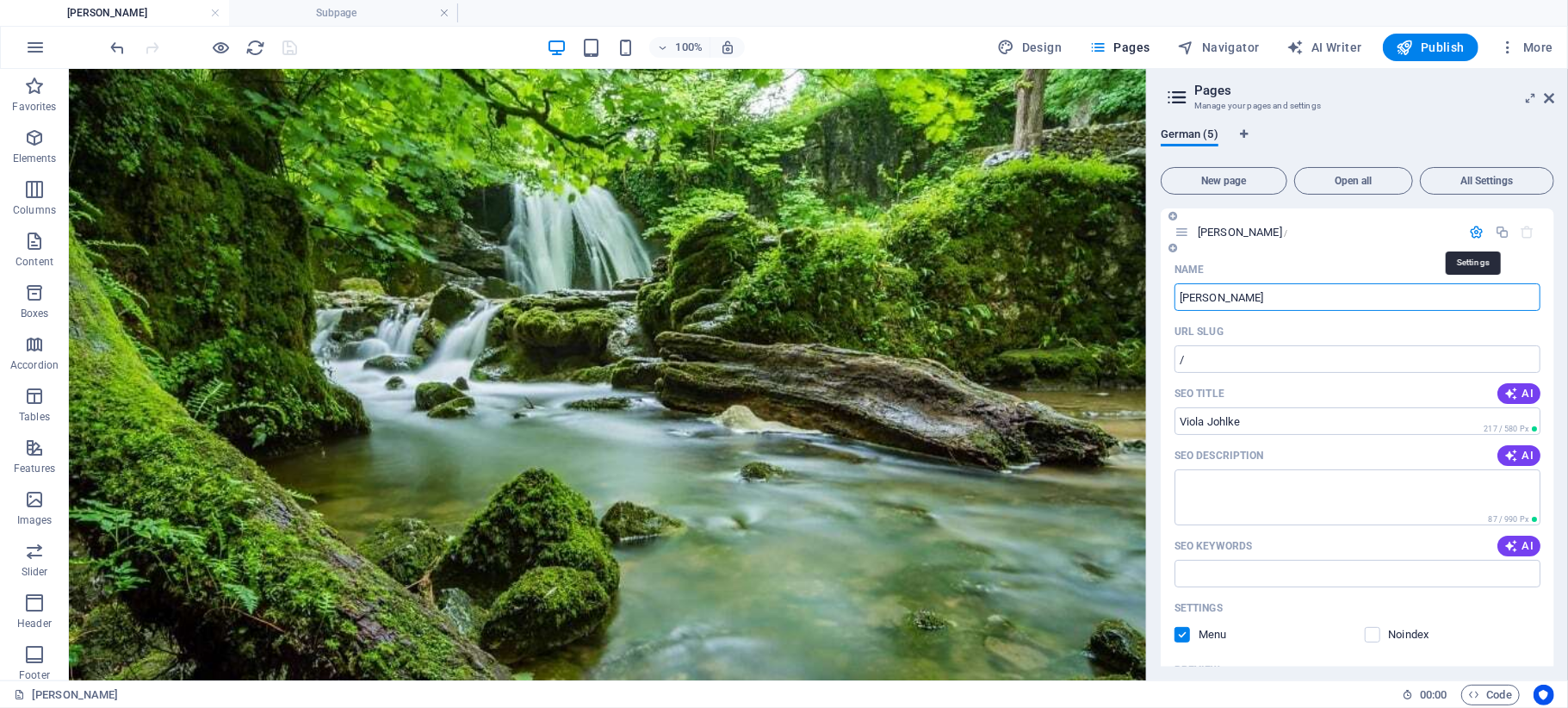
click at [1470, 231] on icon "button" at bounding box center [1477, 231] width 15 height 15
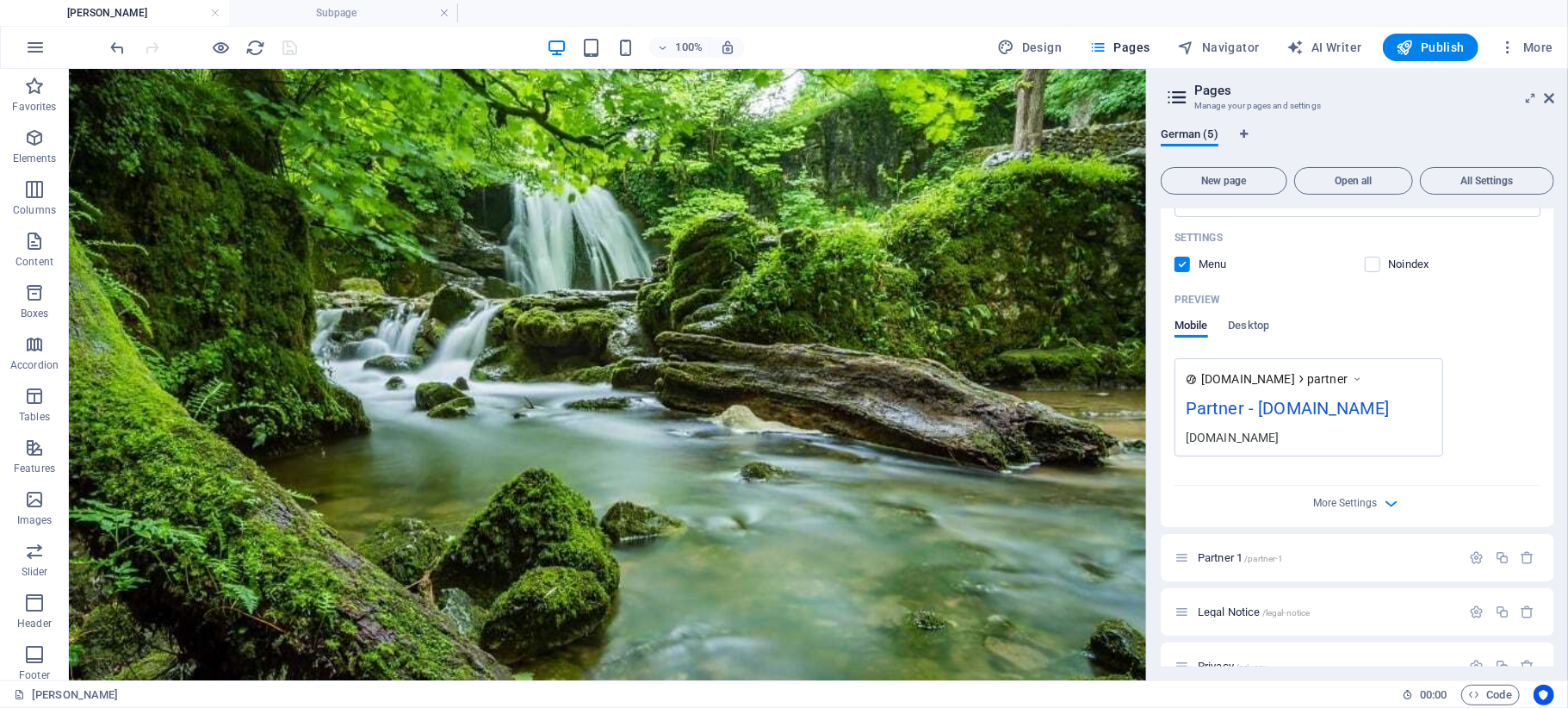
scroll to position [454, 0]
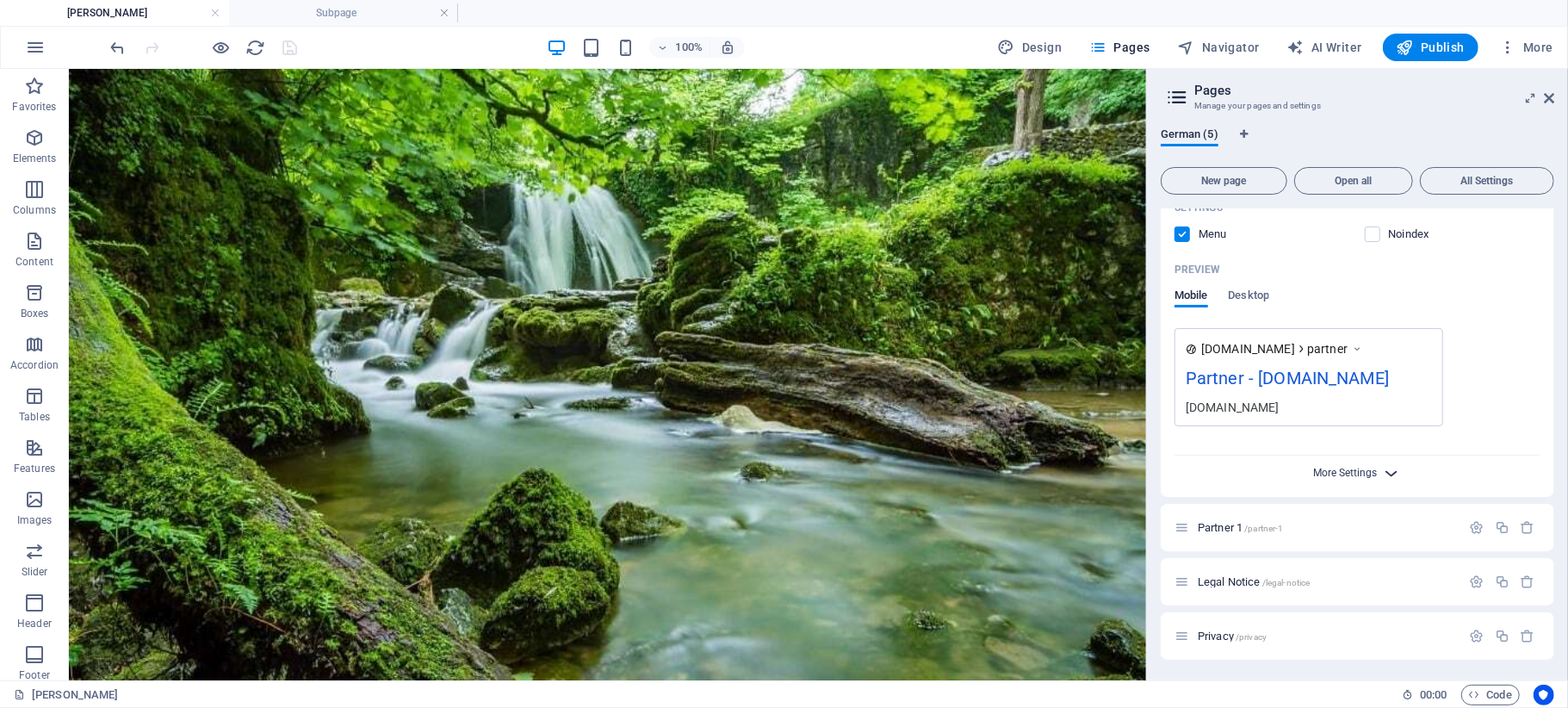
click at [1344, 476] on span "More Settings" at bounding box center [1346, 473] width 64 height 12
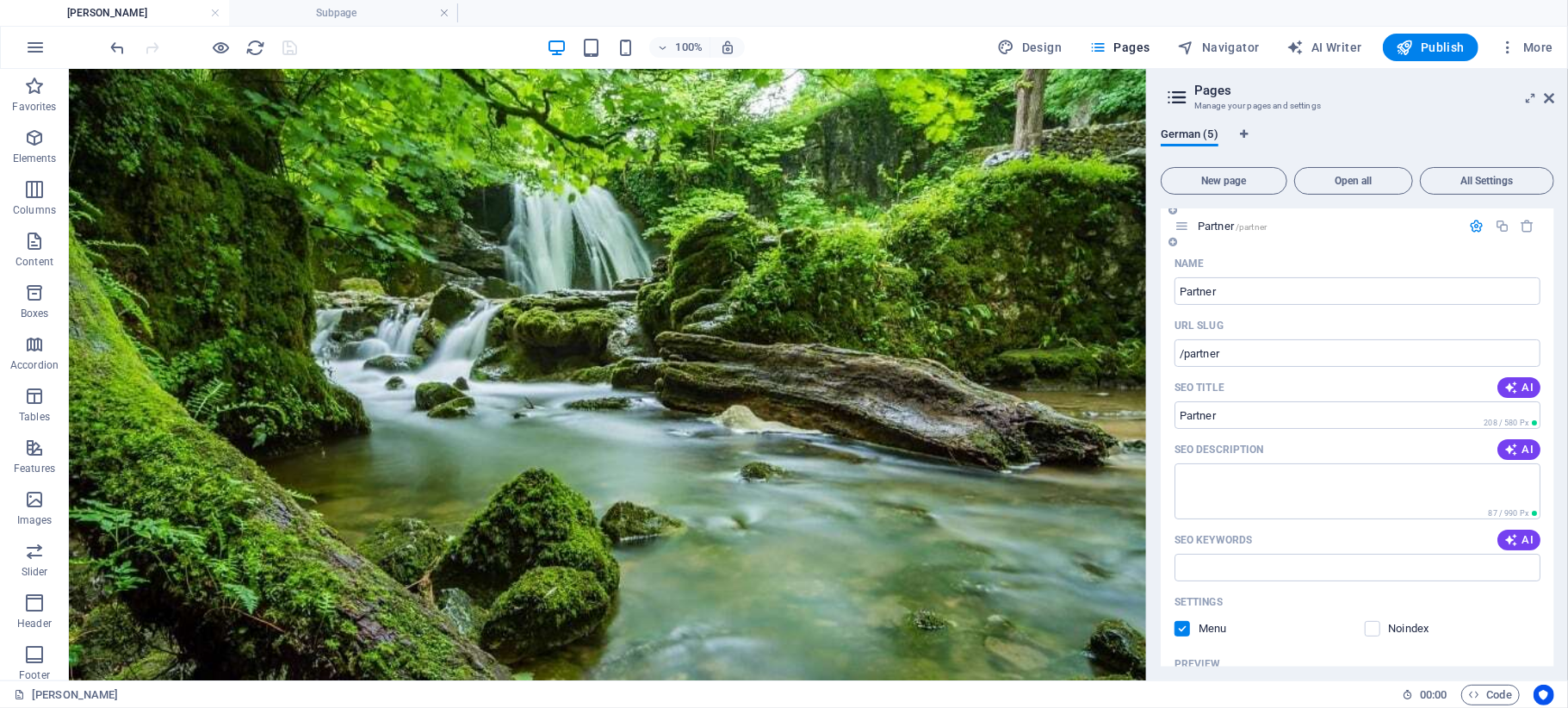
scroll to position [0, 0]
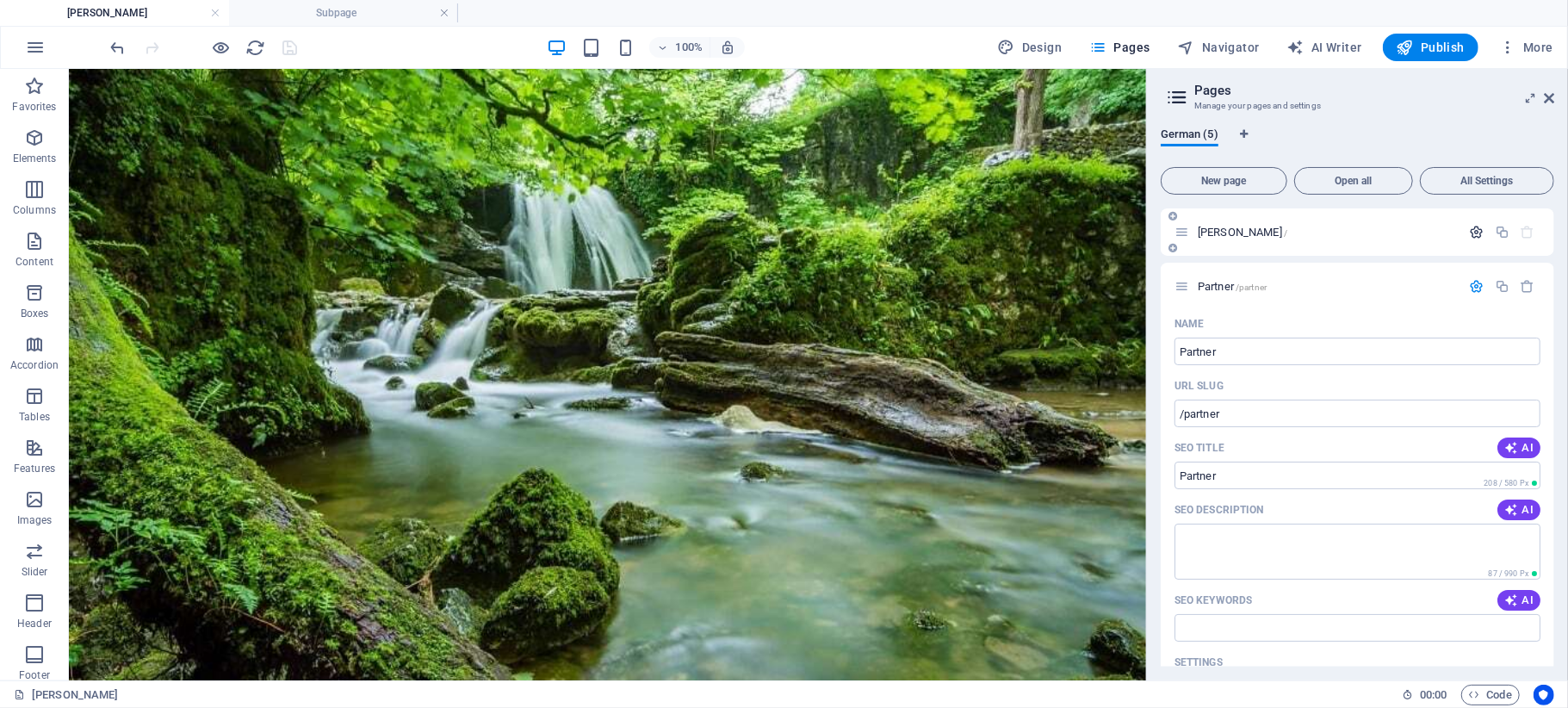
click at [1470, 234] on icon "button" at bounding box center [1477, 231] width 15 height 15
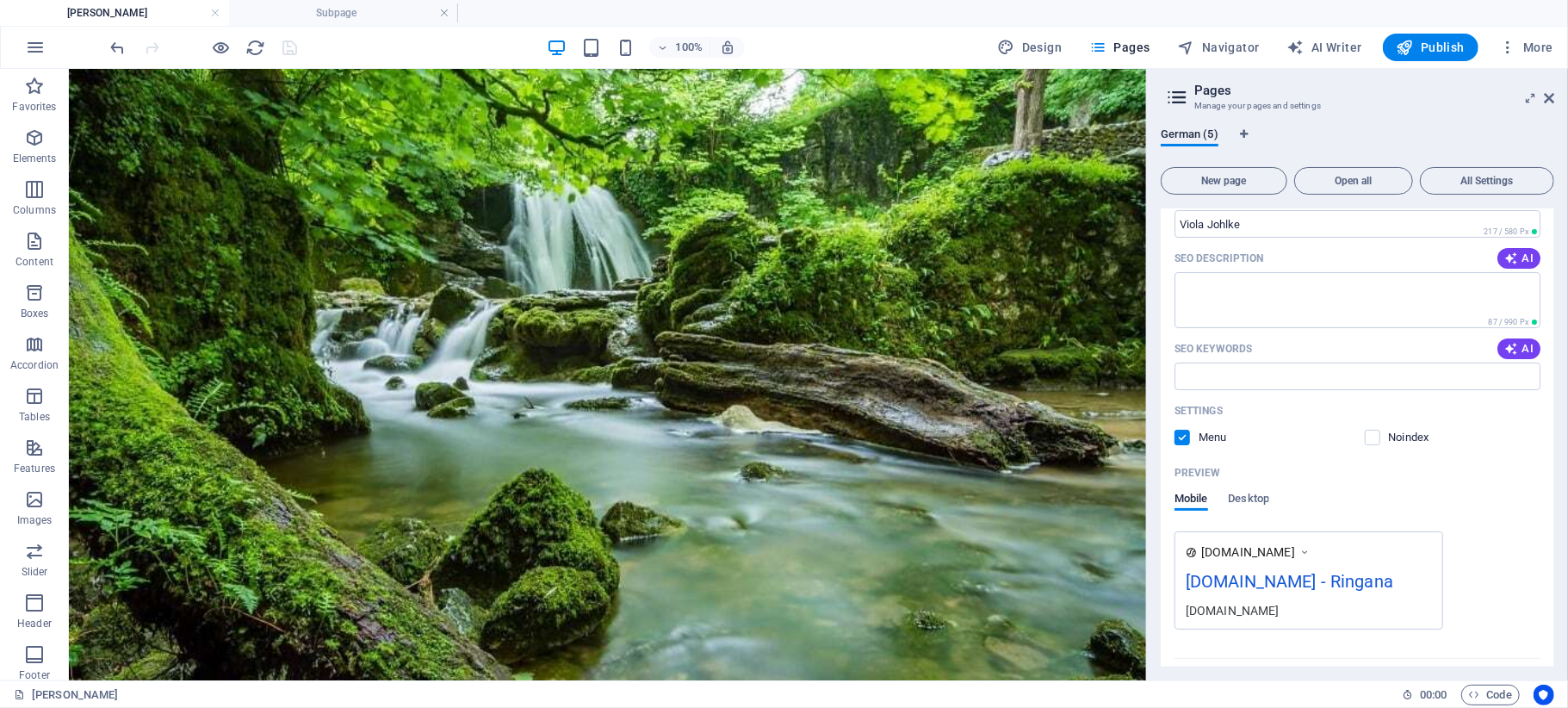
scroll to position [229, 0]
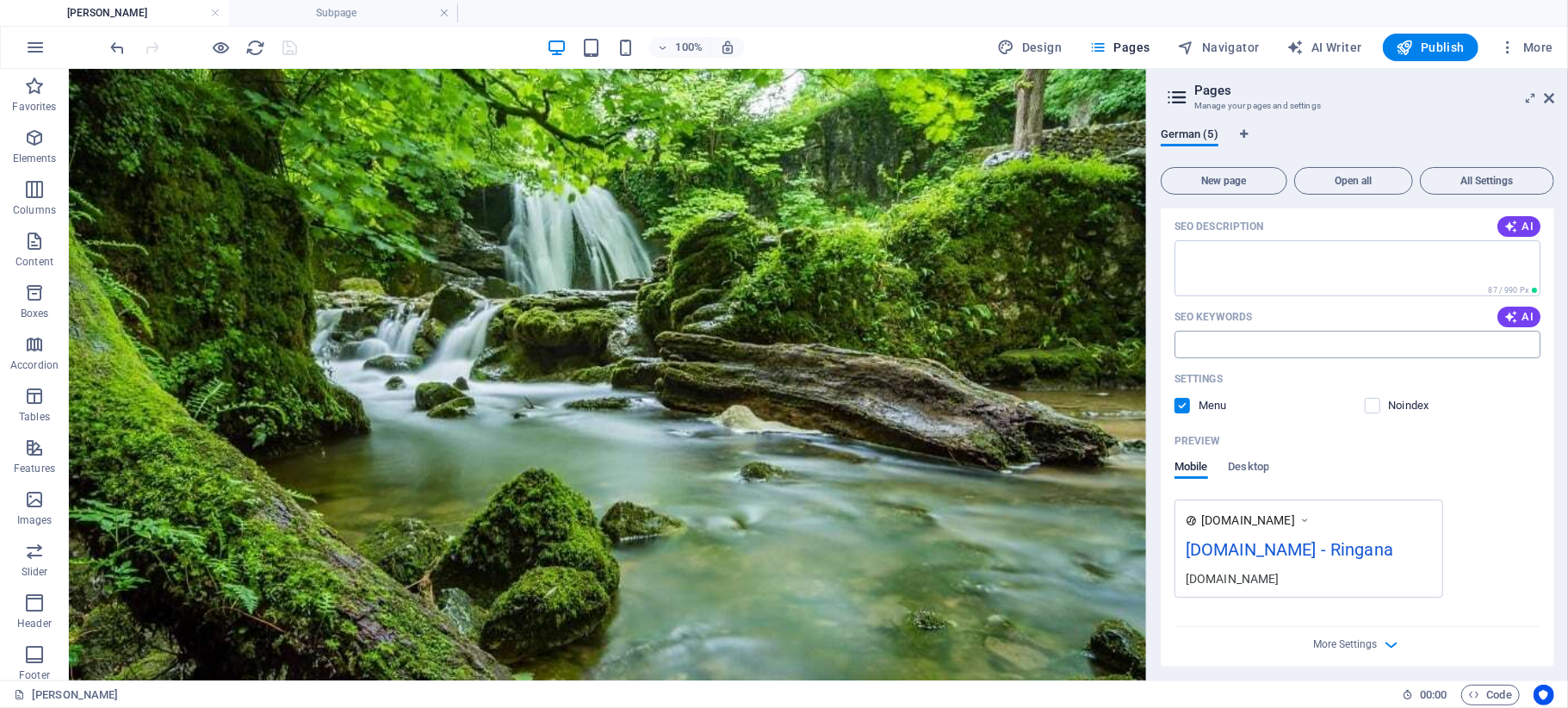
click at [1259, 334] on input "SEO Keywords" at bounding box center [1358, 344] width 366 height 27
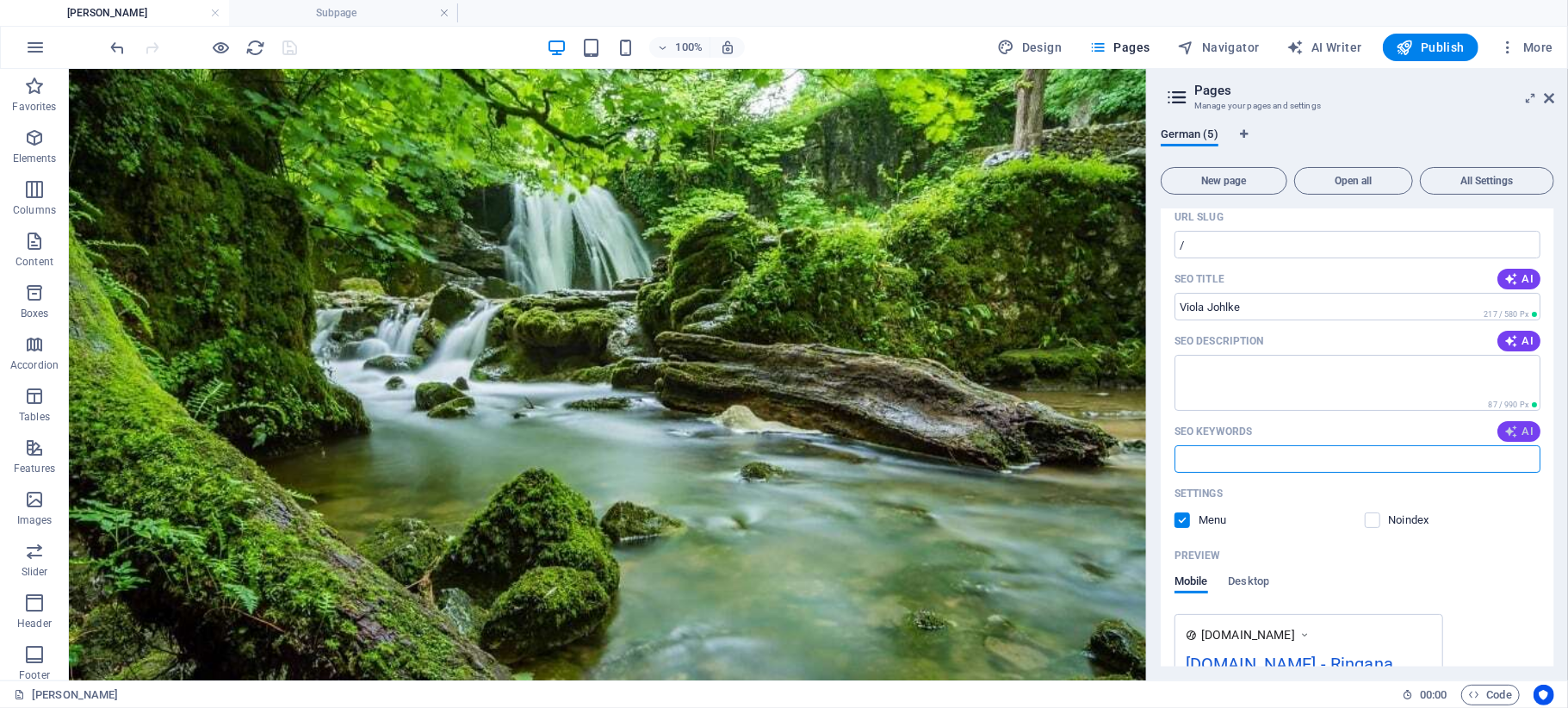
click at [1525, 431] on span "AI" at bounding box center [1519, 431] width 29 height 14
type input "Frischekosmetik, Hautberatung, Vanlife, Mindset, Empfehlungsmarketing, RINGANA"
click at [1337, 454] on input "Frischekosmetik, Hautberatung, Vanlife, Mindset, Empfehlungsmarketing, RINGANA" at bounding box center [1358, 459] width 366 height 27
drag, startPoint x: 1409, startPoint y: 462, endPoint x: 1564, endPoint y: 470, distance: 155.2
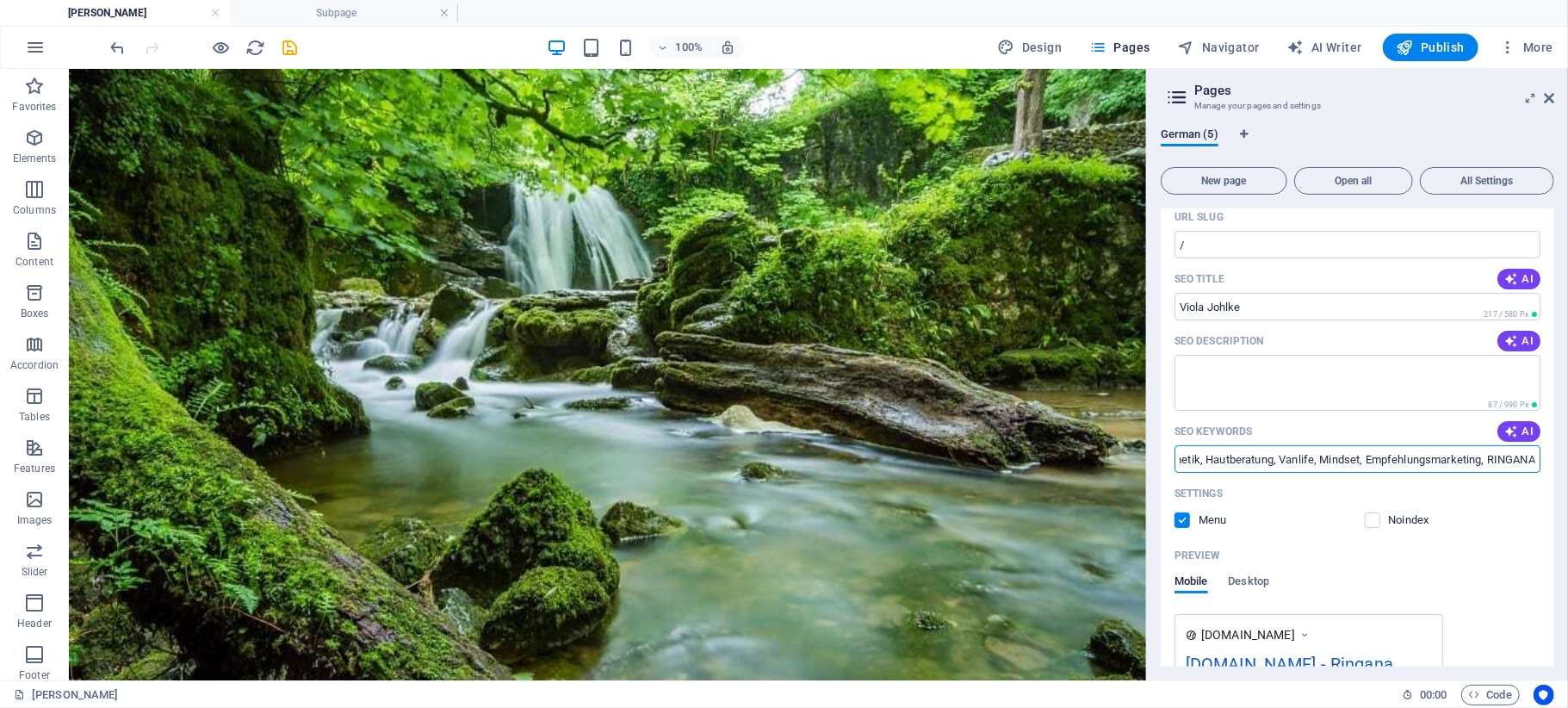
click at [1564, 470] on div "German (5) New page Open all All Settings Viola Johlke / Name Viola Johlke ​ UR…" at bounding box center [1357, 396] width 421 height 567
click at [1441, 447] on input "Frischekosmetik, Hautberatung, Vanlife, Mindset, Empfehlungsmarketing, RINGANA" at bounding box center [1358, 459] width 366 height 27
click at [1296, 454] on input "Frischekosmetik, Hautberatung, Vanlife, Mindset, Empfehlungsmarketing, RINGANA" at bounding box center [1358, 459] width 366 height 27
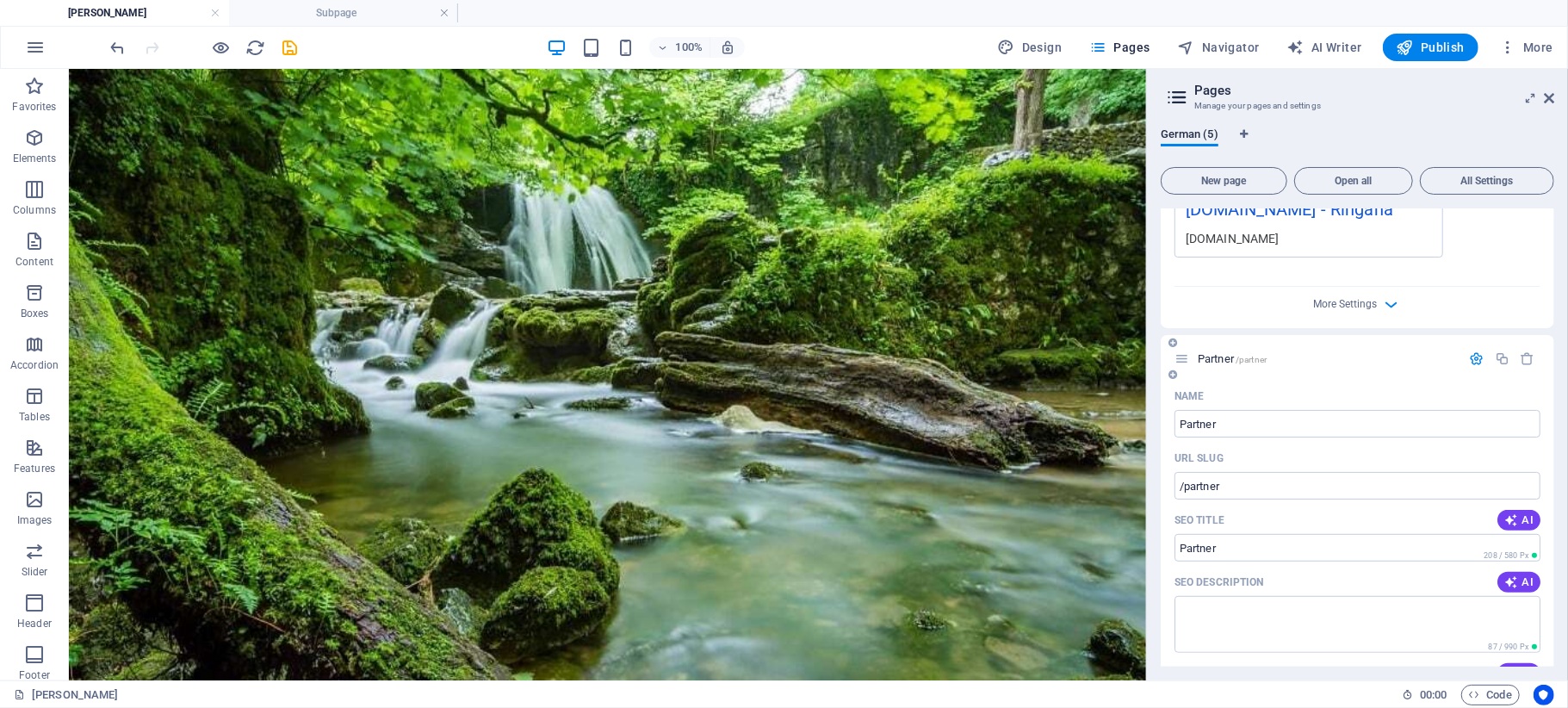
scroll to position [573, 0]
click at [1343, 300] on span "More Settings" at bounding box center [1346, 299] width 64 height 12
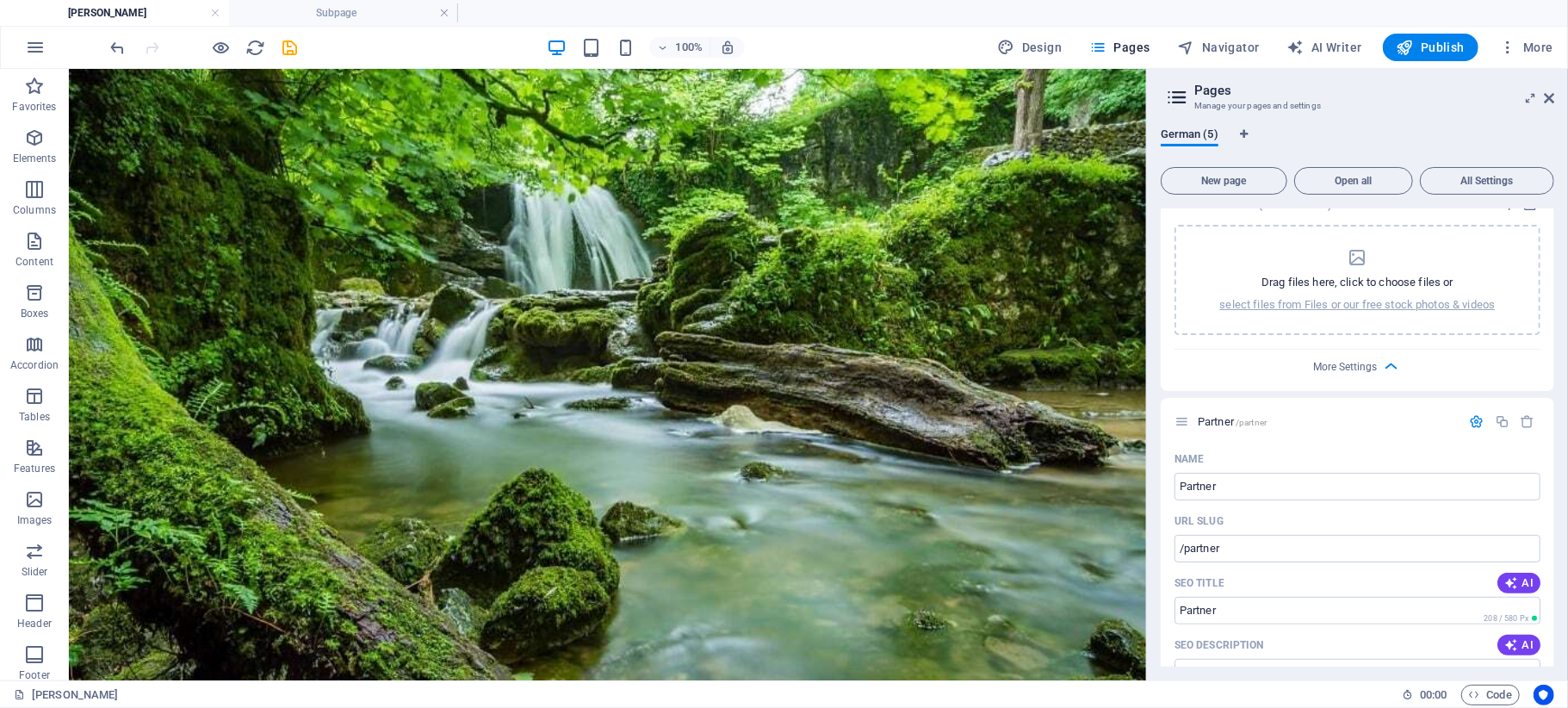
scroll to position [804, 0]
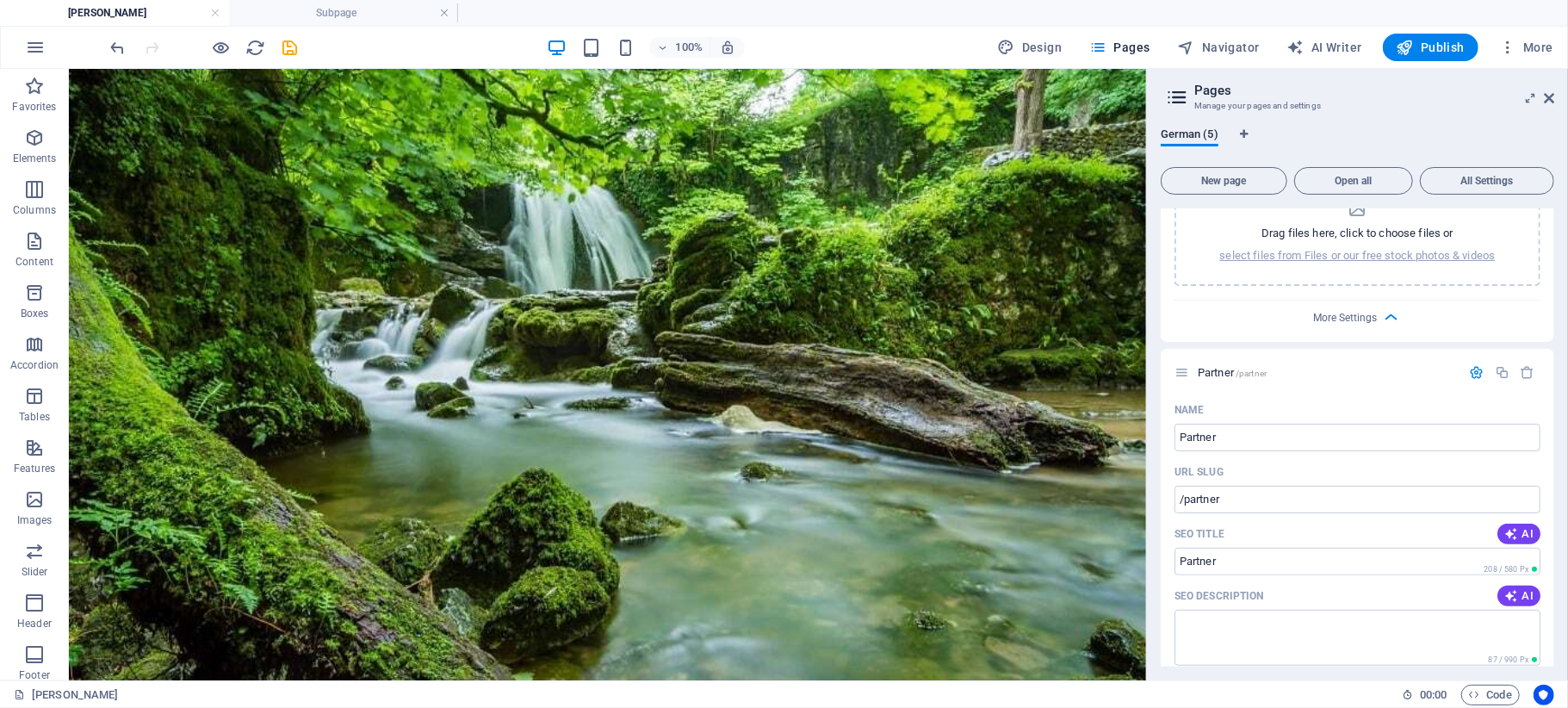
click at [1234, 107] on h3 "Manage your pages and settings" at bounding box center [1357, 106] width 325 height 15
click at [1176, 90] on icon at bounding box center [1177, 97] width 26 height 24
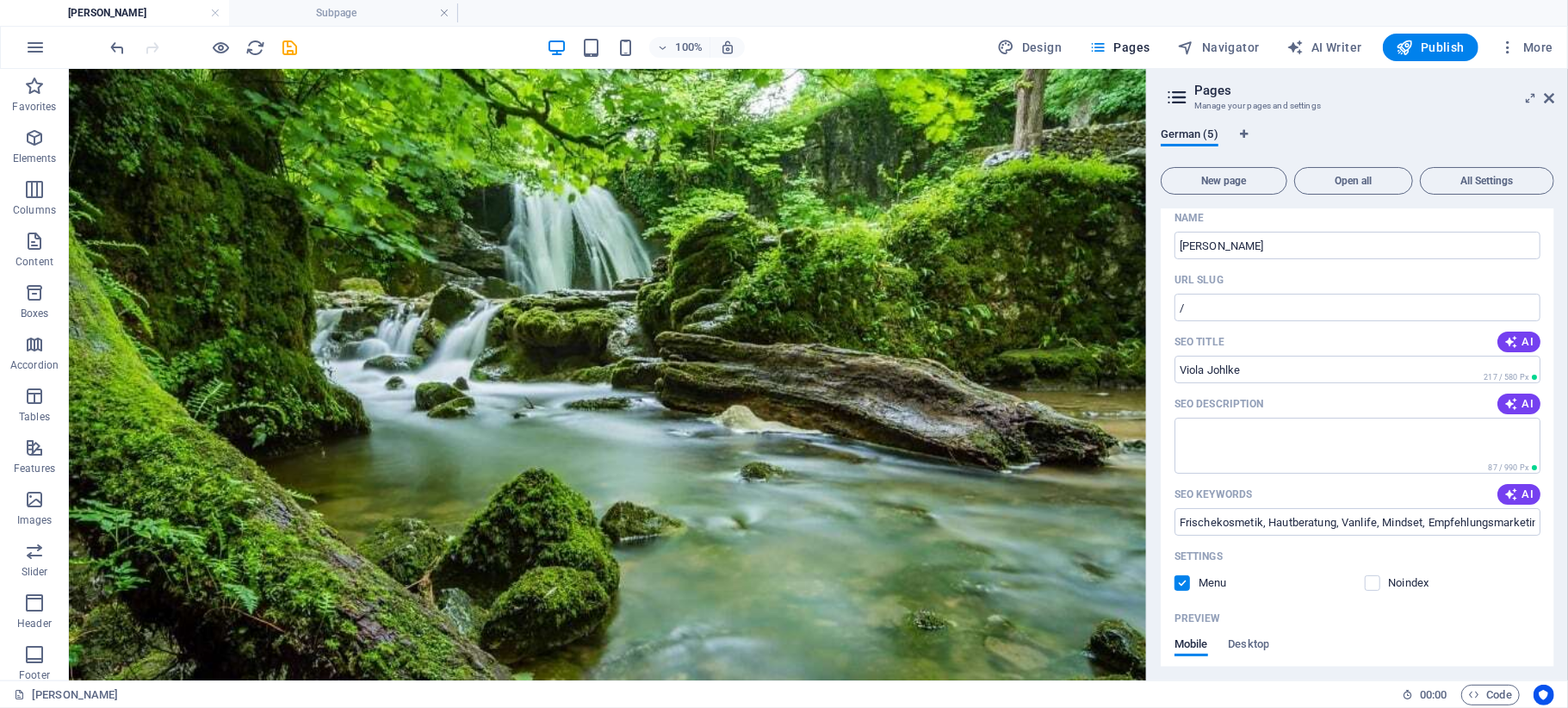
scroll to position [0, 0]
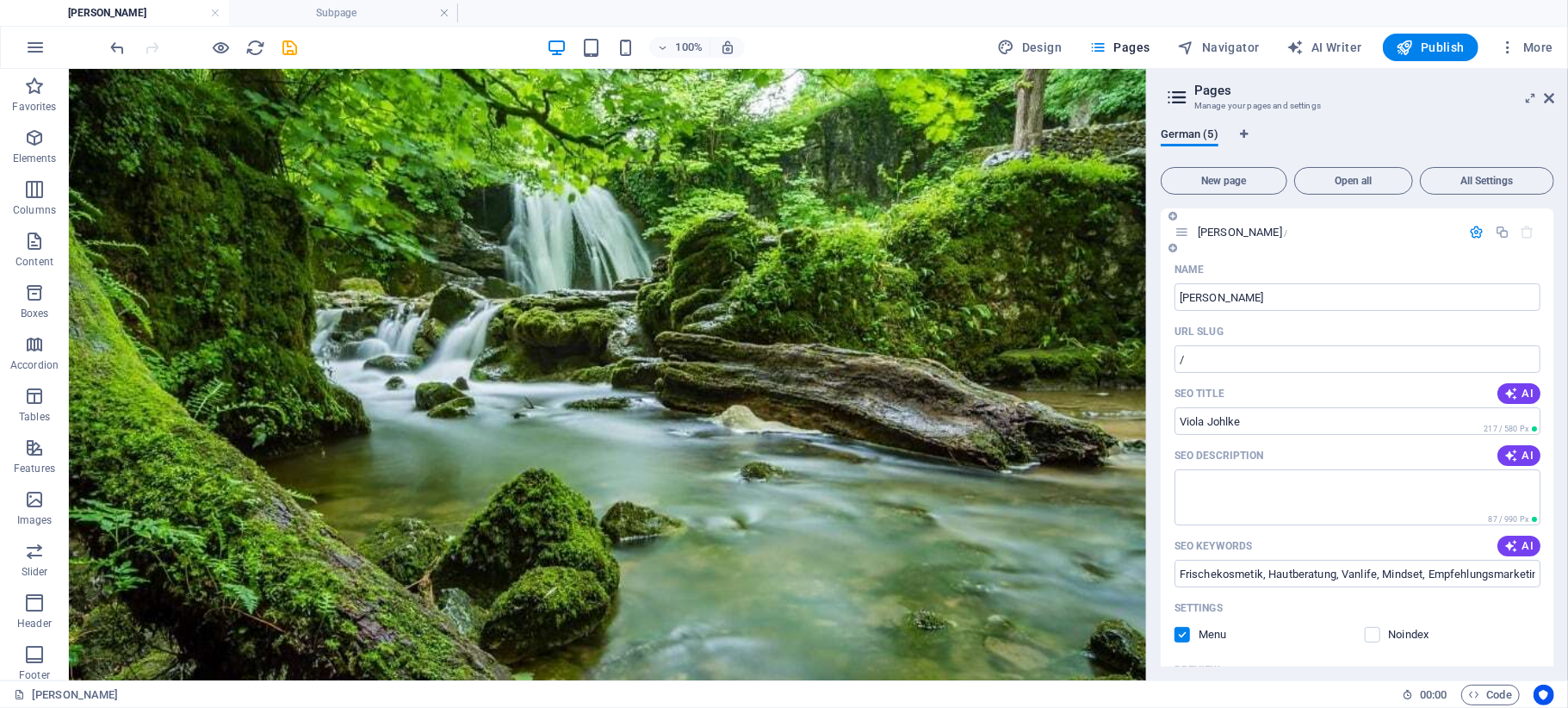
click at [1182, 236] on icon at bounding box center [1182, 231] width 15 height 15
click at [1471, 229] on icon "button" at bounding box center [1477, 231] width 15 height 15
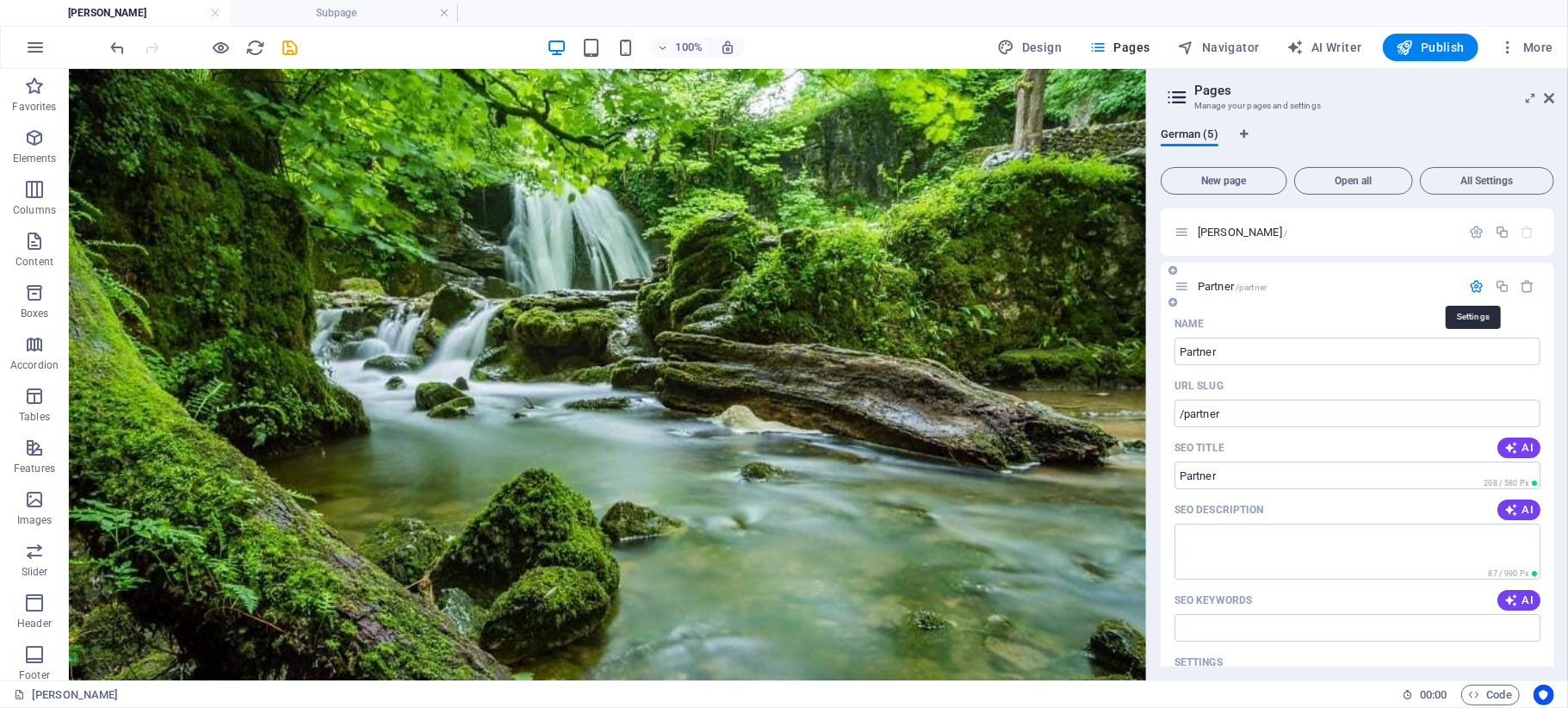
click at [1471, 291] on icon "button" at bounding box center [1477, 286] width 15 height 15
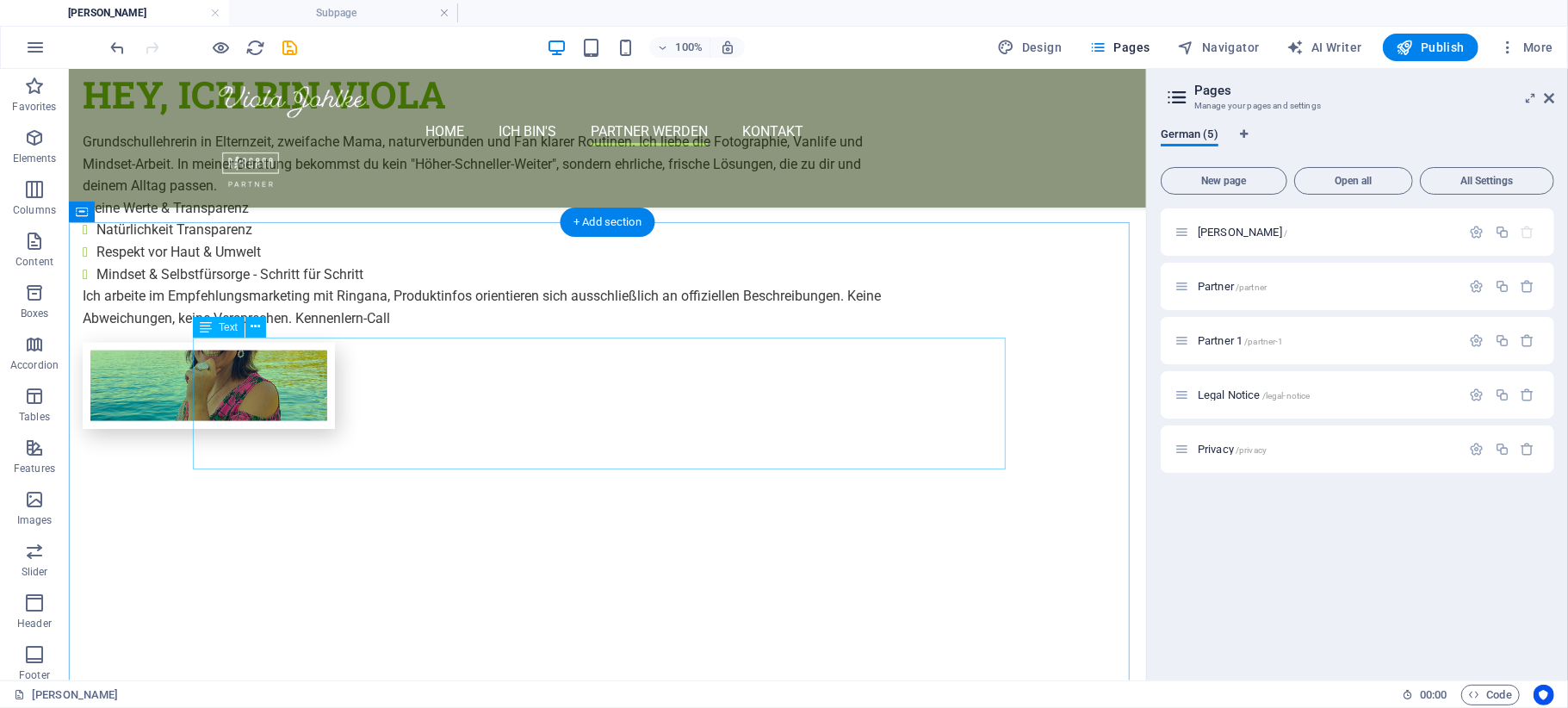
scroll to position [1605, 0]
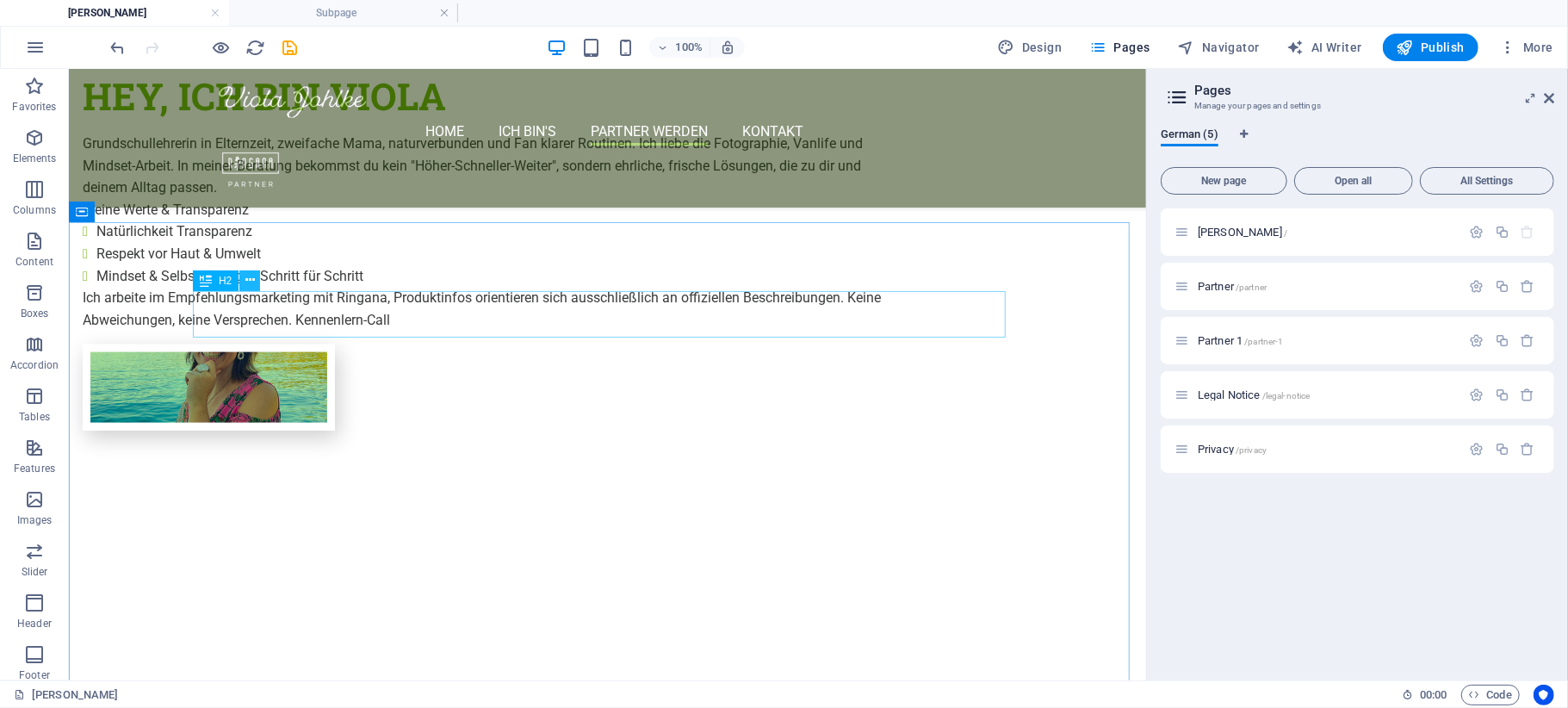
click at [252, 279] on icon at bounding box center [250, 280] width 10 height 18
click at [245, 279] on icon at bounding box center [250, 280] width 10 height 18
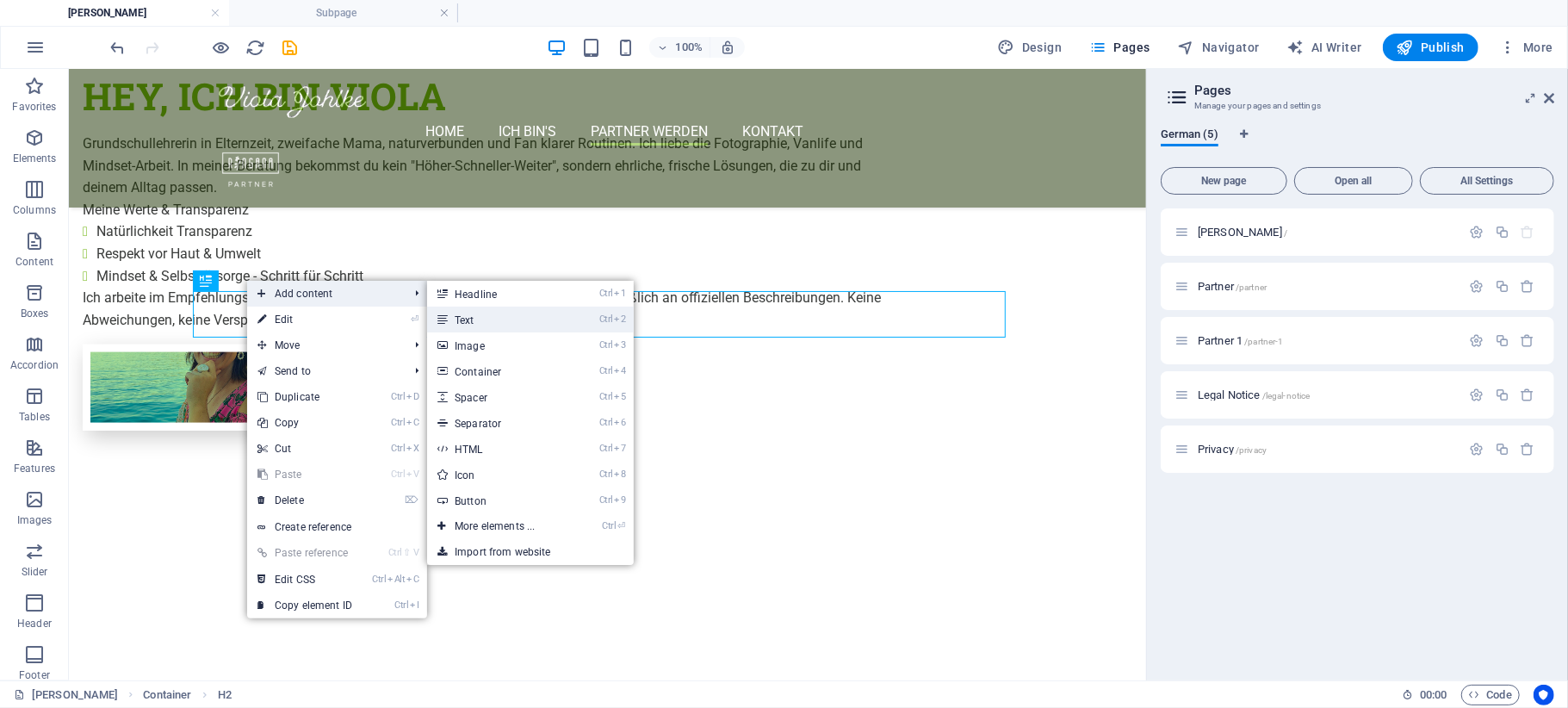
click at [497, 315] on link "Ctrl 2 Text" at bounding box center [498, 320] width 142 height 26
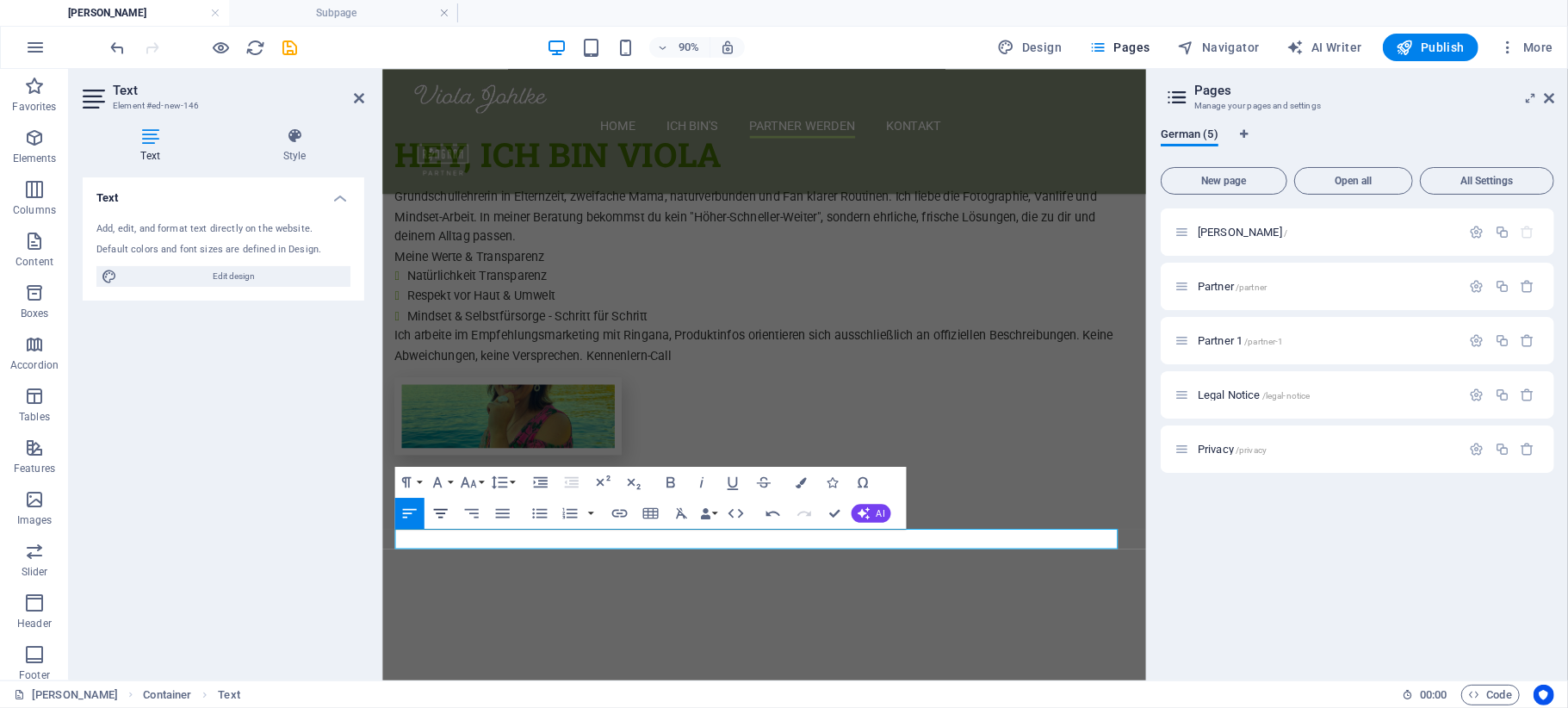
click at [442, 507] on icon "button" at bounding box center [441, 513] width 19 height 19
click at [759, 484] on icon "button" at bounding box center [764, 483] width 14 height 12
click at [762, 484] on icon "button" at bounding box center [764, 482] width 19 height 19
click at [621, 513] on icon "button" at bounding box center [619, 512] width 15 height 8
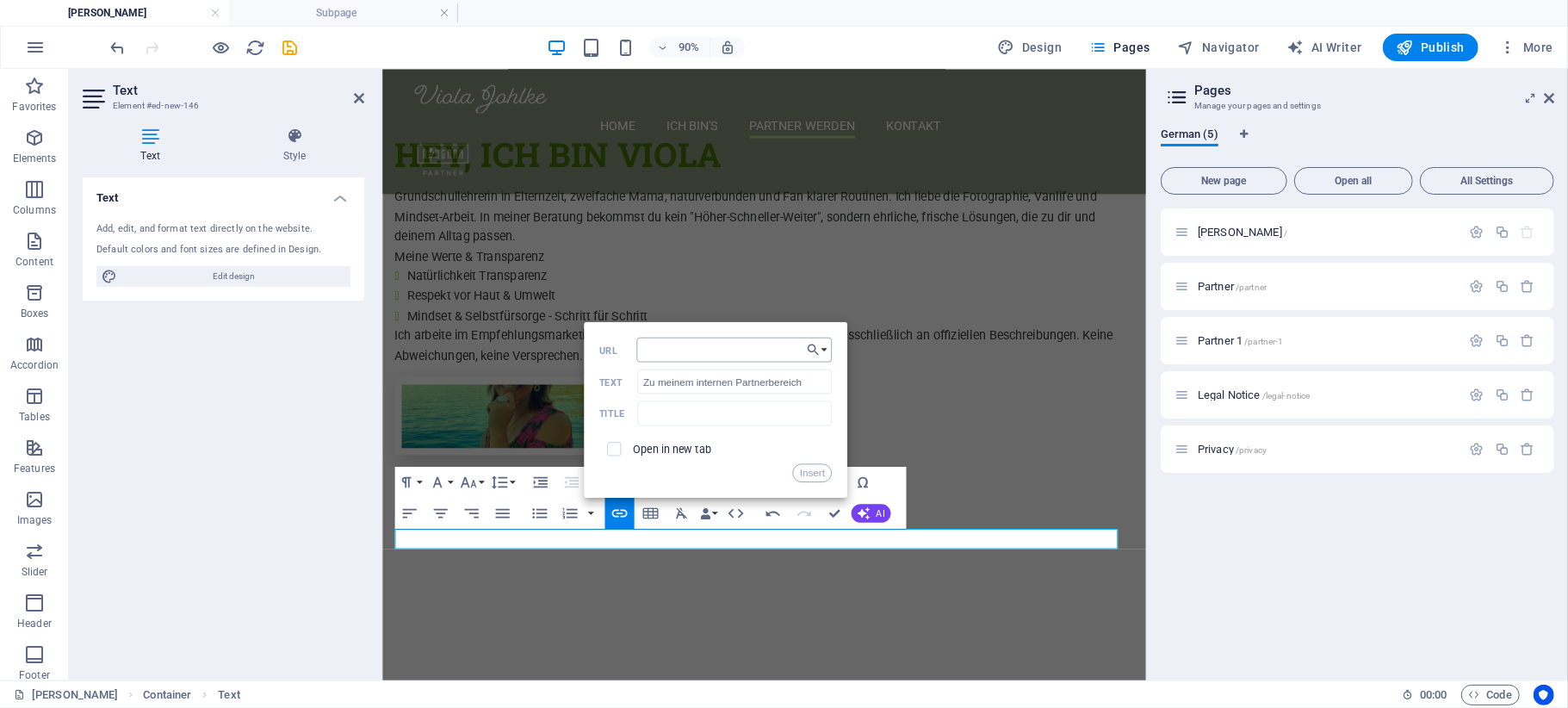
click at [691, 346] on input "URL" at bounding box center [733, 351] width 195 height 25
type input "www.violajohlke.de/partner"
click at [687, 446] on label "Open in new tab" at bounding box center [672, 447] width 79 height 12
click at [817, 477] on button "Insert" at bounding box center [812, 473] width 39 height 19
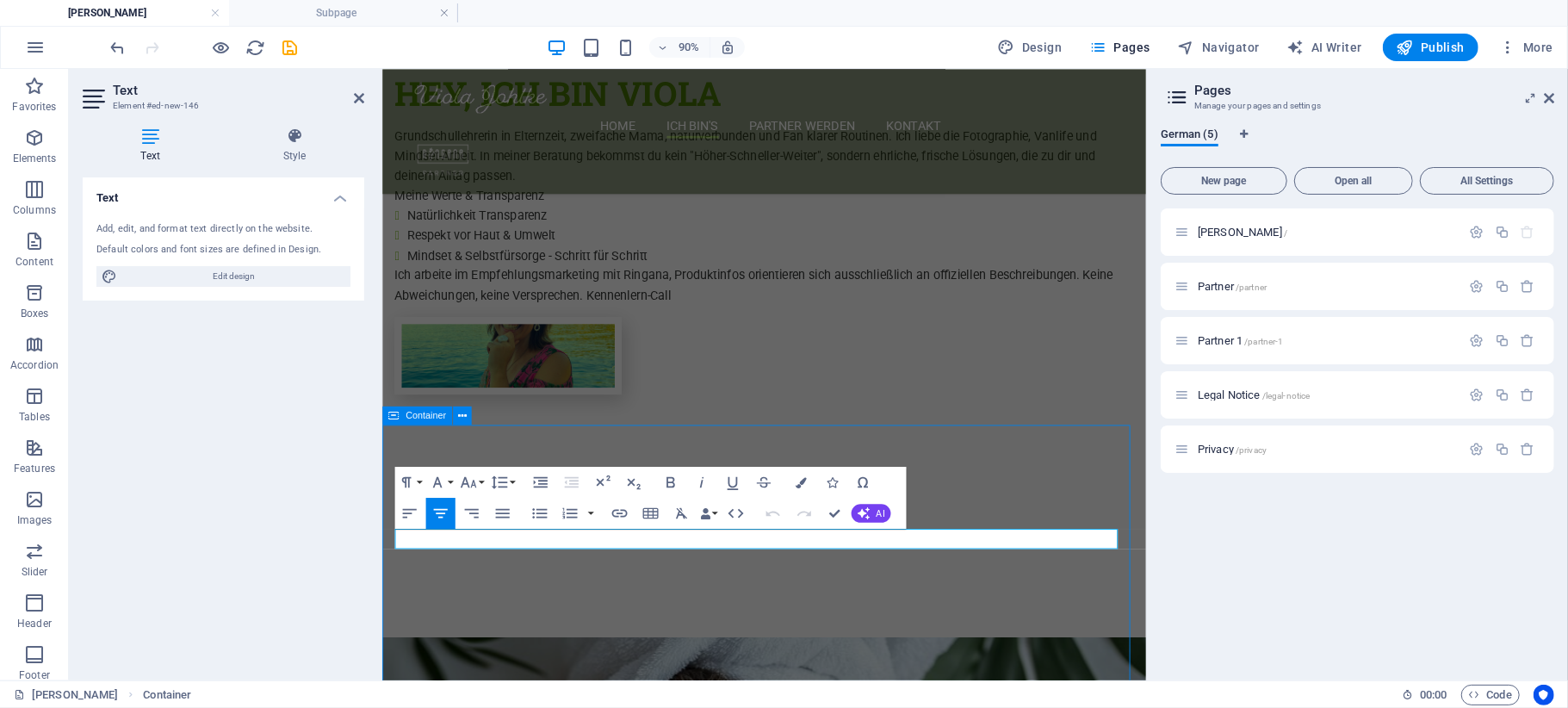
scroll to position [1363, 0]
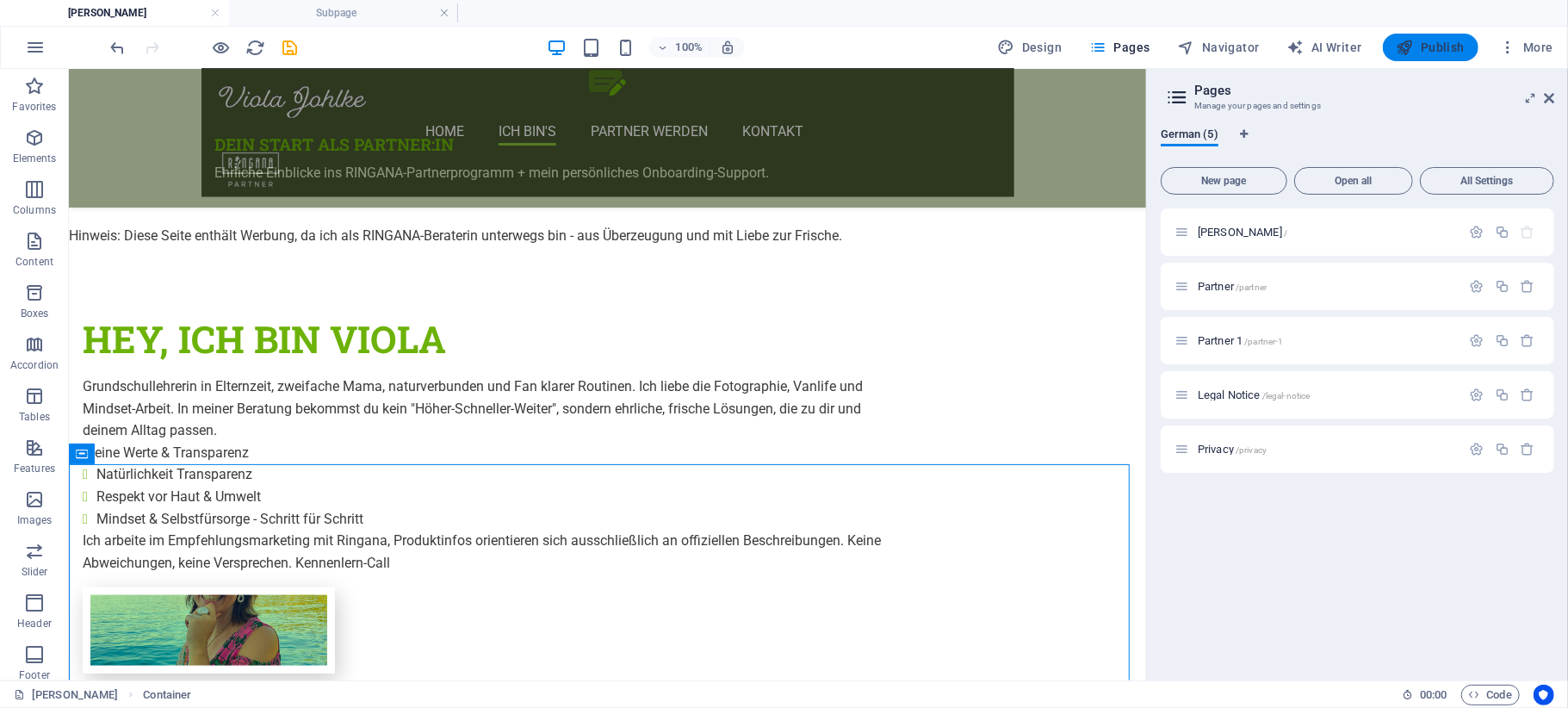
click at [1436, 42] on span "Publish" at bounding box center [1430, 47] width 68 height 17
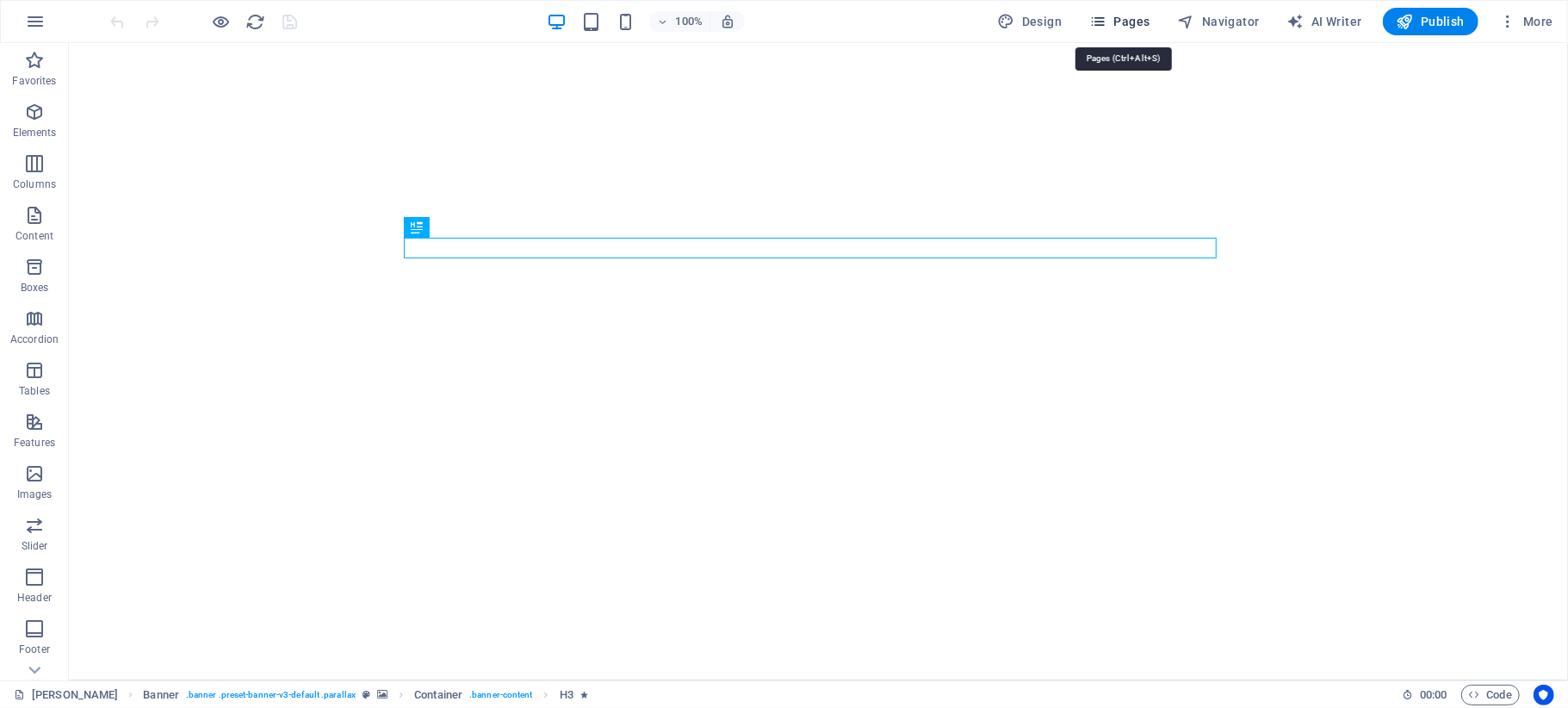
click at [1106, 18] on icon "button" at bounding box center [1098, 21] width 17 height 17
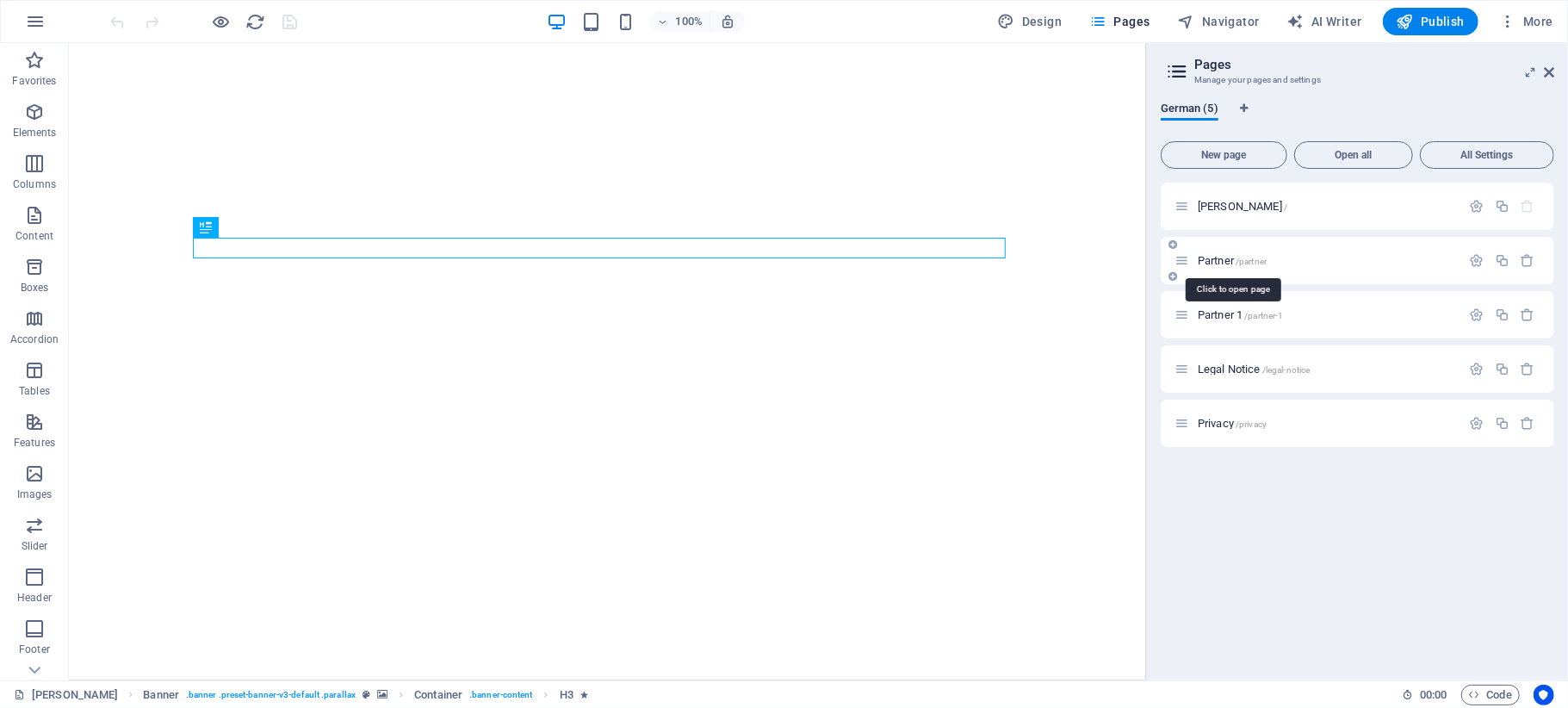
click at [1264, 260] on span "/partner" at bounding box center [1251, 262] width 31 height 10
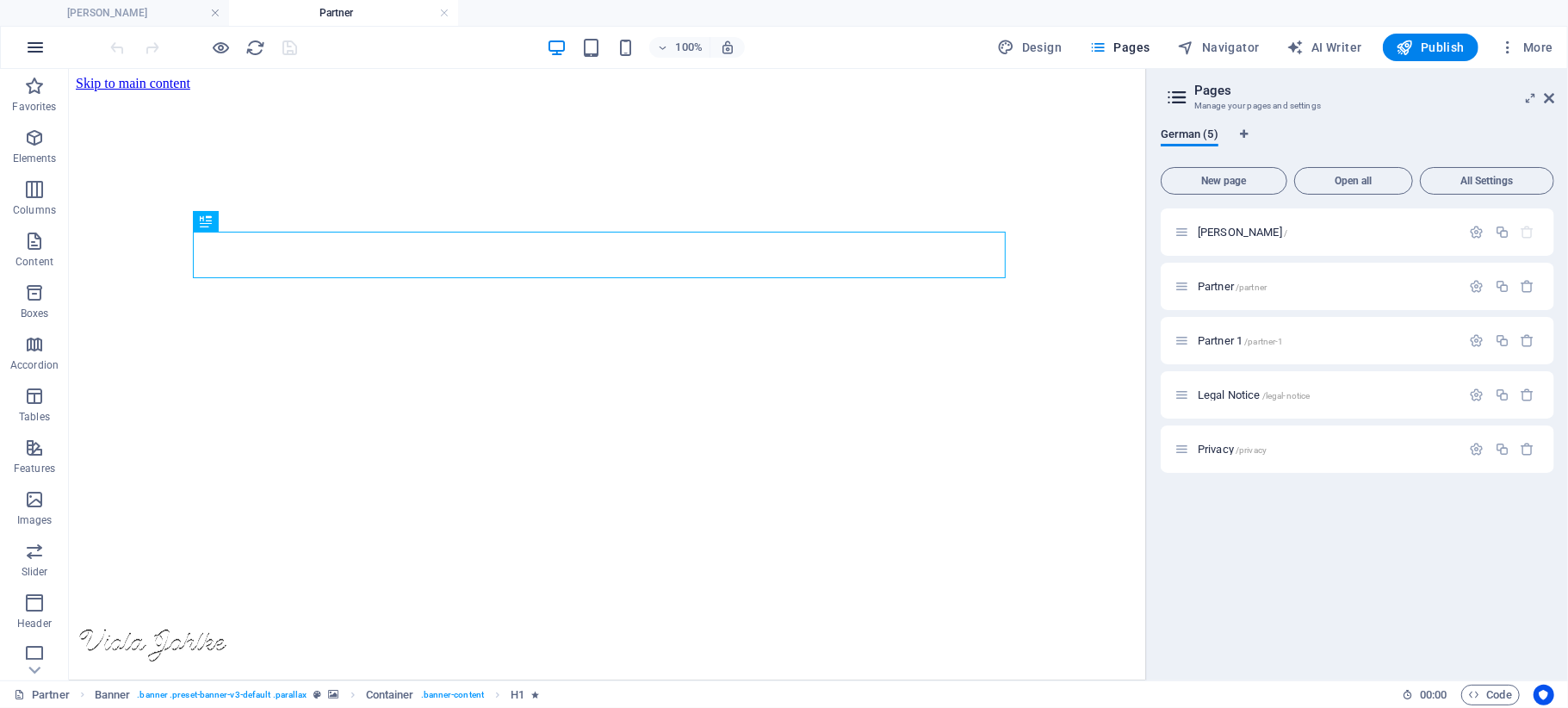
click at [35, 49] on icon "button" at bounding box center [35, 46] width 20 height 20
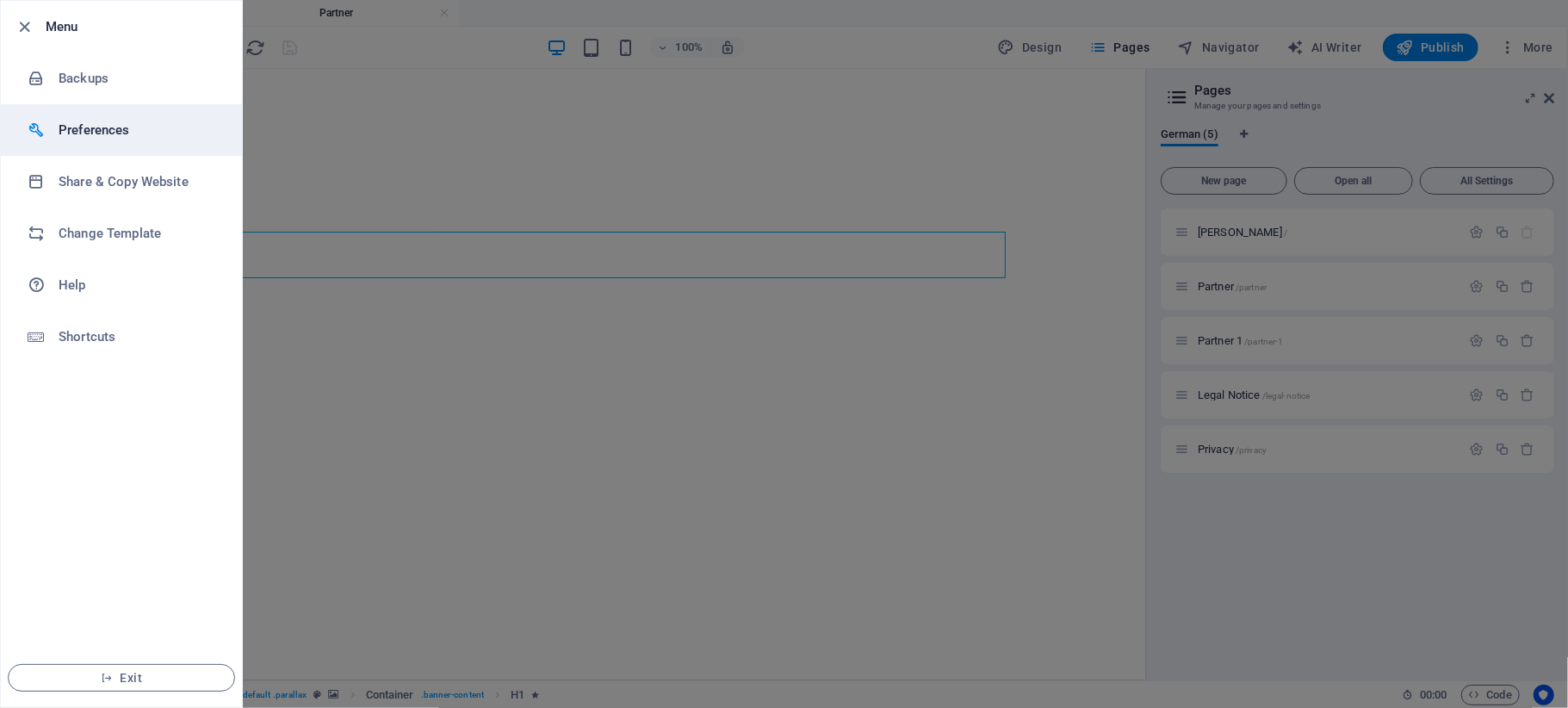
click at [86, 120] on h6 "Preferences" at bounding box center [138, 130] width 159 height 20
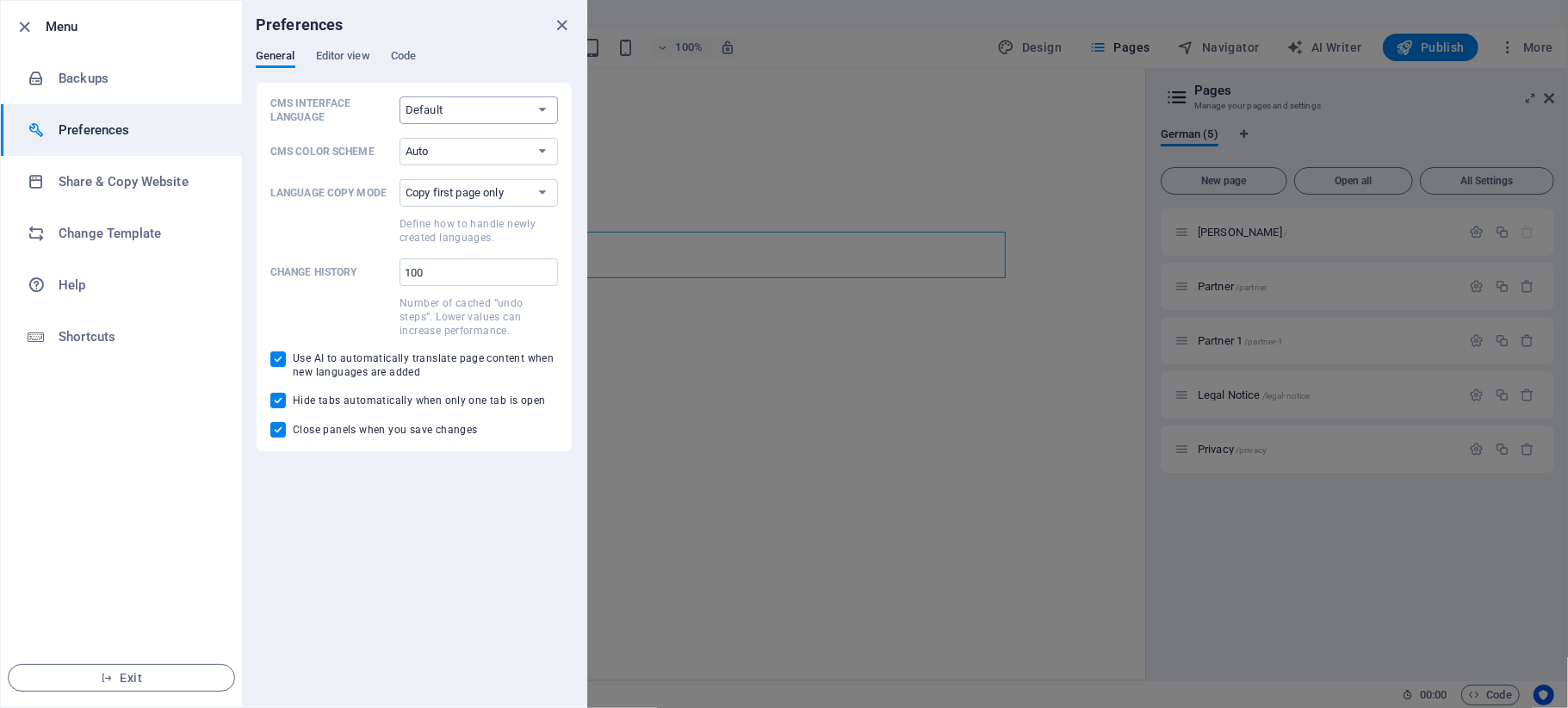
click at [435, 112] on select "Default Deutsch English Español Français Magyar Italiano Nederlands Polski Port…" at bounding box center [479, 110] width 159 height 27
select select "de"
click at [400, 97] on select "Default Deutsch English Español Français Magyar Italiano Nederlands Polski Port…" at bounding box center [479, 110] width 159 height 27
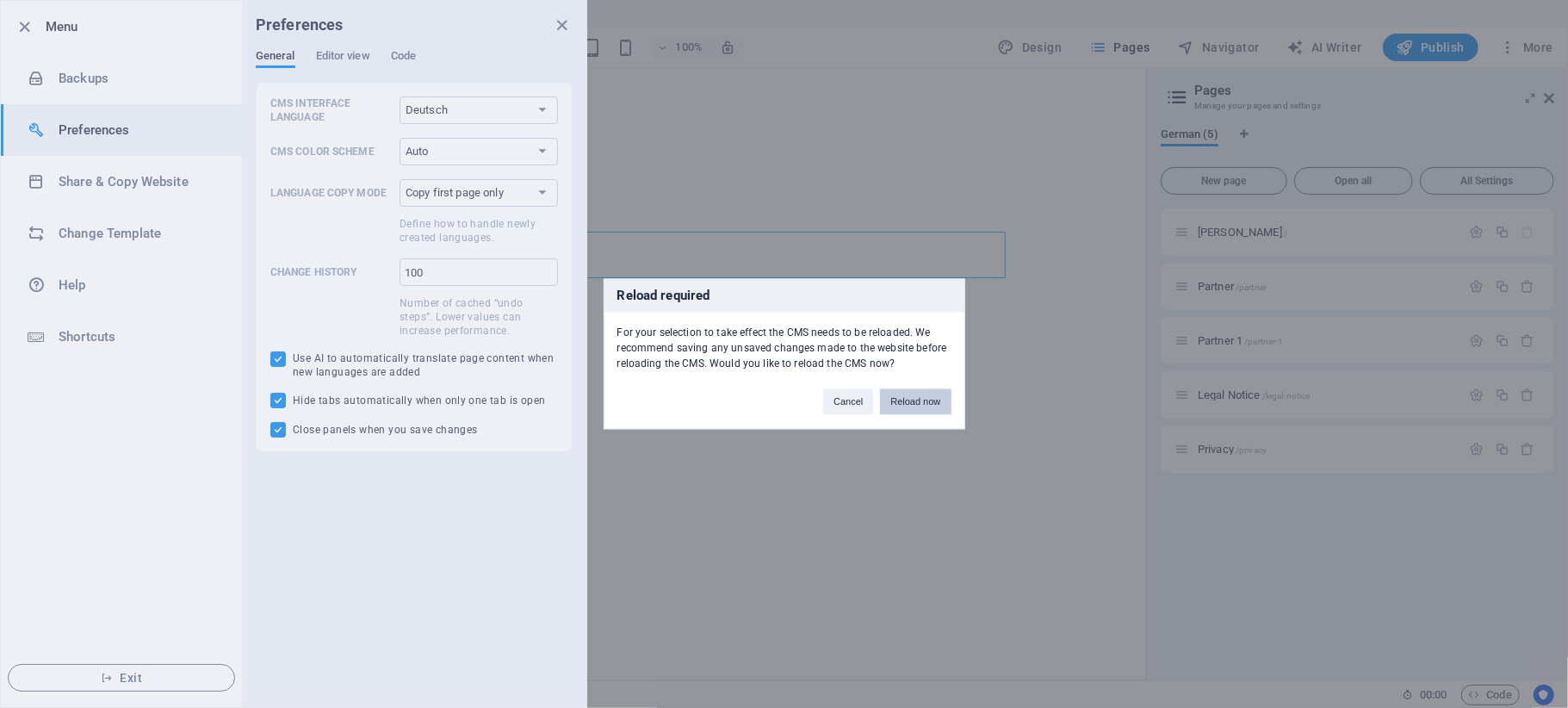
click at [931, 403] on button "Reload now" at bounding box center [915, 402] width 71 height 26
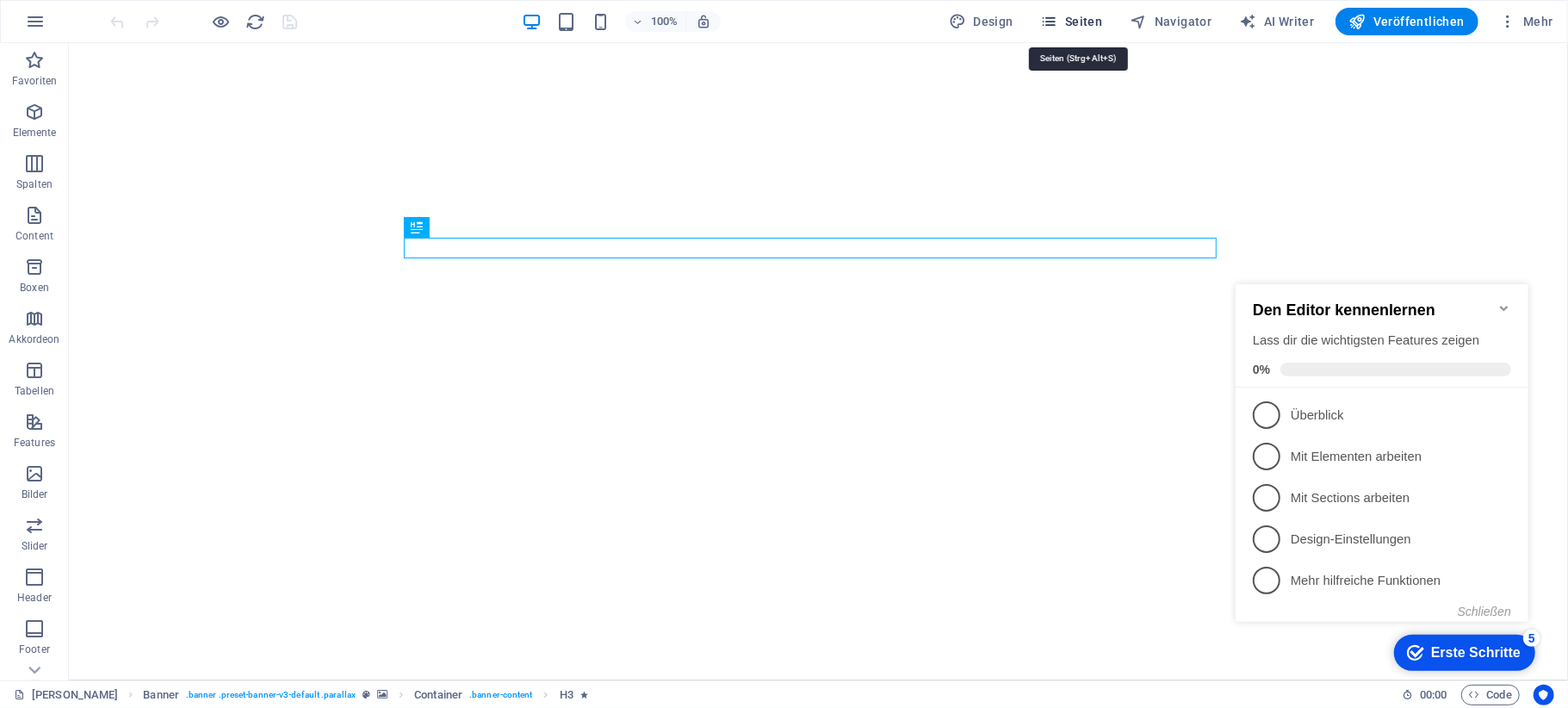
click at [1067, 9] on button "Seiten" at bounding box center [1072, 21] width 76 height 27
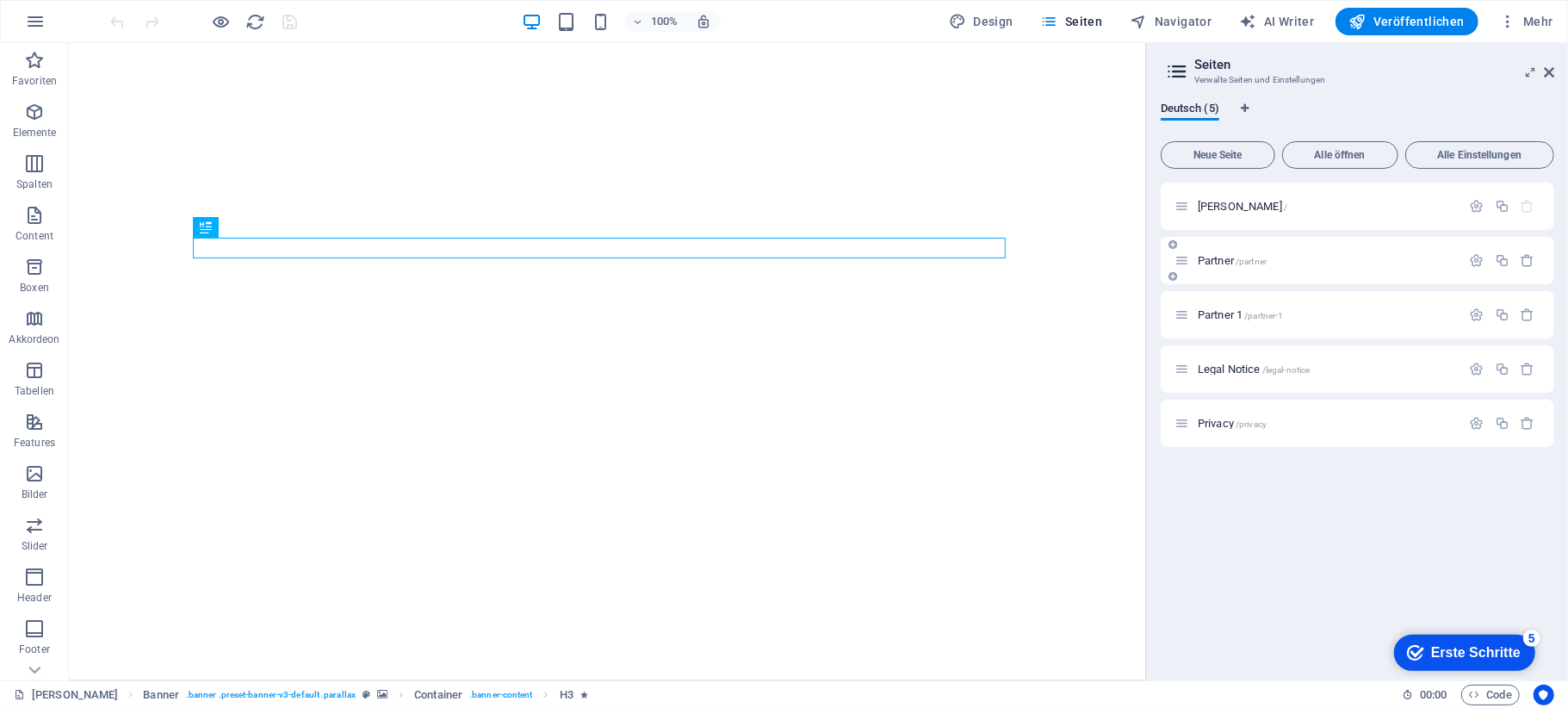
click at [1289, 259] on p "Partner /partner" at bounding box center [1327, 261] width 259 height 12
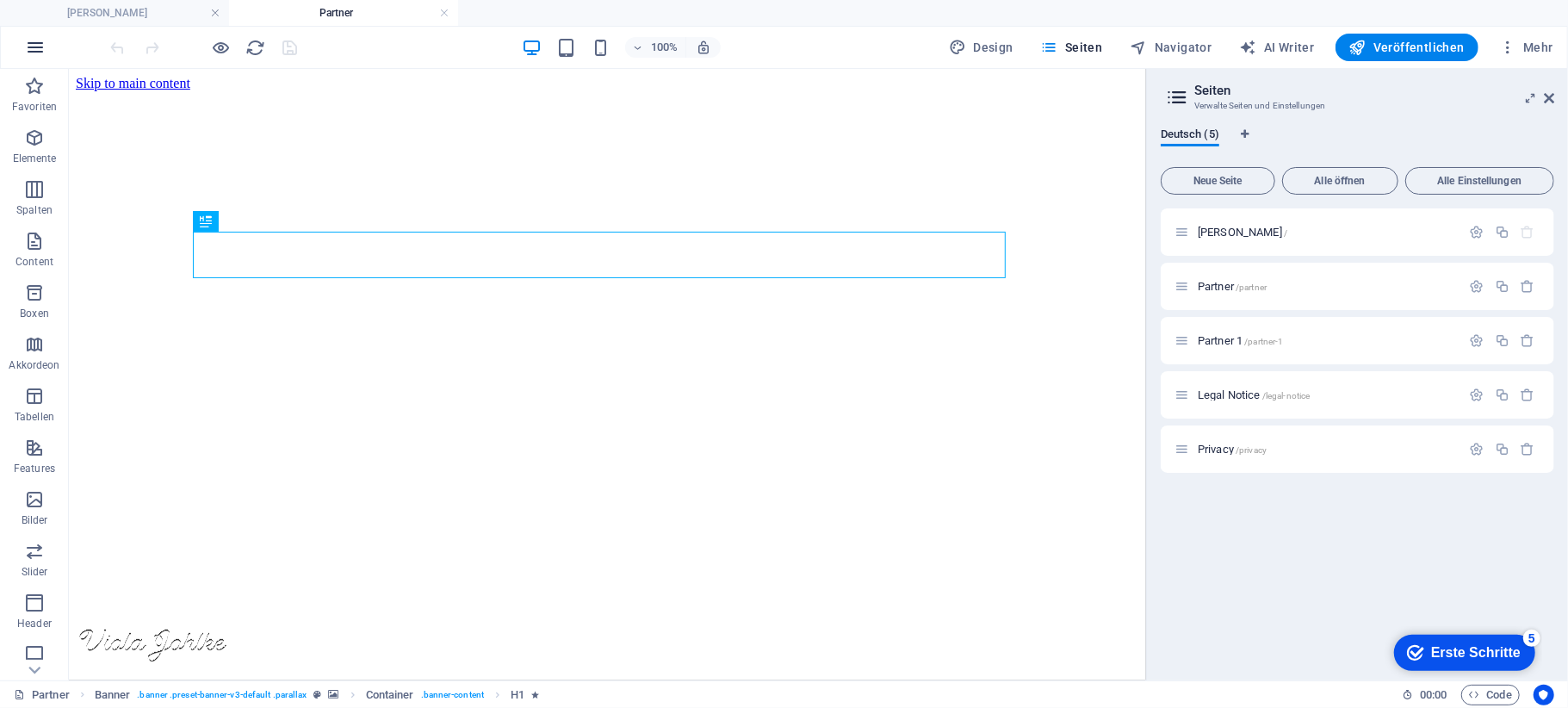
click at [31, 49] on icon "button" at bounding box center [35, 46] width 20 height 20
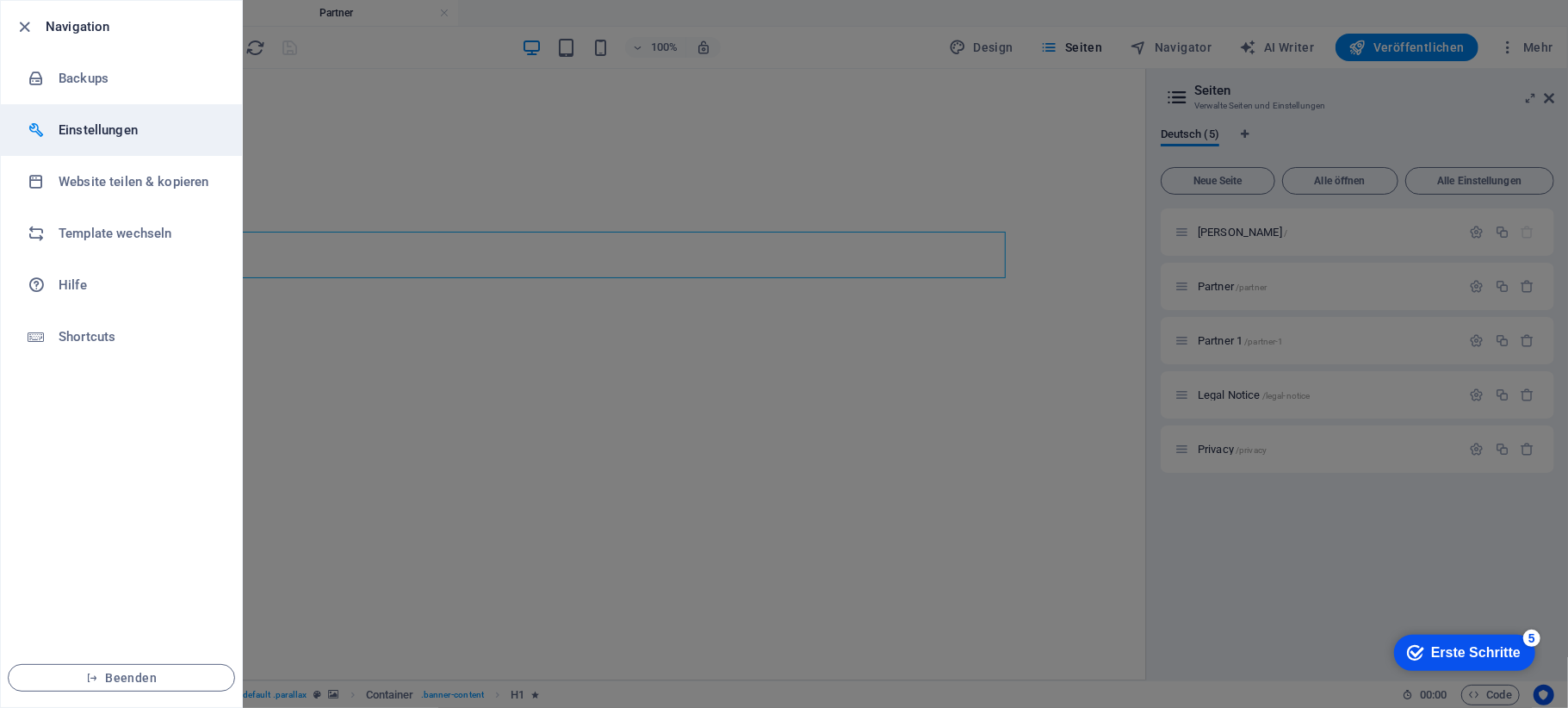
click at [117, 136] on h6 "Einstellungen" at bounding box center [138, 130] width 159 height 20
select select "de"
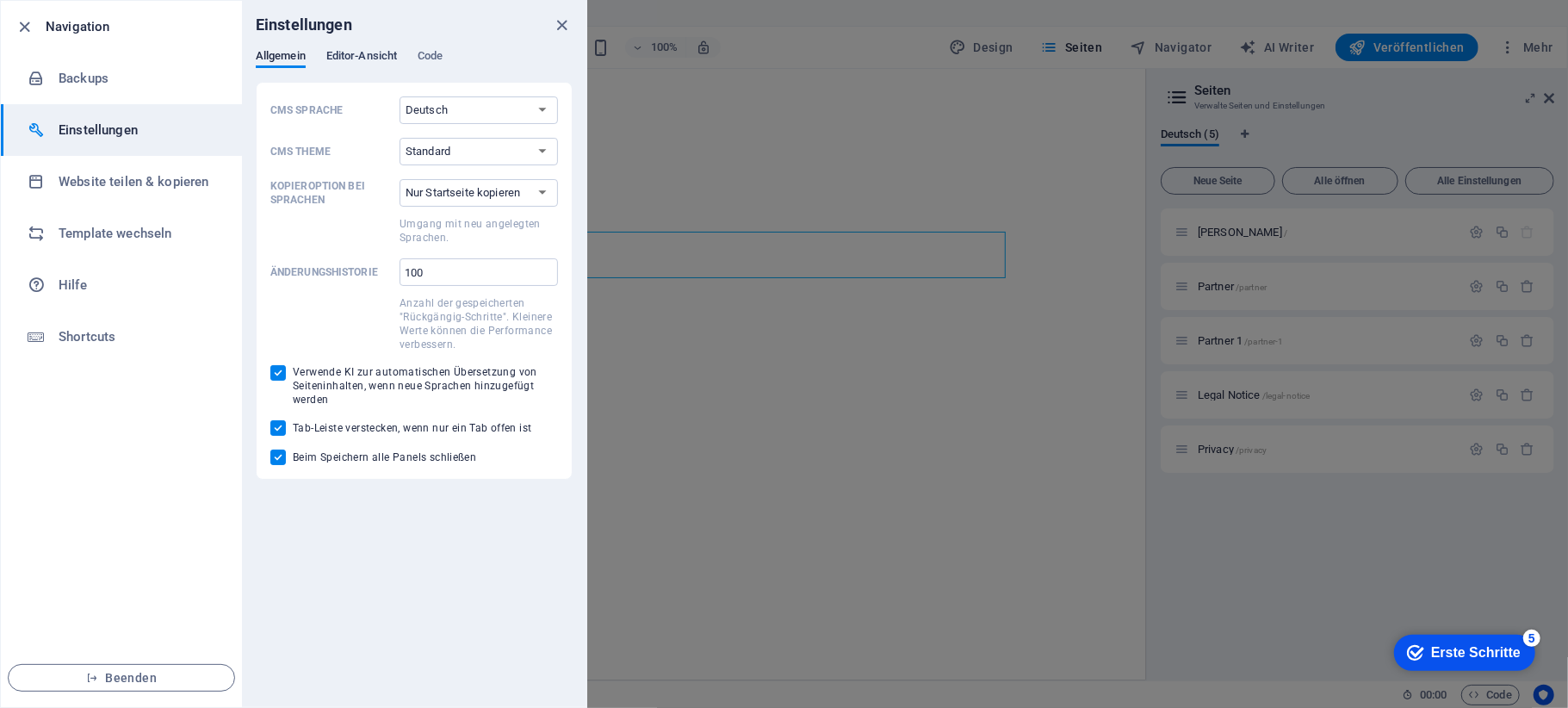
click at [359, 62] on span "Editor-Ansicht" at bounding box center [361, 57] width 71 height 24
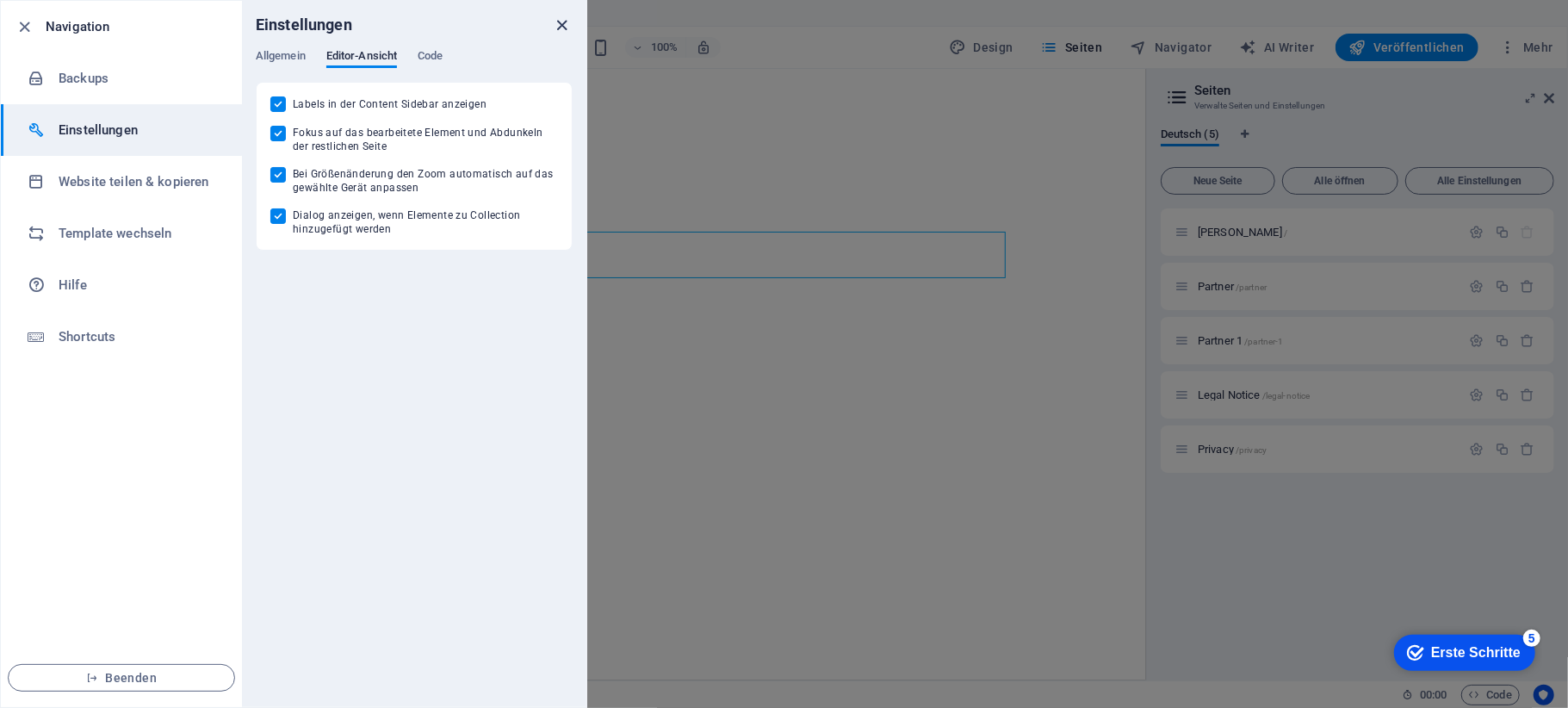
click at [566, 22] on icon "close" at bounding box center [563, 25] width 19 height 19
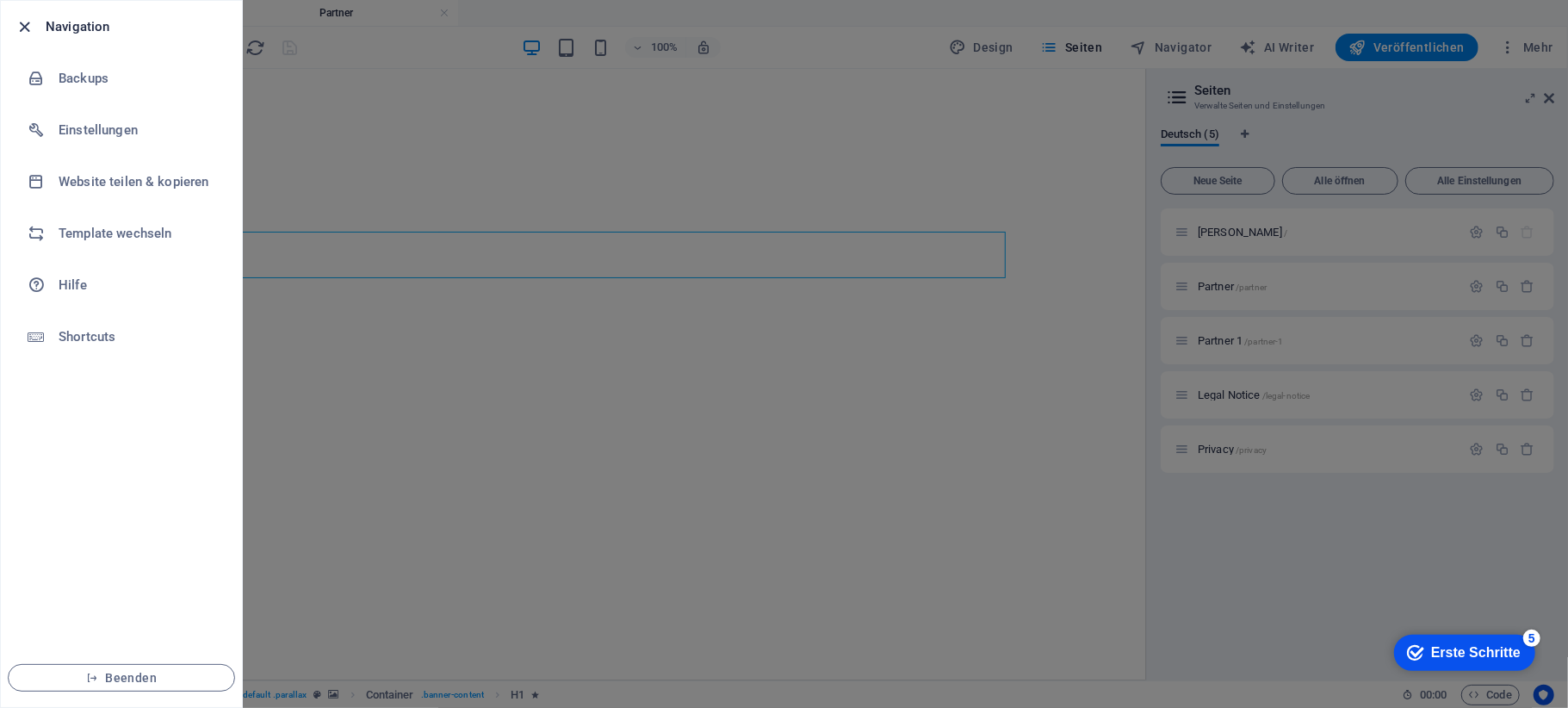
click at [25, 31] on icon "button" at bounding box center [25, 27] width 19 height 19
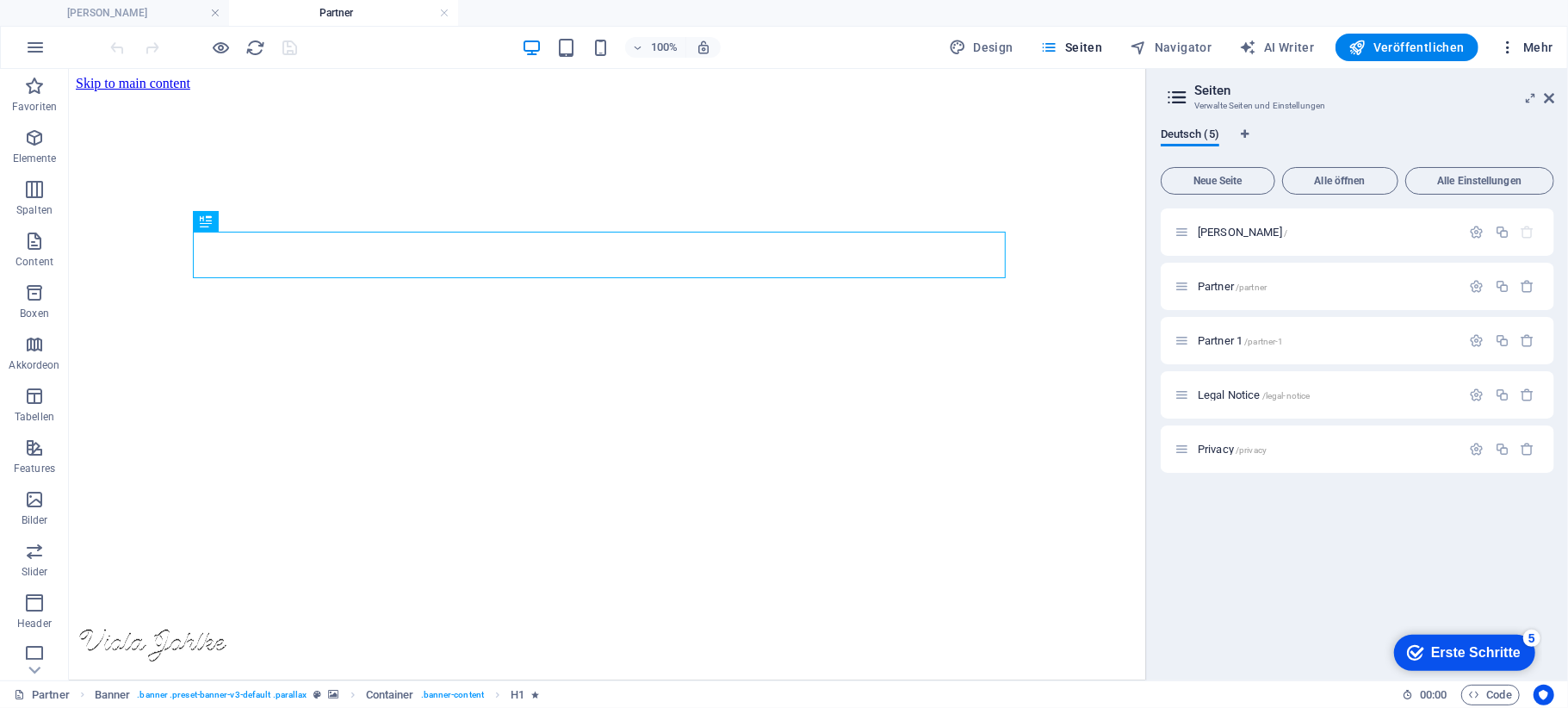
click at [1505, 46] on icon "button" at bounding box center [1508, 47] width 17 height 17
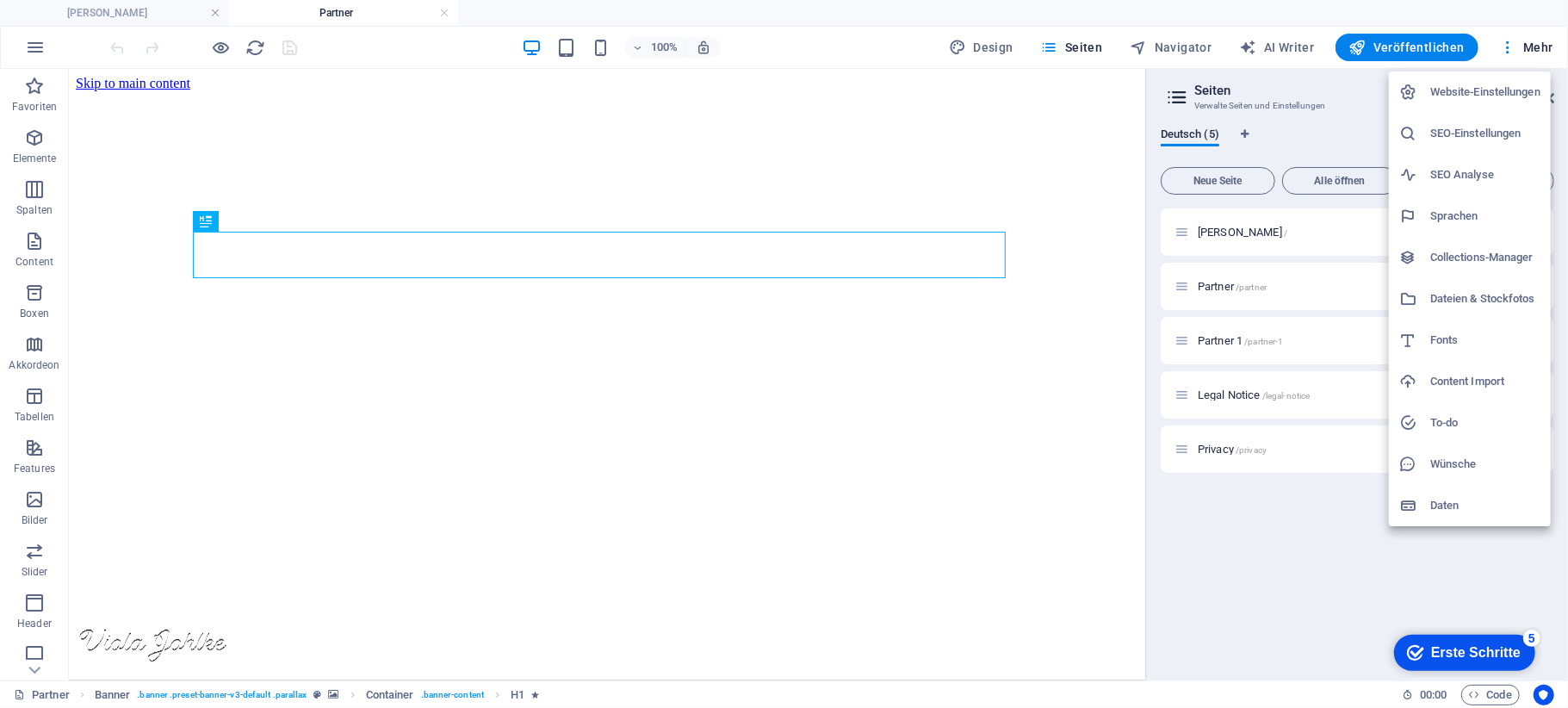
click at [1255, 534] on div at bounding box center [784, 354] width 1568 height 708
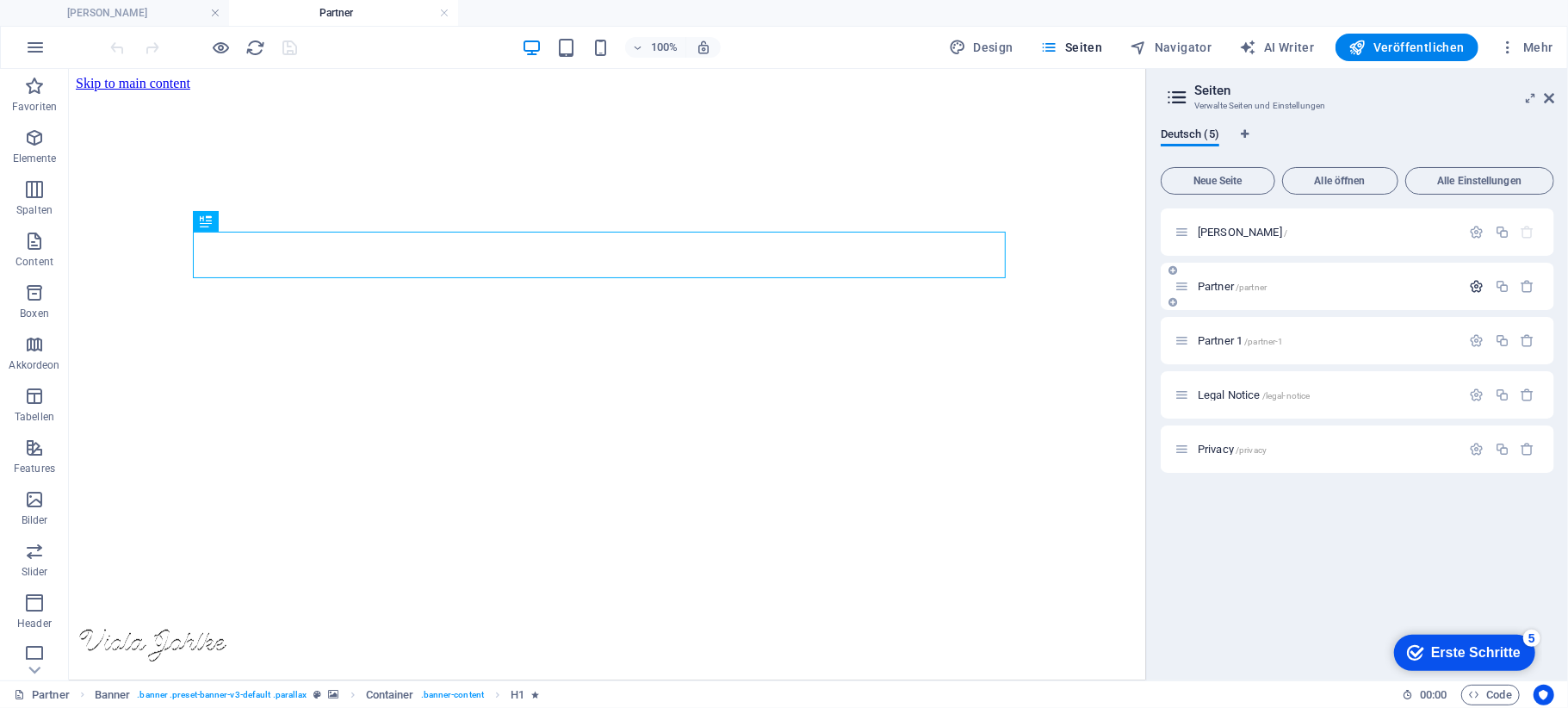
click at [1476, 283] on icon "button" at bounding box center [1477, 286] width 15 height 15
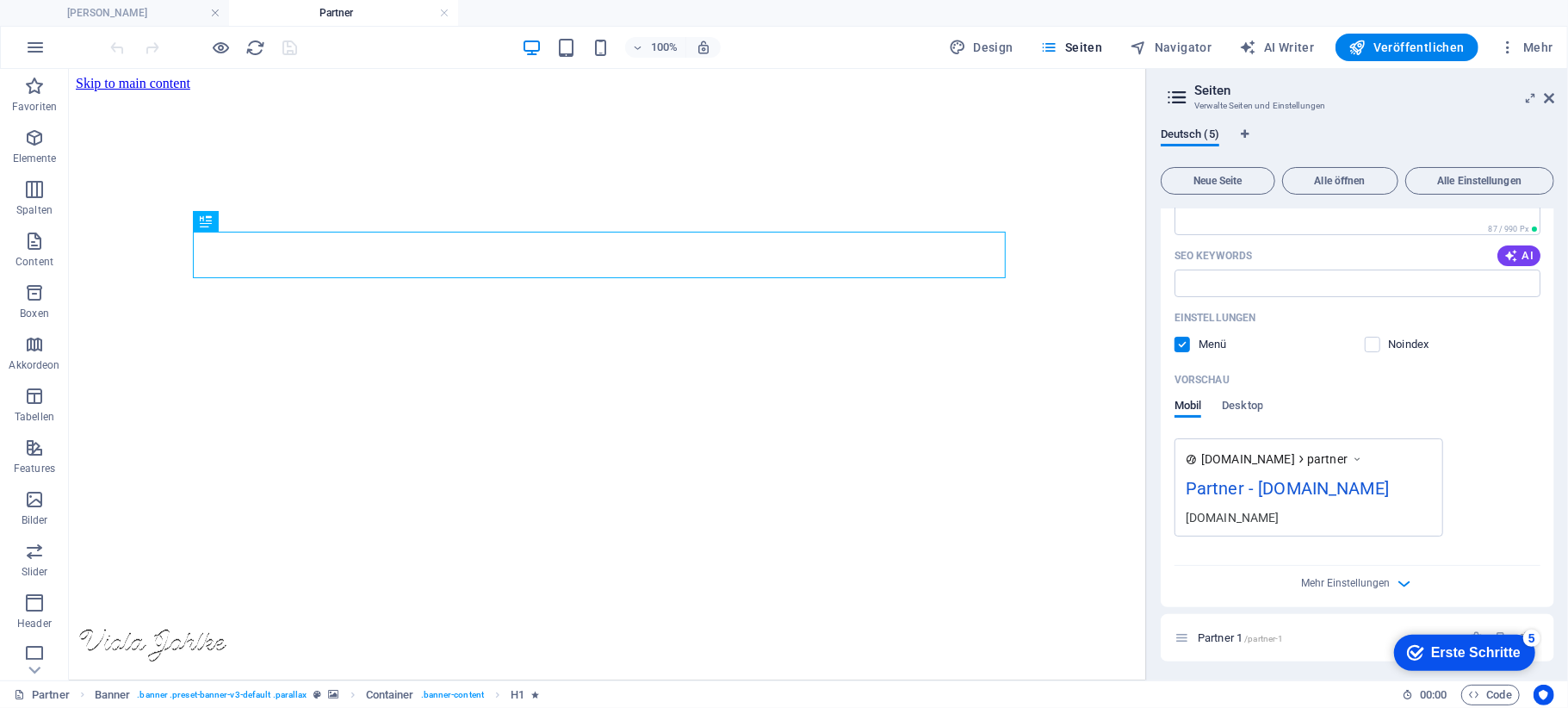
scroll to position [454, 0]
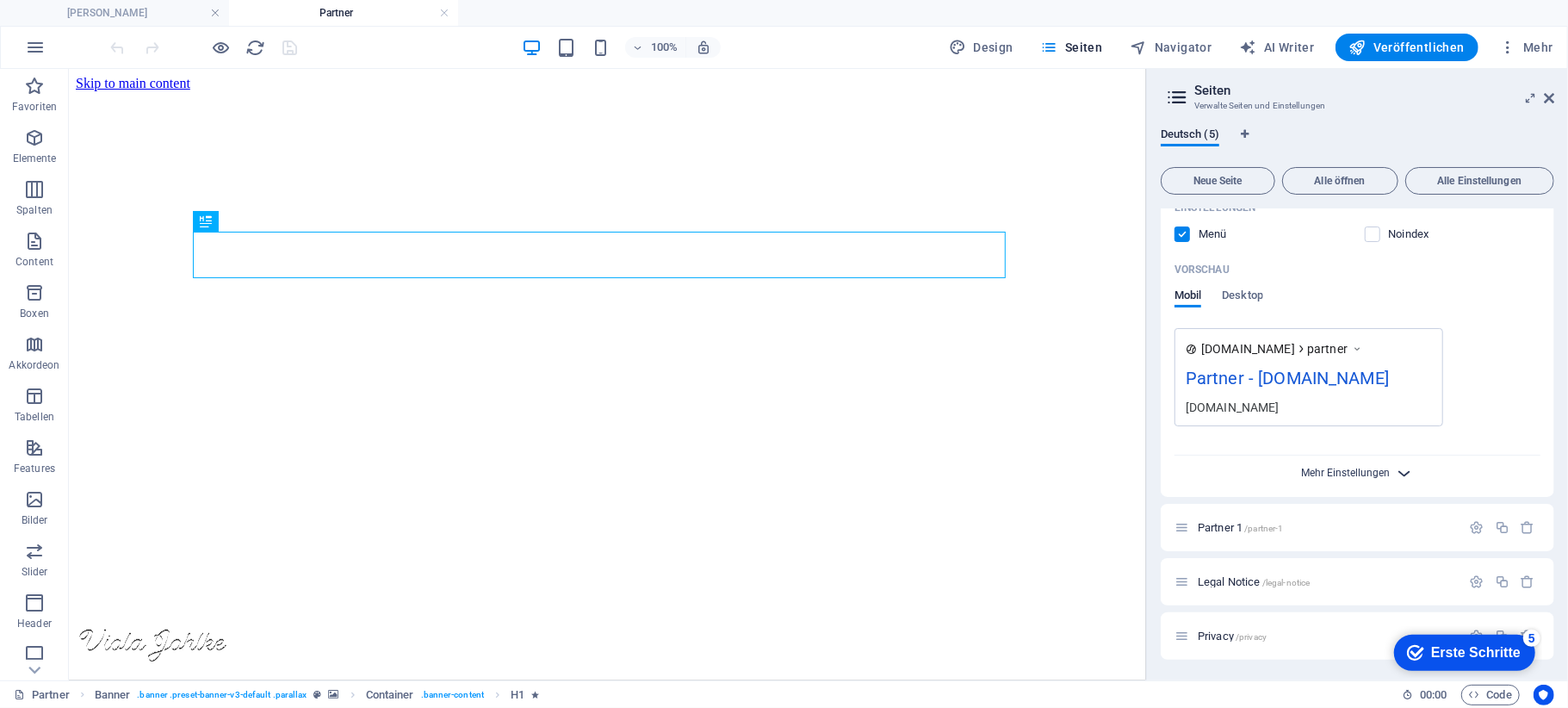
click at [1347, 472] on span "Mehr Einstellungen" at bounding box center [1345, 473] width 89 height 12
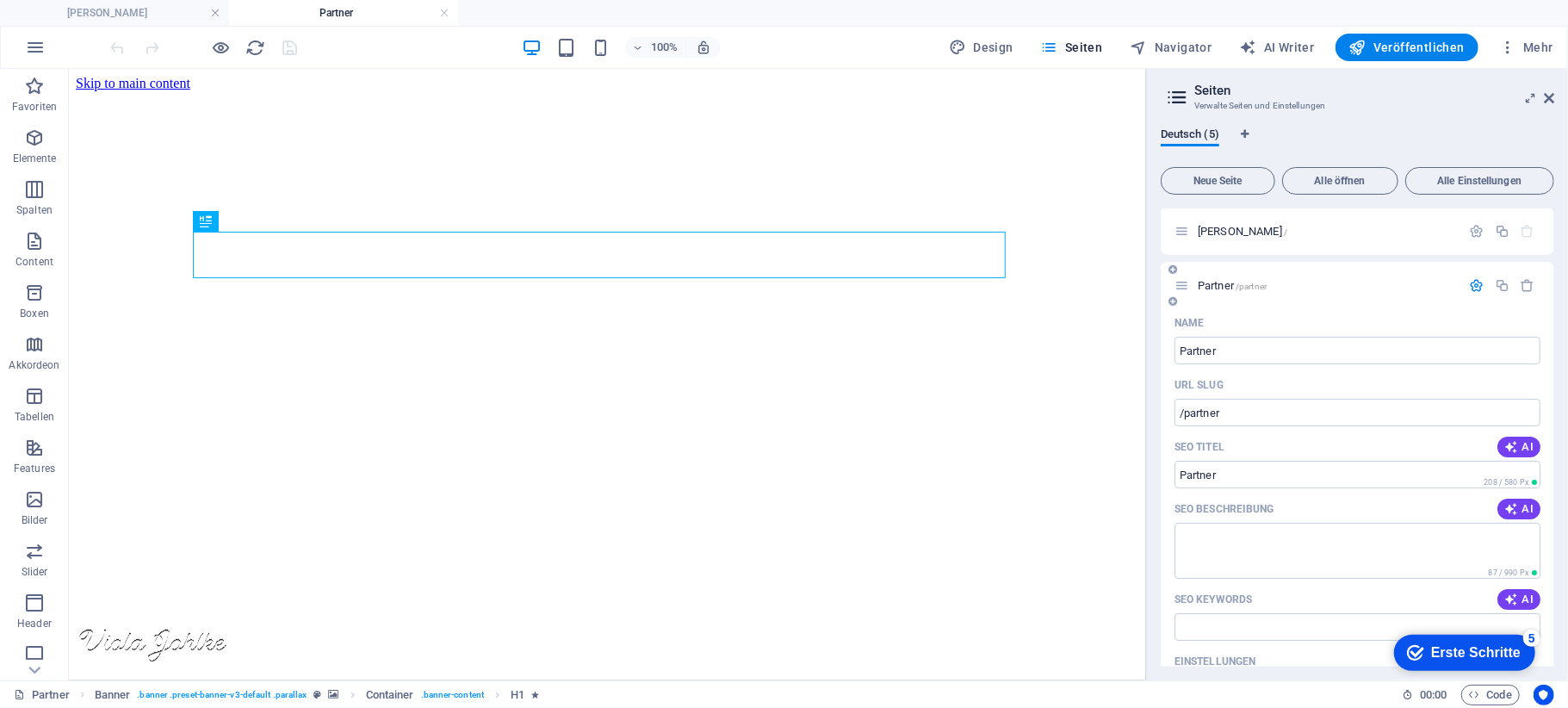
scroll to position [0, 0]
click at [1471, 286] on icon "button" at bounding box center [1477, 286] width 15 height 15
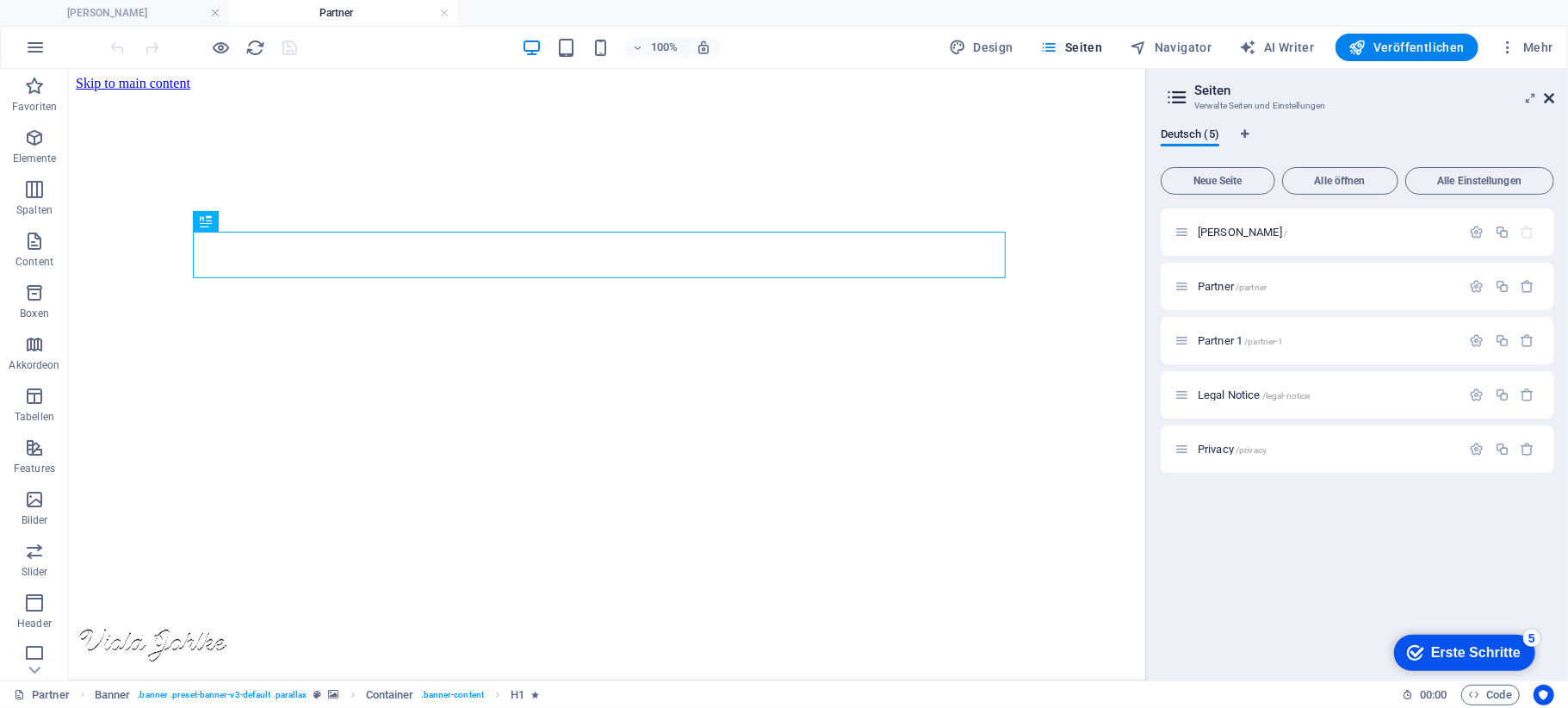
click at [1553, 98] on icon at bounding box center [1549, 98] width 11 height 14
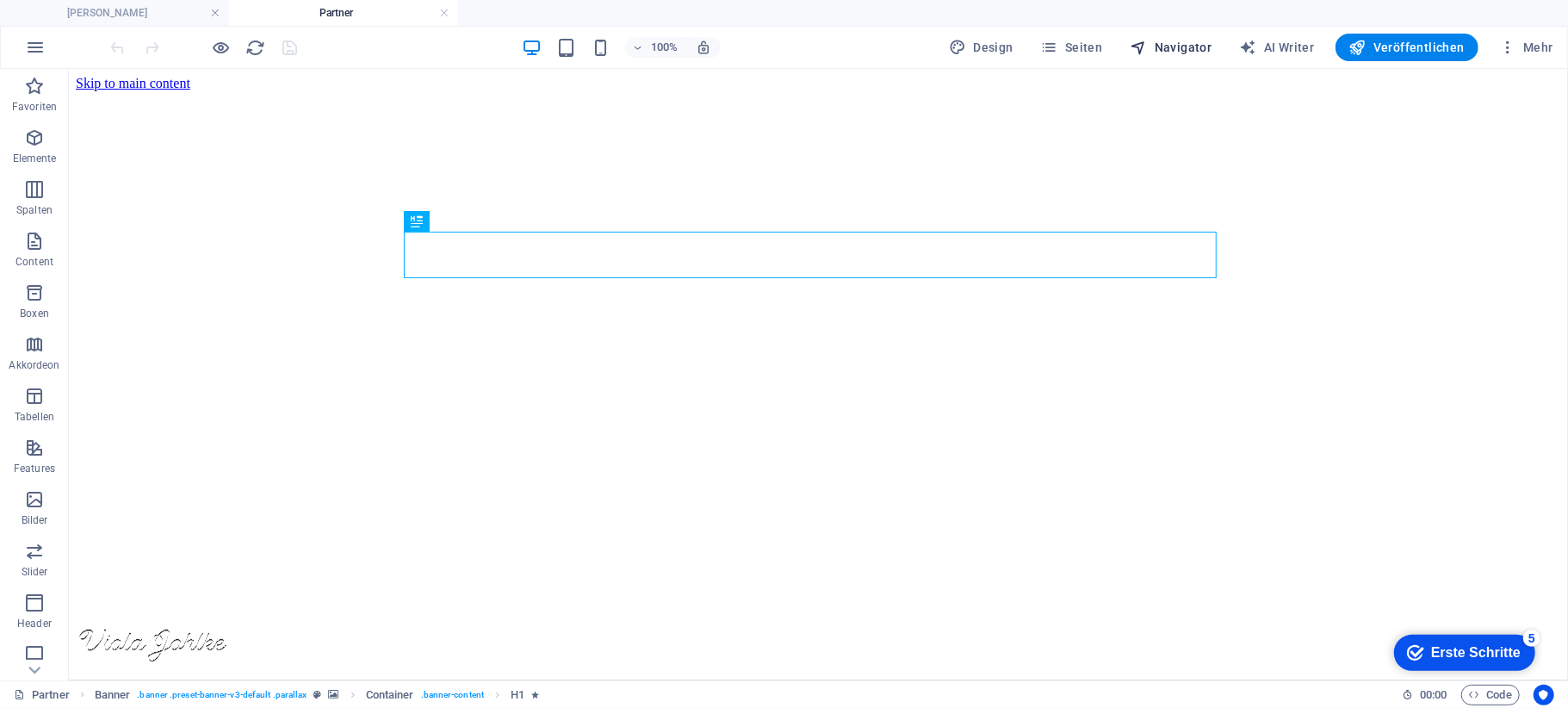
click at [1180, 46] on span "Navigator" at bounding box center [1171, 47] width 81 height 17
select select "16967241-de"
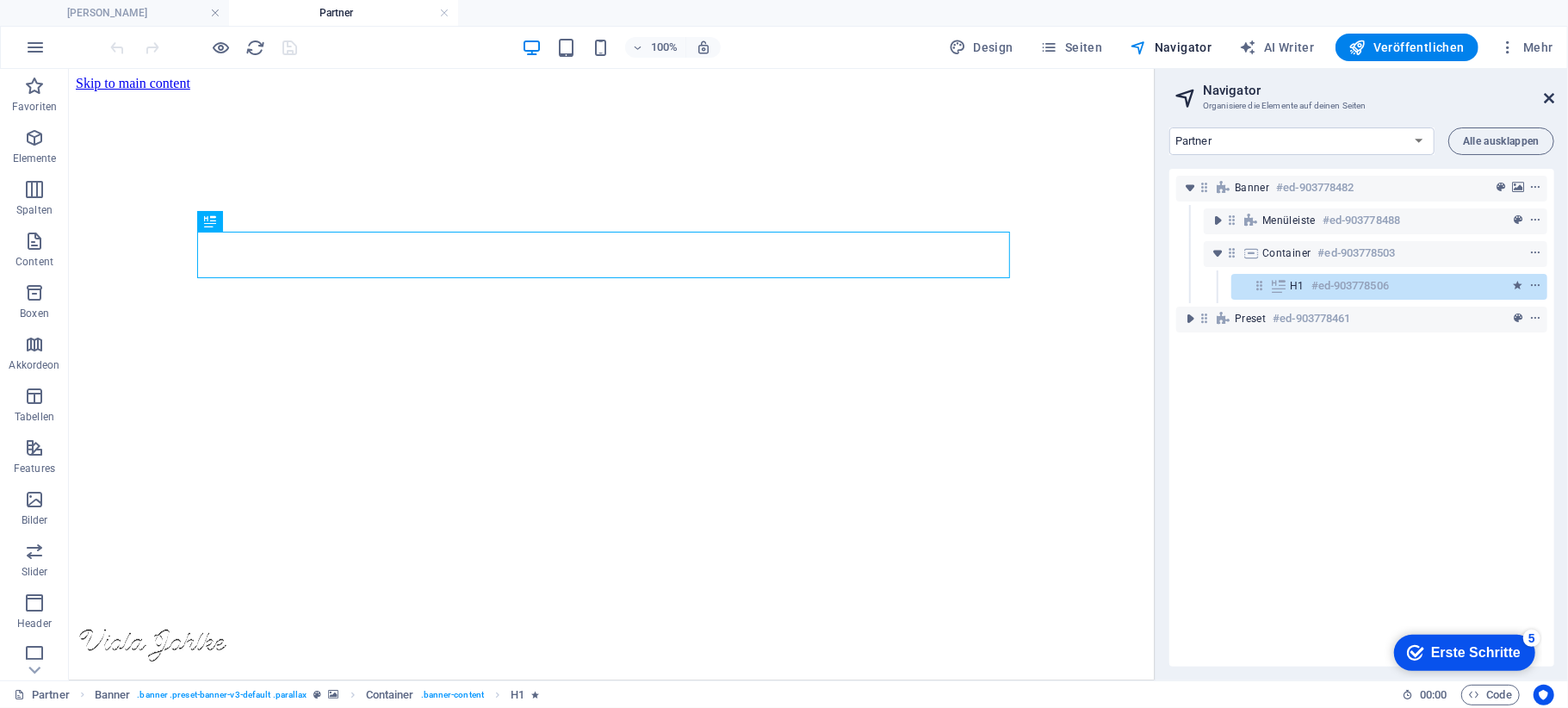
click at [1553, 91] on icon at bounding box center [1549, 98] width 11 height 14
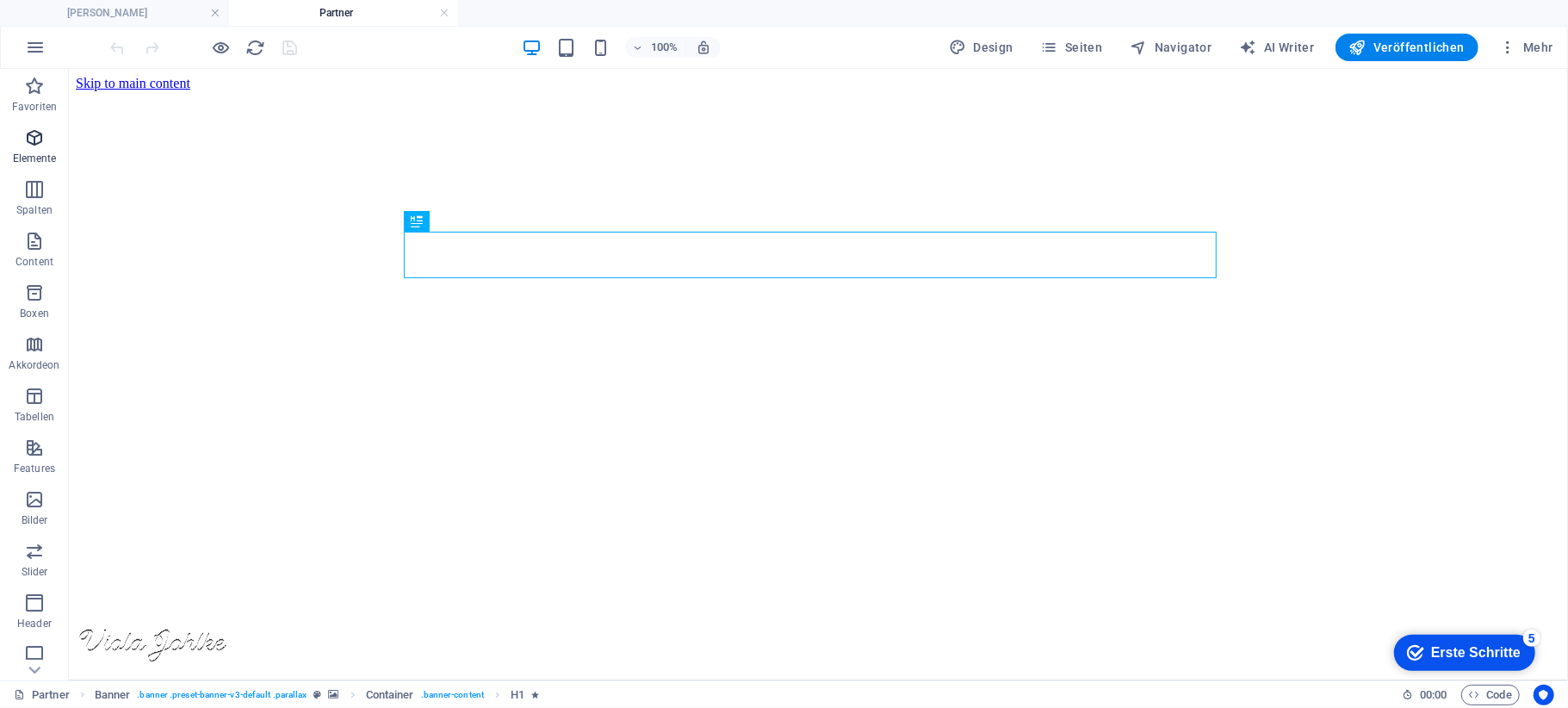
click at [42, 150] on span "Elemente" at bounding box center [34, 148] width 69 height 42
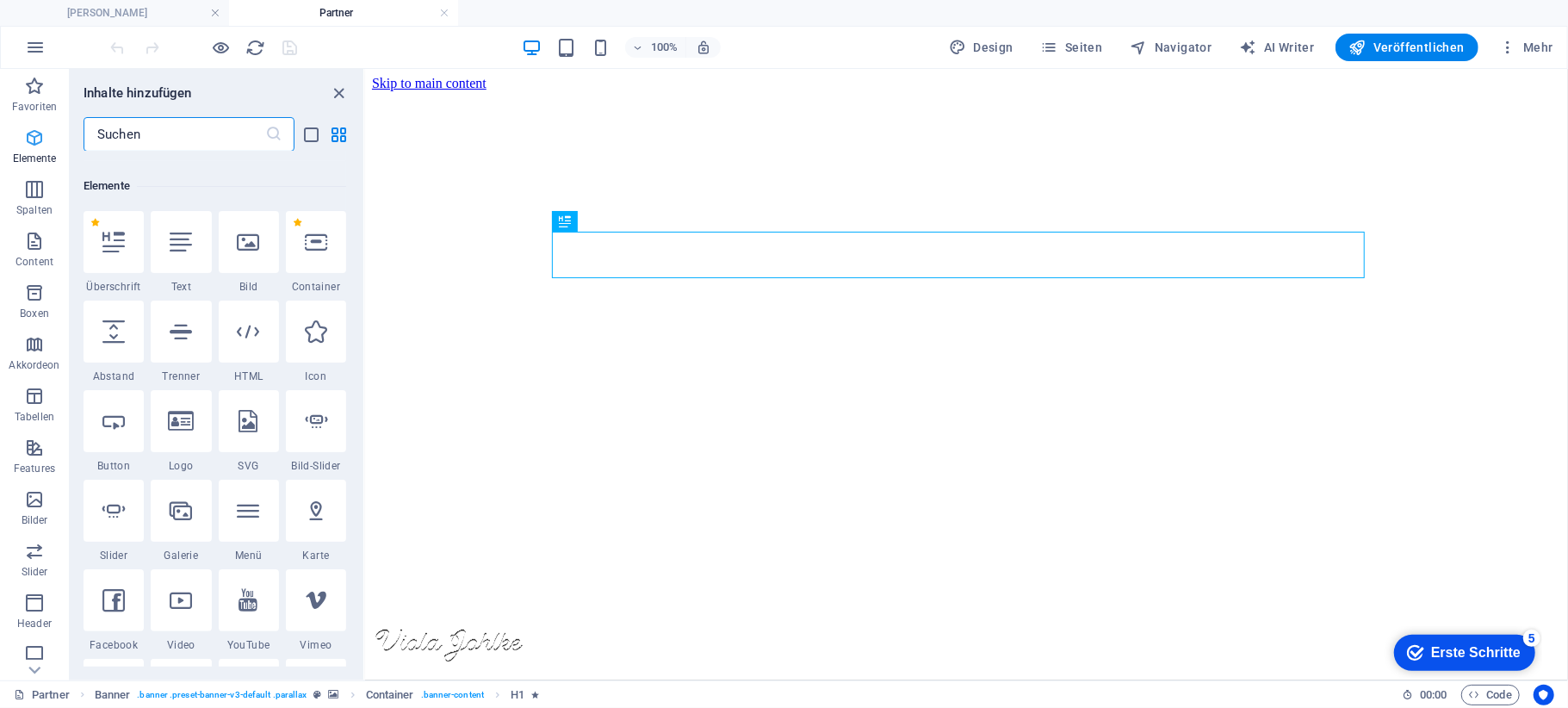
scroll to position [183, 0]
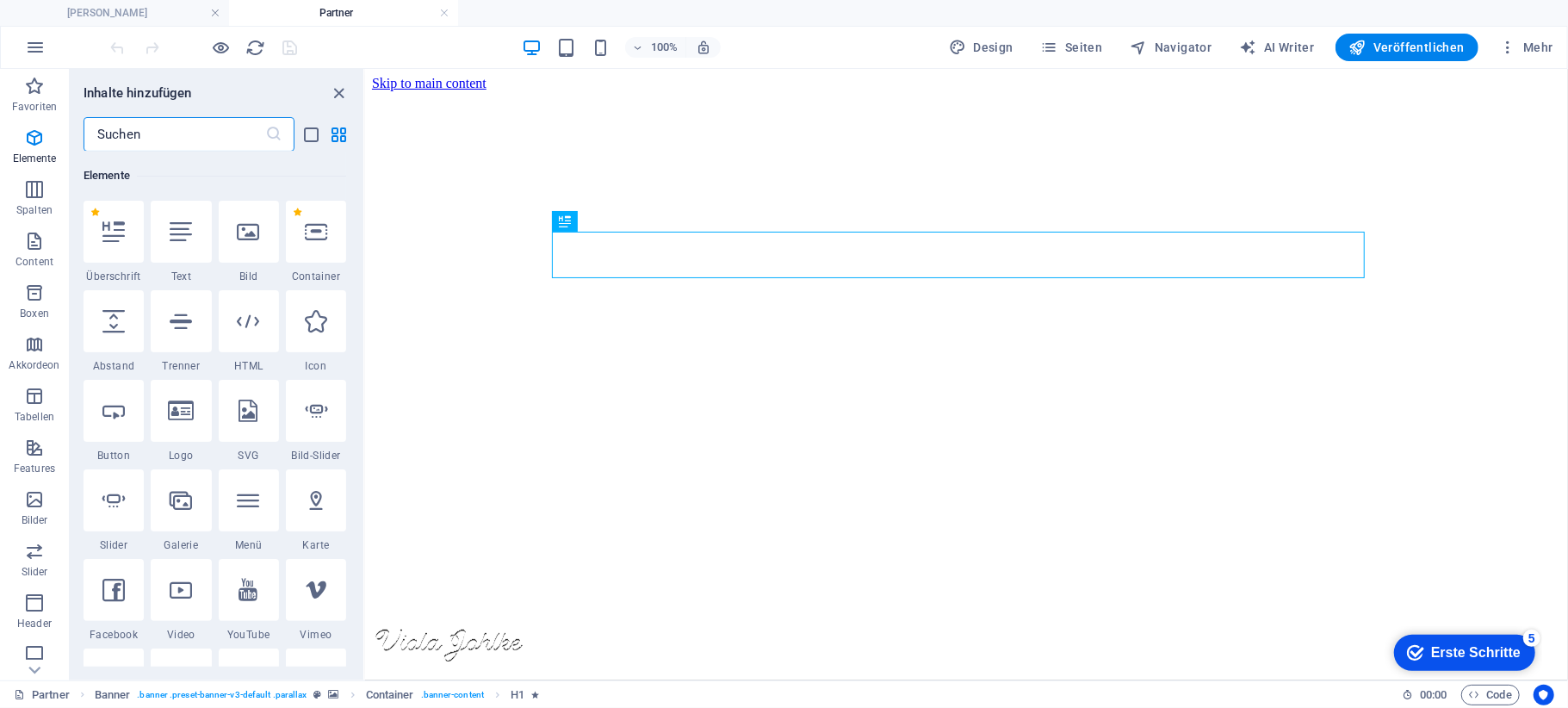
click at [156, 135] on input "text" at bounding box center [174, 135] width 182 height 35
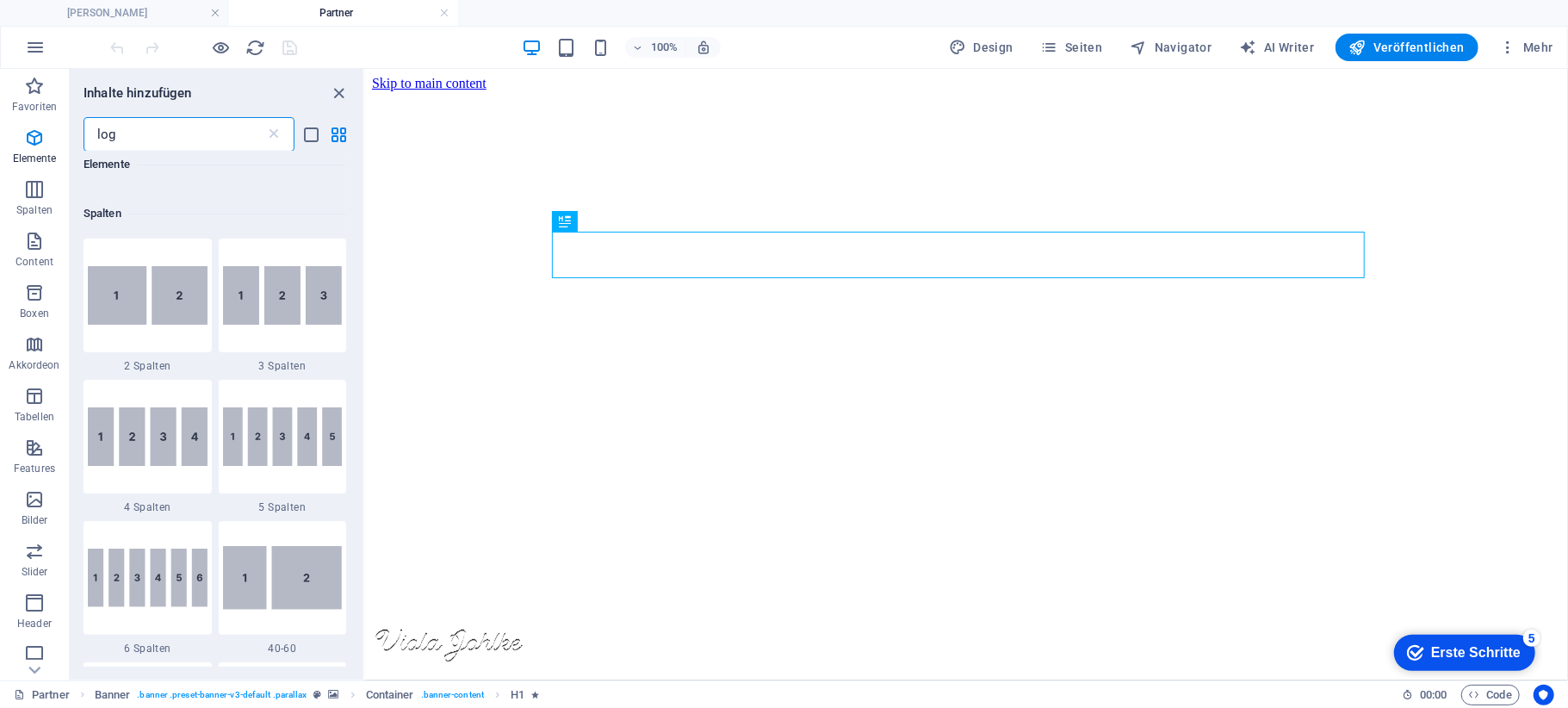
scroll to position [0, 0]
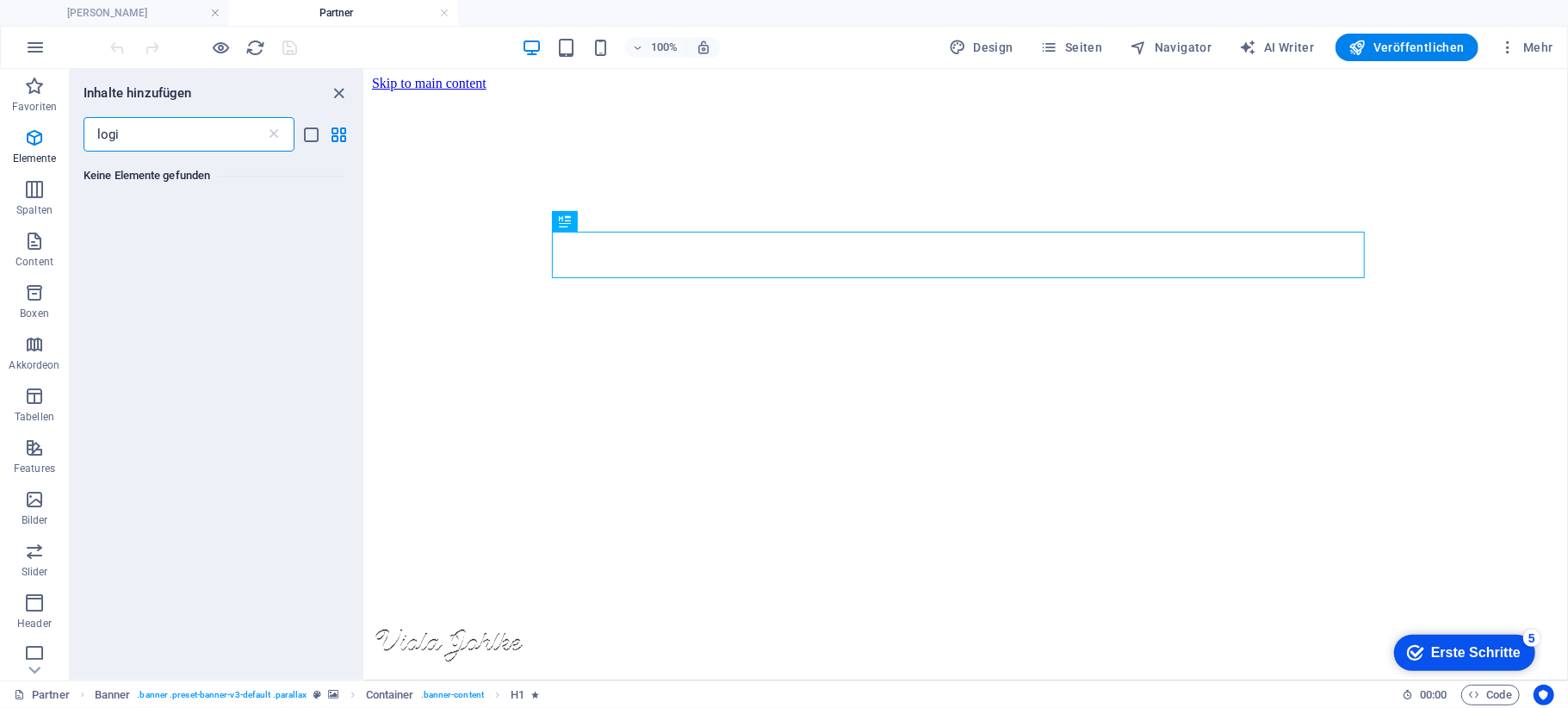
type input "login"
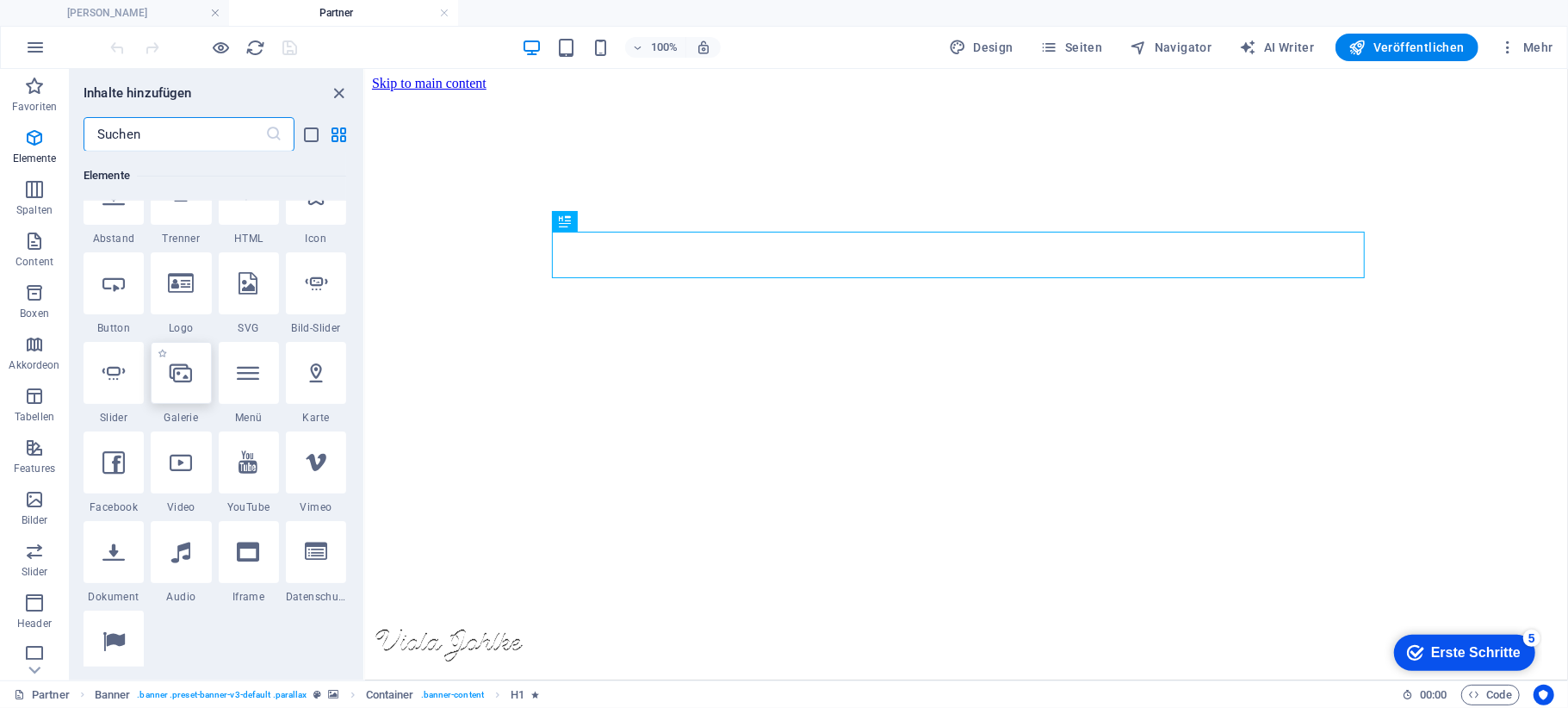
scroll to position [345, 0]
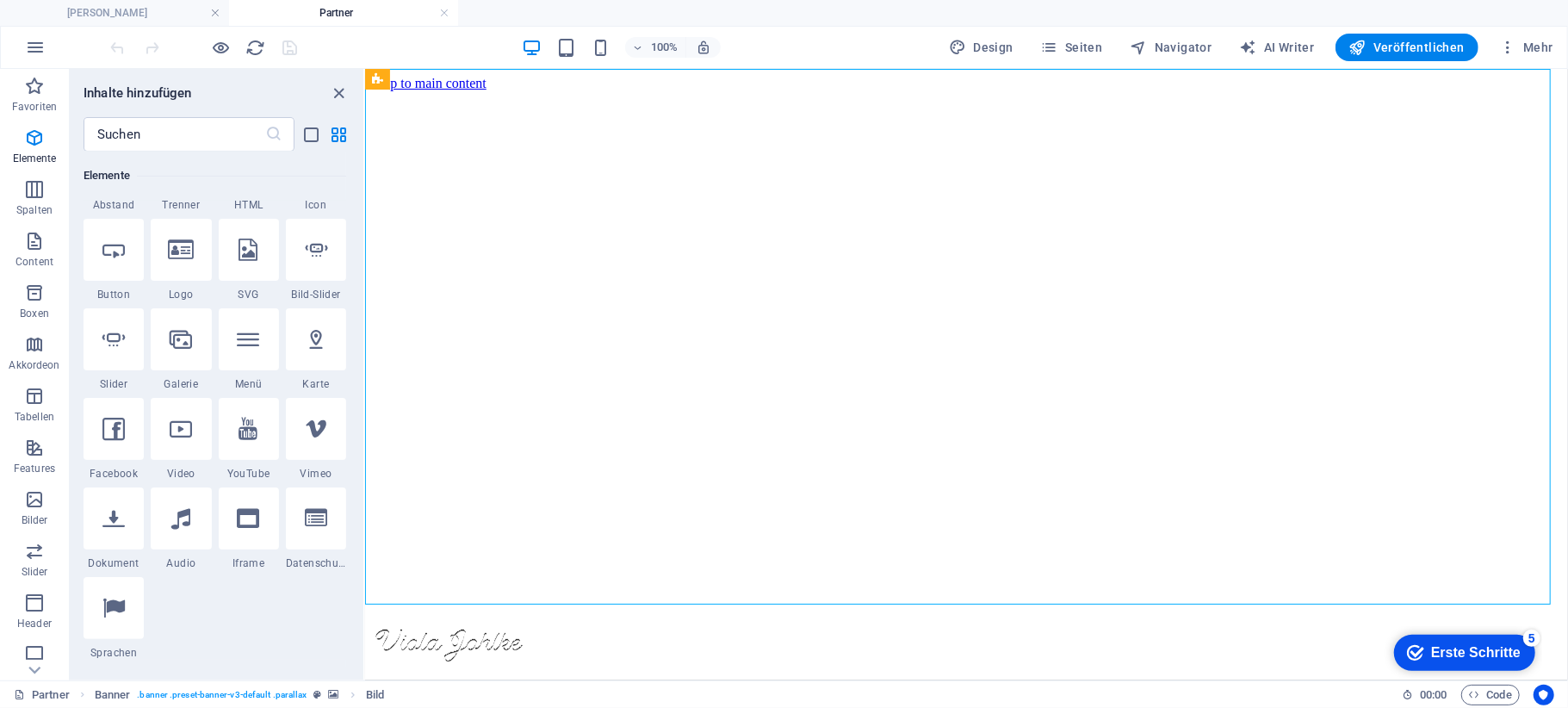
click at [804, 12] on ul "[PERSON_NAME] Partner" at bounding box center [784, 13] width 1568 height 26
click at [237, 638] on div "1 Star Überschrift 1 Star Text 1 Star Bild 1 Star Container 1 Star Abstand 1 St…" at bounding box center [214, 350] width 262 height 620
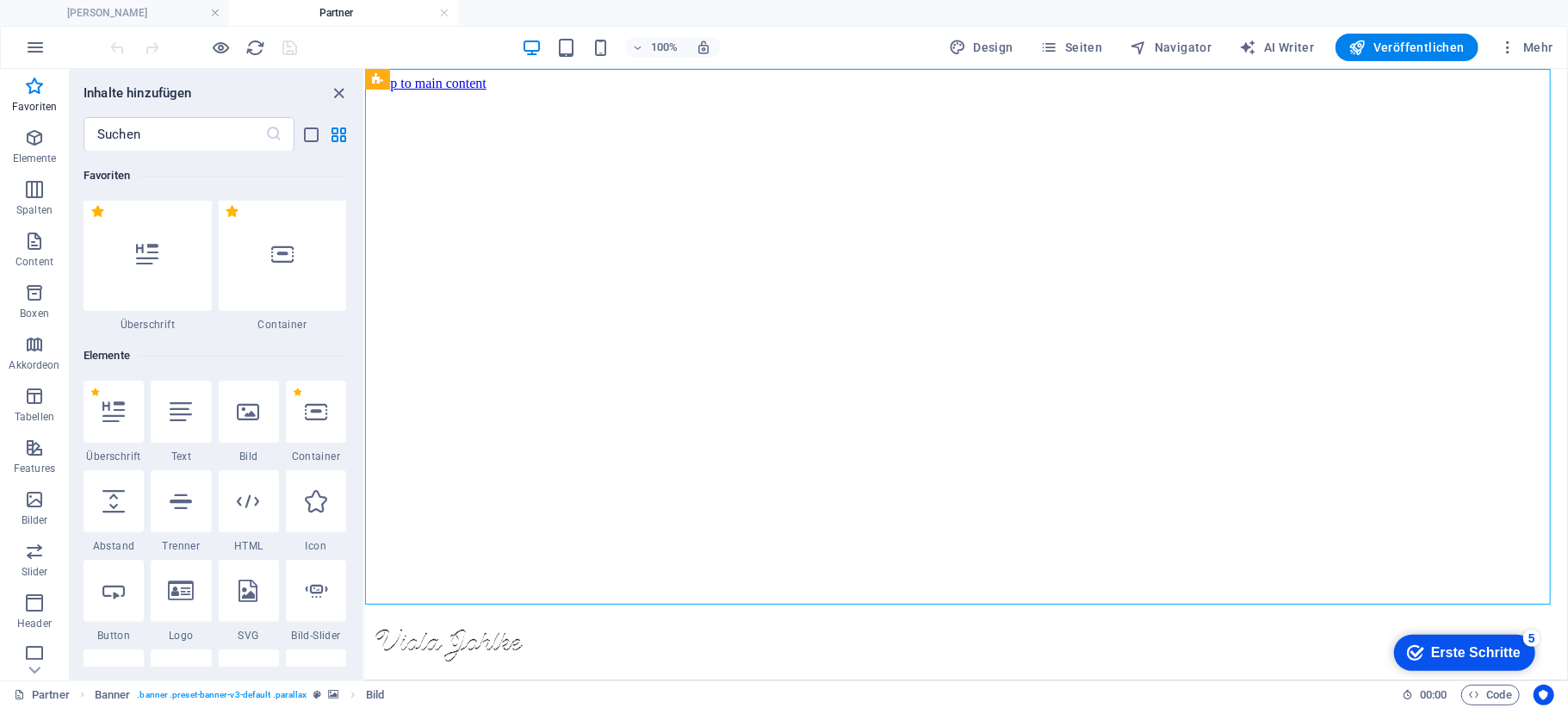
scroll to position [0, 0]
click at [342, 90] on icon "close panel" at bounding box center [340, 93] width 19 height 19
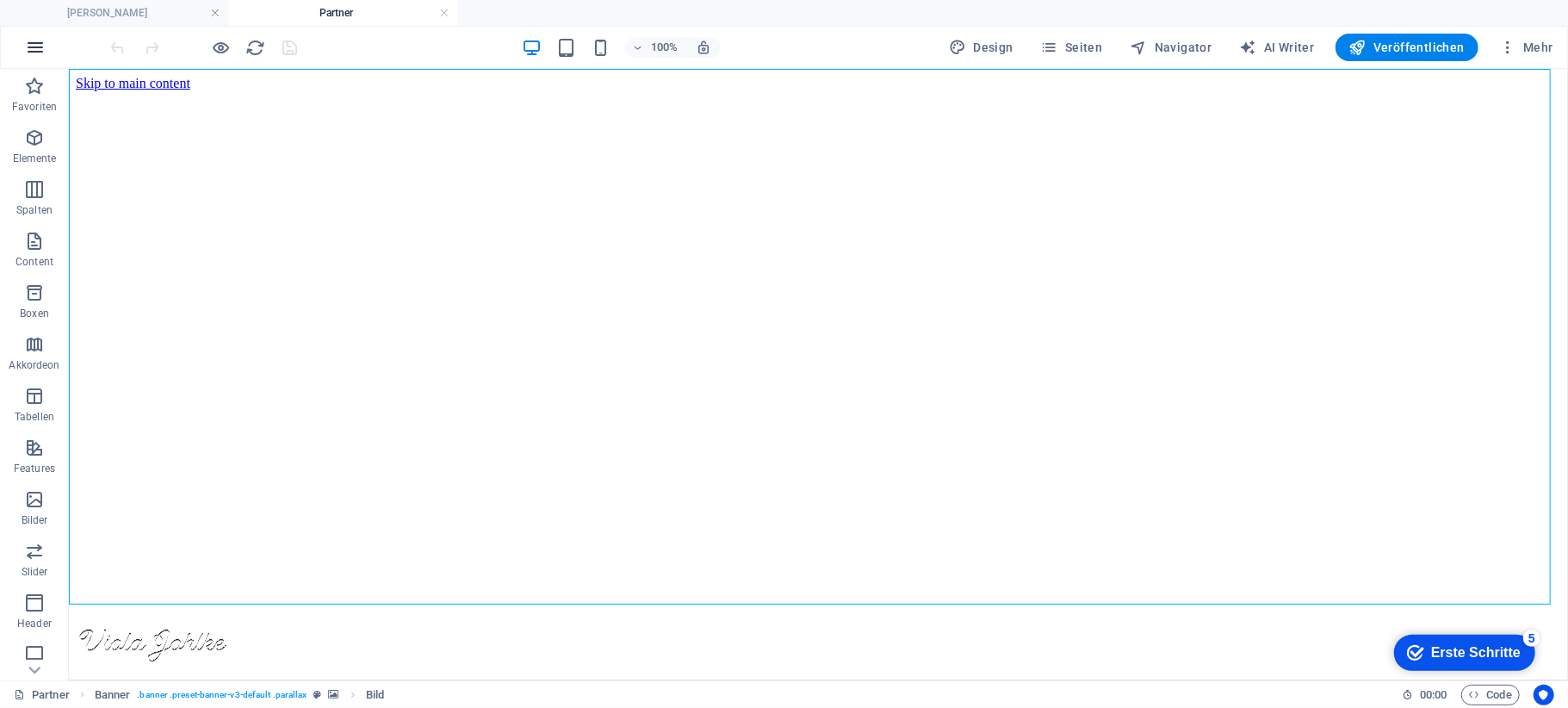
click at [31, 43] on icon "button" at bounding box center [35, 46] width 20 height 20
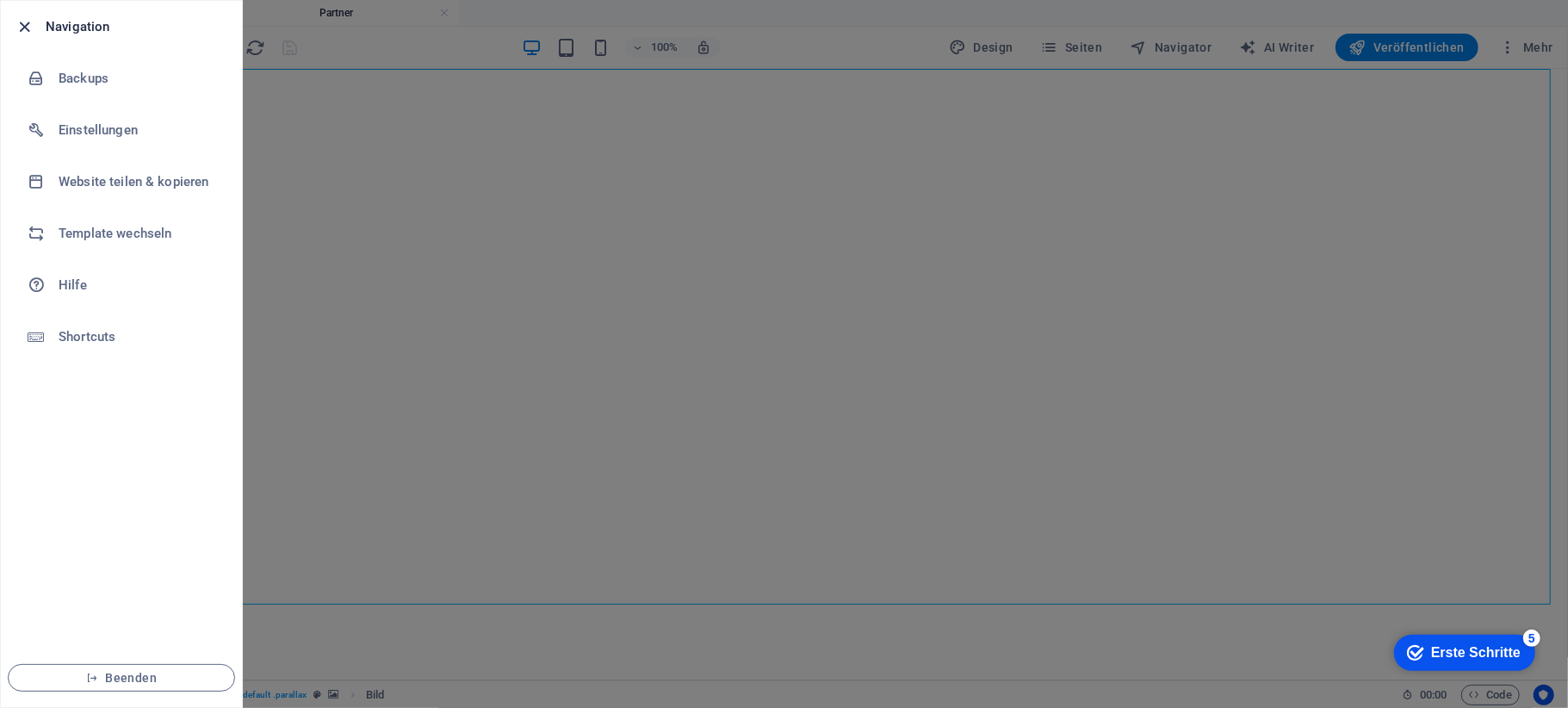
click at [24, 22] on icon "button" at bounding box center [25, 27] width 19 height 19
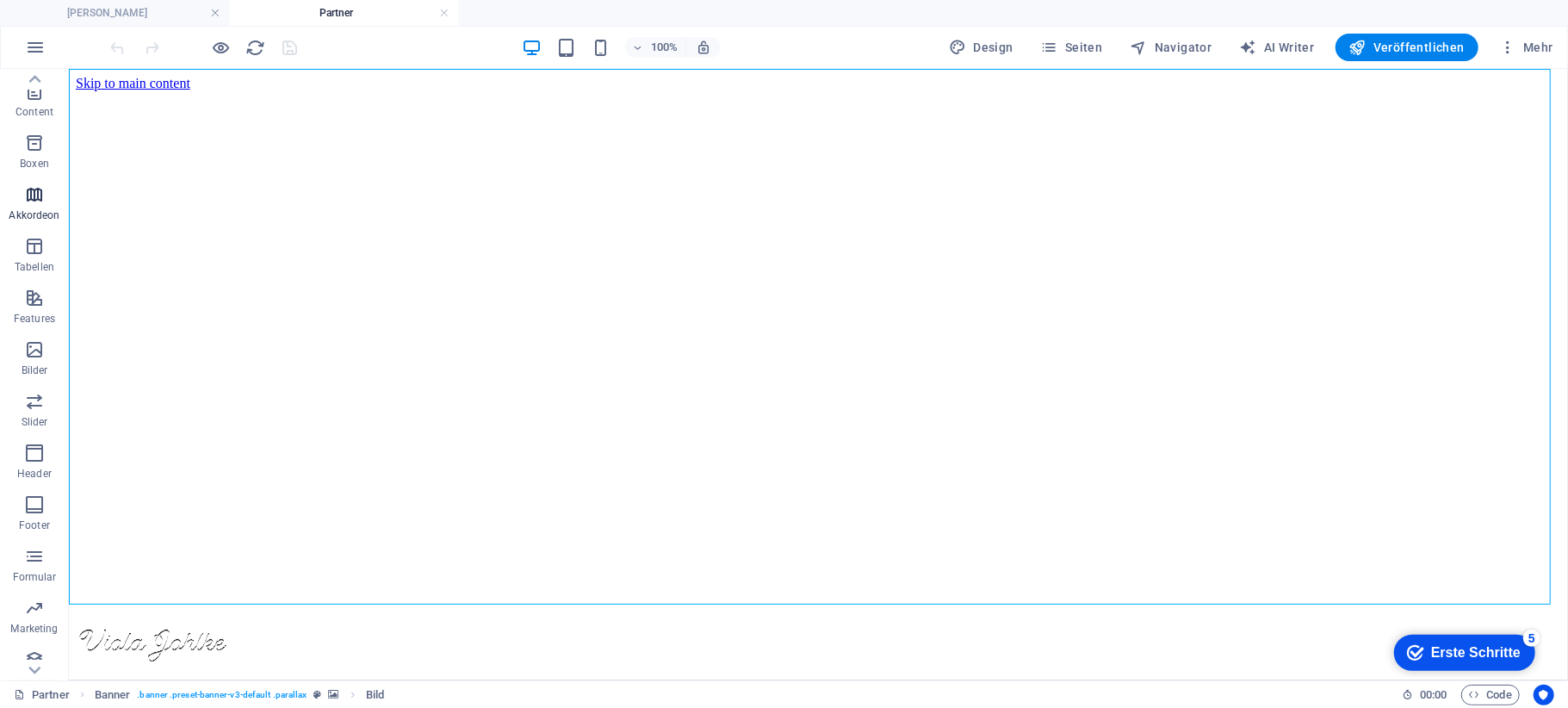
scroll to position [163, 0]
click at [27, 292] on icon "button" at bounding box center [34, 285] width 20 height 20
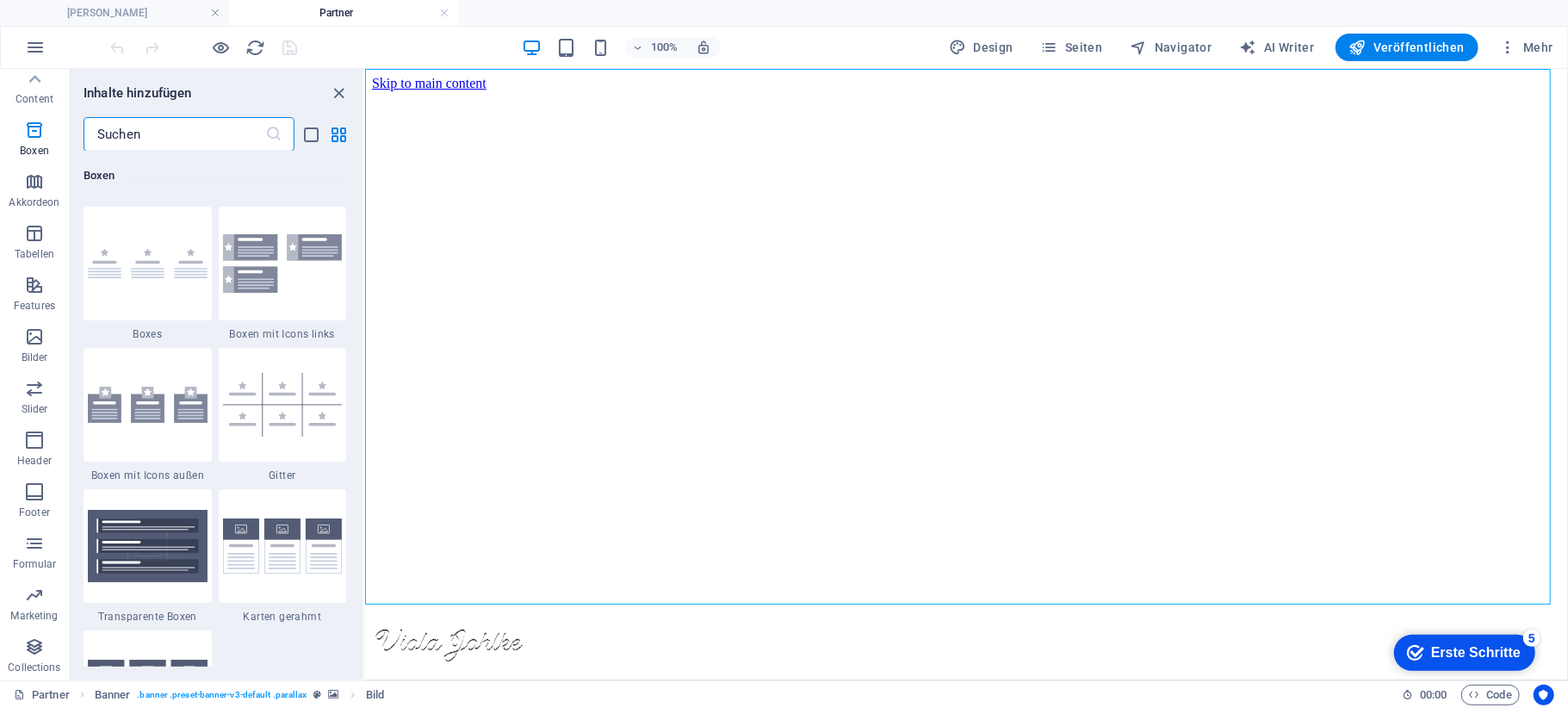
scroll to position [4875, 0]
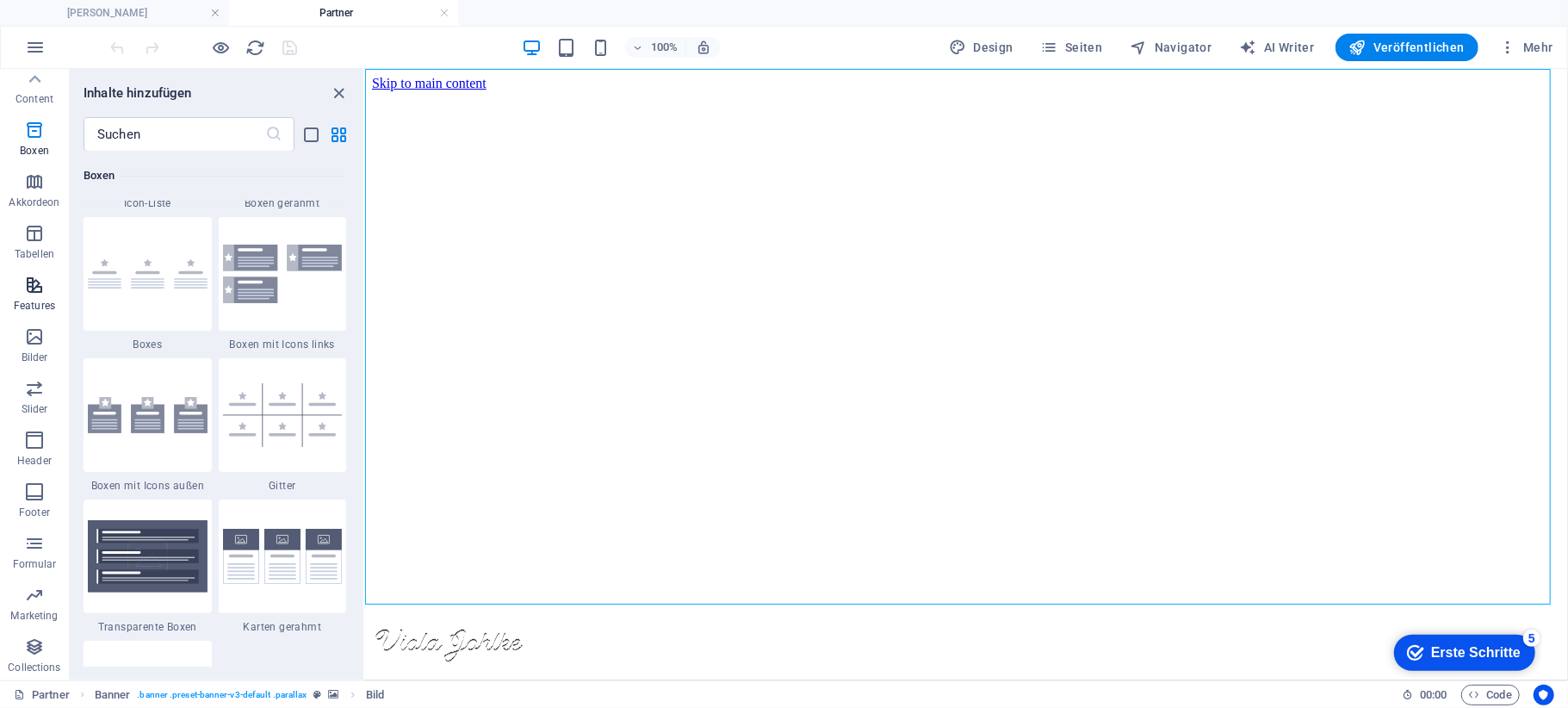
click at [35, 281] on icon "button" at bounding box center [34, 285] width 20 height 20
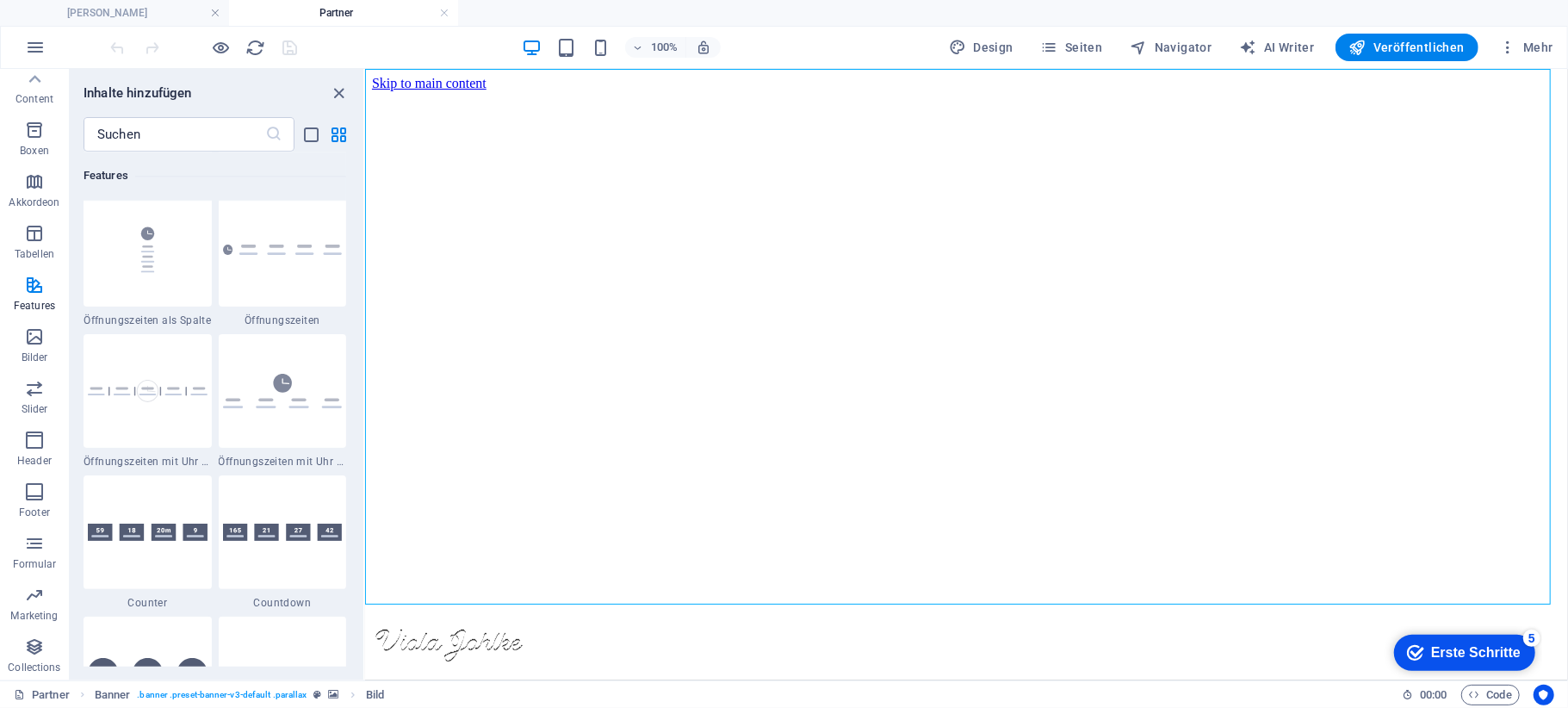
scroll to position [7517, 0]
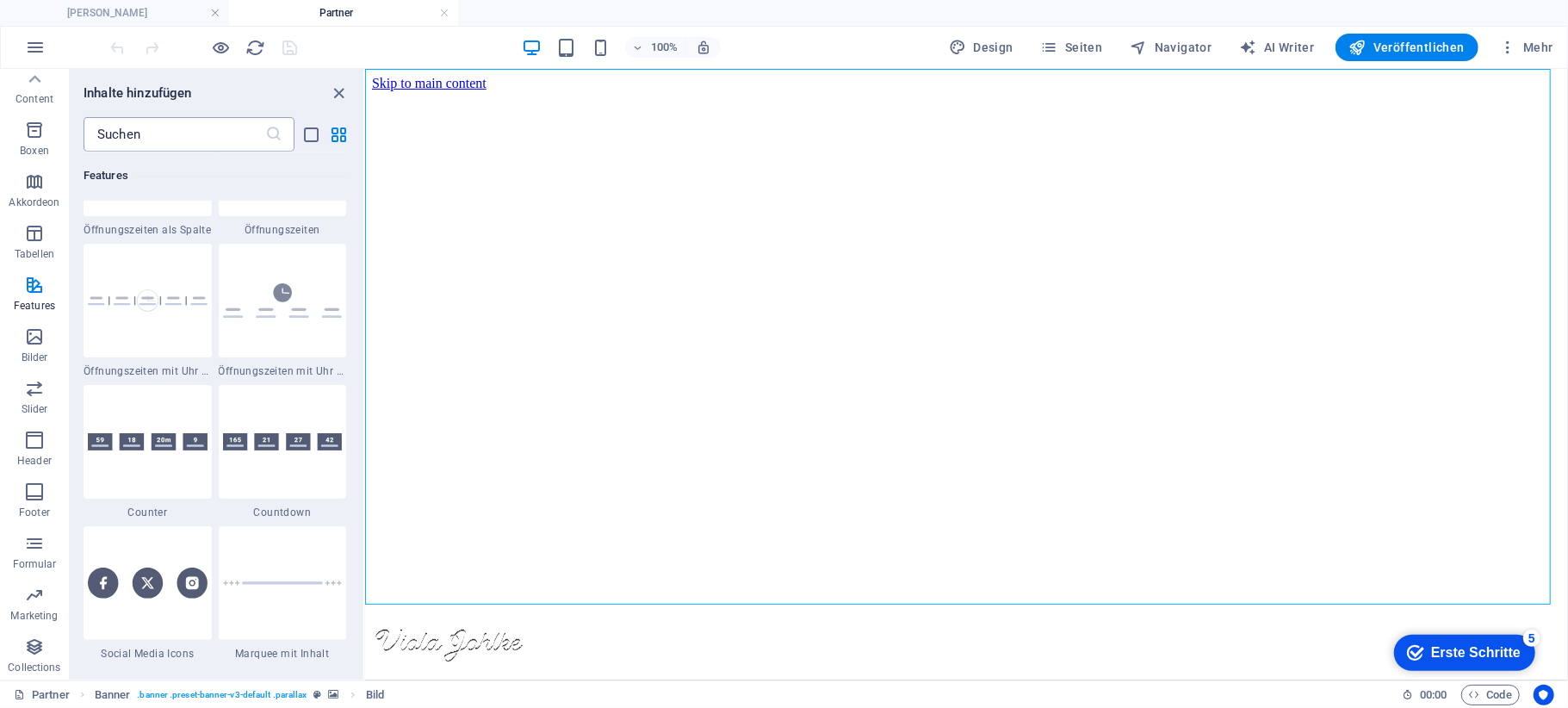
click at [153, 138] on input "text" at bounding box center [174, 135] width 182 height 35
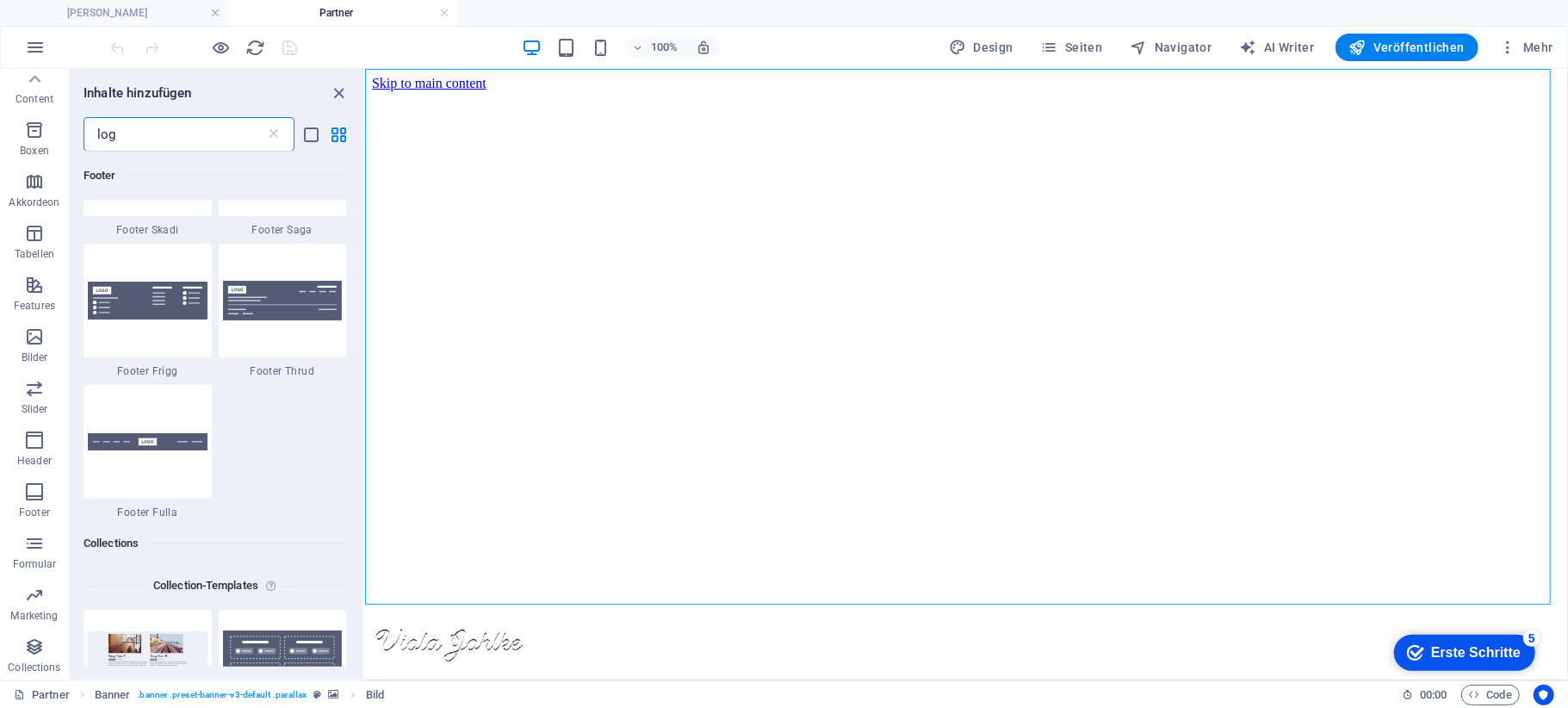
scroll to position [0, 0]
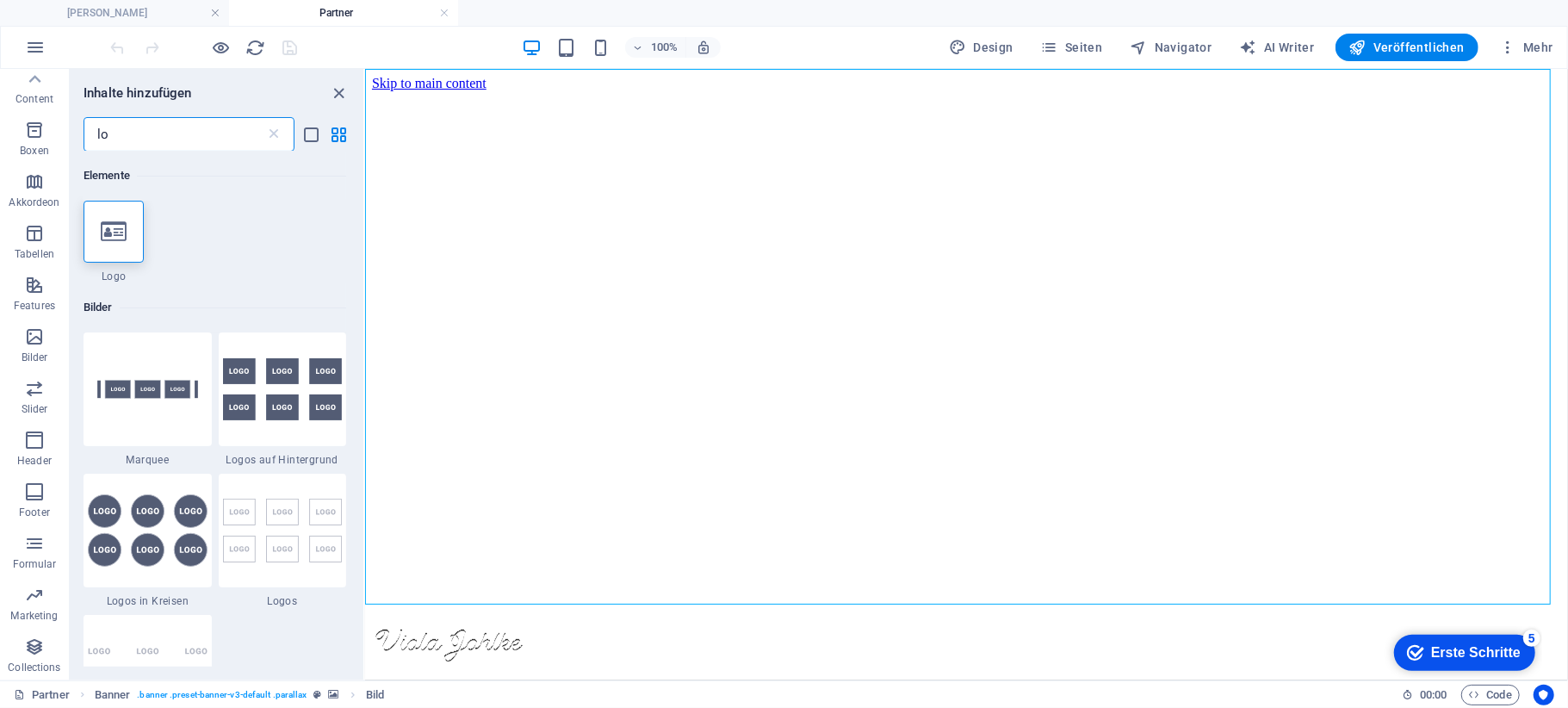
type input "l"
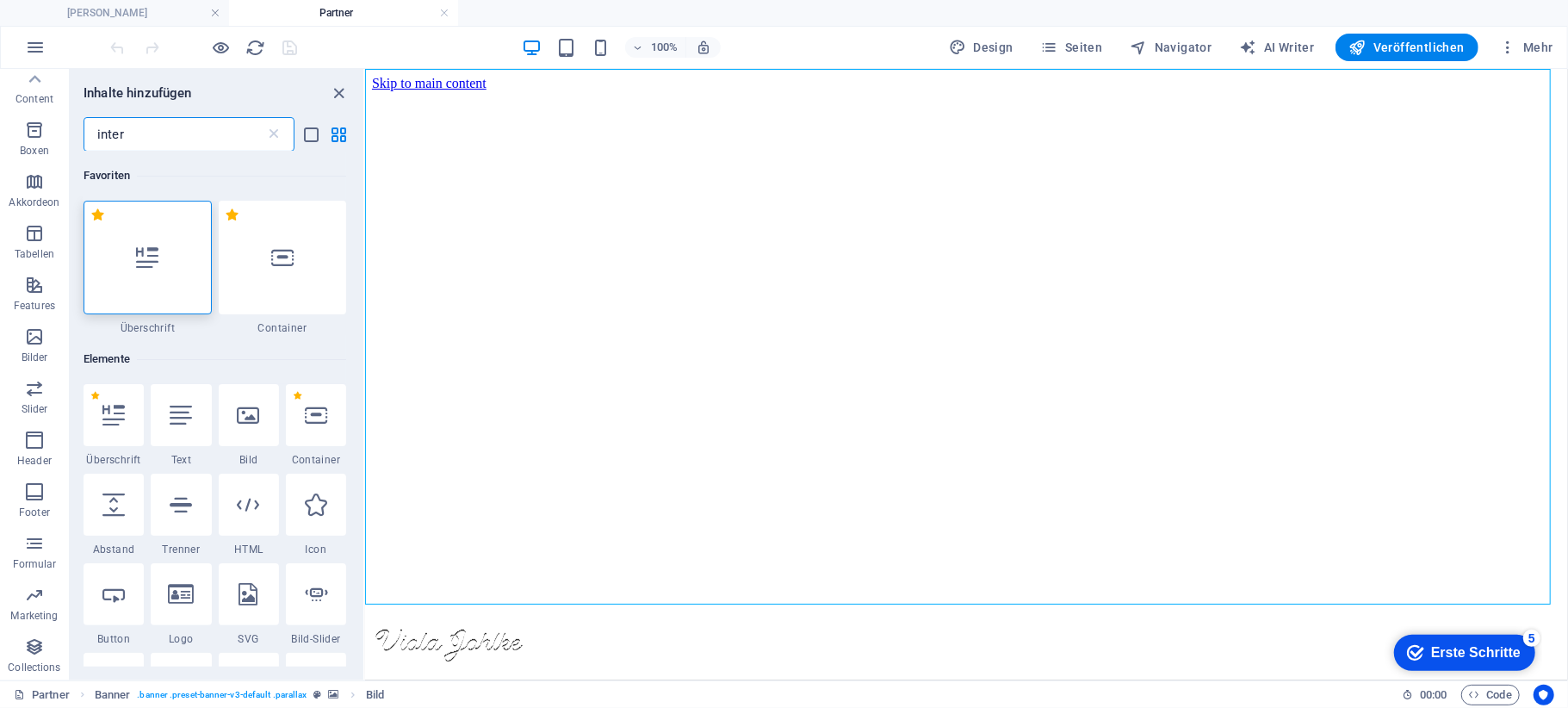
type input "intern"
click at [332, 15] on h4 "Partner" at bounding box center [343, 14] width 229 height 19
click at [132, 5] on h4 "[PERSON_NAME]" at bounding box center [114, 14] width 229 height 19
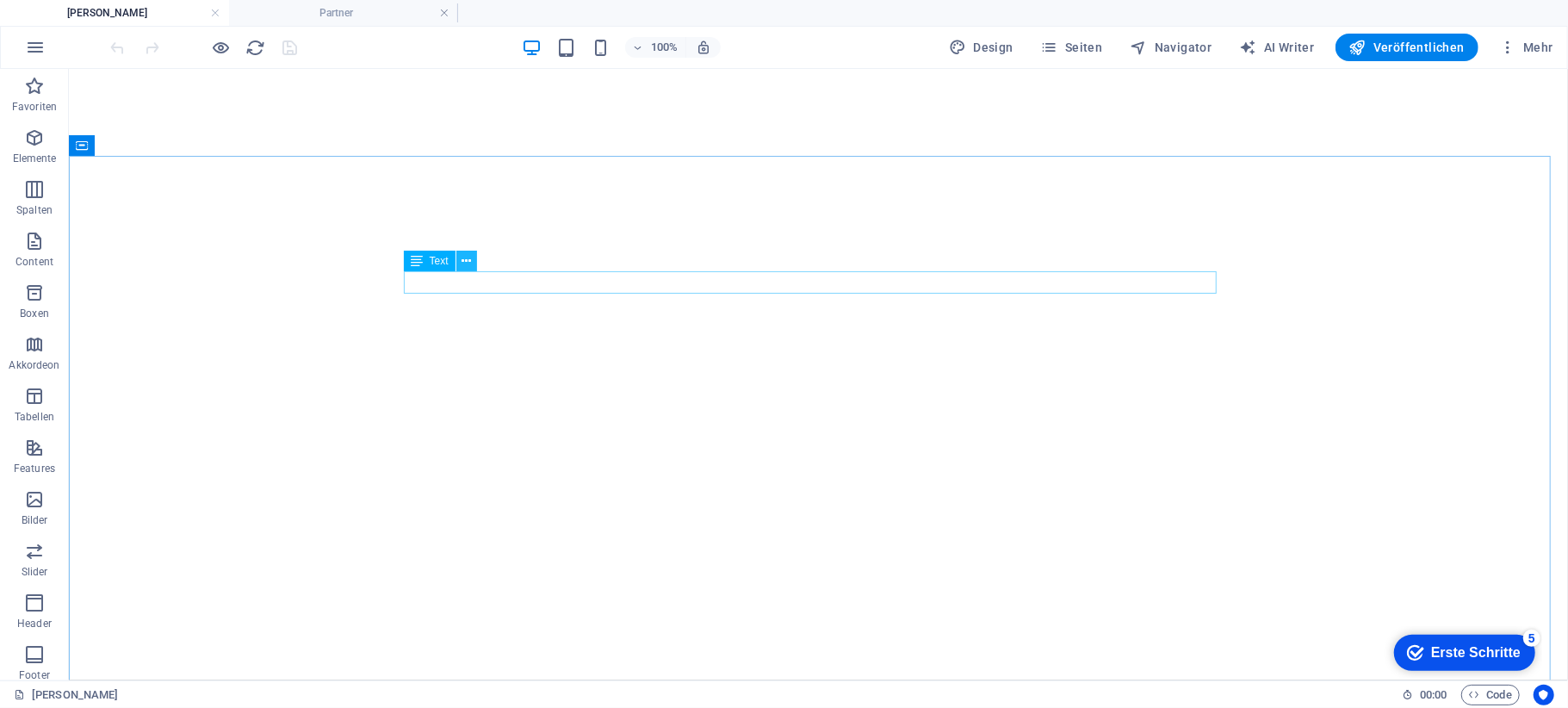
click at [469, 257] on icon at bounding box center [467, 262] width 10 height 18
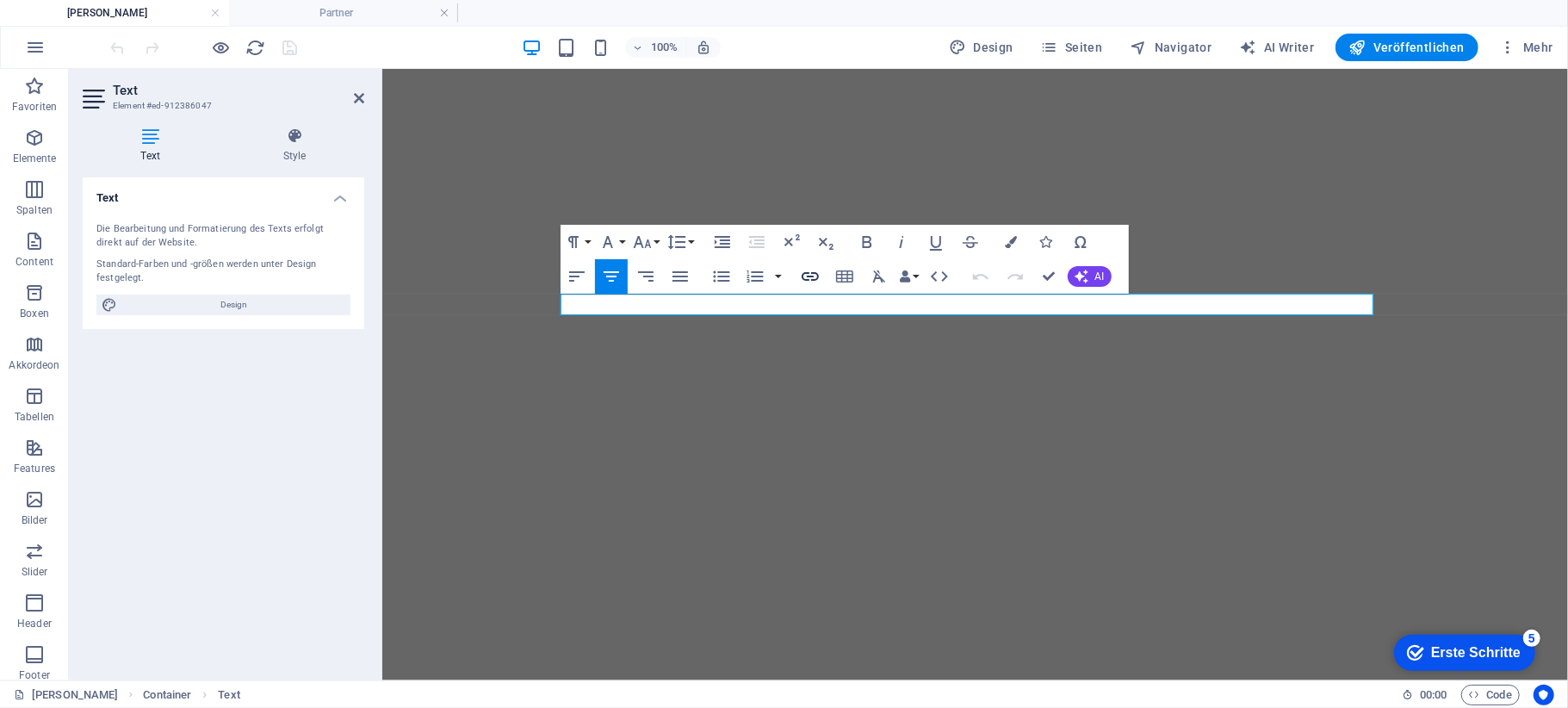
click at [815, 273] on icon "button" at bounding box center [811, 276] width 17 height 9
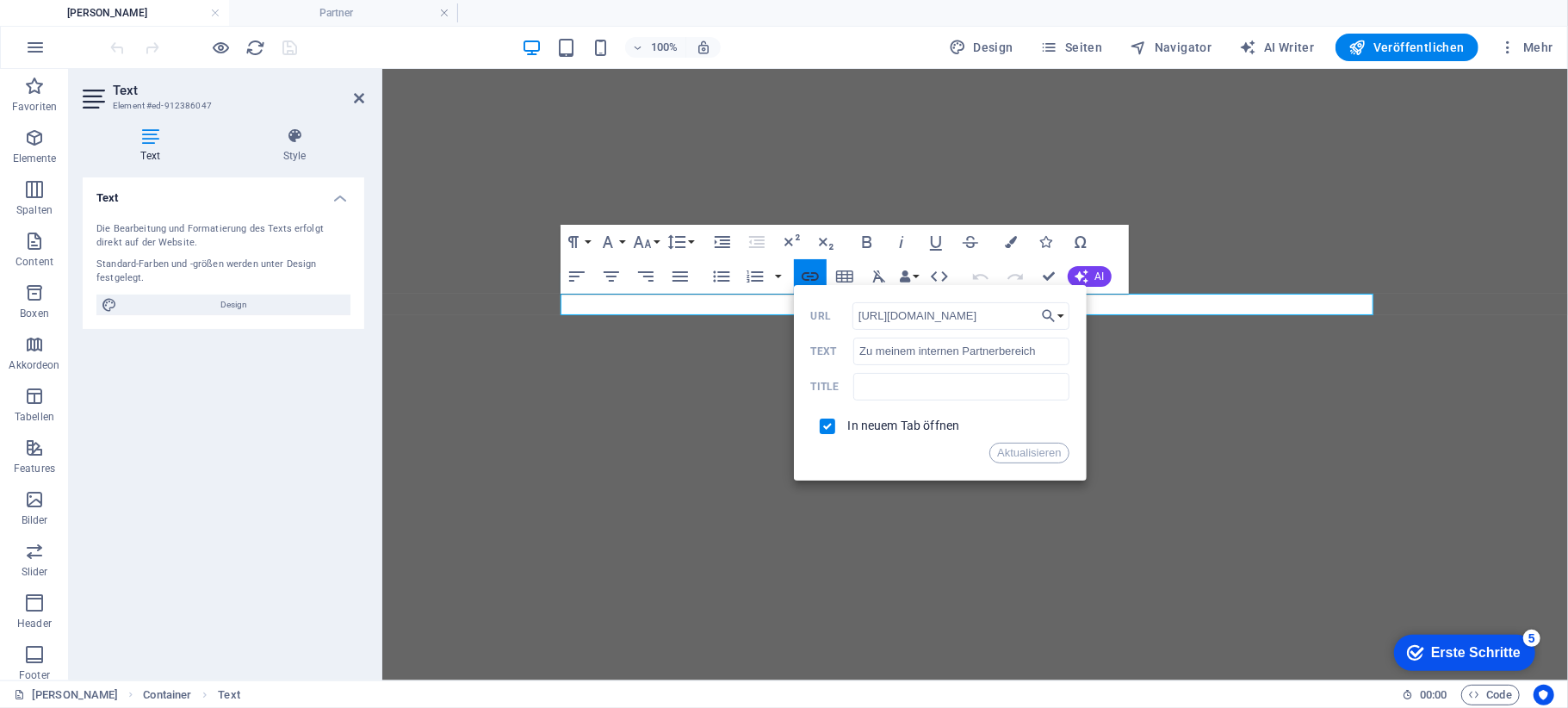
click at [808, 270] on icon "button" at bounding box center [810, 276] width 20 height 20
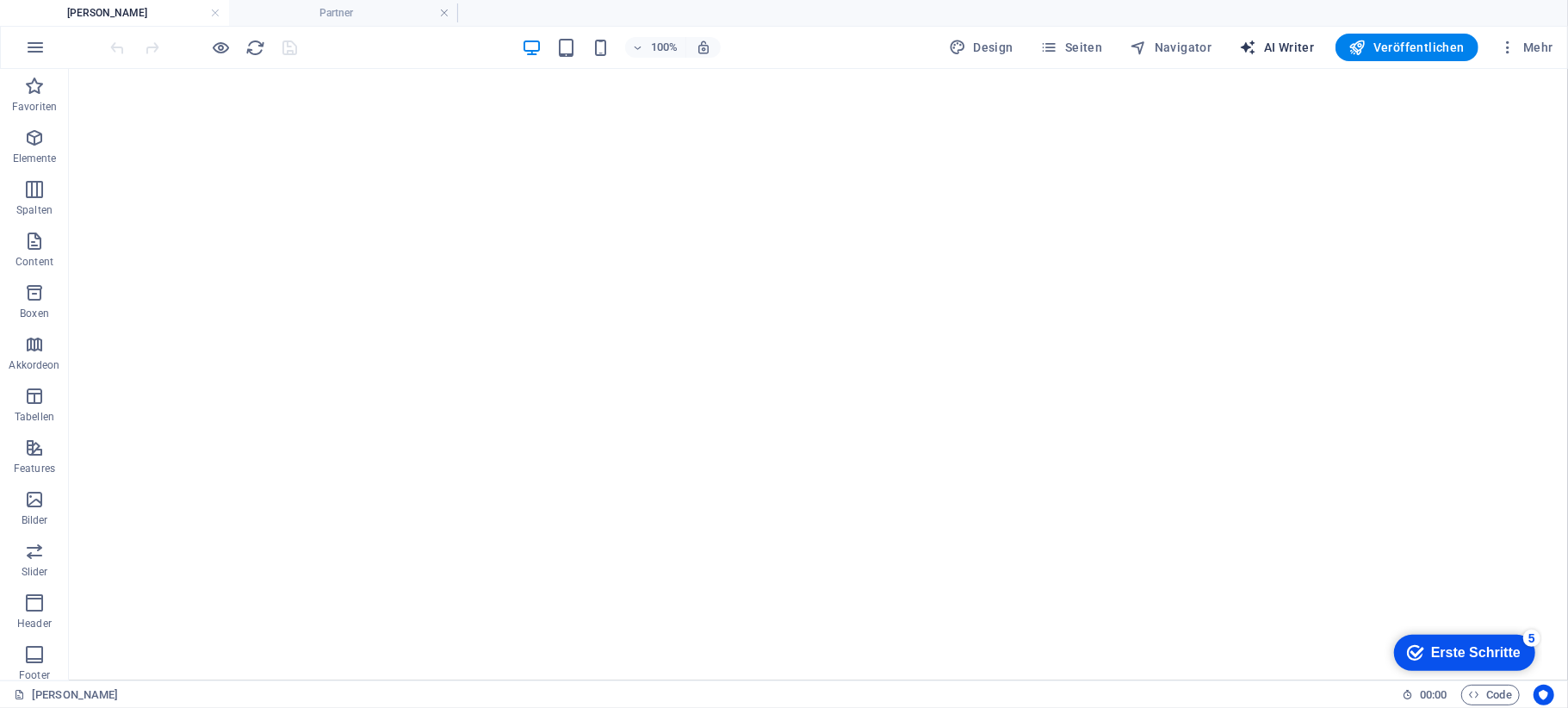
click at [1290, 50] on span "AI Writer" at bounding box center [1276, 47] width 75 height 17
select select "English"
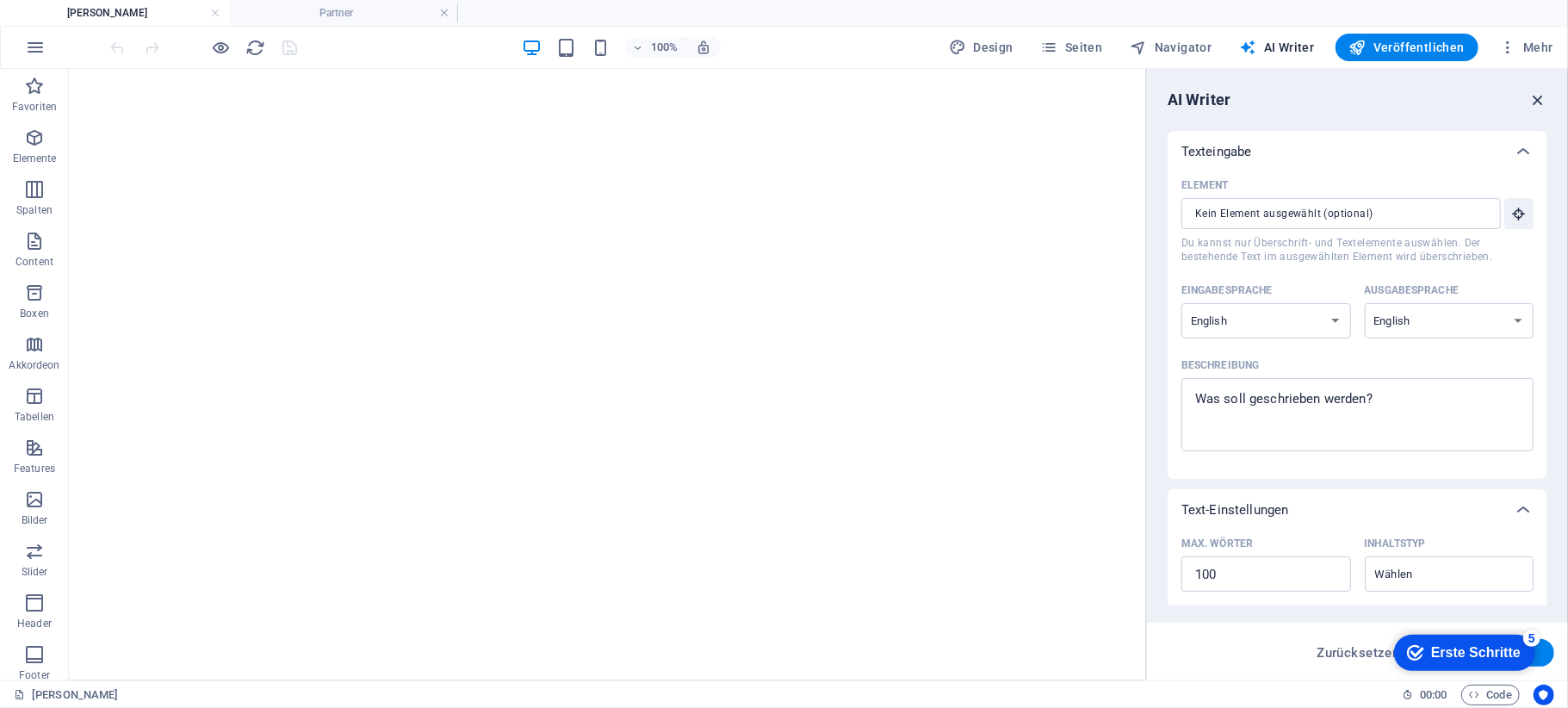
click at [1540, 97] on icon "button" at bounding box center [1538, 100] width 19 height 19
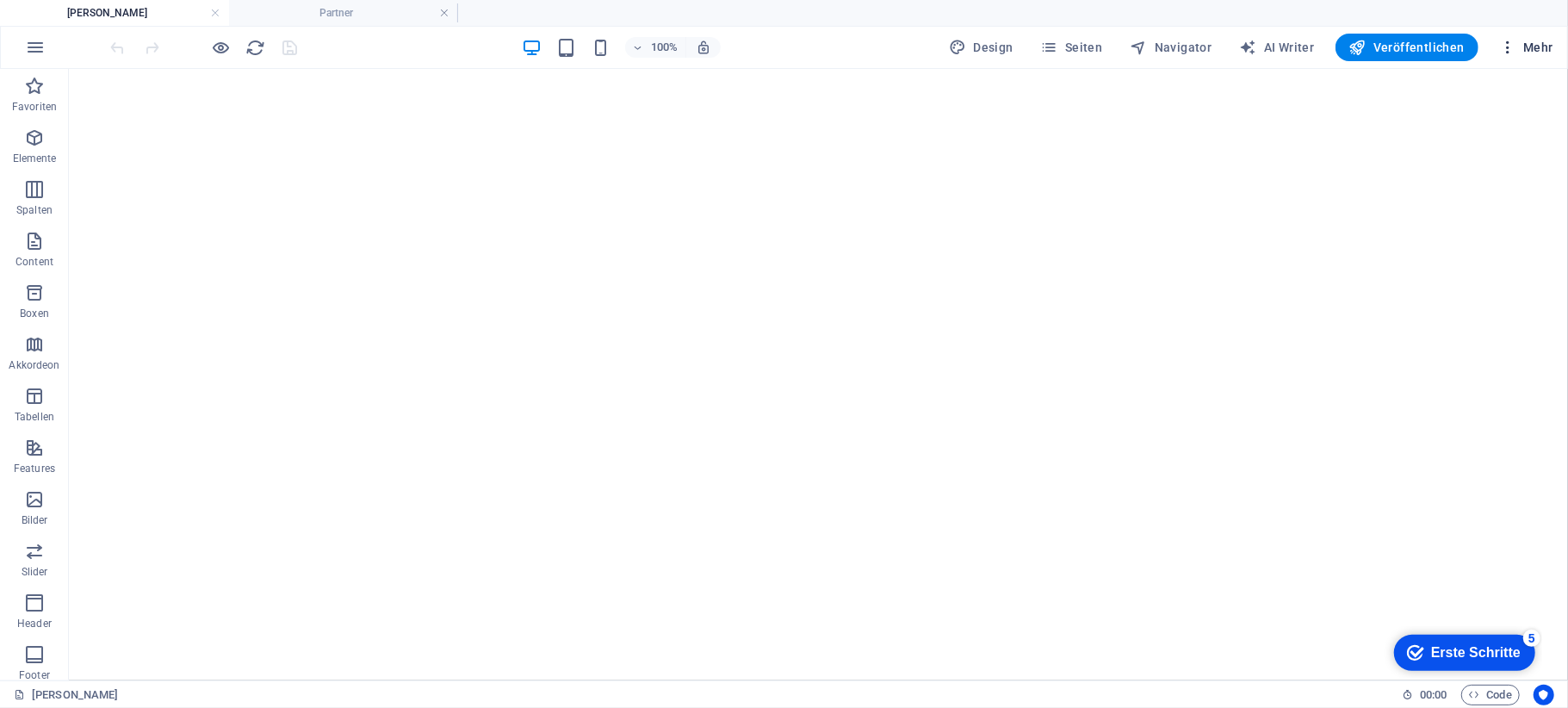
click at [1503, 46] on icon "button" at bounding box center [1508, 47] width 17 height 17
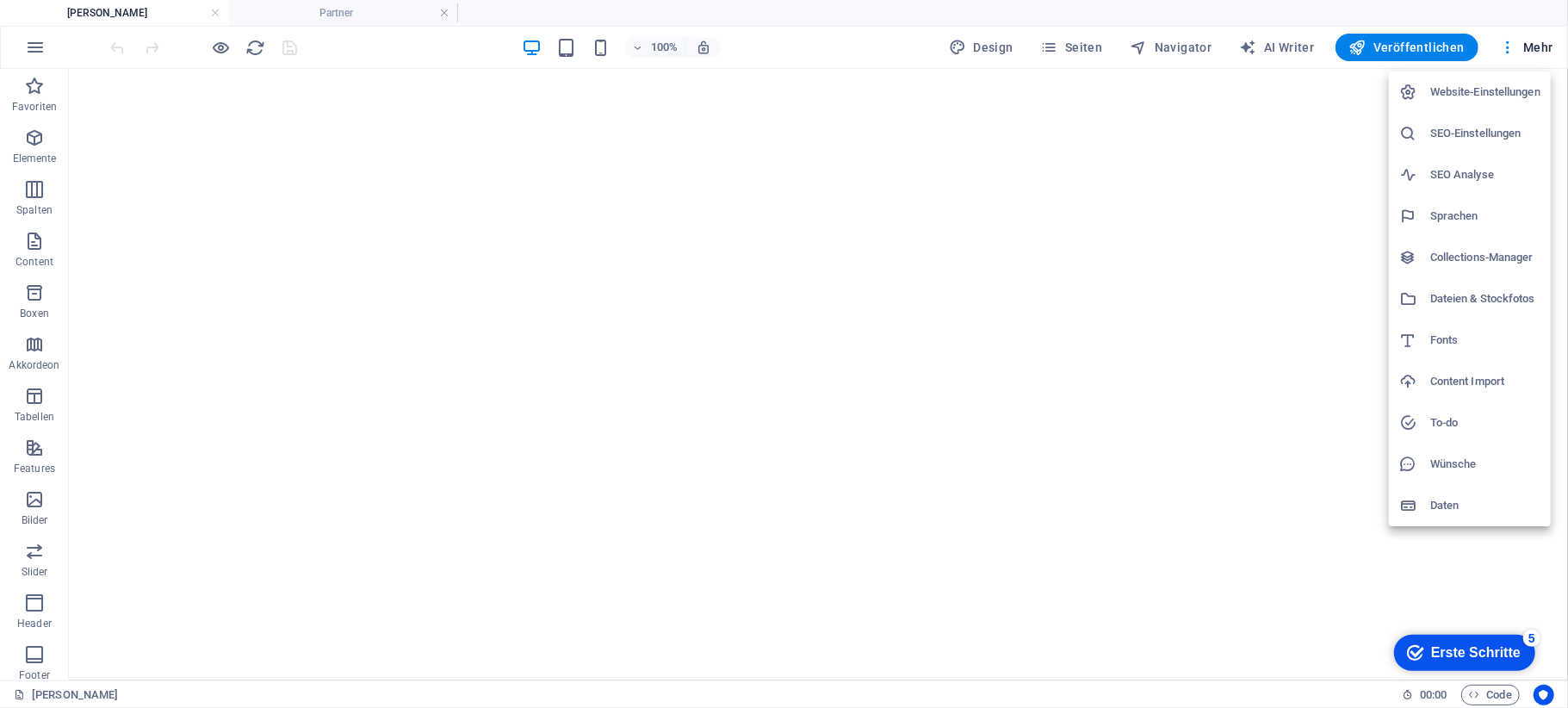
click at [1333, 5] on div at bounding box center [784, 354] width 1568 height 708
